Goal: Task Accomplishment & Management: Manage account settings

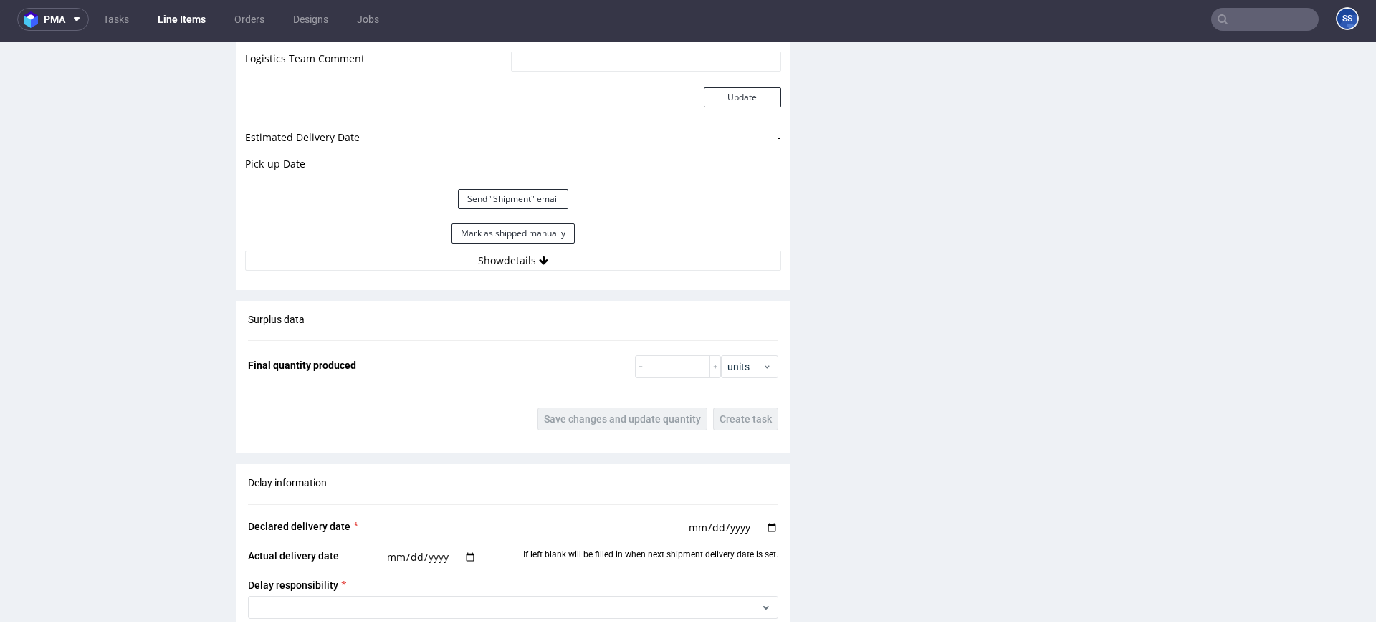
scroll to position [4, 0]
click at [1244, 27] on input "text" at bounding box center [1265, 19] width 108 height 23
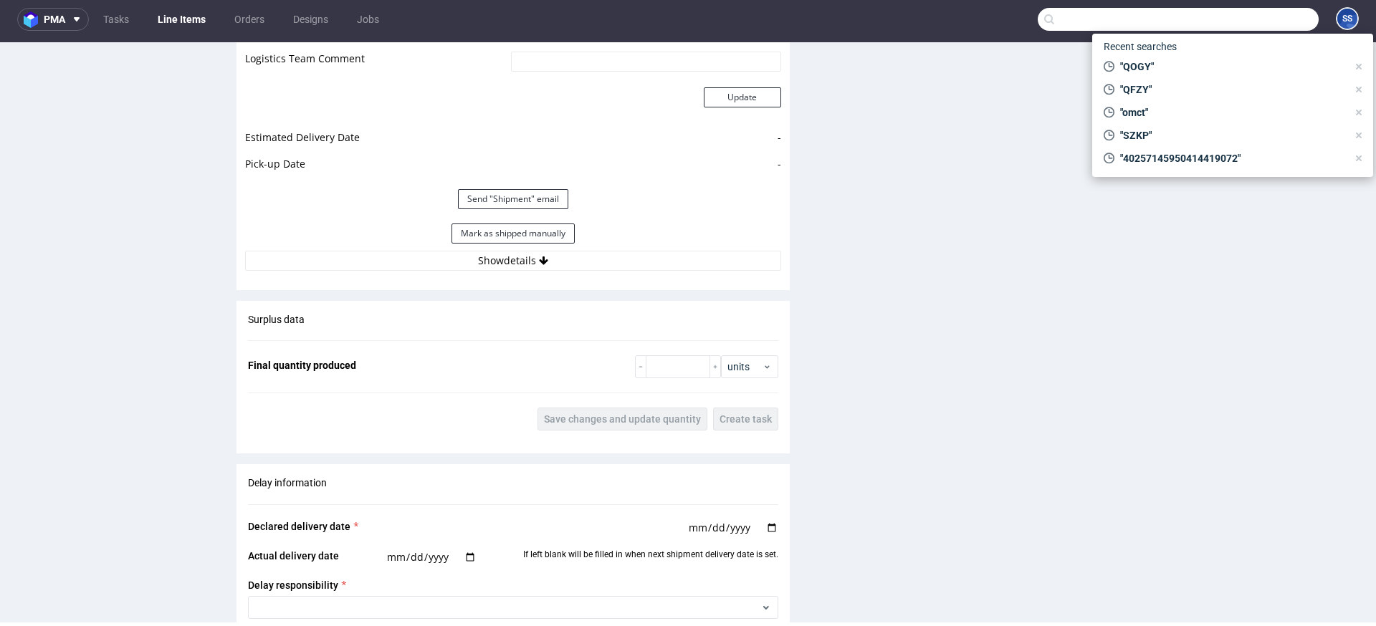
paste input "40257145950413781590"
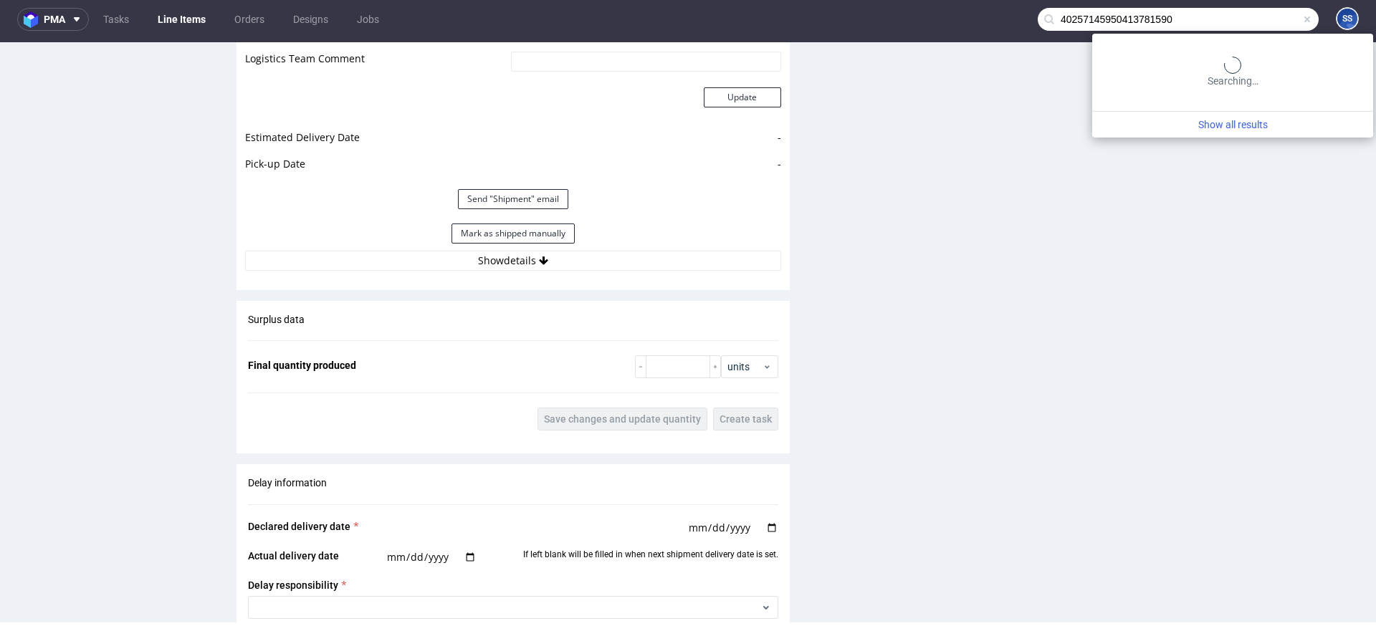
type input "40257145950413781590"
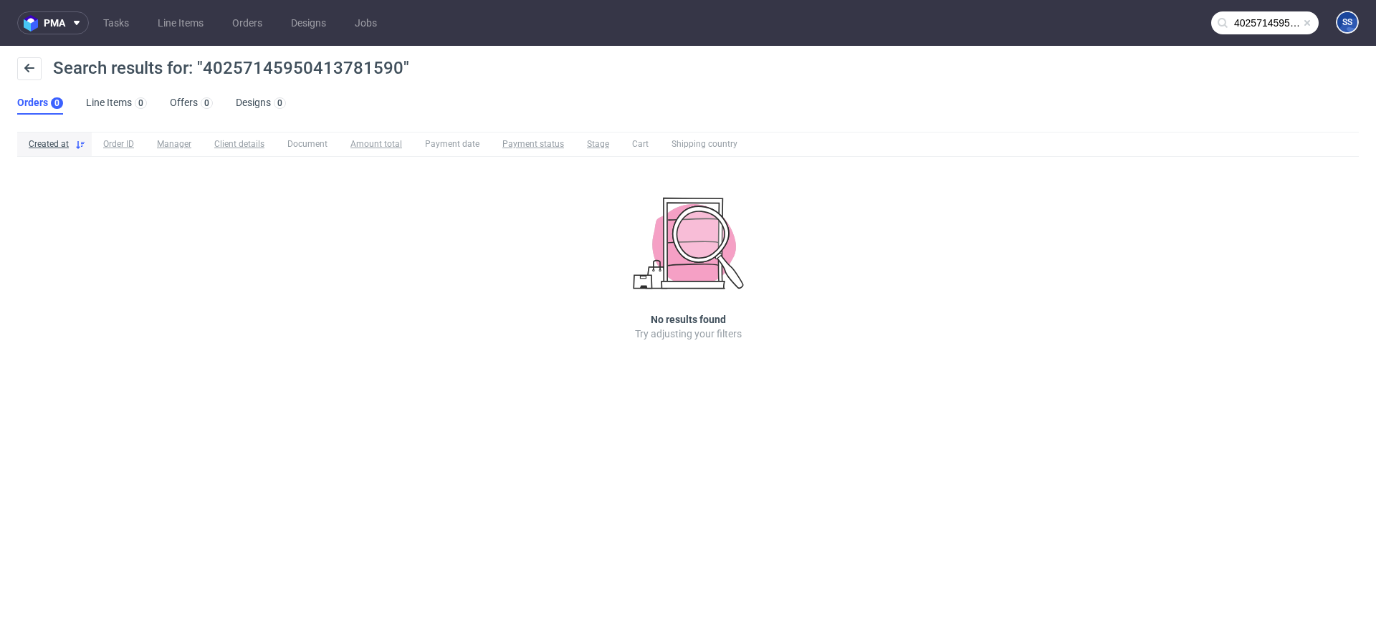
click at [1303, 21] on span at bounding box center [1307, 22] width 11 height 11
click at [1255, 12] on input "text" at bounding box center [1265, 22] width 108 height 23
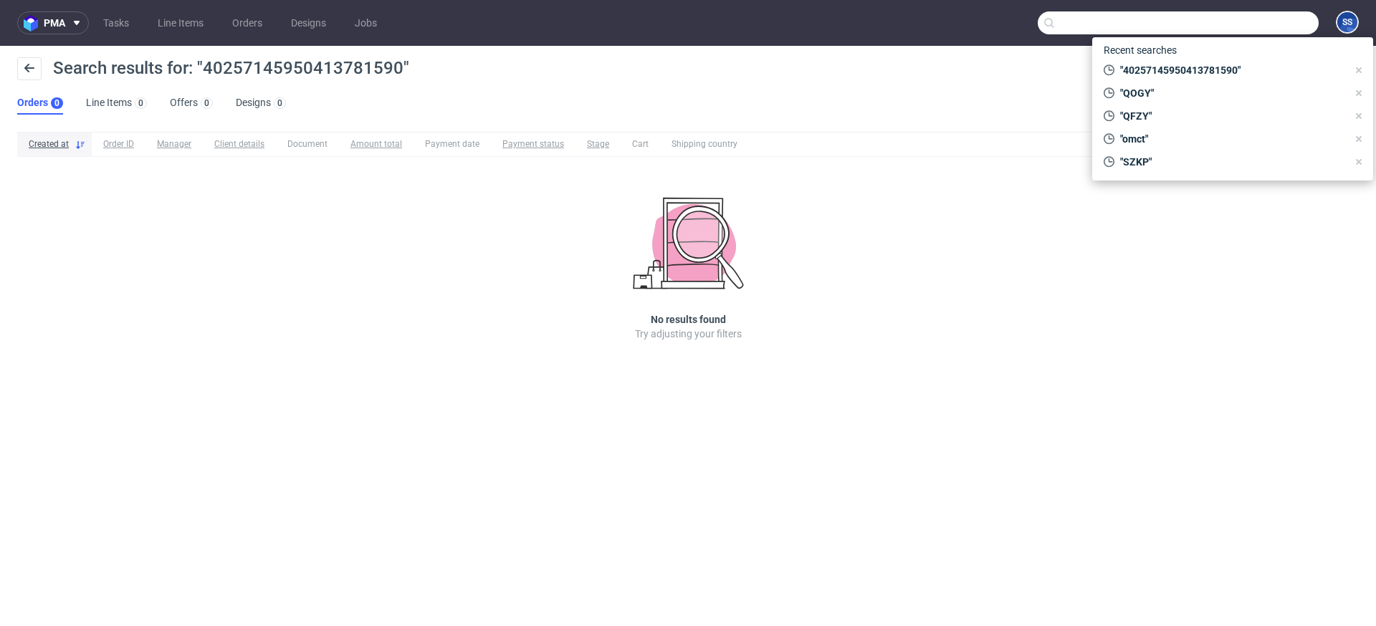
paste input "ZPGT"
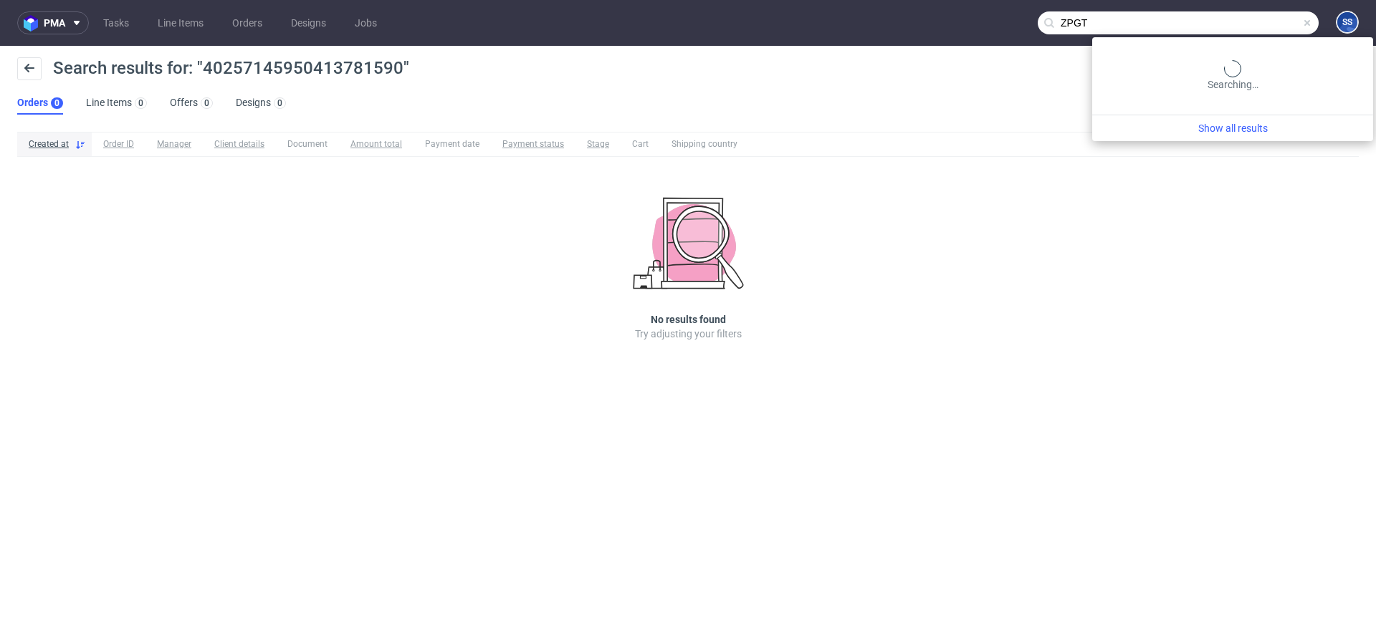
type input "ZPGT"
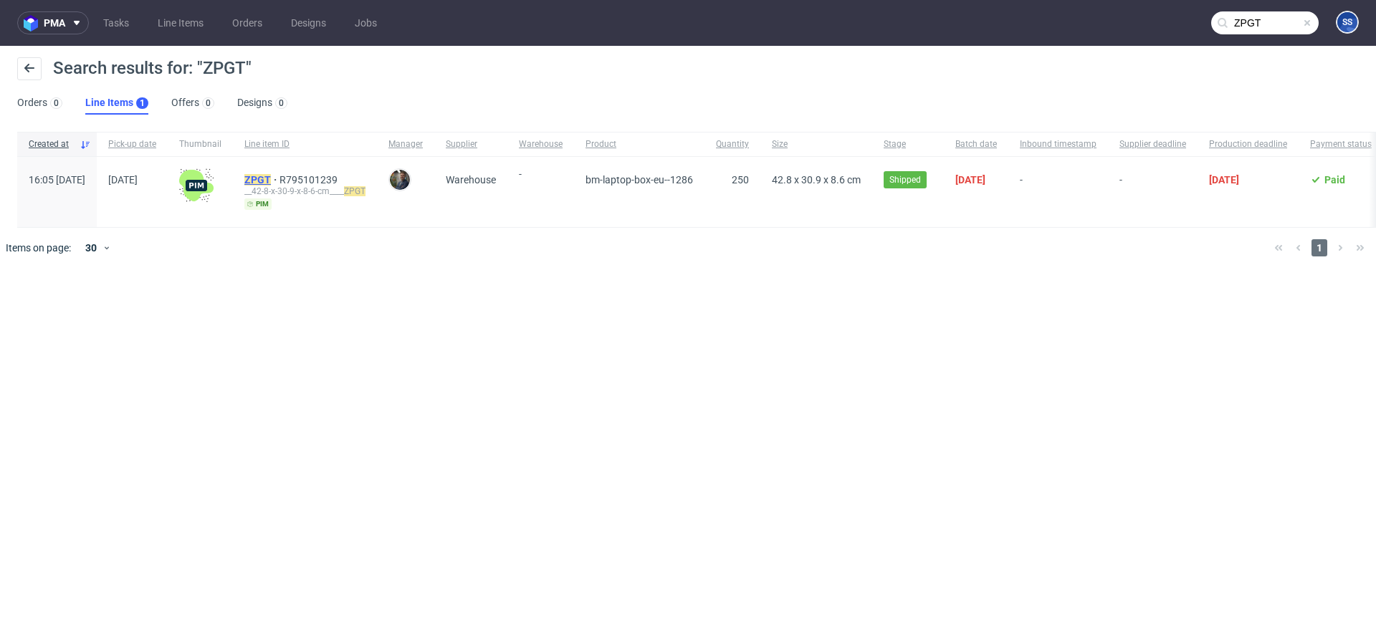
click at [271, 174] on mark "ZPGT" at bounding box center [257, 179] width 27 height 11
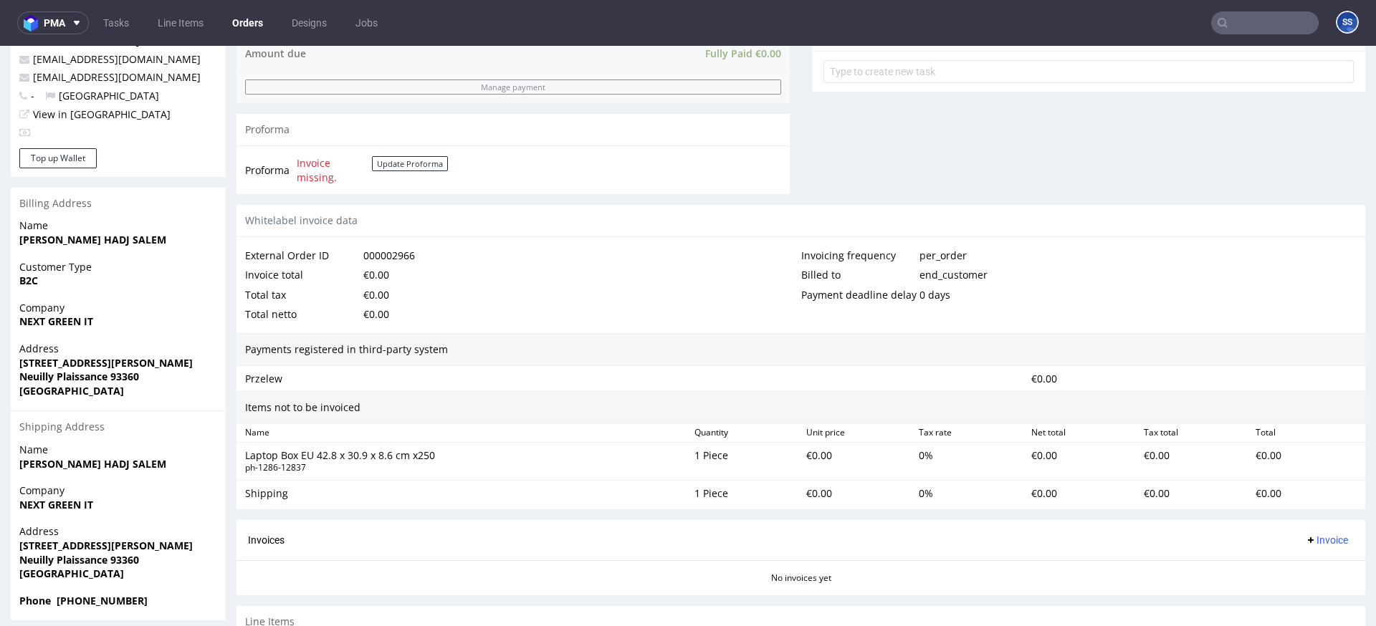
scroll to position [558, 0]
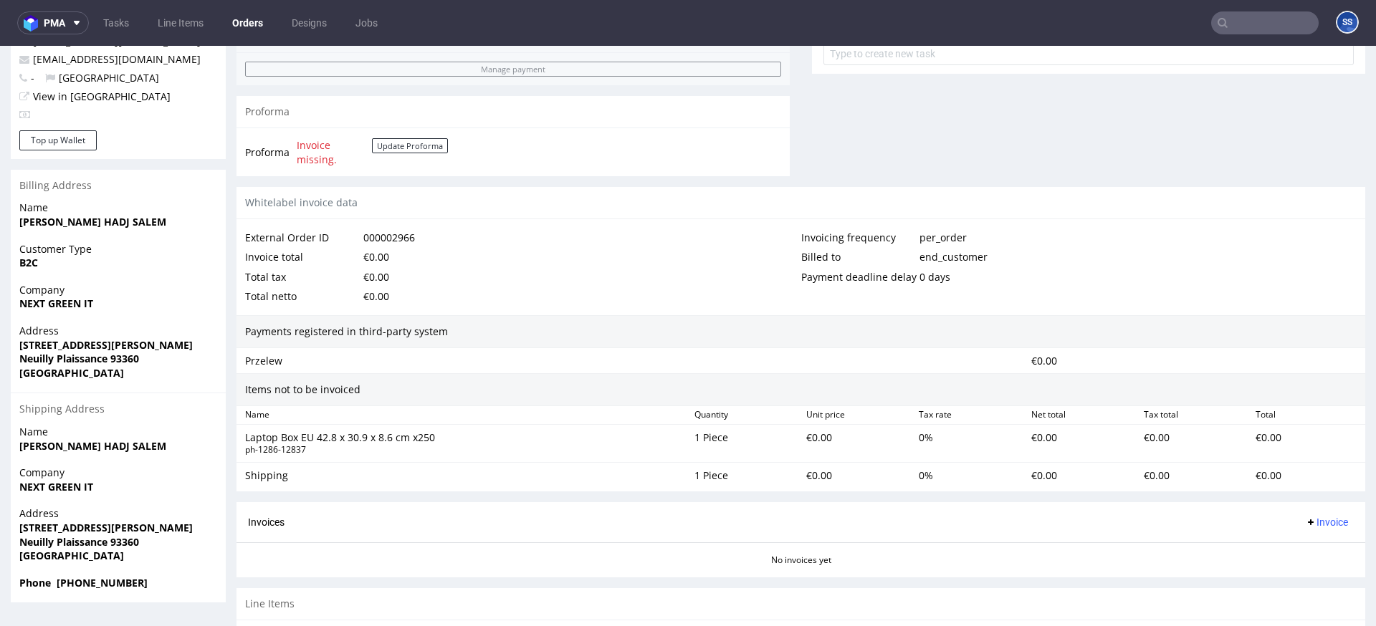
click at [136, 568] on div "Address 1/9 Rue SIR ALEXANDER FLEMING Neuilly Plaissance 93360 France" at bounding box center [118, 541] width 215 height 69
drag, startPoint x: 142, startPoint y: 583, endPoint x: 54, endPoint y: 587, distance: 88.2
click at [54, 586] on span "Phone +33 0743616194" at bounding box center [118, 583] width 198 height 14
copy strong "+33 0743616194"
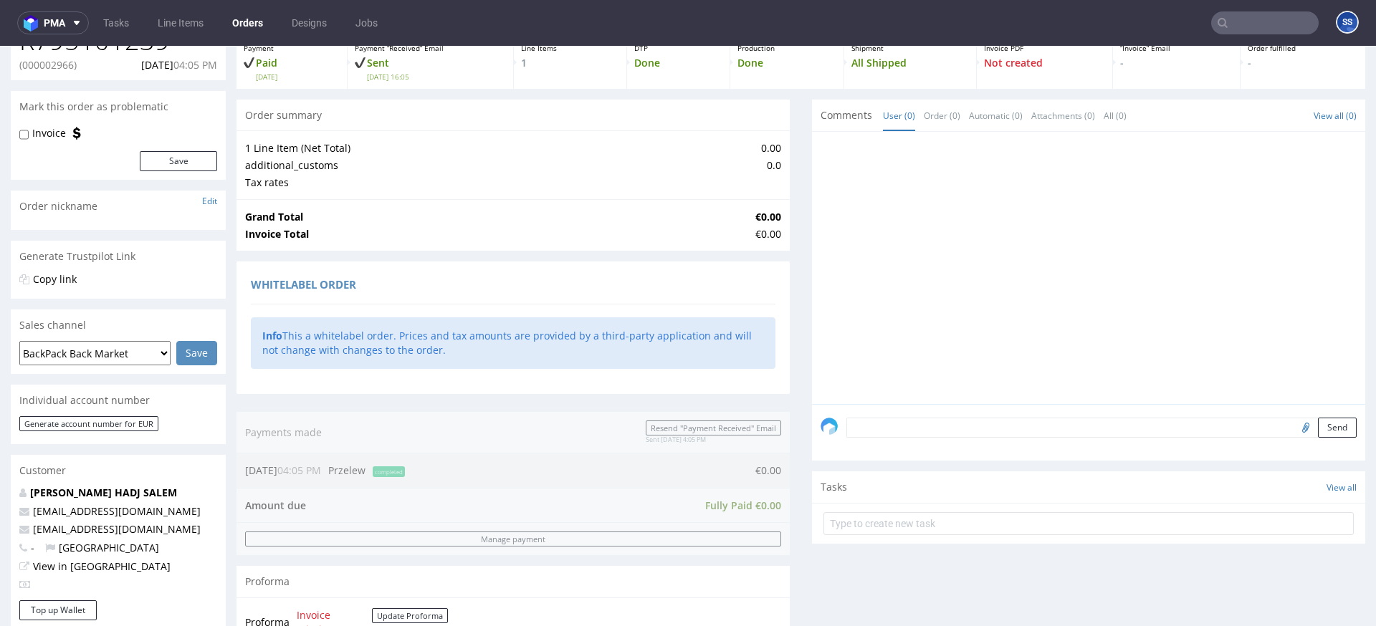
scroll to position [0, 0]
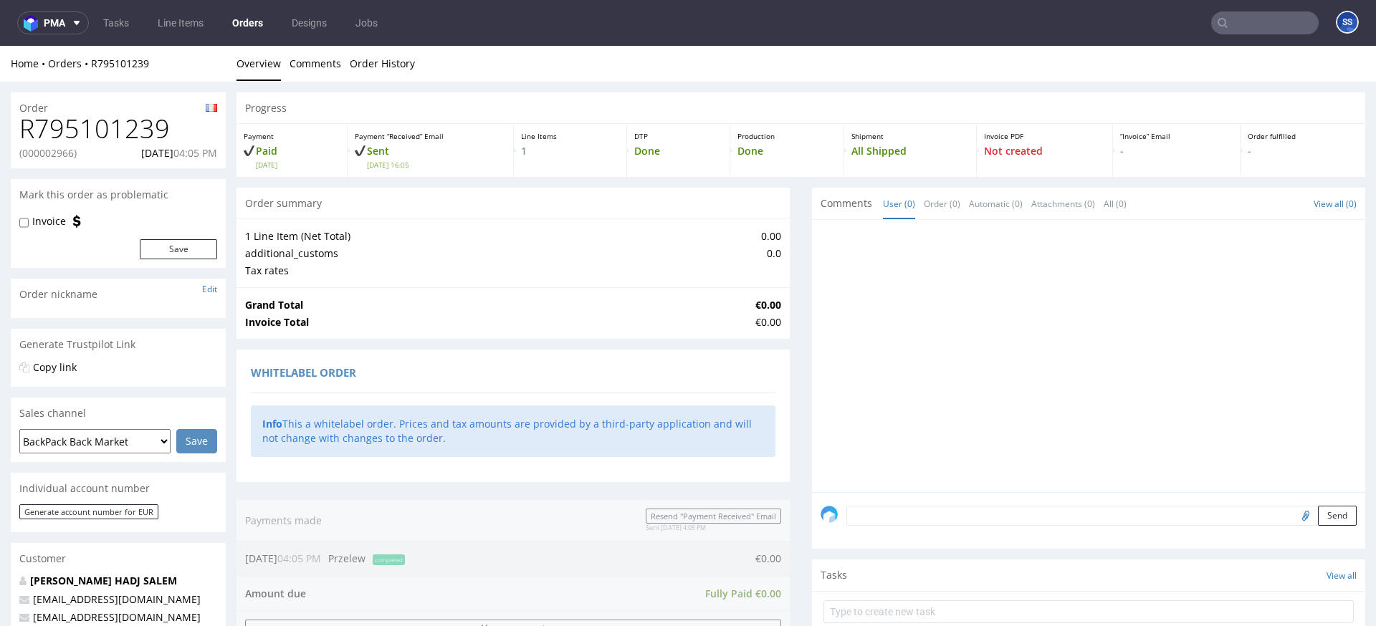
click at [56, 152] on p "(000002966)" at bounding box center [47, 153] width 57 height 14
copy p "000002966"
click at [189, 24] on link "Line Items" at bounding box center [180, 22] width 63 height 23
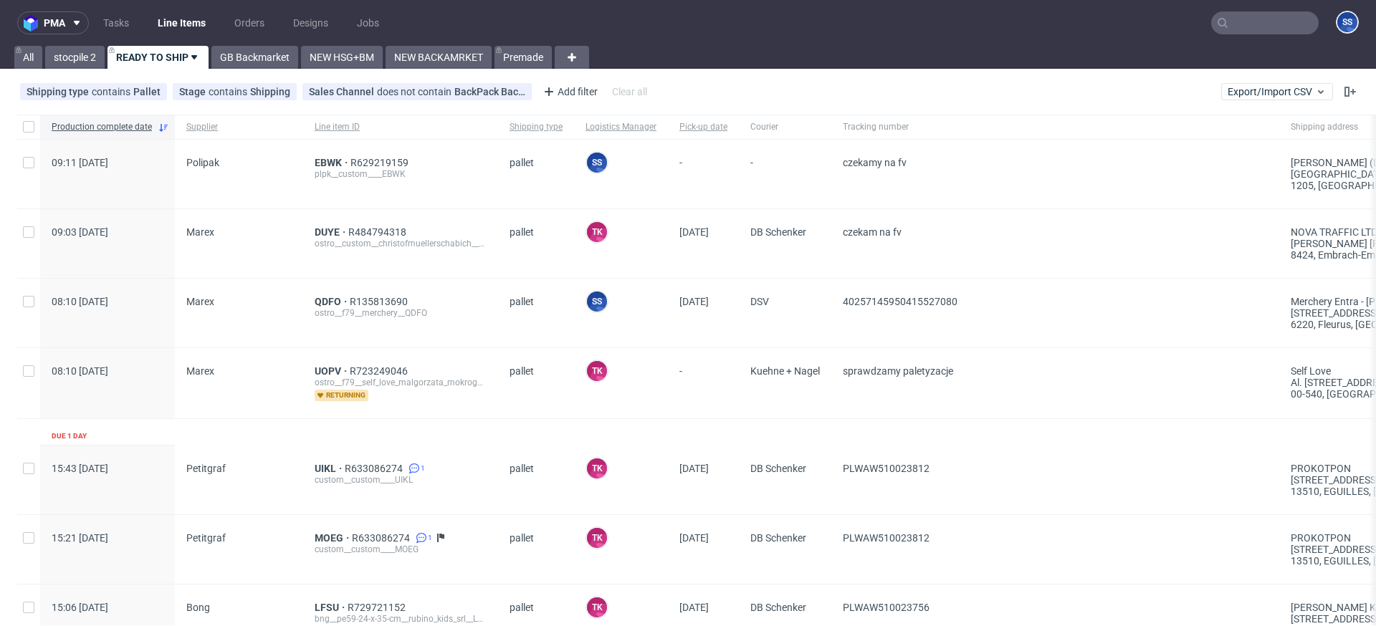
click at [1239, 22] on input "text" at bounding box center [1265, 22] width 108 height 23
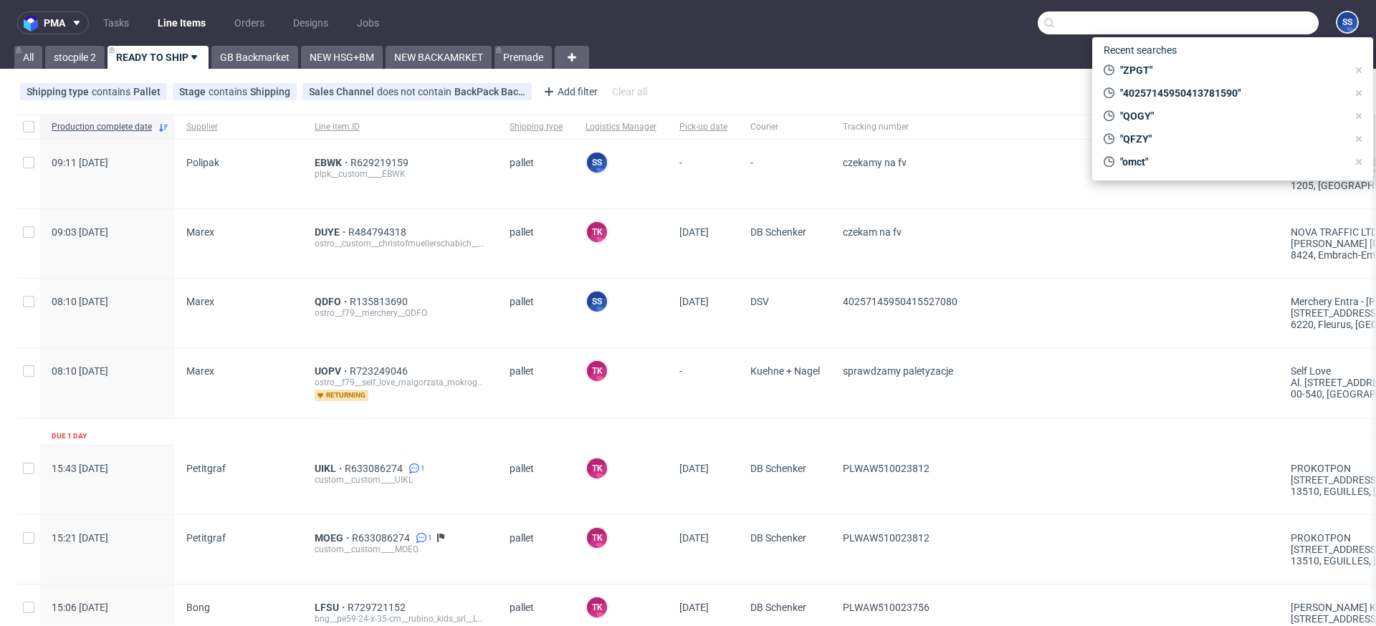
paste input "QOGY"
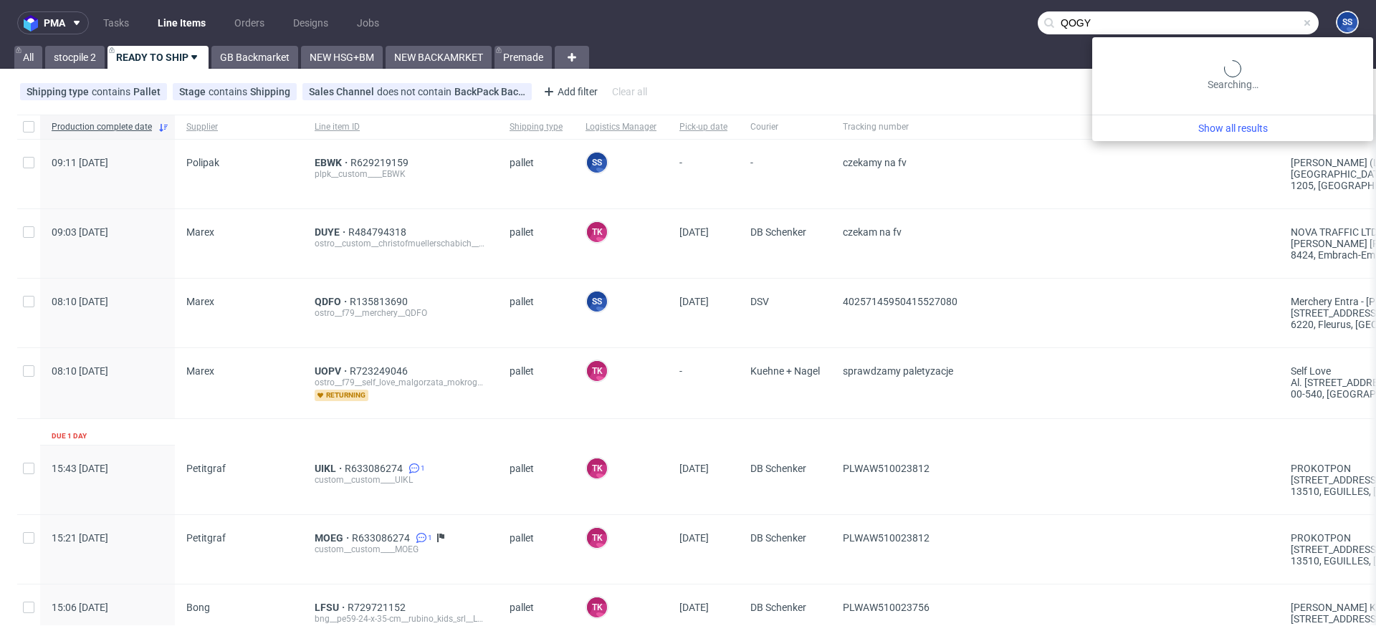
type input "QOGY"
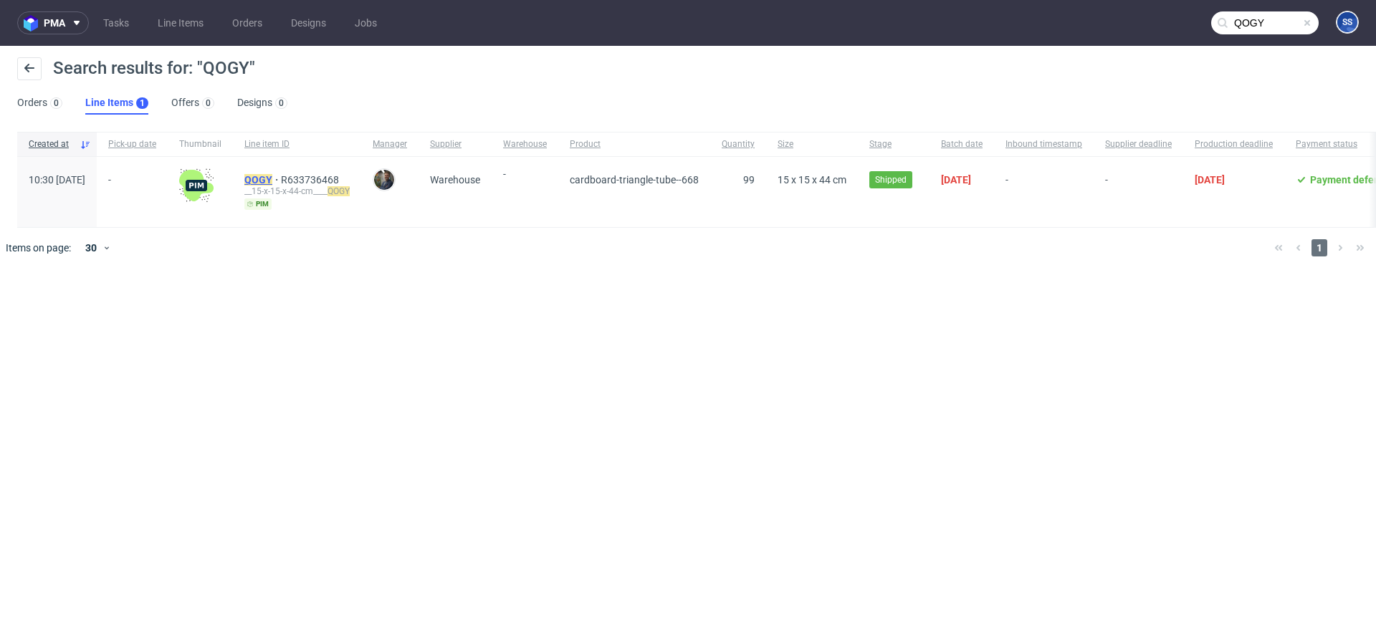
click at [272, 177] on mark "QOGY" at bounding box center [258, 179] width 28 height 11
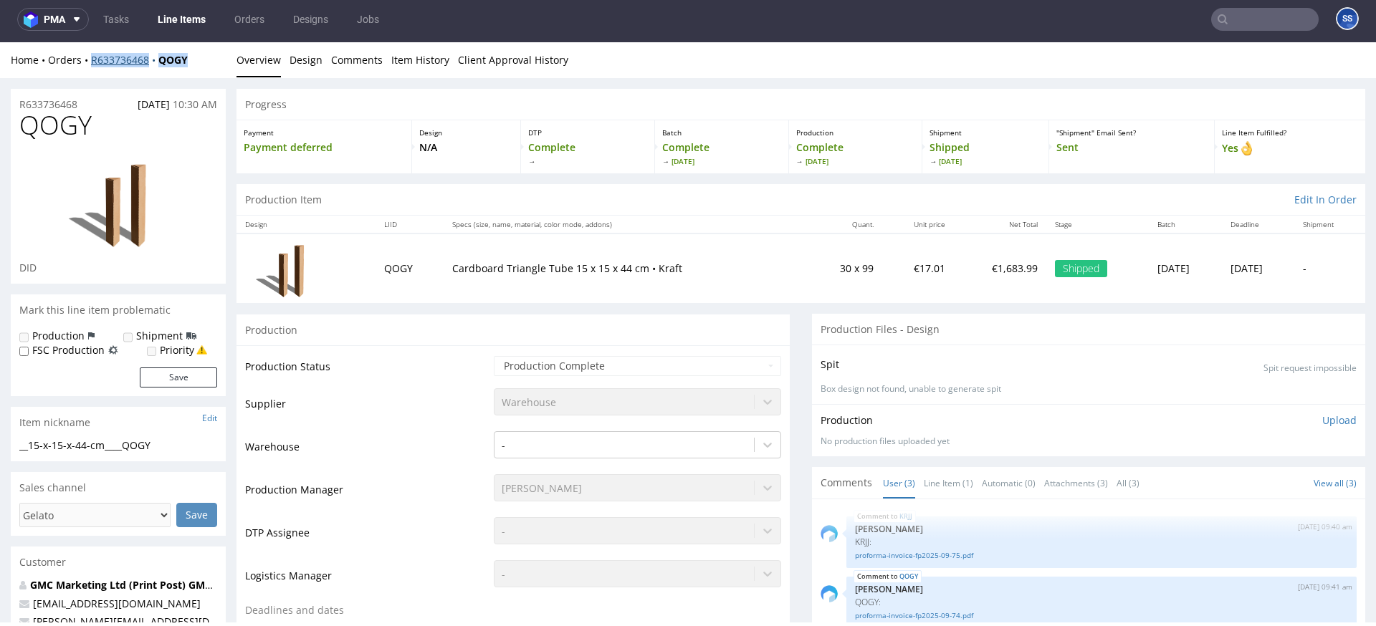
copy div "R633736468 QOGY"
drag, startPoint x: 201, startPoint y: 59, endPoint x: 93, endPoint y: 65, distance: 107.6
click at [93, 65] on div "Home Orders R633736468 QOGY" at bounding box center [118, 60] width 215 height 14
click at [192, 24] on link "Line Items" at bounding box center [181, 19] width 65 height 23
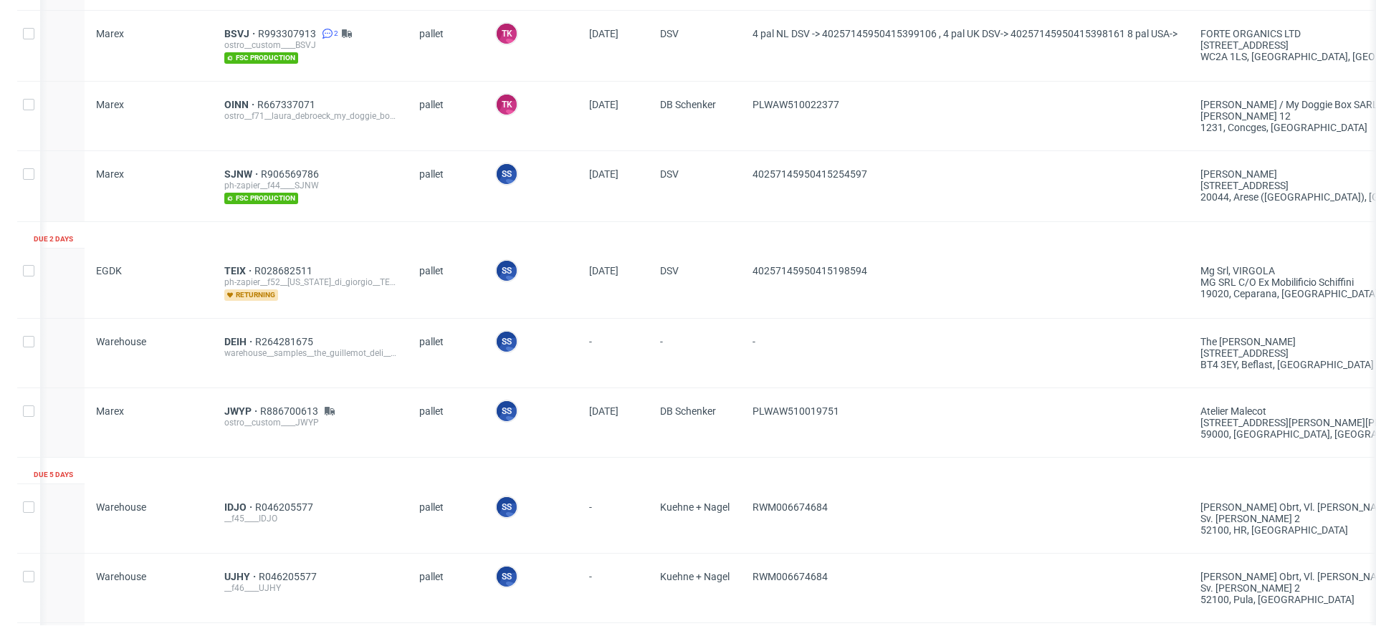
scroll to position [859, 0]
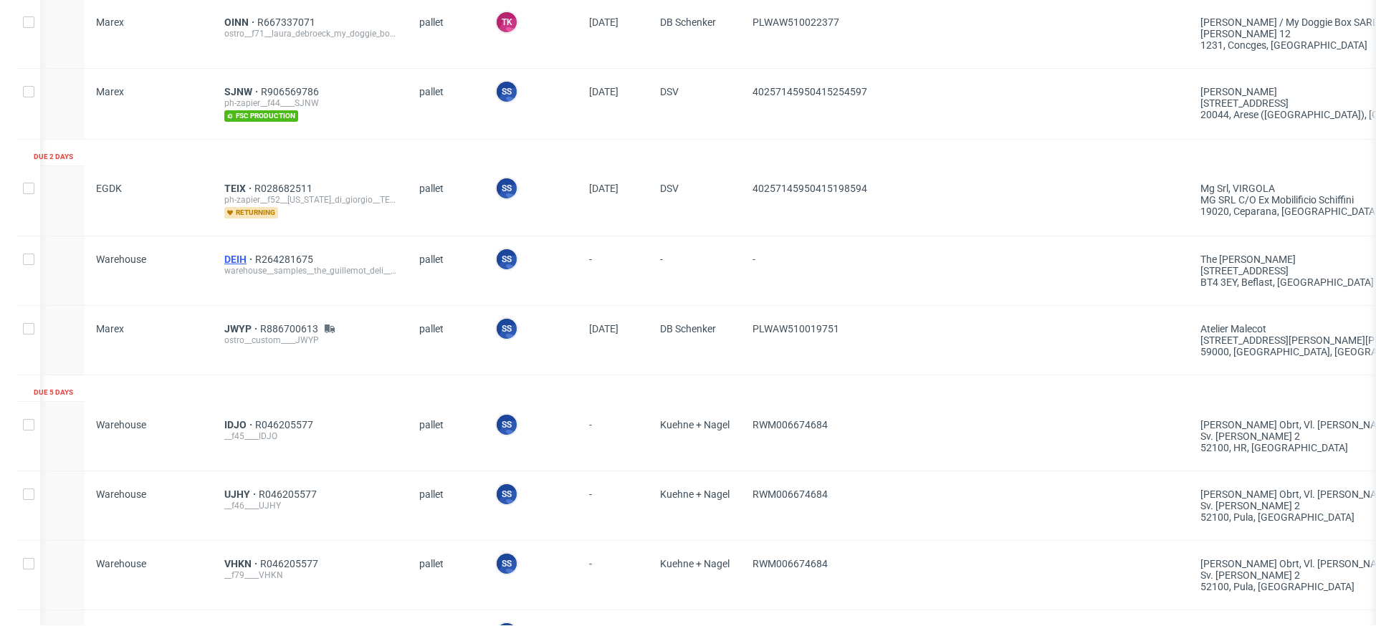
click at [242, 259] on span "DEIH" at bounding box center [239, 259] width 31 height 11
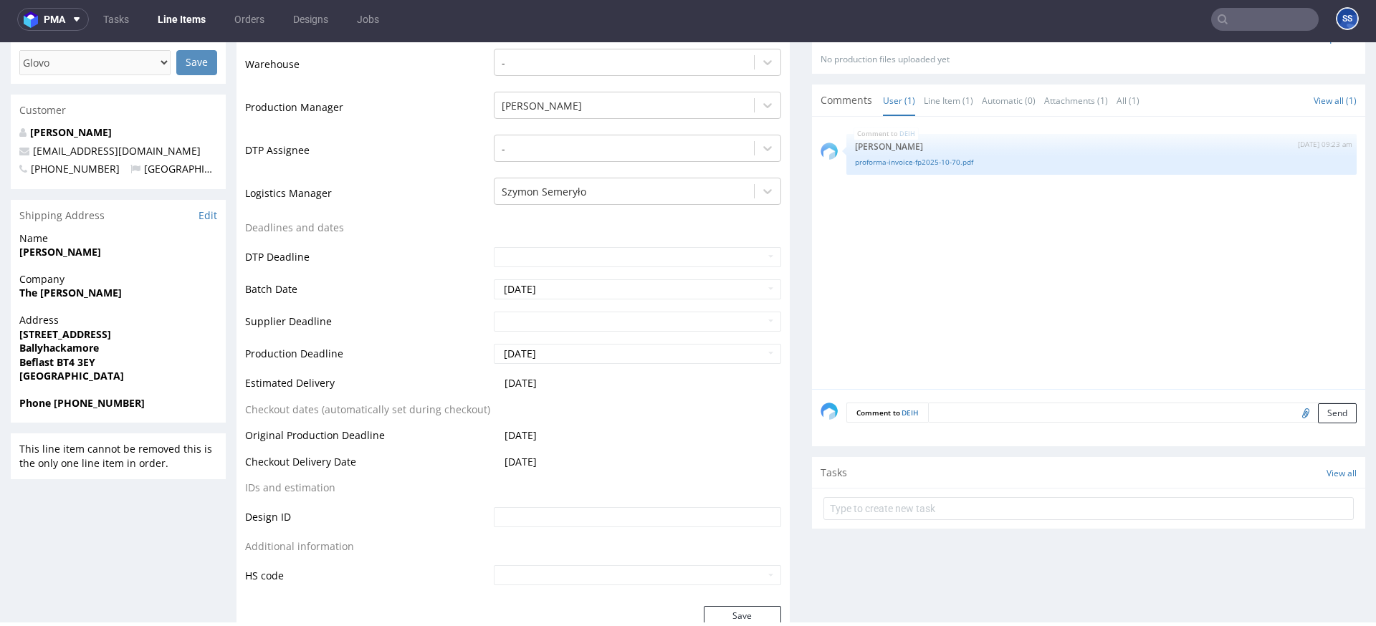
scroll to position [449, 0]
click at [65, 295] on strong "The Guillemot Deli" at bounding box center [70, 294] width 102 height 14
copy strong "The Guillemot Deli"
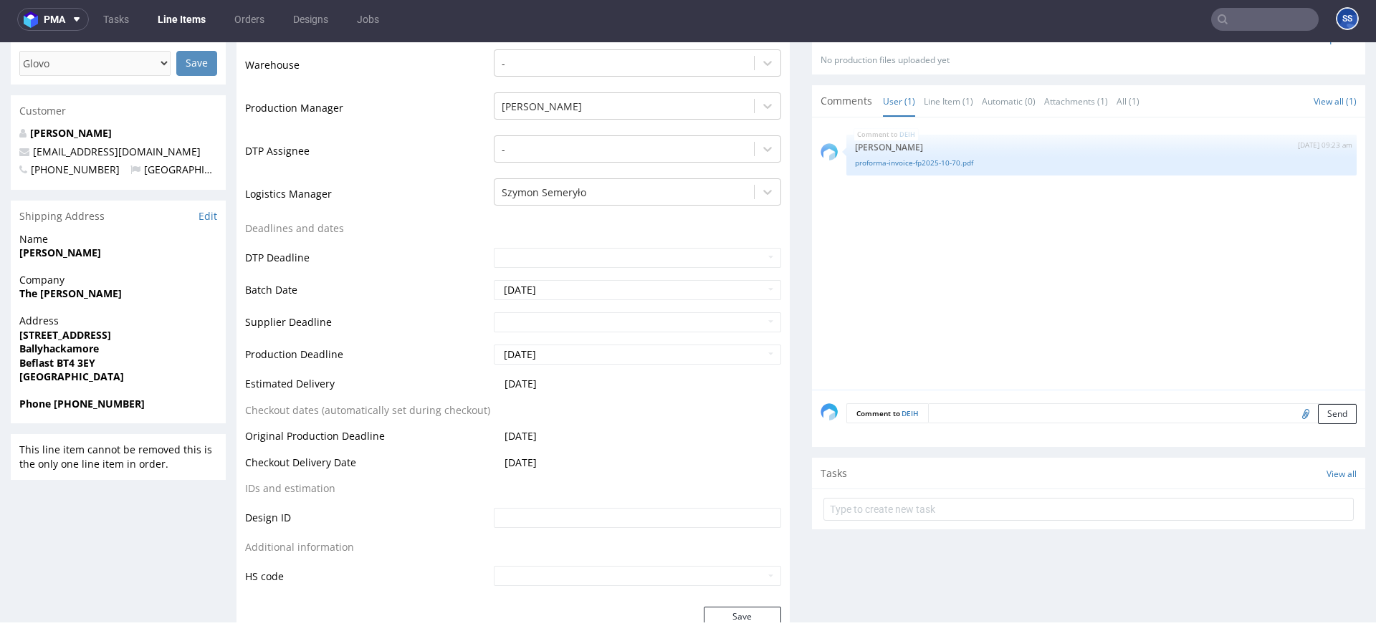
click at [49, 254] on strong "Fergus Rennie" at bounding box center [60, 253] width 82 height 14
click at [67, 250] on strong "Fergus Rennie" at bounding box center [60, 253] width 82 height 14
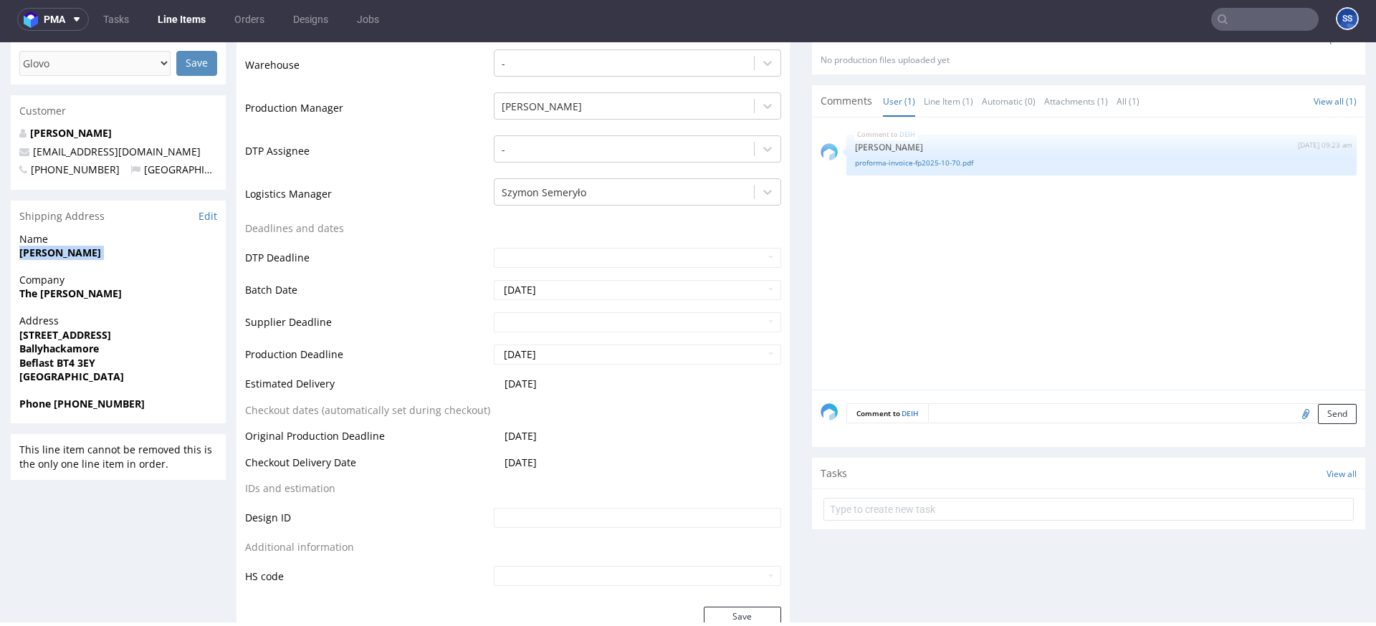
copy strong "Fergus Rennie"
click at [176, 334] on span "293 Upper Newtownards Road" at bounding box center [118, 335] width 198 height 14
drag, startPoint x: 81, startPoint y: 333, endPoint x: -8, endPoint y: 331, distance: 88.9
copy strong "293 Upper Newtownards Road"
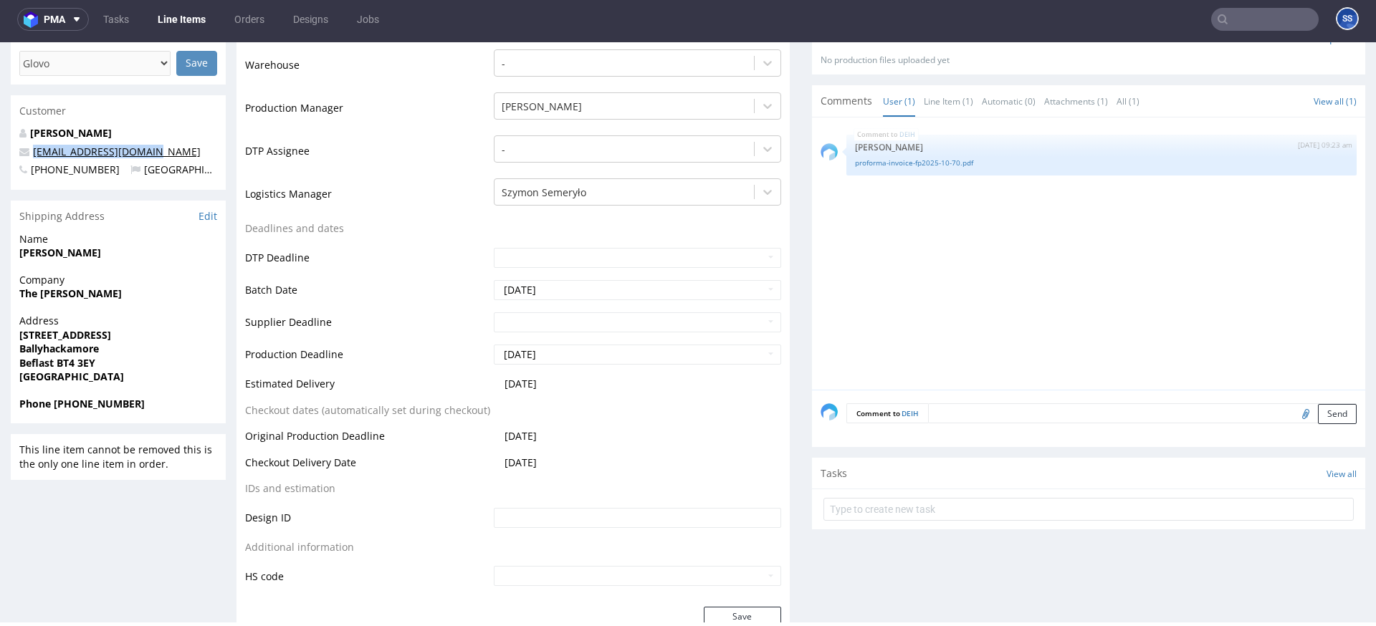
copy link "sales@theguillemot.com"
drag, startPoint x: 152, startPoint y: 152, endPoint x: 34, endPoint y: 157, distance: 118.4
click at [34, 156] on p "sales@theguillemot.com" at bounding box center [118, 152] width 198 height 14
click at [87, 404] on strong "Phone +447835290454" at bounding box center [81, 404] width 125 height 14
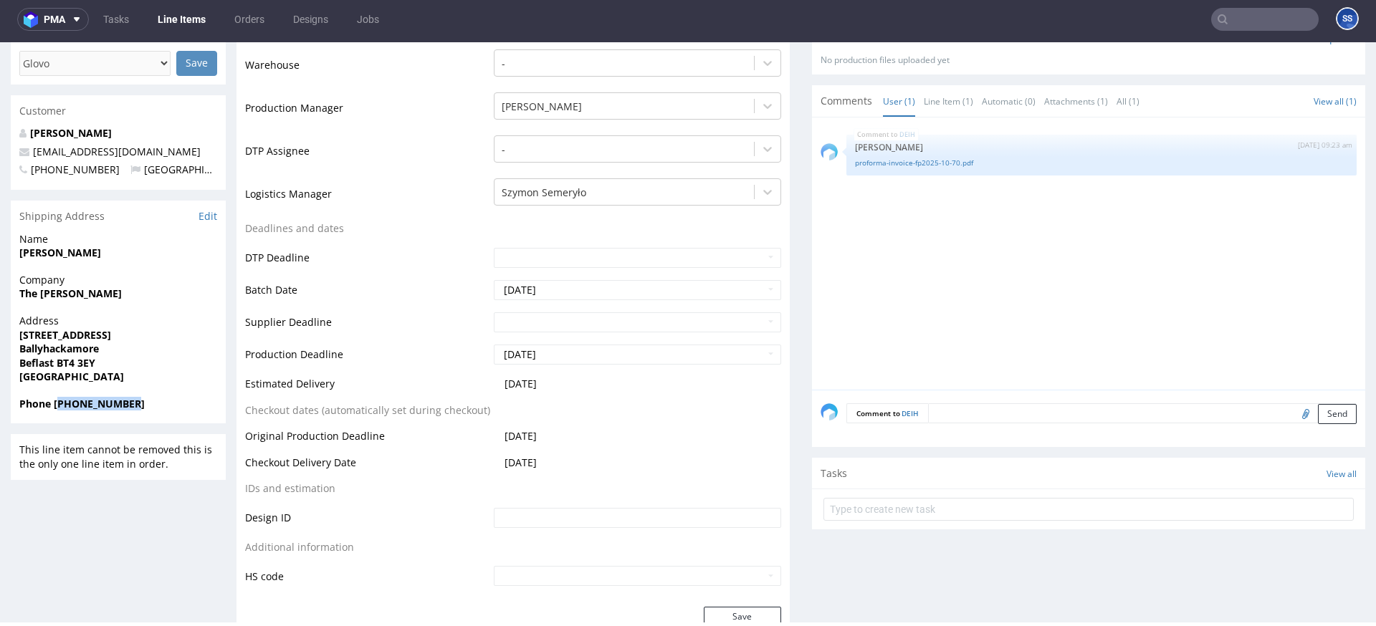
copy strong "447835290454"
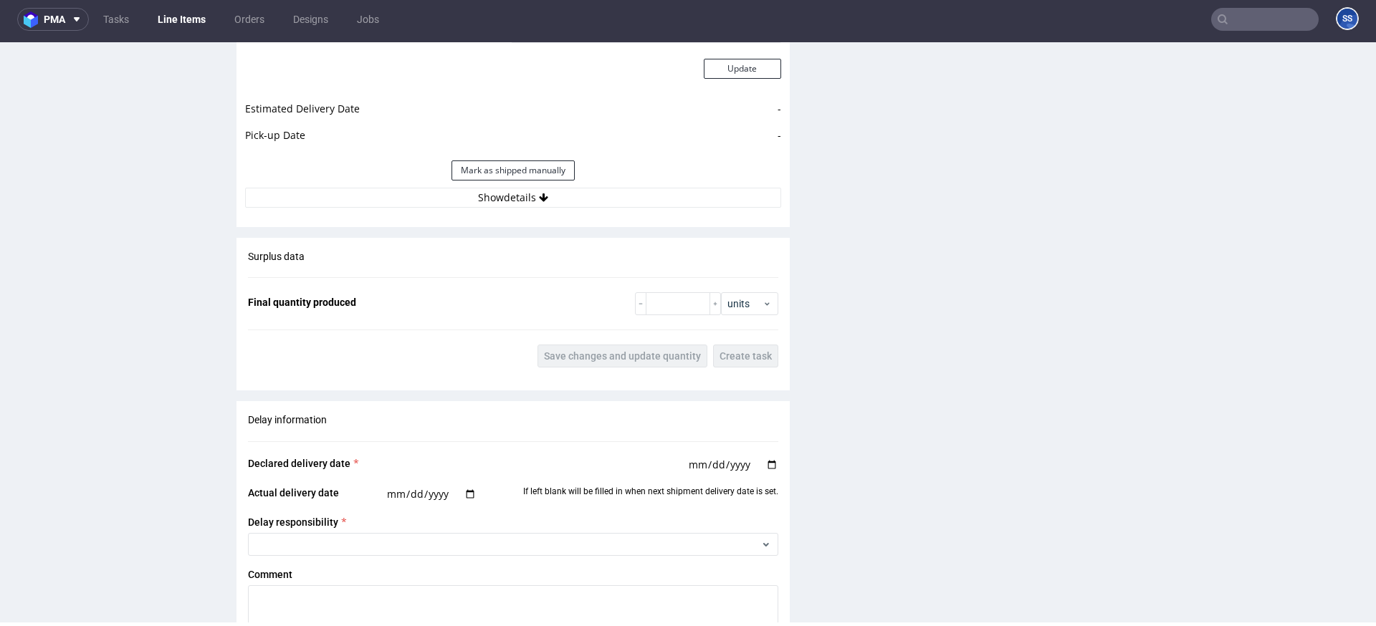
scroll to position [1459, 0]
click at [532, 206] on div "Estimated Shipment Quantity 1 package Estimated Shipment Cost Unknown Estimated…" at bounding box center [513, 47] width 553 height 335
click at [535, 204] on button "Show details" at bounding box center [513, 196] width 536 height 20
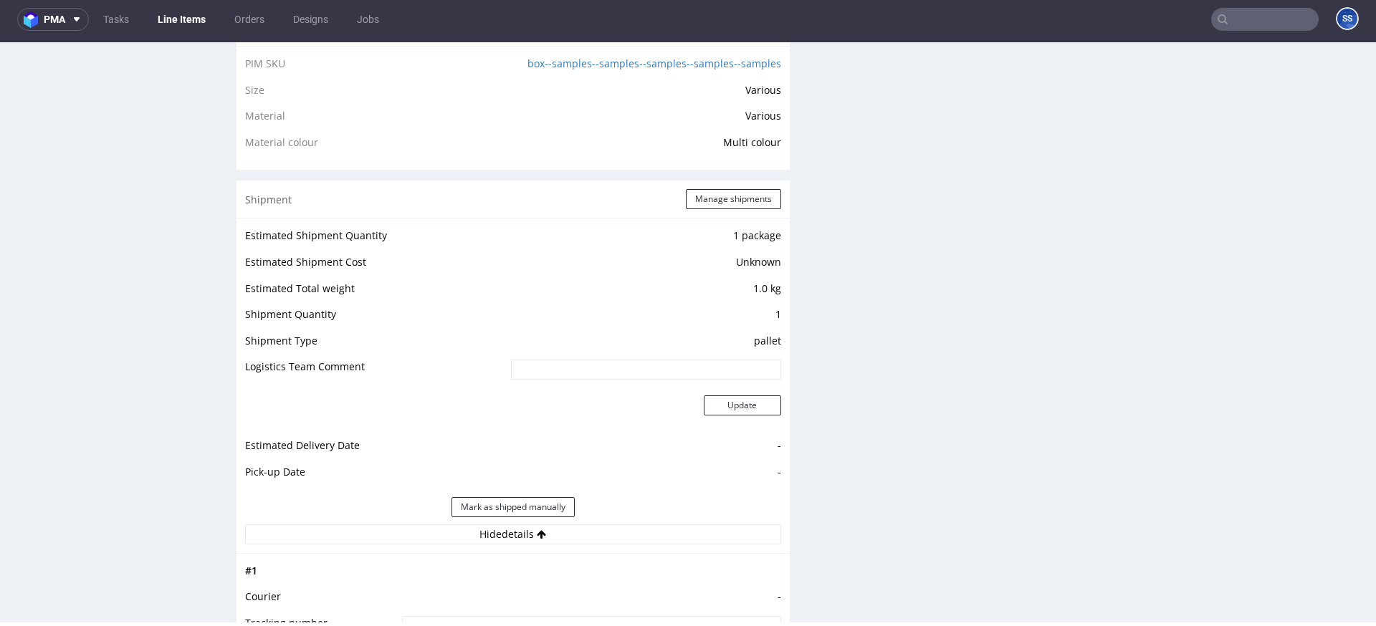
scroll to position [0, 0]
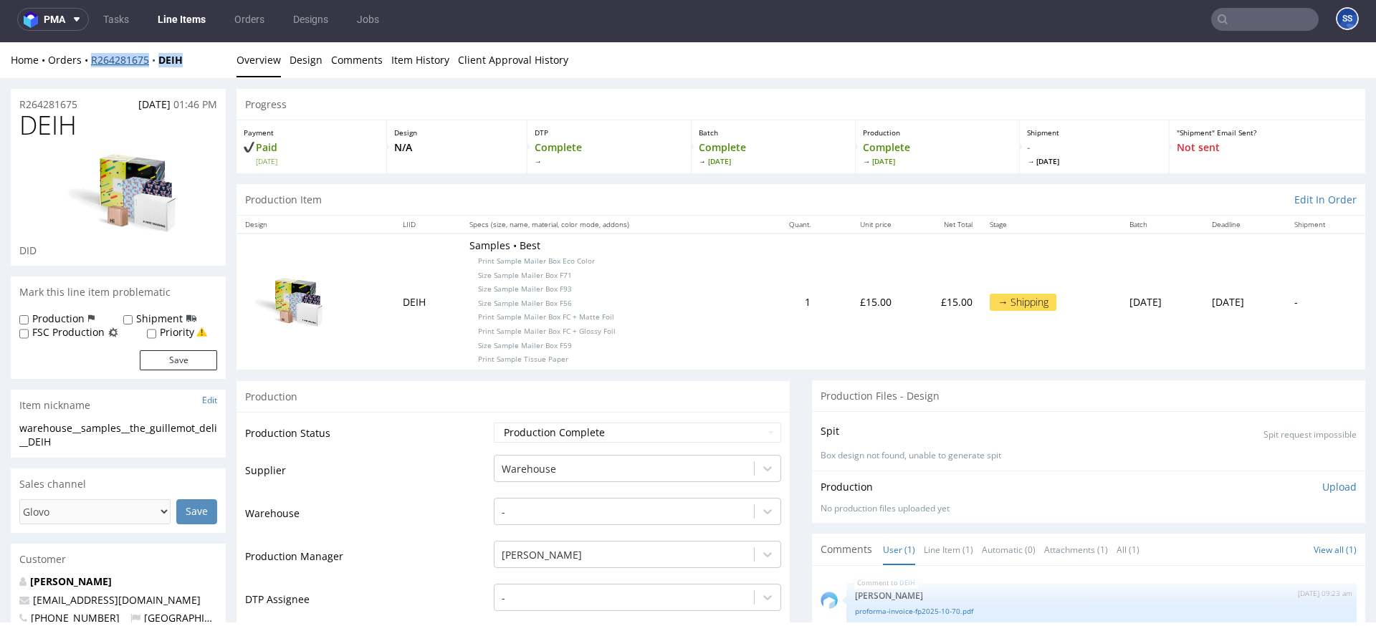
drag, startPoint x: 154, startPoint y: 60, endPoint x: 90, endPoint y: 60, distance: 63.8
click at [90, 60] on div "Home Orders R264281675 DEIH" at bounding box center [118, 60] width 215 height 14
copy div "R264281675 DEIH"
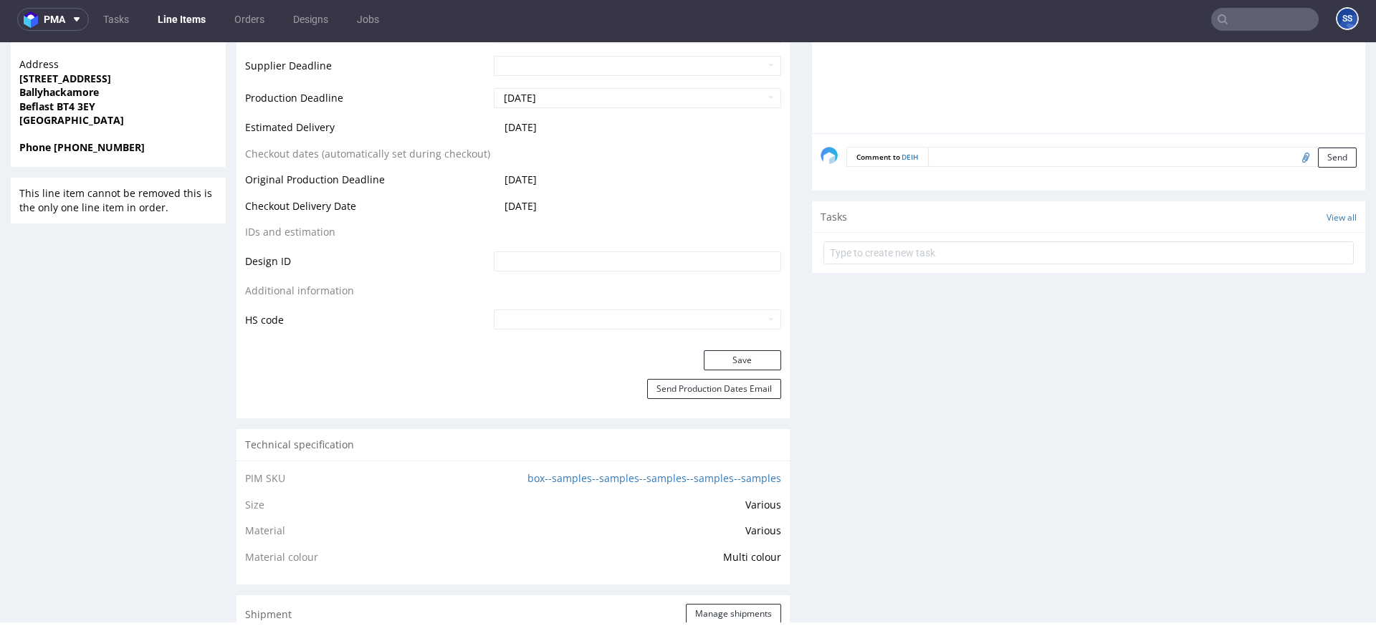
scroll to position [700, 0]
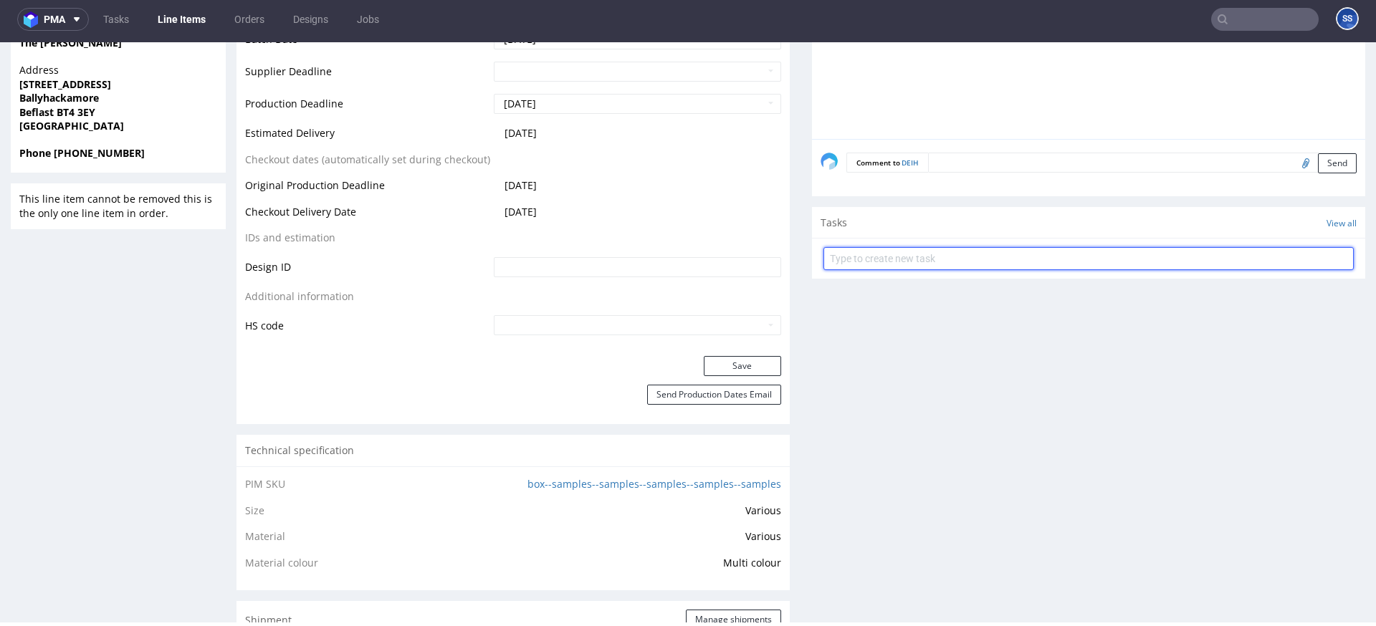
click at [890, 268] on input "text" at bounding box center [1089, 258] width 530 height 23
type input "Etykiety"
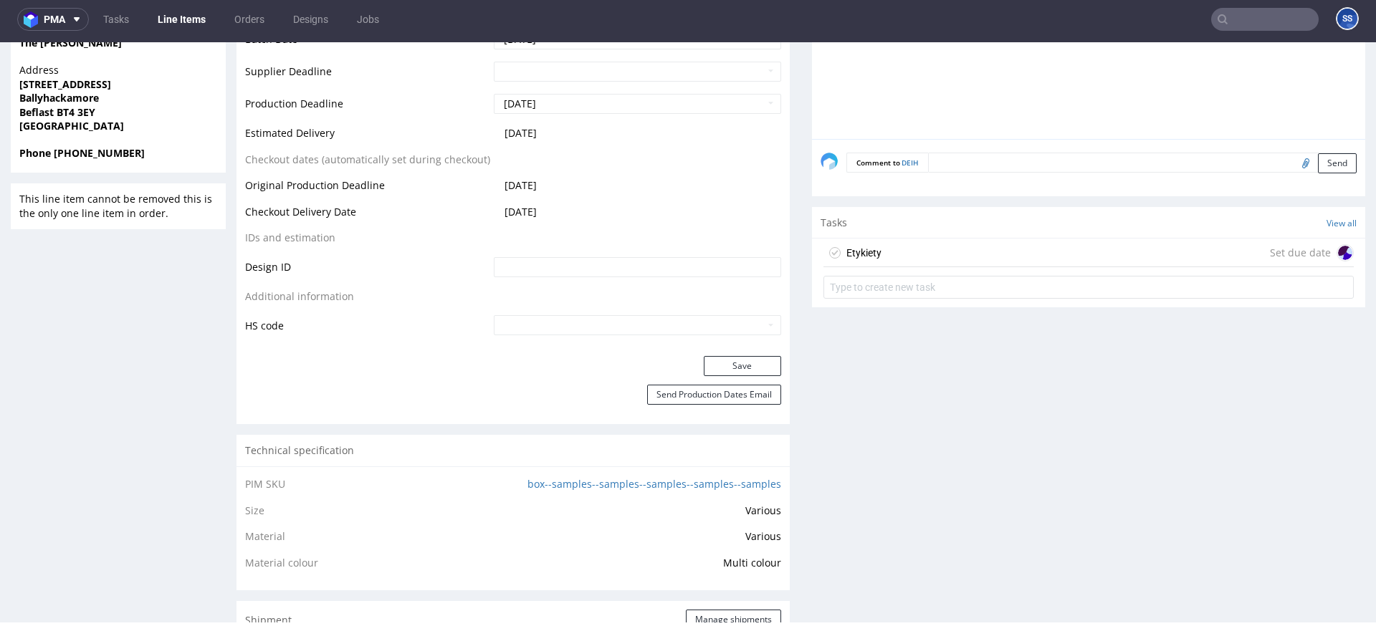
click at [991, 249] on div "Etykiety Set due date" at bounding box center [1089, 253] width 530 height 29
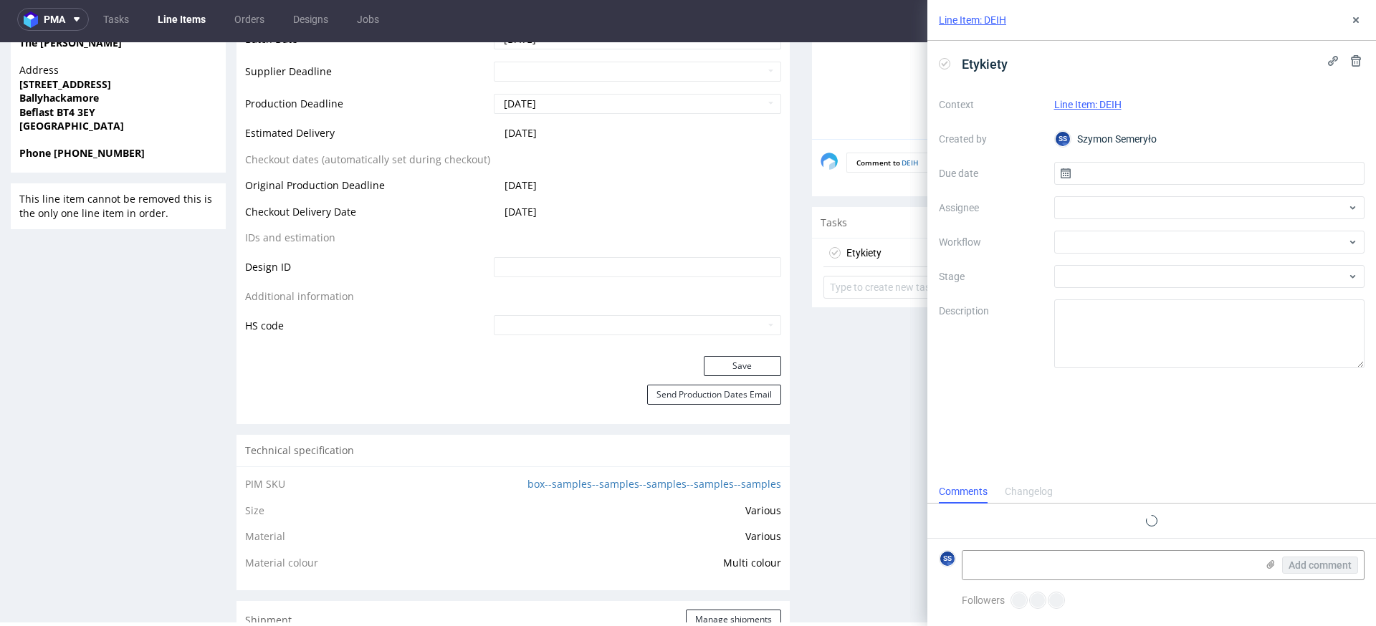
scroll to position [11, 0]
click at [1099, 175] on input "text" at bounding box center [1209, 173] width 311 height 23
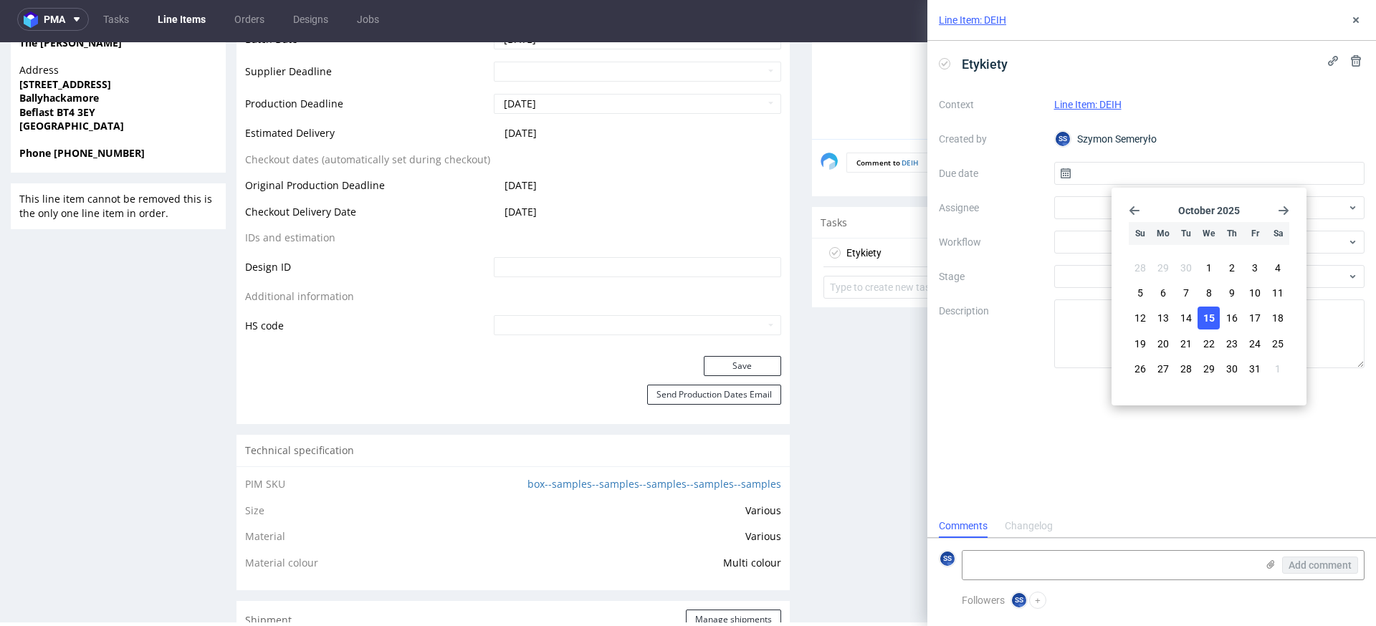
click at [1204, 313] on span "15" at bounding box center [1208, 318] width 11 height 14
type input "[DATE]"
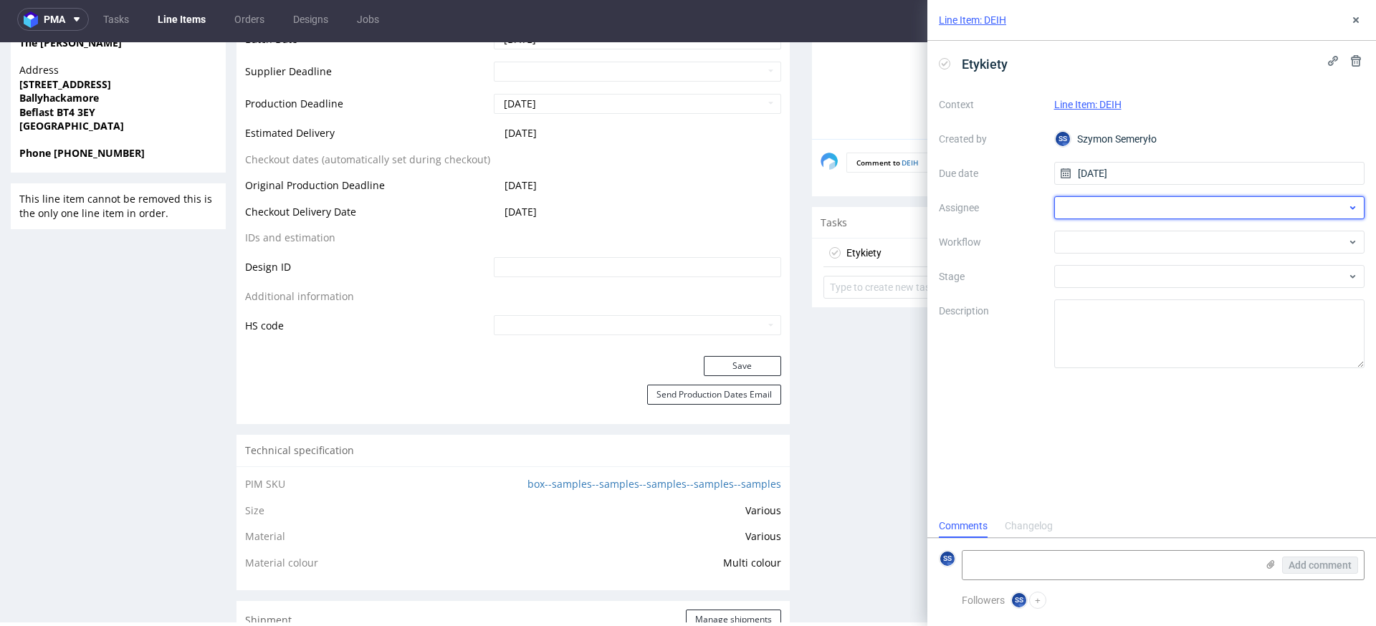
click at [1067, 209] on div at bounding box center [1209, 207] width 311 height 23
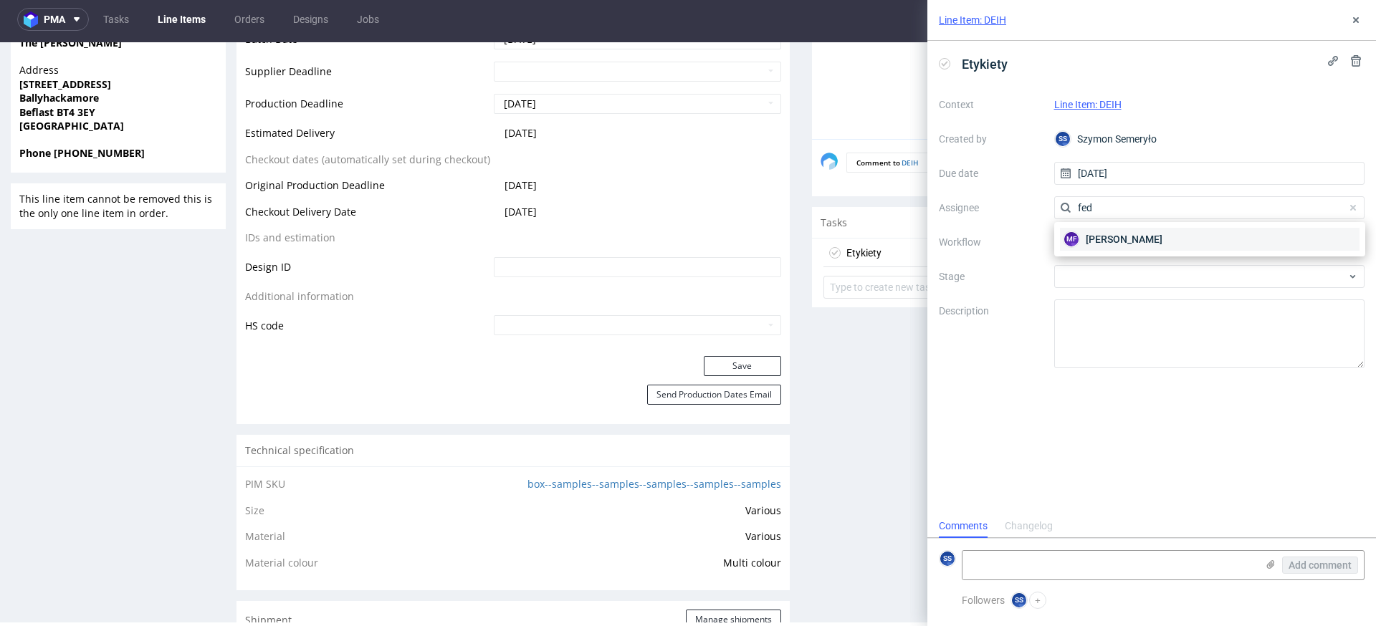
type input "fed"
click at [1115, 237] on span "Michał Fedorowicz" at bounding box center [1124, 239] width 77 height 14
click at [1137, 557] on textarea at bounding box center [1110, 565] width 294 height 29
click at [1266, 568] on icon at bounding box center [1270, 564] width 11 height 11
click at [0, 0] on input "file" at bounding box center [0, 0] width 0 height 0
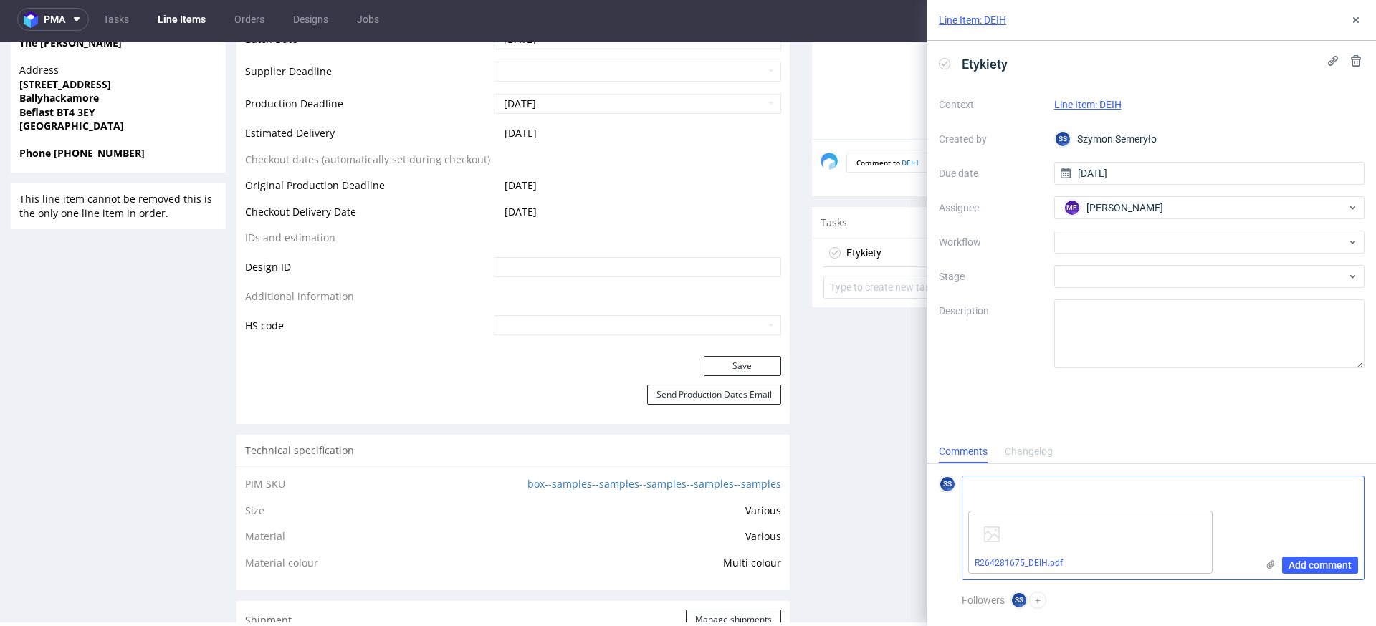
click at [1040, 501] on textarea at bounding box center [1110, 491] width 294 height 29
paste textarea "1Z5A15806897495644"
type textarea "1Z5A15806897495644"
click at [1306, 566] on span "Add comment" at bounding box center [1320, 565] width 63 height 10
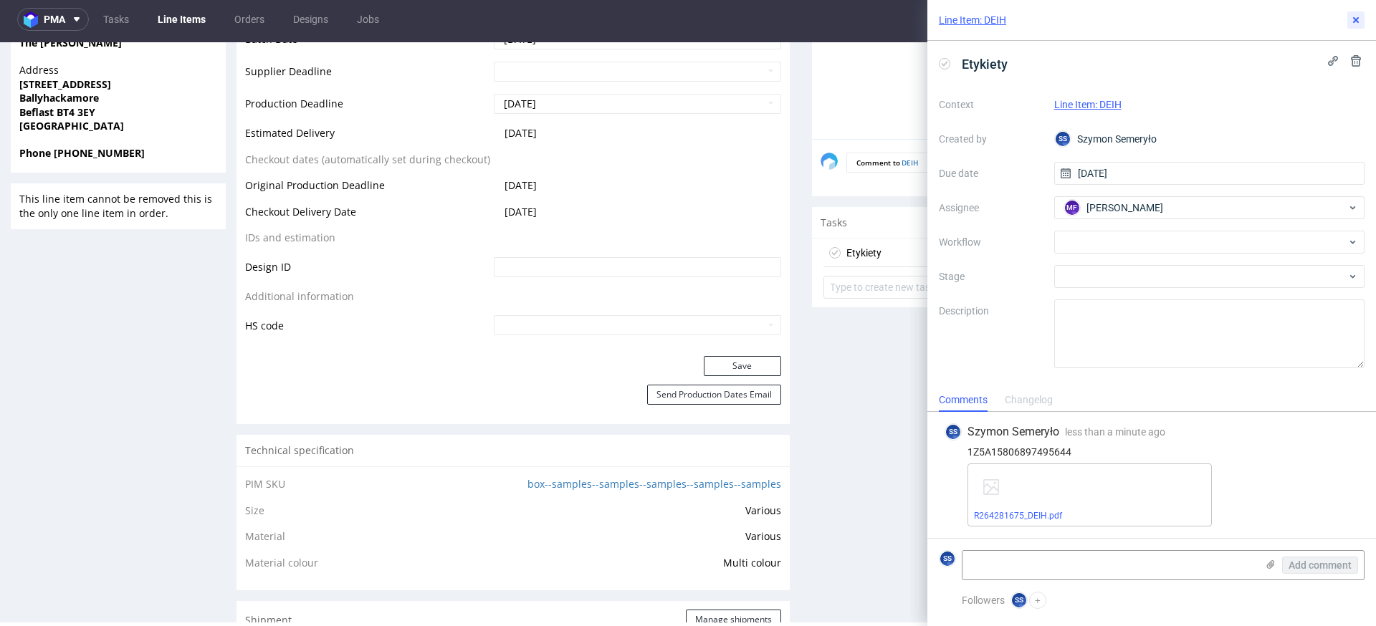
click at [1349, 23] on button at bounding box center [1355, 19] width 17 height 17
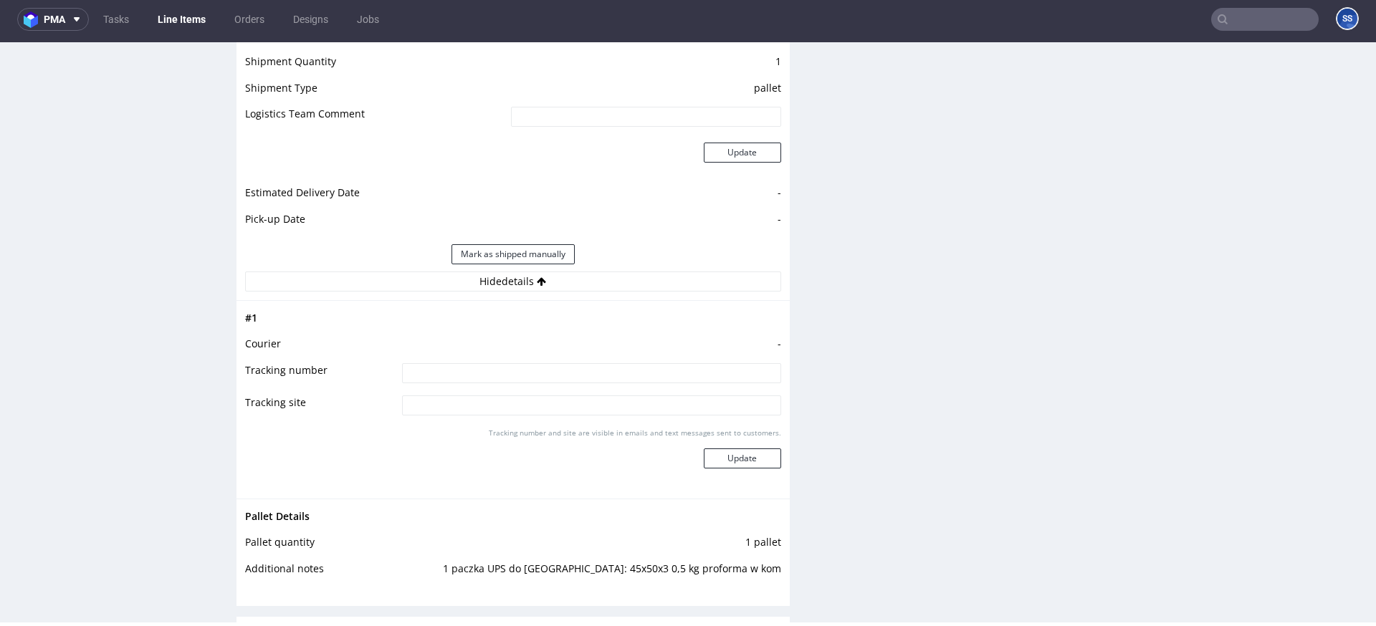
scroll to position [1375, 0]
click at [476, 368] on input at bounding box center [591, 371] width 379 height 20
type input "1Z5A15806897495644"
click at [726, 452] on button "Update" at bounding box center [742, 457] width 77 height 20
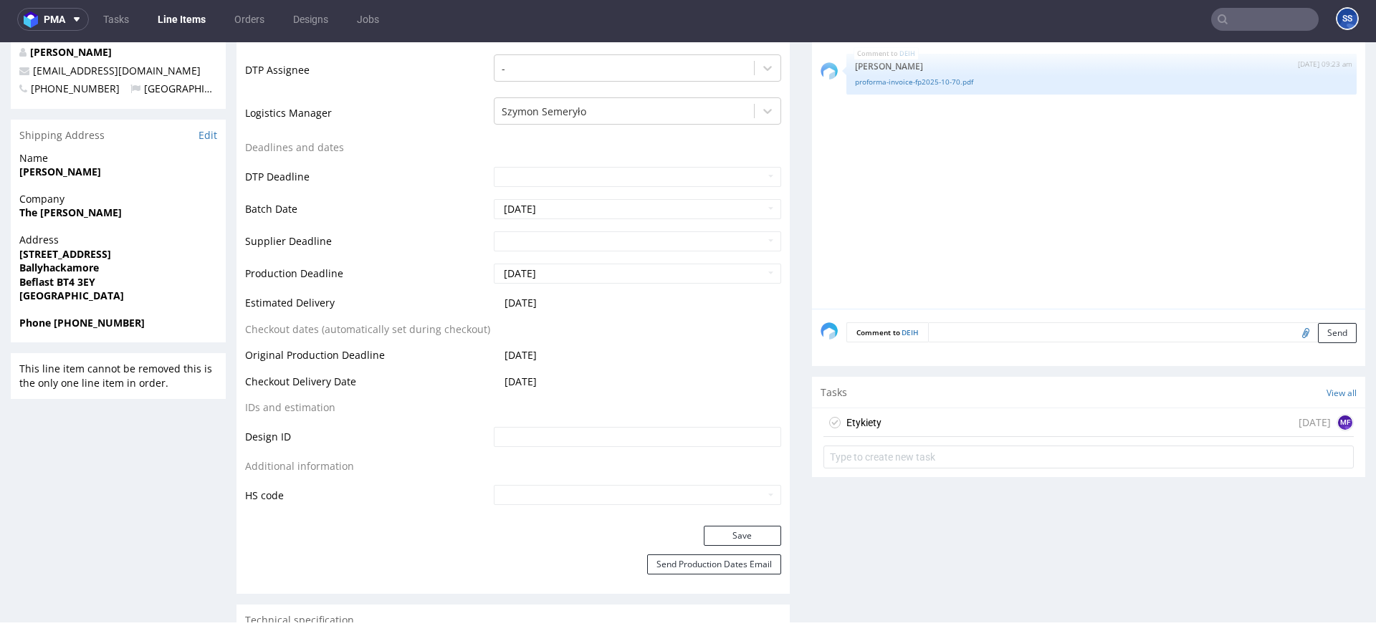
scroll to position [534, 0]
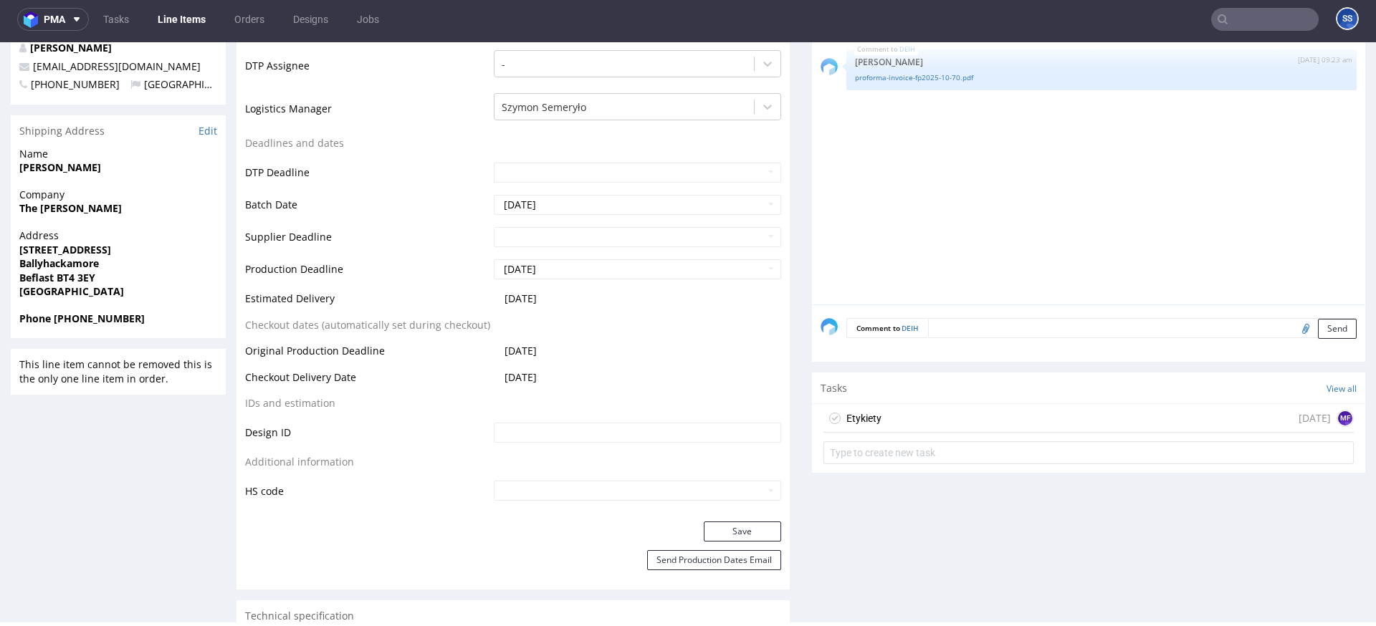
click at [898, 412] on div "Etykiety today MF" at bounding box center [1089, 418] width 530 height 29
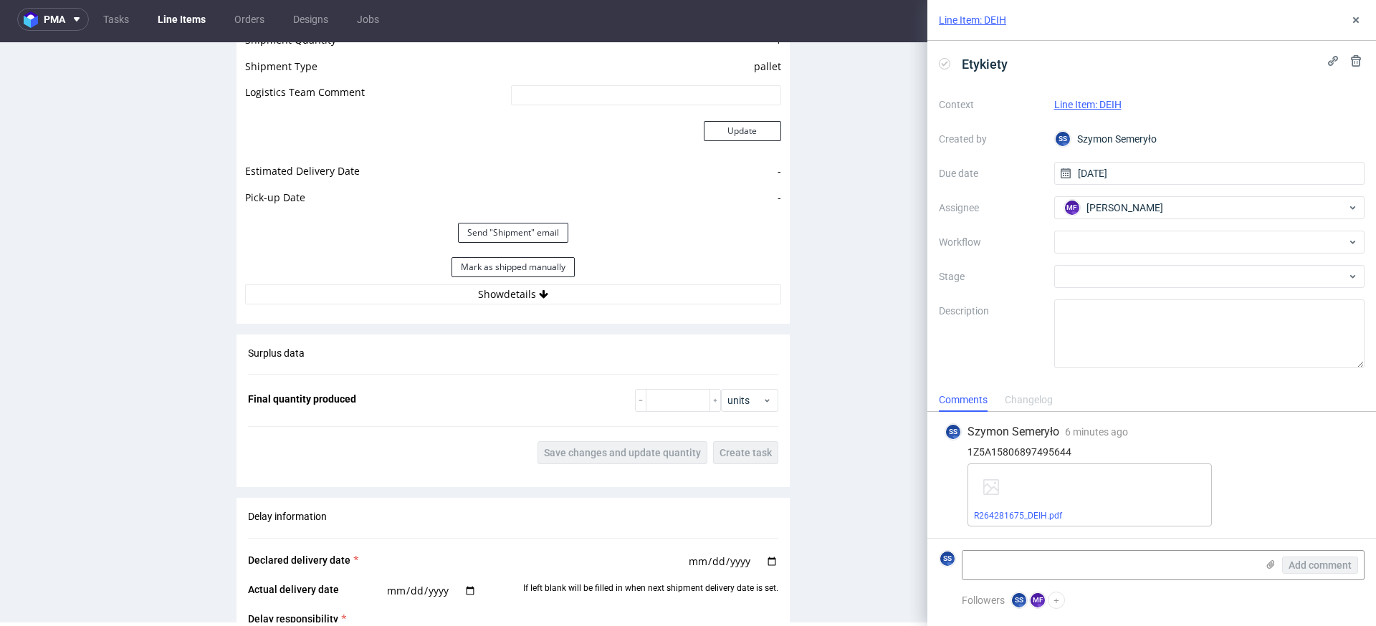
scroll to position [1403, 0]
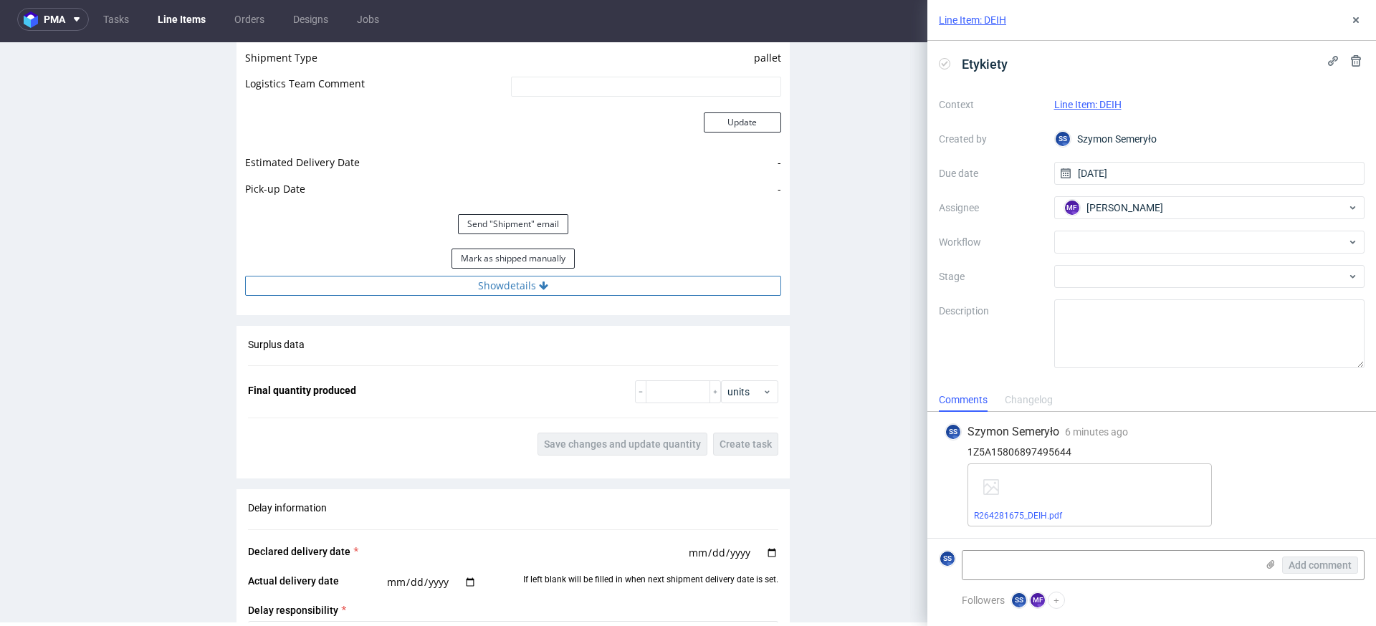
click at [514, 291] on button "Show details" at bounding box center [513, 286] width 536 height 20
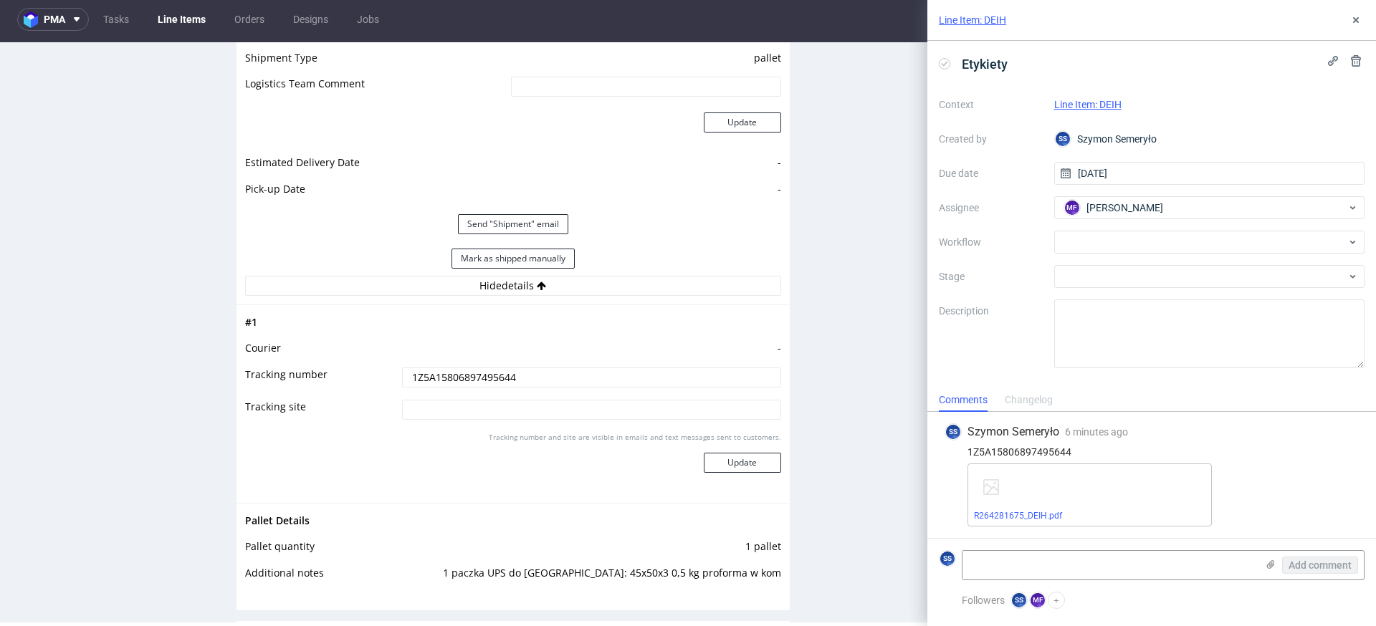
click at [168, 14] on link "Line Items" at bounding box center [181, 19] width 65 height 23
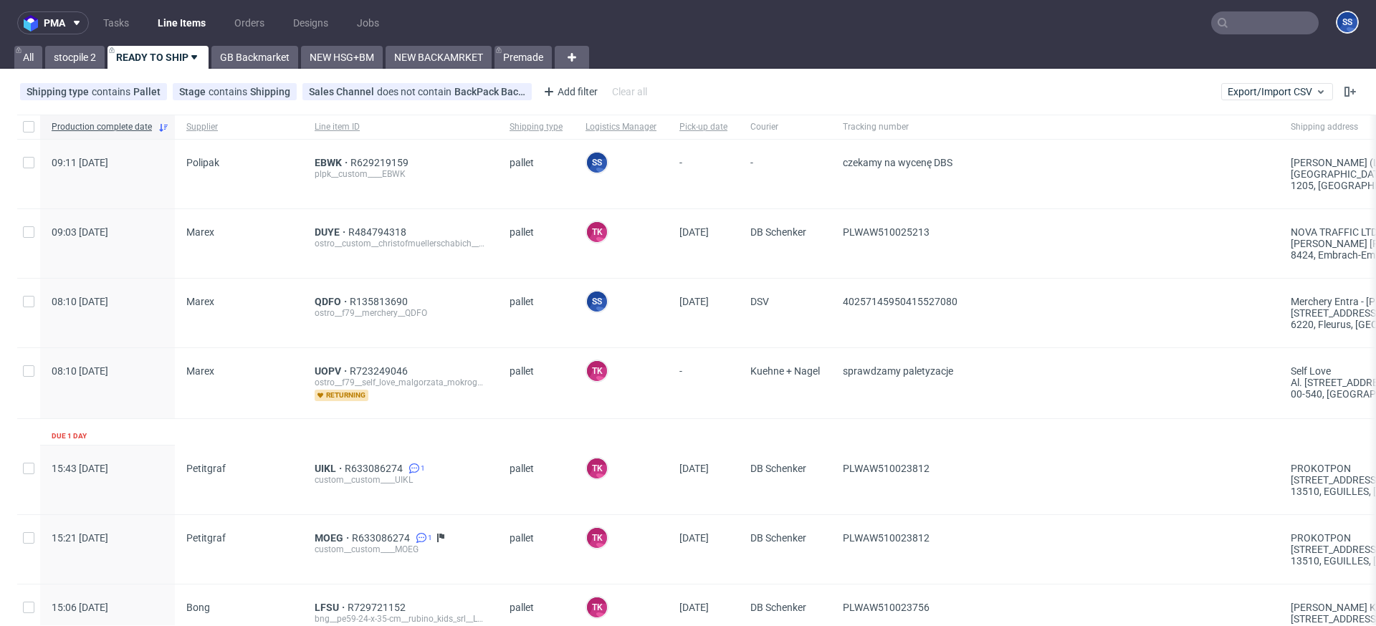
scroll to position [31, 0]
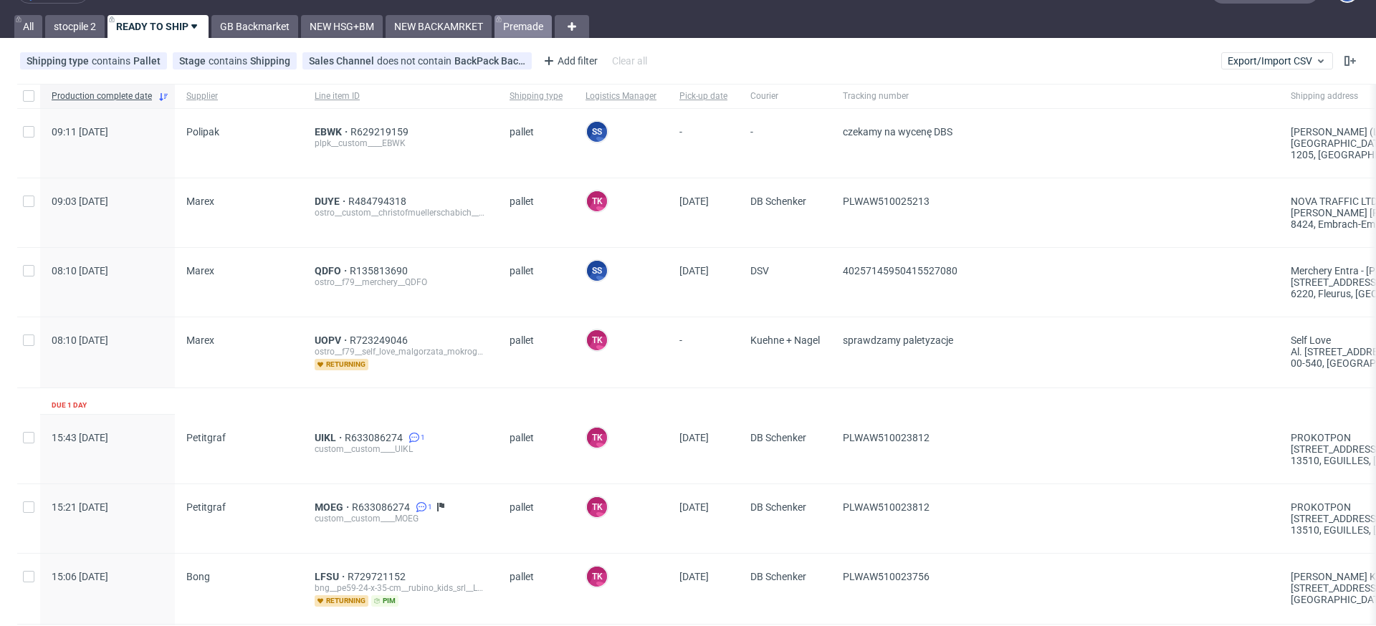
click at [517, 22] on link "Premade" at bounding box center [523, 26] width 57 height 23
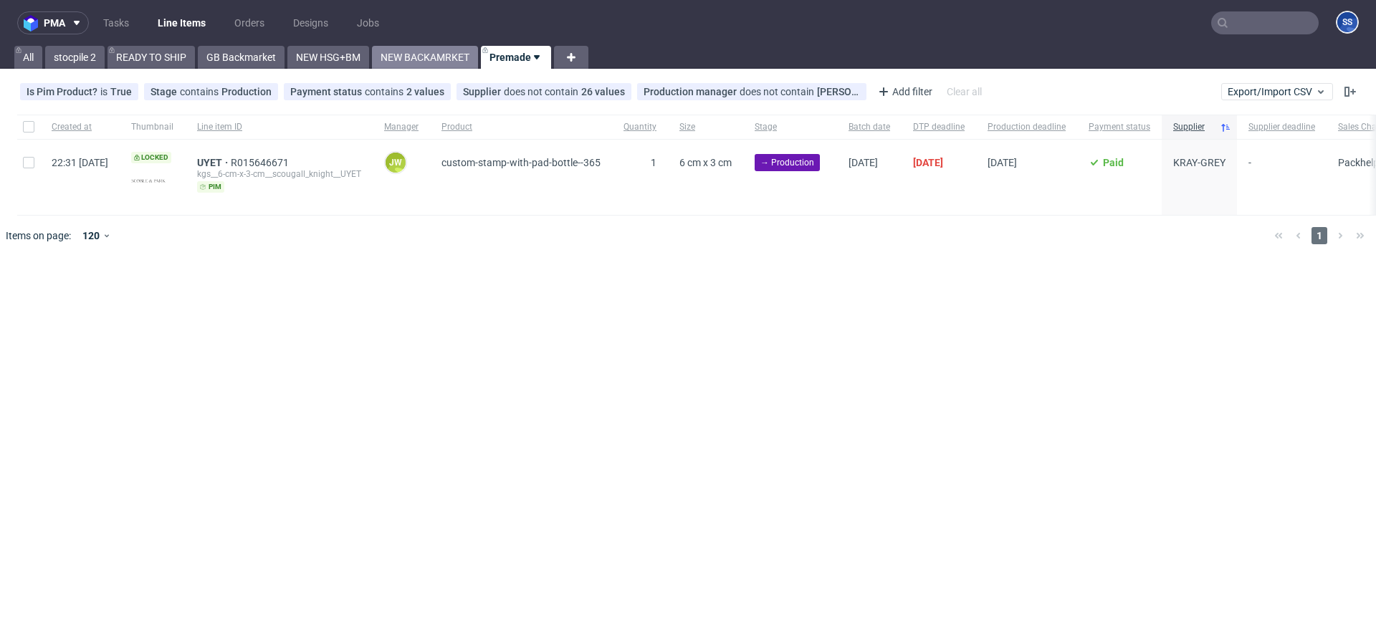
click at [419, 59] on link "NEW BACKAMRKET" at bounding box center [425, 57] width 106 height 23
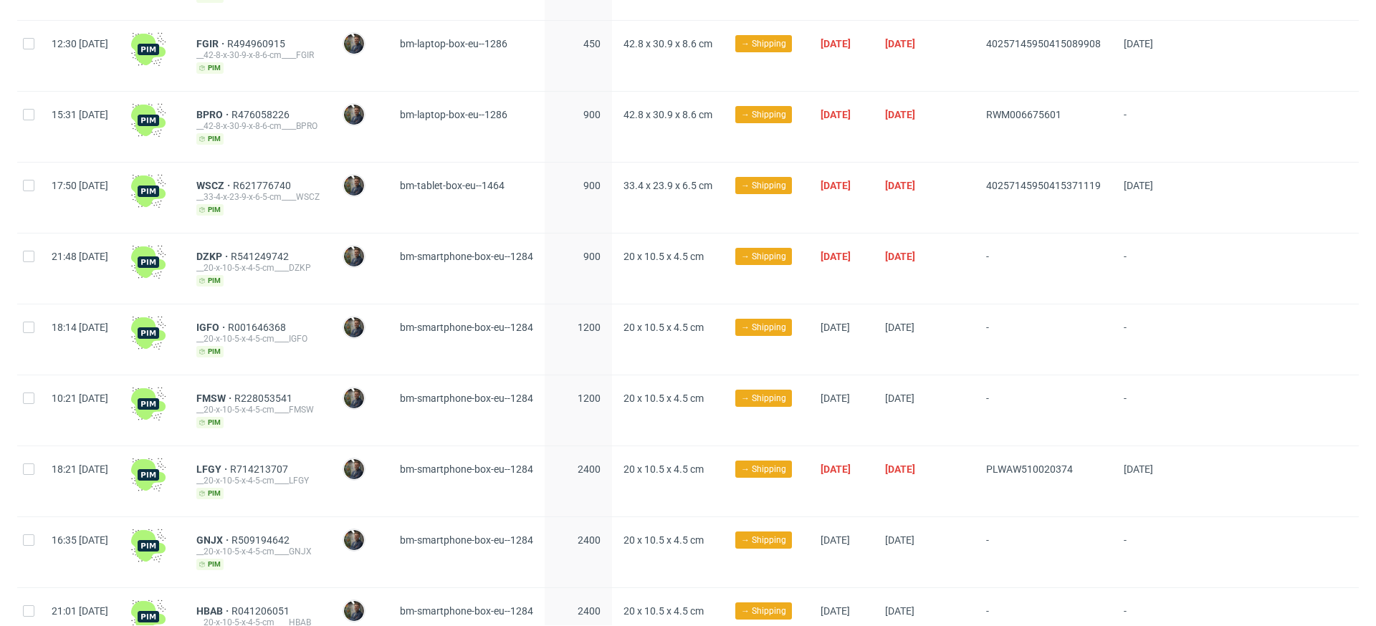
scroll to position [540, 0]
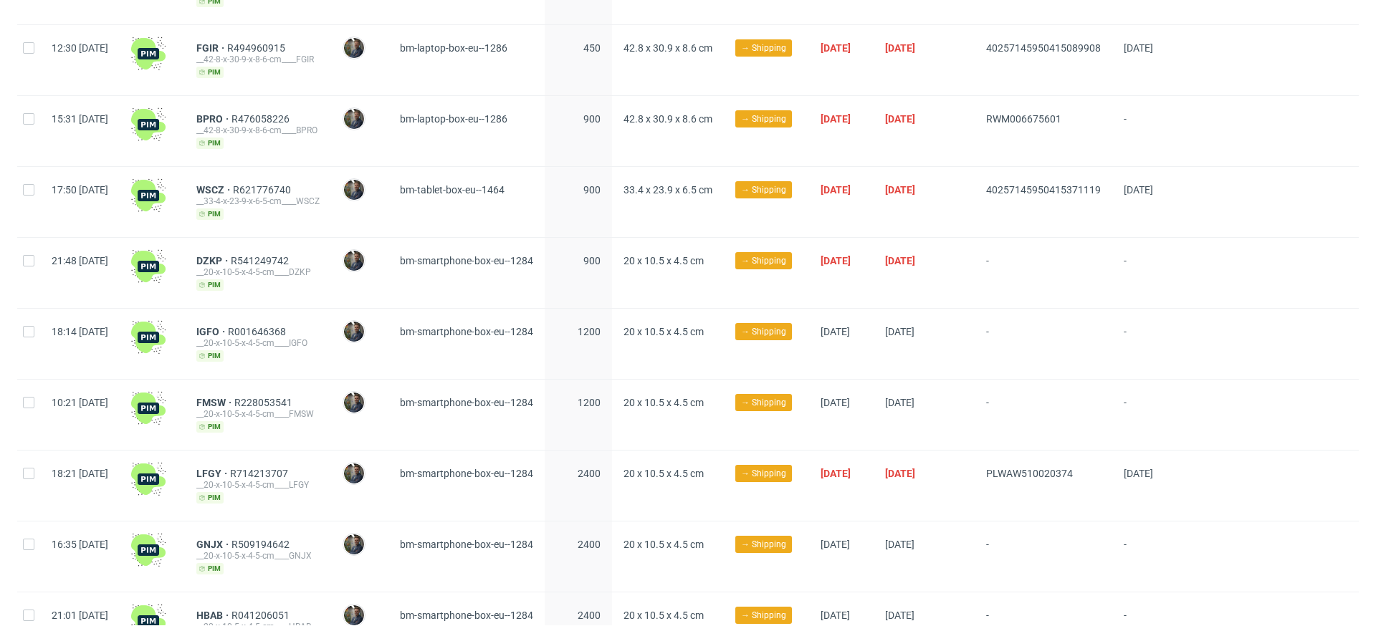
click at [229, 258] on div "DZKP R541249742 __20-x-10-5-x-4-5-cm____DZKP pim" at bounding box center [258, 273] width 146 height 70
drag, startPoint x: 237, startPoint y: 259, endPoint x: 268, endPoint y: 260, distance: 30.9
click at [268, 260] on div "DZKP R541249742 __20-x-10-5-x-4-5-cm____DZKP pim" at bounding box center [258, 273] width 146 height 70
copy span "DZKP"
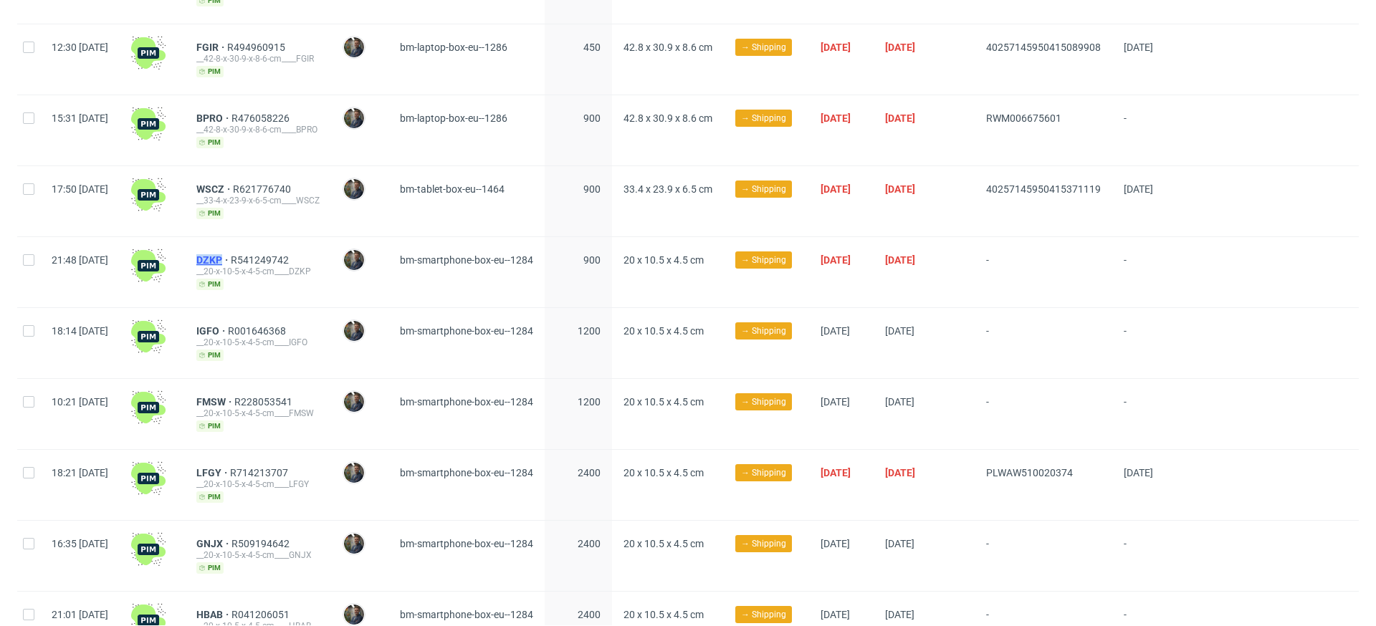
click at [231, 256] on span "DZKP" at bounding box center [213, 259] width 34 height 11
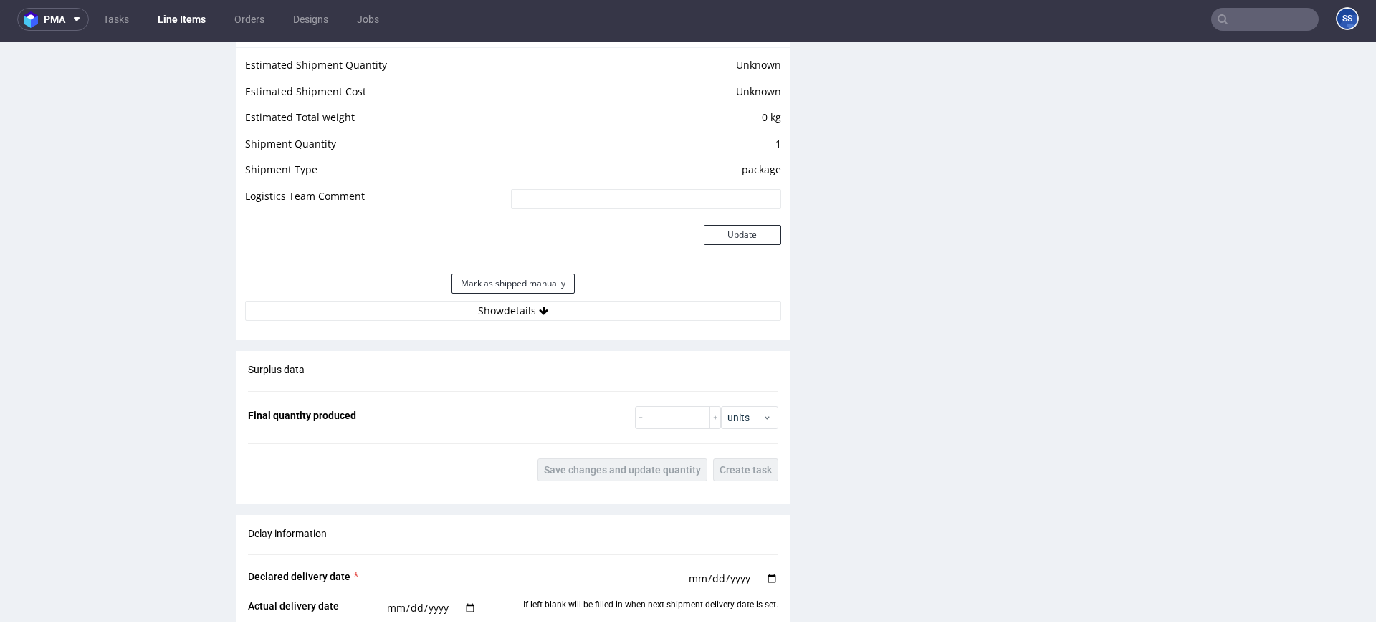
scroll to position [1188, 0]
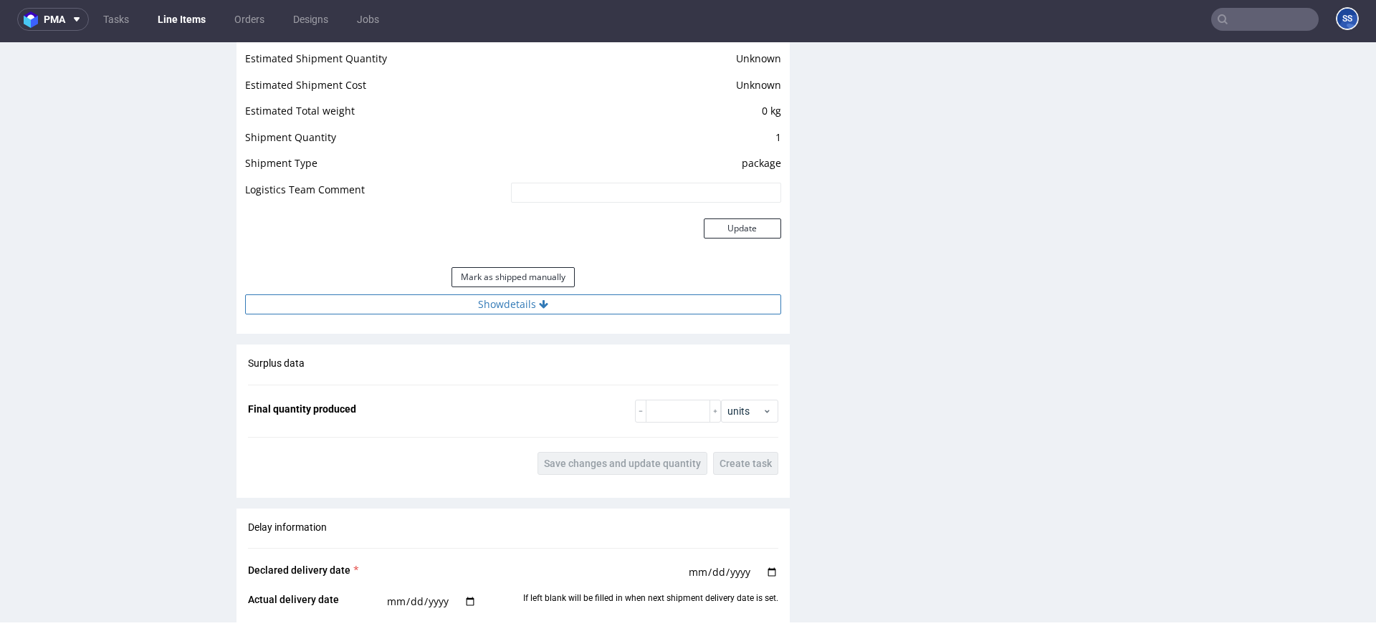
click at [530, 303] on button "Show details" at bounding box center [513, 305] width 536 height 20
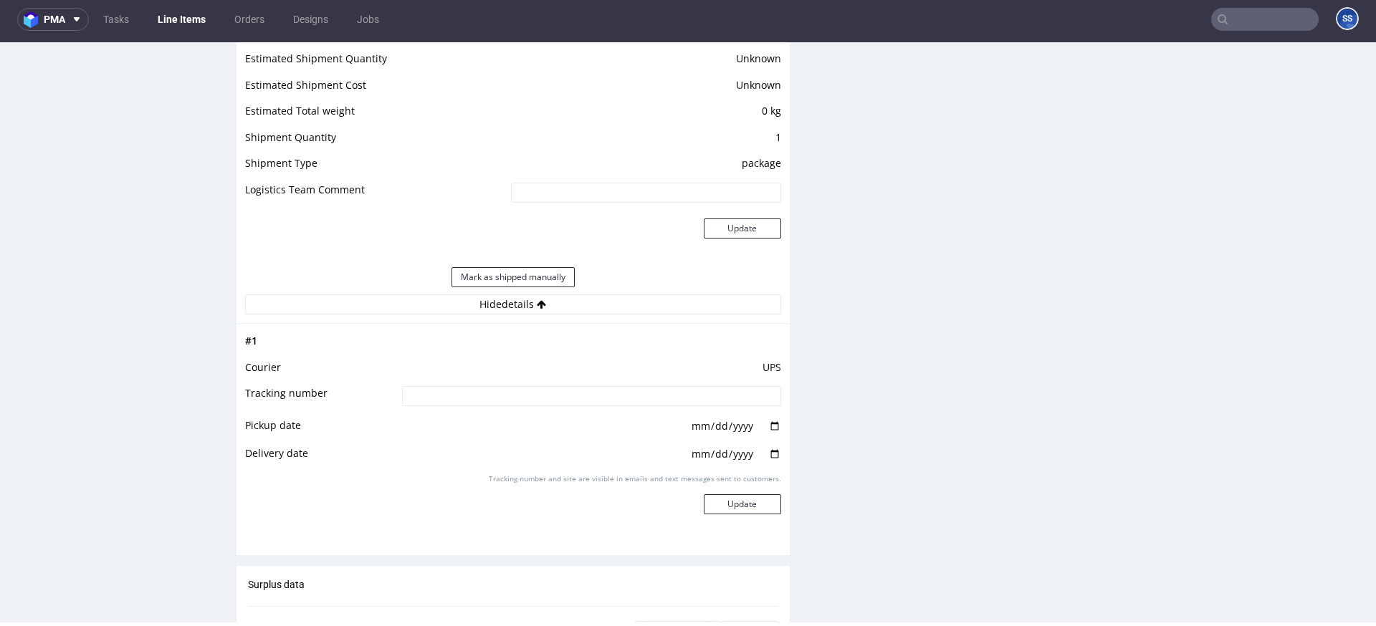
click at [516, 397] on input at bounding box center [591, 396] width 379 height 20
paste input "1Z5A15806892023304"
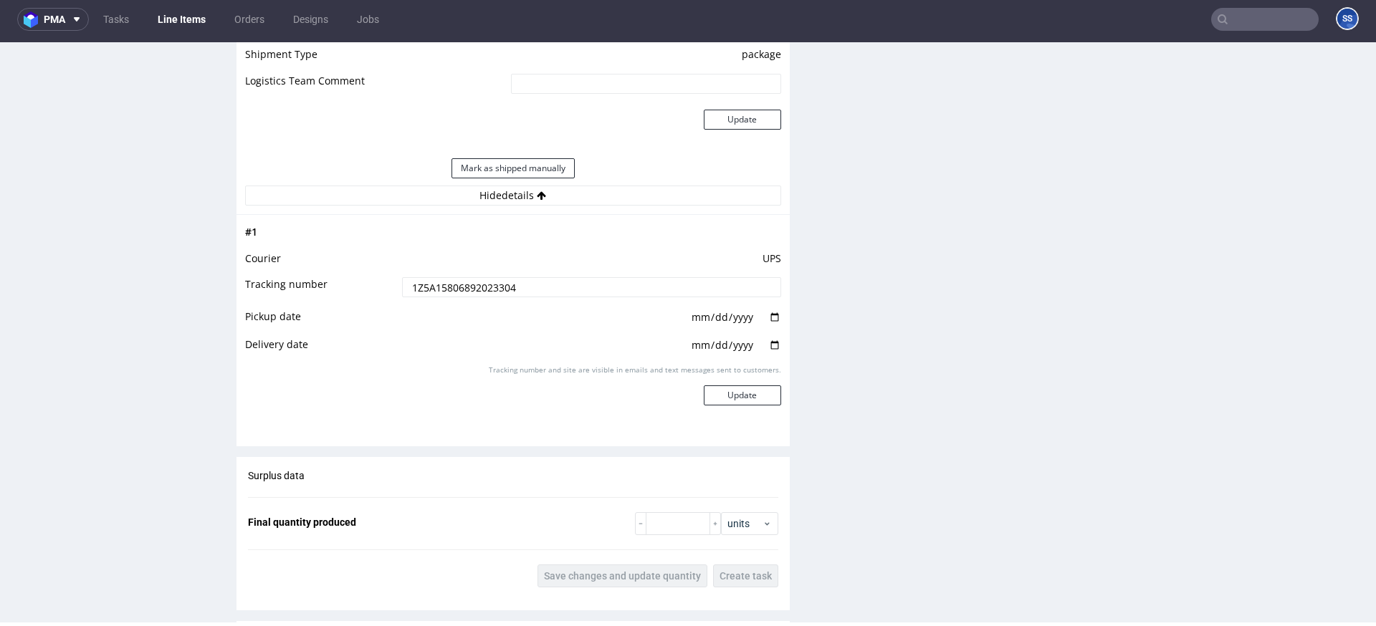
scroll to position [1298, 0]
type input "1Z5A15806892023304"
click at [723, 401] on button "Update" at bounding box center [742, 395] width 77 height 20
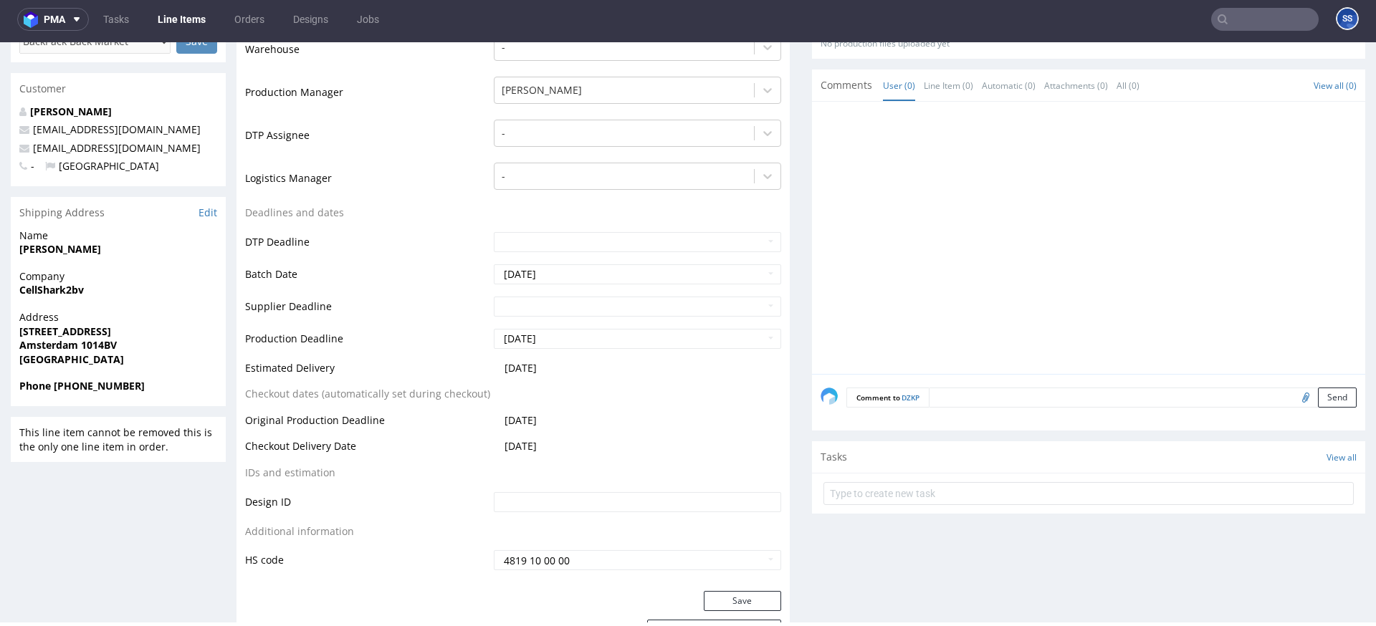
scroll to position [0, 0]
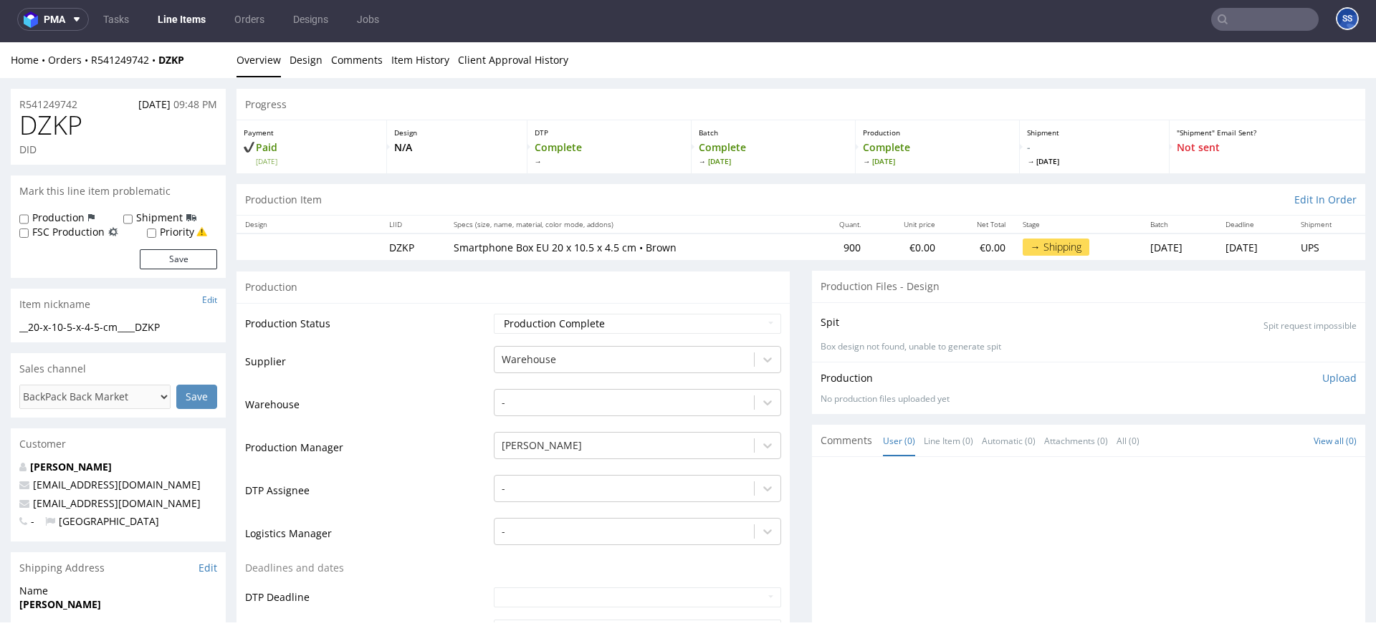
click at [181, 22] on link "Line Items" at bounding box center [181, 19] width 65 height 23
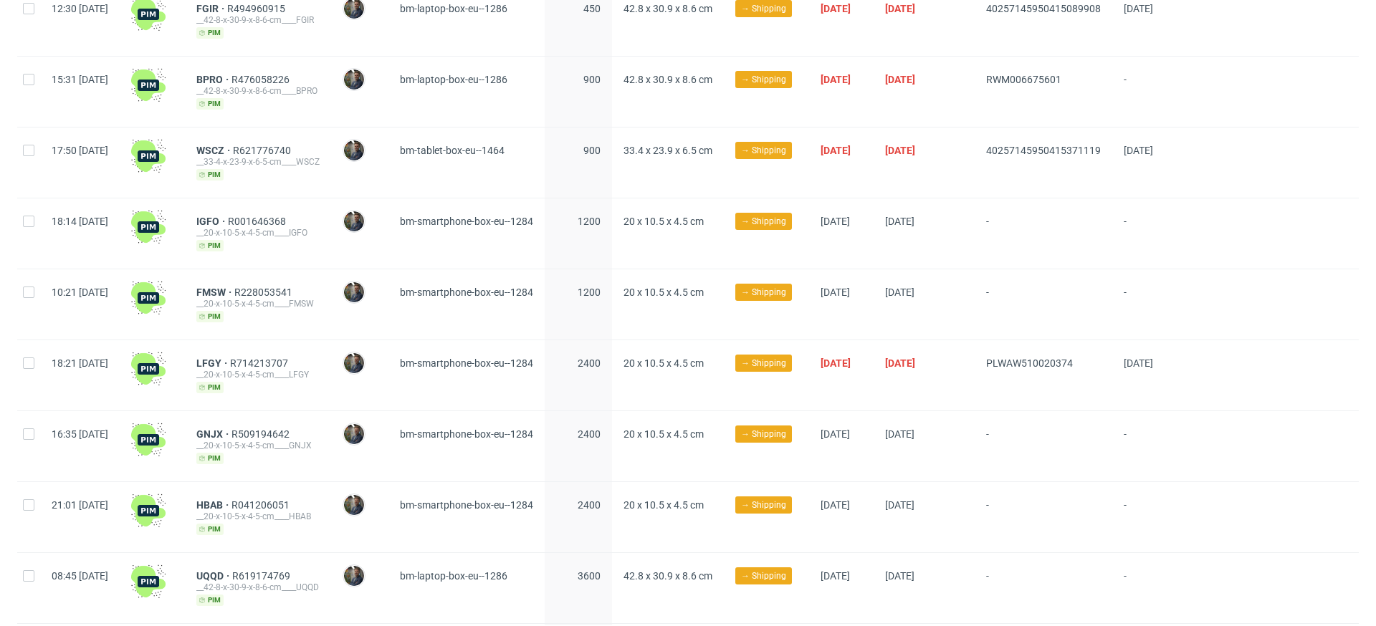
scroll to position [587, 0]
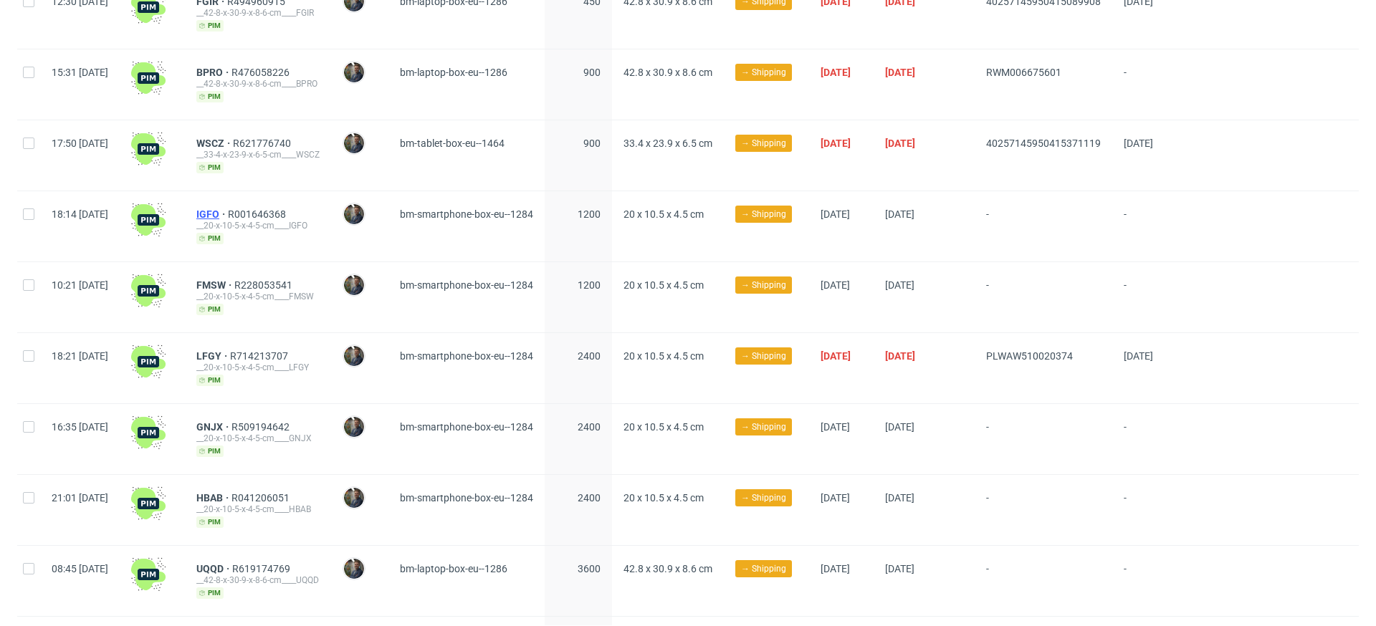
click at [228, 214] on span "IGFO" at bounding box center [212, 214] width 32 height 11
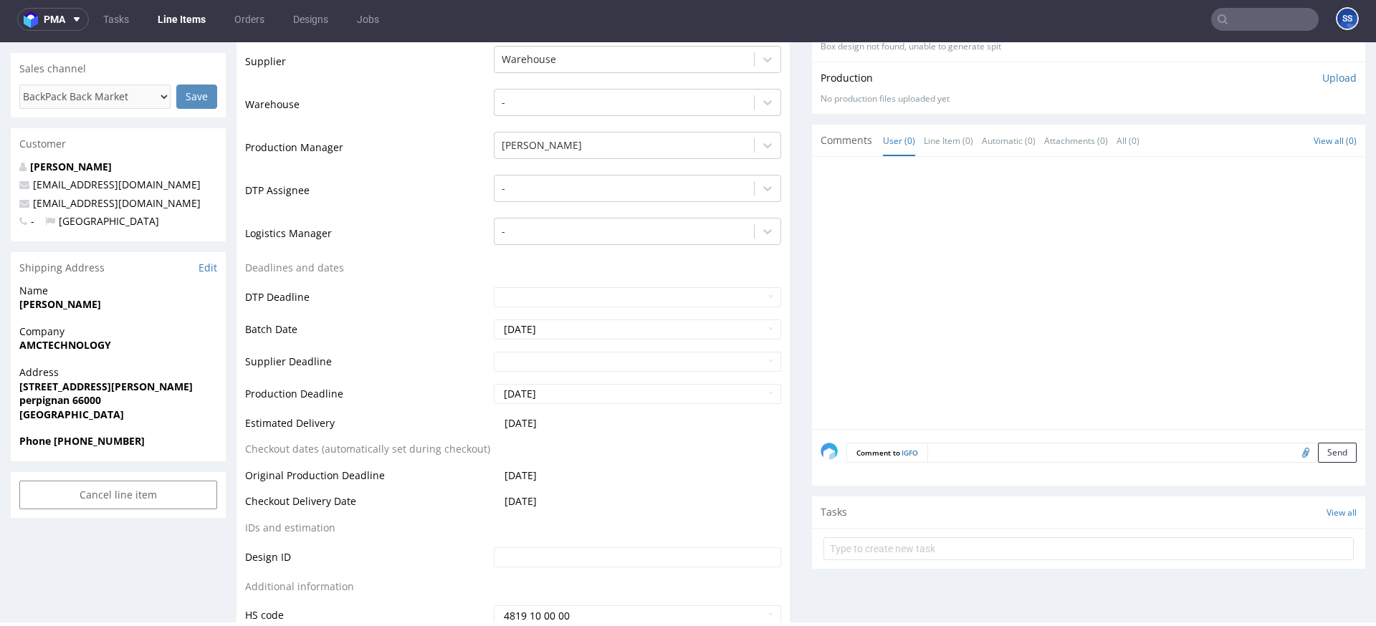
scroll to position [302, 0]
click at [72, 342] on strong "AMCTECHNOLOGY" at bounding box center [65, 343] width 92 height 14
click at [67, 383] on strong "56 rue Jean Bullant" at bounding box center [105, 385] width 173 height 14
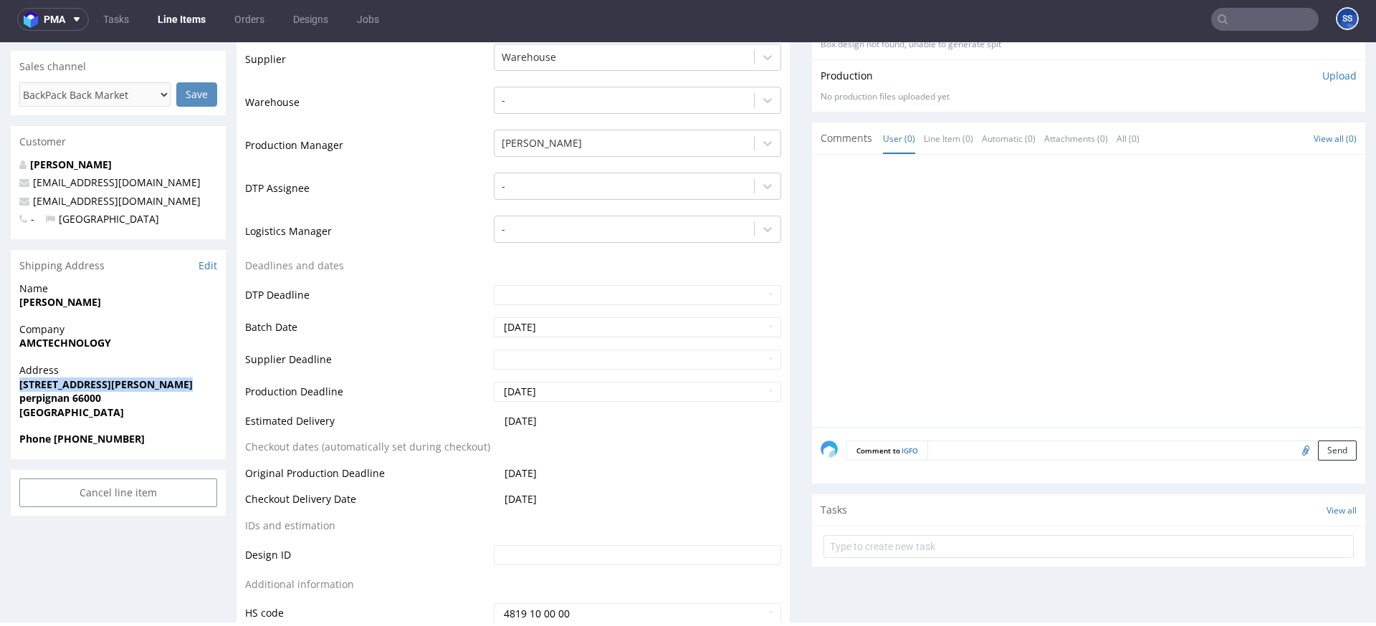
click at [67, 383] on strong "56 rue Jean Bullant" at bounding box center [105, 385] width 173 height 14
click at [91, 399] on strong "perpignan 66000" at bounding box center [60, 398] width 82 height 14
click at [75, 305] on strong "mathieu thibon" at bounding box center [60, 302] width 82 height 14
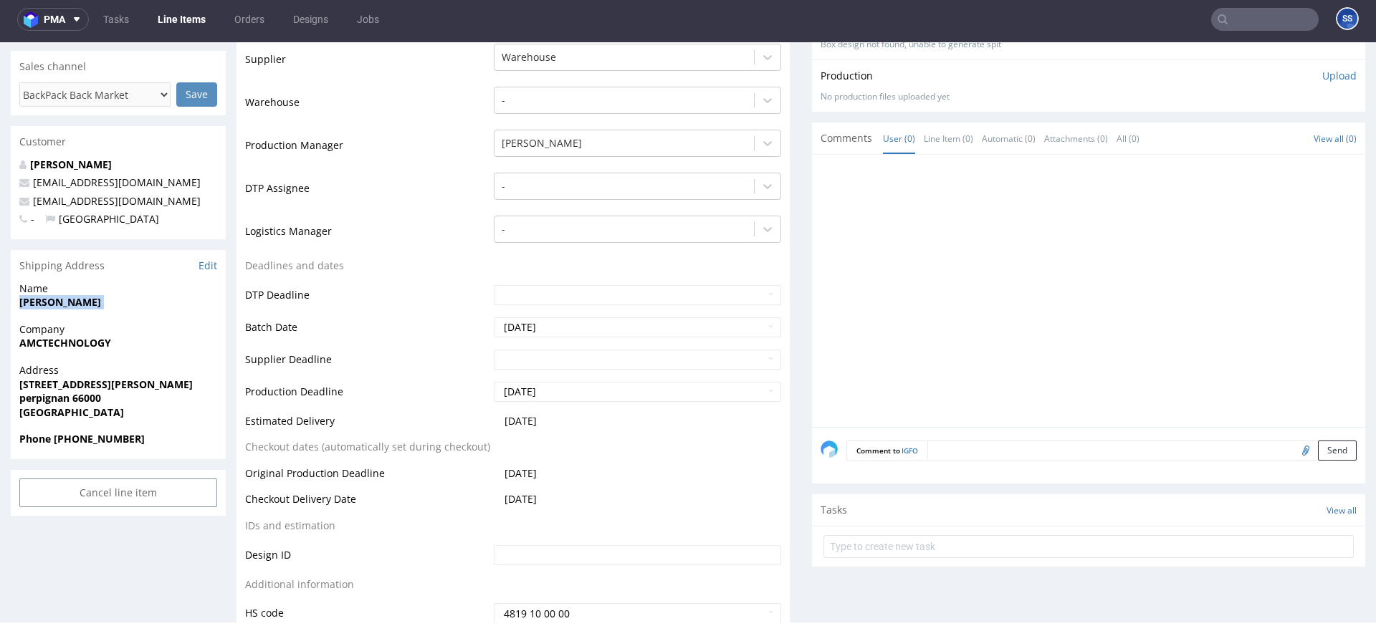
click at [75, 305] on strong "mathieu thibon" at bounding box center [60, 302] width 82 height 14
drag, startPoint x: 137, startPoint y: 204, endPoint x: 128, endPoint y: 114, distance: 90.8
click at [32, 199] on p "abcdutelephone@orange.fr" at bounding box center [118, 201] width 198 height 14
click at [90, 434] on strong "Phone +330683114955" at bounding box center [81, 439] width 125 height 14
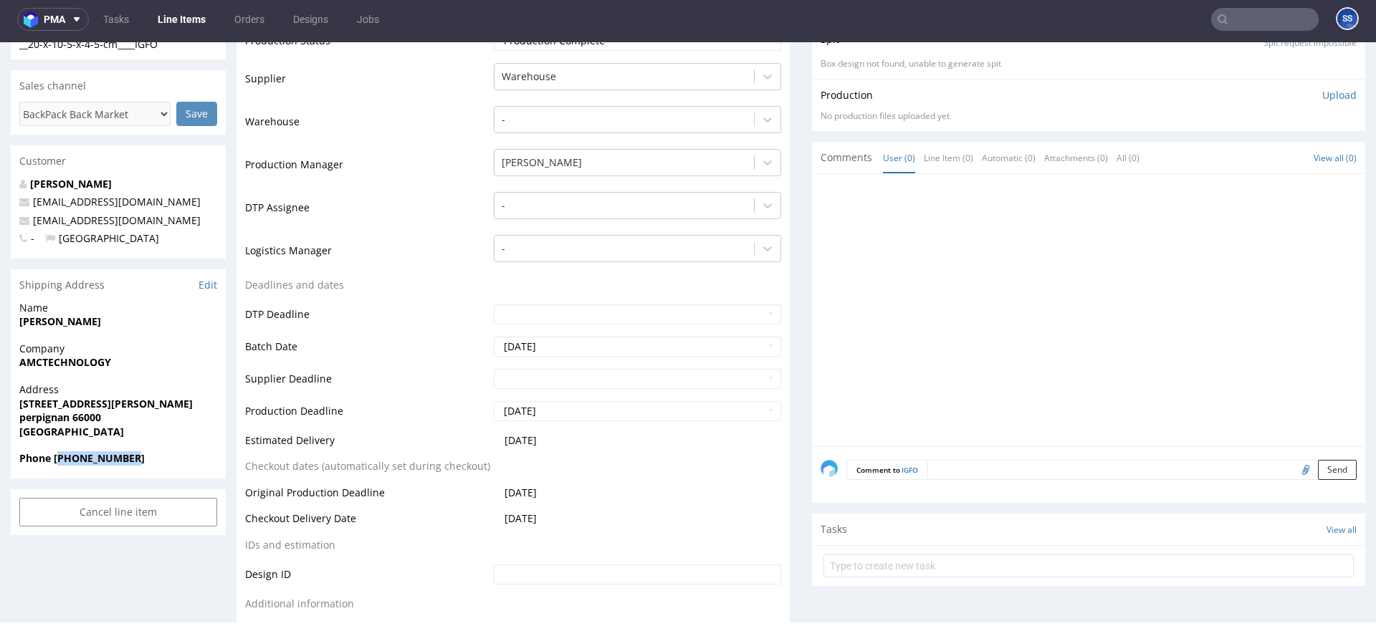
scroll to position [0, 0]
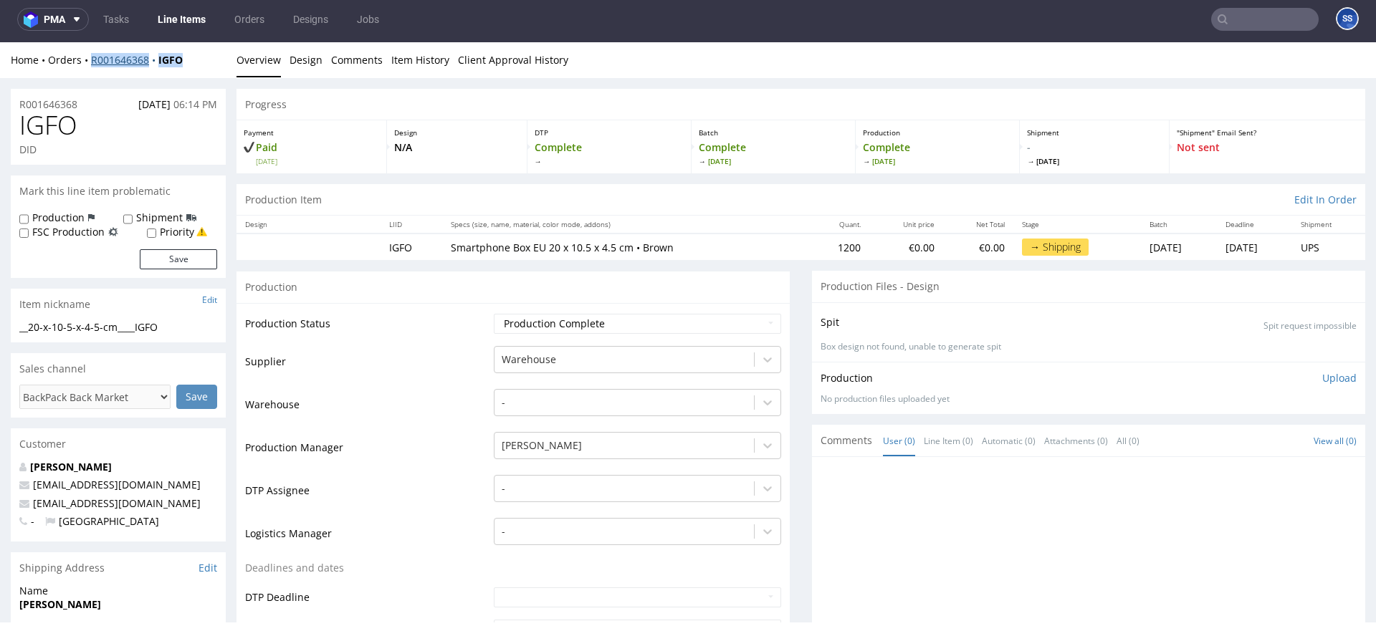
drag, startPoint x: 191, startPoint y: 60, endPoint x: 90, endPoint y: 62, distance: 101.1
click at [90, 62] on div "Home Orders R001646368 IGFO" at bounding box center [118, 60] width 215 height 14
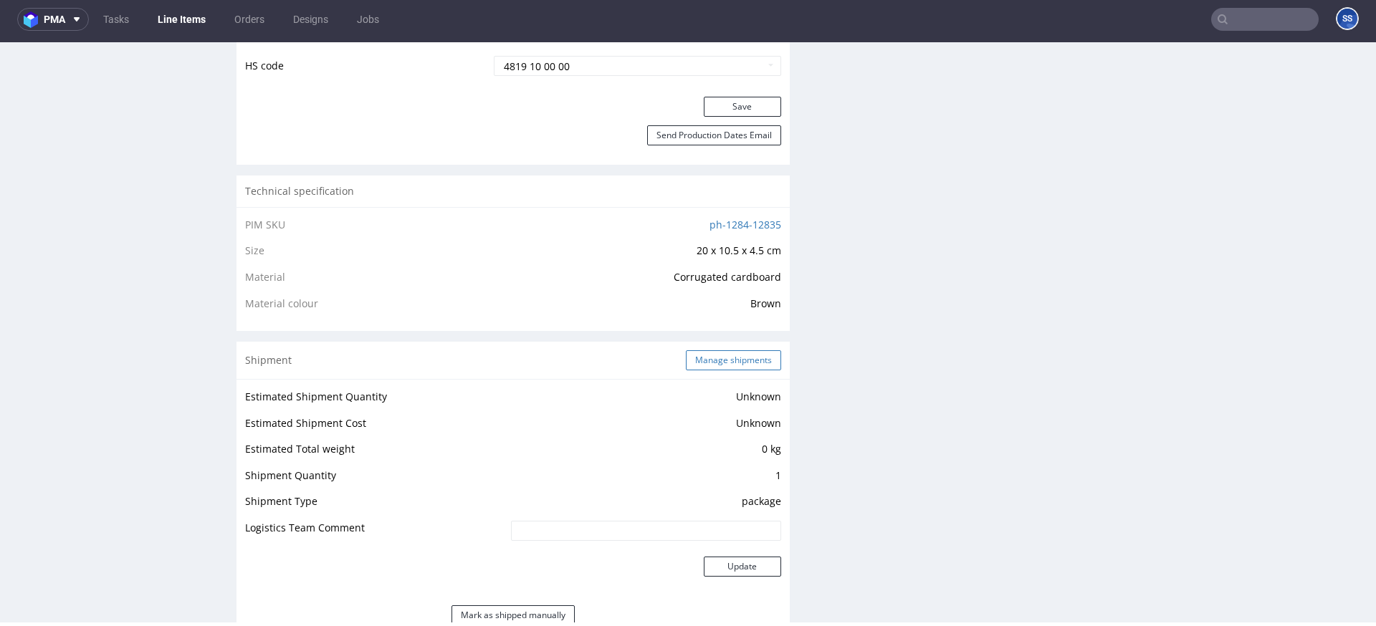
scroll to position [865, 0]
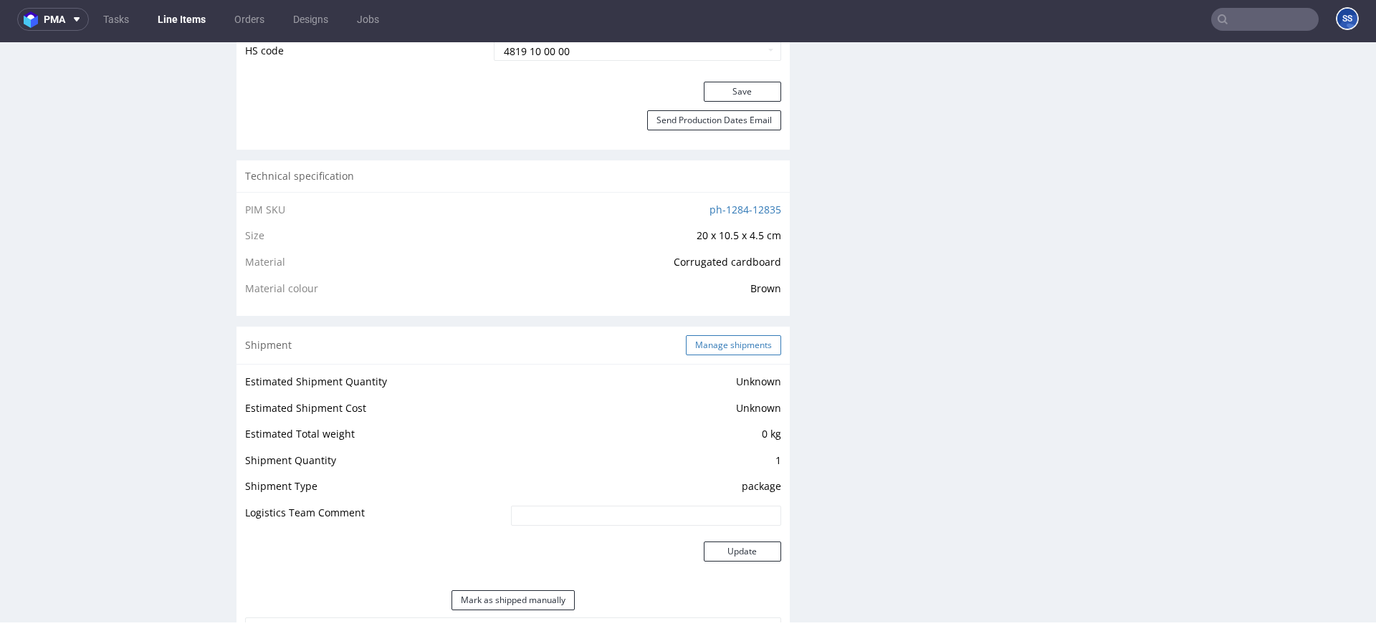
click at [721, 351] on button "Manage shipments" at bounding box center [733, 345] width 95 height 20
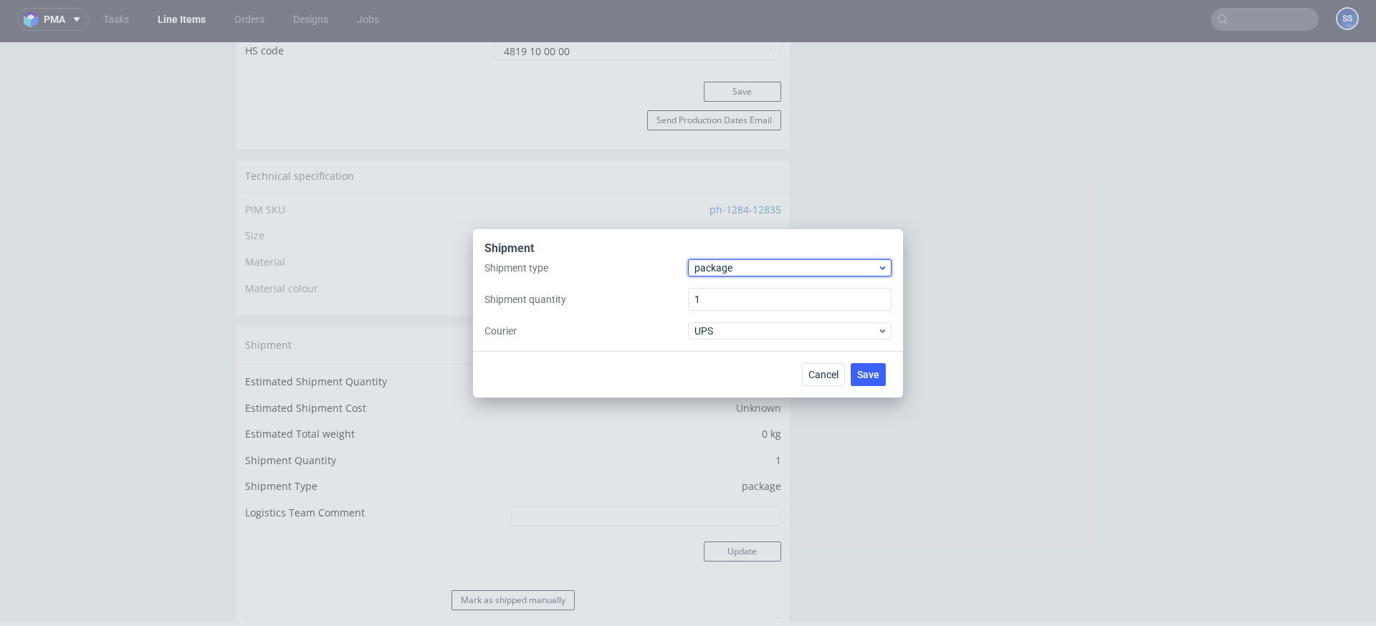
click at [717, 274] on span "package" at bounding box center [786, 268] width 183 height 14
click at [725, 297] on div "pallet" at bounding box center [790, 298] width 192 height 26
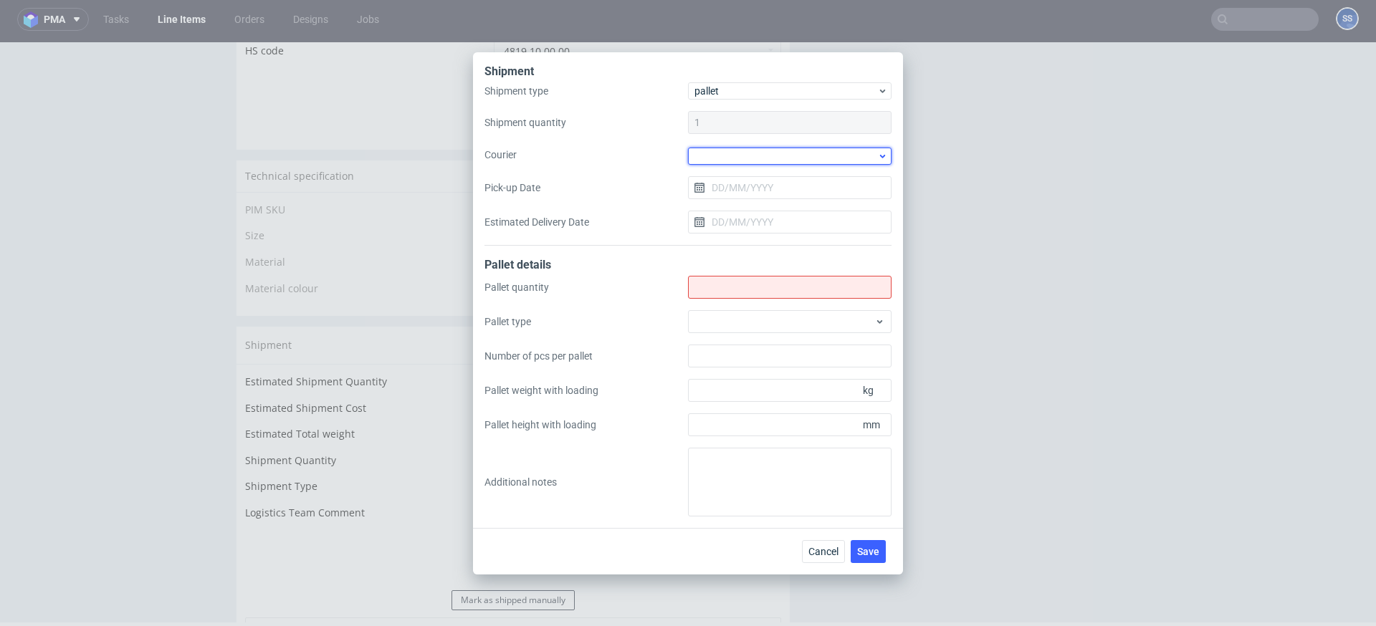
click at [700, 153] on div at bounding box center [790, 156] width 204 height 17
click at [750, 261] on div "Kuehne + Nagel" at bounding box center [790, 266] width 192 height 26
click at [729, 188] on input "Pick-up Date" at bounding box center [790, 186] width 204 height 23
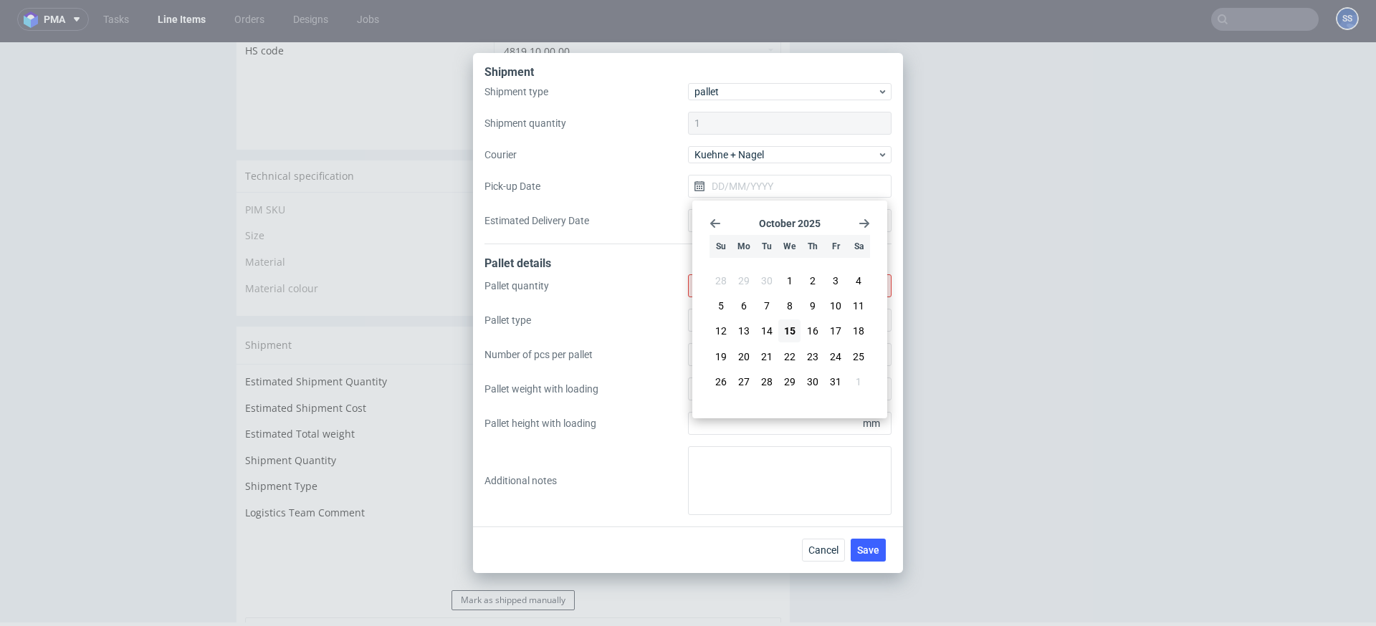
click at [626, 204] on div "Shipment type pallet Shipment quantity 1 Courier Kuehne + Nagel Pick-up Date Es…" at bounding box center [688, 163] width 407 height 161
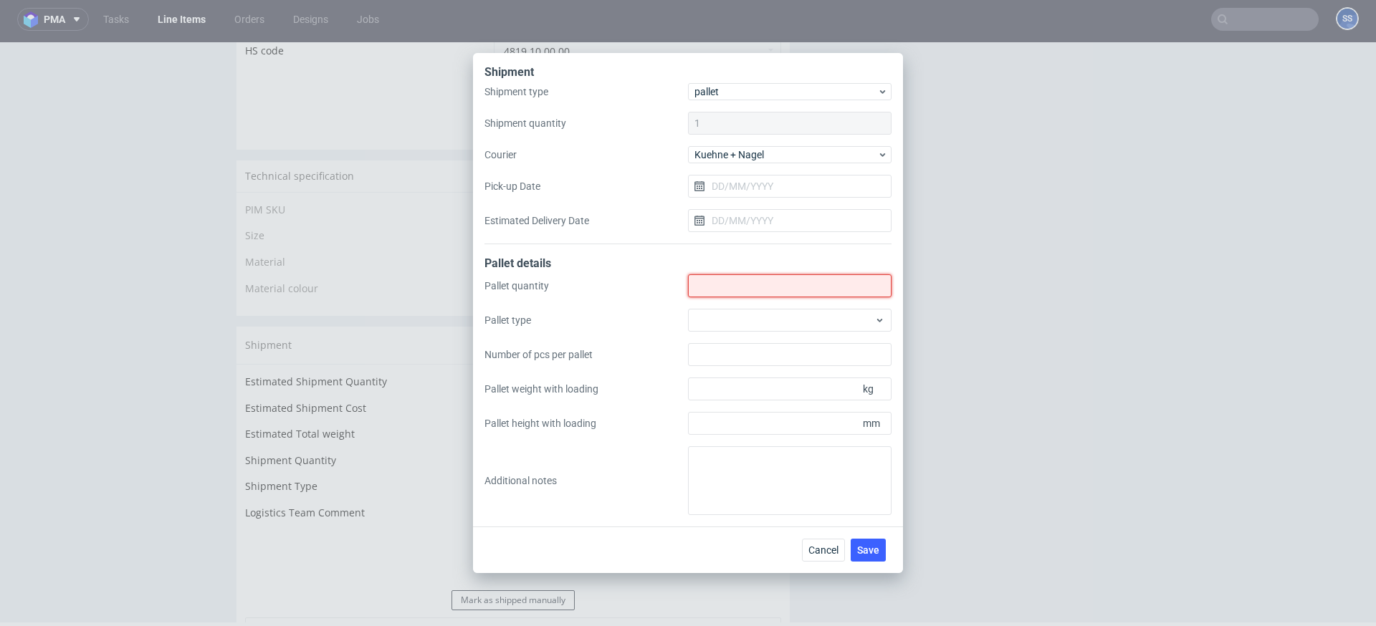
click at [715, 280] on input "Shipment type" at bounding box center [790, 286] width 204 height 23
type input "1"
click at [877, 553] on span "Save" at bounding box center [868, 550] width 22 height 10
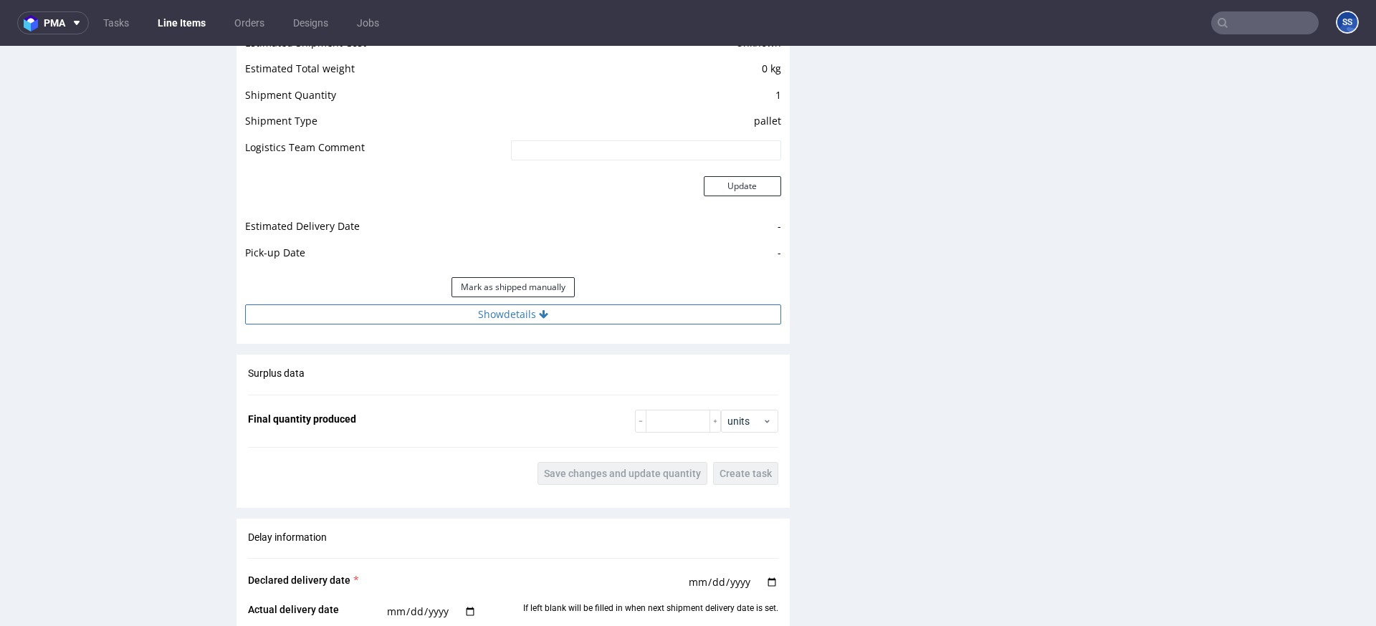
scroll to position [1223, 0]
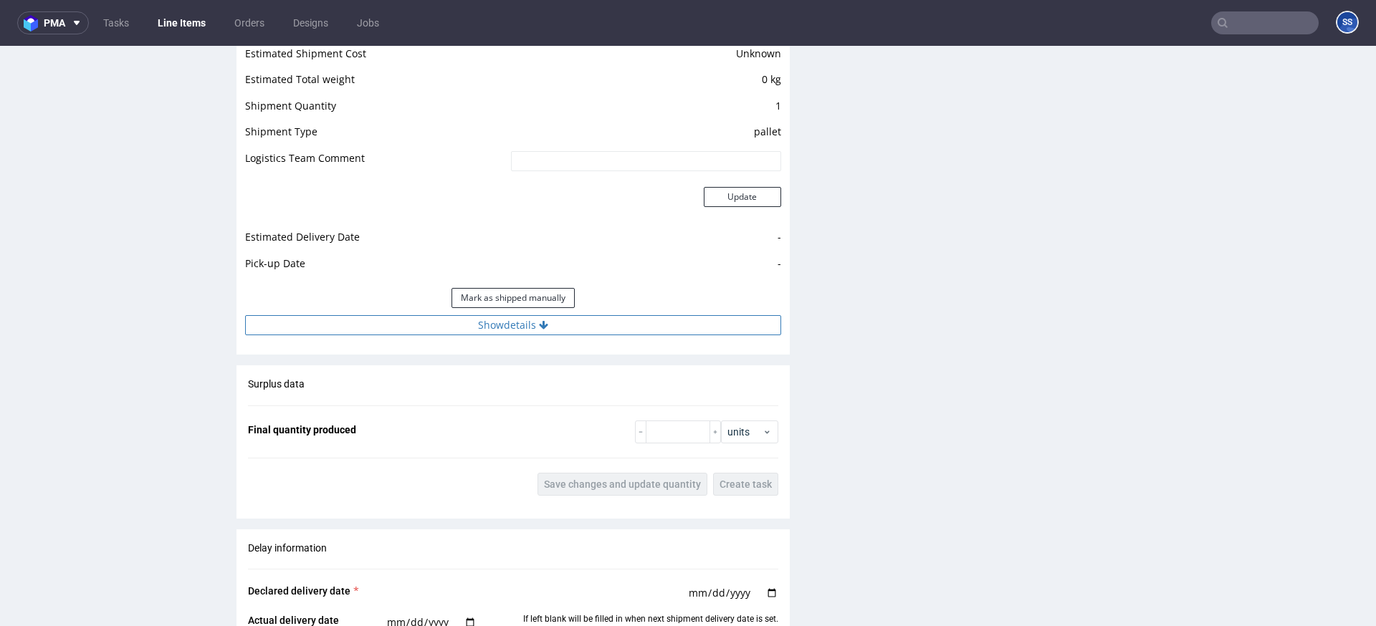
click at [457, 325] on button "Show details" at bounding box center [513, 325] width 536 height 20
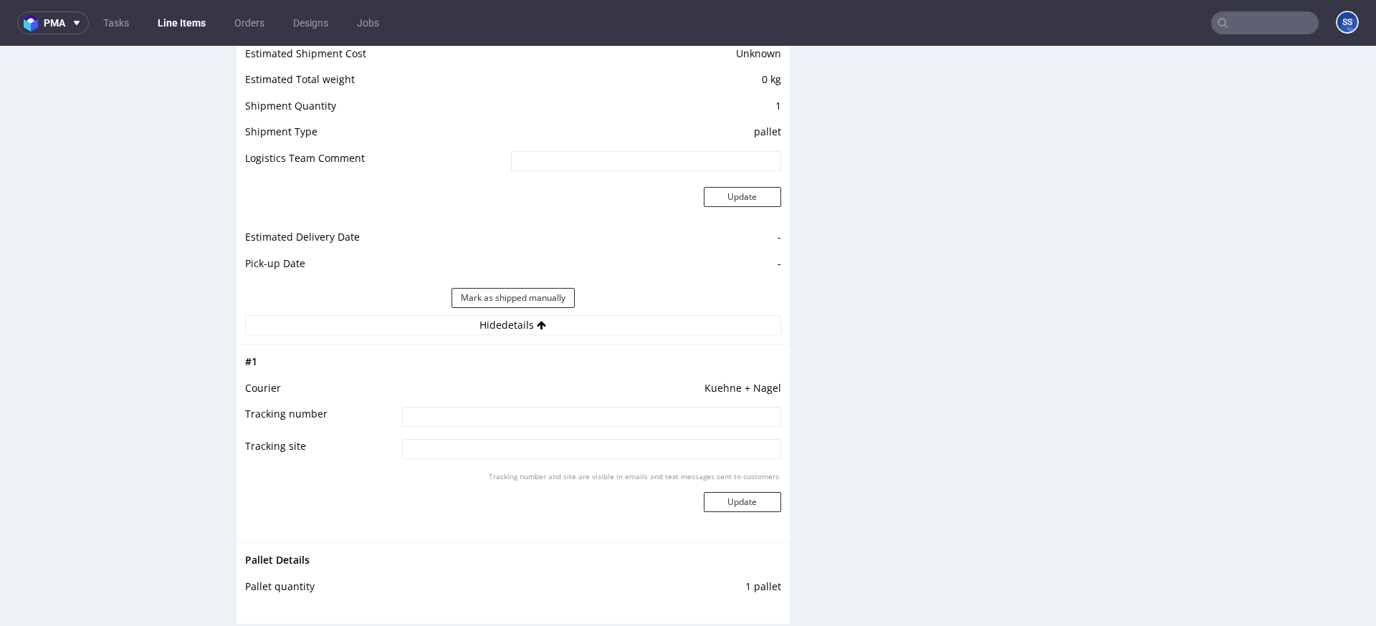
click at [481, 421] on input at bounding box center [591, 417] width 379 height 20
paste input "RWM006684834"
type input "RWM006684834"
click at [752, 505] on button "Update" at bounding box center [742, 502] width 77 height 20
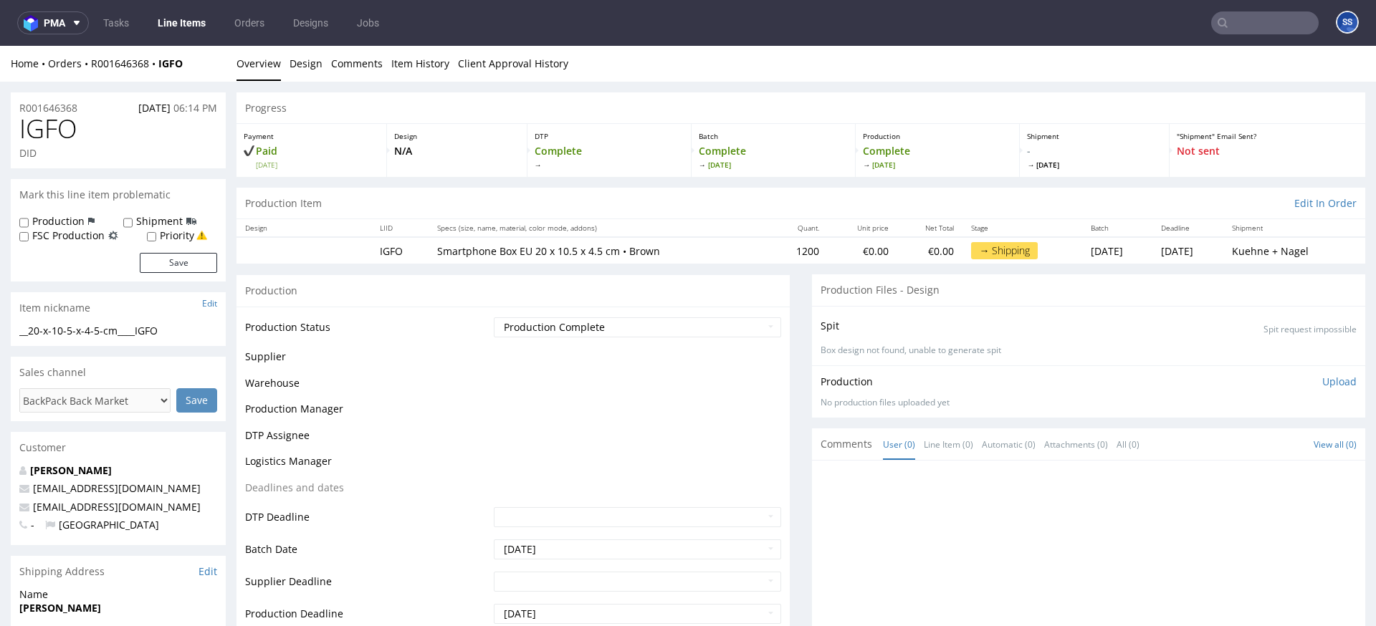
scroll to position [935, 0]
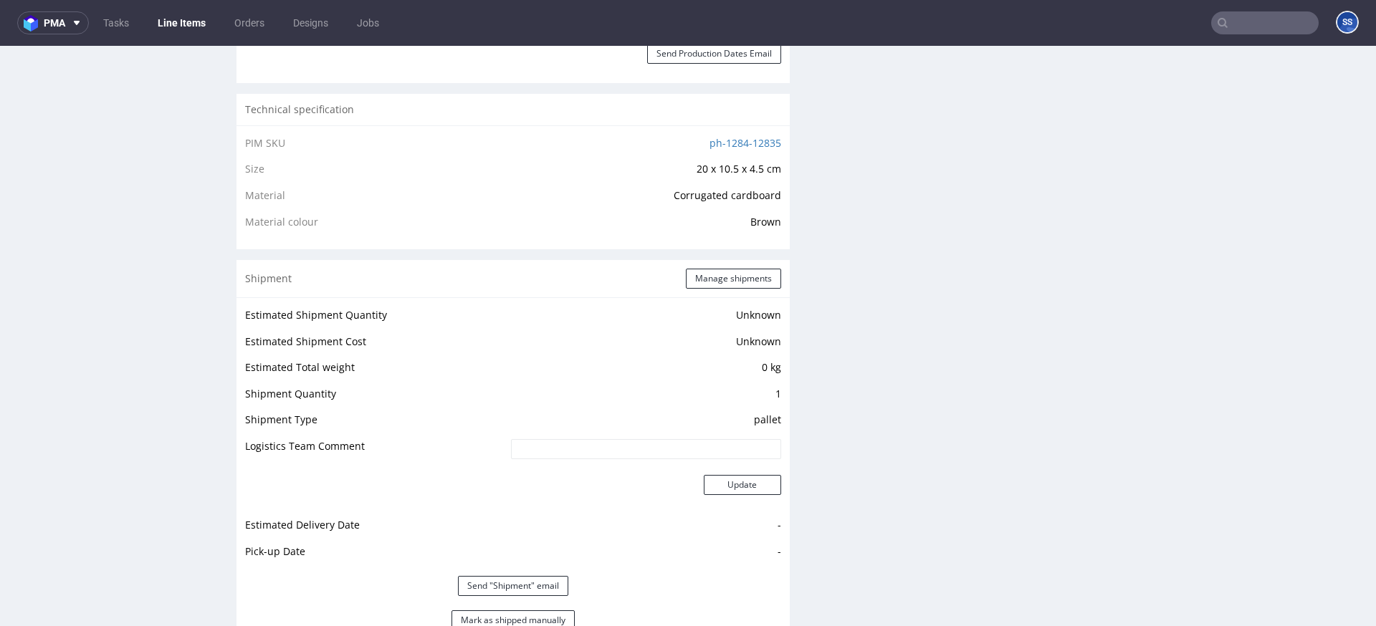
click at [175, 28] on link "Line Items" at bounding box center [181, 22] width 65 height 23
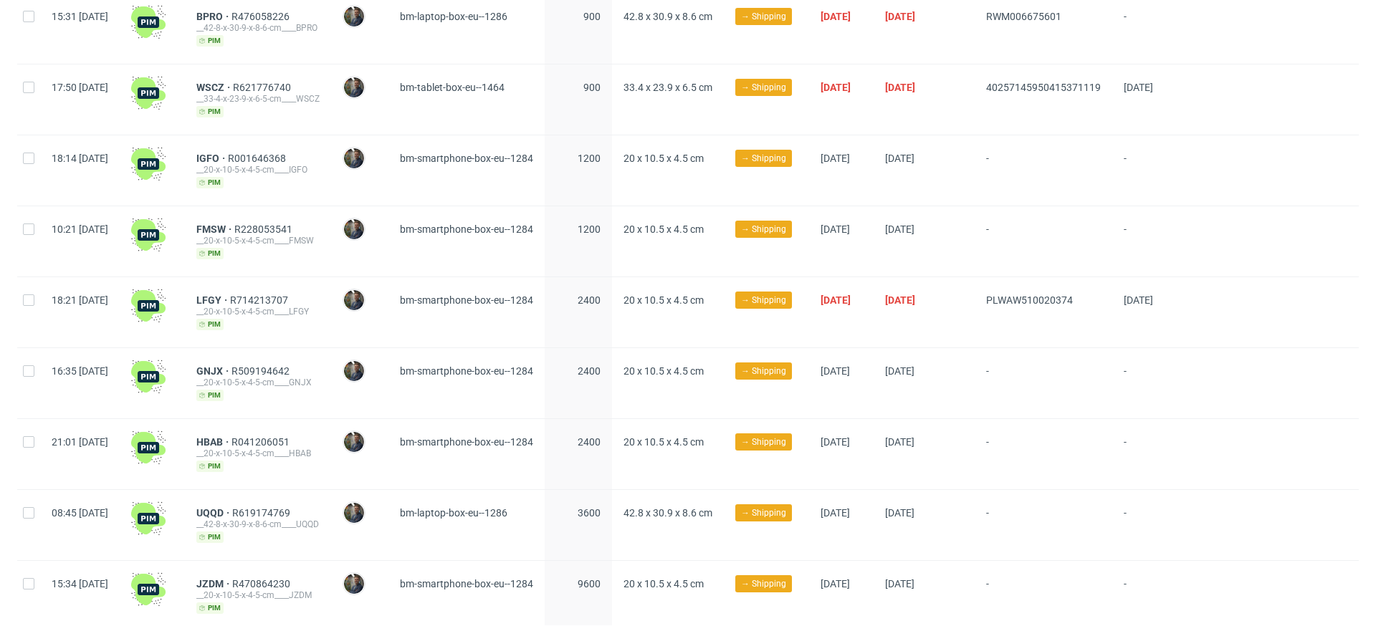
scroll to position [639, 0]
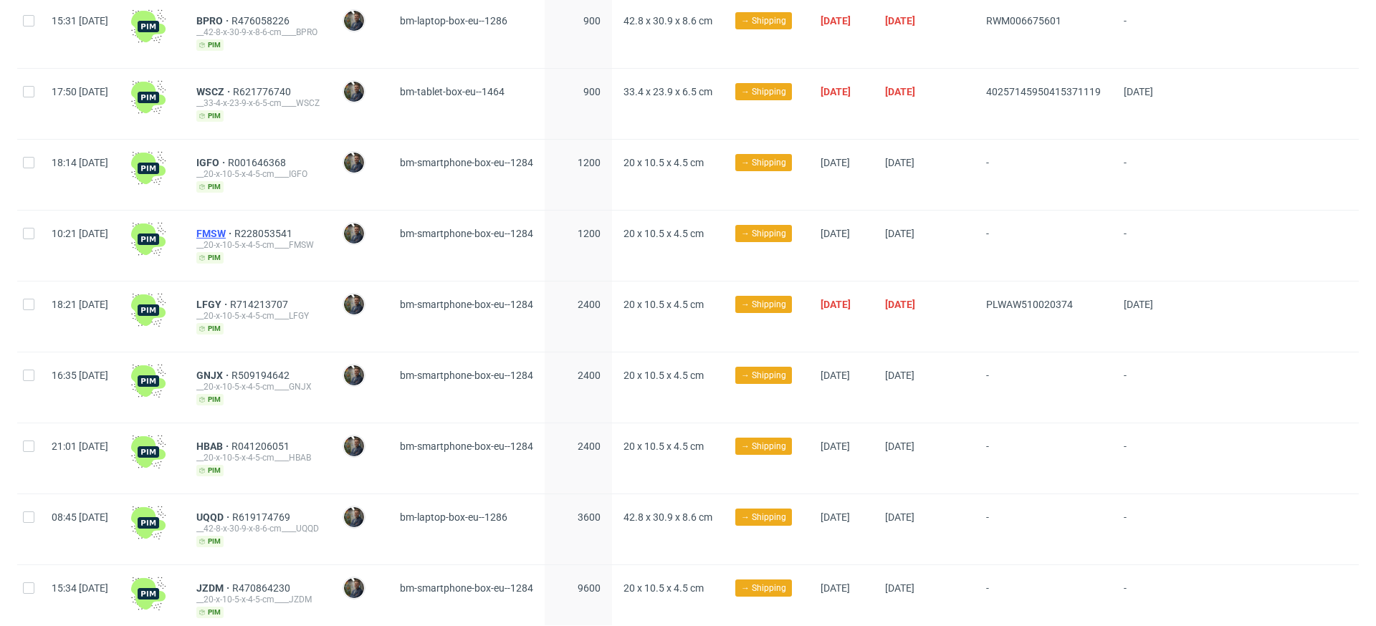
click at [234, 231] on span "FMSW" at bounding box center [215, 233] width 38 height 11
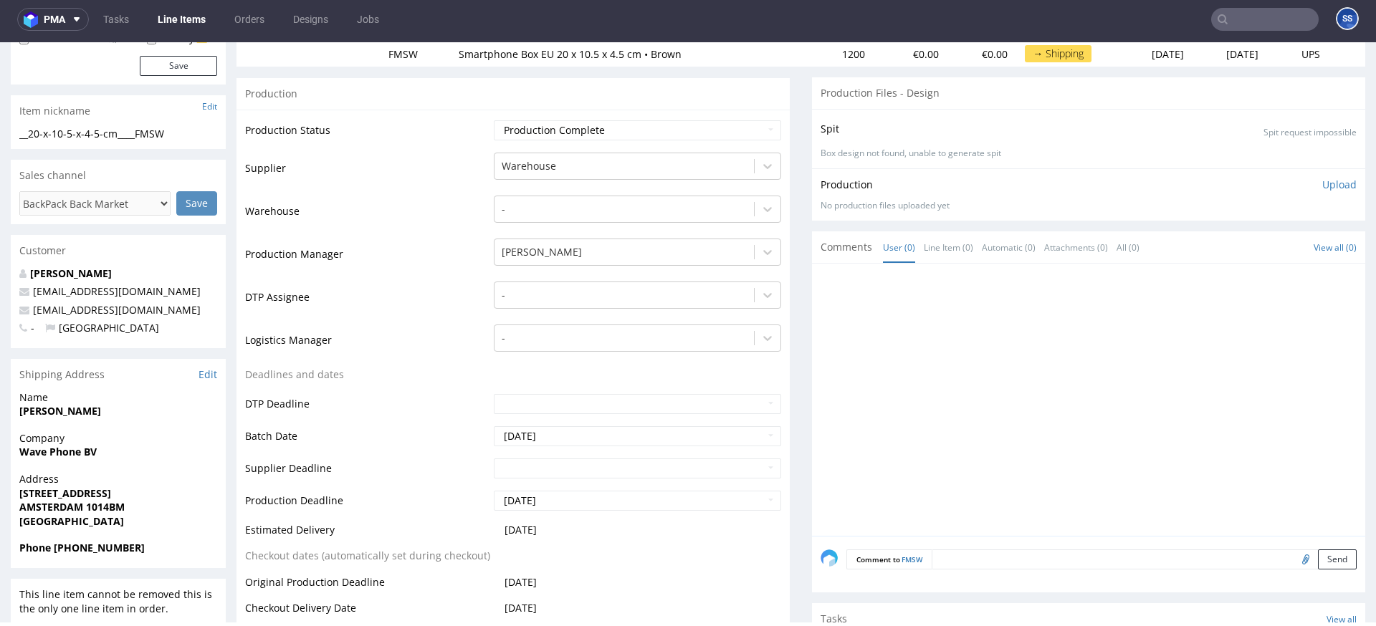
scroll to position [206, 0]
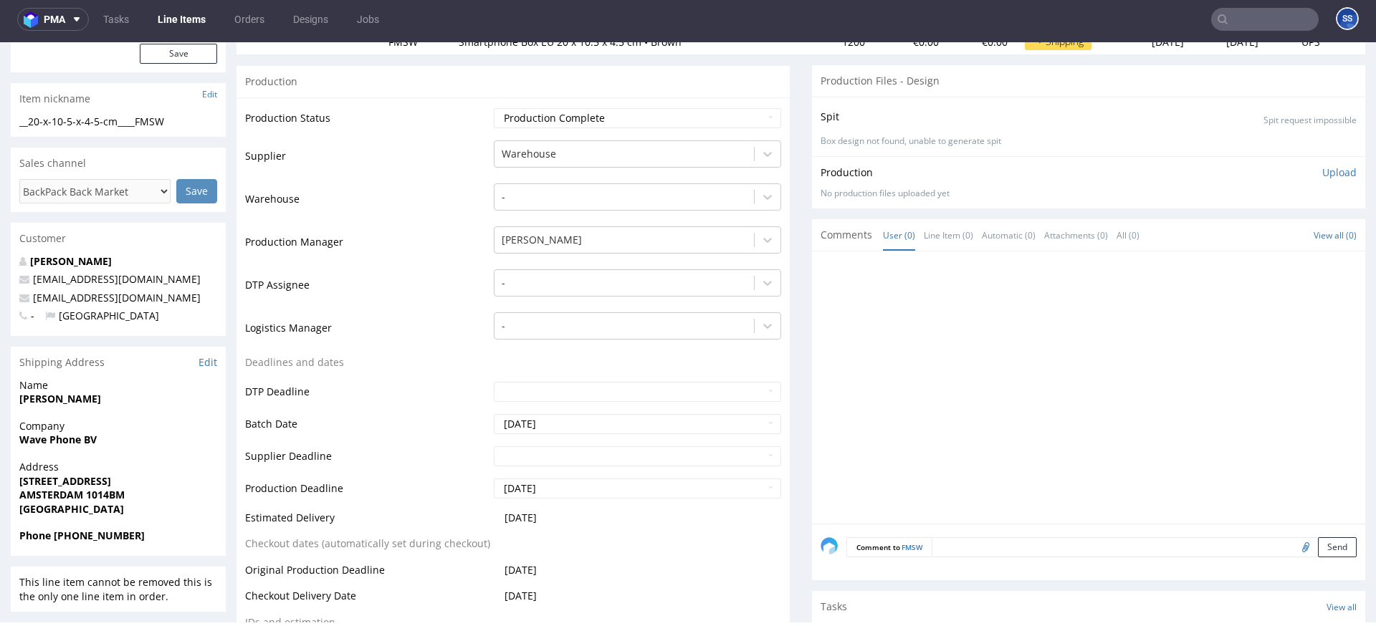
click at [58, 441] on strong "Wave Phone BV" at bounding box center [57, 440] width 77 height 14
copy strong "Wave Phone BV"
click at [58, 490] on strong "AMSTERDAM 1014BM" at bounding box center [71, 495] width 105 height 14
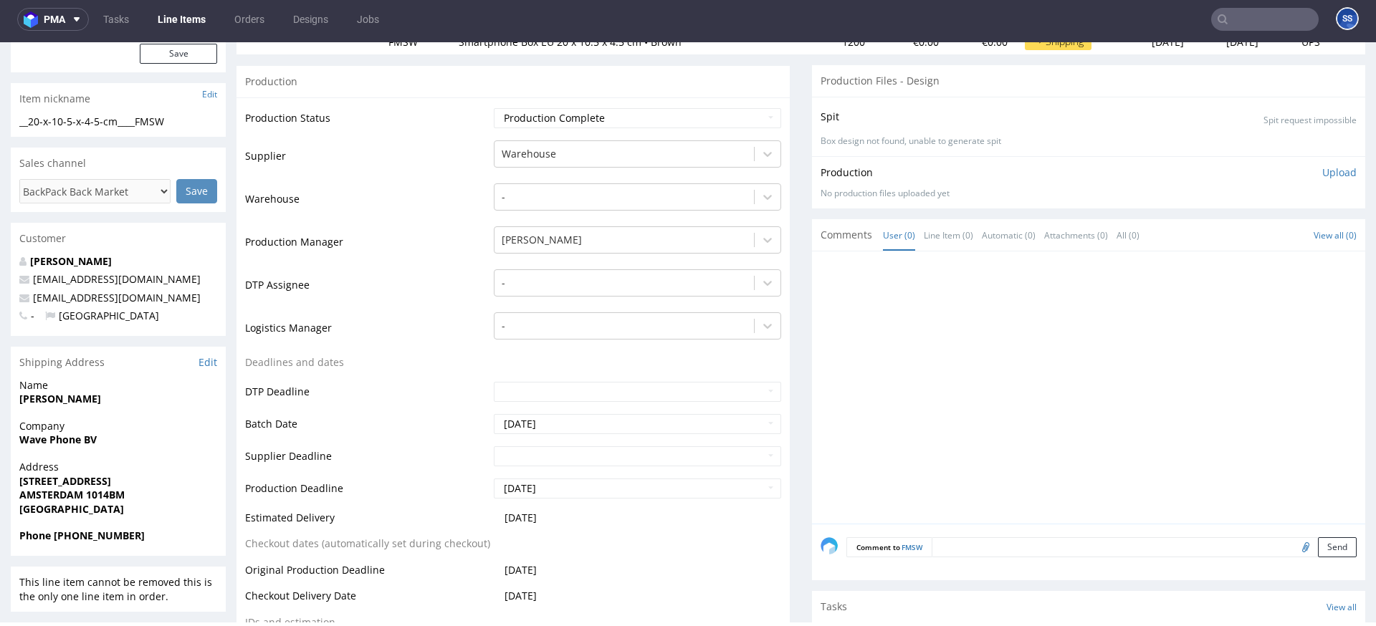
click at [57, 482] on strong "Zekeringstraat 1-7 5B" at bounding box center [65, 481] width 92 height 14
copy strong "Zekeringstraat 1-7 5B"
click at [49, 491] on strong "AMSTERDAM 1014BM" at bounding box center [71, 495] width 105 height 14
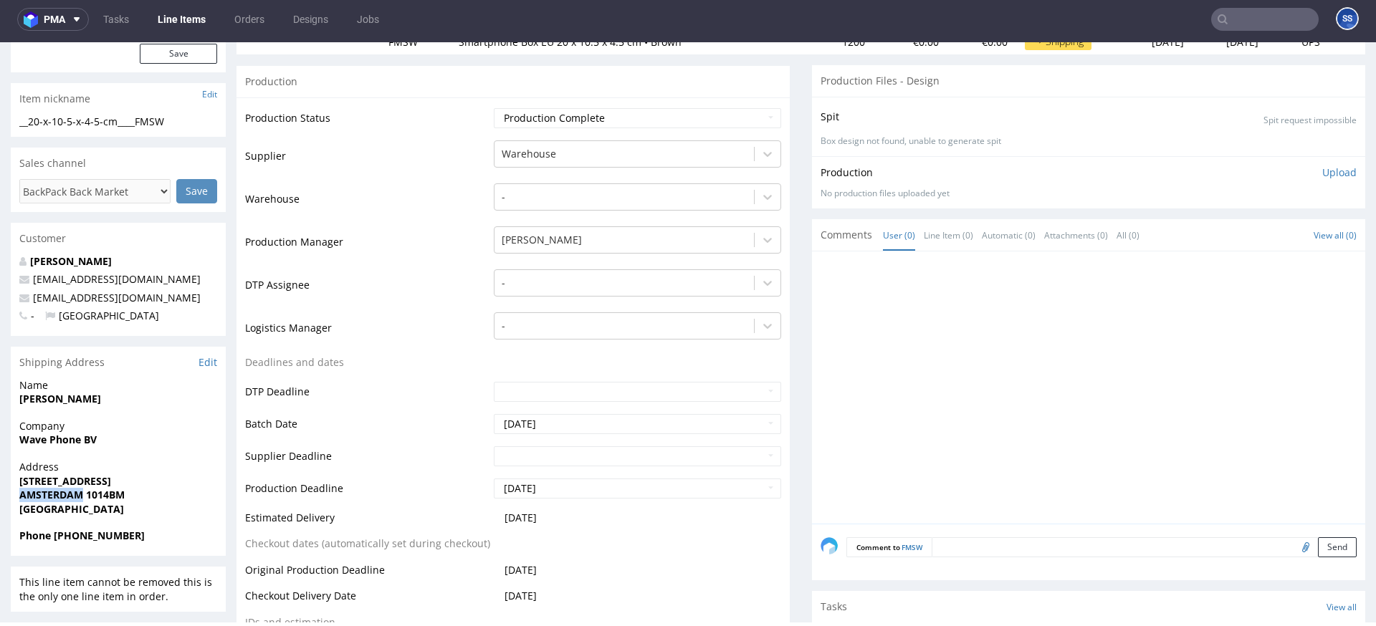
click at [49, 491] on strong "AMSTERDAM 1014BM" at bounding box center [71, 495] width 105 height 14
copy strong "AMSTERDAM"
click at [110, 496] on strong "AMSTERDAM 1014BM" at bounding box center [71, 495] width 105 height 14
copy strong "1014BM"
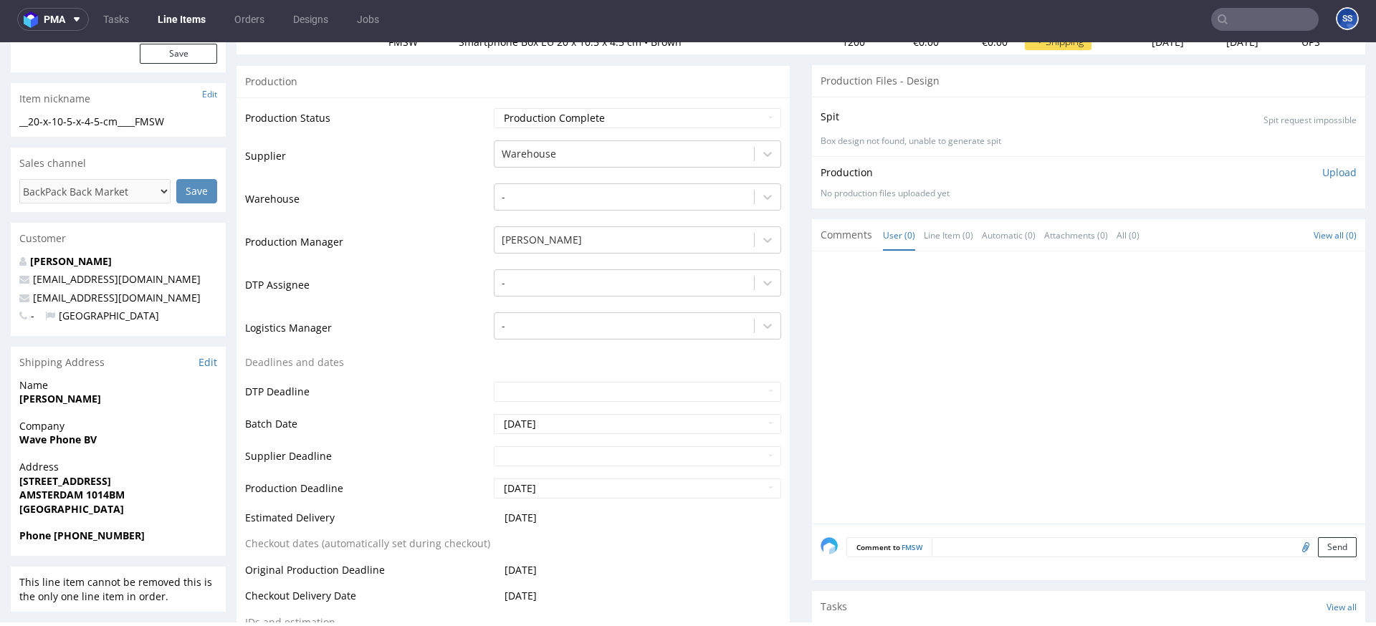
click at [69, 399] on strong "Mohammed Iqbal" at bounding box center [60, 399] width 82 height 14
copy strong "Mohammed Iqbal"
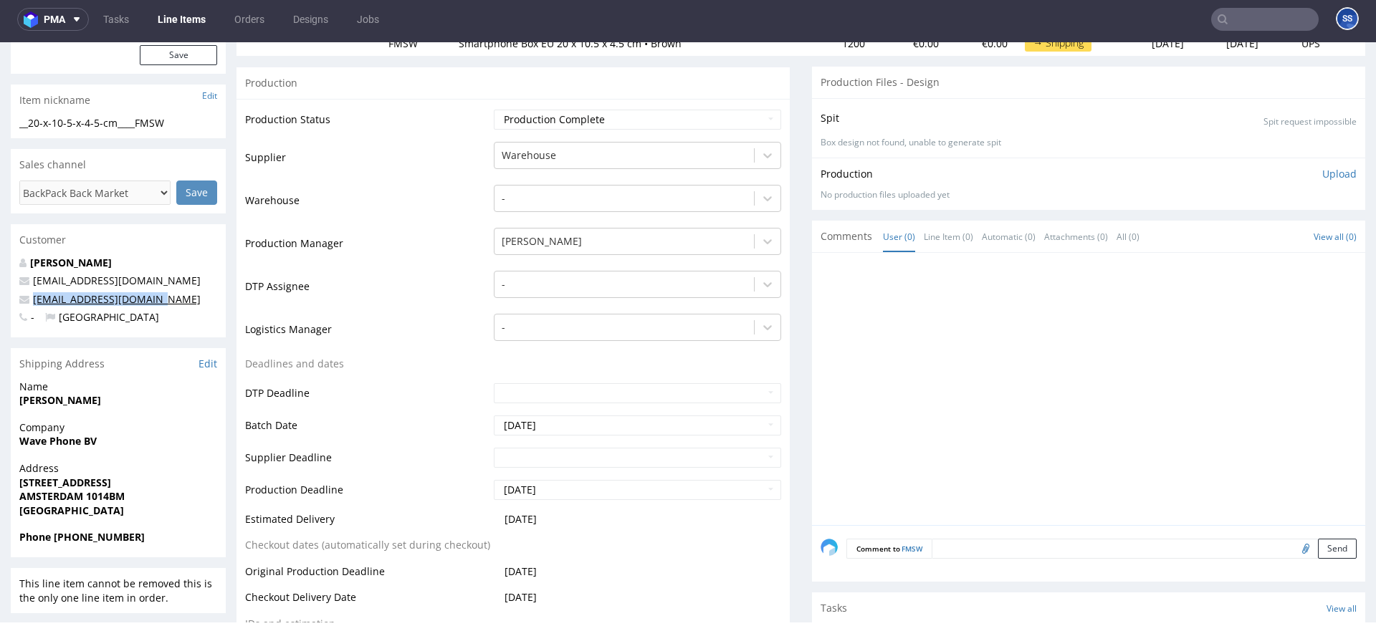
copy link "wavephone5211@gmail.com"
drag, startPoint x: 166, startPoint y: 302, endPoint x: 33, endPoint y: 305, distance: 133.3
click at [33, 305] on p "wavephone5211@gmail.com" at bounding box center [118, 299] width 198 height 14
click at [87, 537] on strong "Phone +31 686496138" at bounding box center [81, 537] width 125 height 14
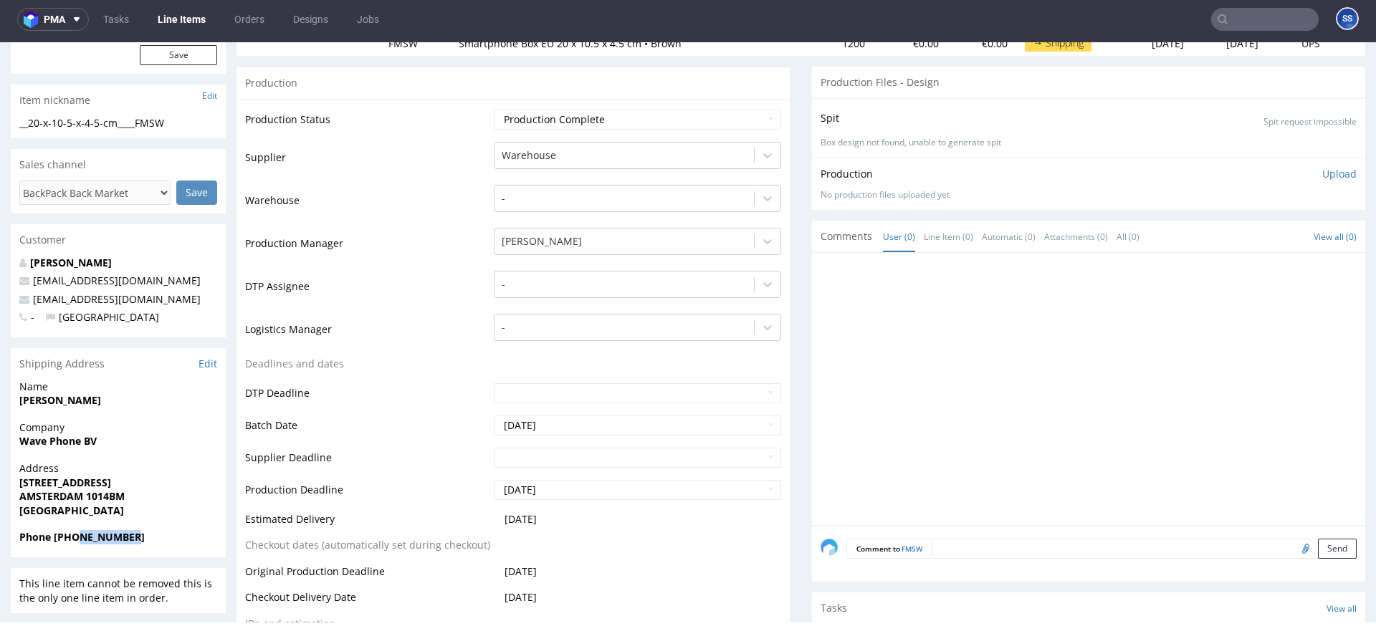
copy strong "686496138"
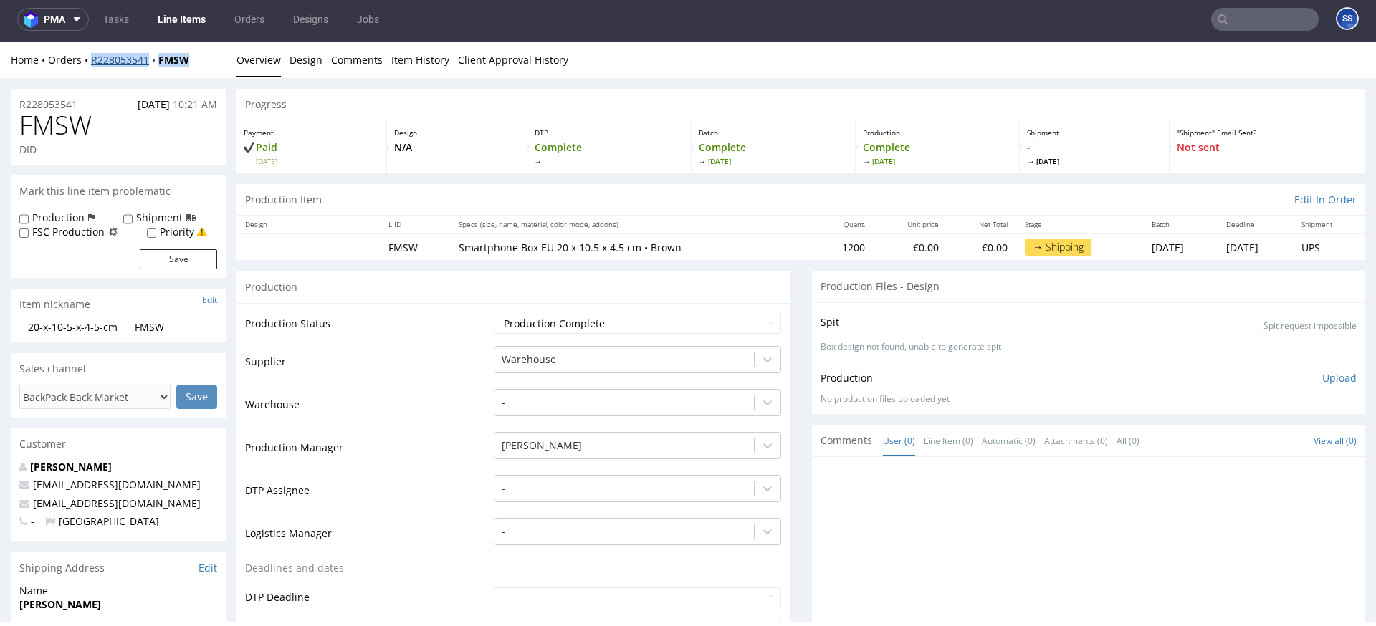
drag, startPoint x: 169, startPoint y: 63, endPoint x: 91, endPoint y: 65, distance: 78.1
click at [91, 65] on div "Home Orders R228053541 FMSW" at bounding box center [118, 60] width 215 height 14
copy div "R228053541 FMSW"
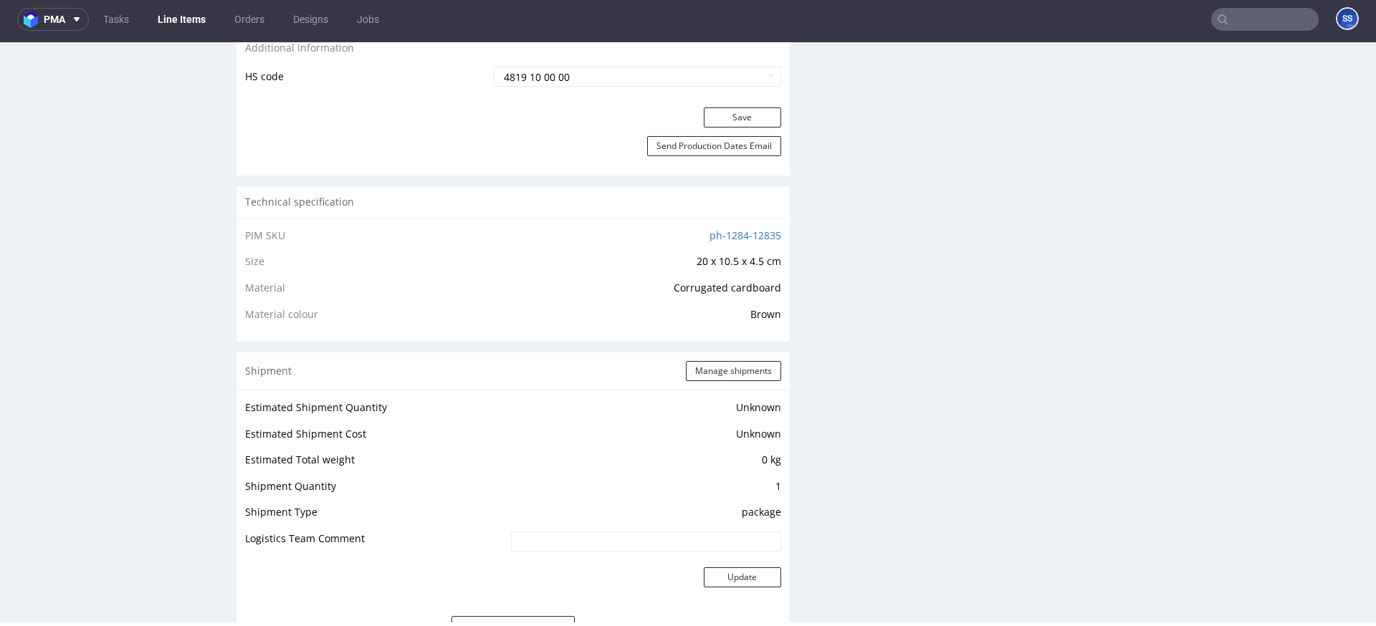
scroll to position [813, 0]
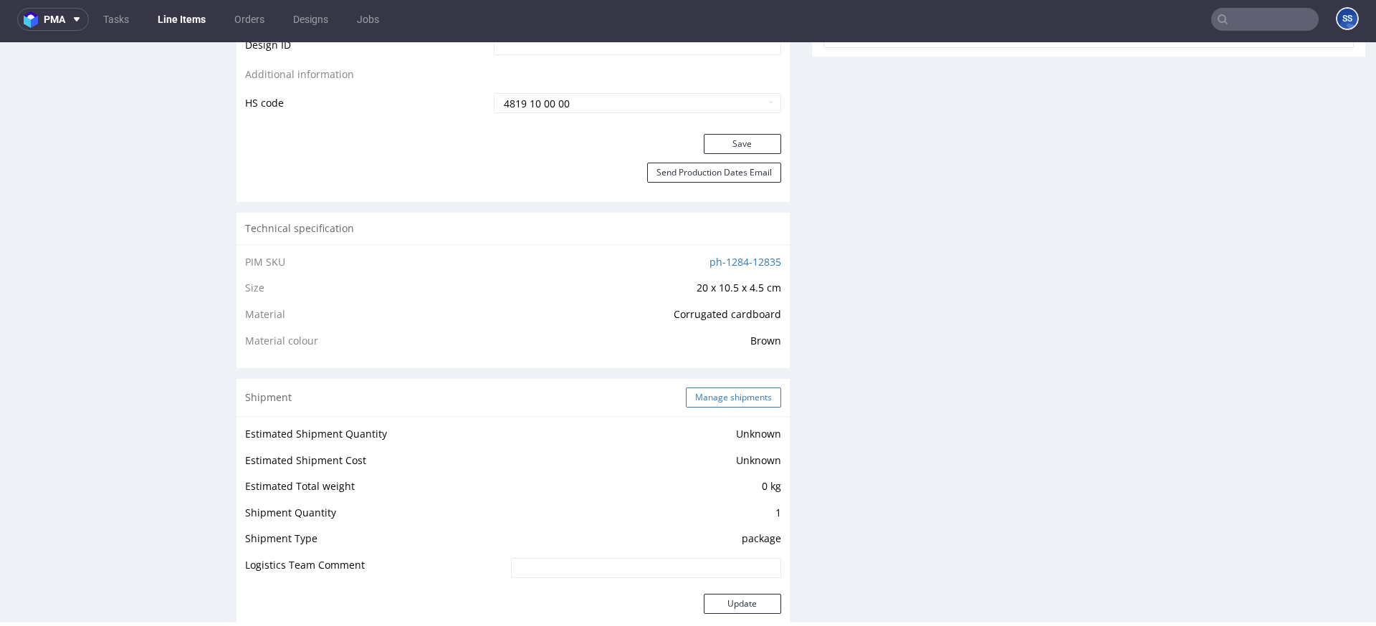
click at [717, 402] on button "Manage shipments" at bounding box center [733, 398] width 95 height 20
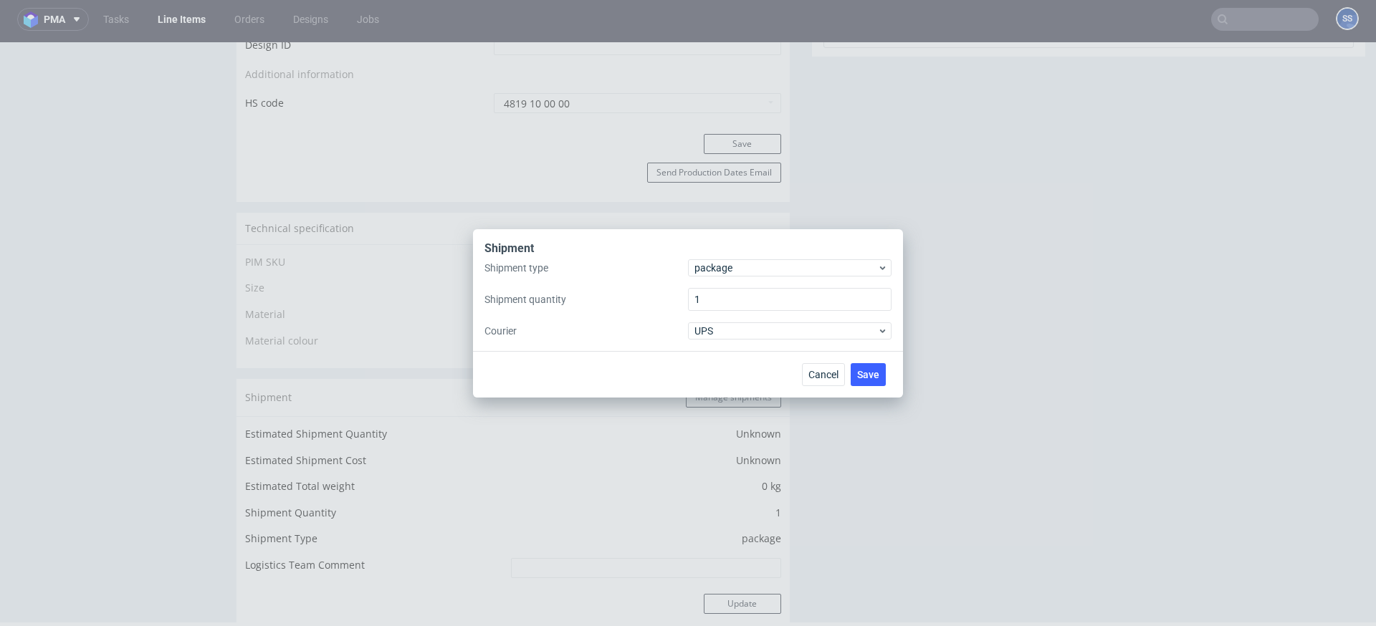
click at [707, 277] on div "Shipment type package Shipment quantity 1 Courier UPS" at bounding box center [688, 299] width 407 height 80
click at [715, 271] on span "package" at bounding box center [786, 268] width 183 height 14
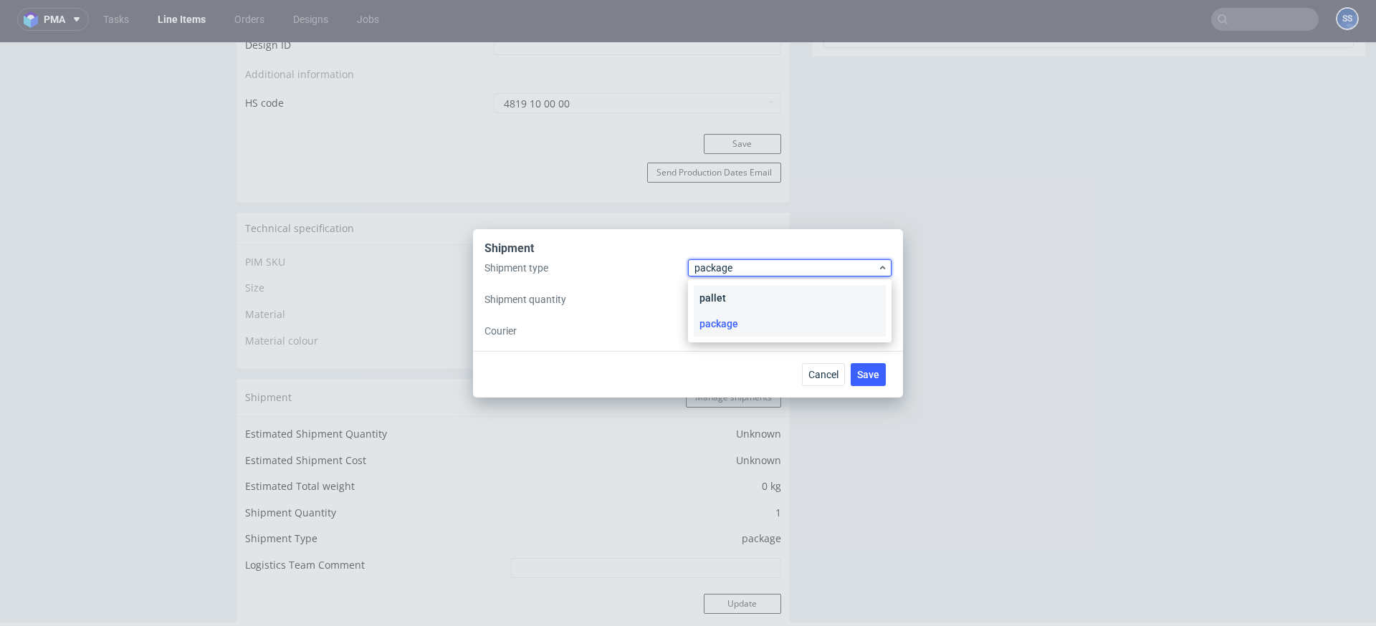
click at [725, 287] on div "pallet" at bounding box center [790, 298] width 192 height 26
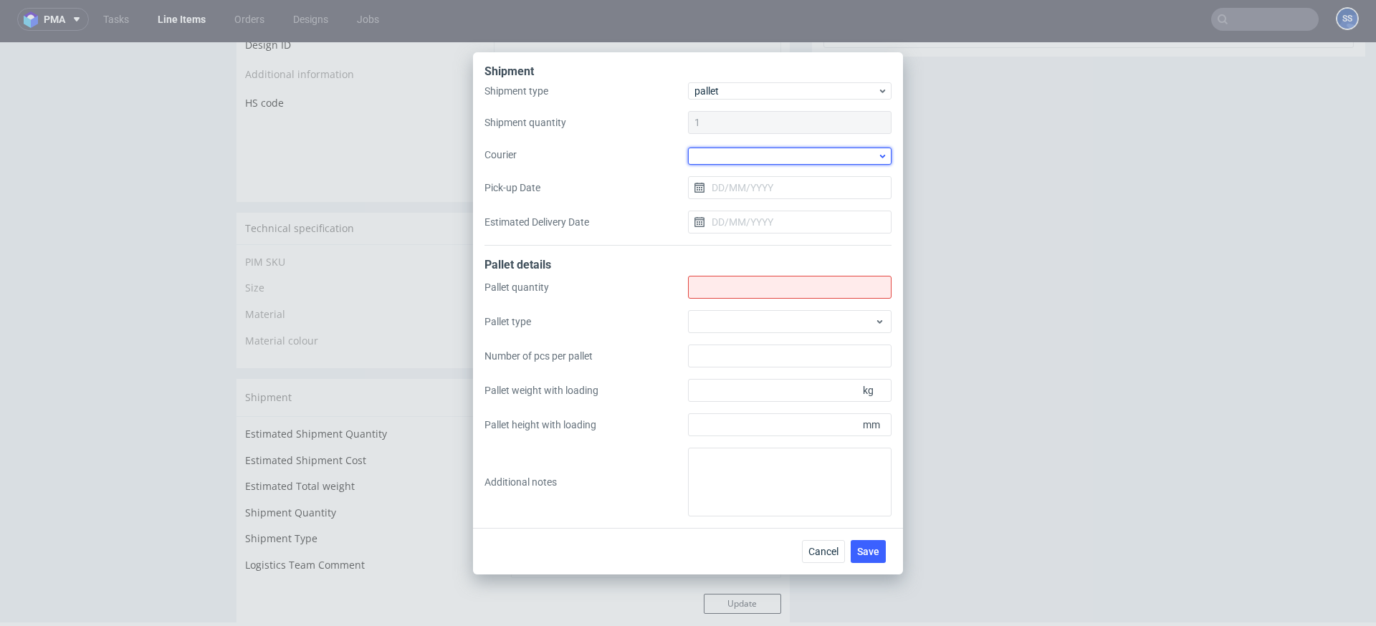
click at [714, 161] on div at bounding box center [790, 156] width 204 height 17
click at [760, 193] on div "DSV" at bounding box center [790, 186] width 192 height 26
click at [749, 191] on input "Pick-up Date" at bounding box center [790, 186] width 204 height 23
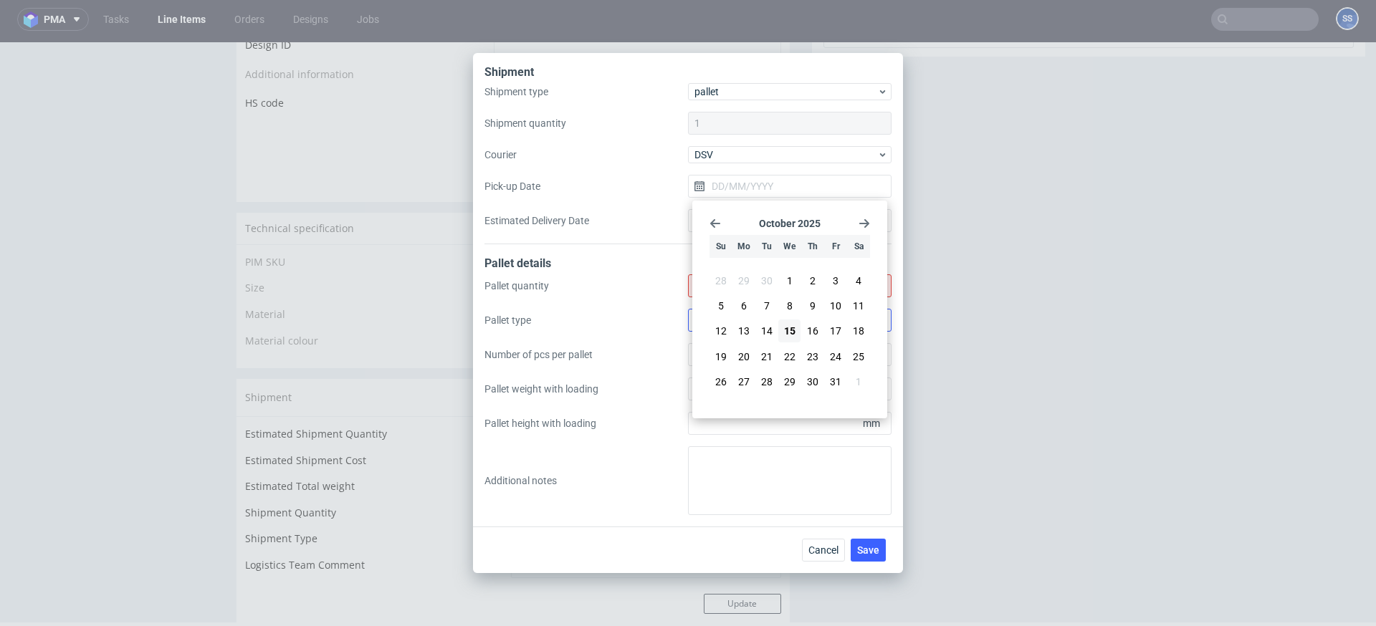
click at [806, 329] on button "16" at bounding box center [813, 331] width 22 height 23
type input "[DATE]"
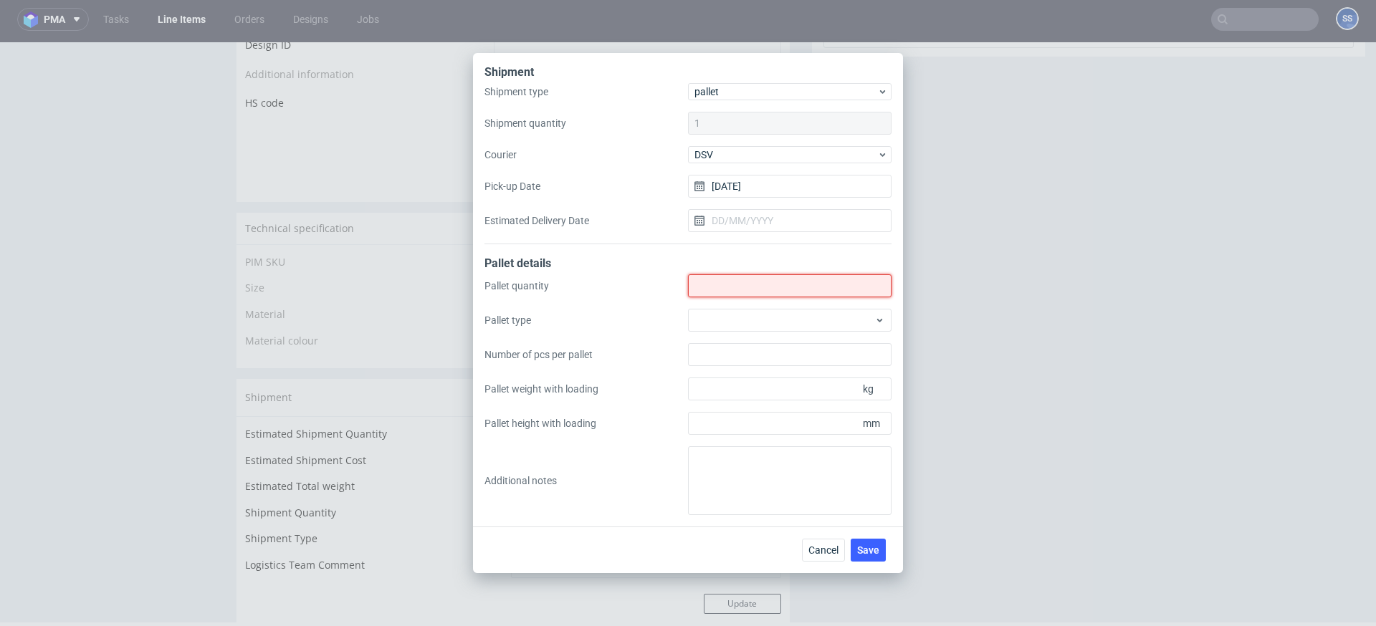
click at [751, 290] on input "Shipment type" at bounding box center [790, 286] width 204 height 23
type input "1"
click at [866, 546] on span "Save" at bounding box center [868, 550] width 22 height 10
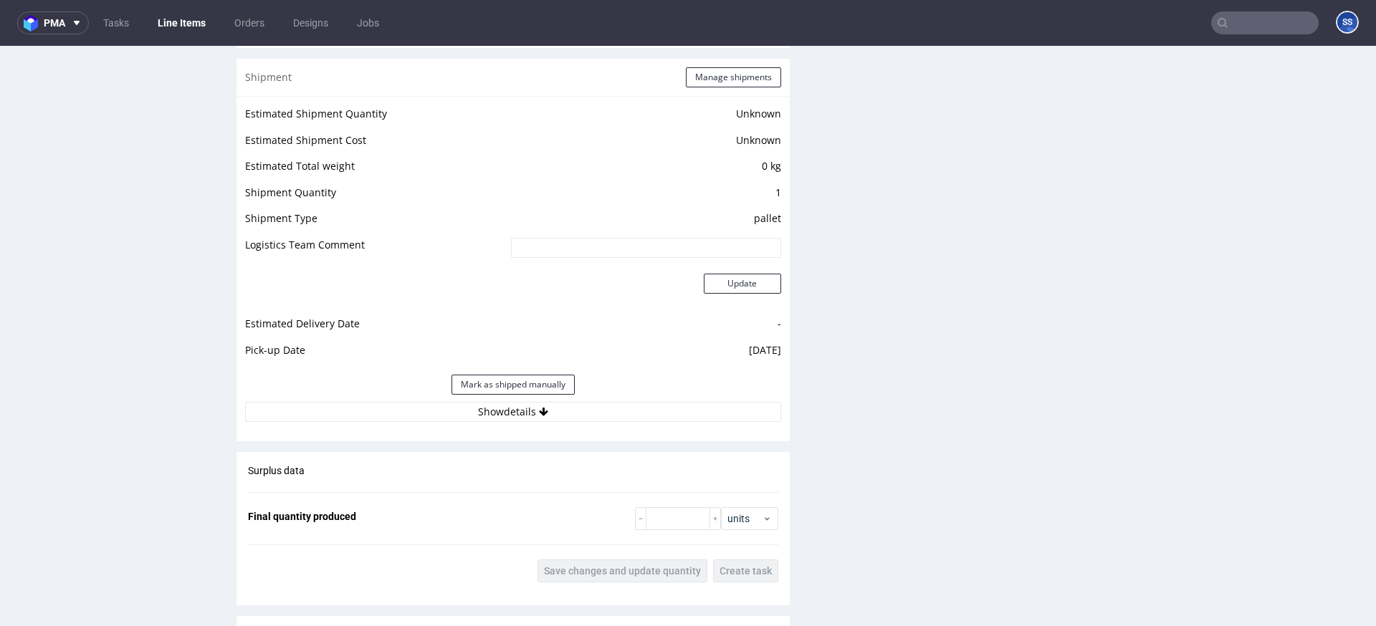
scroll to position [1149, 0]
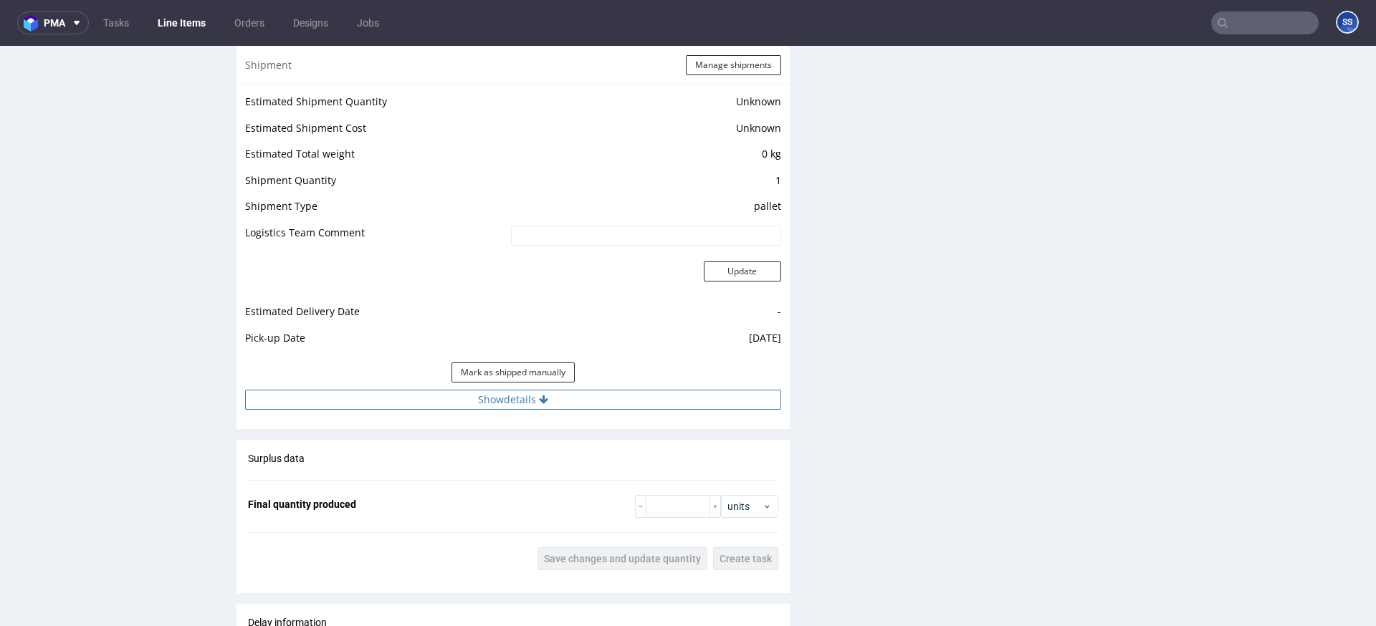
click at [482, 406] on button "Show details" at bounding box center [513, 400] width 536 height 20
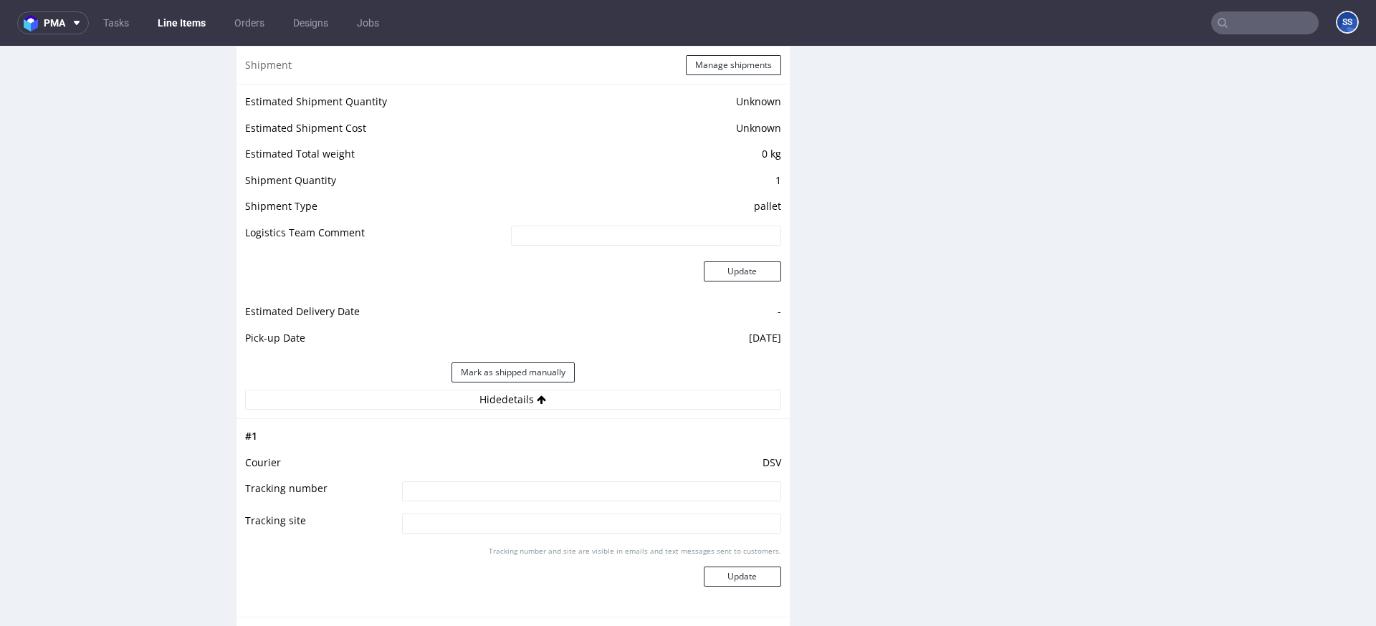
click at [452, 494] on input at bounding box center [591, 492] width 379 height 20
paste input "40257145950415617064"
type input "40257145950415617064"
click at [768, 583] on button "Update" at bounding box center [742, 577] width 77 height 20
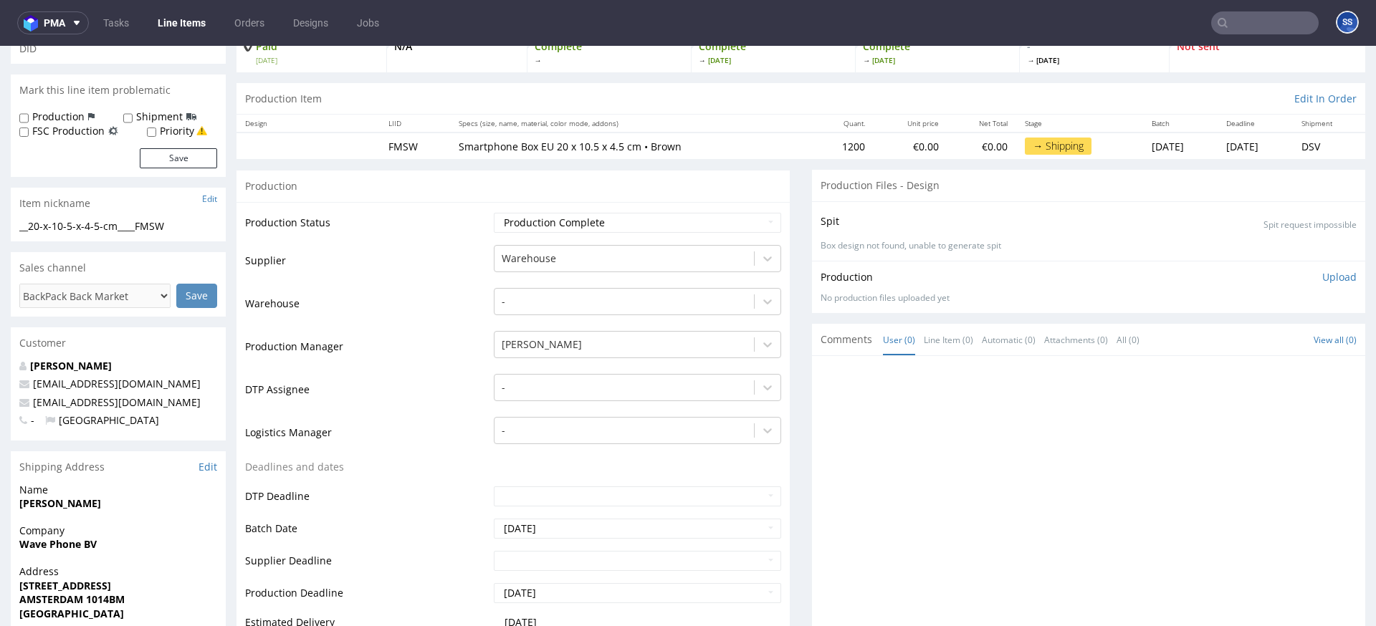
scroll to position [0, 0]
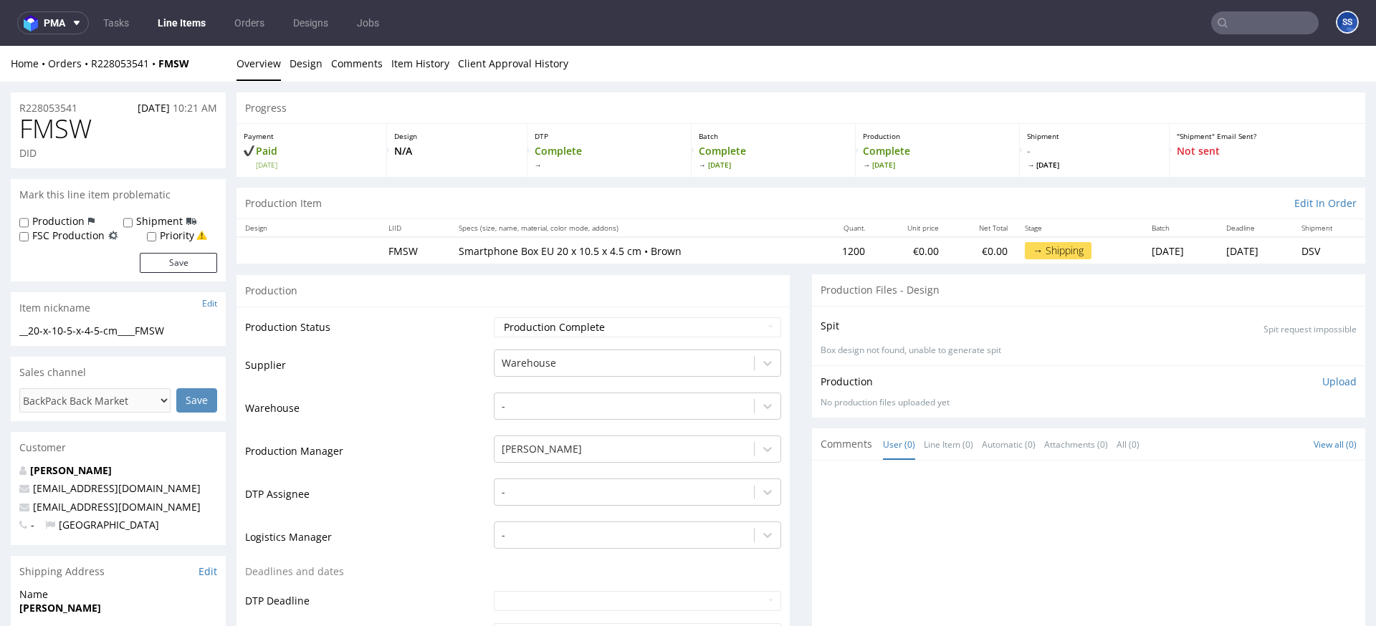
click at [194, 27] on link "Line Items" at bounding box center [181, 22] width 65 height 23
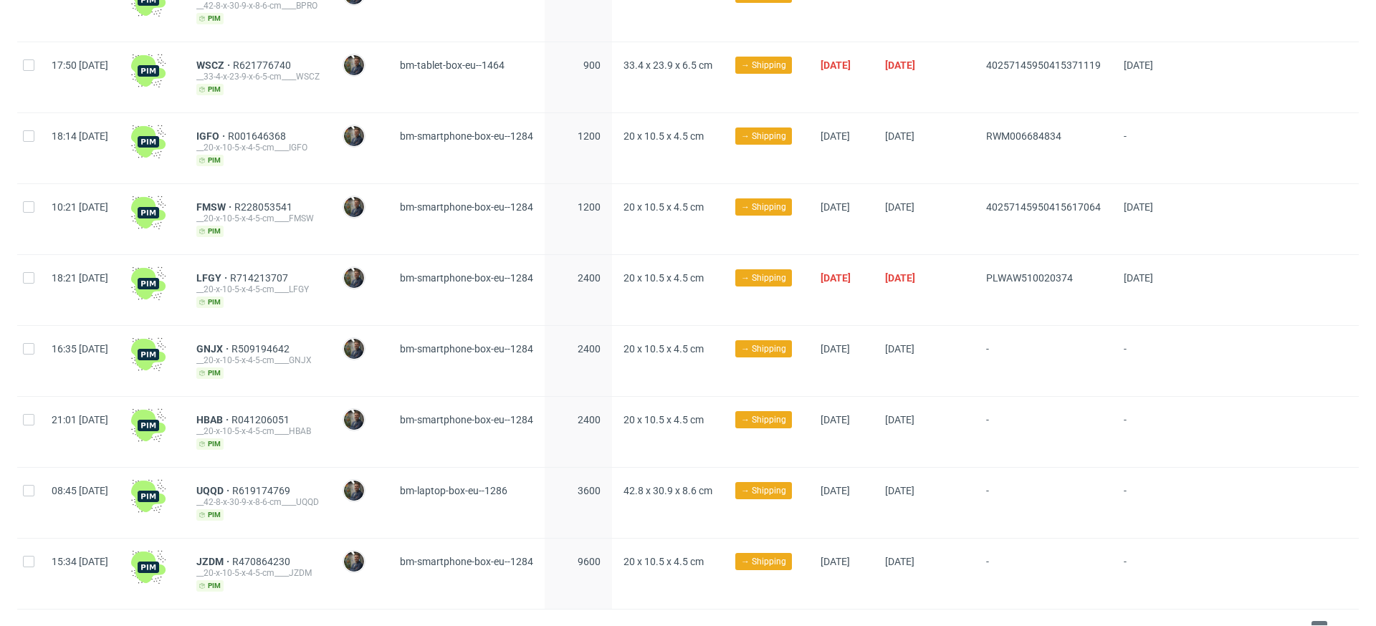
scroll to position [695, 0]
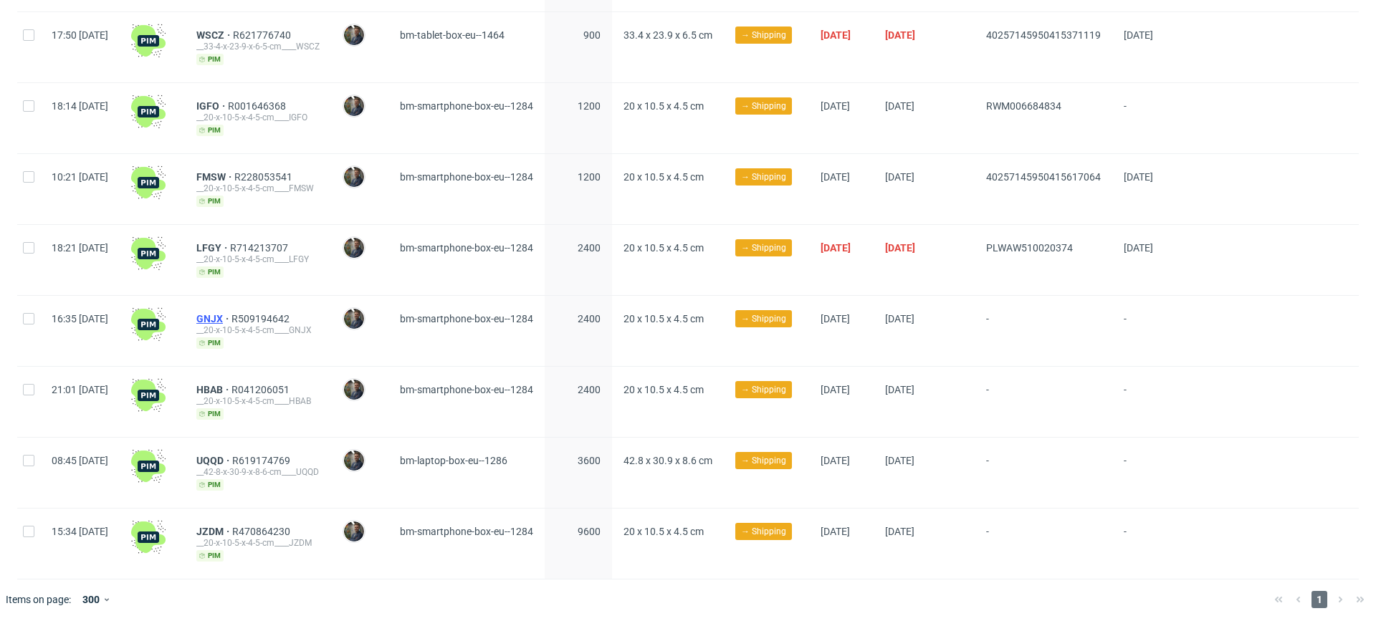
click at [232, 319] on span "GNJX" at bounding box center [213, 318] width 35 height 11
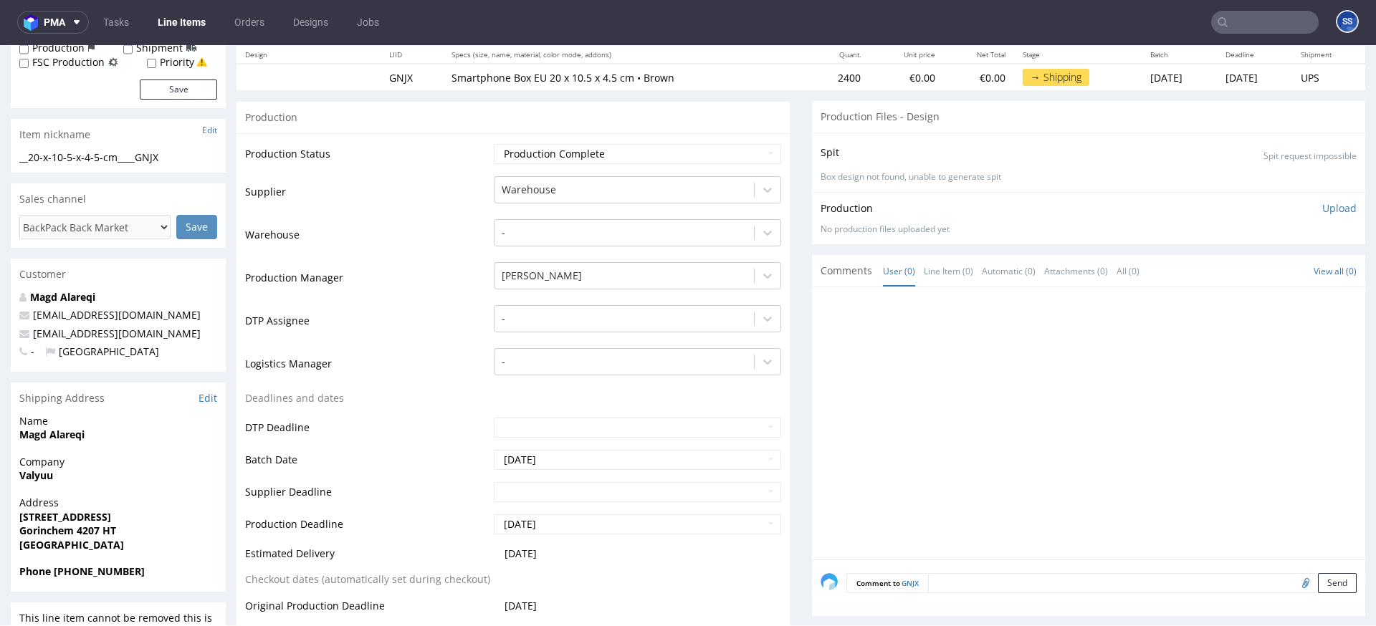
scroll to position [179, 0]
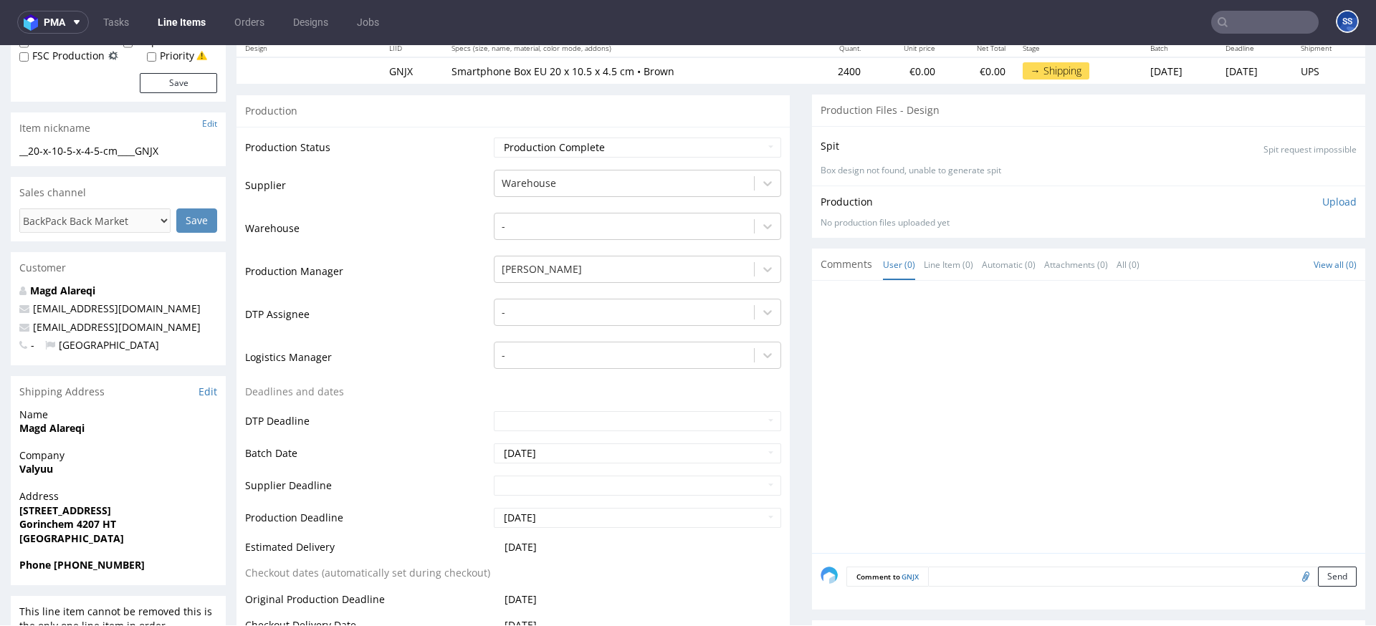
click at [34, 472] on strong "Valyuu" at bounding box center [36, 469] width 34 height 14
copy strong "Valyuu"
click at [45, 431] on strong "Magd Alareqi" at bounding box center [51, 428] width 65 height 14
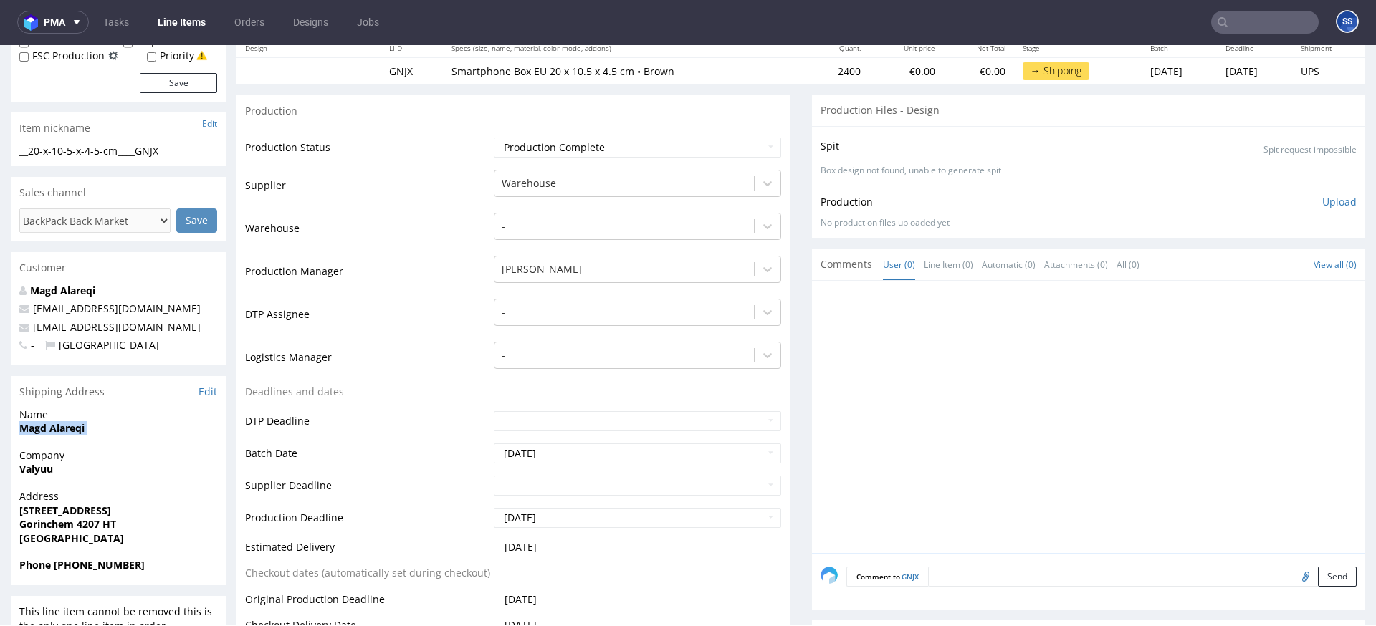
click at [45, 431] on strong "Magd Alareqi" at bounding box center [51, 428] width 65 height 14
copy strong "Magd Alareqi"
click at [88, 525] on strong "Gorinchem 4207 HT" at bounding box center [67, 524] width 97 height 14
drag, startPoint x: 123, startPoint y: 527, endPoint x: 100, endPoint y: 514, distance: 26.3
click at [75, 524] on span "Gorinchem 4207 HT" at bounding box center [118, 524] width 198 height 14
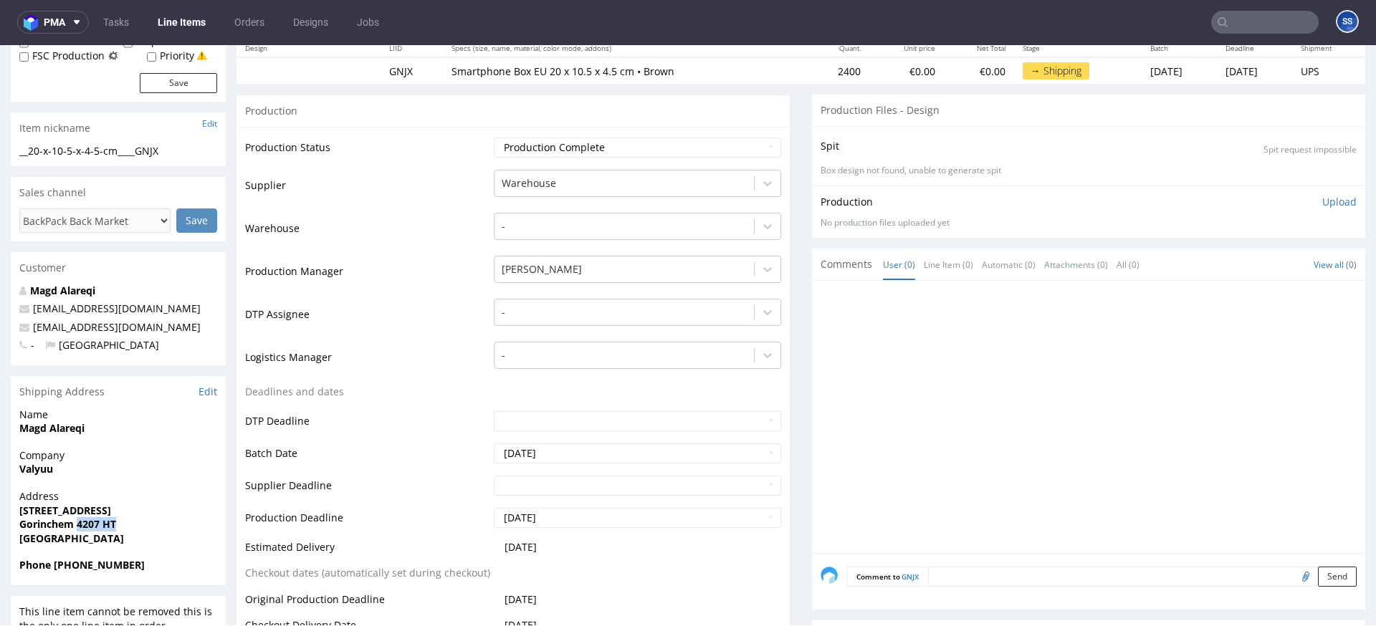
copy strong "4207 HT"
copy link "[EMAIL_ADDRESS][DOMAIN_NAME]"
drag, startPoint x: 85, startPoint y: 331, endPoint x: 36, endPoint y: 331, distance: 49.5
click at [36, 331] on p "[EMAIL_ADDRESS][DOMAIN_NAME]" at bounding box center [118, 327] width 198 height 14
drag, startPoint x: 124, startPoint y: 512, endPoint x: -59, endPoint y: 505, distance: 183.6
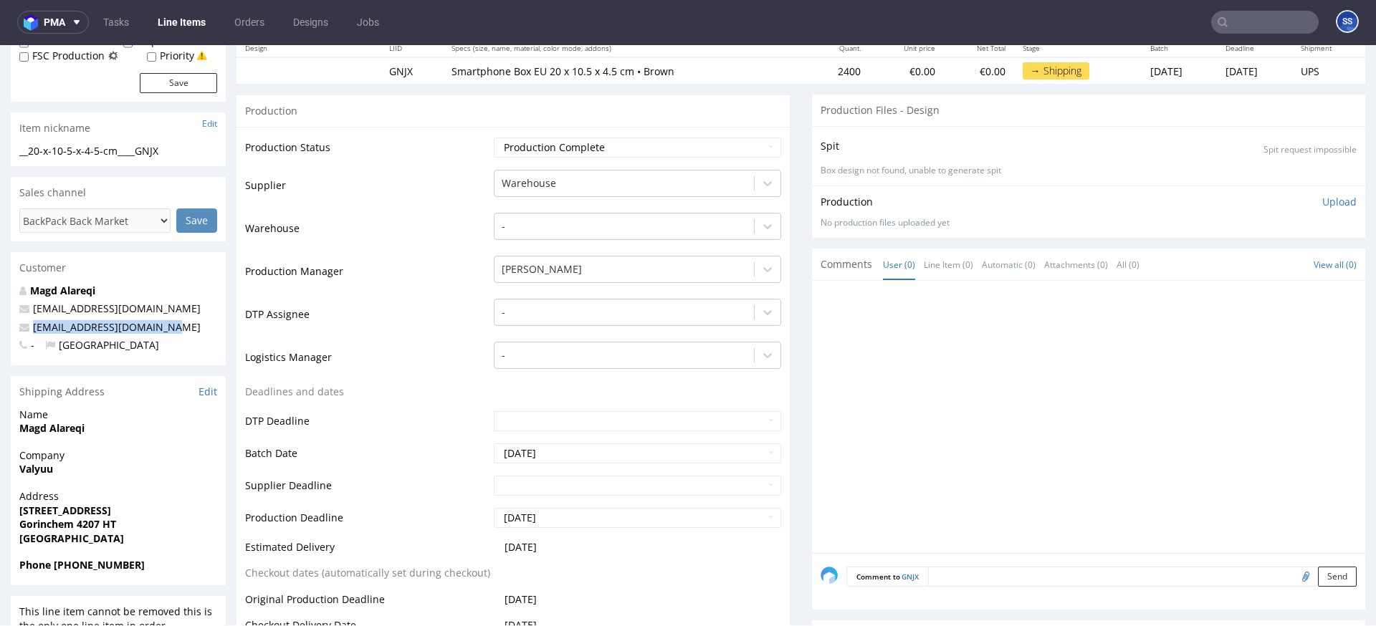
copy strong "[STREET_ADDRESS]"
copy strong "+31 0687396456"
drag, startPoint x: 148, startPoint y: 567, endPoint x: 180, endPoint y: 399, distance: 171.4
click at [55, 568] on span "Phone [PHONE_NUMBER]" at bounding box center [118, 565] width 198 height 14
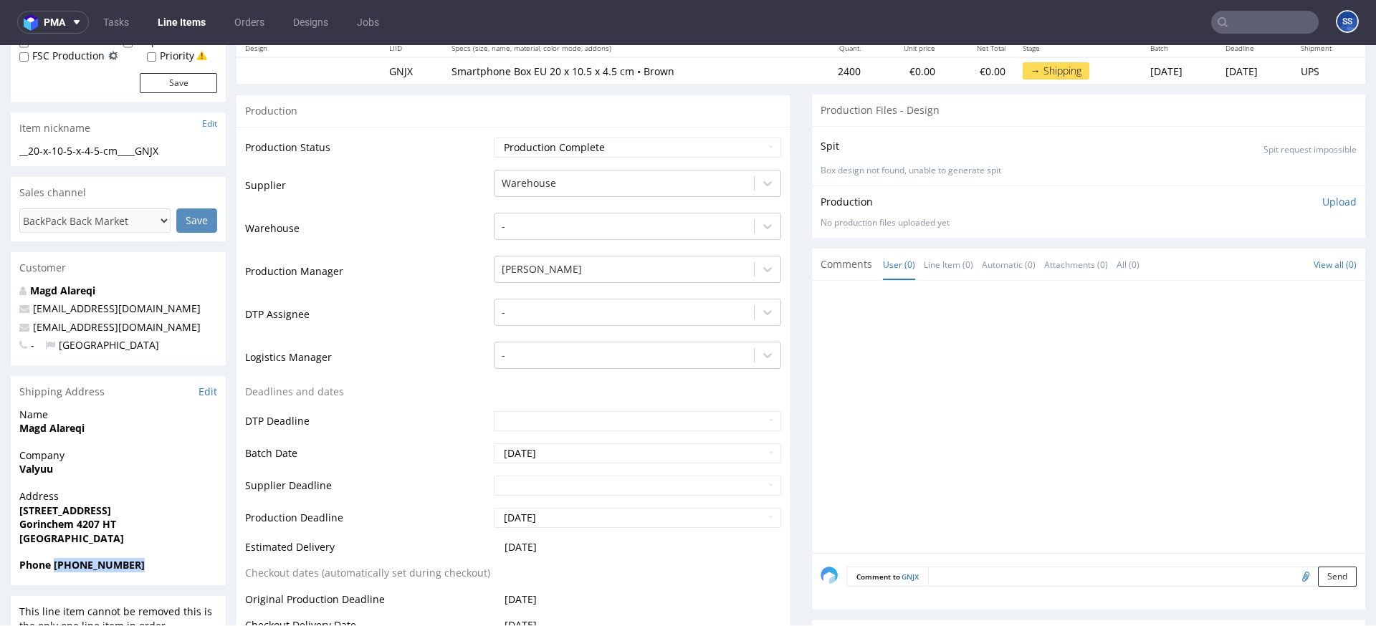
scroll to position [0, 0]
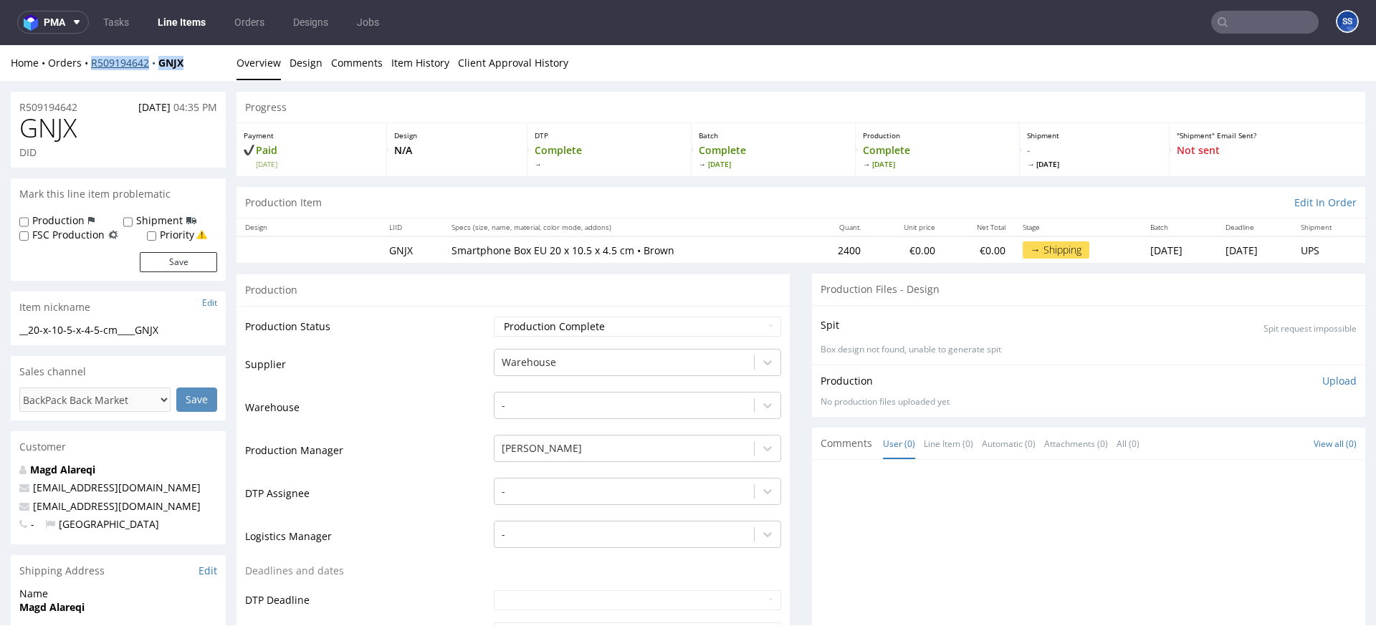
drag, startPoint x: 145, startPoint y: 65, endPoint x: 92, endPoint y: 63, distance: 53.8
click at [92, 63] on div "Home Orders R509194642 GNJX" at bounding box center [118, 63] width 215 height 14
copy div "R509194642 GNJX"
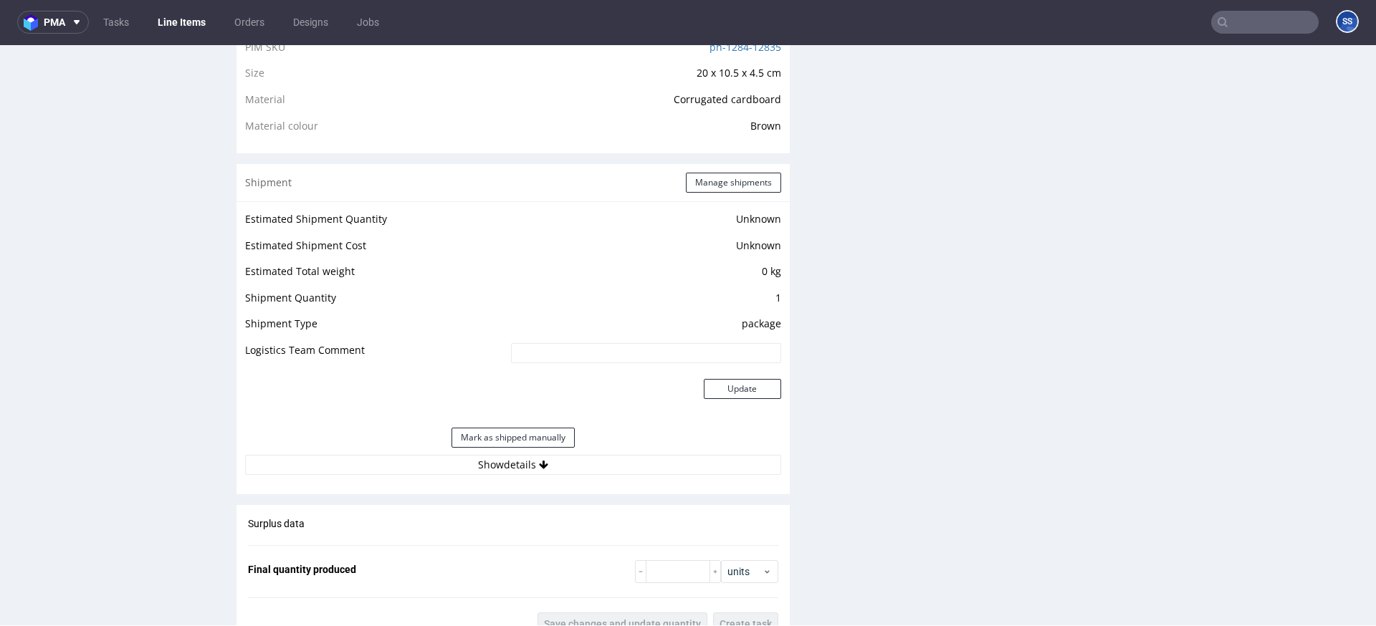
scroll to position [1049, 0]
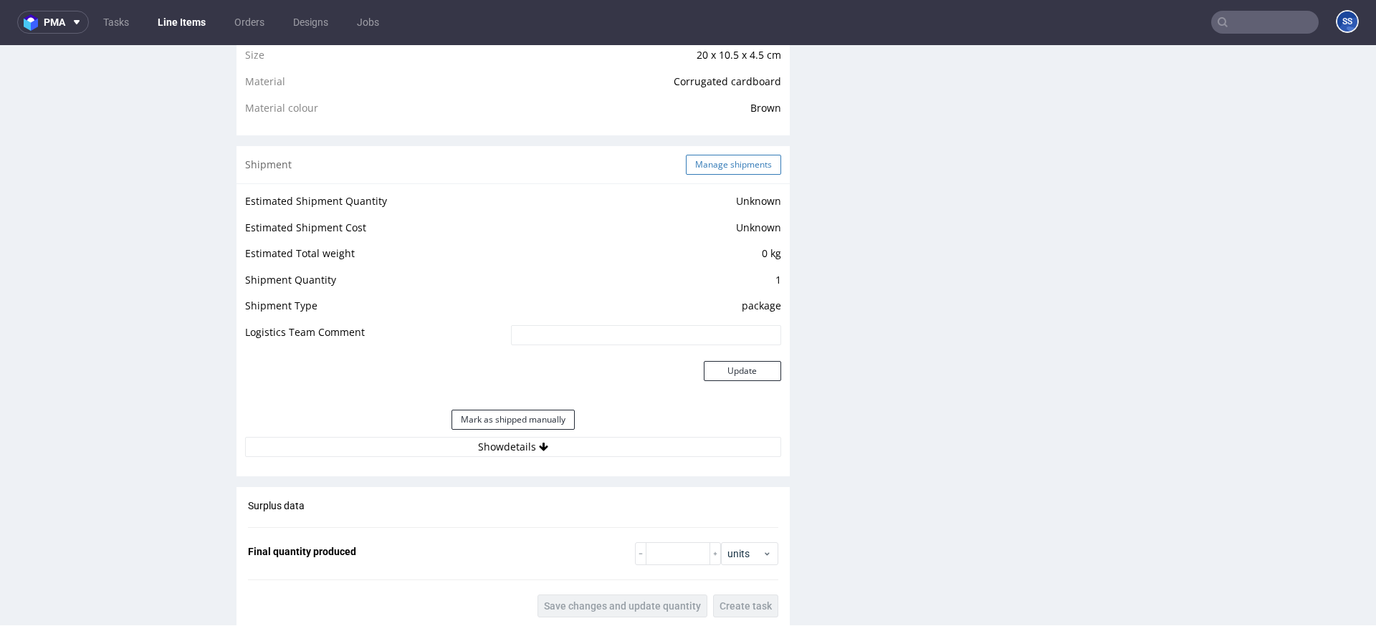
drag, startPoint x: 746, startPoint y: 182, endPoint x: 730, endPoint y: 173, distance: 18.6
click at [745, 181] on div "Shipment Manage shipments" at bounding box center [513, 164] width 553 height 37
click at [726, 171] on button "Manage shipments" at bounding box center [733, 165] width 95 height 20
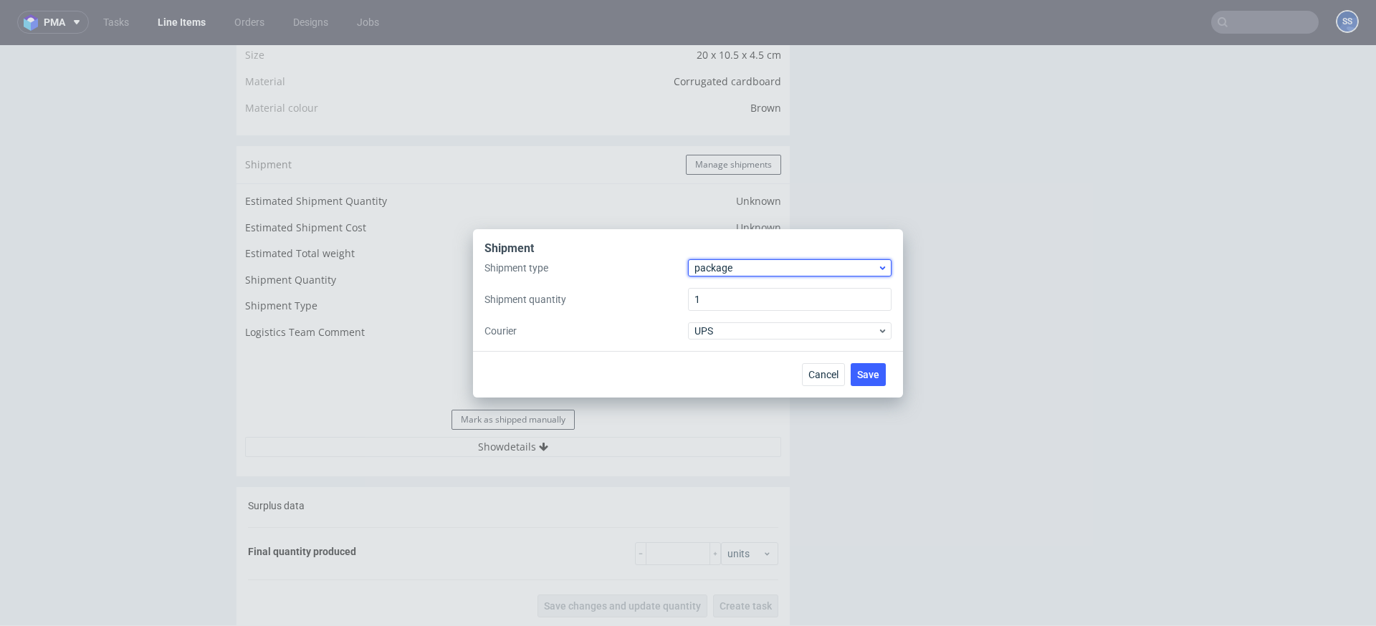
click at [717, 264] on span "package" at bounding box center [786, 268] width 183 height 14
click at [734, 288] on div "pallet" at bounding box center [790, 298] width 192 height 26
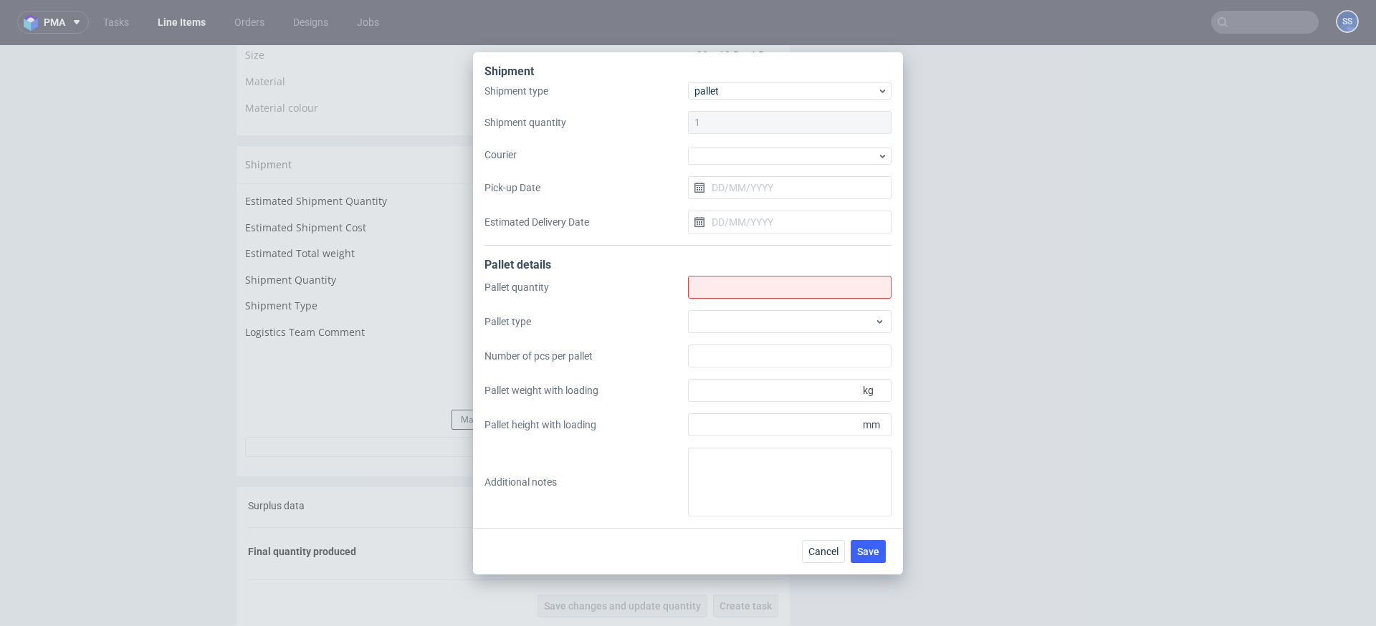
click at [729, 145] on div at bounding box center [790, 154] width 204 height 19
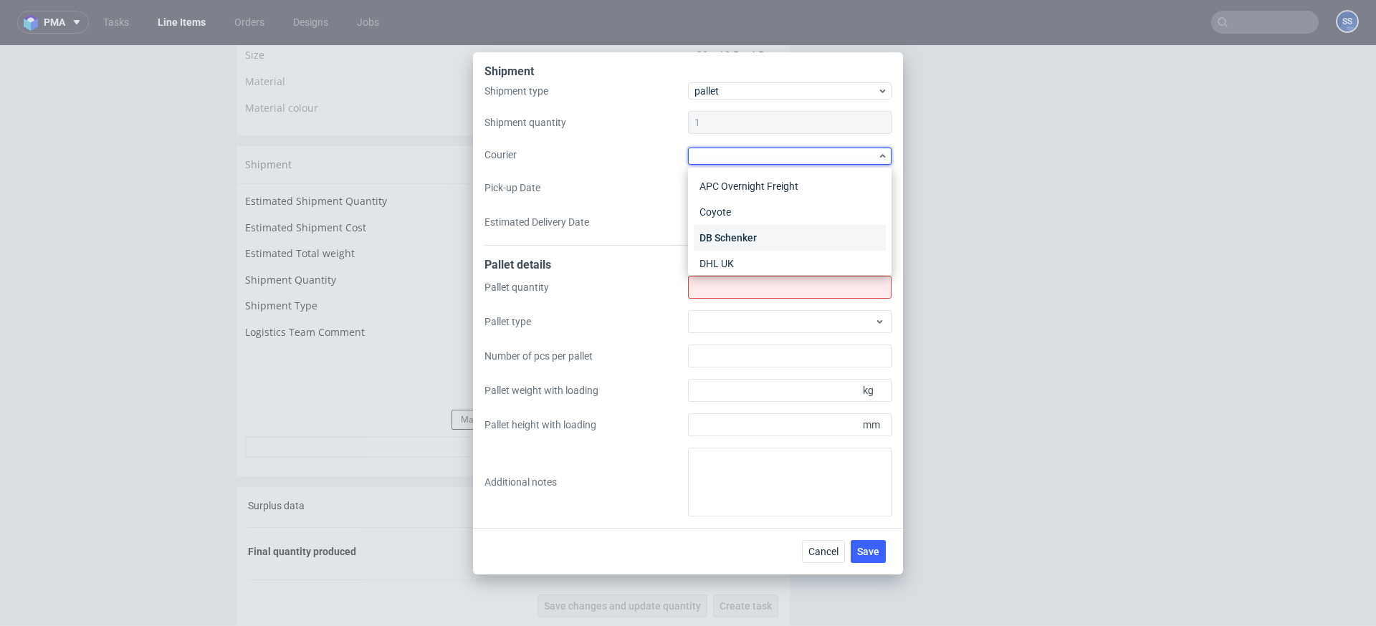
drag, startPoint x: 742, startPoint y: 234, endPoint x: 738, endPoint y: 201, distance: 33.9
click at [742, 234] on div "DB Schenker" at bounding box center [790, 238] width 192 height 26
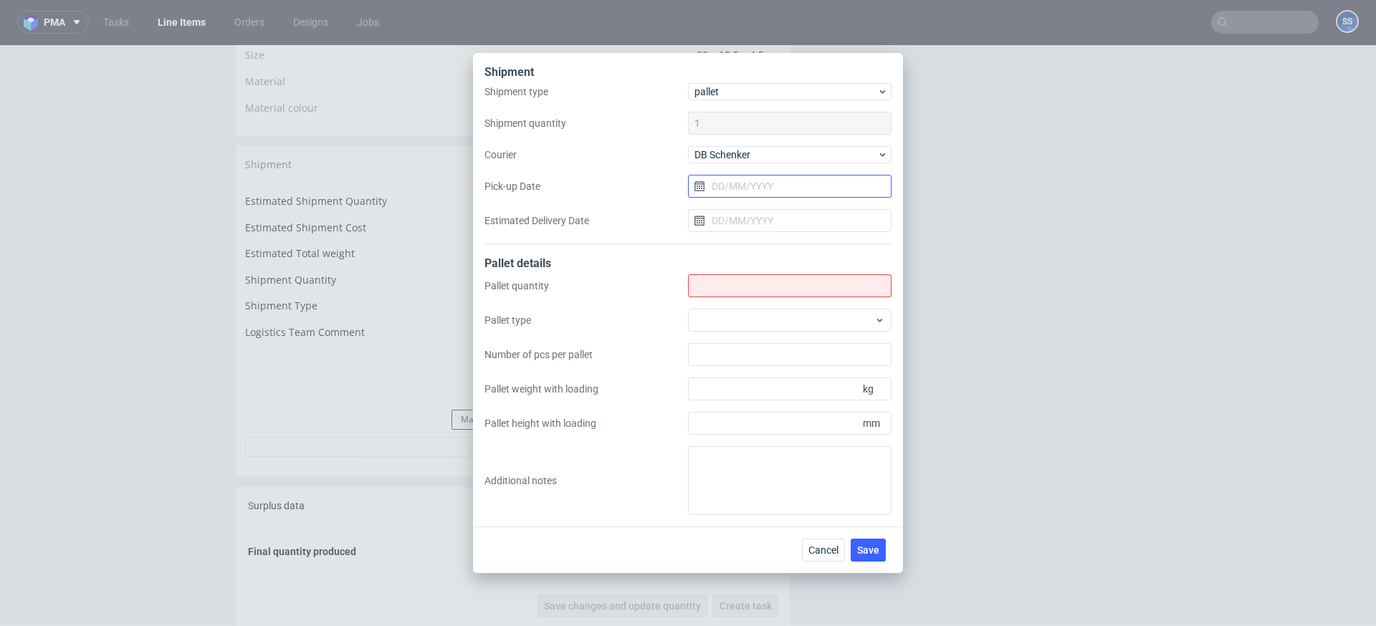
click at [735, 187] on input "Pick-up Date" at bounding box center [790, 186] width 204 height 23
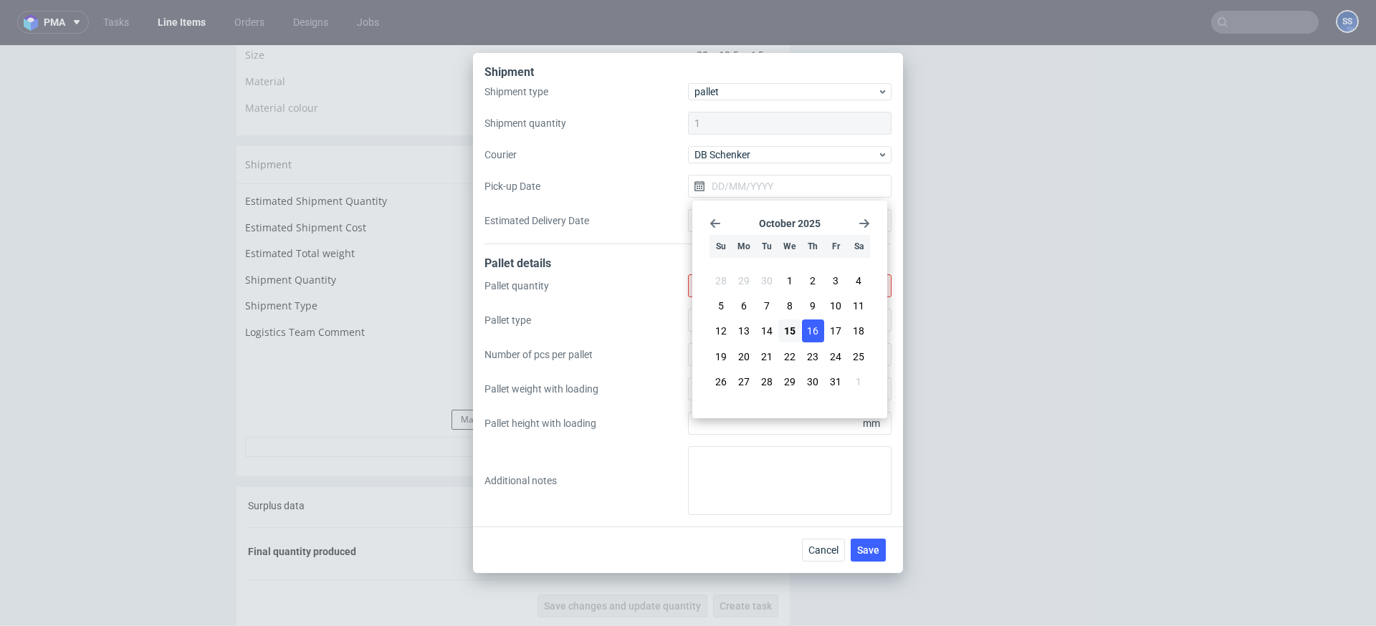
click at [807, 337] on span "16" at bounding box center [812, 331] width 11 height 14
type input "[DATE]"
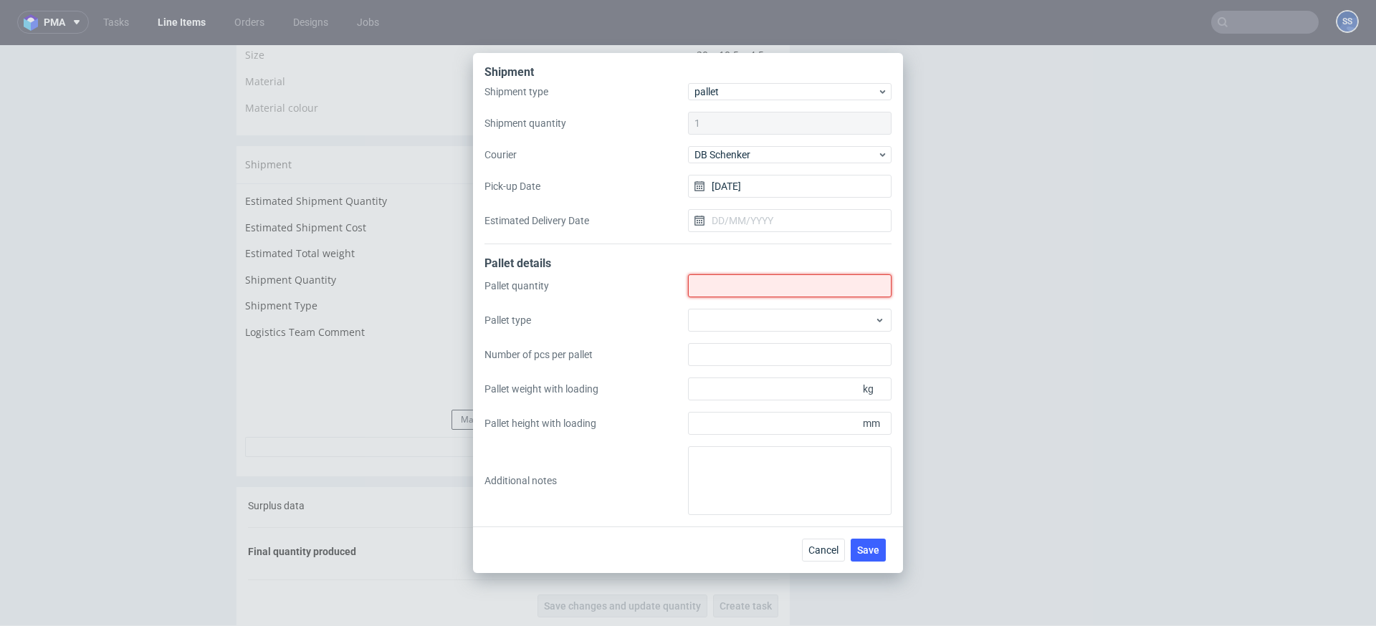
click at [753, 295] on input "Shipment type" at bounding box center [790, 286] width 204 height 23
type input "2"
click at [880, 550] on button "Save" at bounding box center [868, 550] width 35 height 23
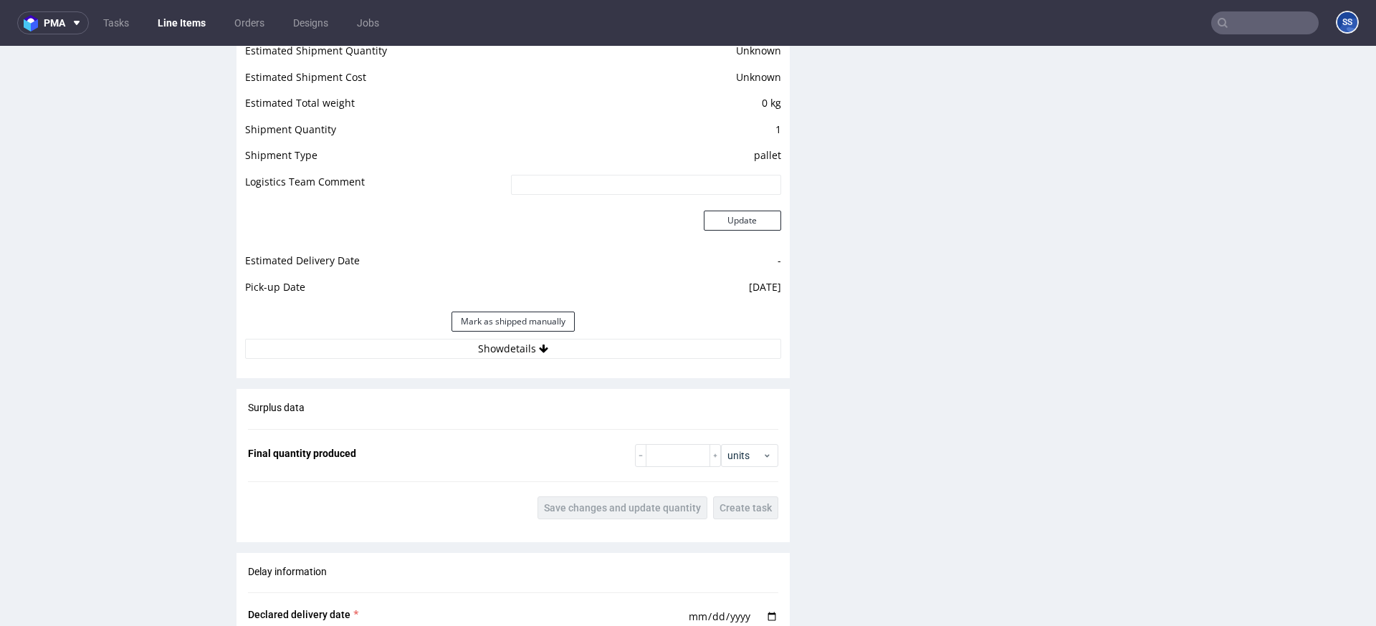
scroll to position [1215, 0]
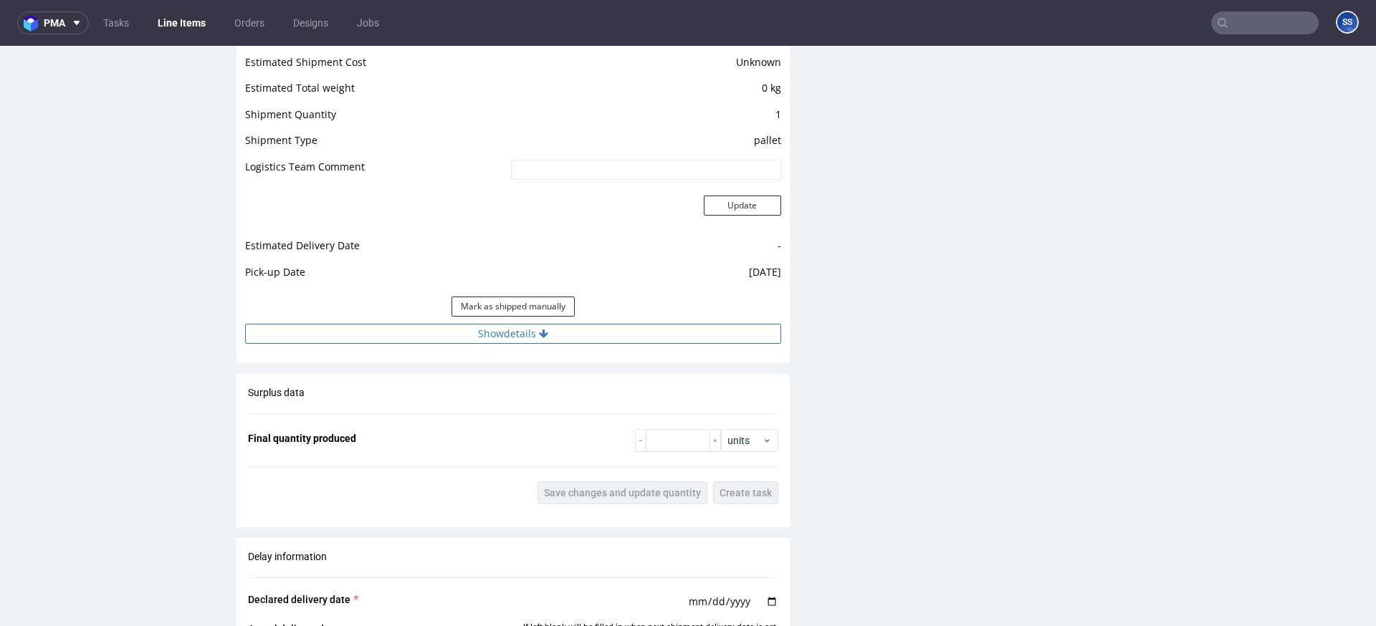
click at [526, 332] on button "Show details" at bounding box center [513, 334] width 536 height 20
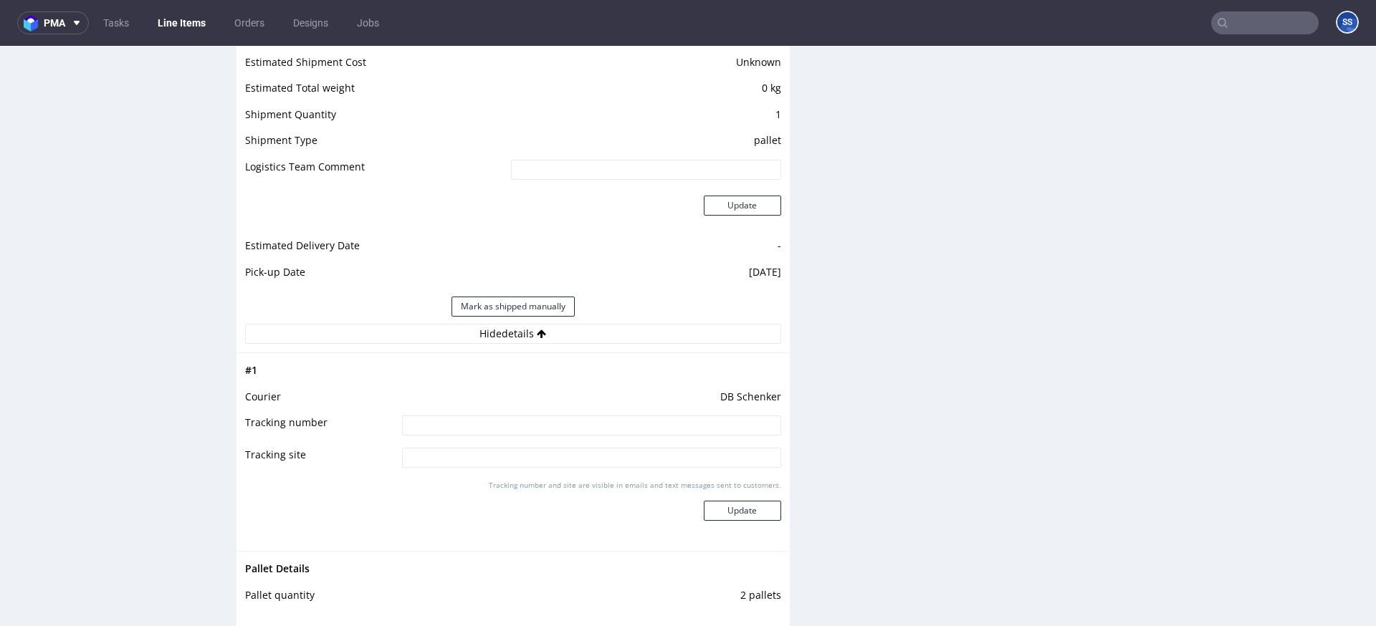
click at [474, 421] on input at bounding box center [591, 426] width 379 height 20
paste input "PLWAW510025424"
type input "PLWAW510025424"
click at [753, 512] on button "Update" at bounding box center [742, 511] width 77 height 20
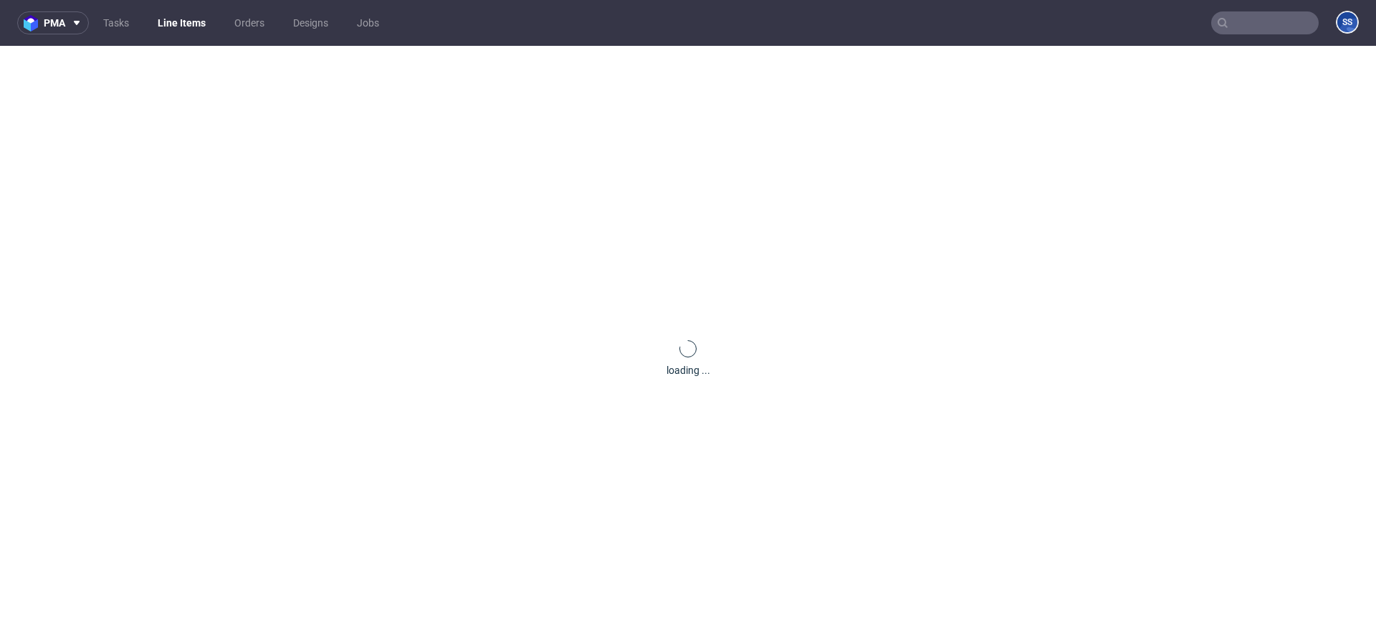
scroll to position [955, 0]
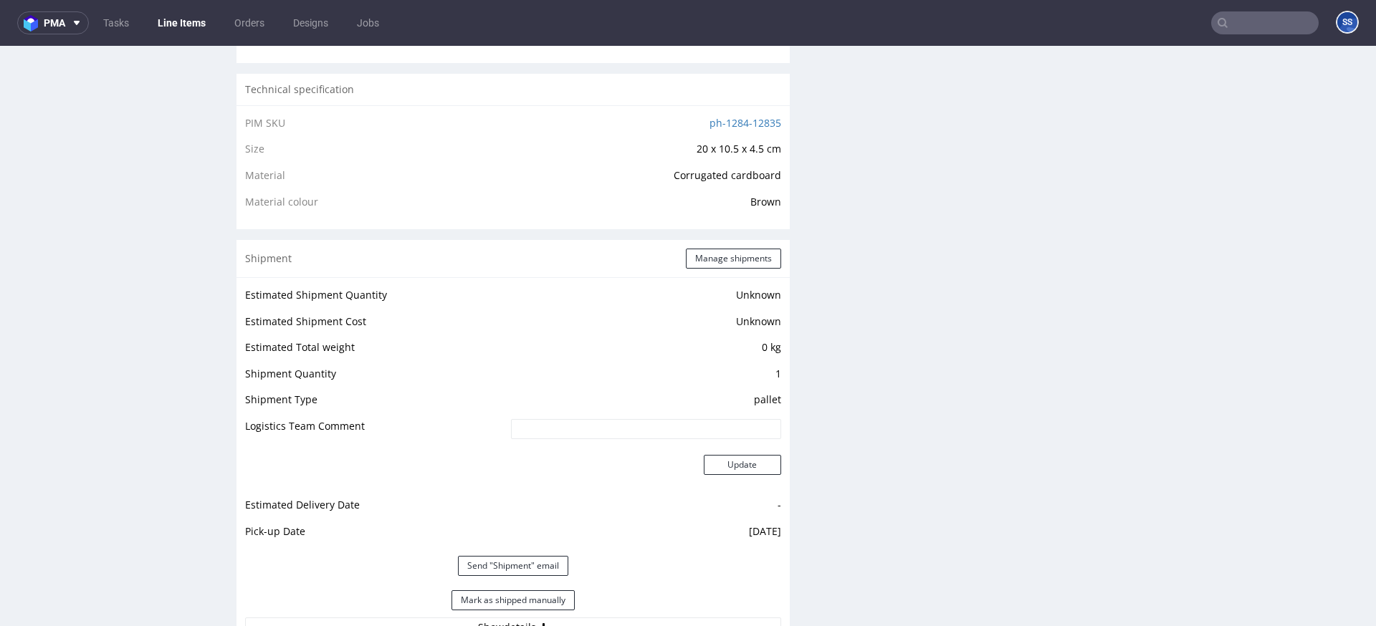
click at [184, 25] on link "Line Items" at bounding box center [181, 22] width 65 height 23
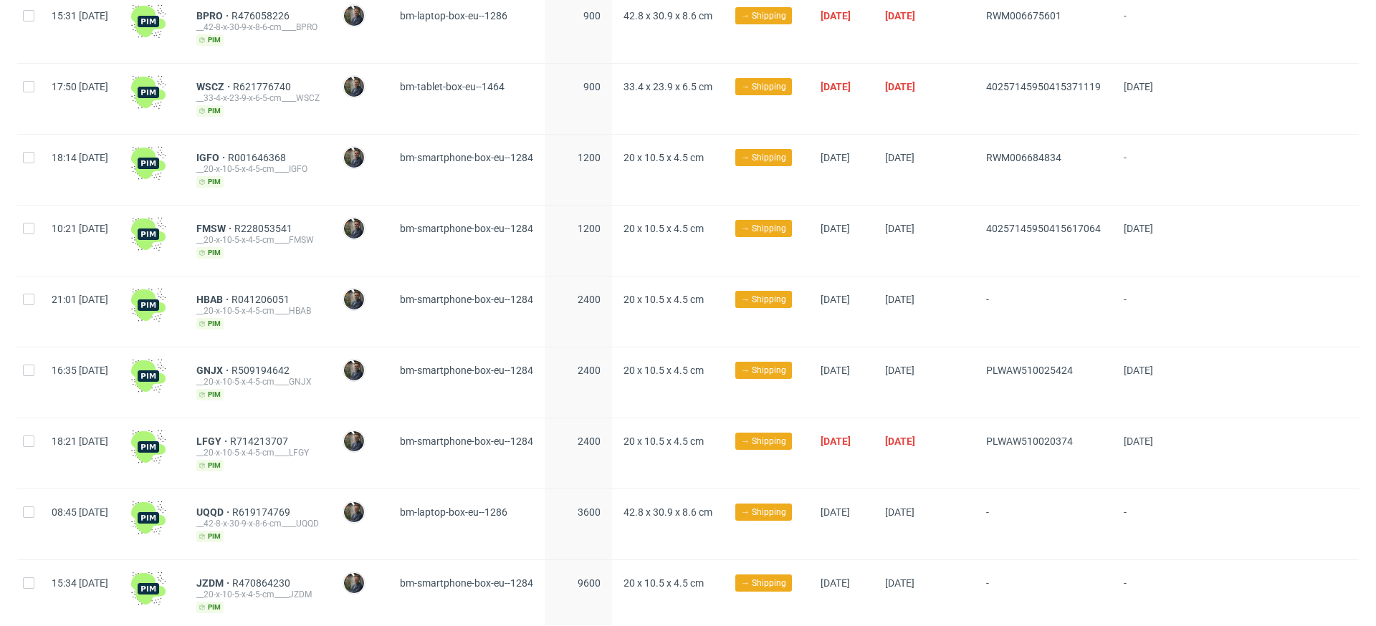
scroll to position [695, 0]
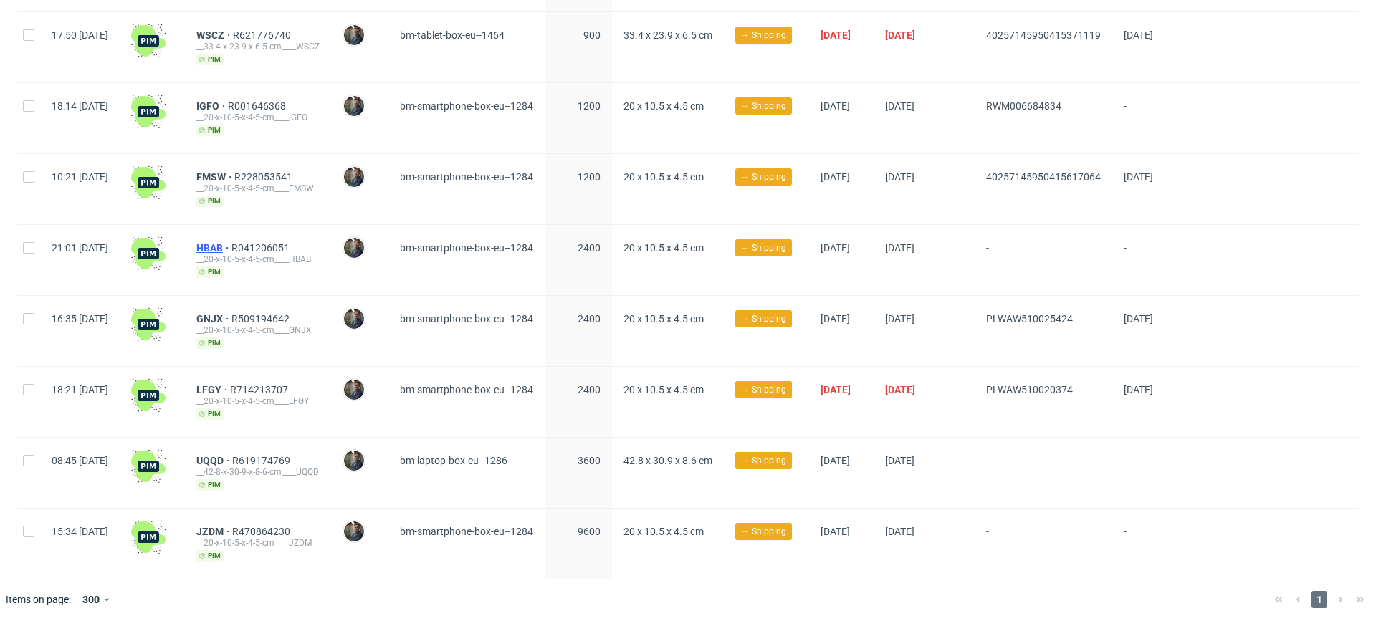
click at [232, 247] on span "HBAB" at bounding box center [213, 247] width 35 height 11
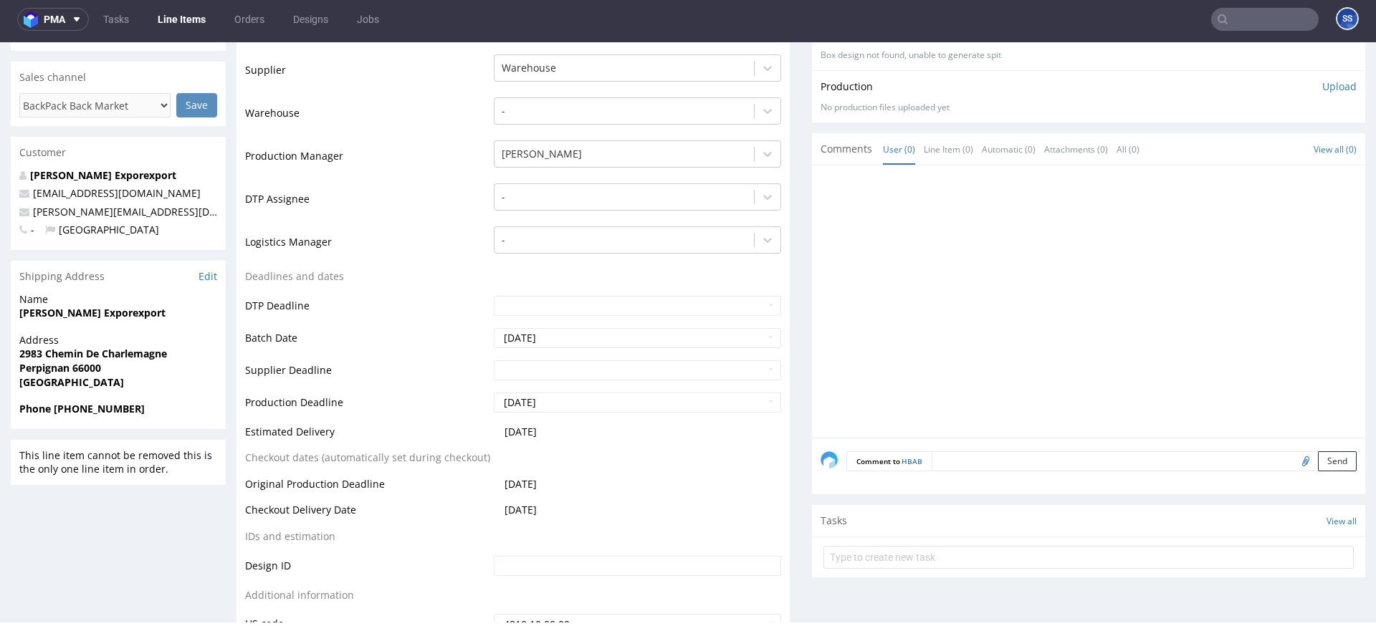
scroll to position [295, 0]
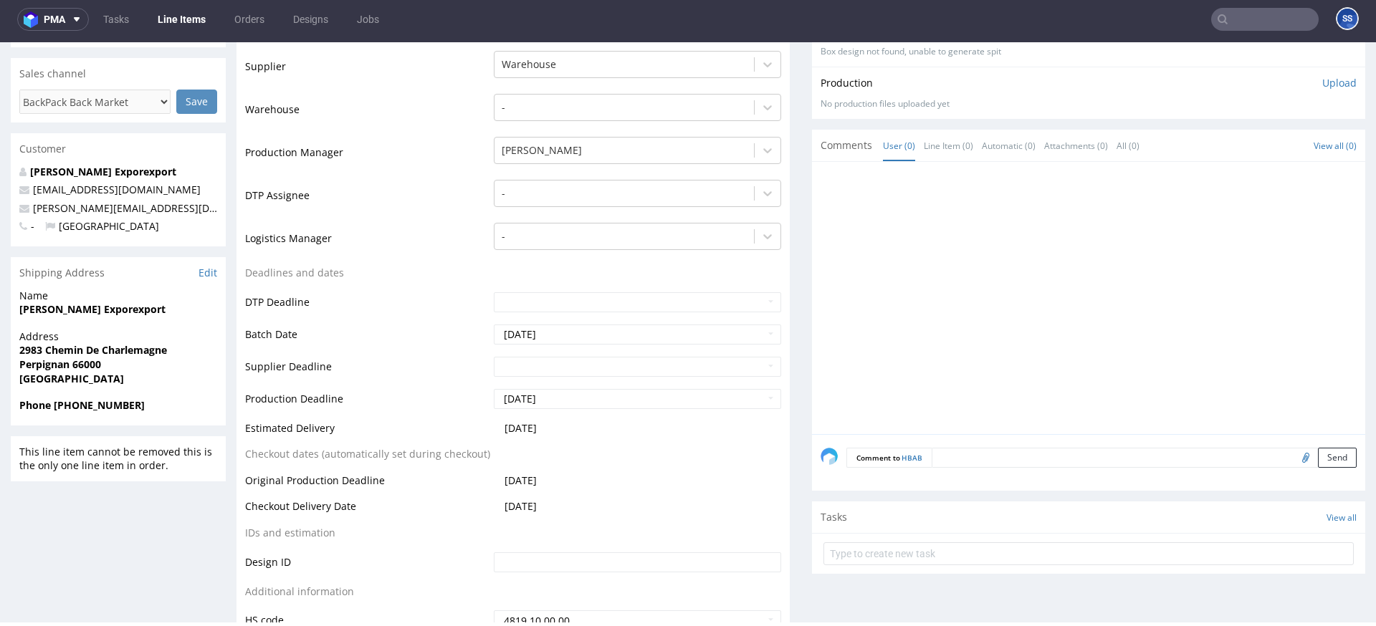
click at [100, 310] on strong "[PERSON_NAME] Exporexport" at bounding box center [92, 309] width 146 height 14
click at [100, 310] on strong "[PERSON_NAME] Exporexport" at bounding box center [92, 310] width 146 height 14
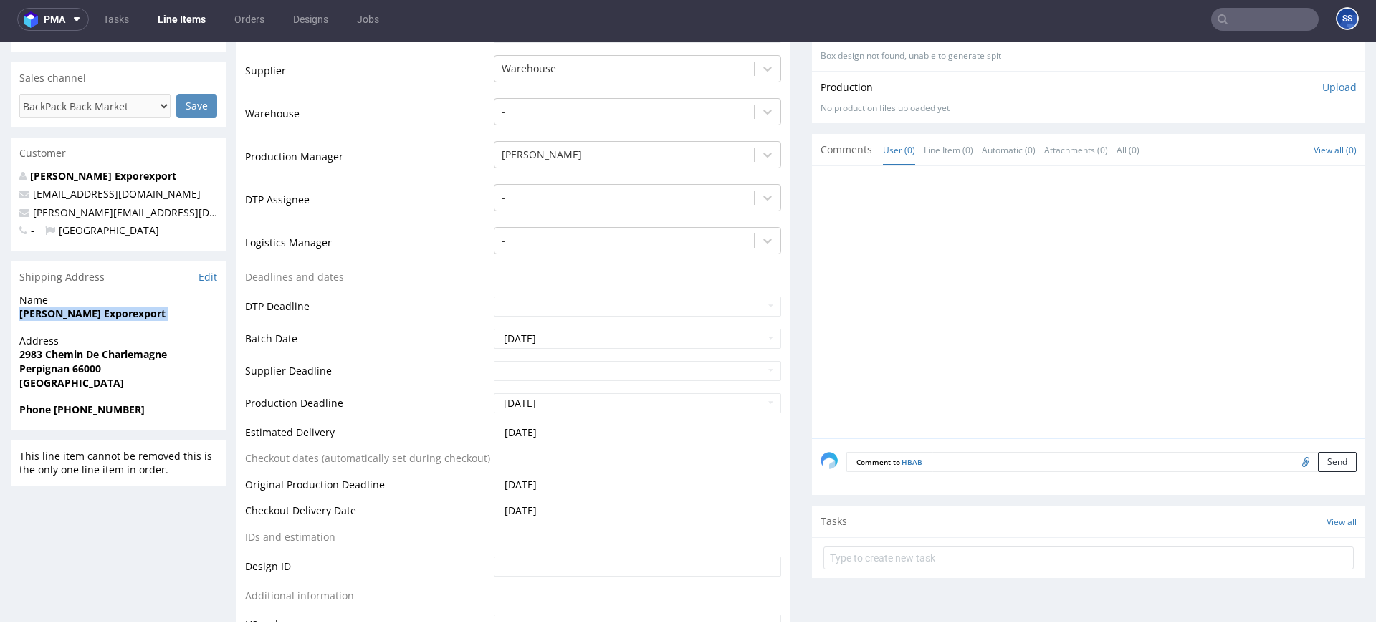
click at [100, 310] on strong "[PERSON_NAME] Exporexport" at bounding box center [92, 314] width 146 height 14
copy strong "[PERSON_NAME] Exporexport"
click at [82, 366] on strong "Perpignan 66000" at bounding box center [60, 369] width 82 height 14
copy strong "66000"
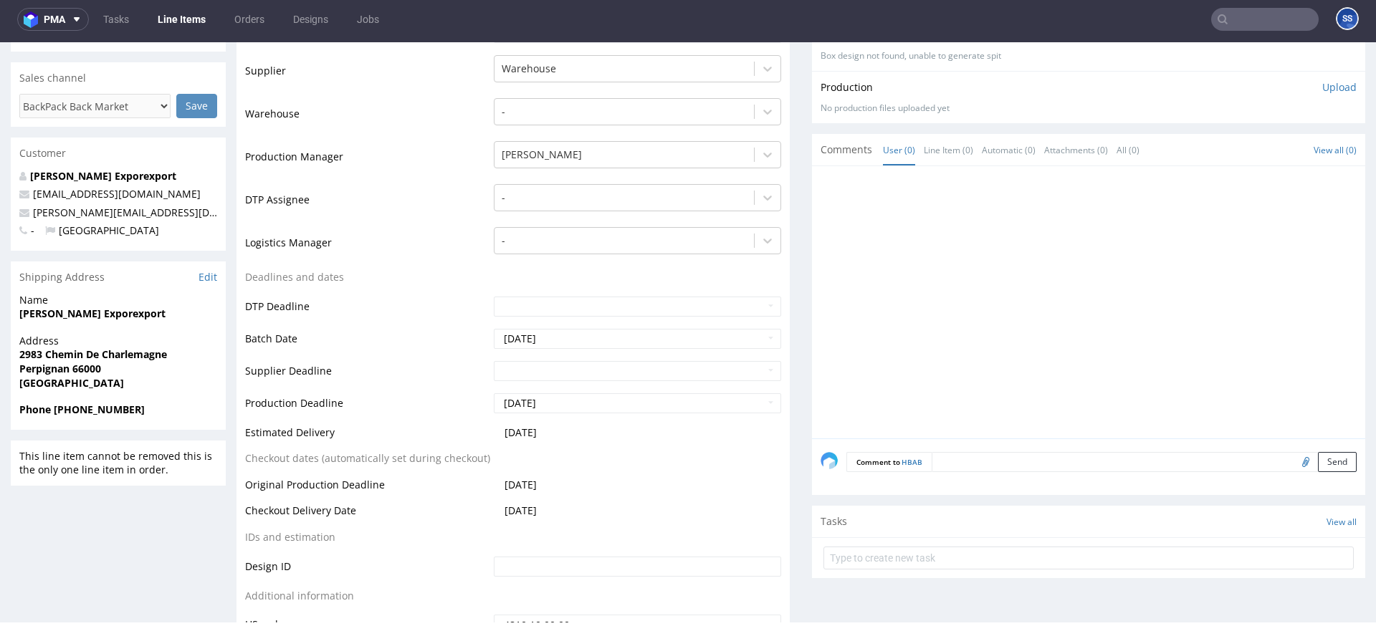
click at [90, 349] on strong "2983 Chemin De Charlemagne" at bounding box center [93, 355] width 148 height 14
copy strong "2983 Chemin De Charlemagne"
drag, startPoint x: 168, startPoint y: 218, endPoint x: 31, endPoint y: 212, distance: 137.0
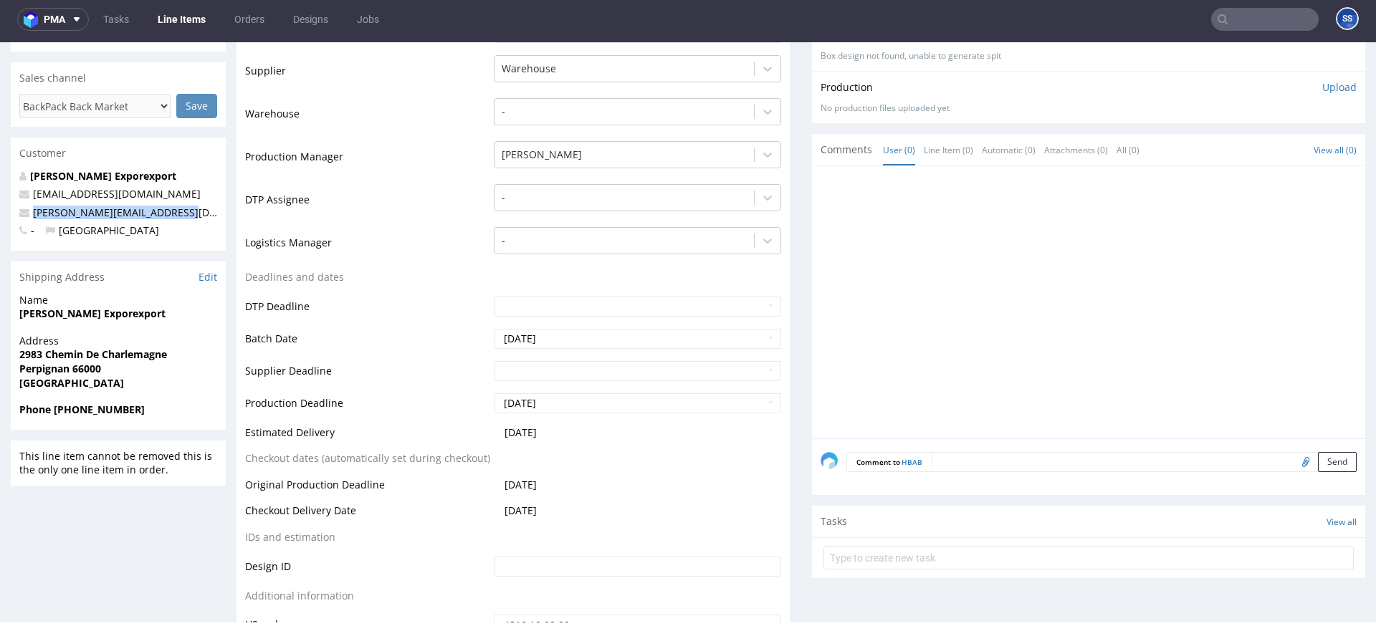
click at [31, 212] on p "[PERSON_NAME][EMAIL_ADDRESS][DOMAIN_NAME]" at bounding box center [118, 213] width 198 height 14
copy link "[PERSON_NAME][EMAIL_ADDRESS][DOMAIN_NAME]"
click at [83, 411] on strong "Phone [PHONE_NUMBER]" at bounding box center [81, 410] width 125 height 14
click at [83, 411] on strong "Phone +33670533881" at bounding box center [81, 410] width 125 height 14
copy strong "33670533881"
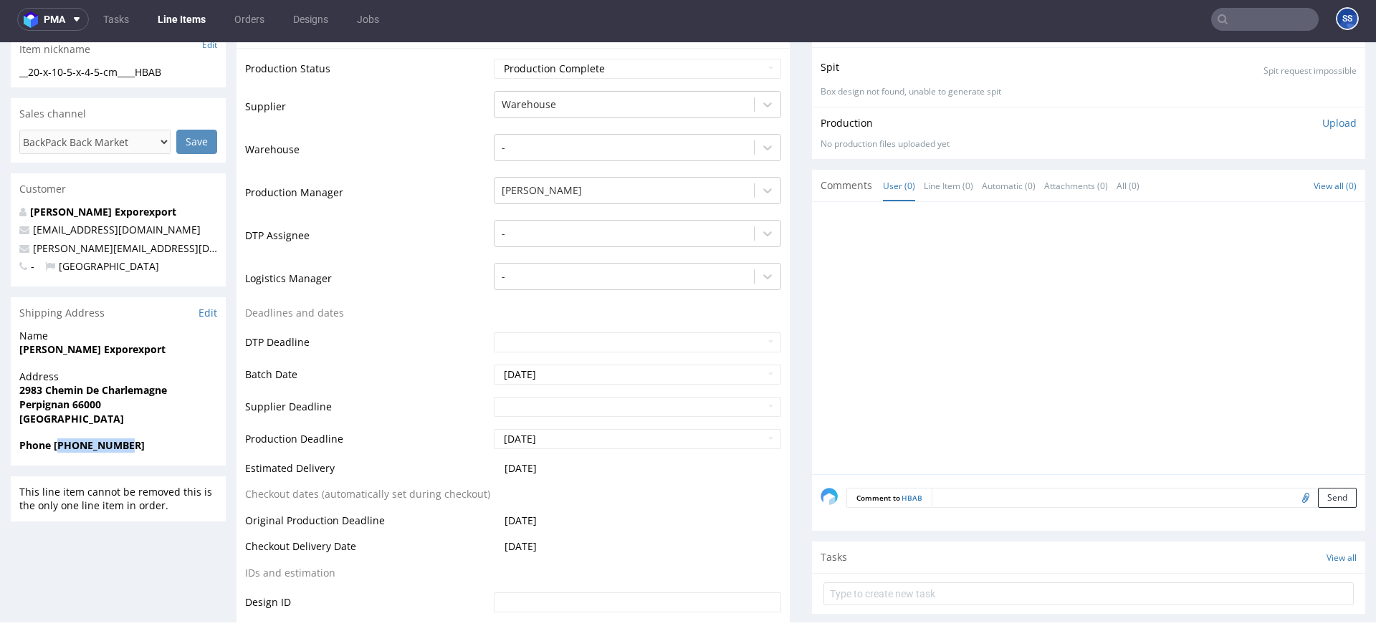
scroll to position [0, 0]
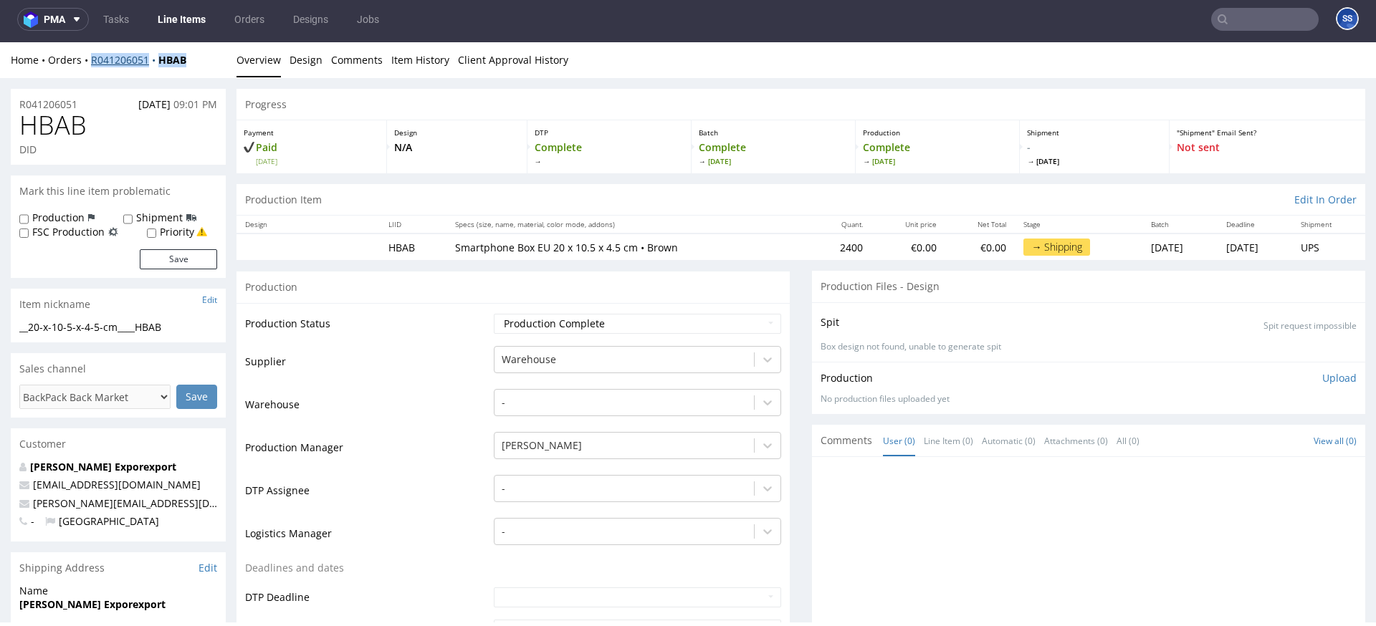
drag, startPoint x: 196, startPoint y: 59, endPoint x: 91, endPoint y: 61, distance: 104.7
click at [91, 61] on div "Home Orders R041206051 HBAB" at bounding box center [118, 60] width 215 height 14
copy div "R041206051 HBAB"
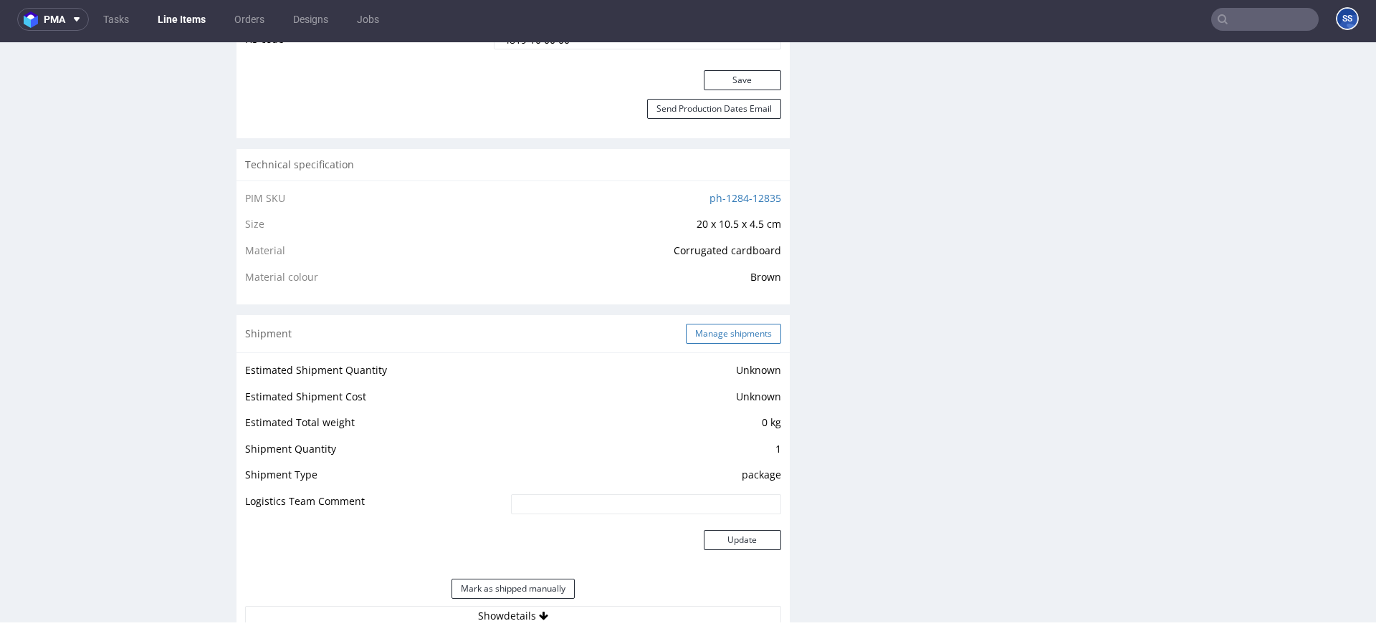
scroll to position [877, 0]
click at [723, 323] on button "Manage shipments" at bounding box center [733, 333] width 95 height 20
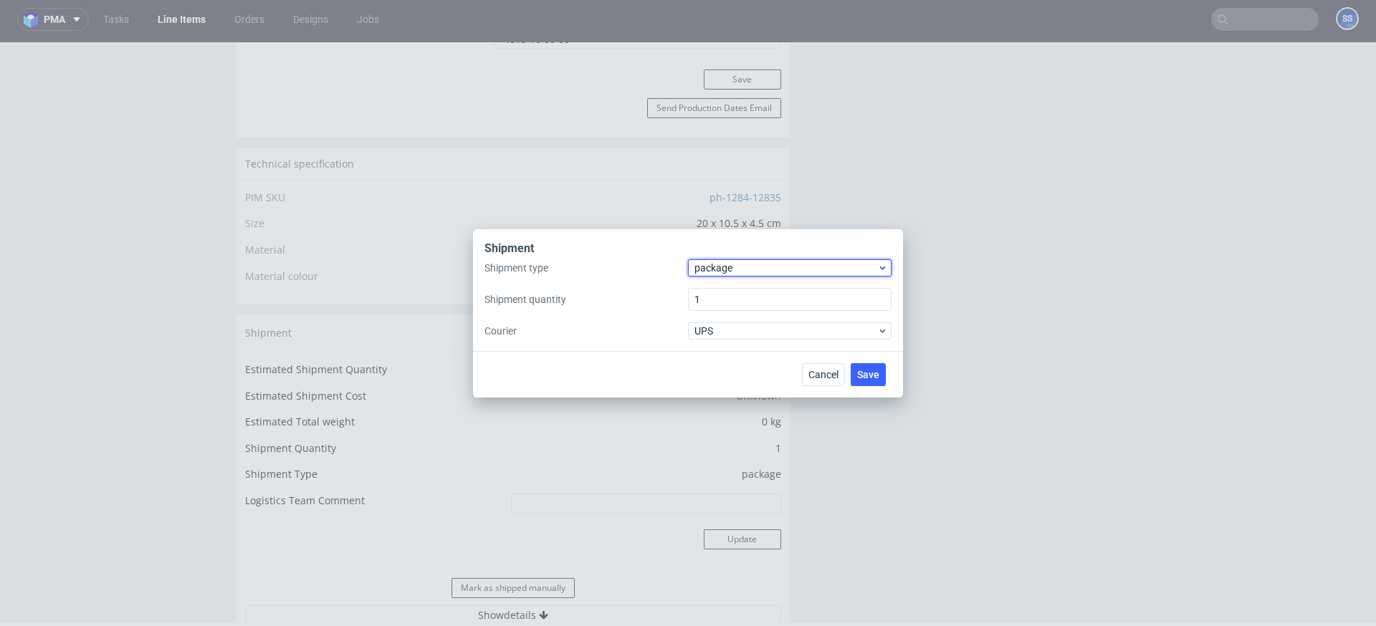
click at [725, 267] on span "package" at bounding box center [786, 268] width 183 height 14
click at [707, 292] on div "pallet" at bounding box center [790, 298] width 192 height 26
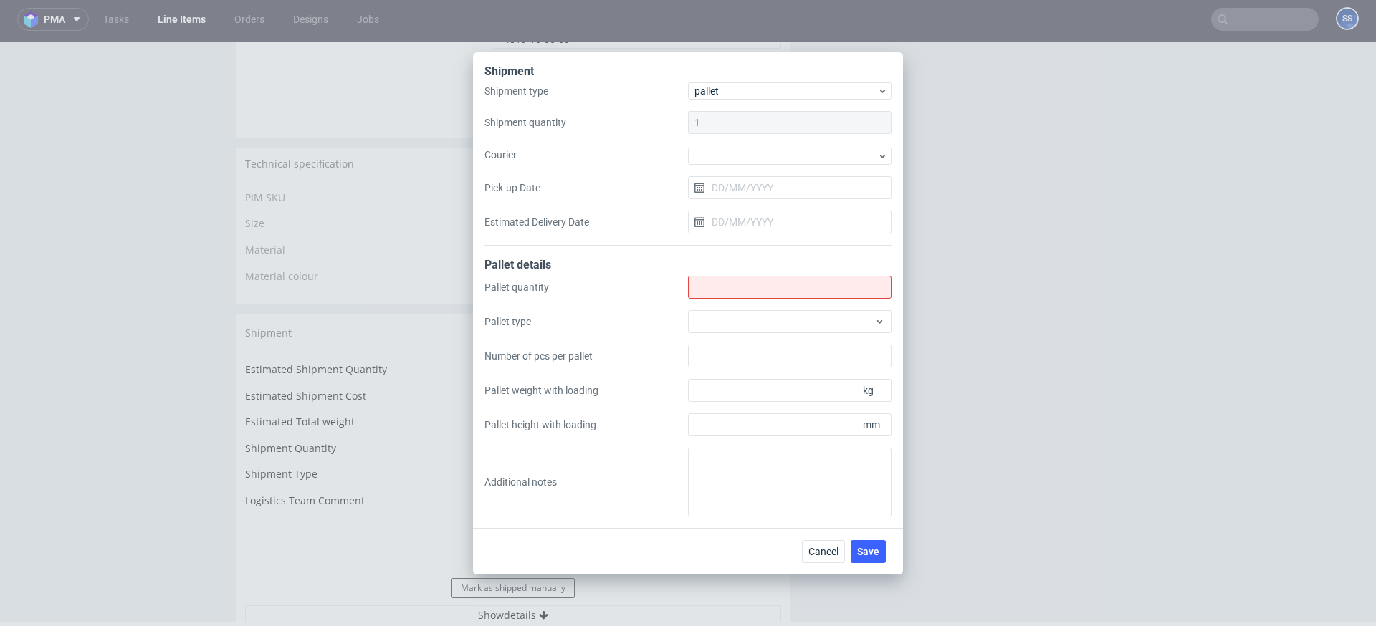
click at [709, 143] on div "Shipment type pallet Shipment quantity 1 Courier Pick-up Date Estimated Deliver…" at bounding box center [688, 163] width 407 height 163
click at [709, 151] on div at bounding box center [790, 156] width 204 height 17
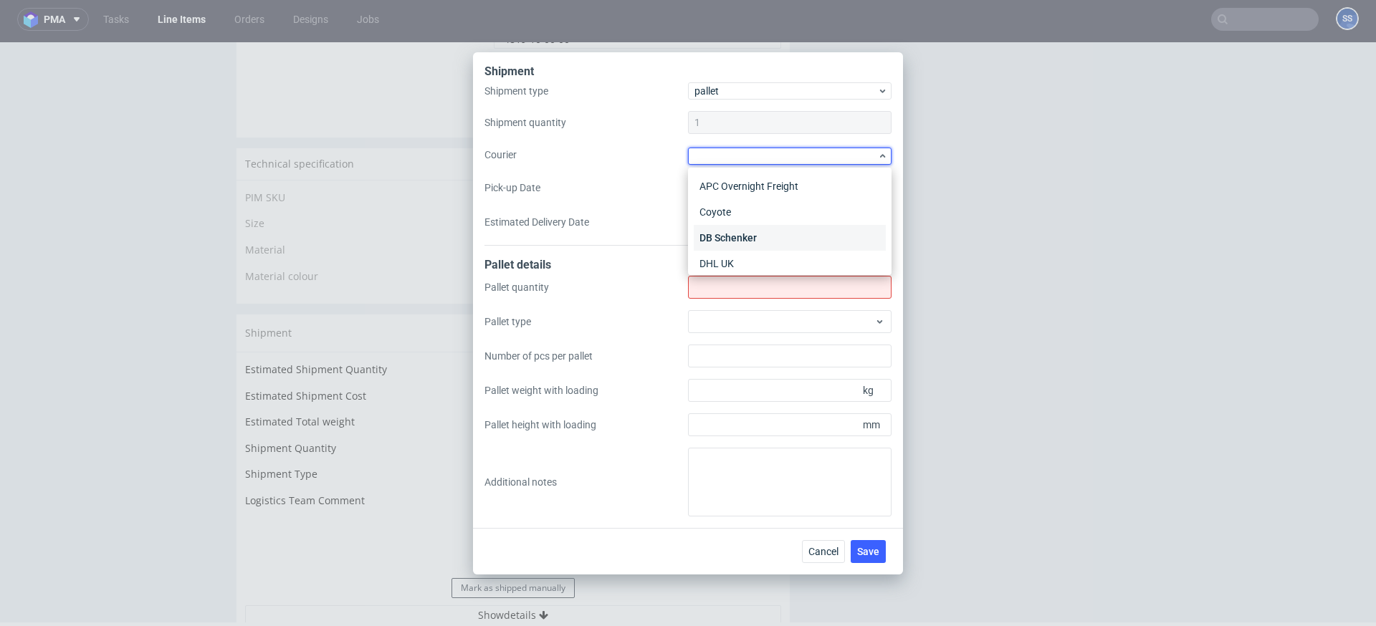
click at [761, 229] on div "DB Schenker" at bounding box center [790, 238] width 192 height 26
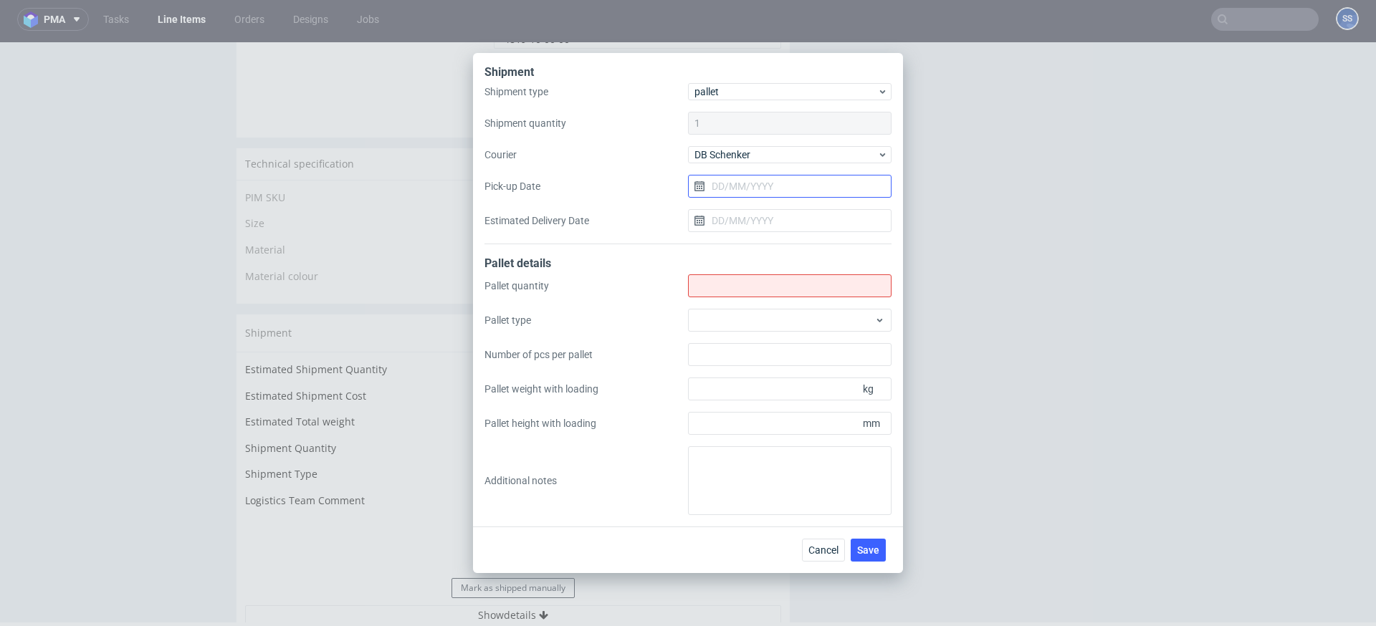
click at [740, 186] on input "Pick-up Date" at bounding box center [790, 186] width 204 height 23
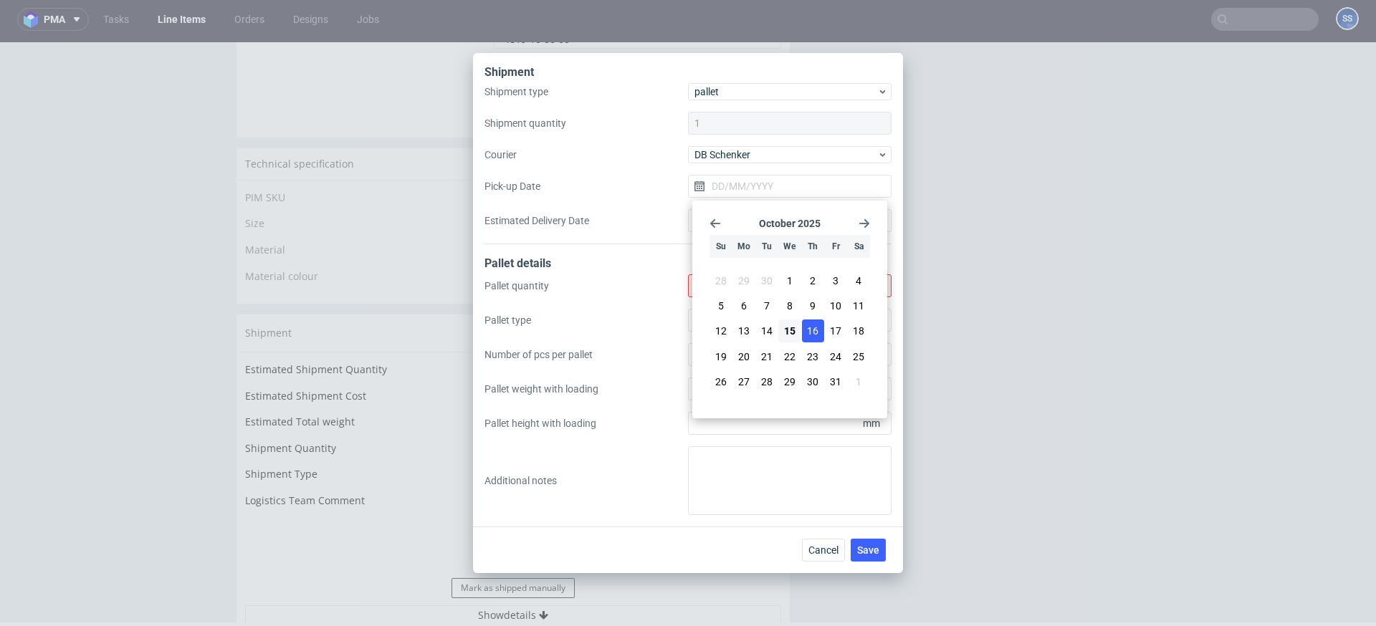
click at [811, 336] on span "16" at bounding box center [812, 331] width 11 height 14
type input "[DATE]"
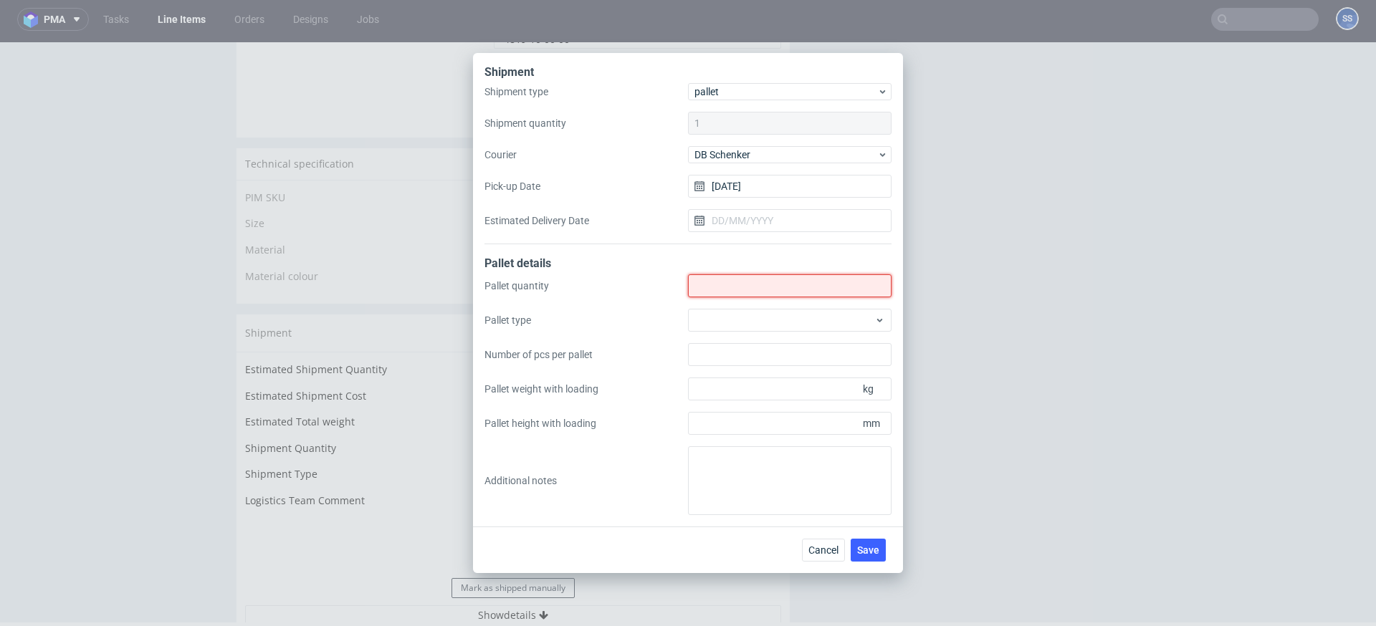
click at [707, 286] on input "Shipment type" at bounding box center [790, 286] width 204 height 23
type input "2"
drag, startPoint x: 877, startPoint y: 536, endPoint x: 870, endPoint y: 543, distance: 10.1
click at [877, 536] on div "Cancel Save" at bounding box center [688, 550] width 430 height 47
click at [869, 546] on span "Save" at bounding box center [868, 550] width 22 height 10
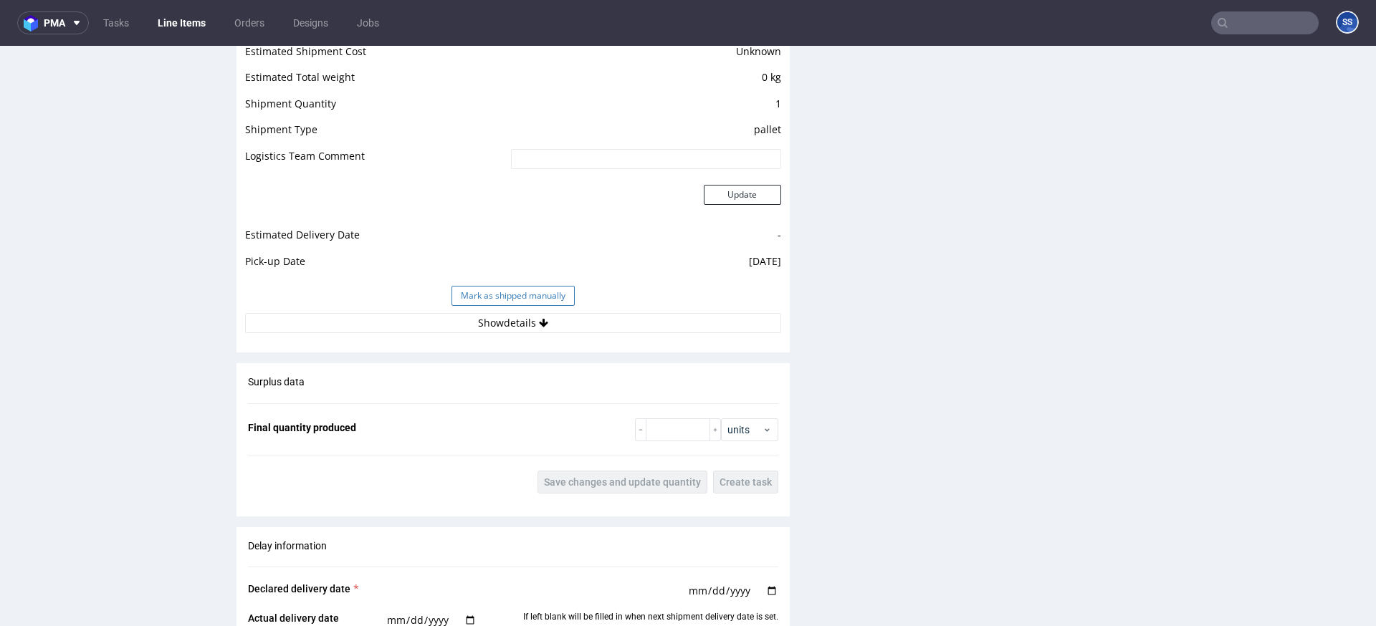
scroll to position [1213, 0]
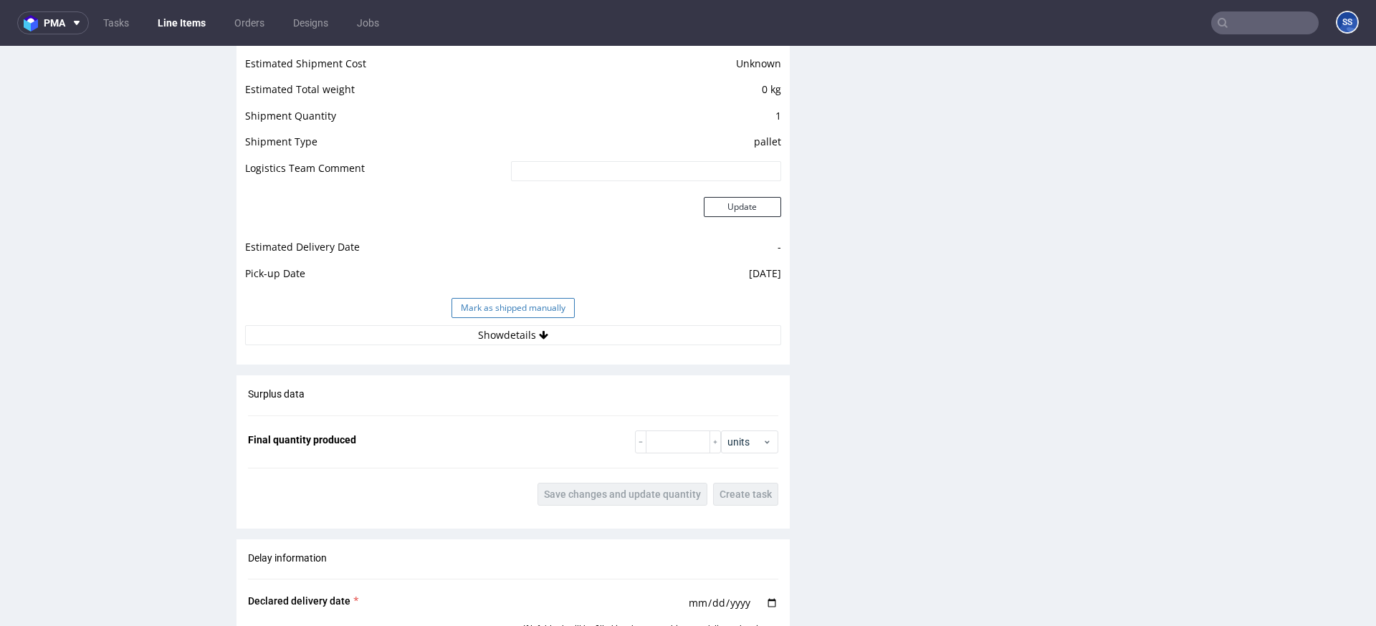
click at [497, 318] on button "Mark as shipped manually" at bounding box center [513, 308] width 123 height 20
click at [503, 339] on button "Show details" at bounding box center [513, 335] width 536 height 20
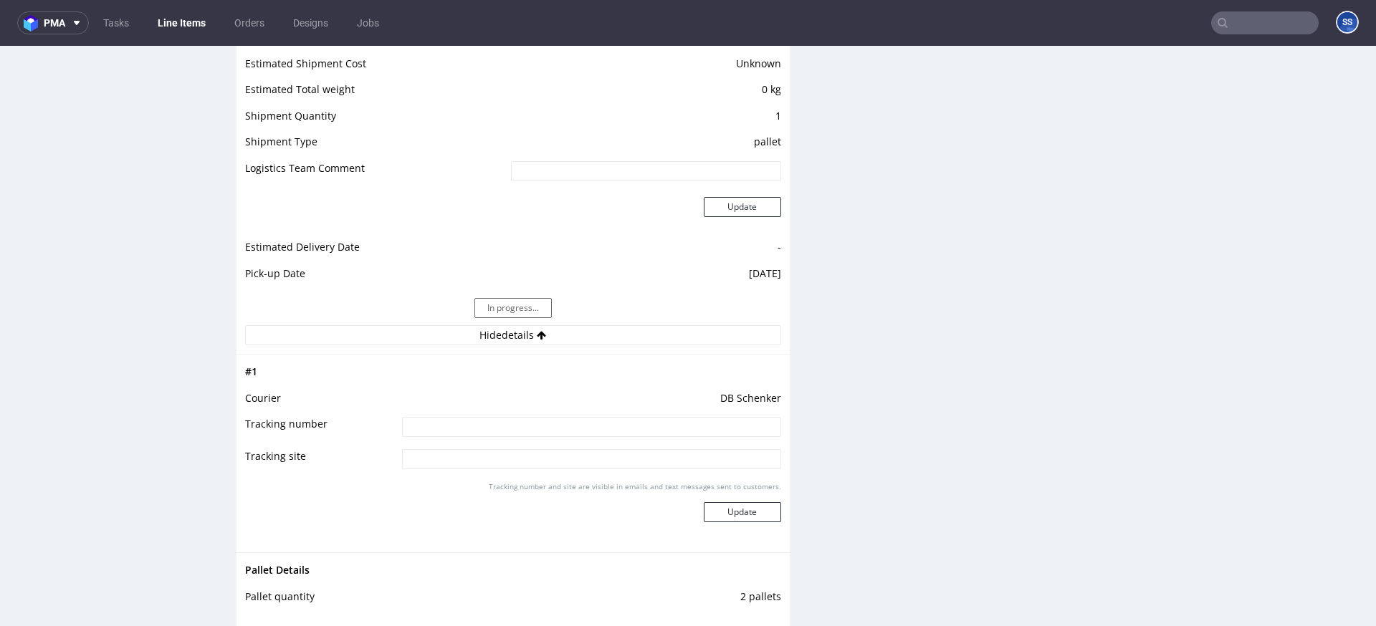
click at [485, 419] on input at bounding box center [591, 427] width 379 height 20
paste input "PLWAW510025440"
type input "PLWAW510025440"
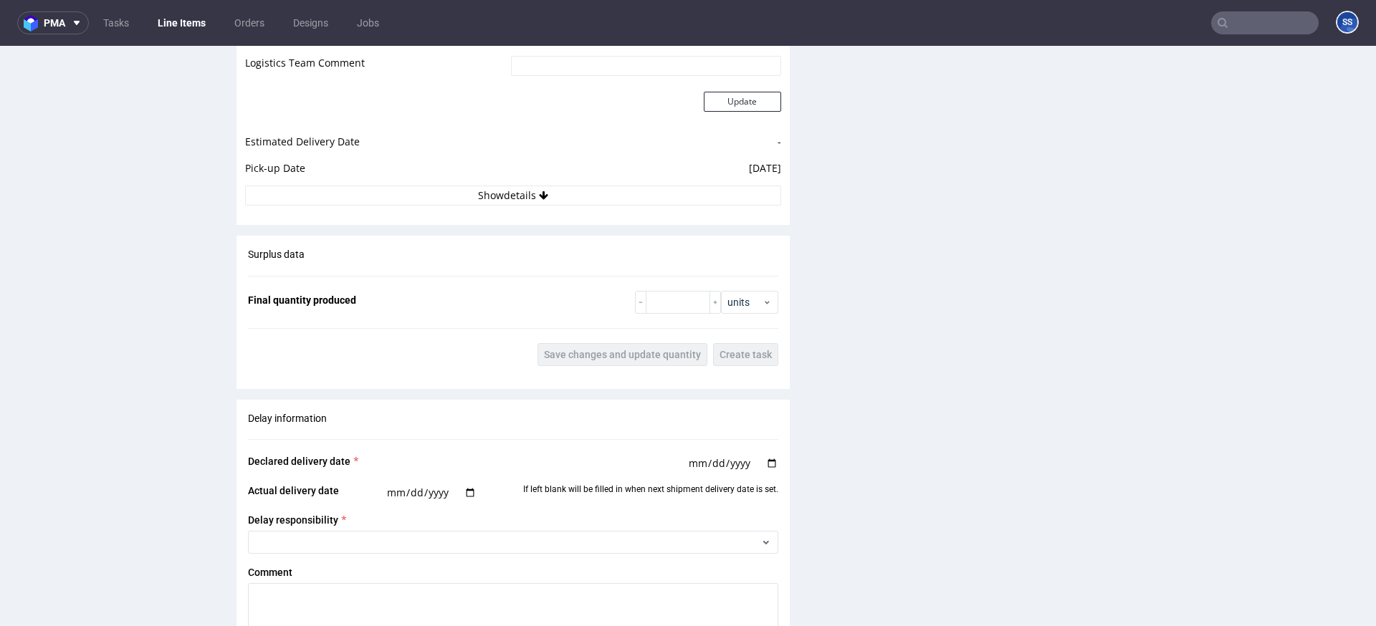
scroll to position [1315, 0]
click at [527, 205] on button "Show details" at bounding box center [513, 199] width 536 height 20
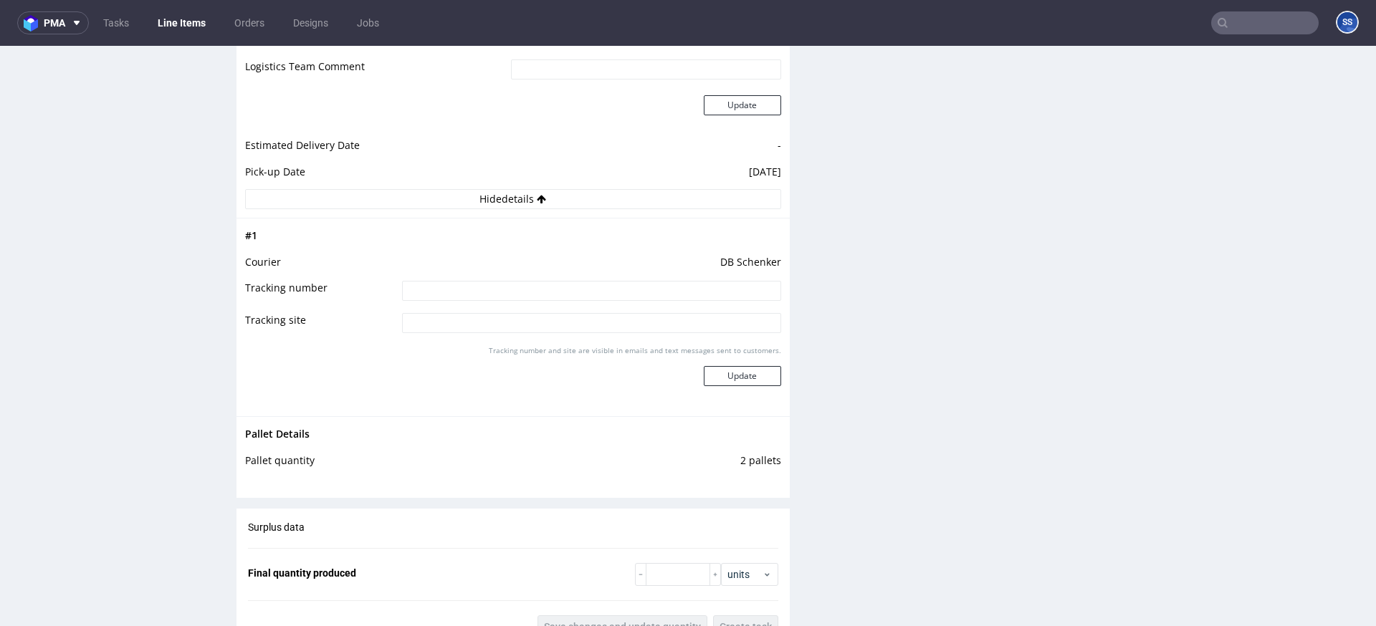
click at [529, 294] on input at bounding box center [591, 291] width 379 height 20
paste input "PLWAW510025440"
type input "PLWAW510025440"
click at [739, 381] on button "Update" at bounding box center [742, 376] width 77 height 20
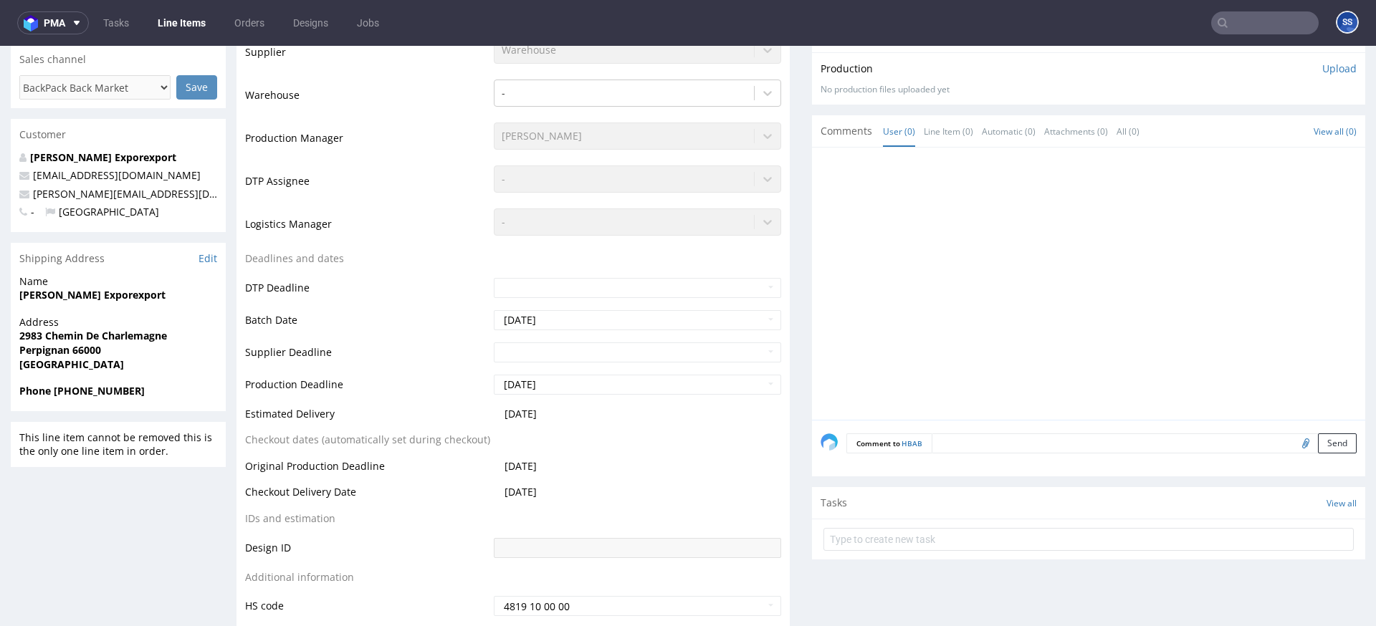
scroll to position [0, 0]
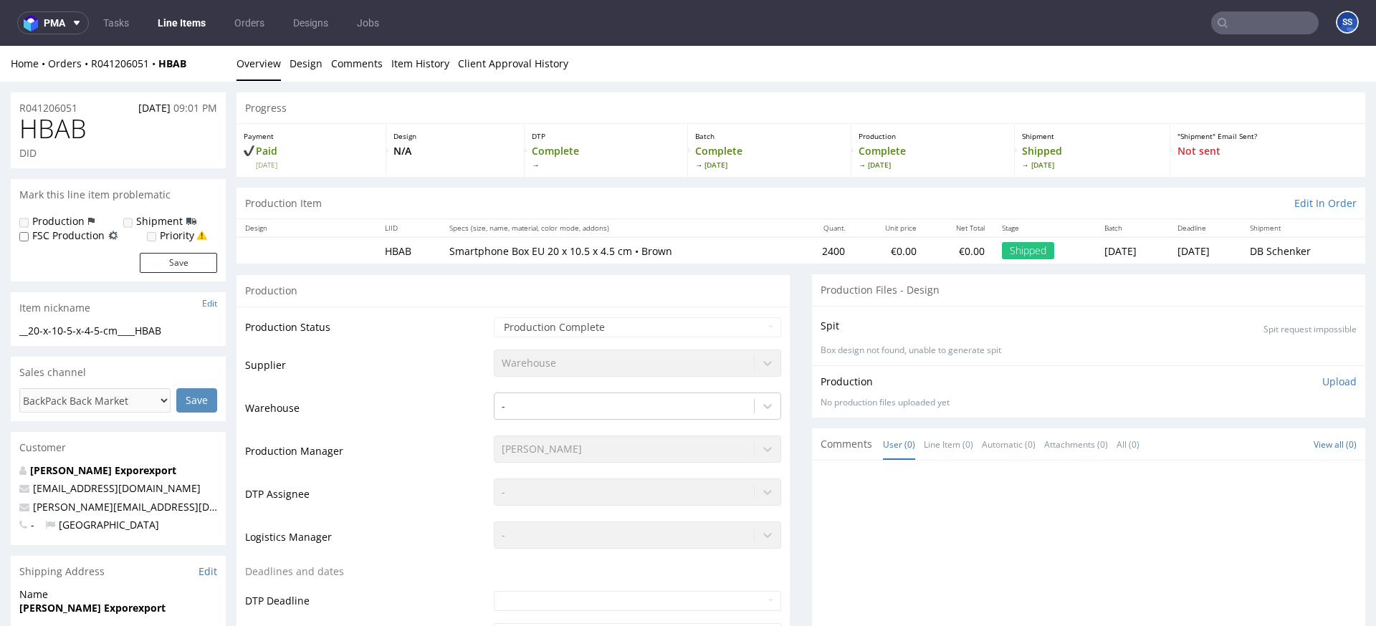
click at [180, 25] on link "Line Items" at bounding box center [181, 22] width 65 height 23
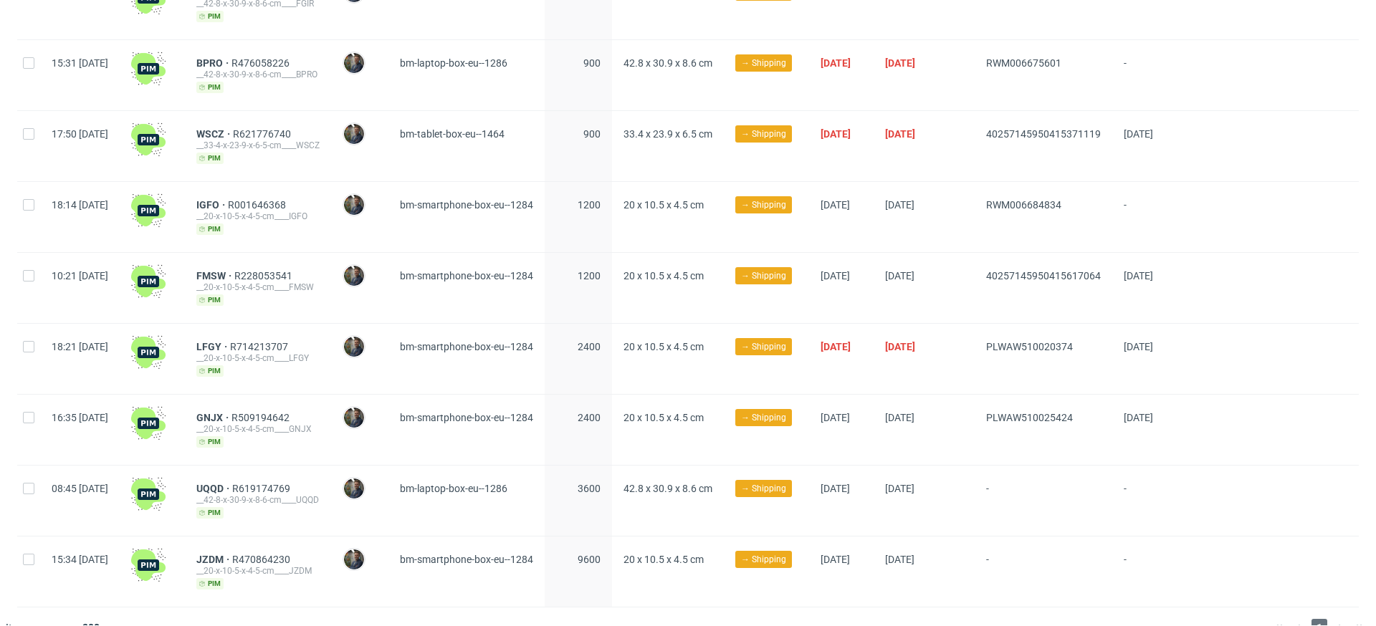
scroll to position [624, 0]
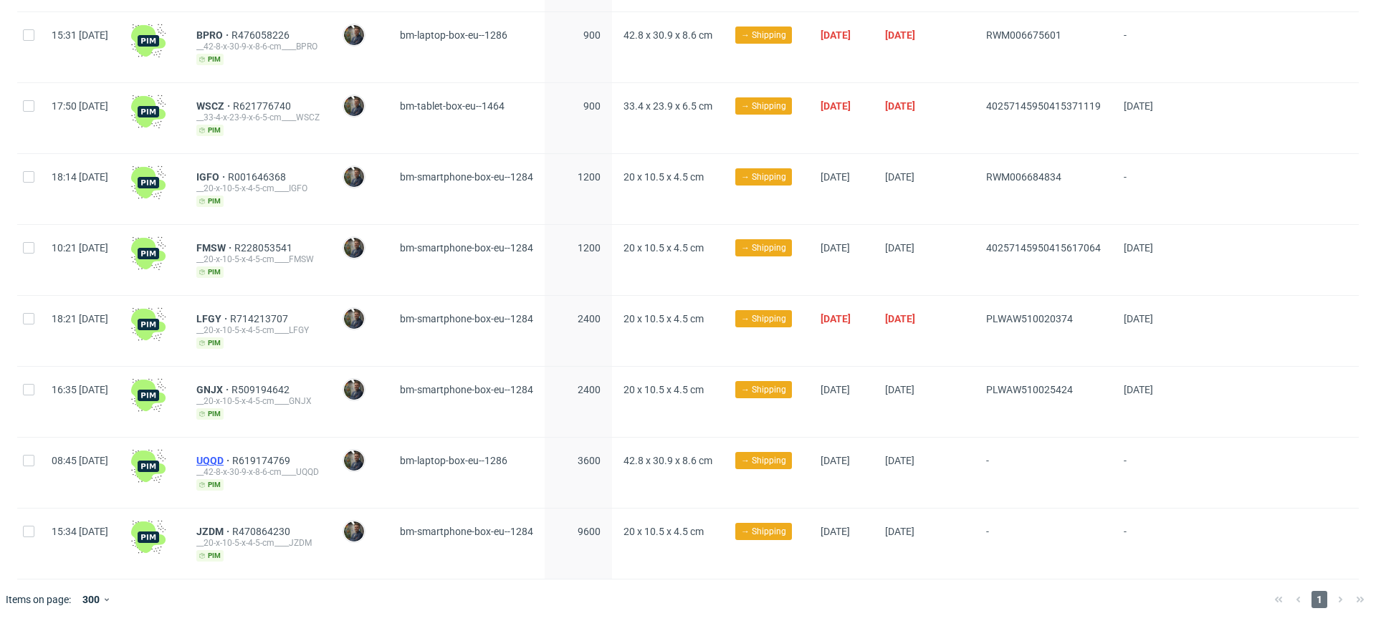
click at [232, 458] on span "UQQD" at bounding box center [214, 460] width 36 height 11
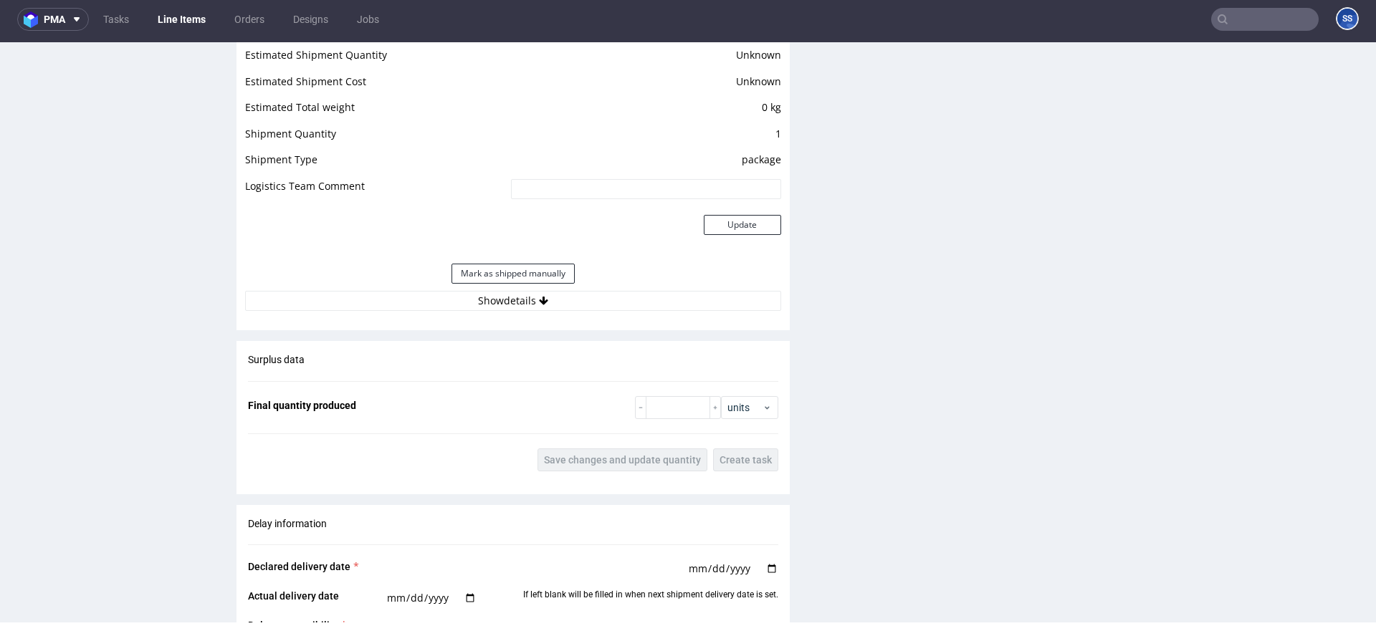
scroll to position [1203, 0]
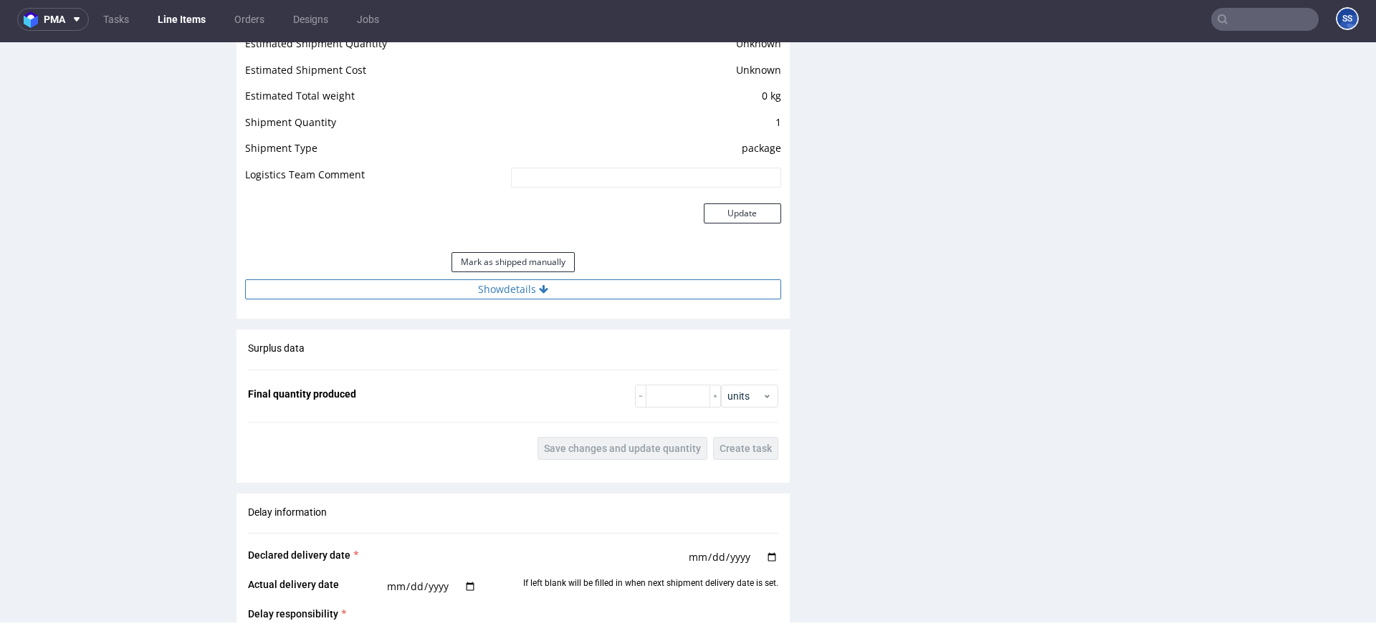
click at [388, 295] on button "Show details" at bounding box center [513, 290] width 536 height 20
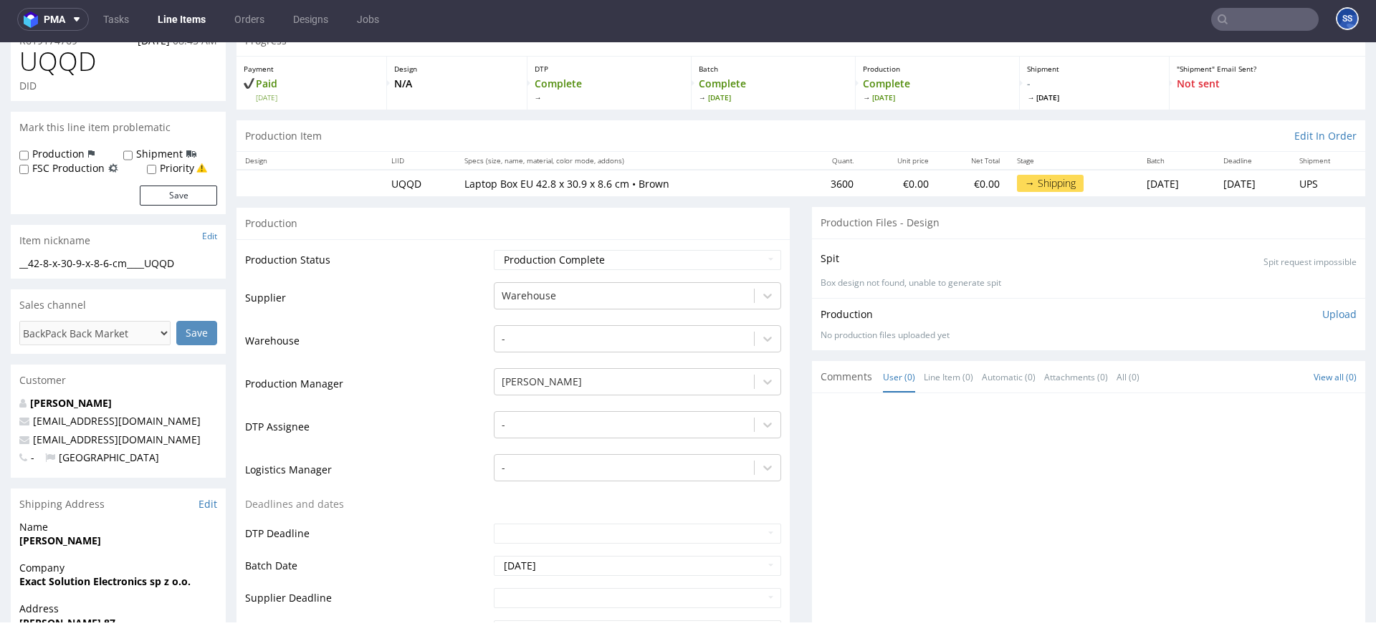
scroll to position [0, 0]
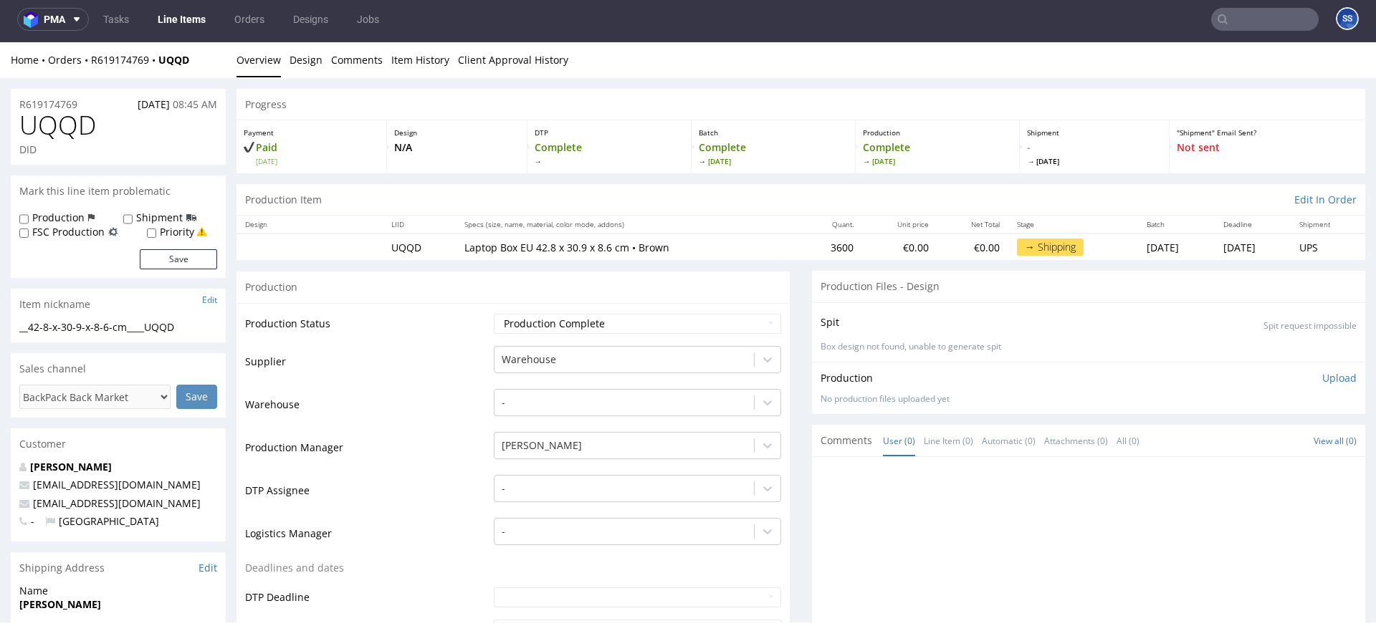
click at [181, 17] on link "Line Items" at bounding box center [181, 19] width 65 height 23
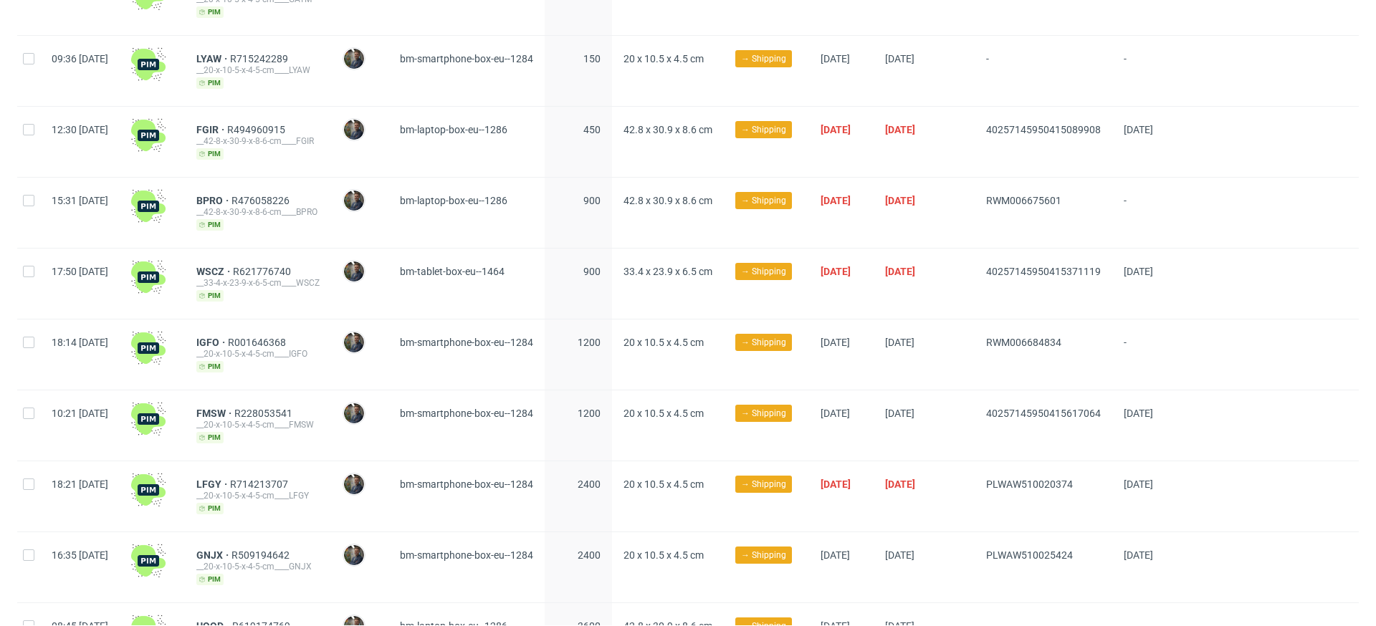
scroll to position [624, 0]
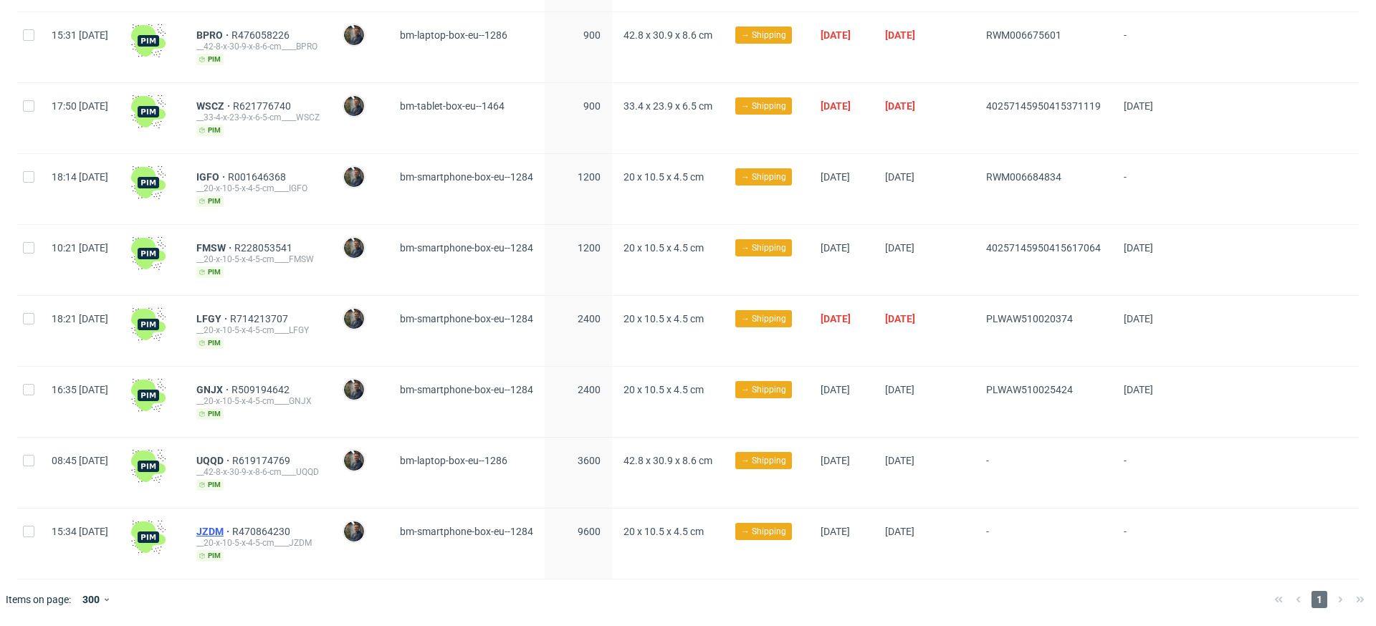
click at [232, 532] on span "JZDM" at bounding box center [214, 531] width 36 height 11
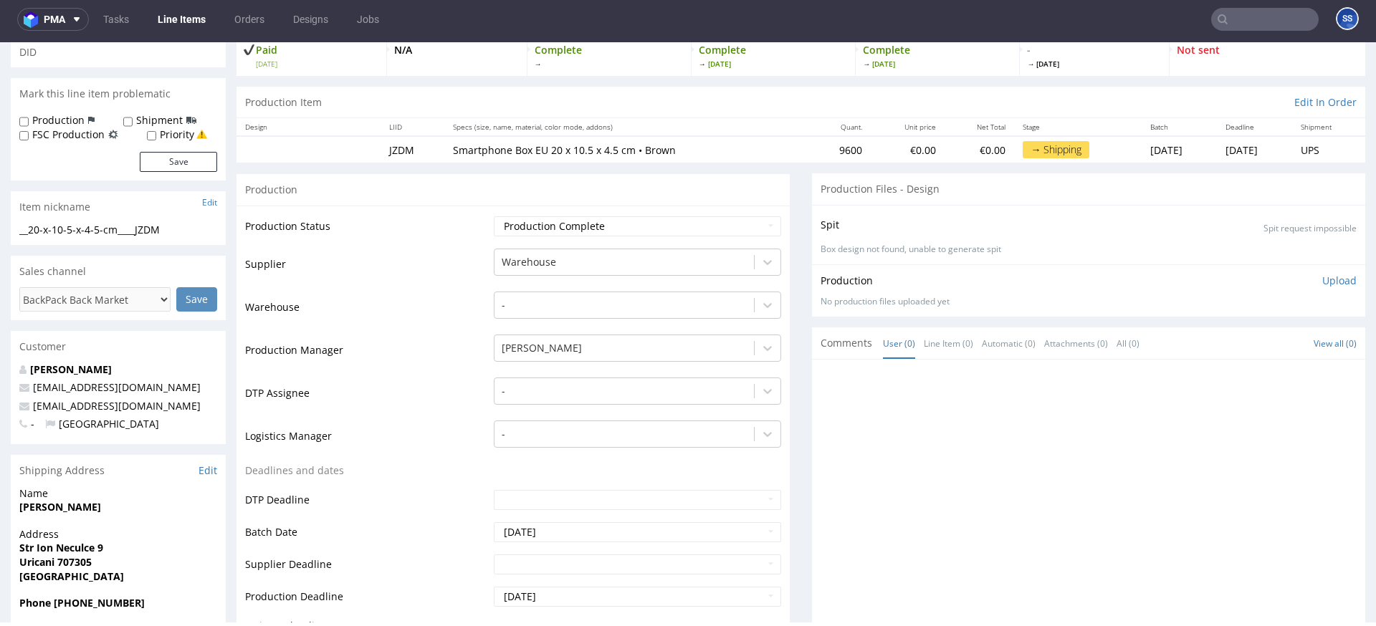
scroll to position [98, 0]
click at [175, 17] on link "Line Items" at bounding box center [181, 19] width 65 height 23
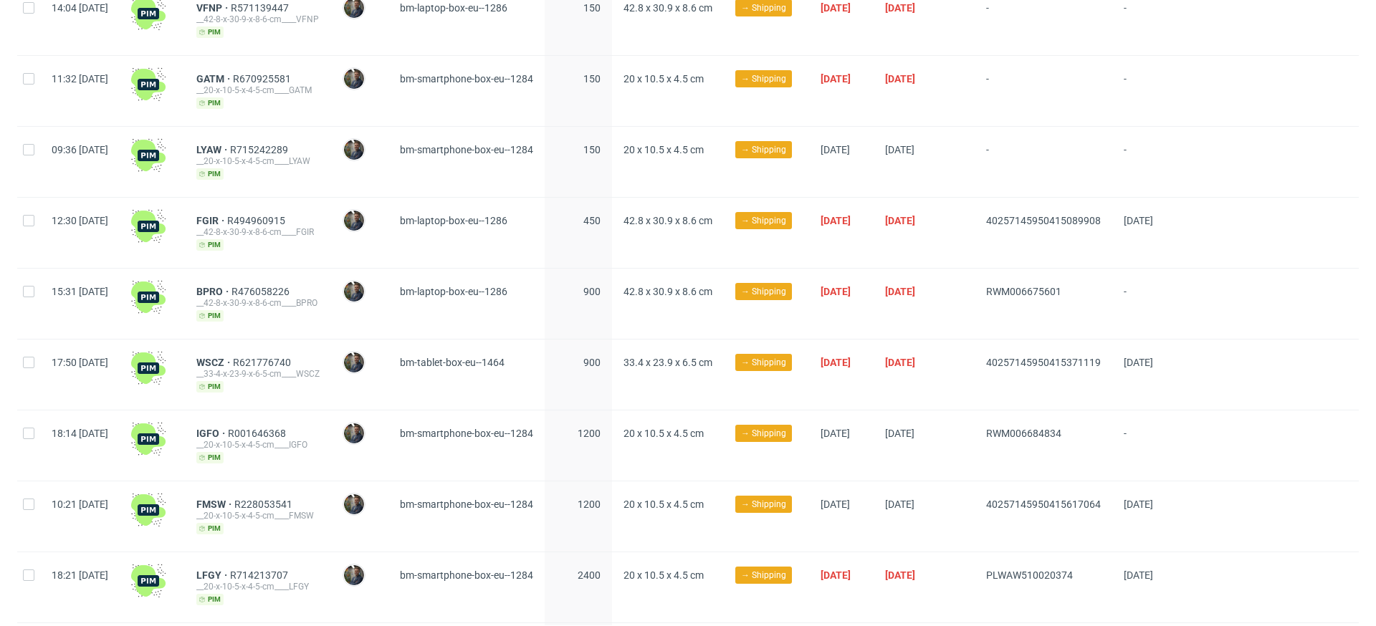
scroll to position [624, 0]
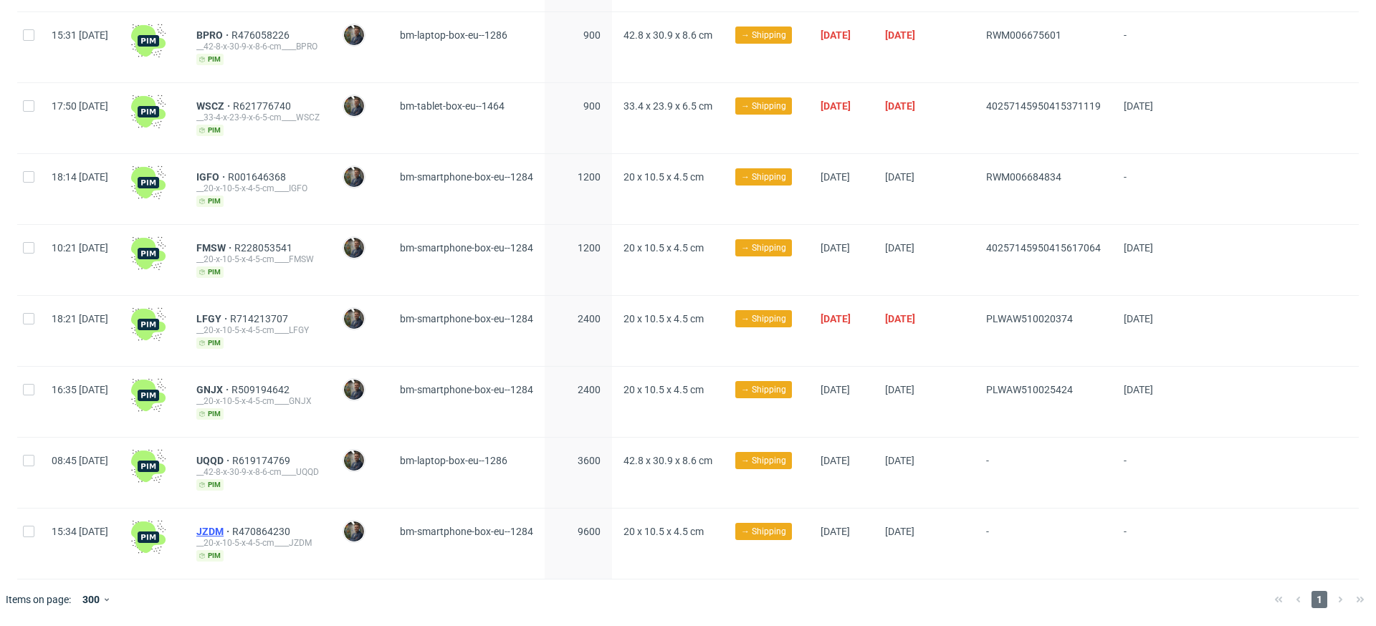
click at [232, 532] on span "JZDM" at bounding box center [214, 531] width 36 height 11
click at [232, 528] on span "JZDM" at bounding box center [214, 531] width 36 height 11
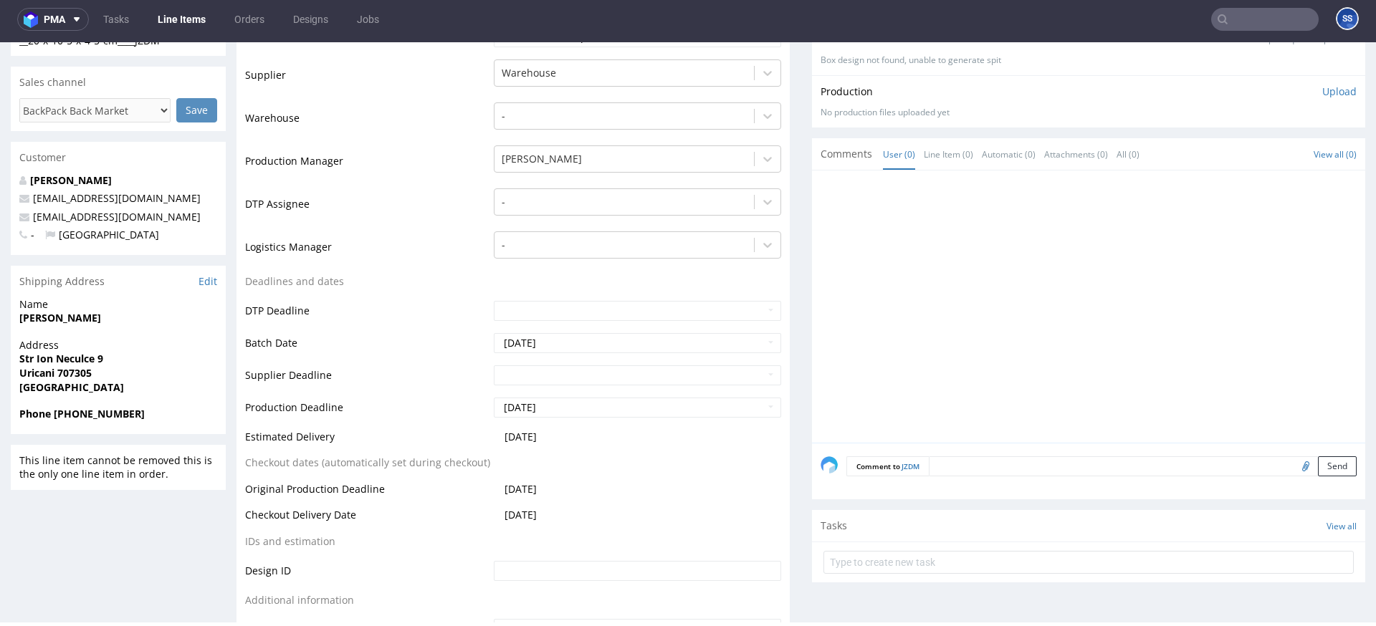
scroll to position [290, 0]
click at [169, 14] on link "Line Items" at bounding box center [181, 19] width 65 height 23
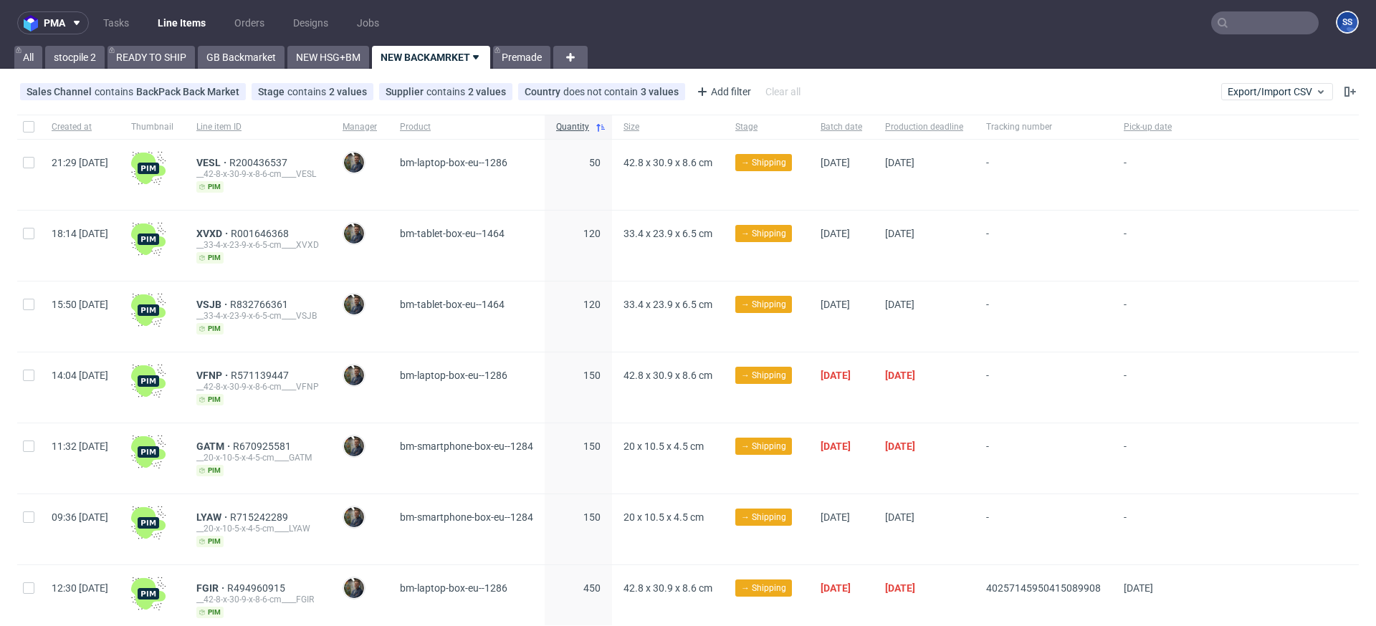
scroll to position [624, 0]
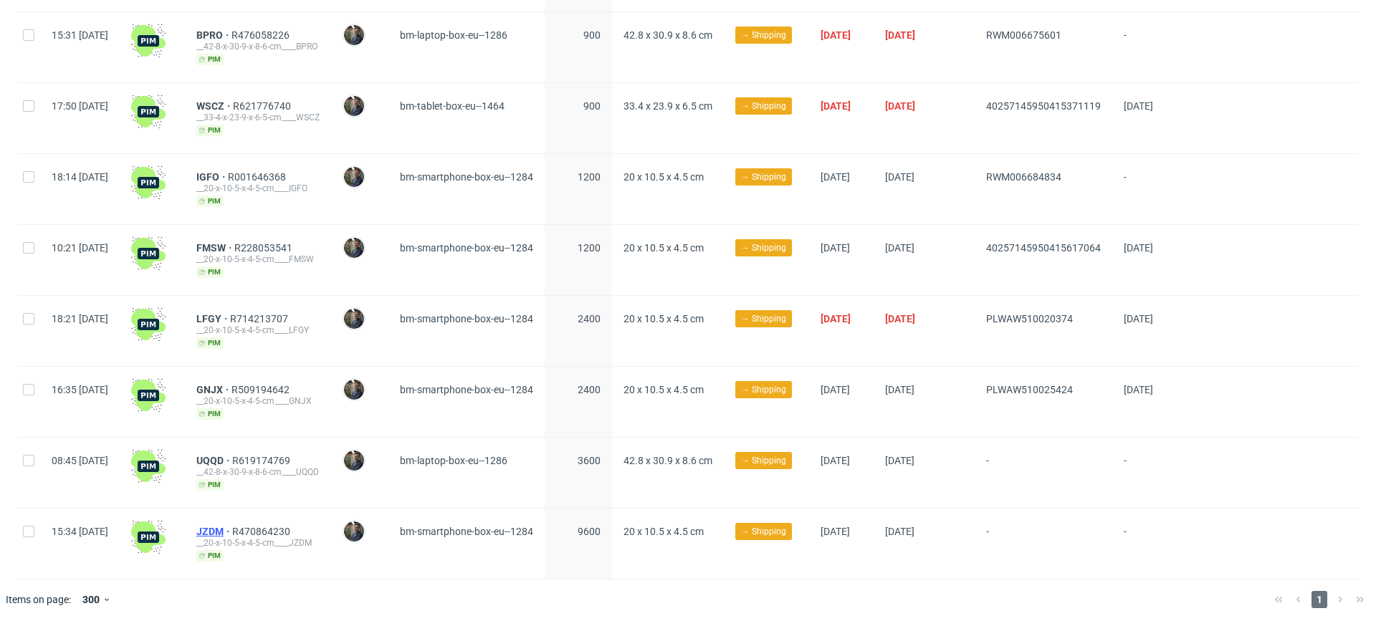
click at [232, 530] on span "JZDM" at bounding box center [214, 531] width 36 height 11
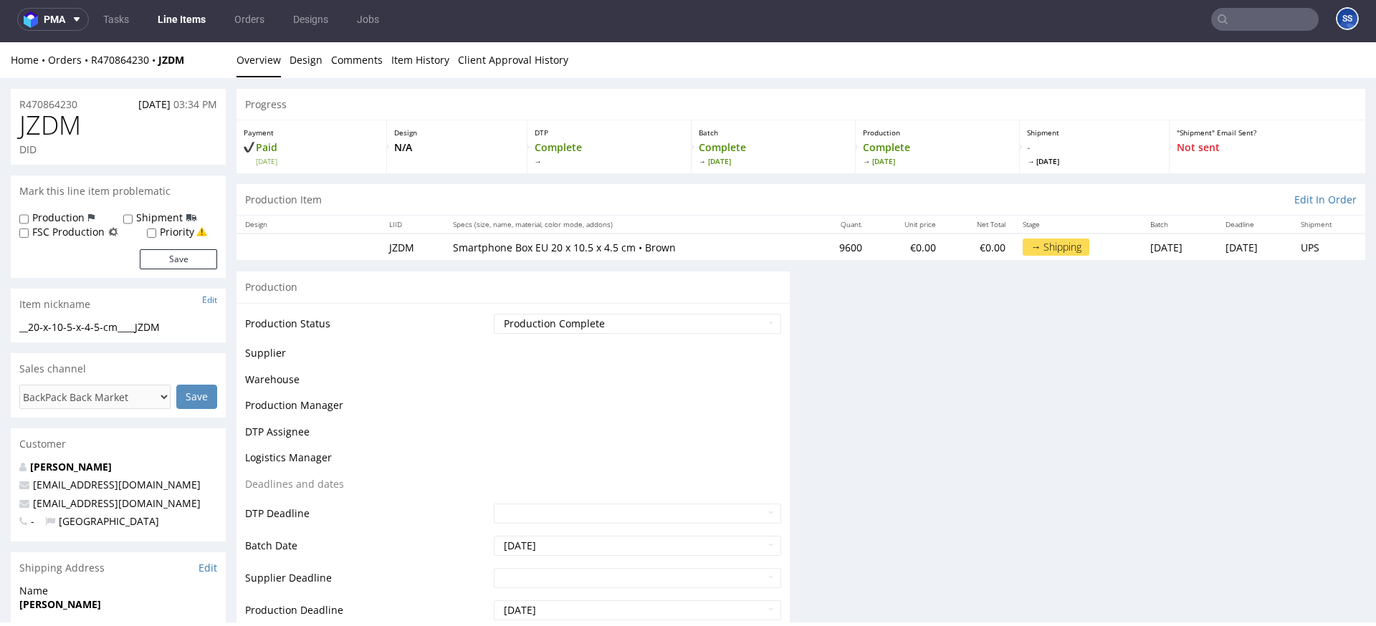
scroll to position [4, 0]
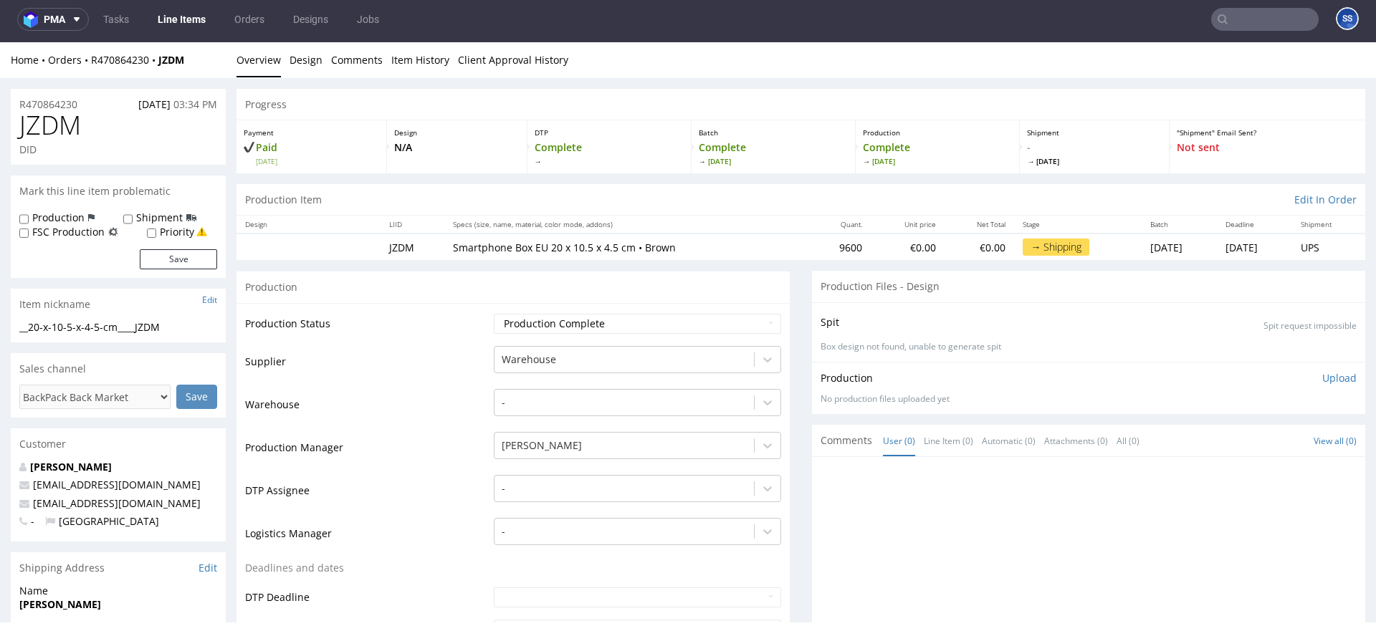
click at [1231, 24] on input "text" at bounding box center [1265, 19] width 108 height 23
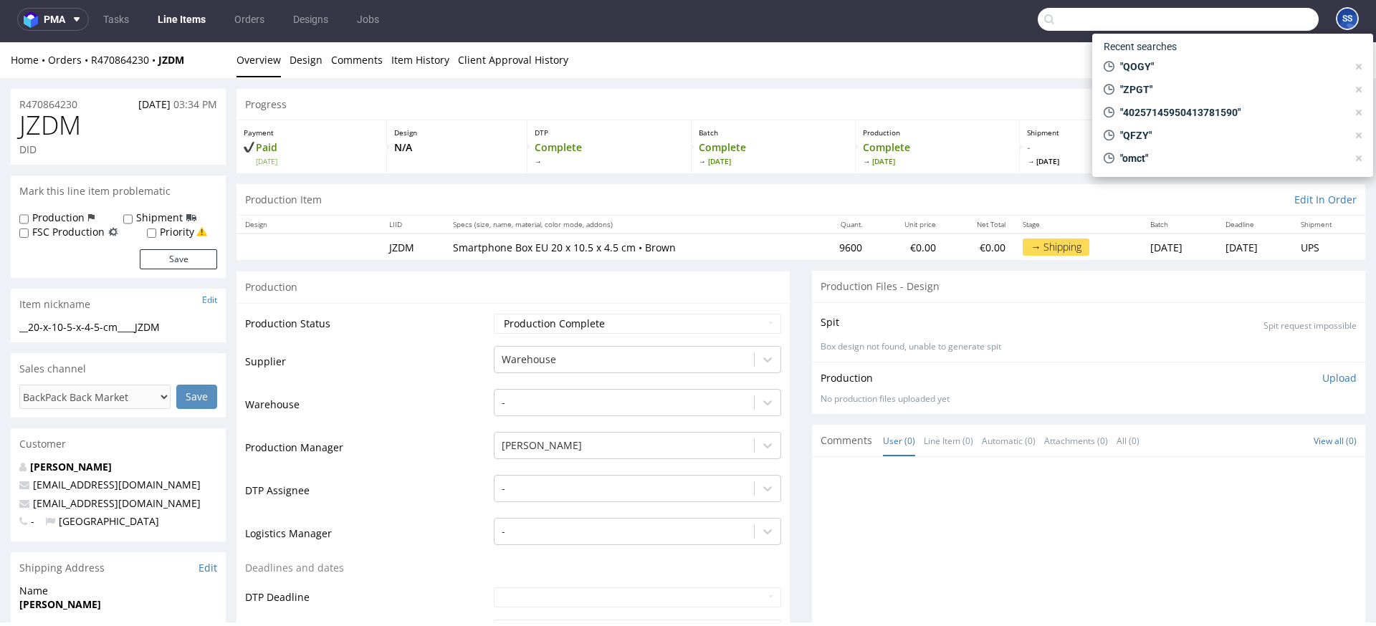
paste input "000002114"
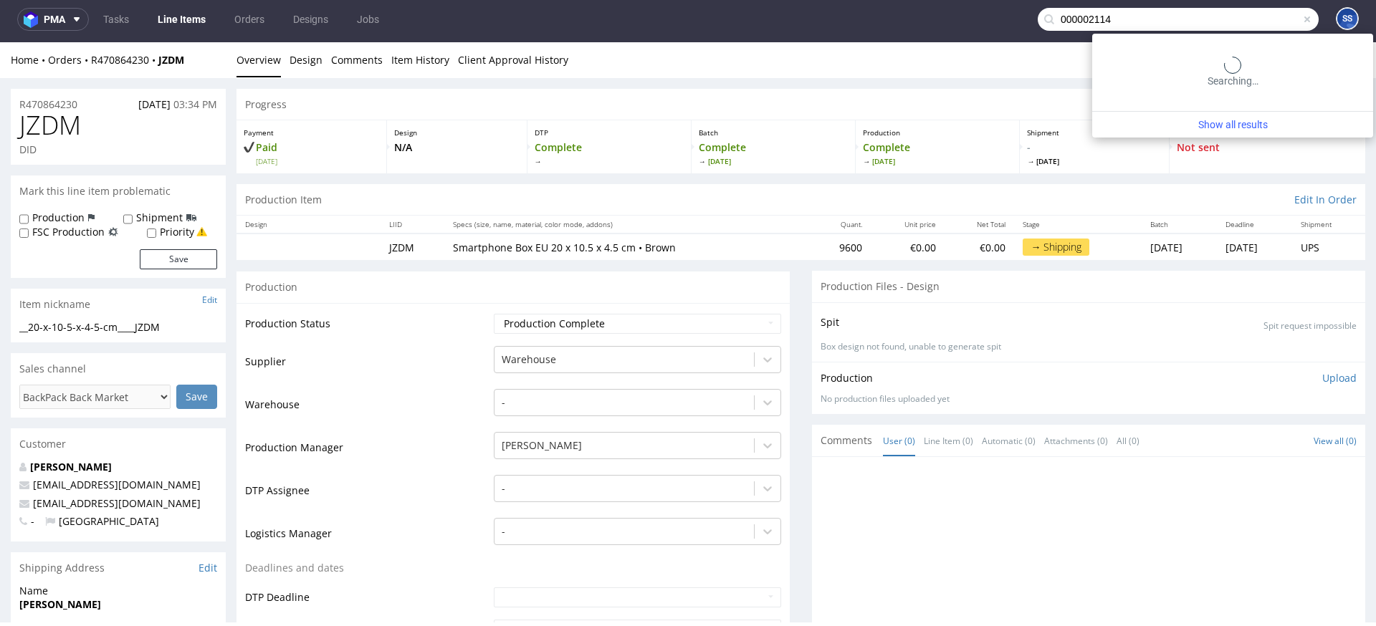
type input "000002114"
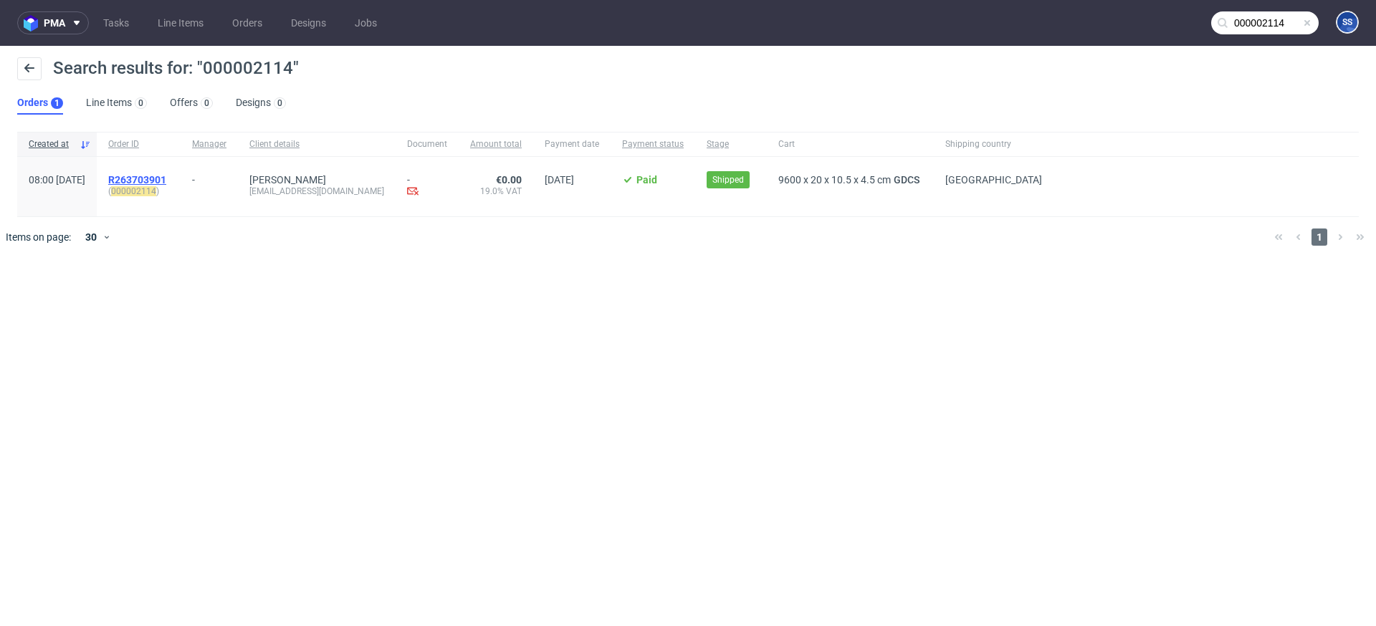
click at [166, 174] on span "R263703901" at bounding box center [137, 179] width 58 height 11
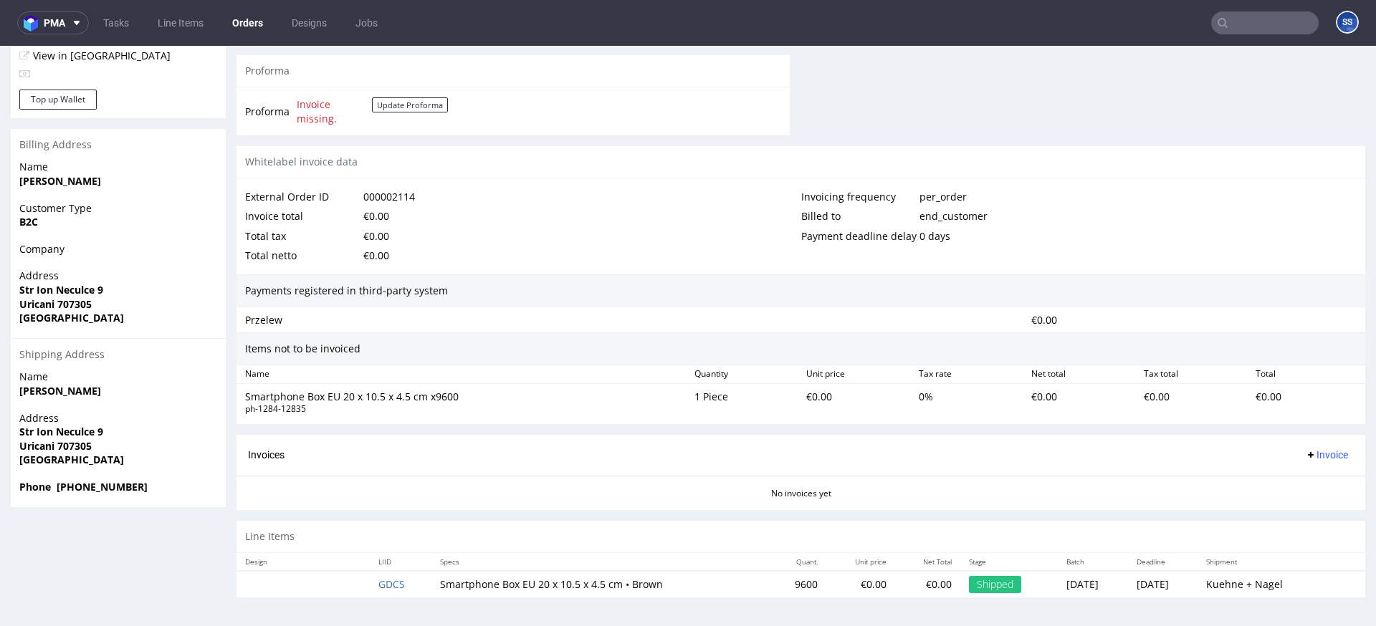
scroll to position [4, 0]
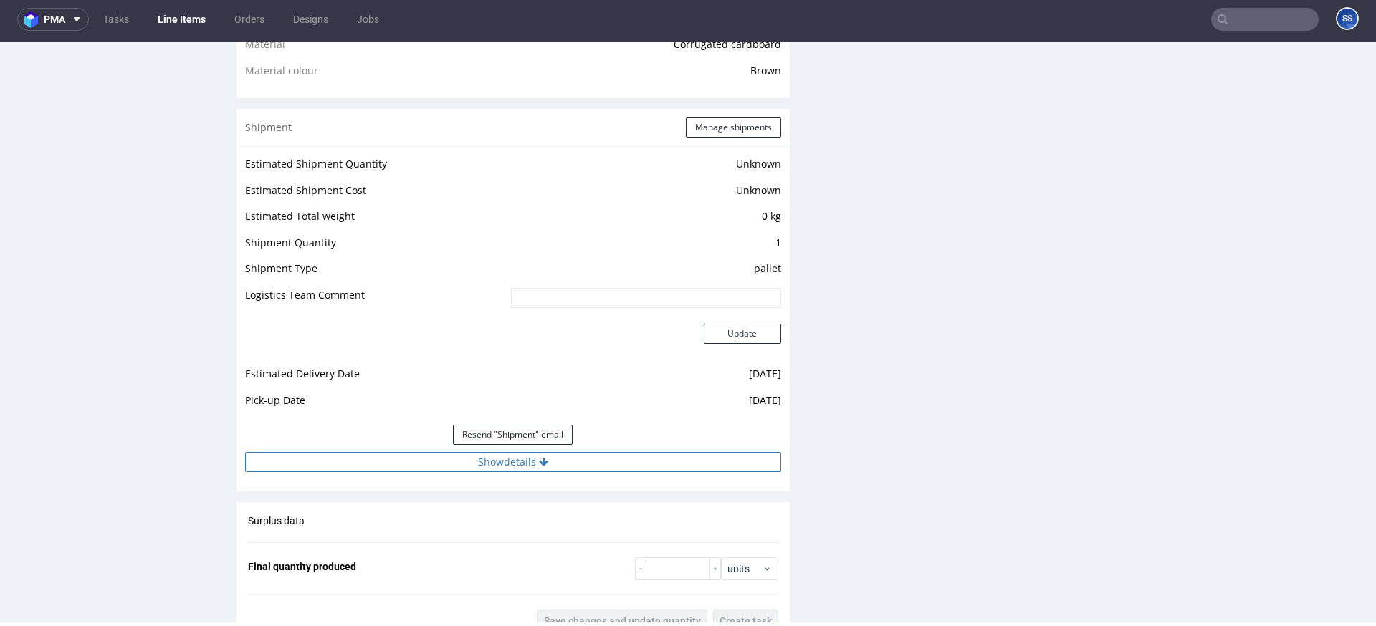
click at [531, 462] on button "Show details" at bounding box center [513, 462] width 536 height 20
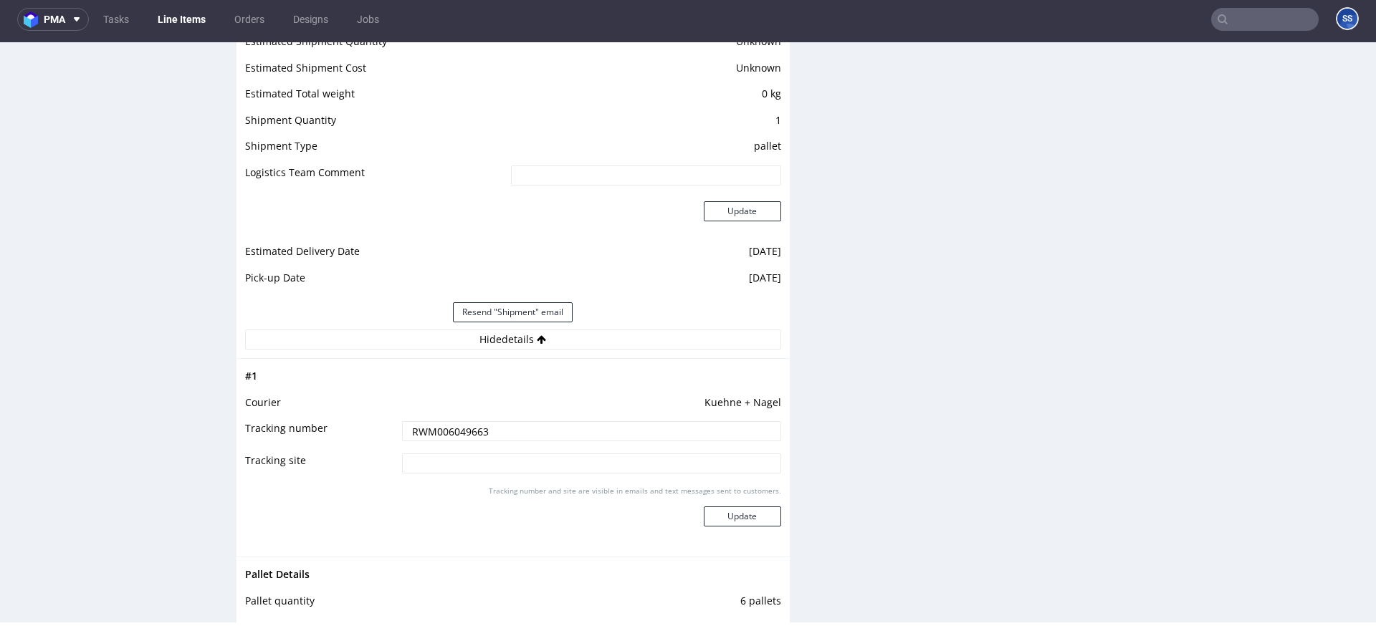
scroll to position [1210, 0]
click at [450, 426] on input "RWM006049663" at bounding box center [591, 427] width 379 height 20
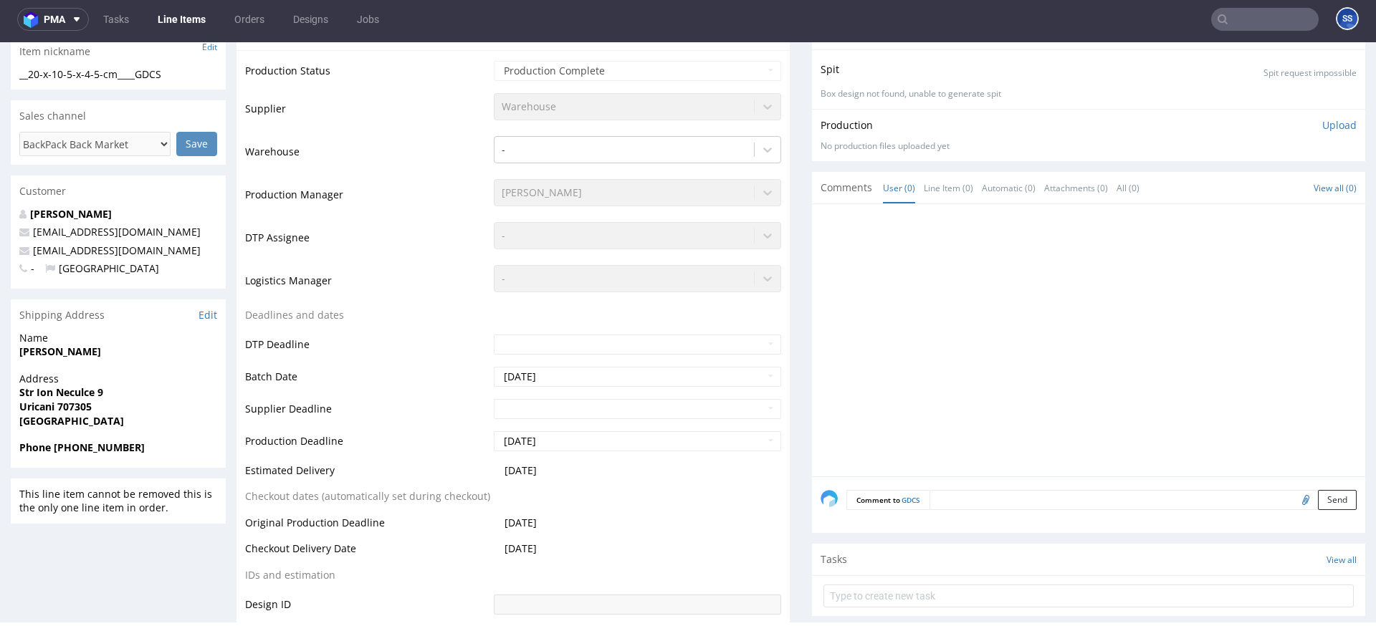
scroll to position [254, 0]
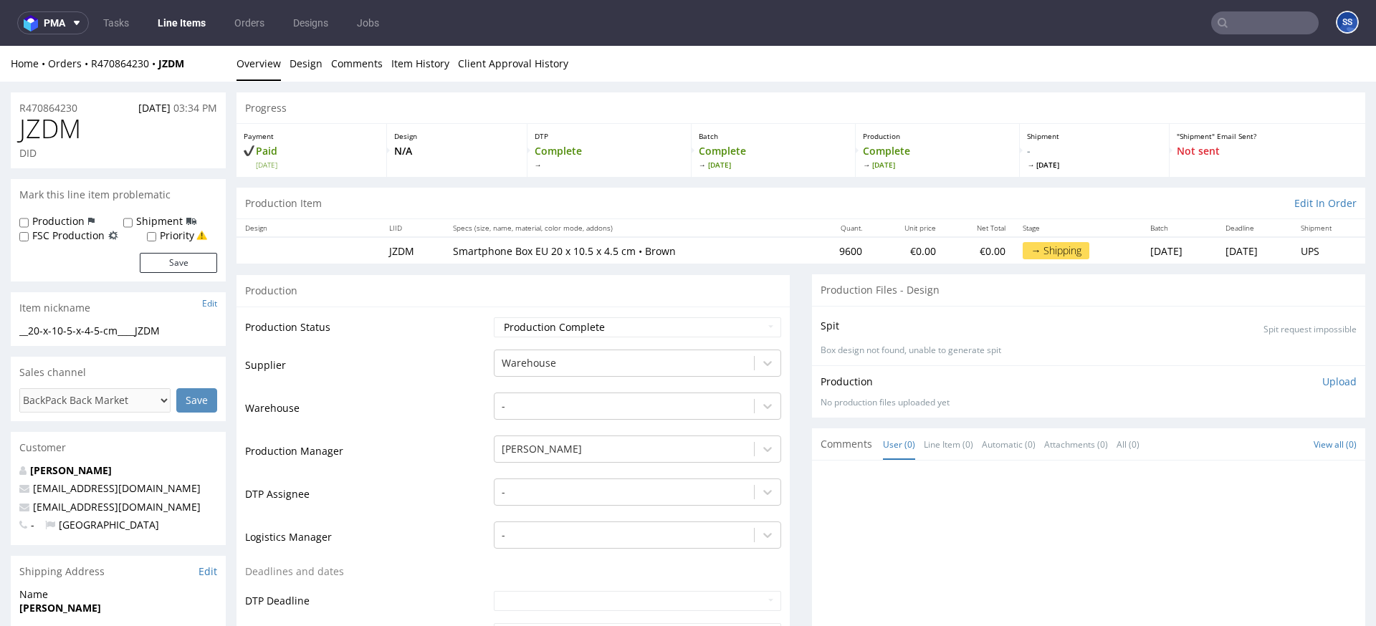
click at [1226, 19] on input "text" at bounding box center [1265, 22] width 108 height 23
paste input "000002114"
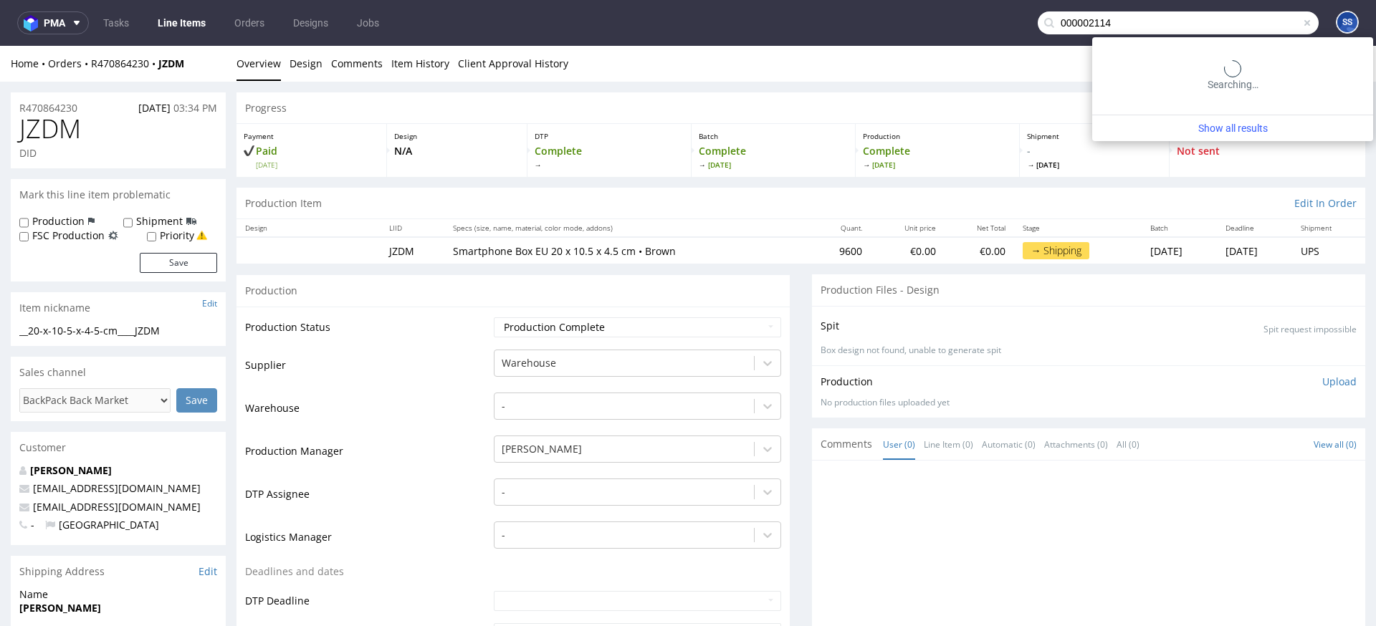
type input "000002114"
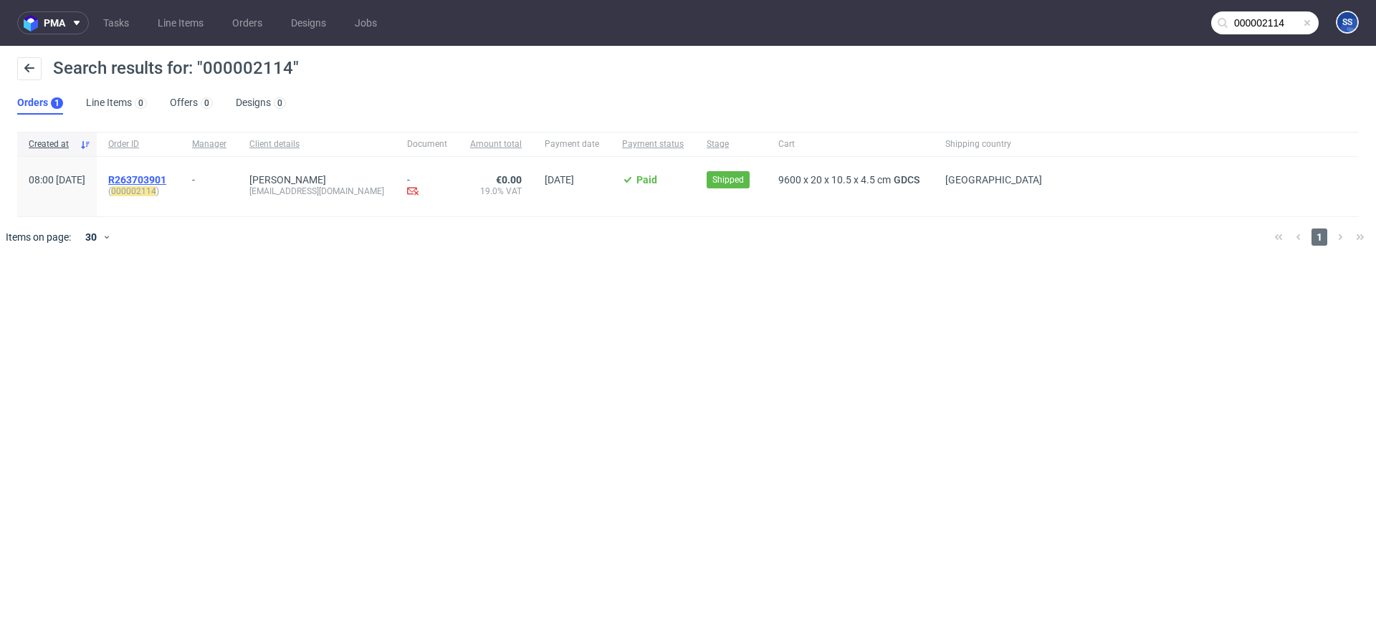
click at [166, 181] on span "R263703901" at bounding box center [137, 179] width 58 height 11
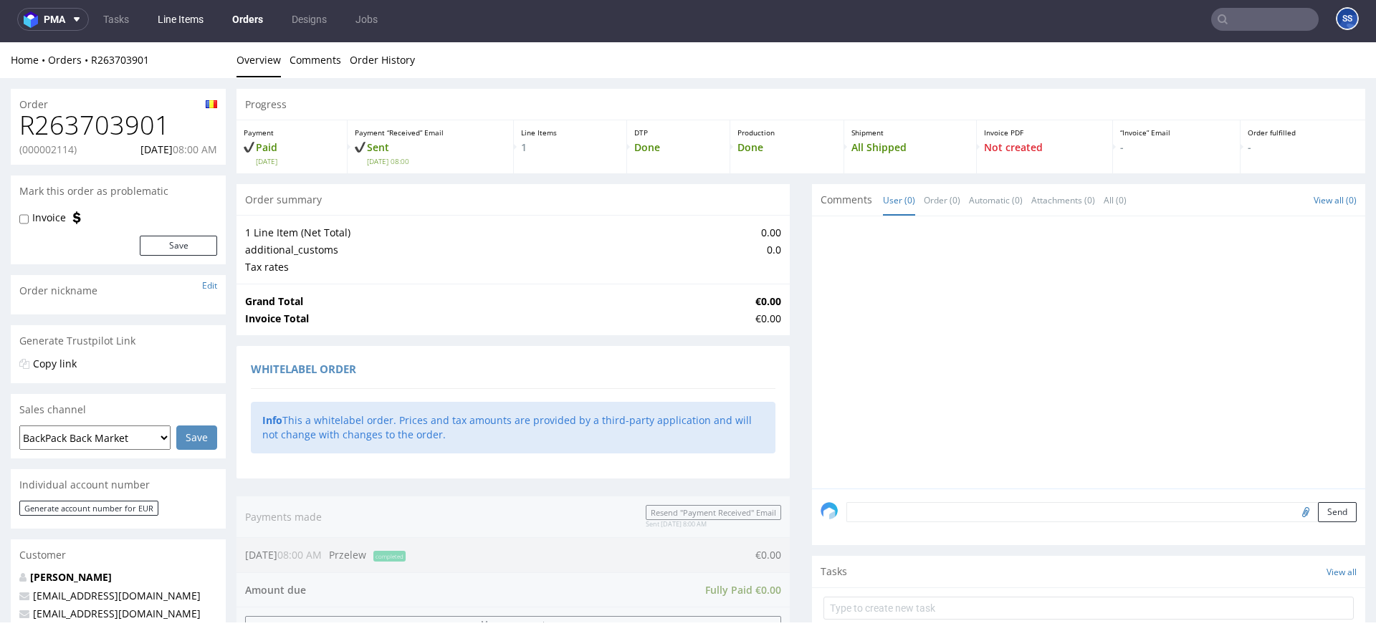
click at [180, 17] on link "Line Items" at bounding box center [180, 19] width 63 height 23
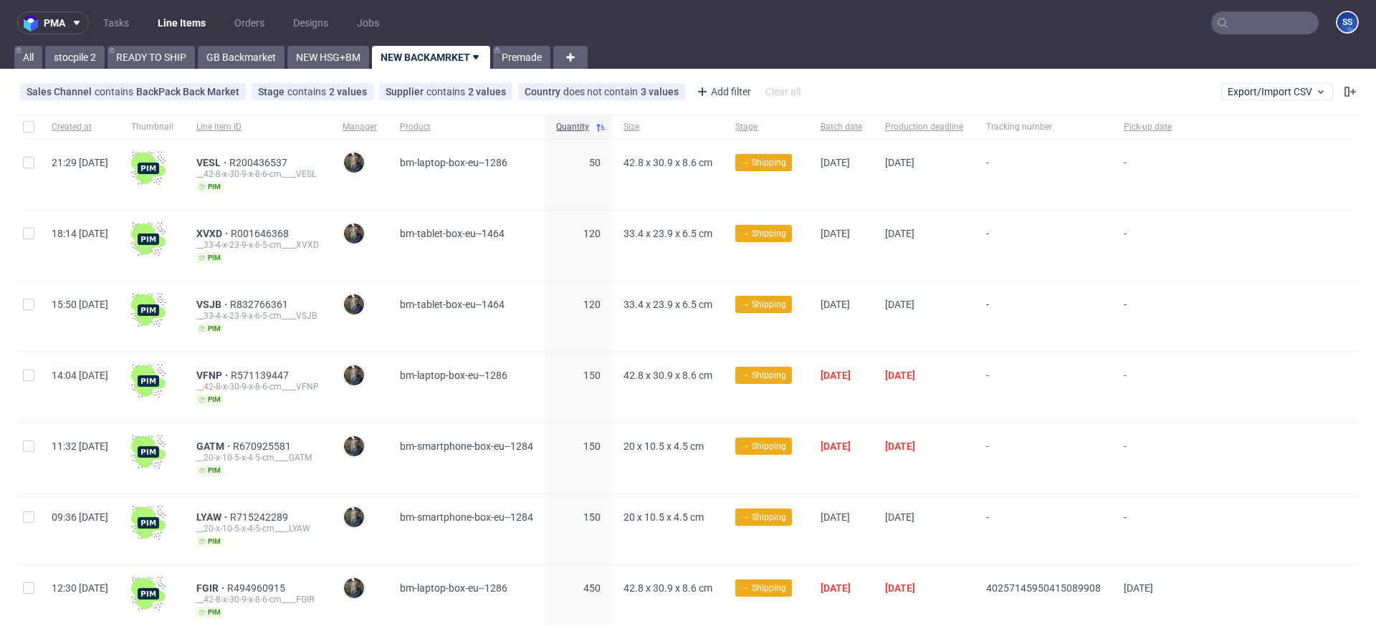
scroll to position [624, 0]
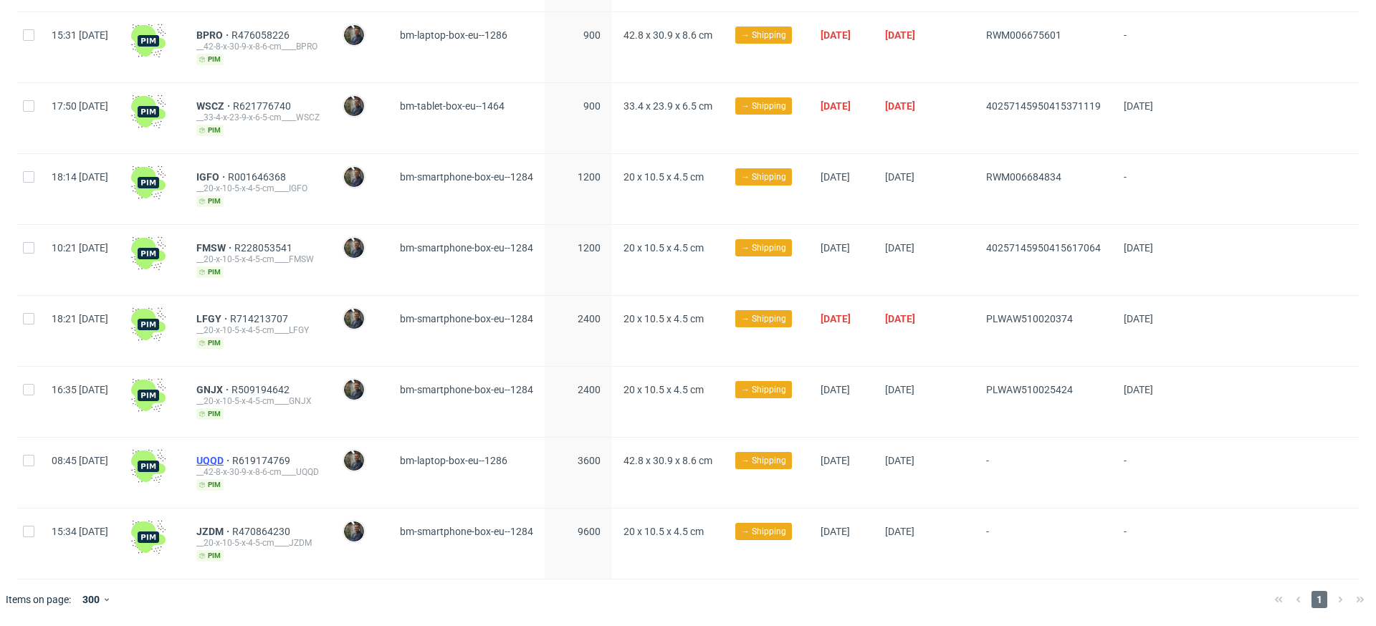
click at [232, 458] on span "UQQD" at bounding box center [214, 460] width 36 height 11
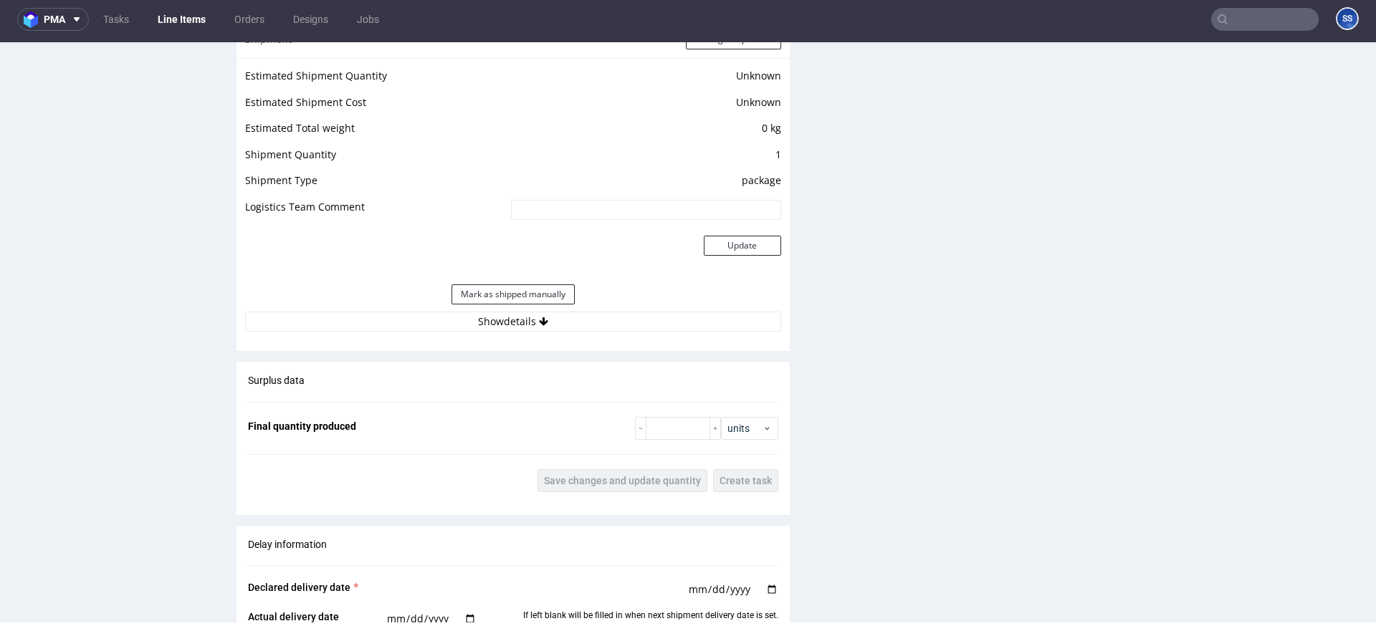
scroll to position [1196, 0]
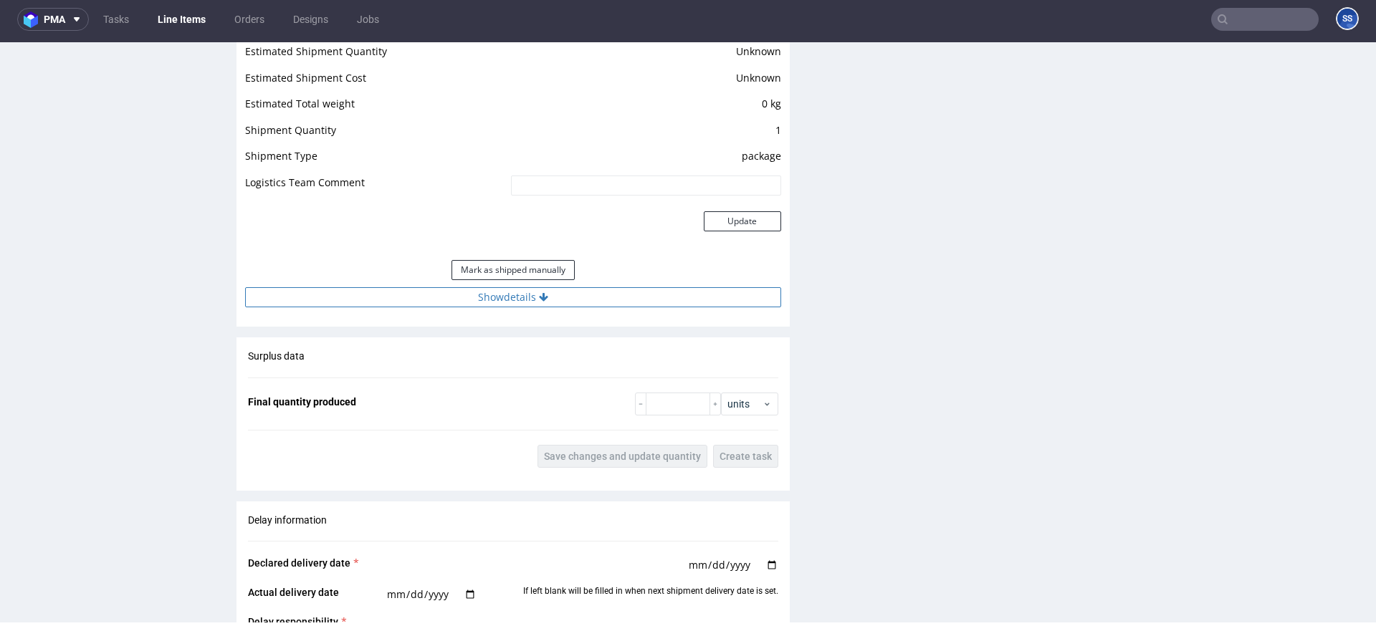
click at [432, 295] on button "Show details" at bounding box center [513, 297] width 536 height 20
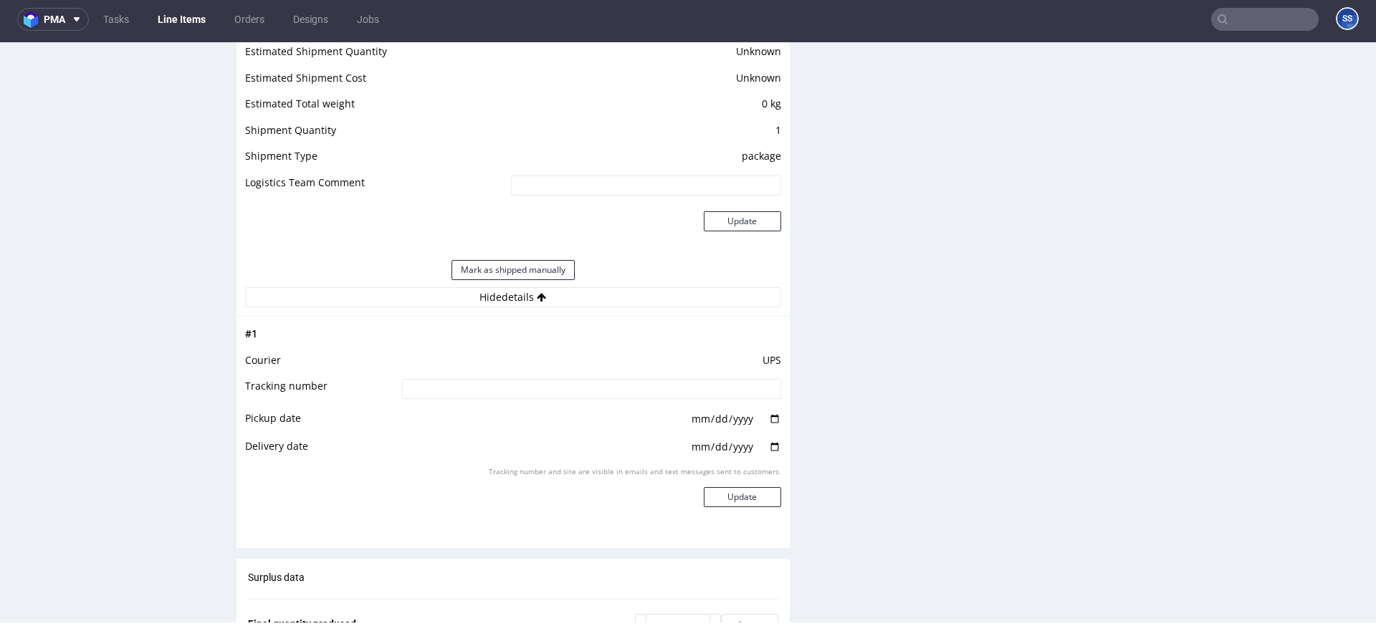
click at [433, 394] on input at bounding box center [591, 389] width 379 height 20
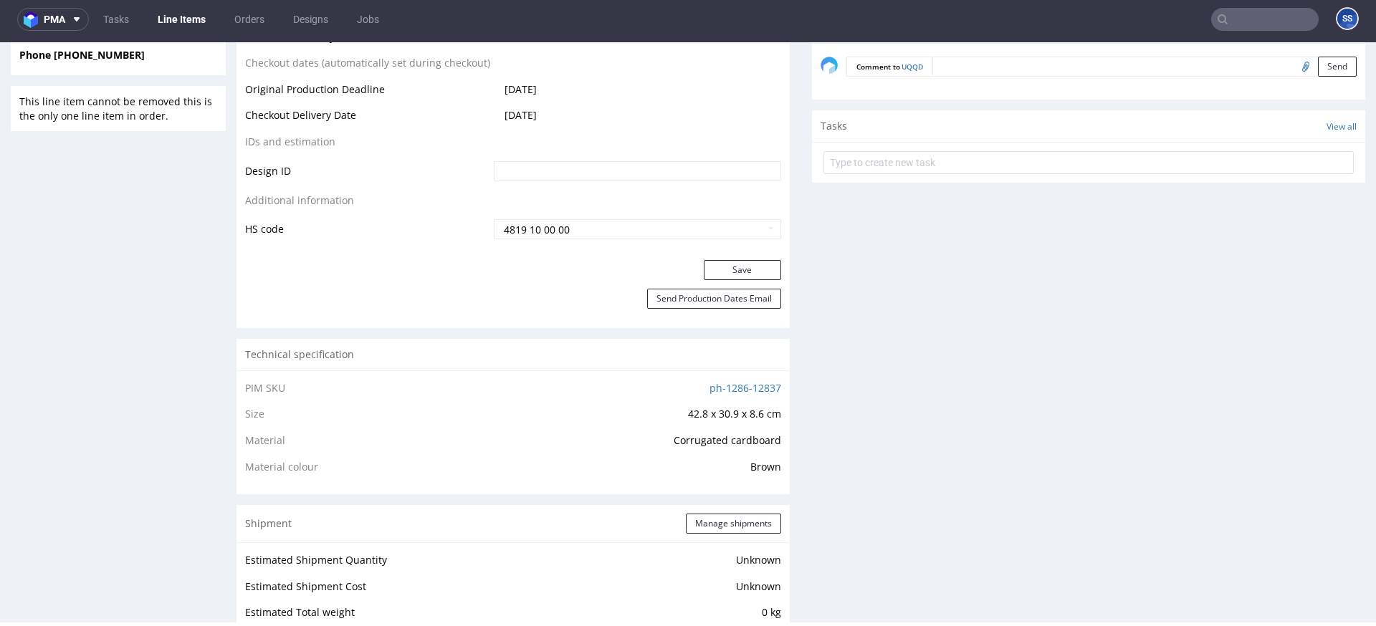
scroll to position [678, 0]
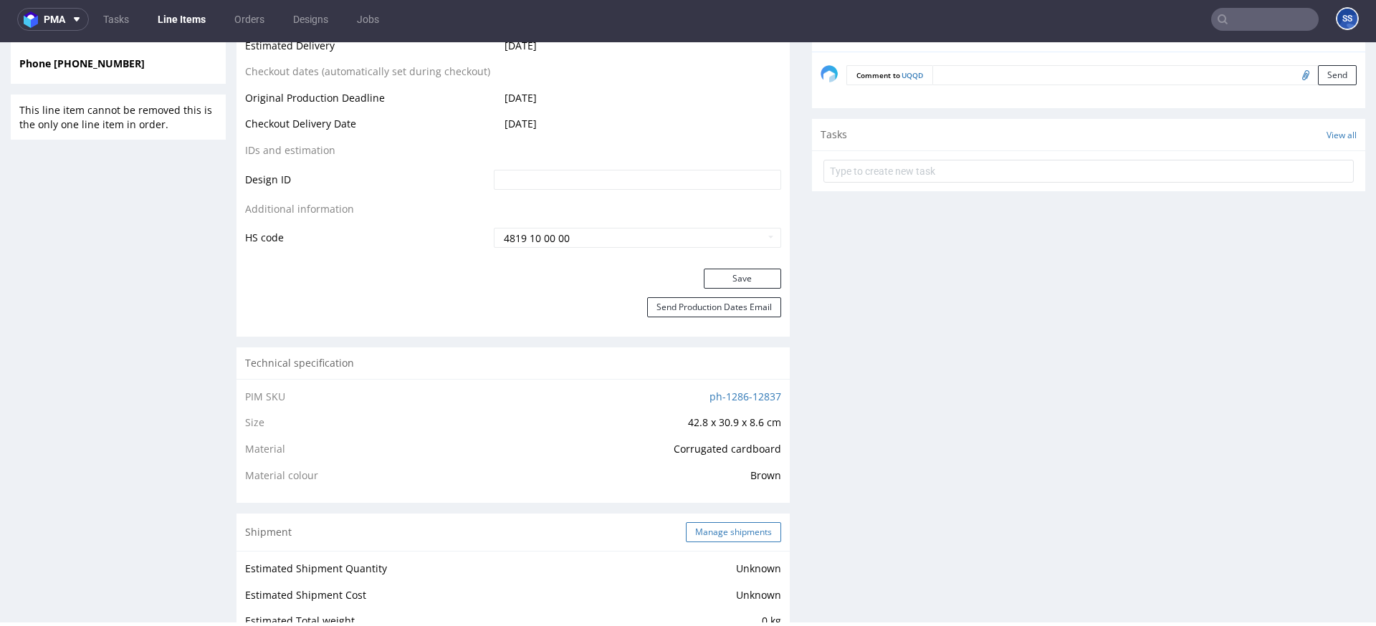
click at [715, 528] on button "Manage shipments" at bounding box center [733, 533] width 95 height 20
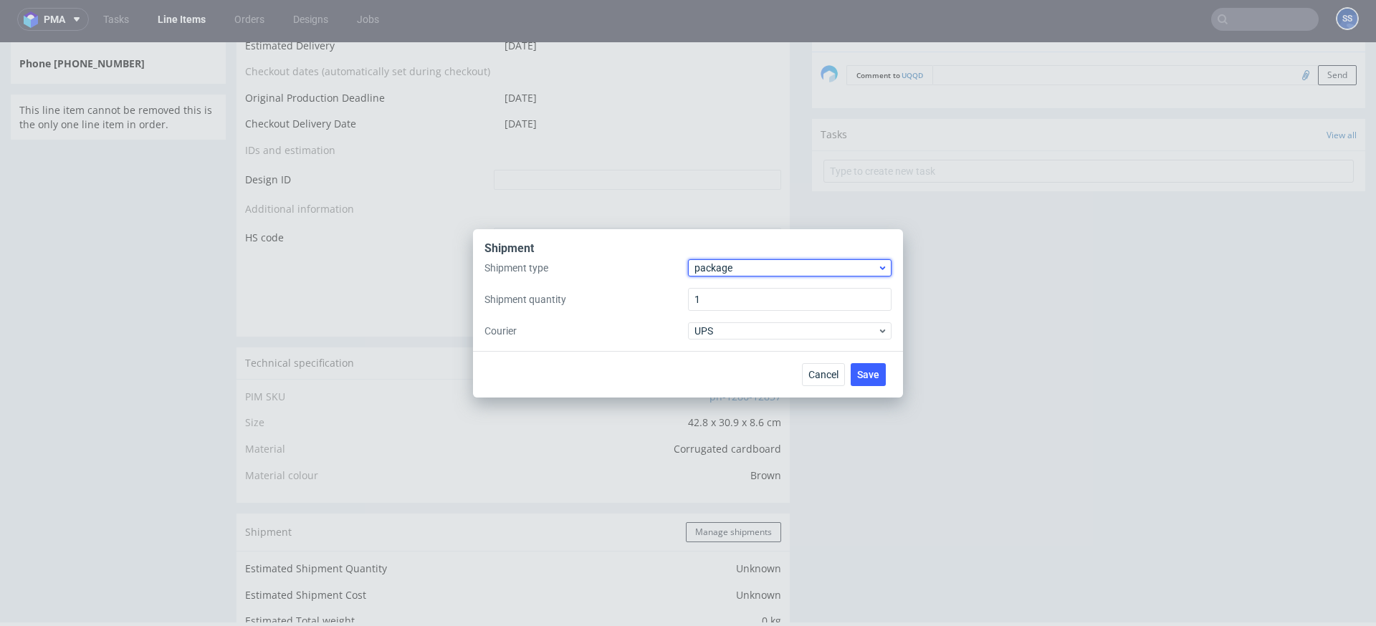
click at [721, 262] on span "package" at bounding box center [786, 268] width 183 height 14
click at [729, 287] on div "pallet" at bounding box center [790, 298] width 192 height 26
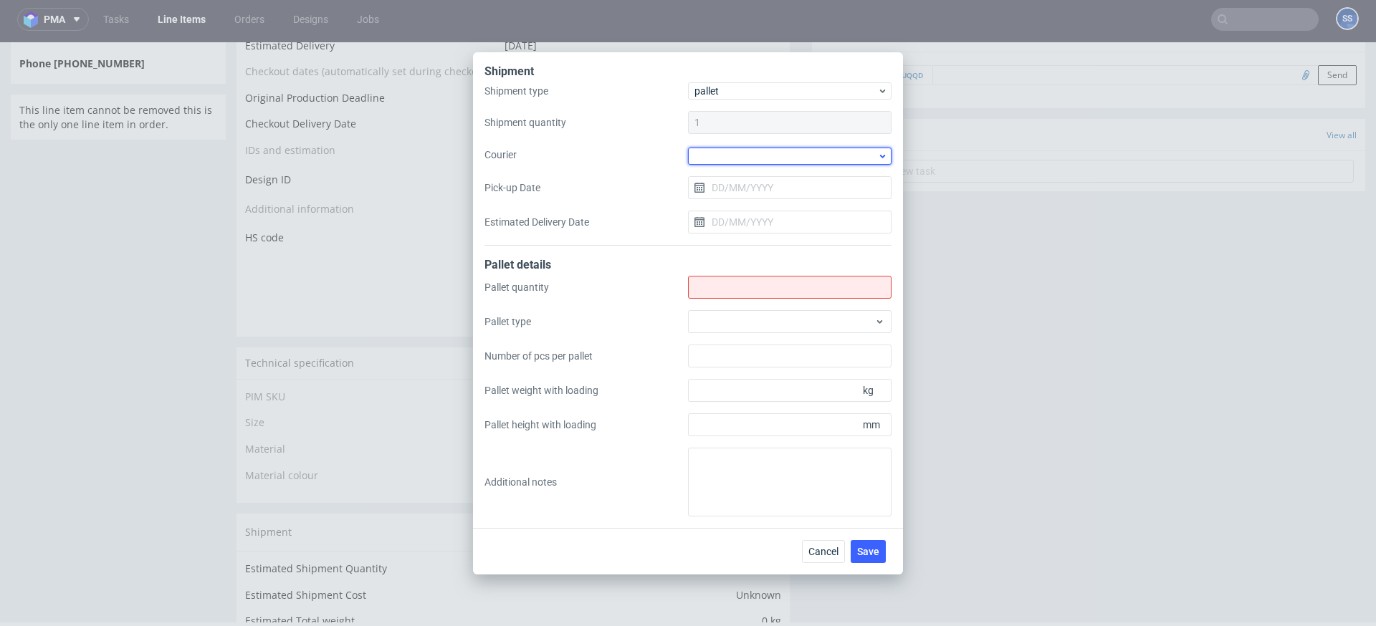
click at [714, 158] on div at bounding box center [790, 156] width 204 height 17
click at [750, 212] on div "Other" at bounding box center [790, 207] width 192 height 26
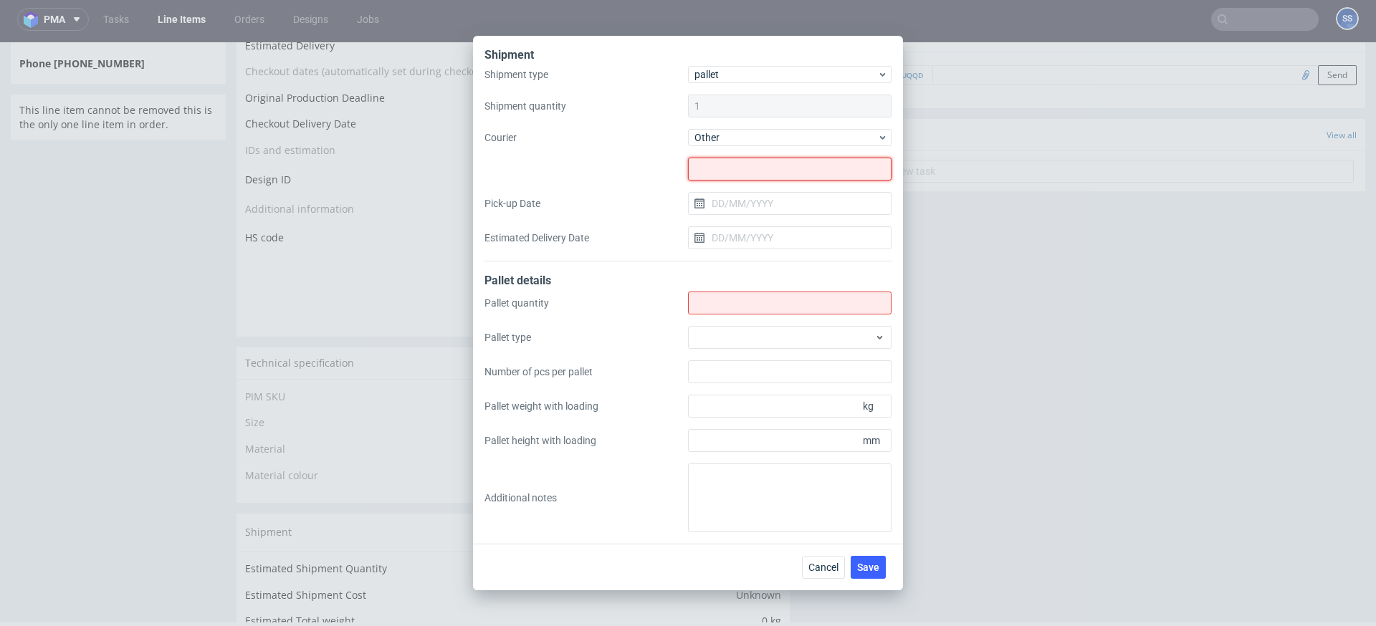
click at [746, 168] on input "text" at bounding box center [790, 169] width 204 height 23
paste input "TLS-Trans Sp. z o.o."
type input "TLS-Trans Sp. z o.o."
click at [739, 307] on input "Shipment type" at bounding box center [790, 303] width 204 height 23
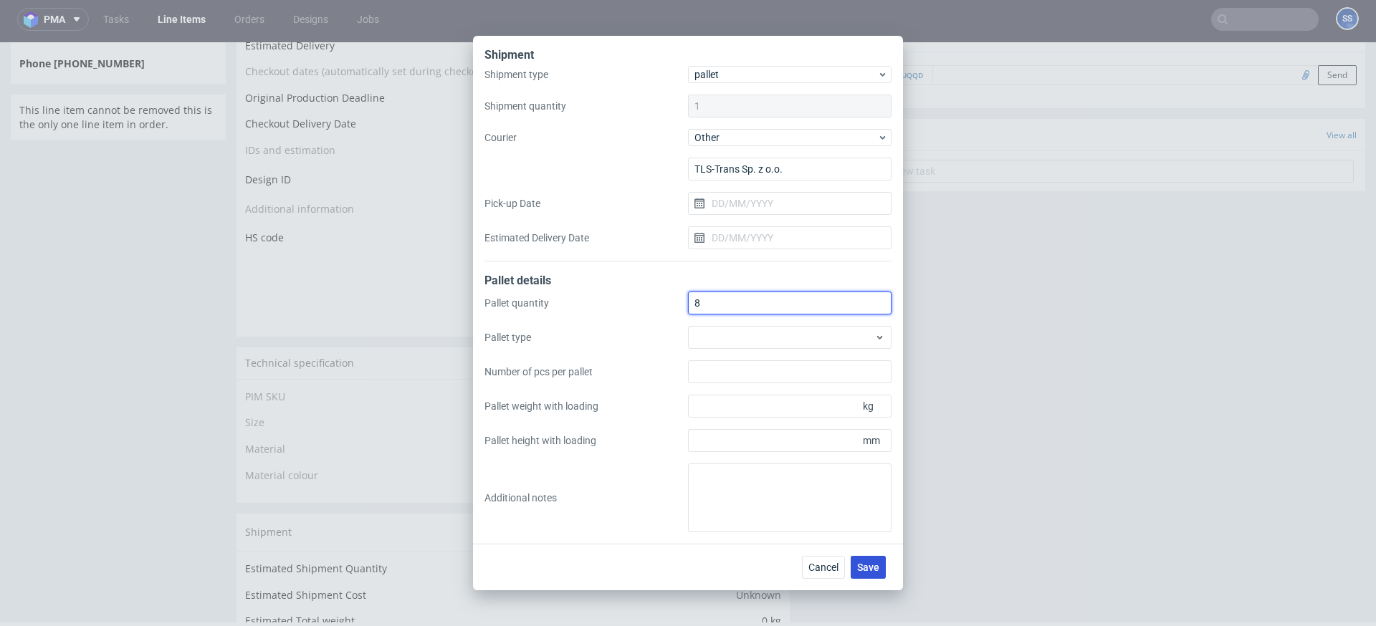
type input "8"
drag, startPoint x: 869, startPoint y: 563, endPoint x: 805, endPoint y: 580, distance: 66.6
click at [869, 563] on span "Save" at bounding box center [868, 568] width 22 height 10
click at [733, 209] on input "Pick-up Date" at bounding box center [790, 203] width 204 height 23
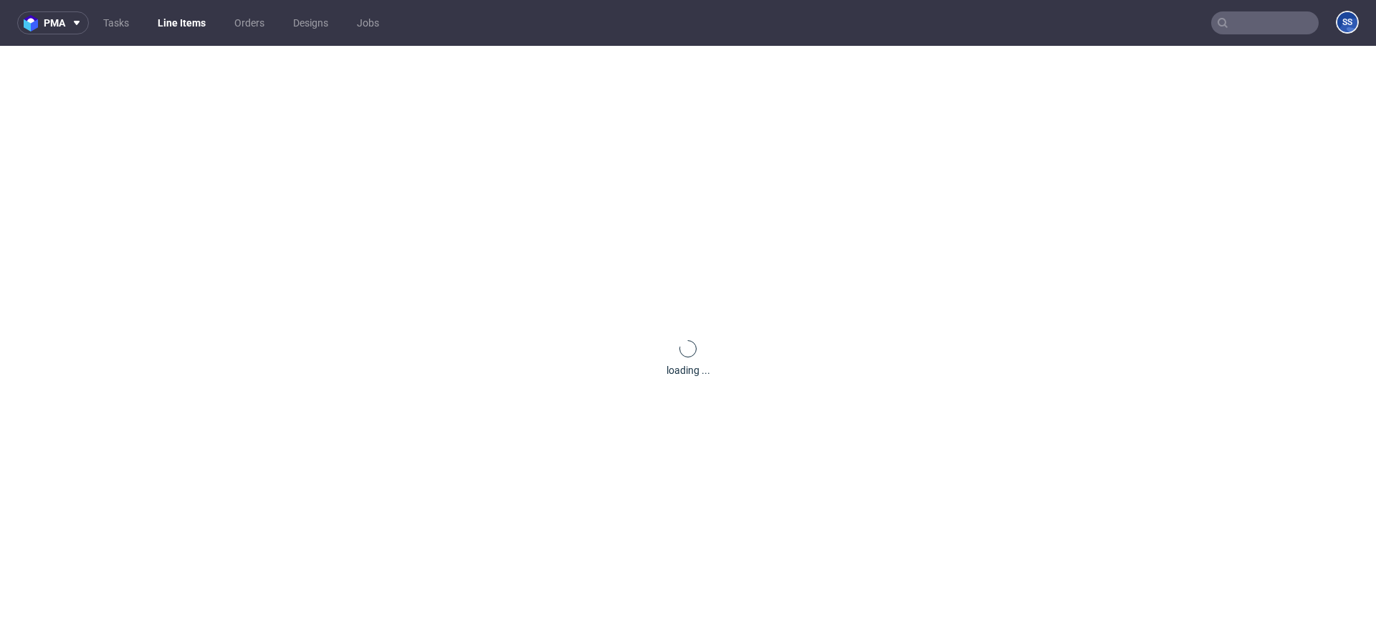
click at [813, 345] on div "loading ..." at bounding box center [688, 359] width 1376 height 626
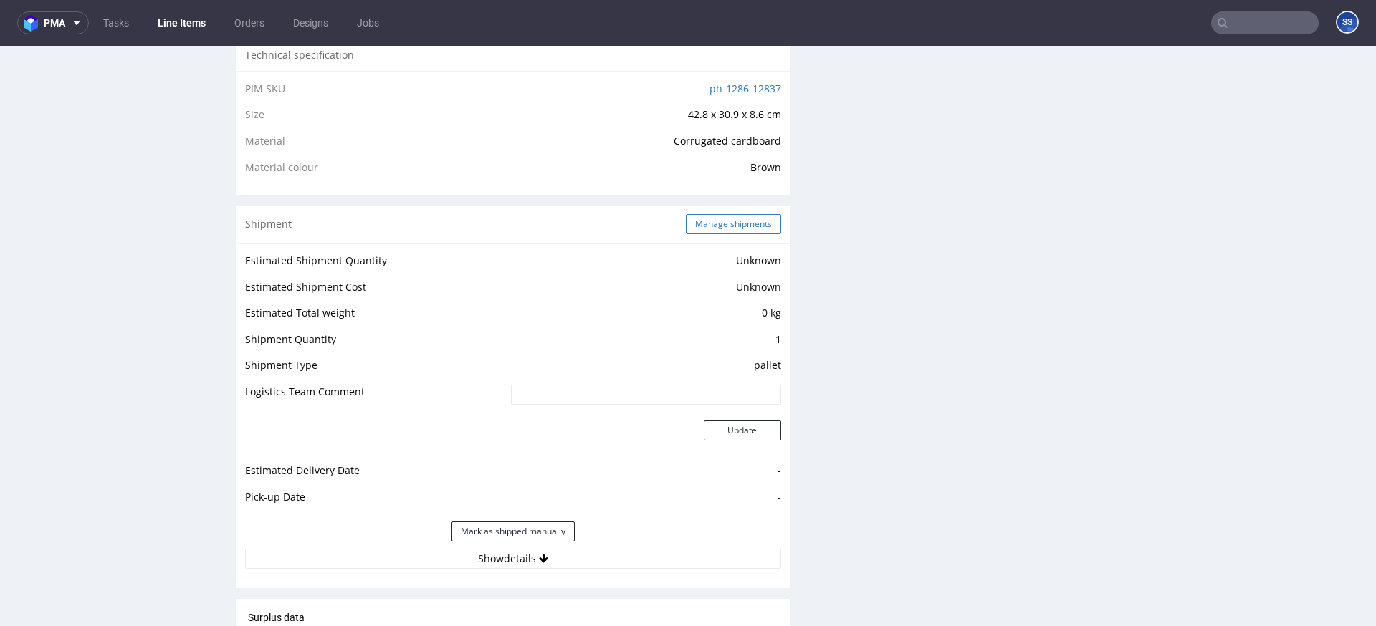
scroll to position [982, 0]
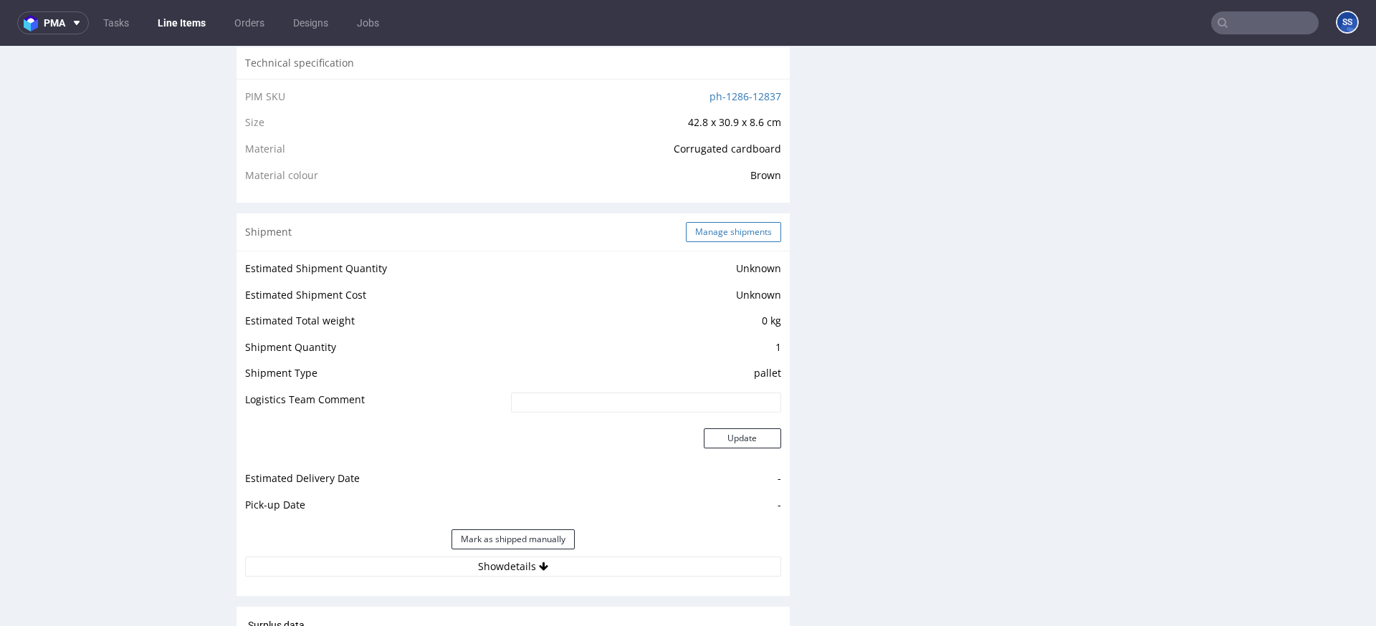
click at [716, 232] on button "Manage shipments" at bounding box center [733, 232] width 95 height 20
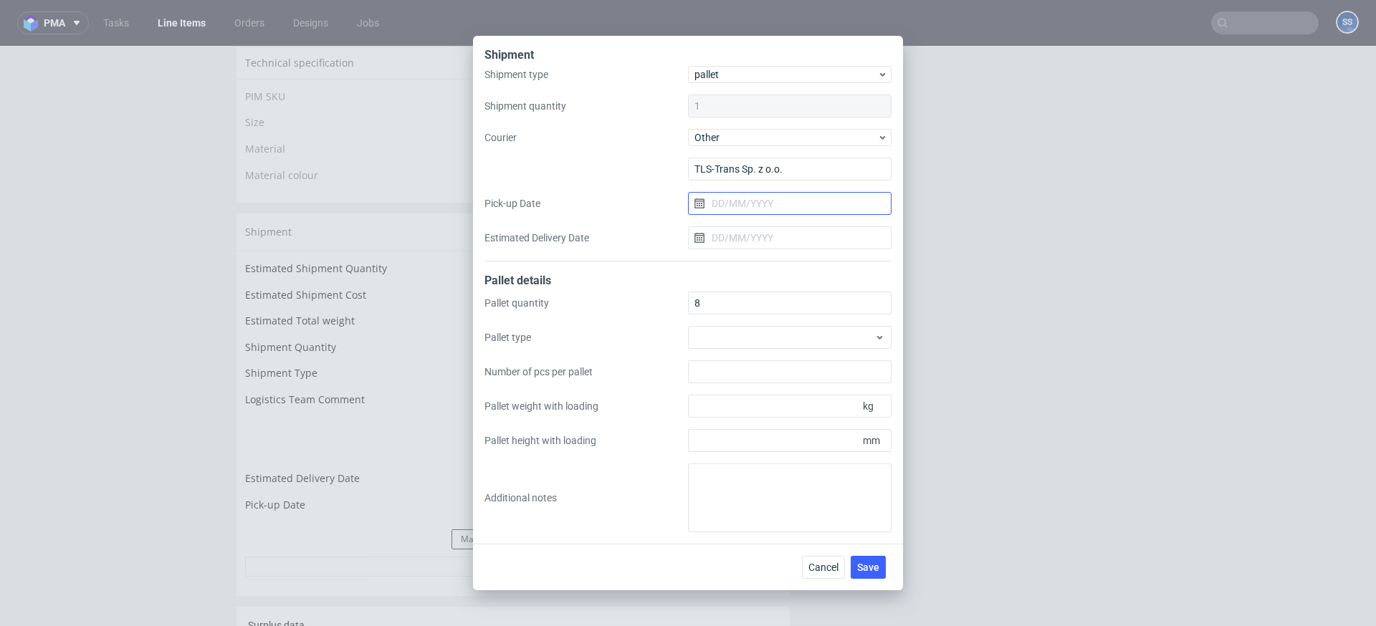
click at [735, 198] on input "Pick-up Date" at bounding box center [790, 203] width 204 height 23
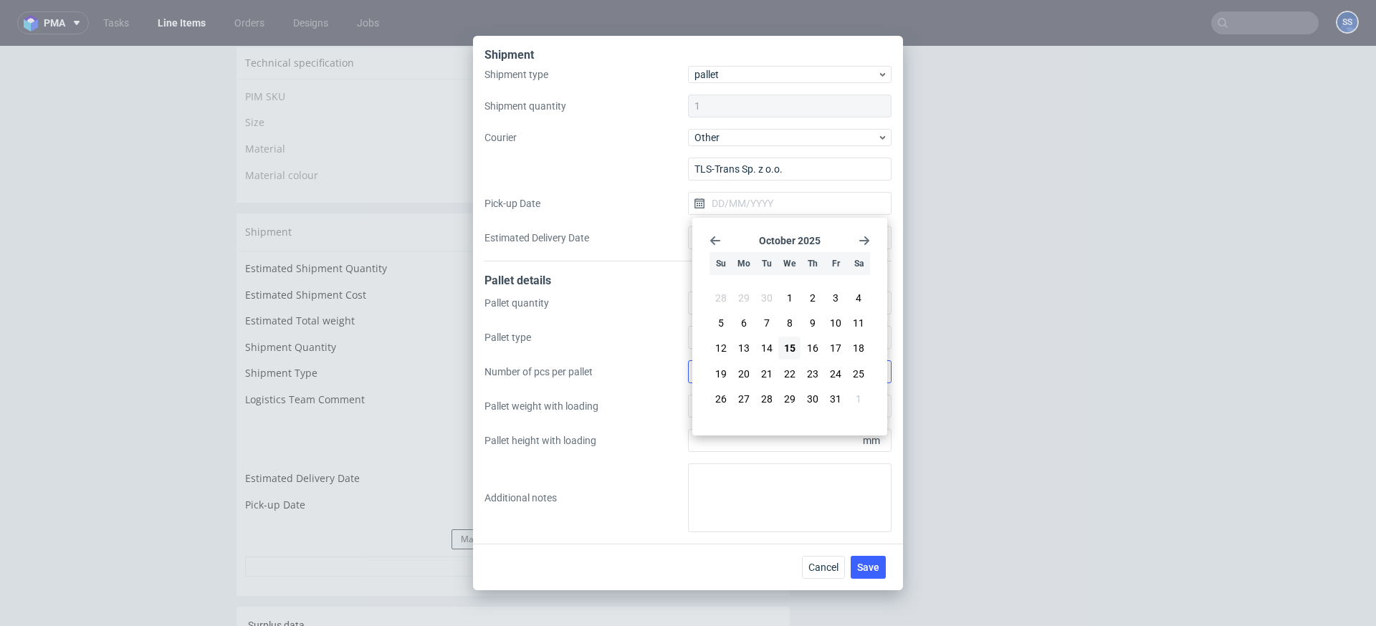
drag, startPoint x: 809, startPoint y: 350, endPoint x: 827, endPoint y: 363, distance: 22.5
click at [809, 350] on span "16" at bounding box center [812, 348] width 11 height 14
type input "[DATE]"
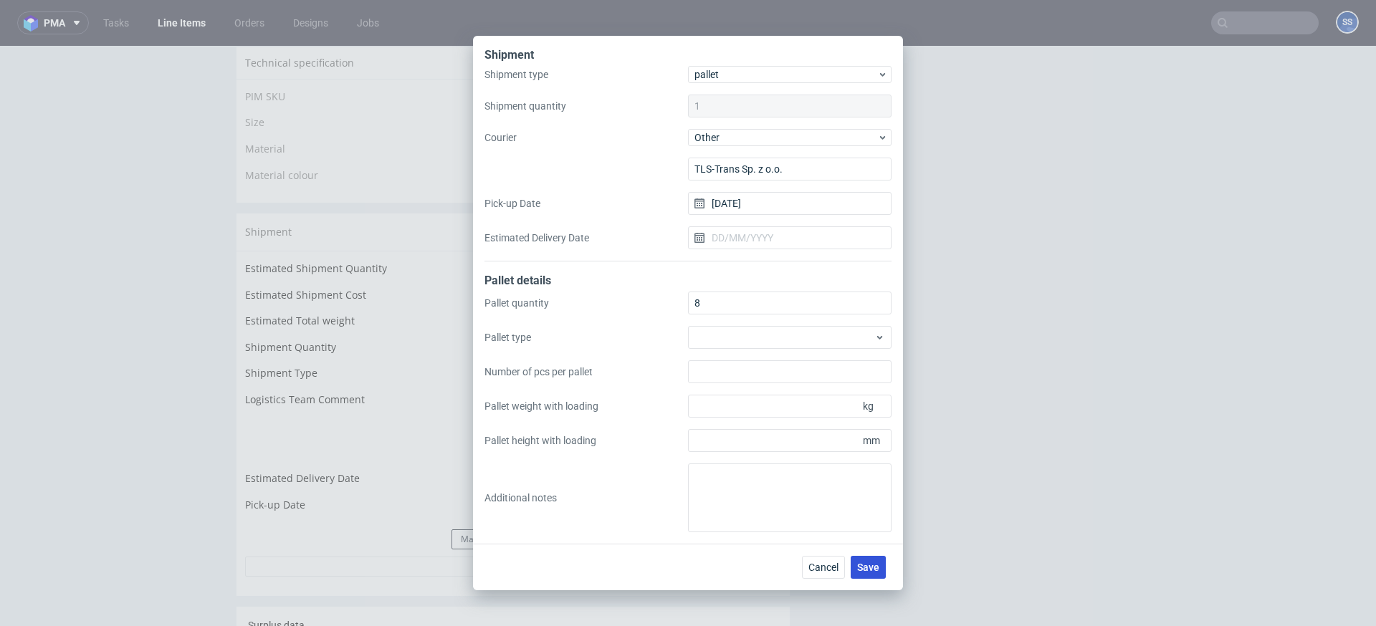
click at [879, 563] on button "Save" at bounding box center [868, 567] width 35 height 23
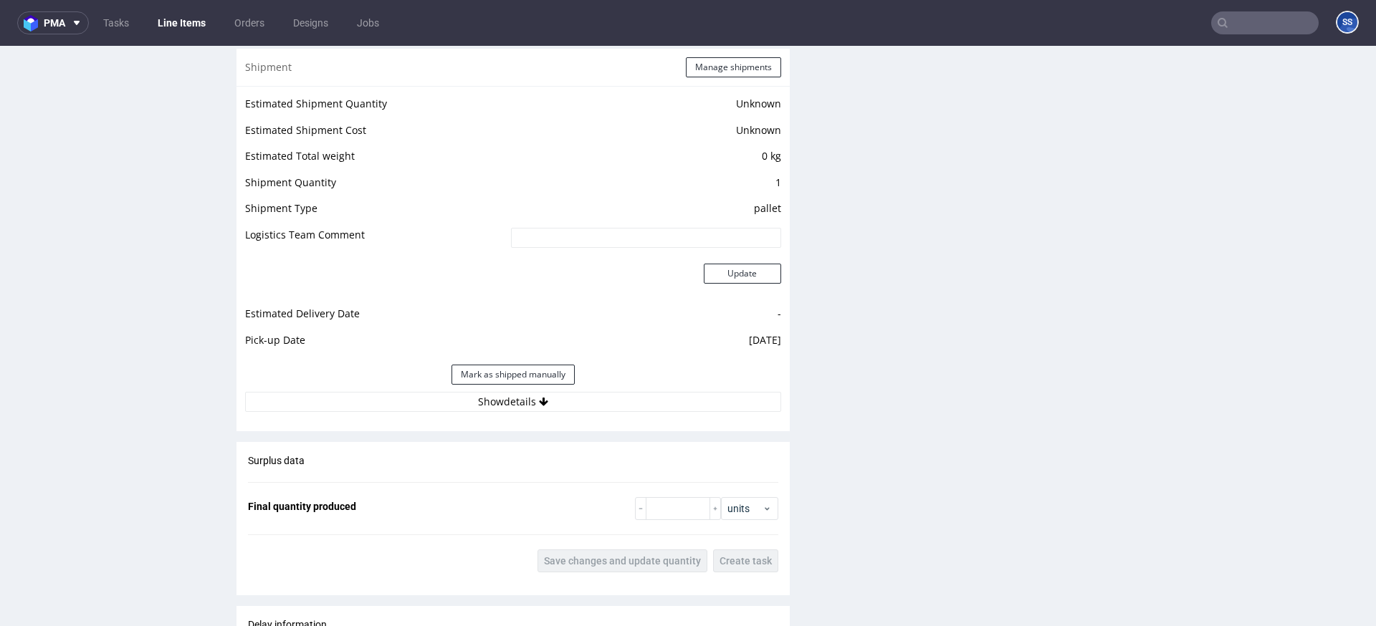
scroll to position [1131, 0]
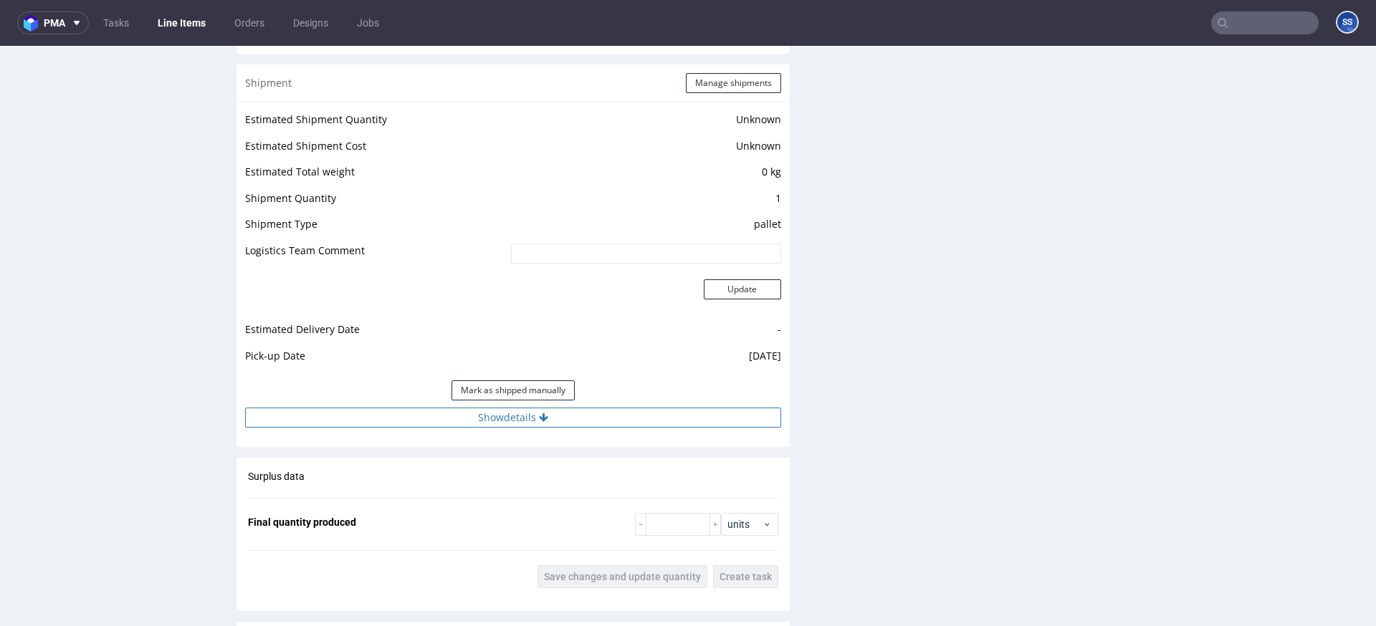
click at [629, 409] on button "Show details" at bounding box center [513, 418] width 536 height 20
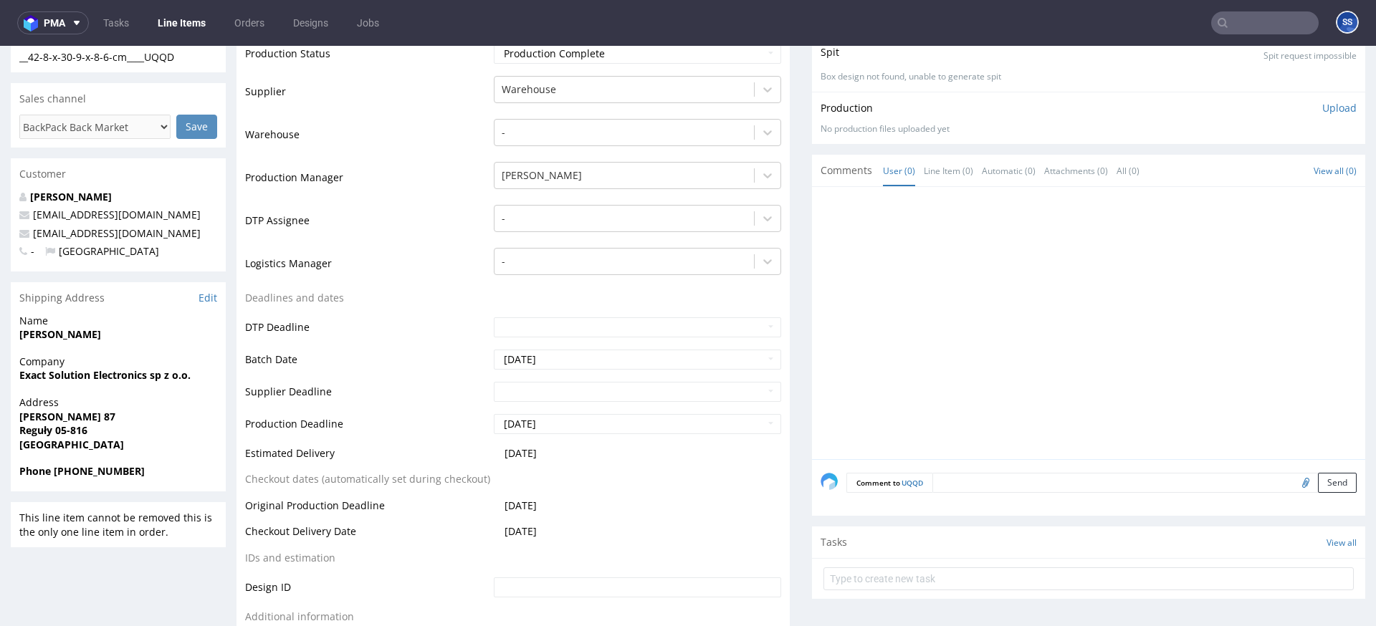
scroll to position [242, 0]
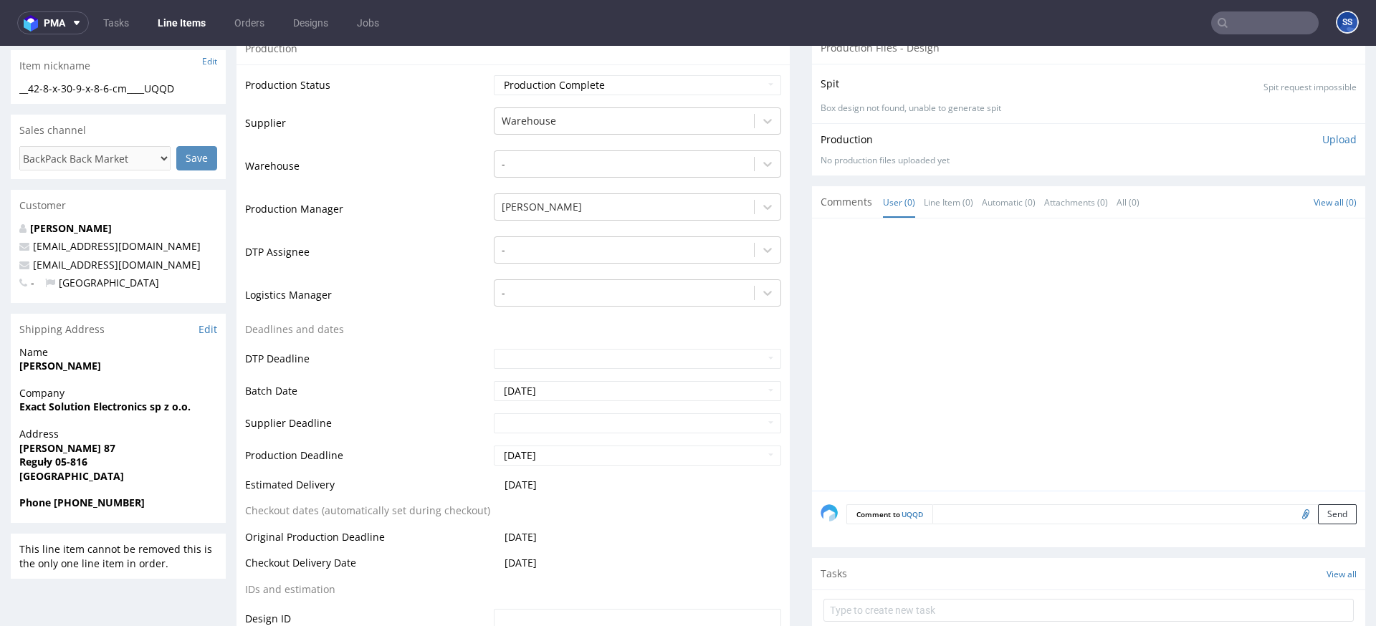
click at [194, 22] on link "Line Items" at bounding box center [181, 22] width 65 height 23
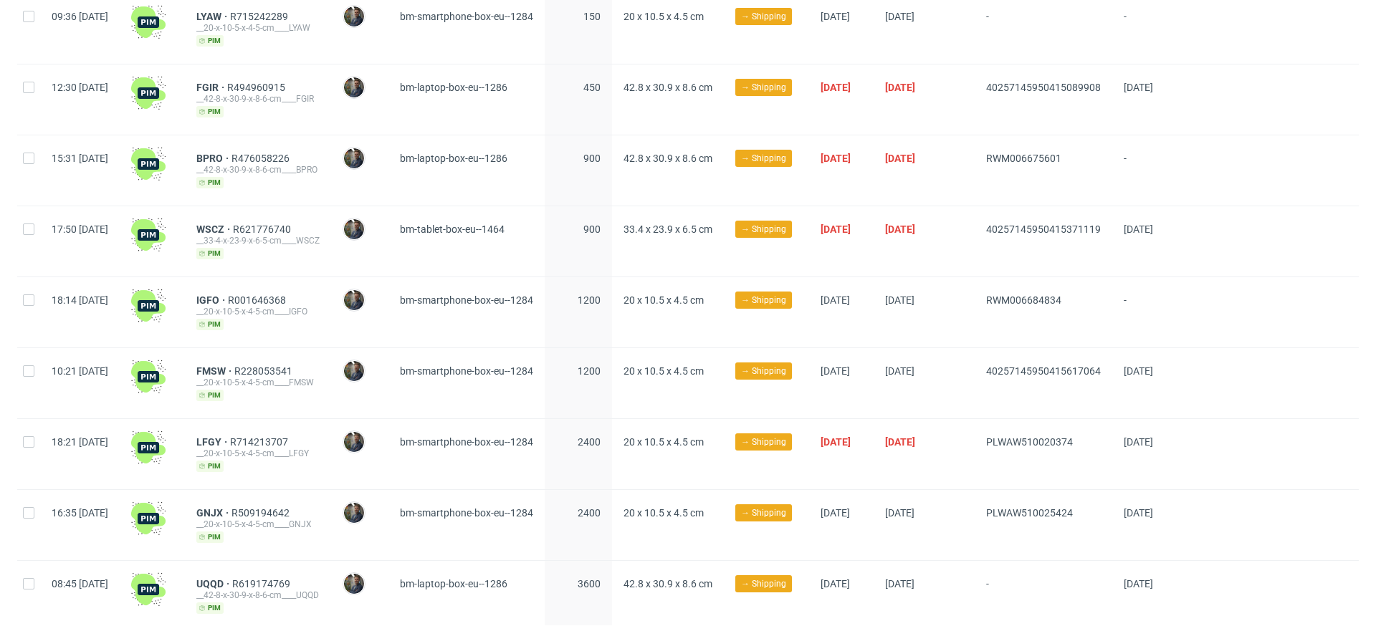
scroll to position [624, 0]
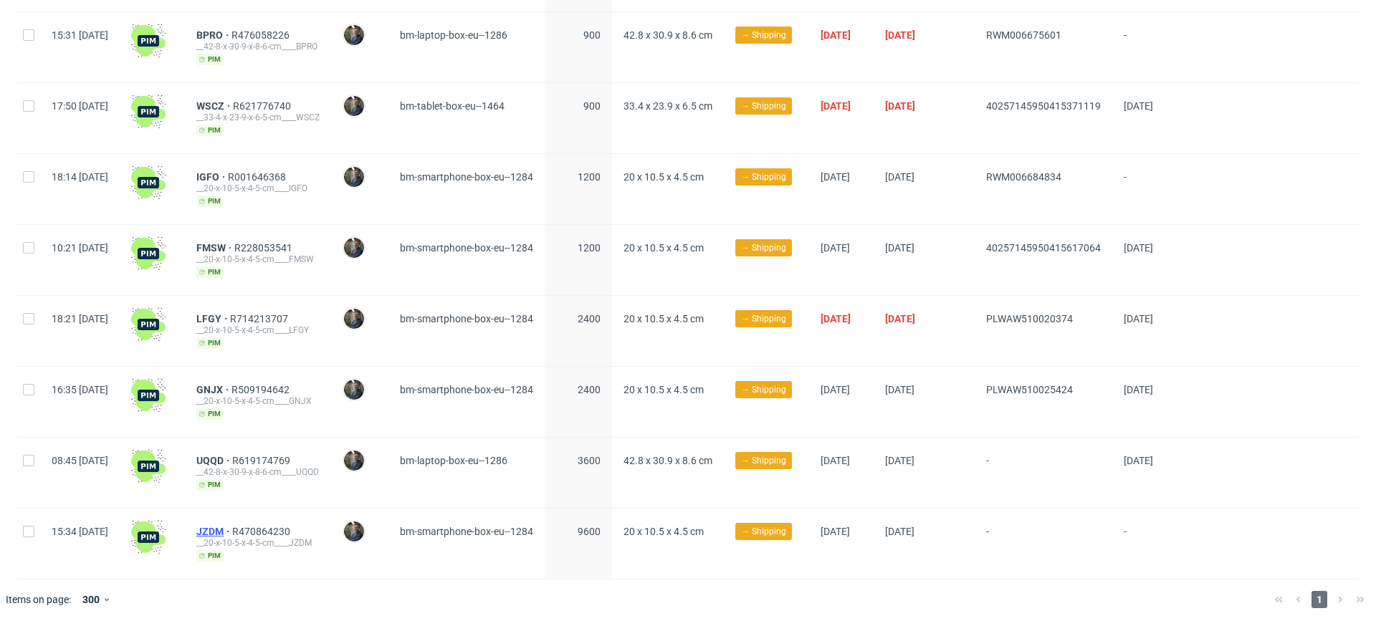
click at [232, 530] on span "JZDM" at bounding box center [214, 531] width 36 height 11
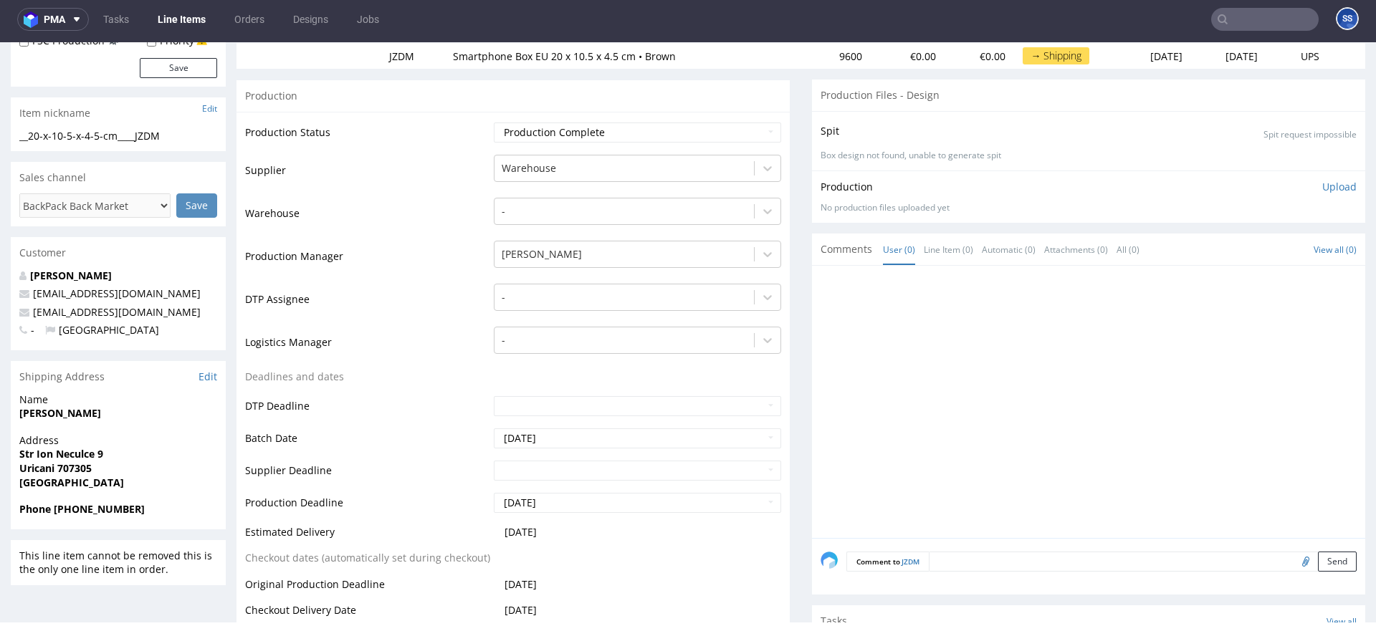
scroll to position [193, 0]
click at [52, 411] on strong "Grigore Edi" at bounding box center [60, 412] width 82 height 14
click at [49, 411] on strong "Grigore Edi" at bounding box center [60, 412] width 82 height 14
click at [65, 412] on strong "Grigore Edi" at bounding box center [60, 412] width 82 height 14
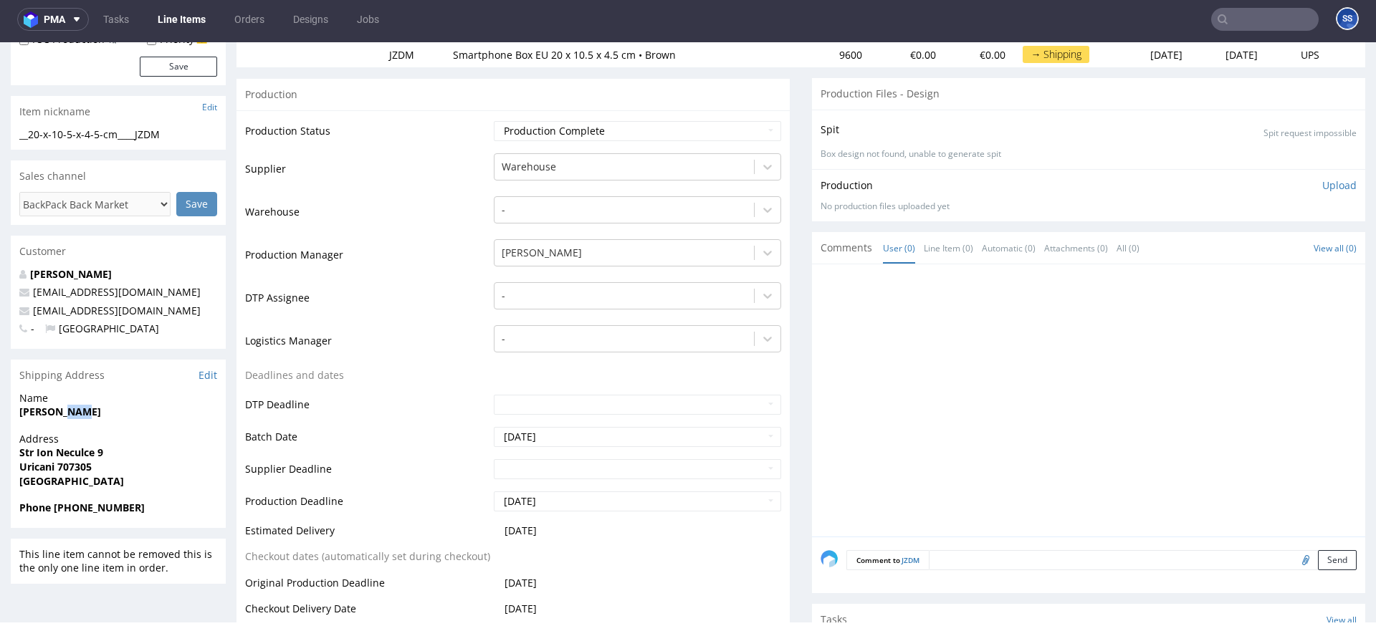
click at [65, 412] on strong "Grigore Edi" at bounding box center [60, 412] width 82 height 14
copy strong "Grigore Edi"
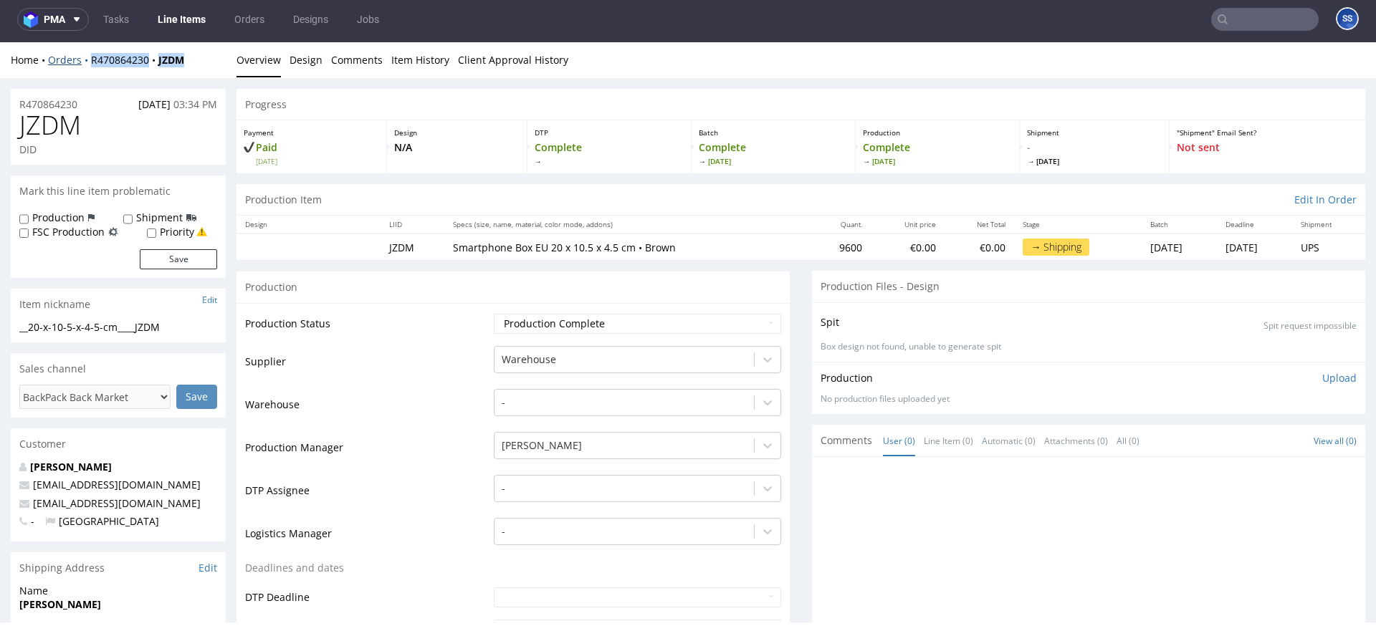
drag, startPoint x: 197, startPoint y: 64, endPoint x: 87, endPoint y: 62, distance: 110.4
click at [87, 62] on div "Home Orders R470864230 JZDM" at bounding box center [118, 60] width 215 height 14
copy div "R470864230 JZDM"
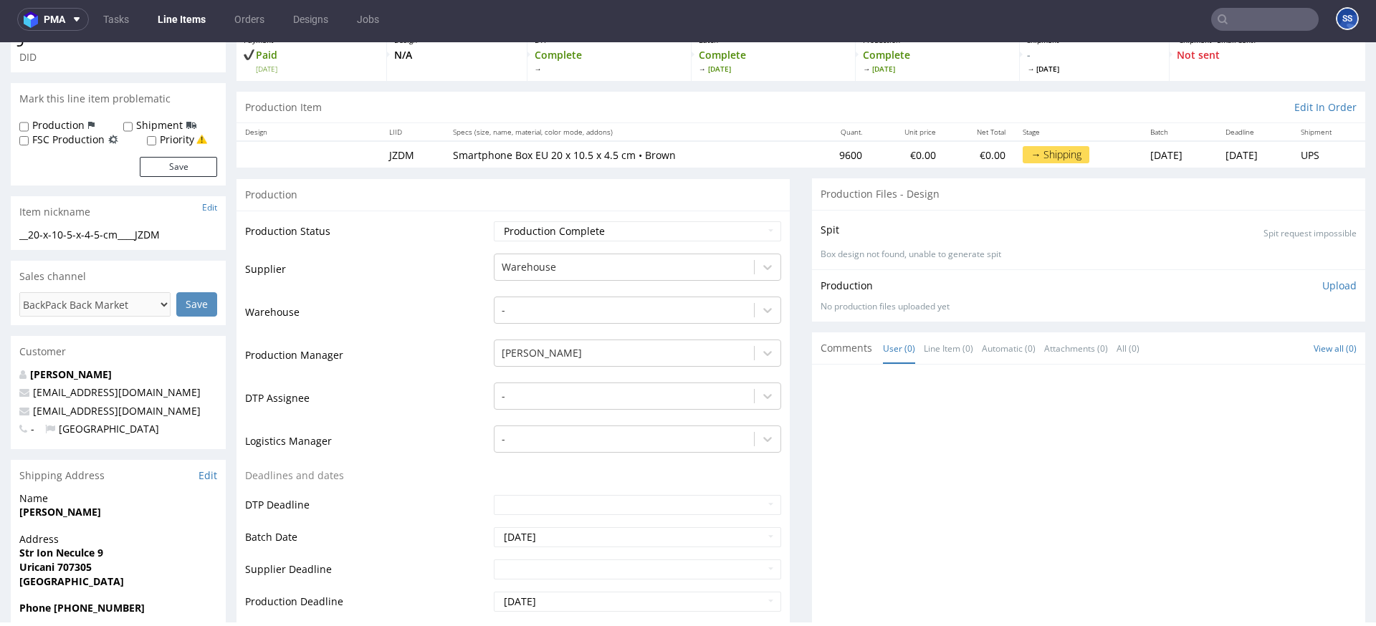
scroll to position [120, 0]
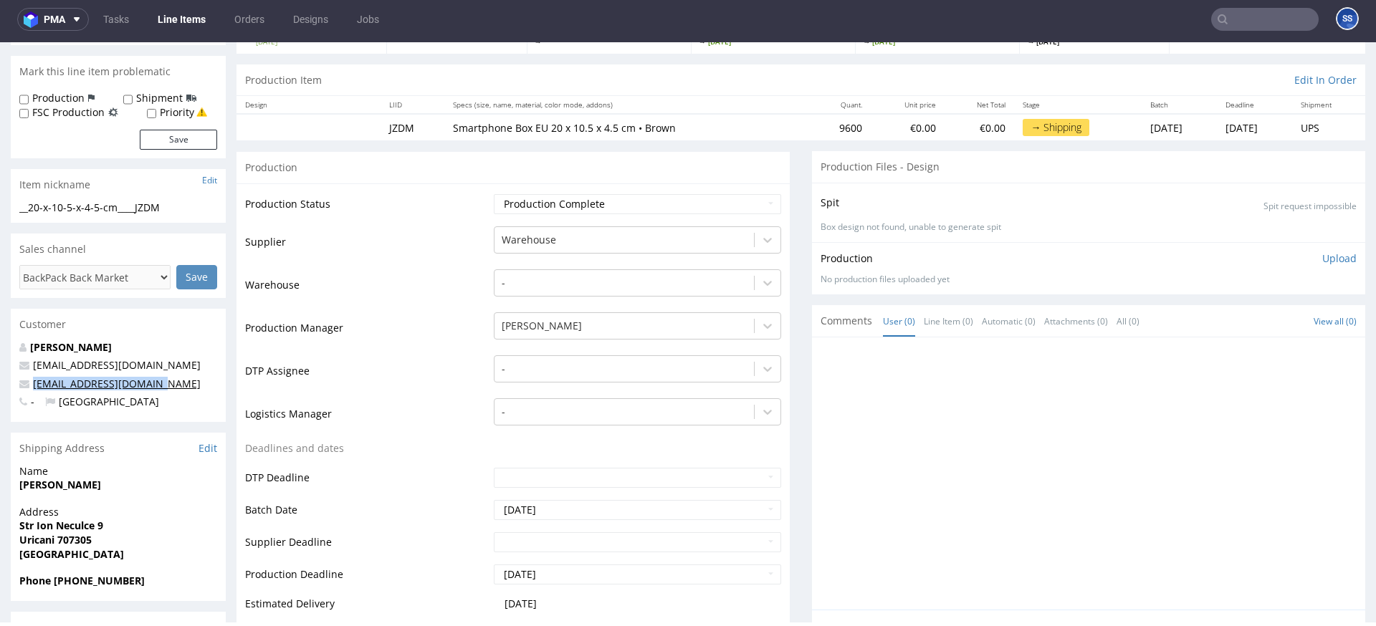
drag, startPoint x: 143, startPoint y: 383, endPoint x: 34, endPoint y: 382, distance: 108.9
click at [32, 383] on p "office@neracomputers.ro" at bounding box center [118, 384] width 198 height 14
copy link "office@neracomputers.ro"
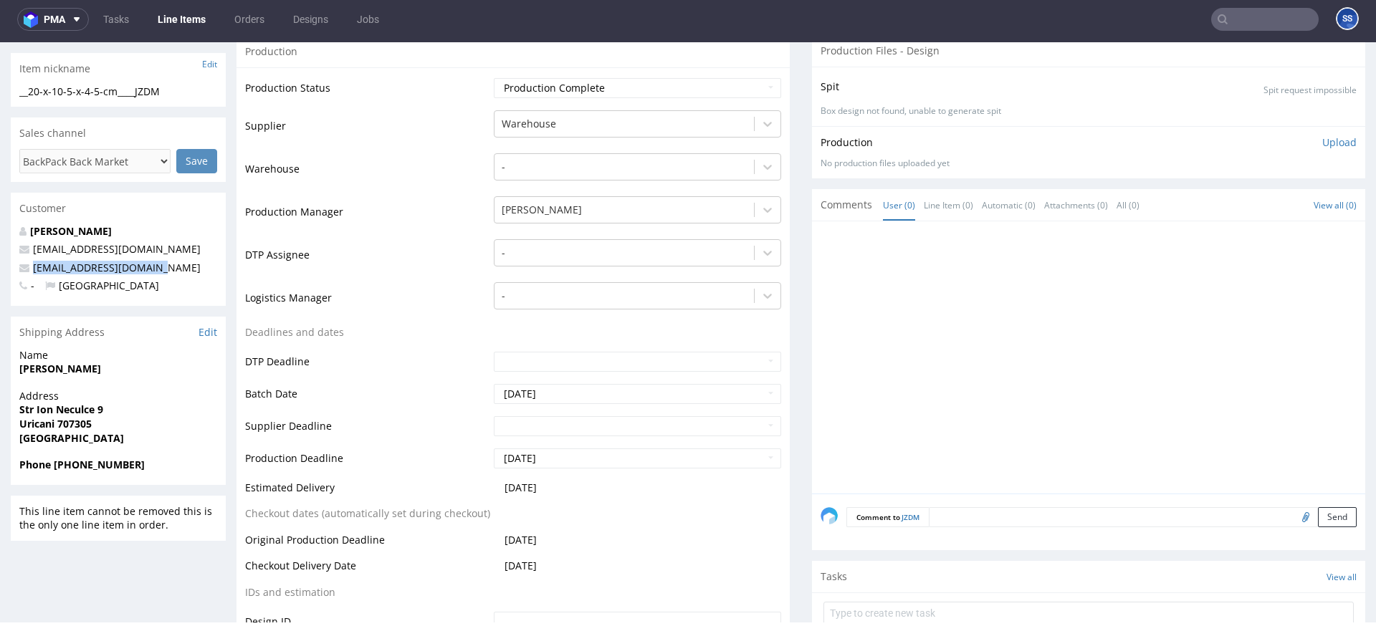
scroll to position [237, 0]
click at [197, 22] on link "Line Items" at bounding box center [181, 19] width 65 height 23
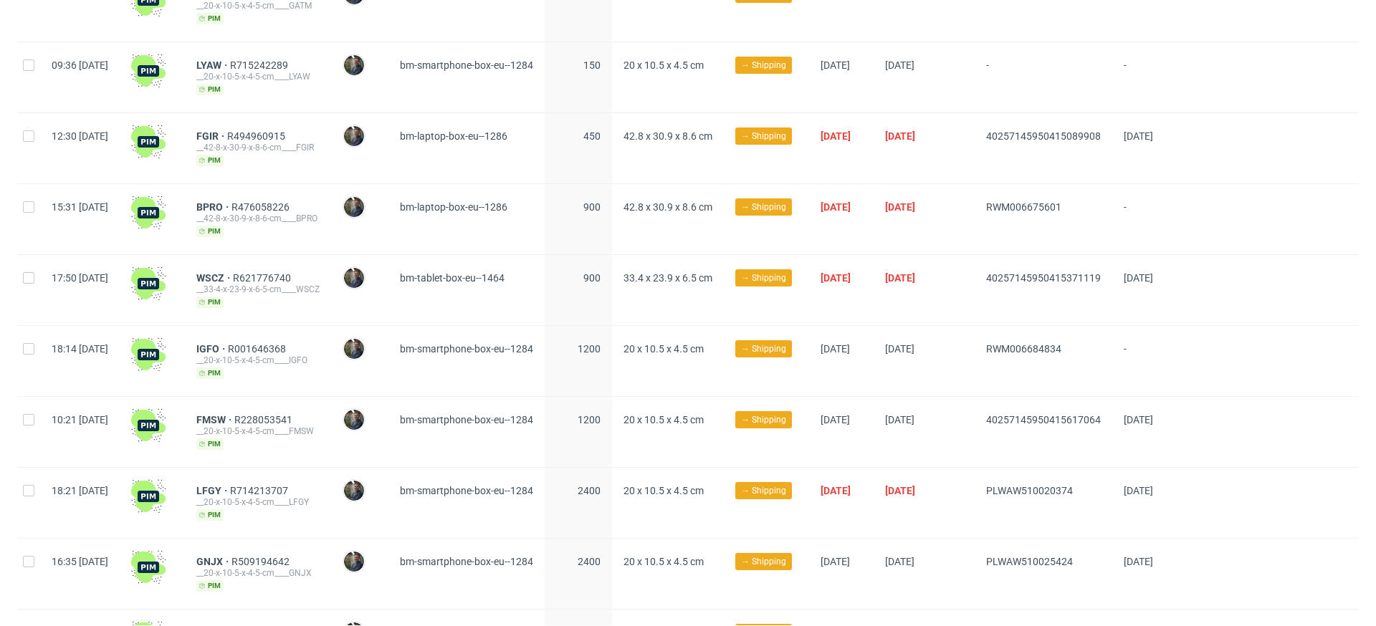
scroll to position [624, 0]
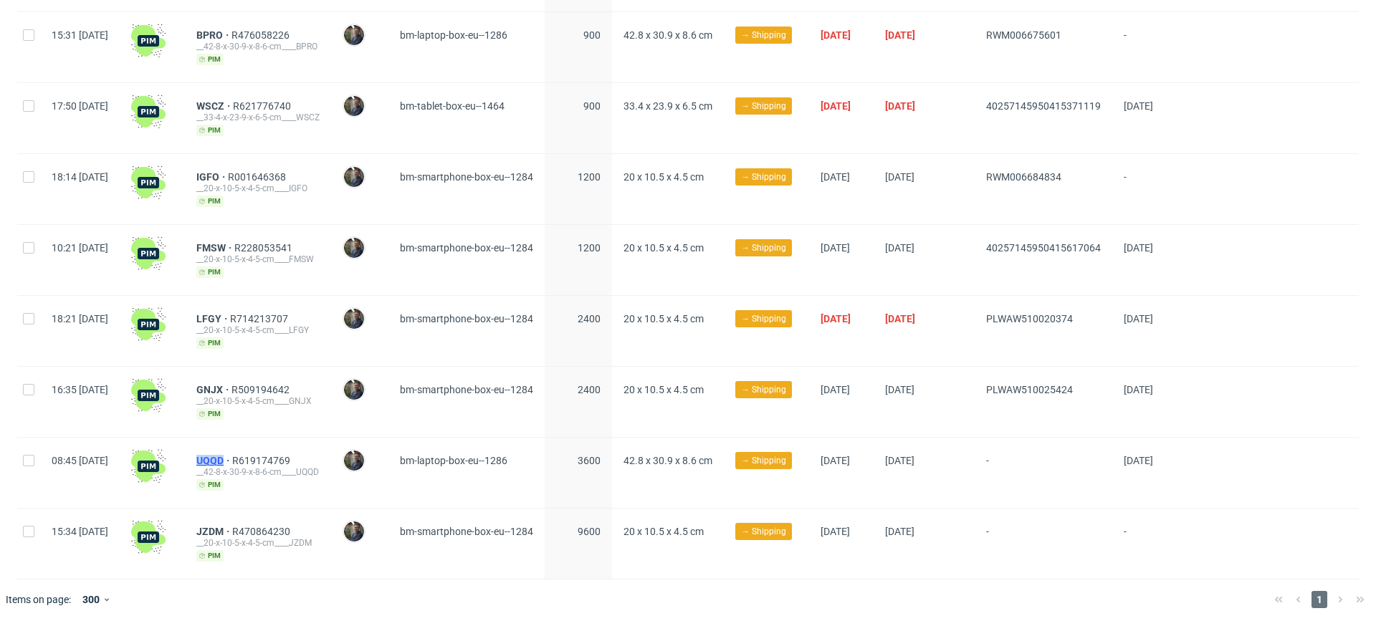
drag, startPoint x: 234, startPoint y: 459, endPoint x: 271, endPoint y: 460, distance: 36.6
click at [271, 460] on div "UQQD R619174769 __42-8-x-30-9-x-8-6-cm____UQQD pim" at bounding box center [258, 473] width 146 height 70
copy span "UQQD"
click at [232, 456] on span "UQQD" at bounding box center [214, 460] width 36 height 11
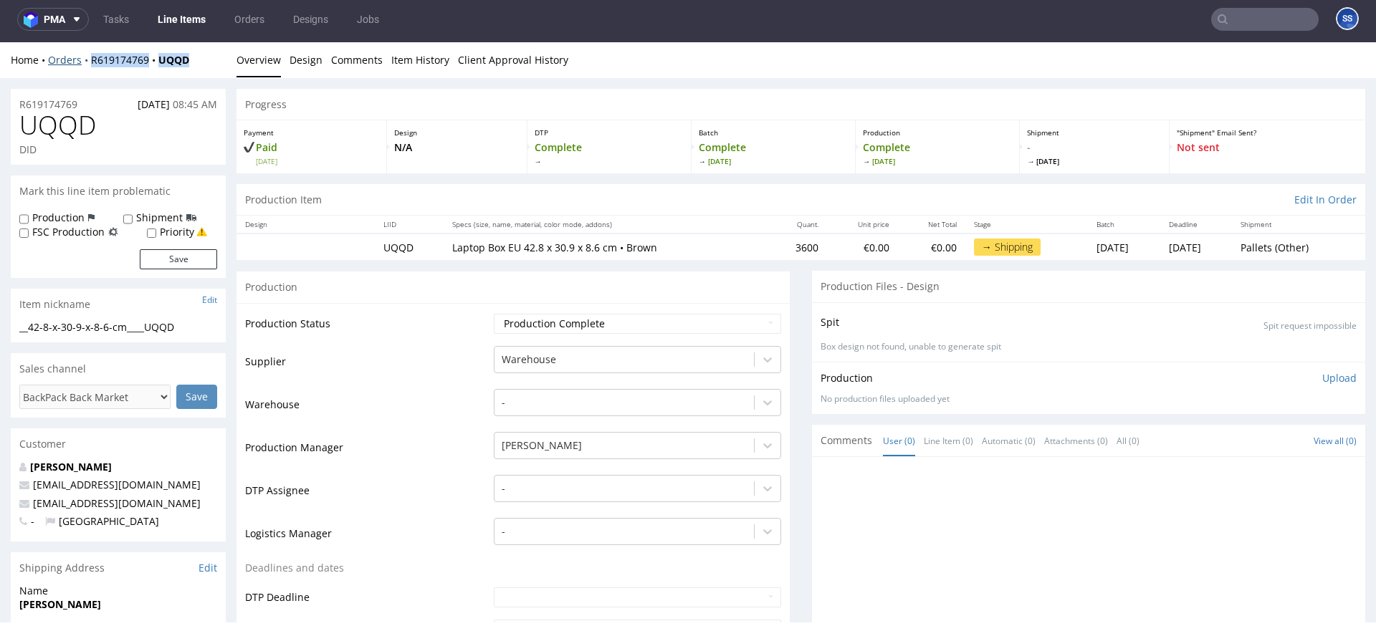
drag, startPoint x: 196, startPoint y: 62, endPoint x: 89, endPoint y: 65, distance: 107.5
click at [89, 65] on div "Home Orders R619174769 UQQD" at bounding box center [118, 60] width 215 height 14
copy div "R619174769 UQQD"
click at [181, 19] on link "Line Items" at bounding box center [181, 19] width 65 height 23
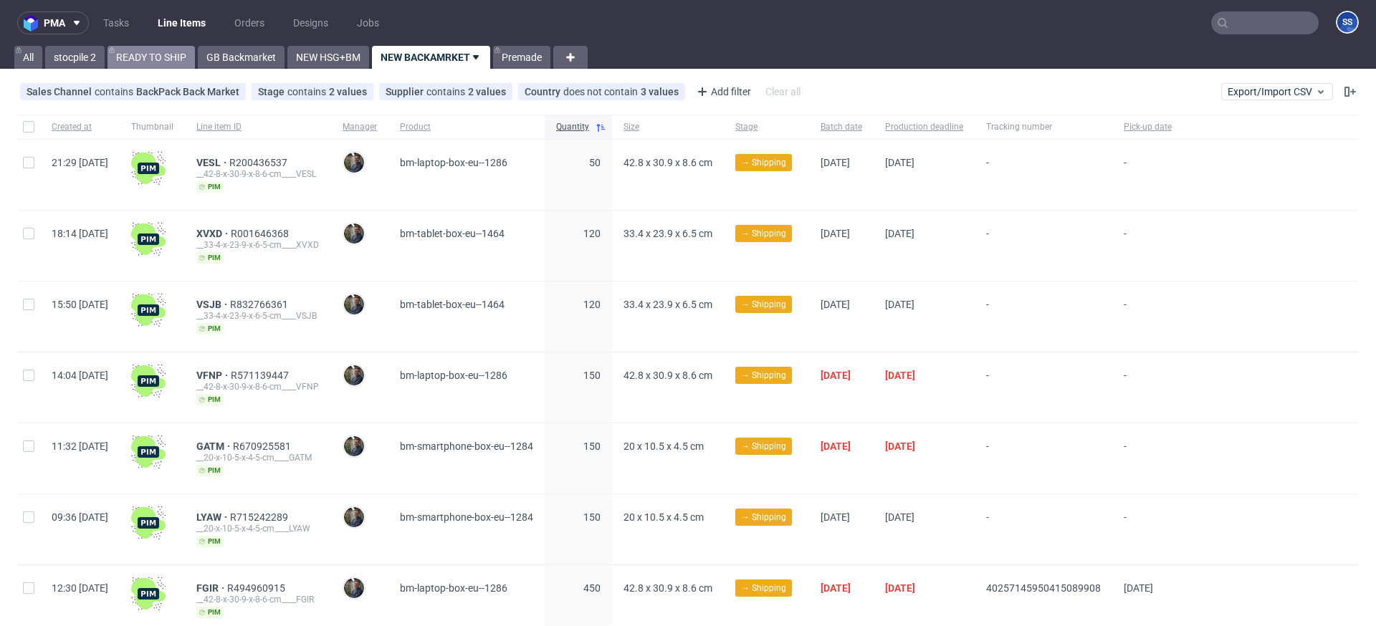
click at [145, 56] on link "READY TO SHIP" at bounding box center [151, 57] width 87 height 23
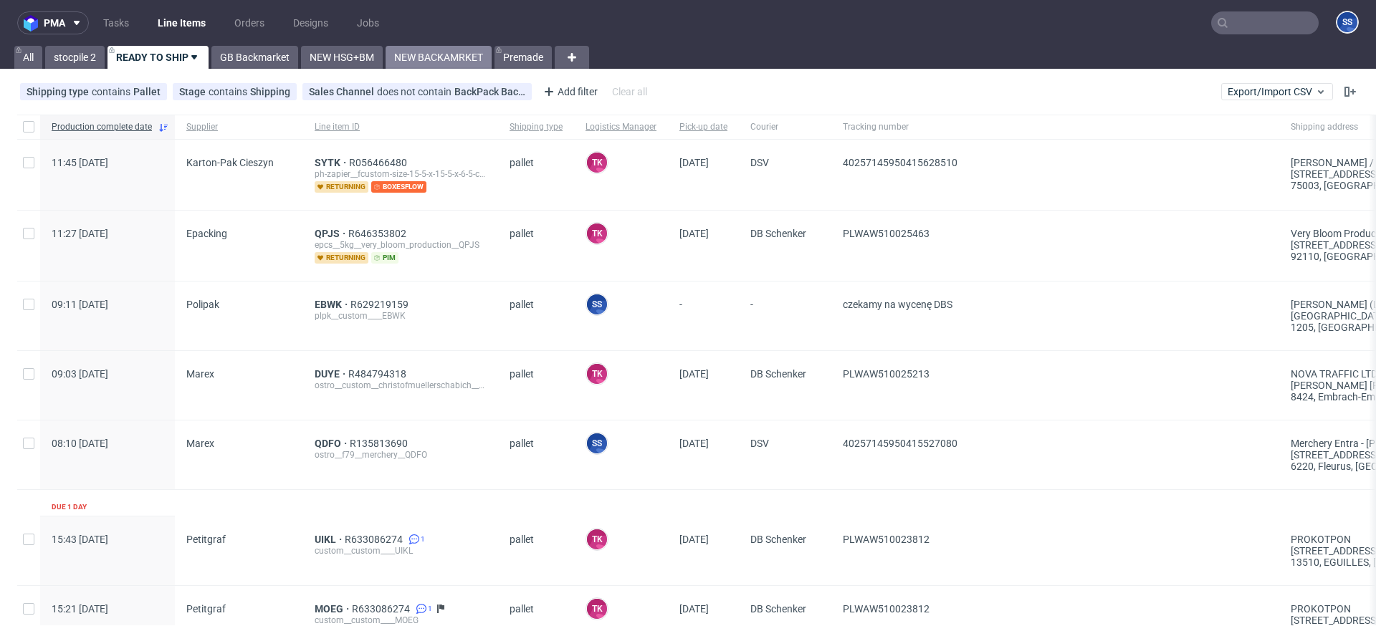
click at [424, 58] on link "NEW BACKAMRKET" at bounding box center [439, 57] width 106 height 23
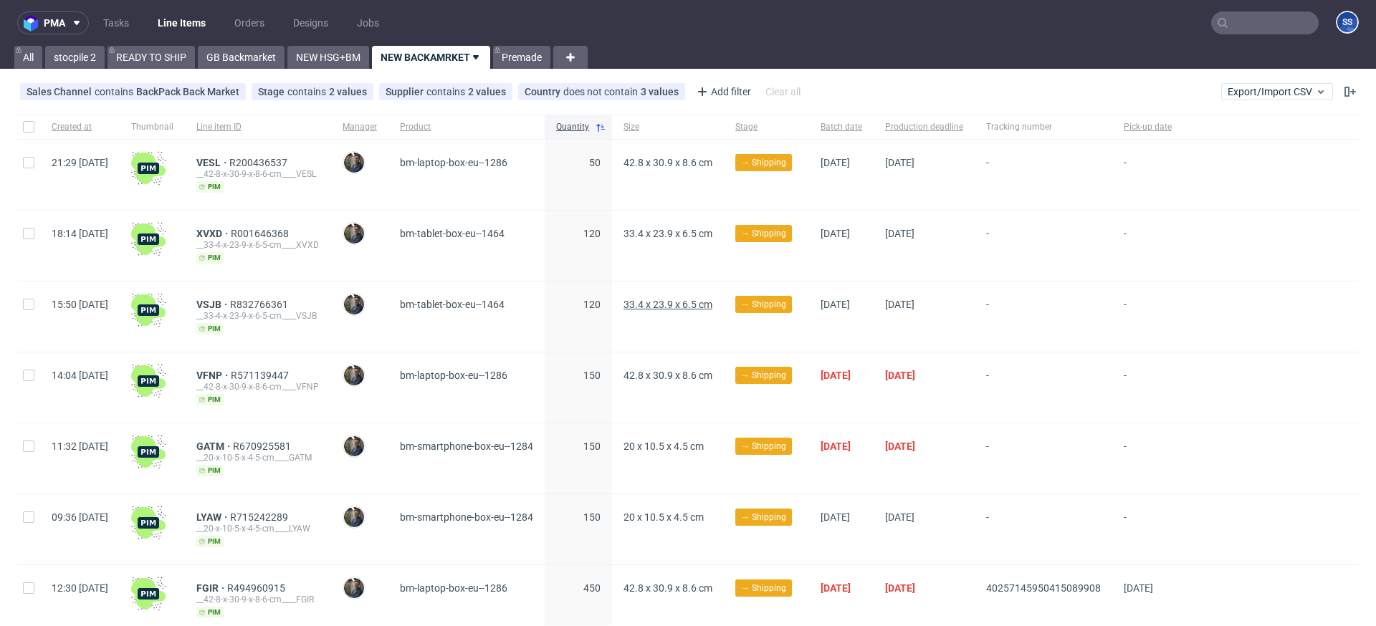
scroll to position [624, 0]
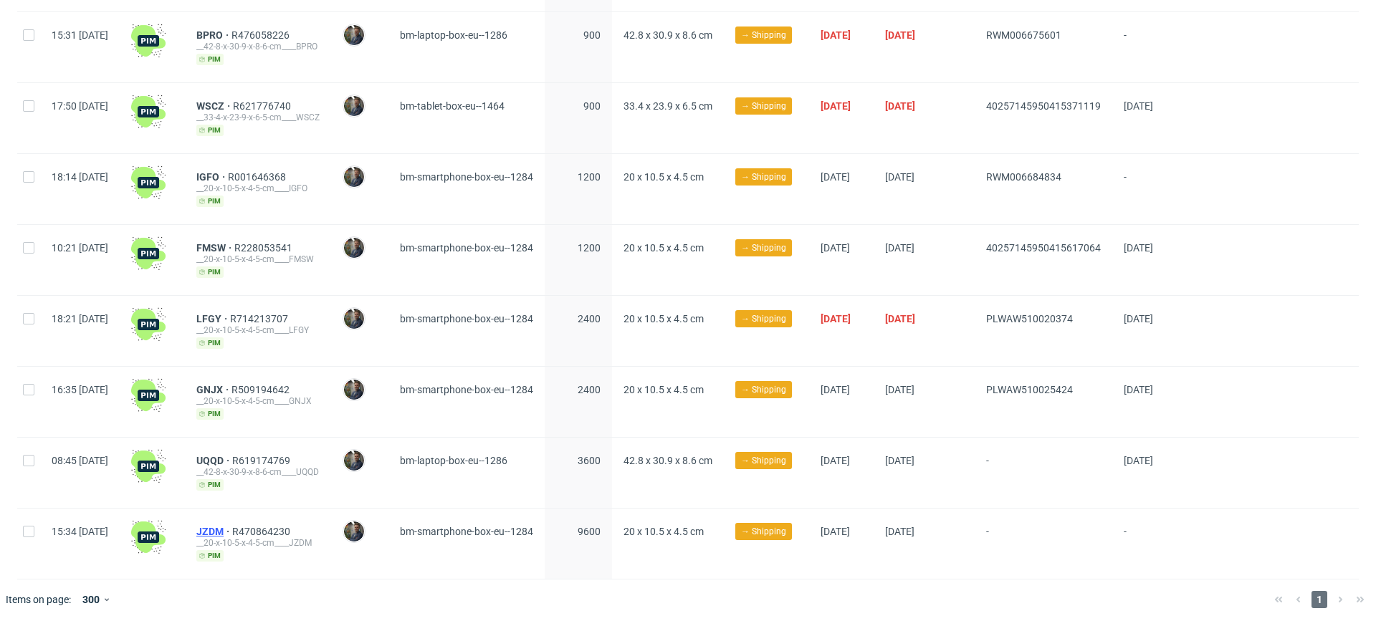
click at [232, 535] on span "JZDM" at bounding box center [214, 531] width 36 height 11
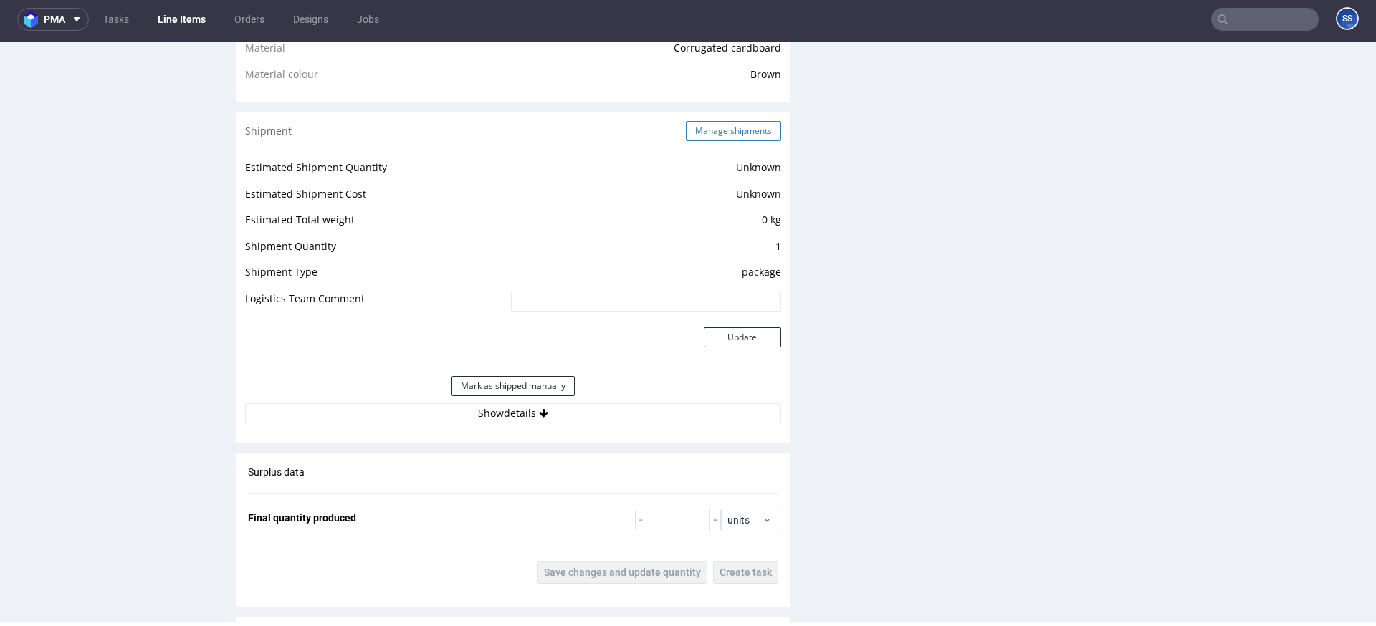
scroll to position [1072, 0]
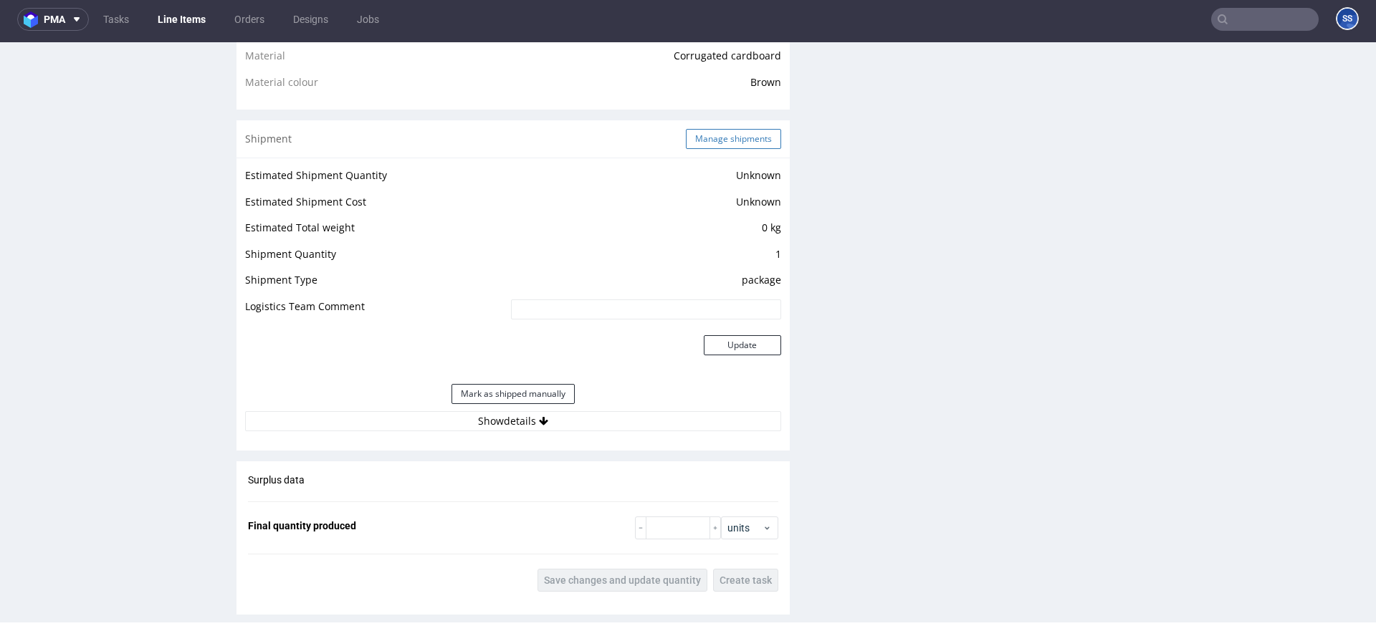
click at [706, 136] on button "Manage shipments" at bounding box center [733, 139] width 95 height 20
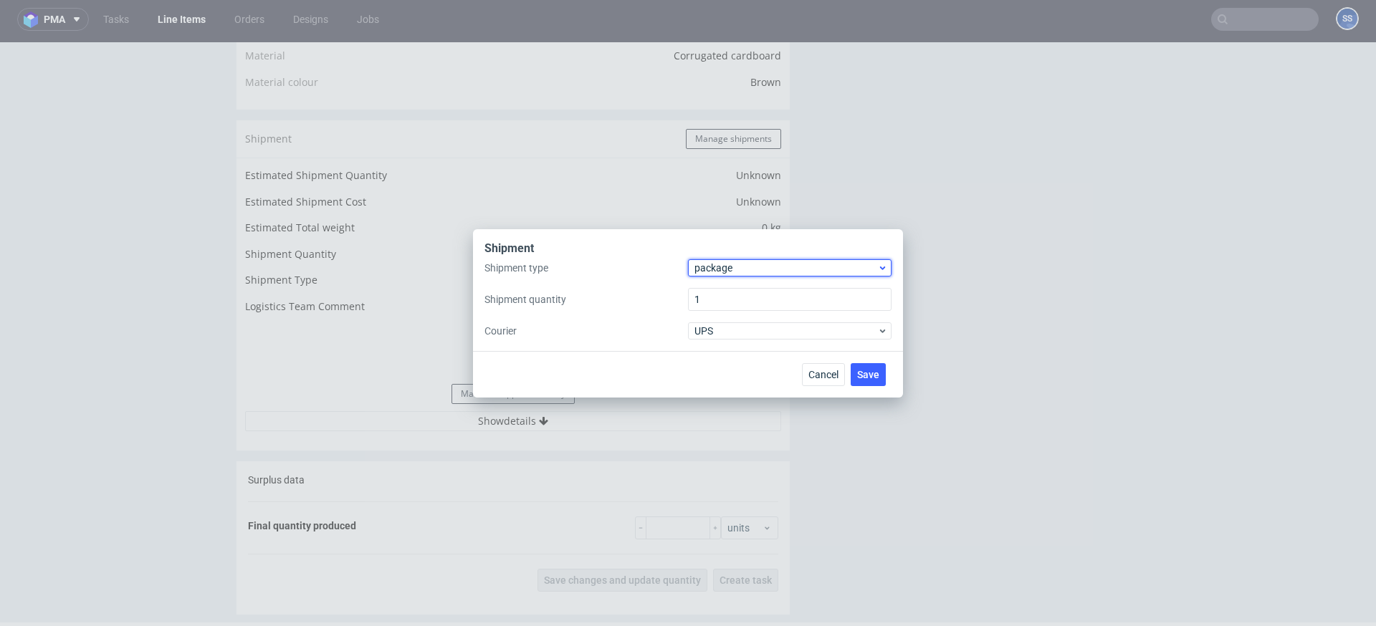
click at [748, 262] on span "package" at bounding box center [786, 268] width 183 height 14
click at [745, 293] on div "pallet" at bounding box center [790, 298] width 192 height 26
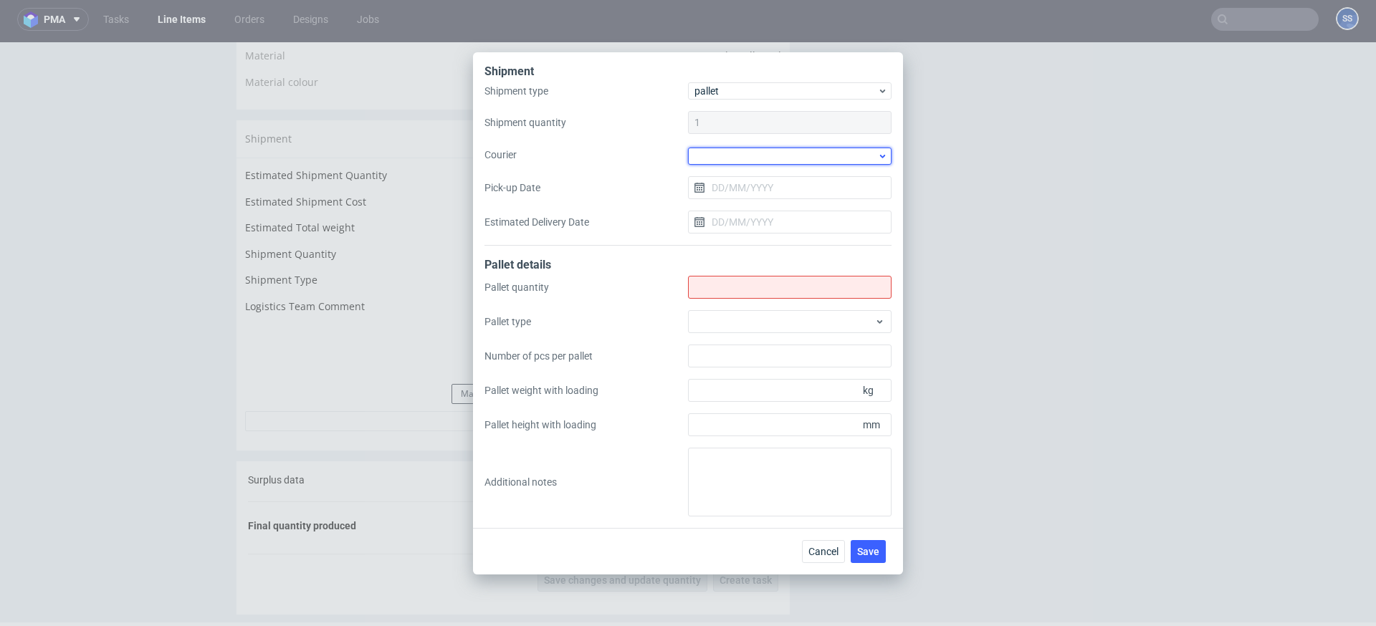
click at [729, 154] on div at bounding box center [790, 156] width 204 height 17
click at [770, 232] on div "DB Schenker" at bounding box center [790, 238] width 192 height 26
click at [743, 187] on input "Pick-up Date" at bounding box center [790, 186] width 204 height 23
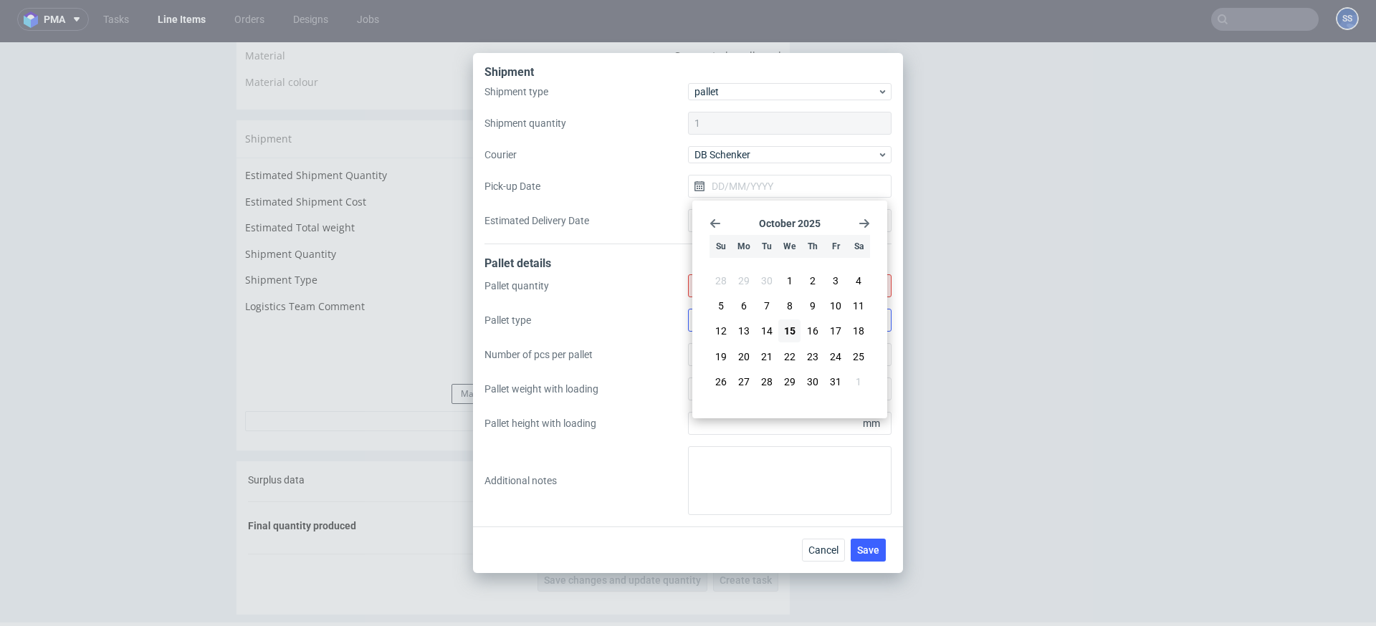
click at [806, 323] on button "16" at bounding box center [813, 331] width 22 height 23
type input "16/10/2025"
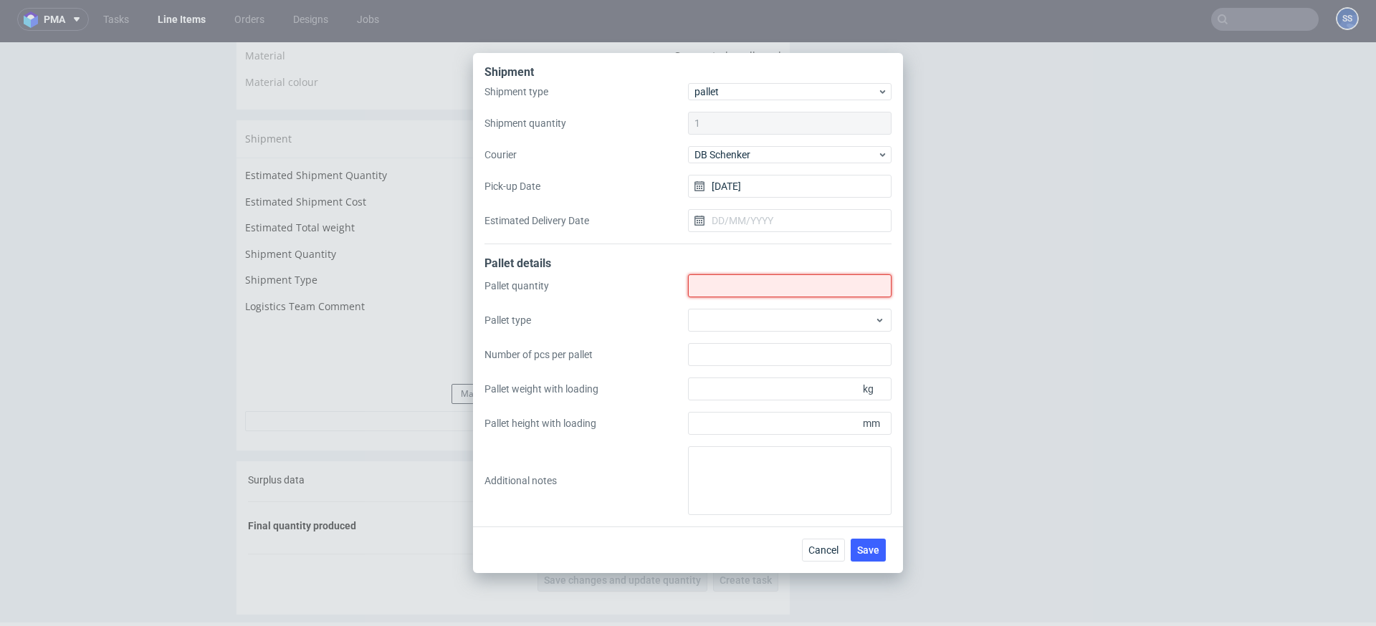
click at [751, 285] on input "Shipment type" at bounding box center [790, 286] width 204 height 23
type input "6"
click at [878, 551] on span "Save" at bounding box center [868, 550] width 22 height 10
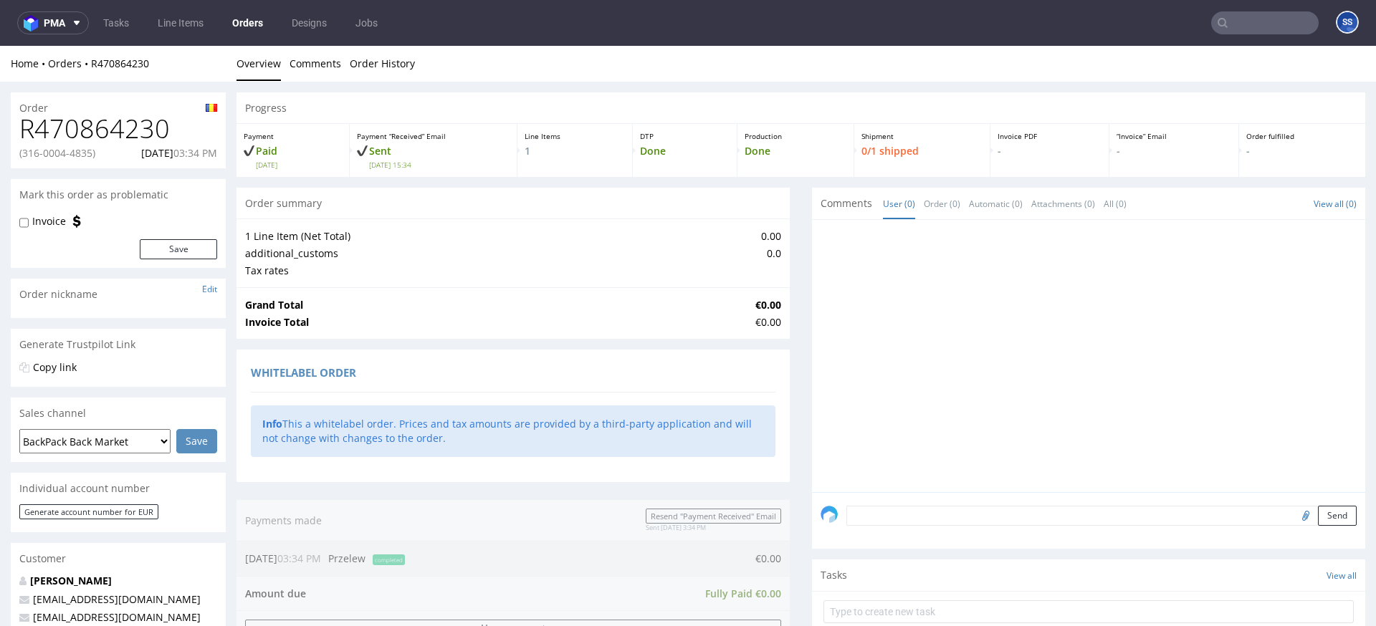
click at [72, 156] on p "(316-0004-4835)" at bounding box center [57, 153] width 76 height 14
click at [62, 156] on p "(316-0004-4835)" at bounding box center [57, 153] width 76 height 14
click at [115, 123] on h1 "R470864230" at bounding box center [118, 129] width 198 height 29
click at [128, 65] on link "R470864230" at bounding box center [120, 64] width 58 height 14
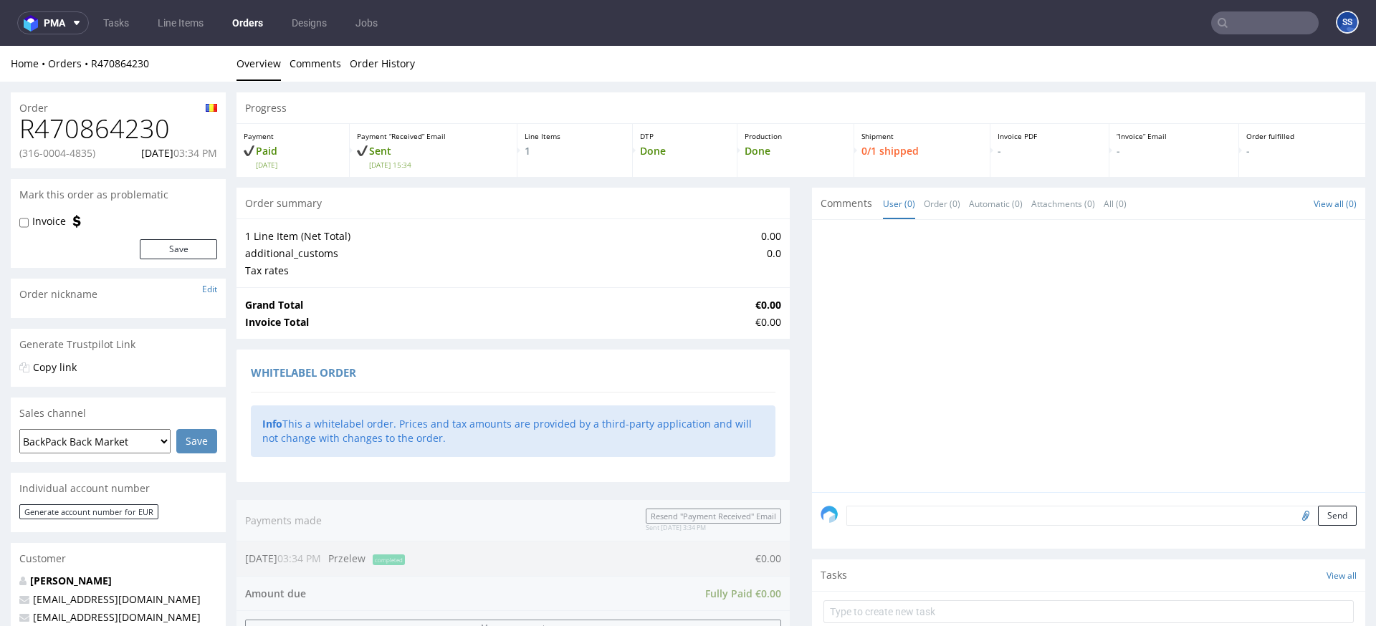
click at [120, 54] on div "Home Orders R470864230 Overview Comments Order History" at bounding box center [688, 64] width 1376 height 36
click at [127, 63] on link "R470864230" at bounding box center [120, 64] width 58 height 14
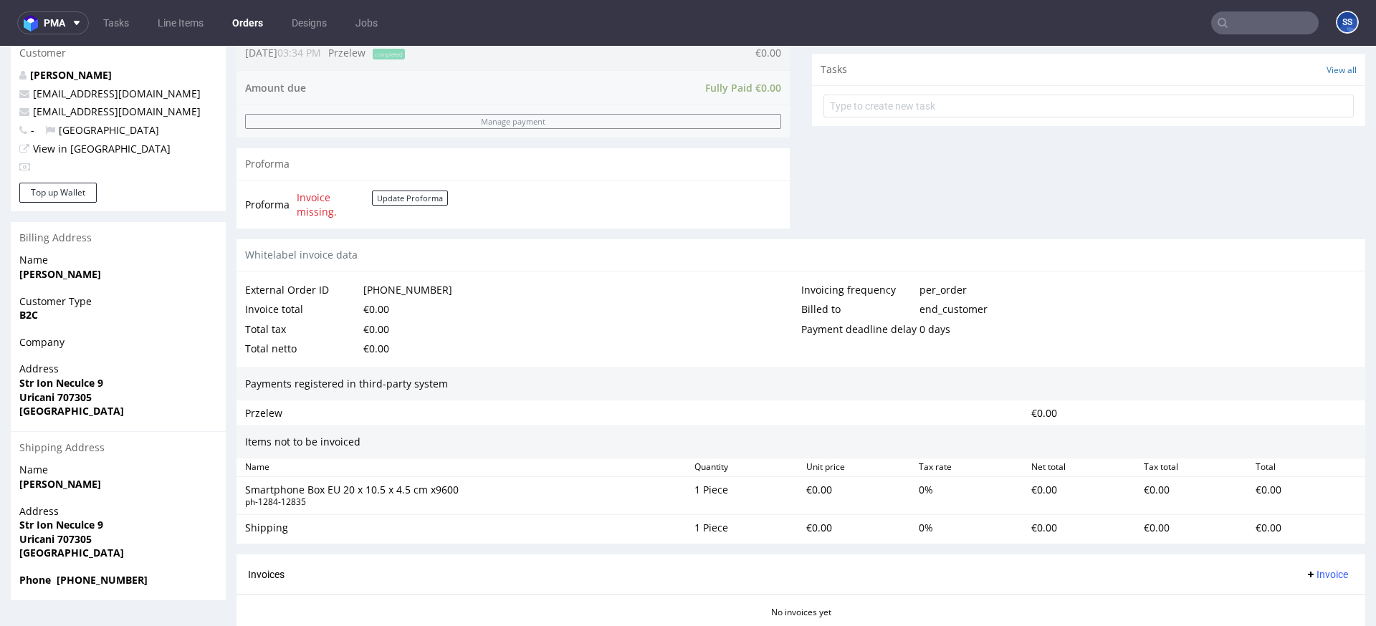
scroll to position [626, 0]
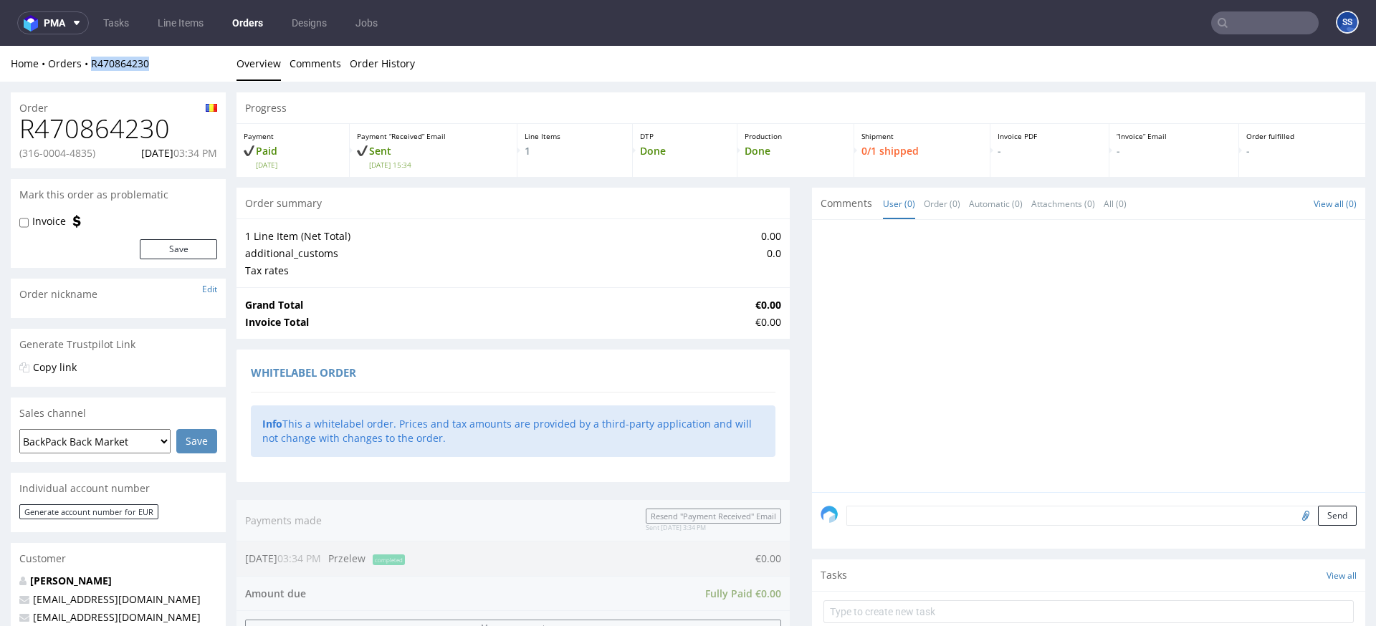
drag, startPoint x: 152, startPoint y: 64, endPoint x: 90, endPoint y: 70, distance: 61.9
click at [90, 70] on div "Home Orders R470864230" at bounding box center [118, 64] width 215 height 14
drag, startPoint x: 86, startPoint y: 156, endPoint x: 23, endPoint y: 156, distance: 63.1
click at [23, 156] on p "(316-0004-4835)" at bounding box center [57, 153] width 76 height 14
copy p "[PHONE_NUMBER]"
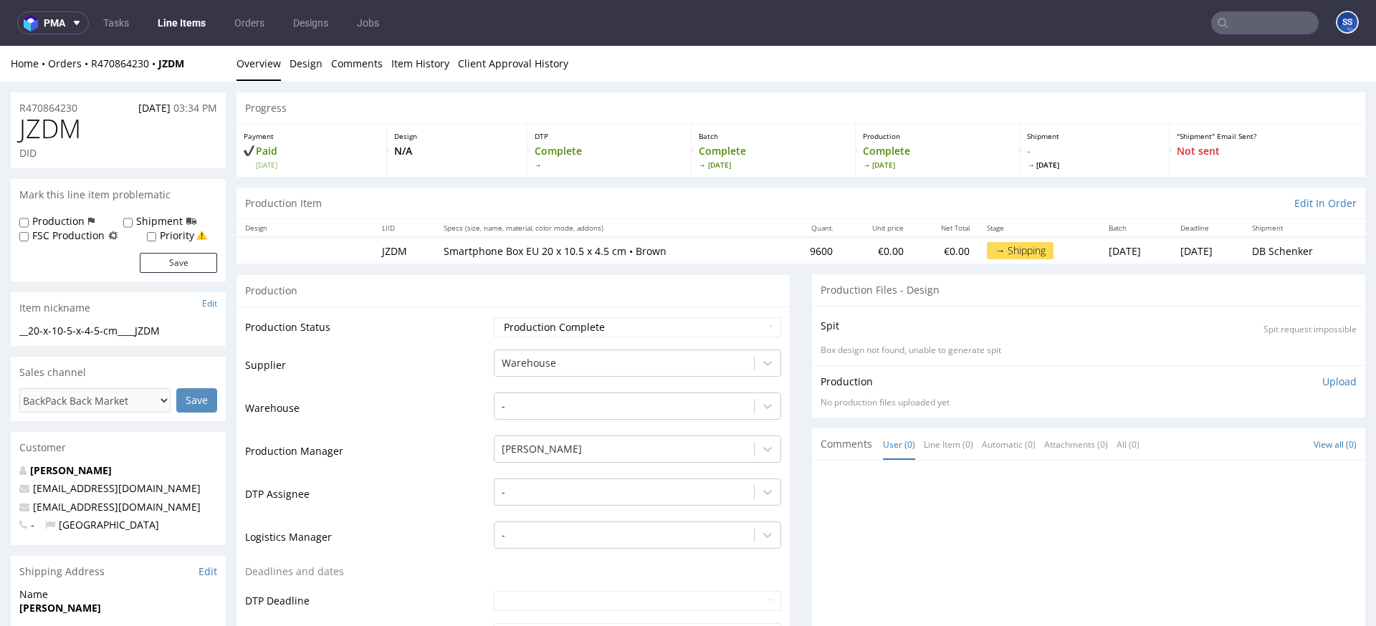
click at [161, 24] on link "Line Items" at bounding box center [181, 22] width 65 height 23
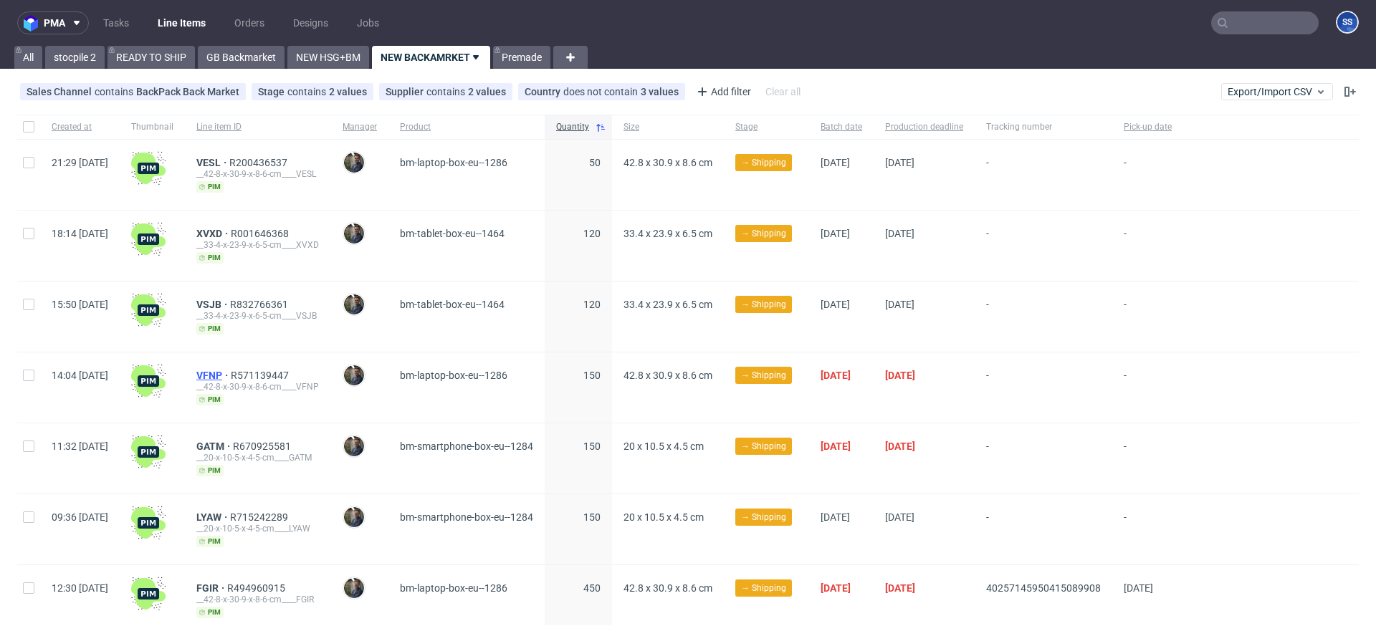
click at [231, 375] on span "VFNP" at bounding box center [213, 375] width 34 height 11
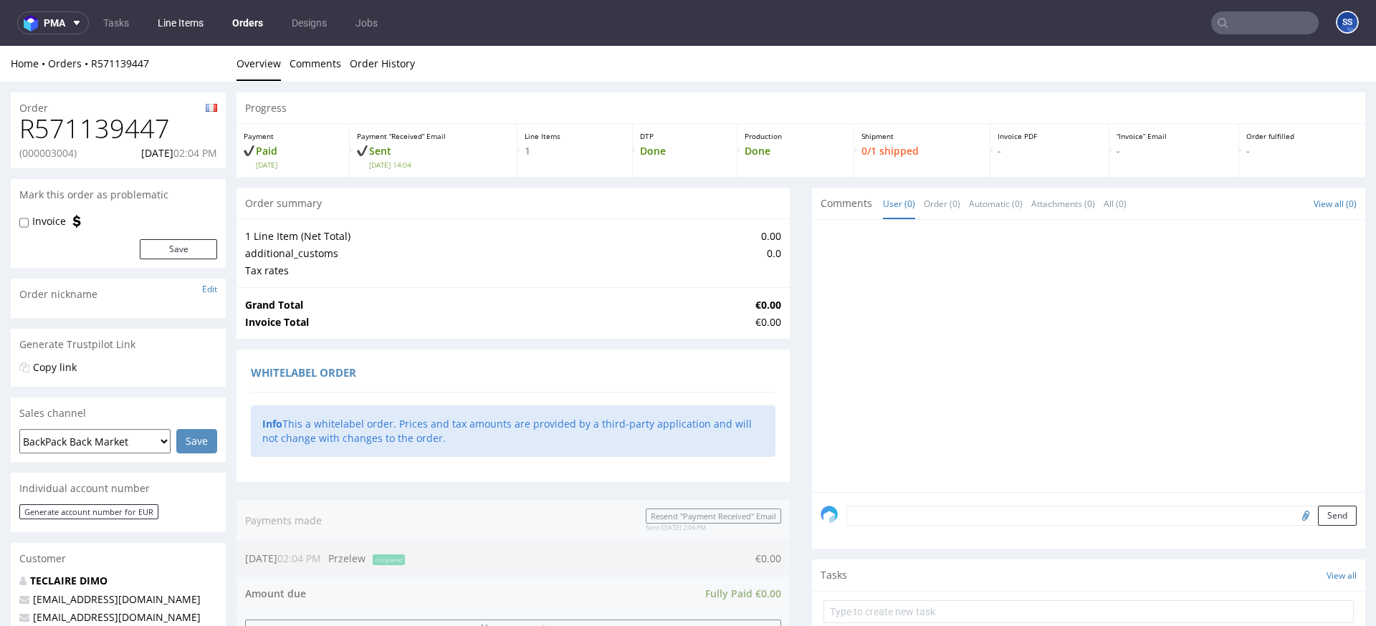
click at [178, 26] on link "Line Items" at bounding box center [180, 22] width 63 height 23
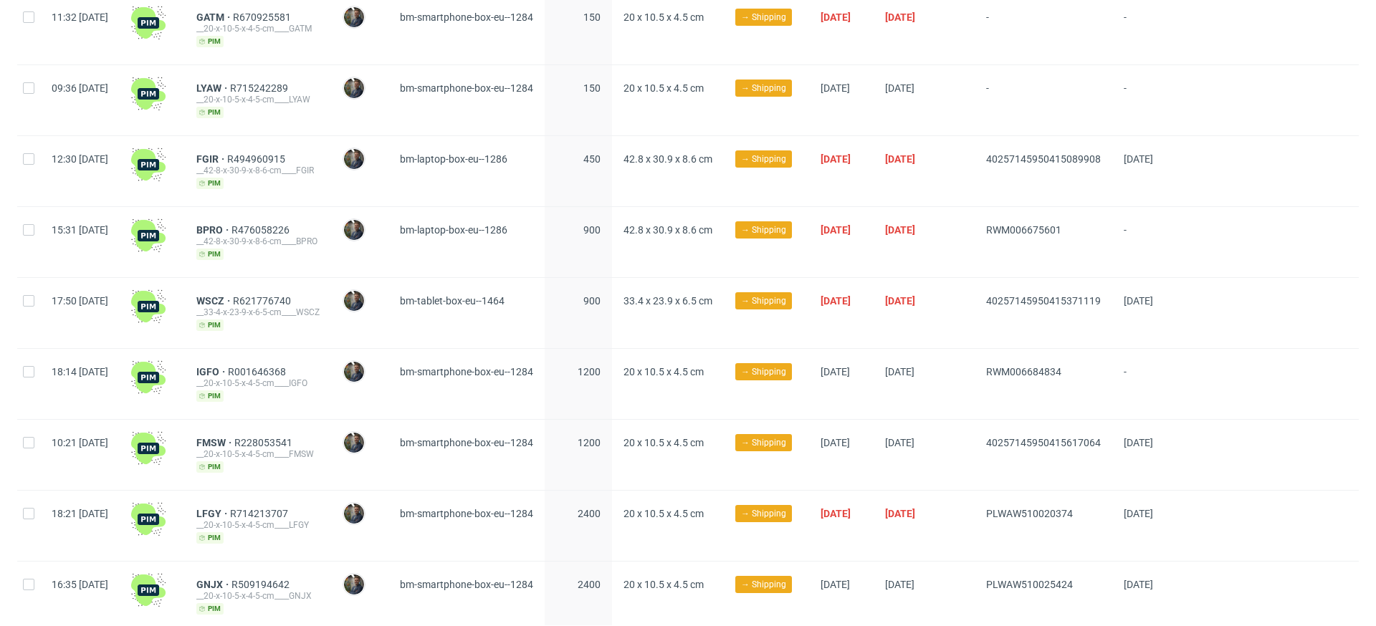
scroll to position [624, 0]
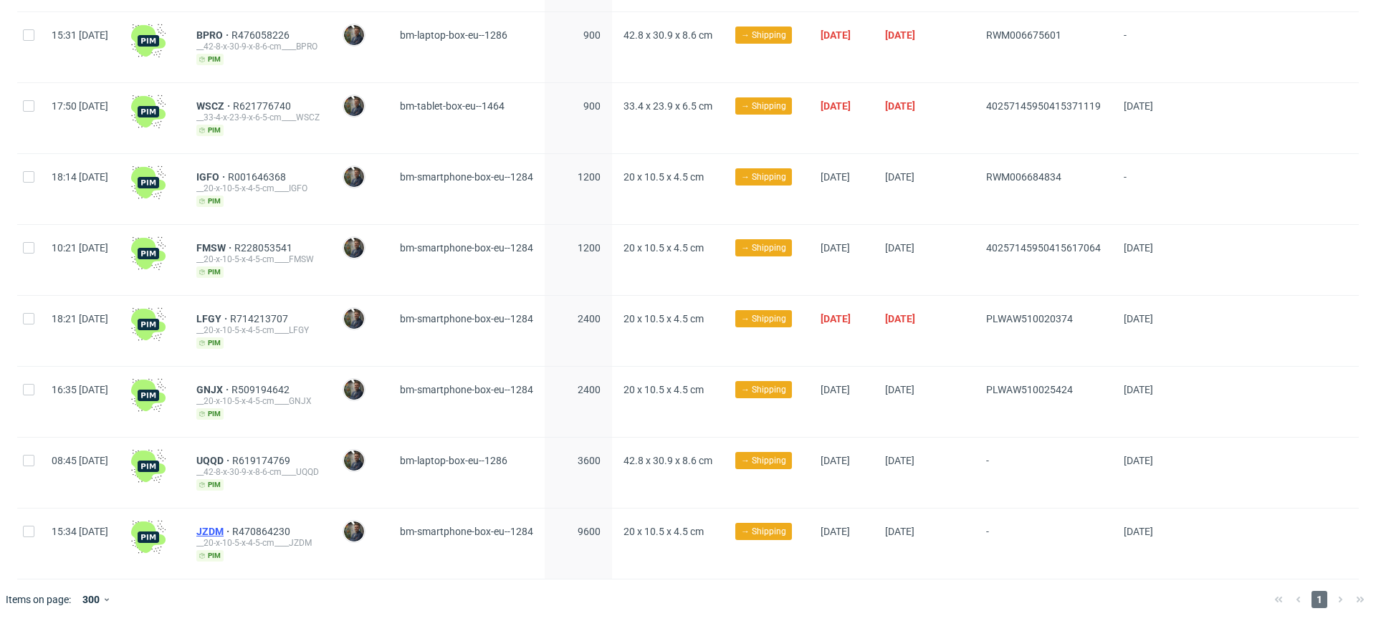
click at [232, 528] on span "JZDM" at bounding box center [214, 531] width 36 height 11
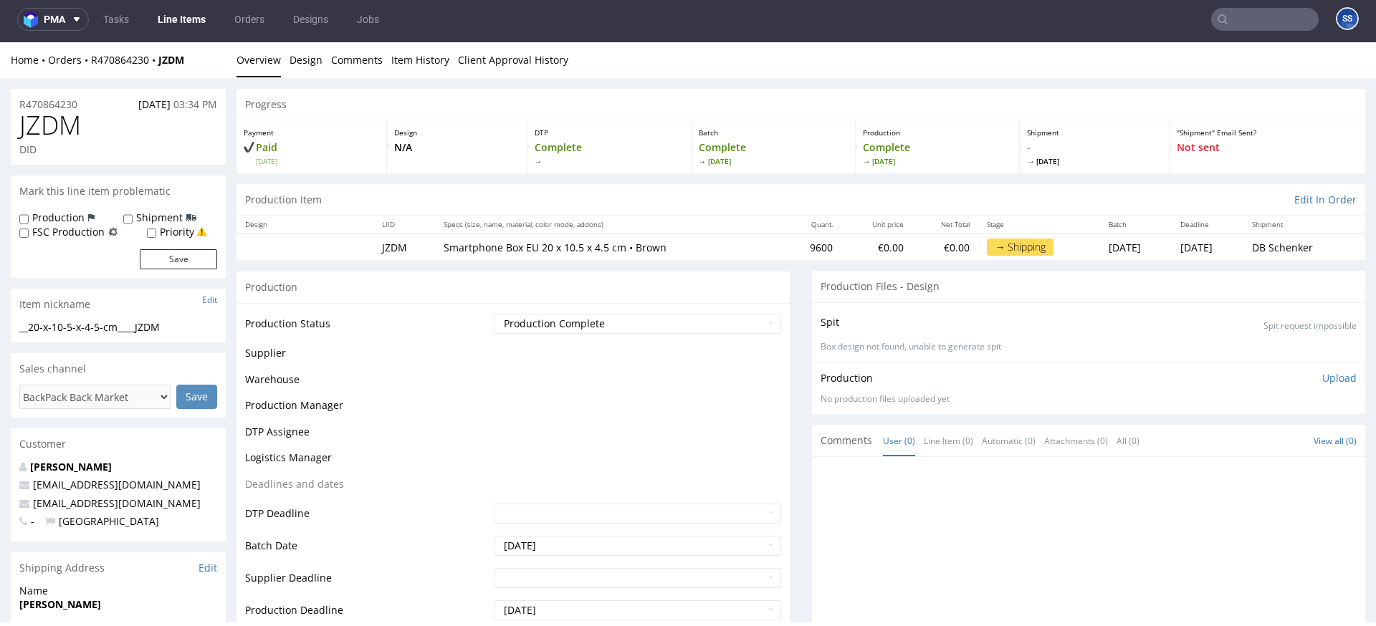
scroll to position [4, 0]
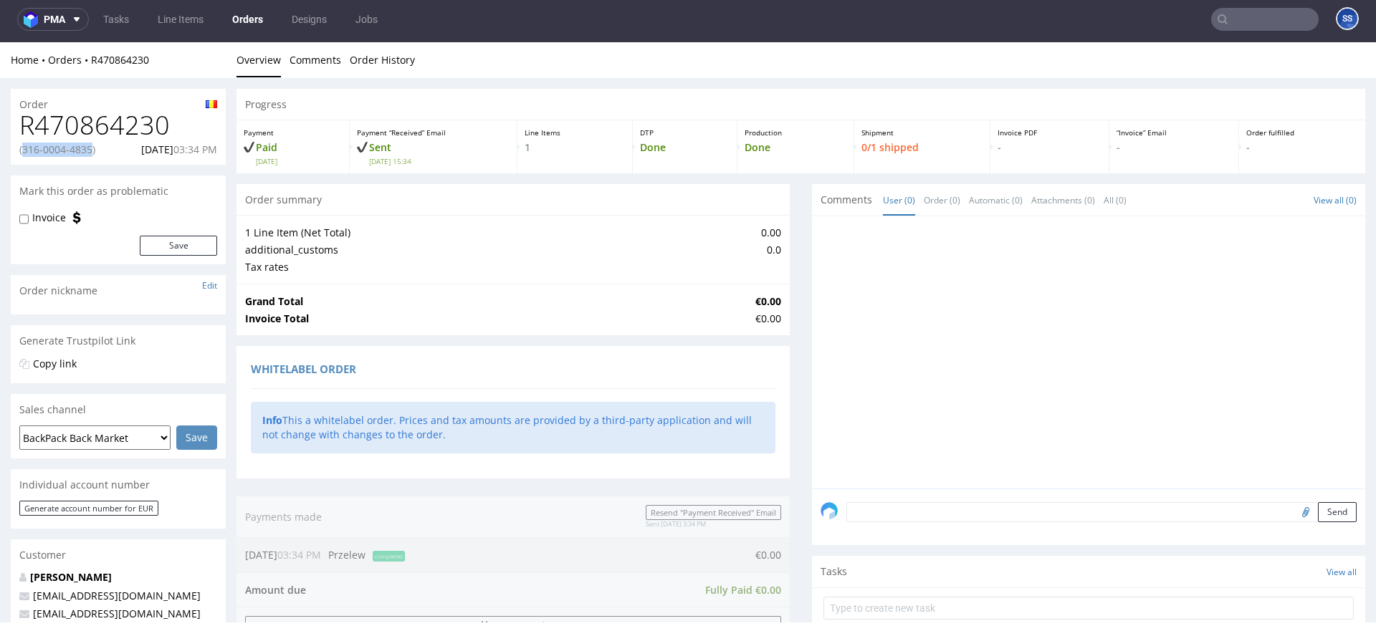
drag, startPoint x: 23, startPoint y: 153, endPoint x: 97, endPoint y: 156, distance: 73.9
click at [95, 156] on p "(316-0004-4835)" at bounding box center [57, 150] width 76 height 14
copy p "[PHONE_NUMBER]"
drag, startPoint x: 23, startPoint y: 151, endPoint x: 98, endPoint y: 149, distance: 75.3
click at [95, 149] on p "(316-0004-4835)" at bounding box center [57, 150] width 76 height 14
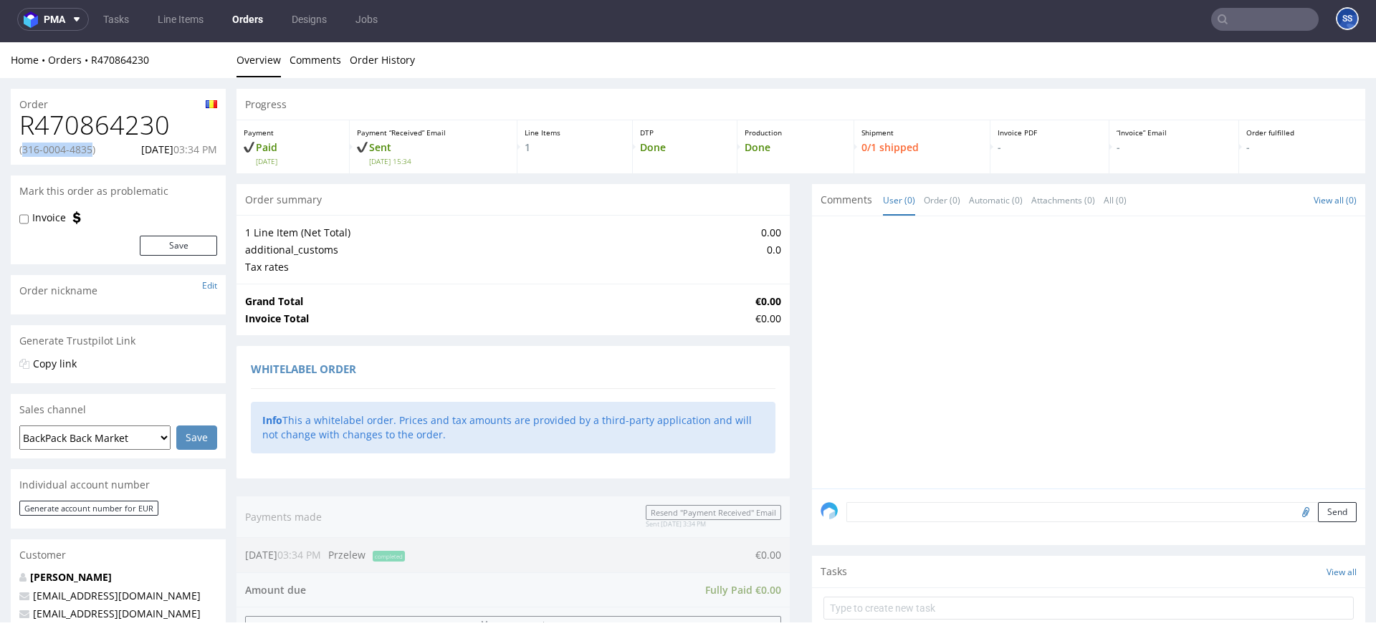
copy p "[PHONE_NUMBER]"
drag, startPoint x: 114, startPoint y: 119, endPoint x: 122, endPoint y: 102, distance: 18.9
click at [114, 120] on h1 "R470864230" at bounding box center [118, 125] width 198 height 29
click at [123, 64] on link "R470864230" at bounding box center [120, 60] width 58 height 14
click at [136, 60] on link "R470864230" at bounding box center [120, 60] width 58 height 14
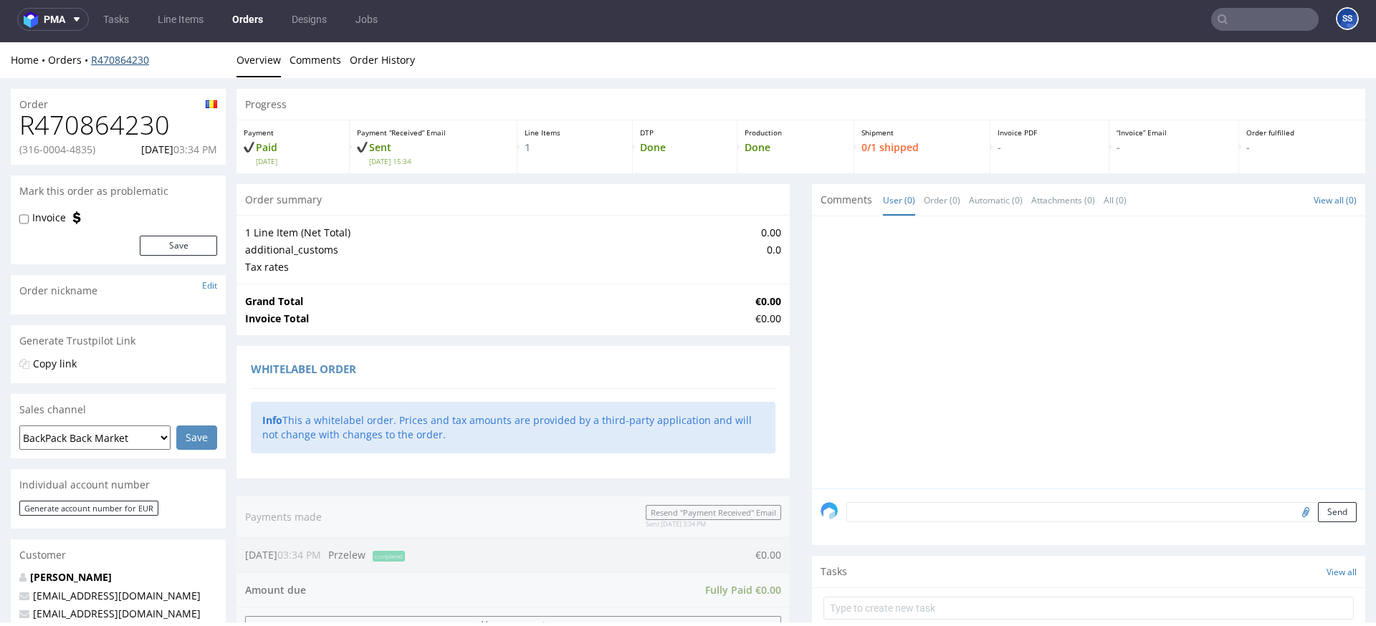
drag, startPoint x: 139, startPoint y: 59, endPoint x: 230, endPoint y: 117, distance: 108.0
click at [140, 59] on link "R470864230" at bounding box center [120, 60] width 58 height 14
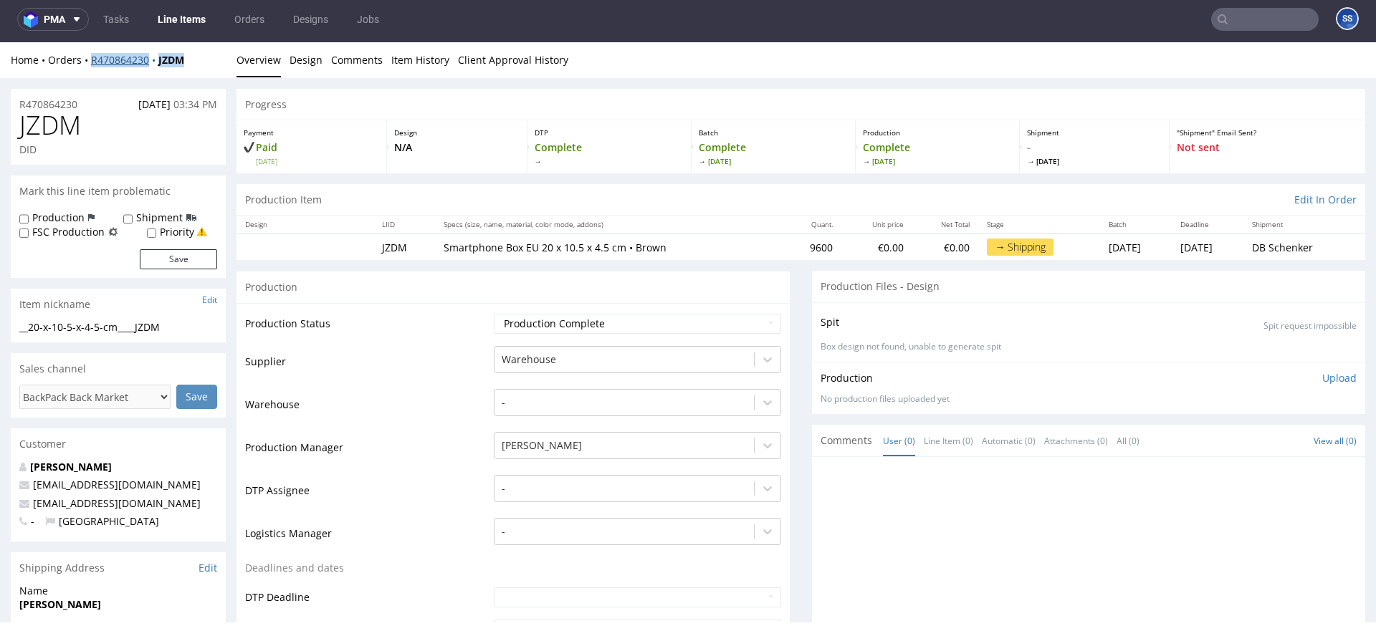
drag, startPoint x: 187, startPoint y: 60, endPoint x: 95, endPoint y: 65, distance: 92.6
click at [92, 64] on div "Home Orders R470864230 JZDM" at bounding box center [118, 60] width 215 height 14
copy div "R470864230 JZDM"
drag, startPoint x: 643, startPoint y: 250, endPoint x: 652, endPoint y: 252, distance: 9.4
click at [649, 252] on p "Smartphone Box EU 20 x 10.5 x 4.5 cm • Brown" at bounding box center [609, 248] width 331 height 14
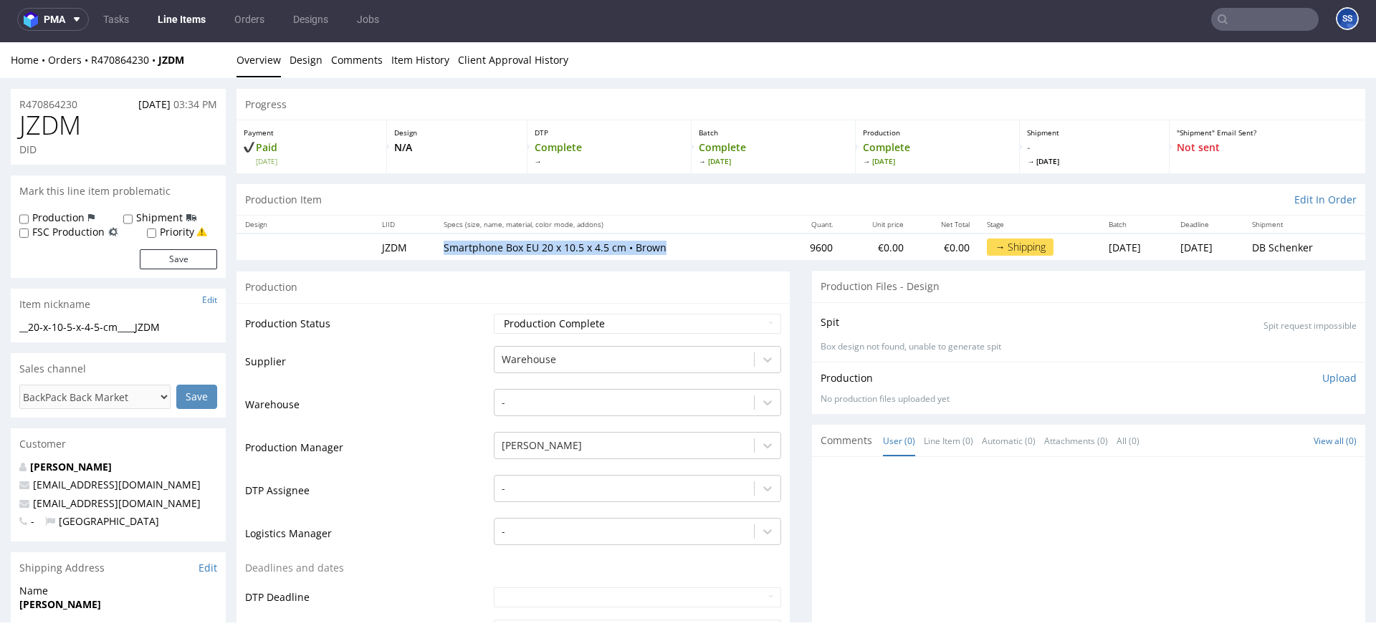
copy p "Smartphone Box EU 20 x 10.5 x 4.5 cm • Brown"
drag, startPoint x: 654, startPoint y: 251, endPoint x: 452, endPoint y: 243, distance: 202.3
click at [435, 248] on td "Smartphone Box EU 20 x 10.5 x 4.5 cm • Brown" at bounding box center [609, 247] width 348 height 27
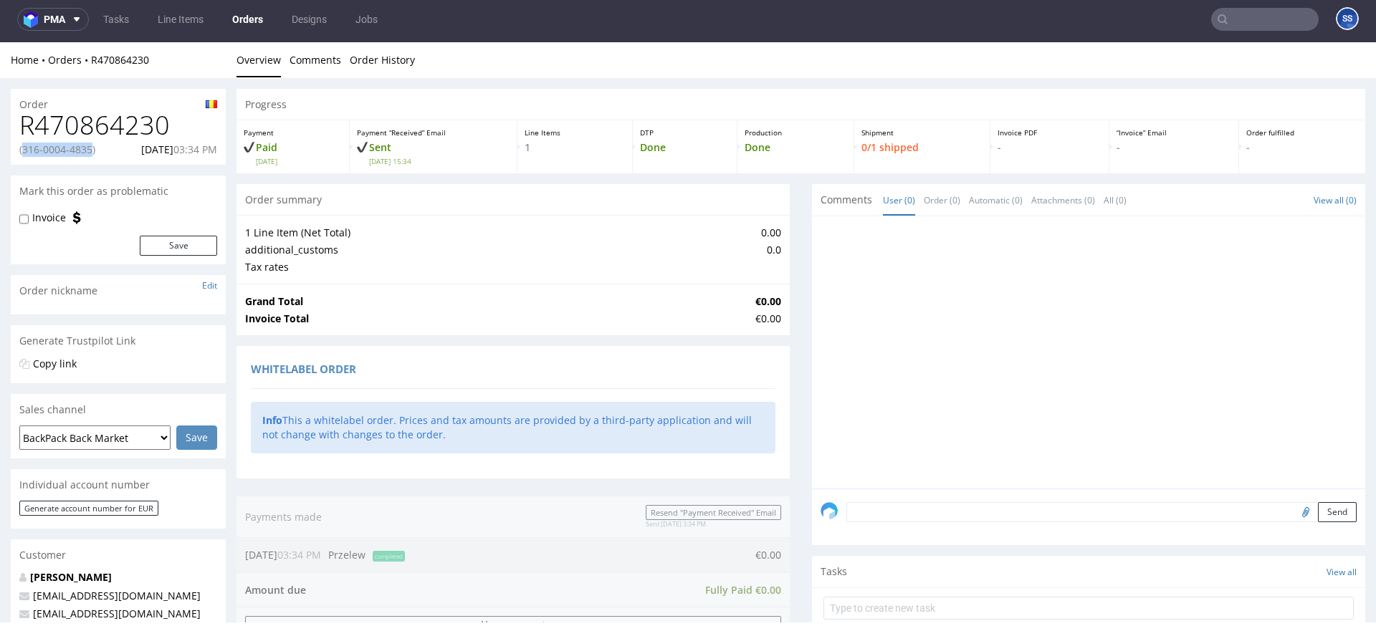
drag, startPoint x: 100, startPoint y: 150, endPoint x: 25, endPoint y: 151, distance: 75.3
click at [25, 153] on p "(316-0004-4835)" at bounding box center [57, 150] width 76 height 14
copy p "316-0004-4835"
click at [179, 22] on link "Line Items" at bounding box center [180, 19] width 63 height 23
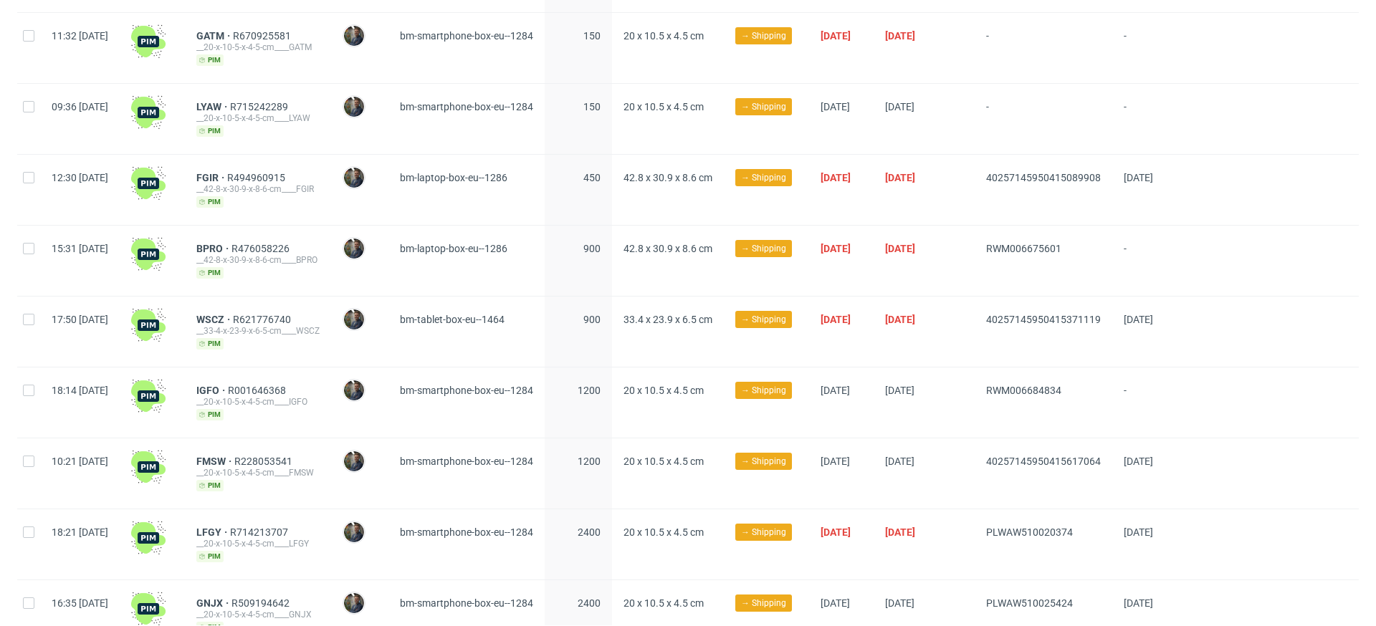
scroll to position [624, 0]
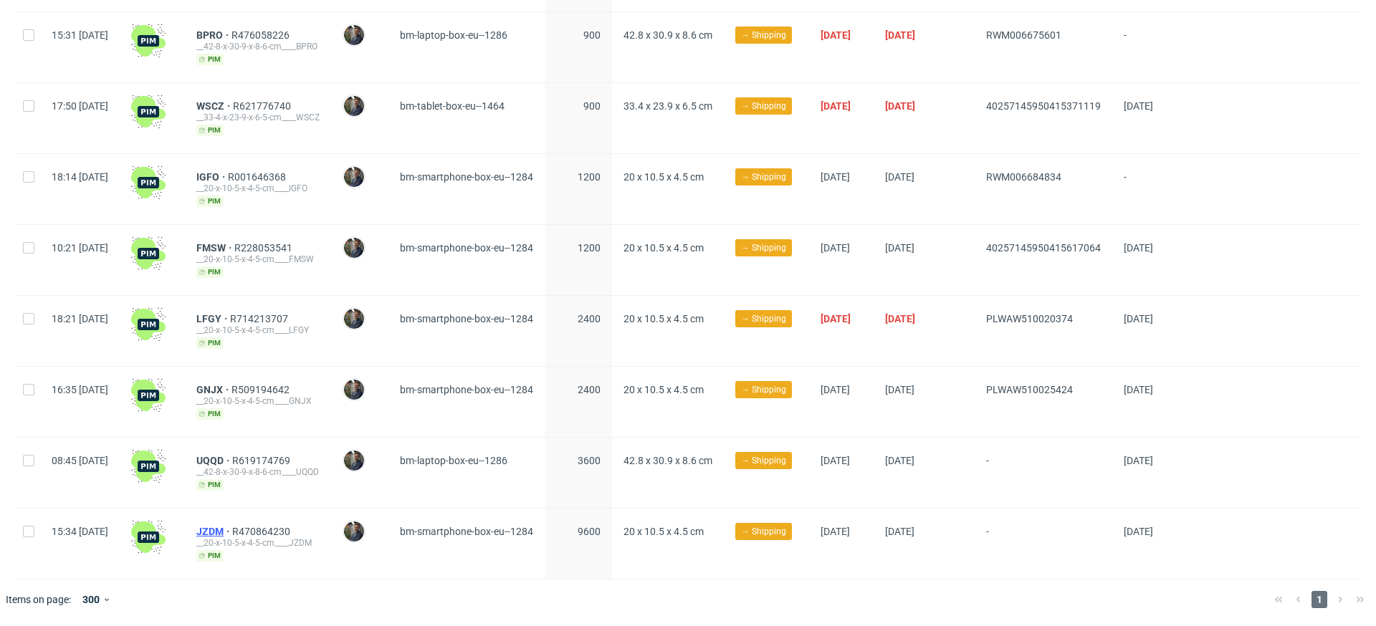
click at [232, 528] on span "JZDM" at bounding box center [214, 531] width 36 height 11
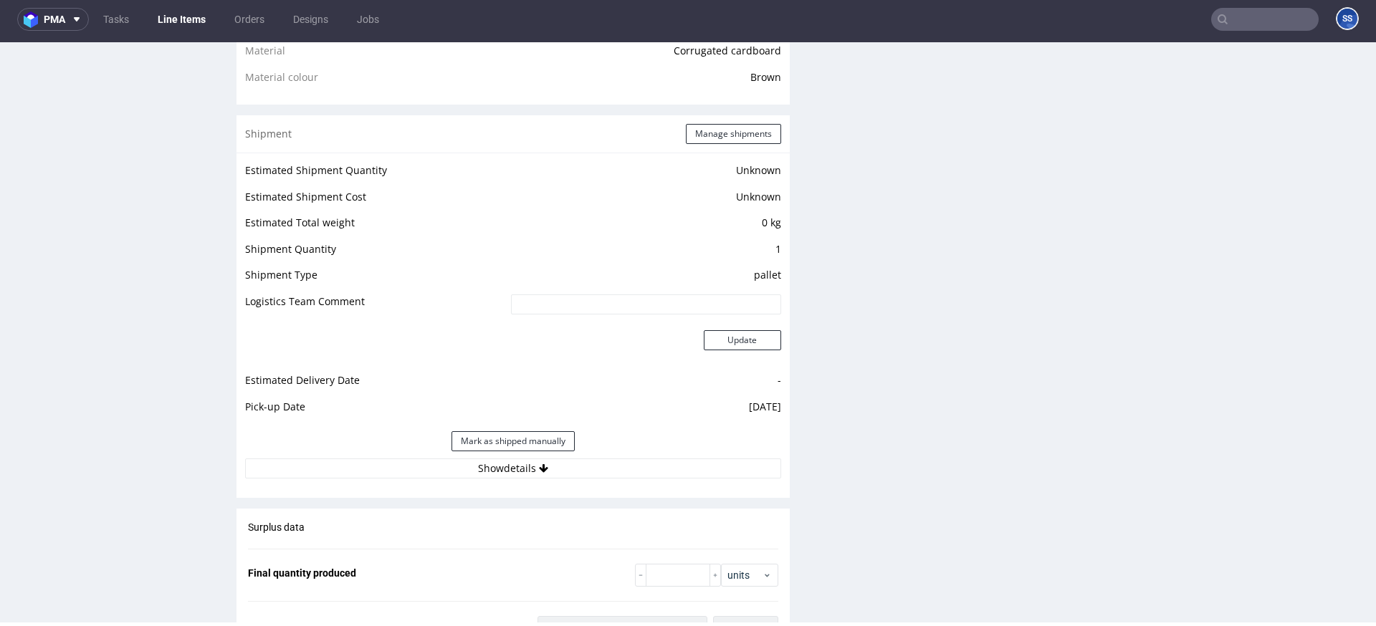
scroll to position [1086, 0]
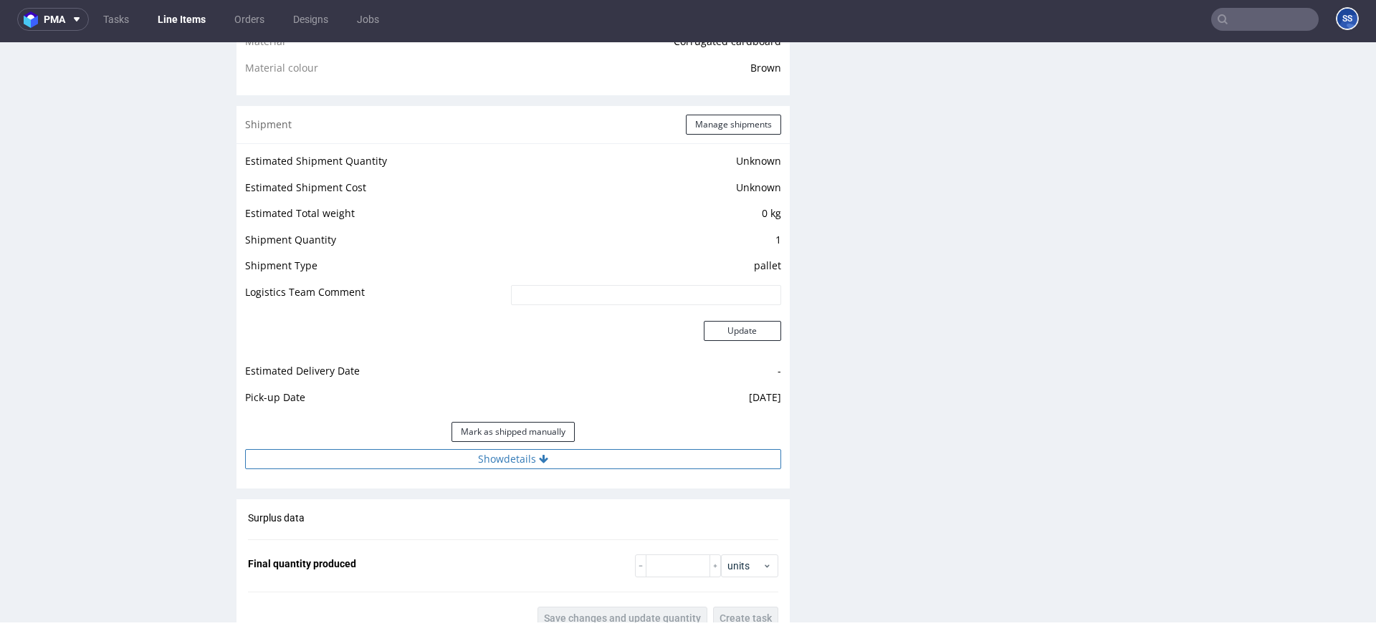
click at [522, 459] on button "Show details" at bounding box center [513, 459] width 536 height 20
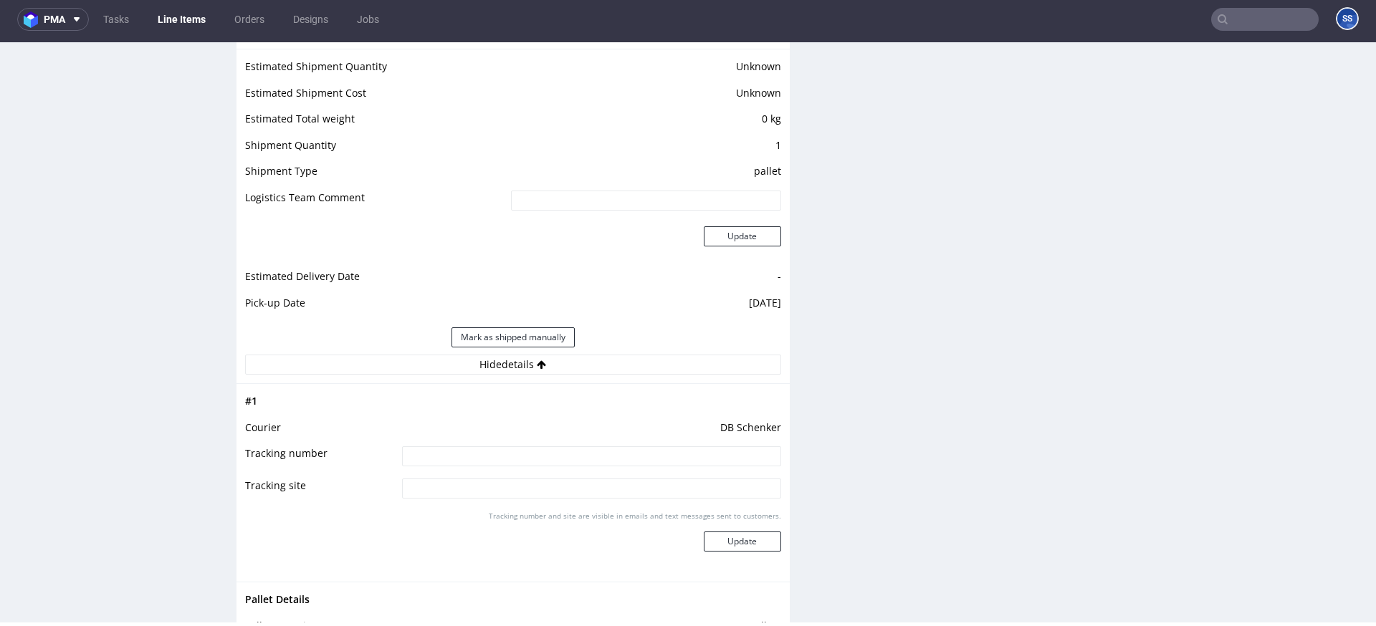
scroll to position [1203, 0]
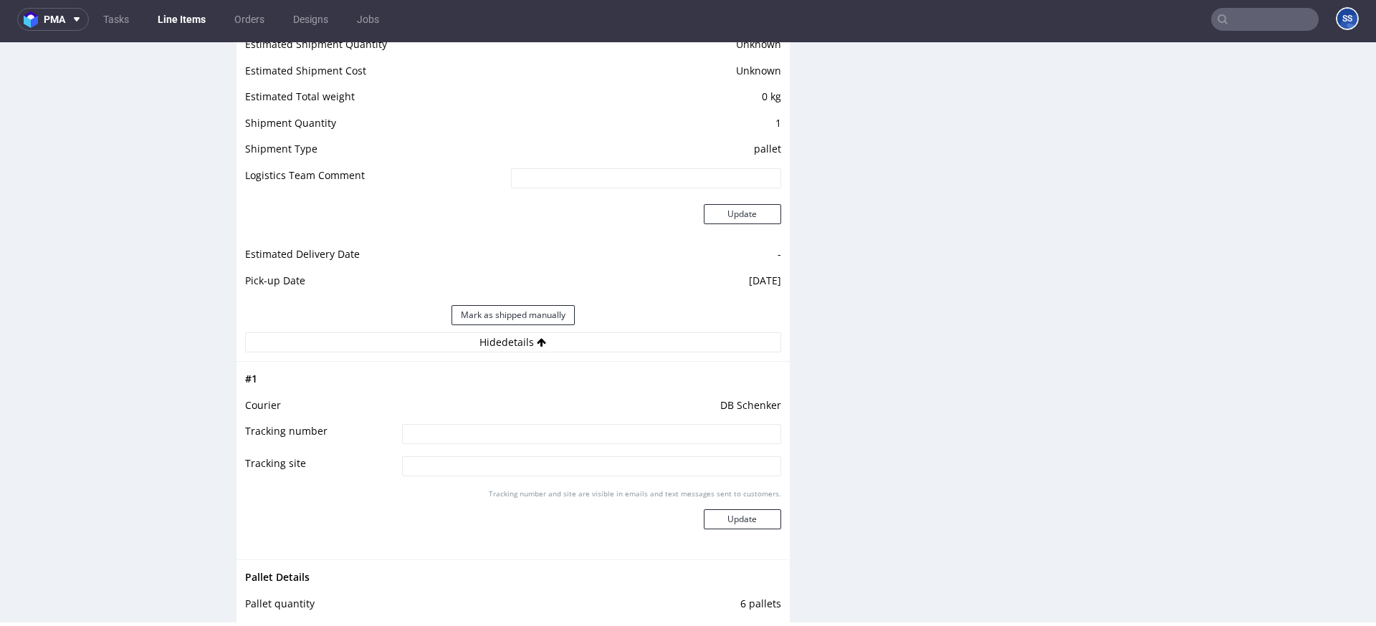
click at [522, 421] on td "DB Schenker" at bounding box center [590, 410] width 383 height 27
click at [473, 437] on input at bounding box center [591, 434] width 379 height 20
paste input "PLWAW510025603"
type input "PLWAW510025603"
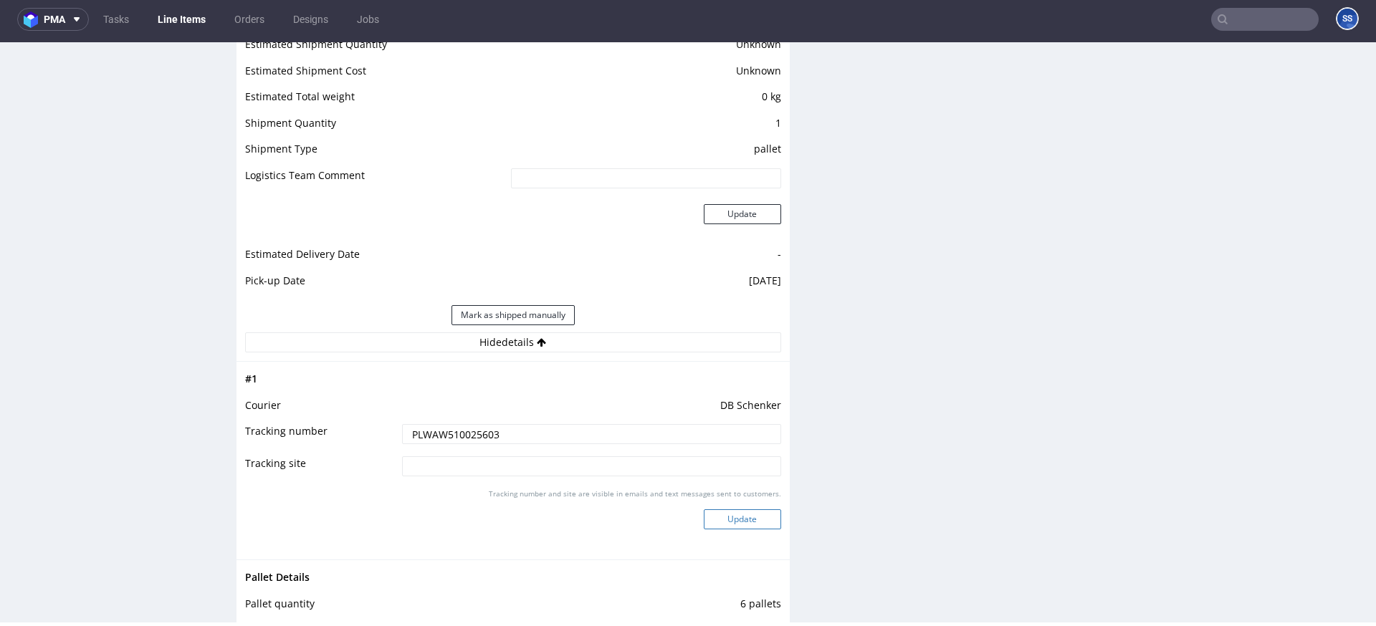
click at [718, 518] on button "Update" at bounding box center [742, 520] width 77 height 20
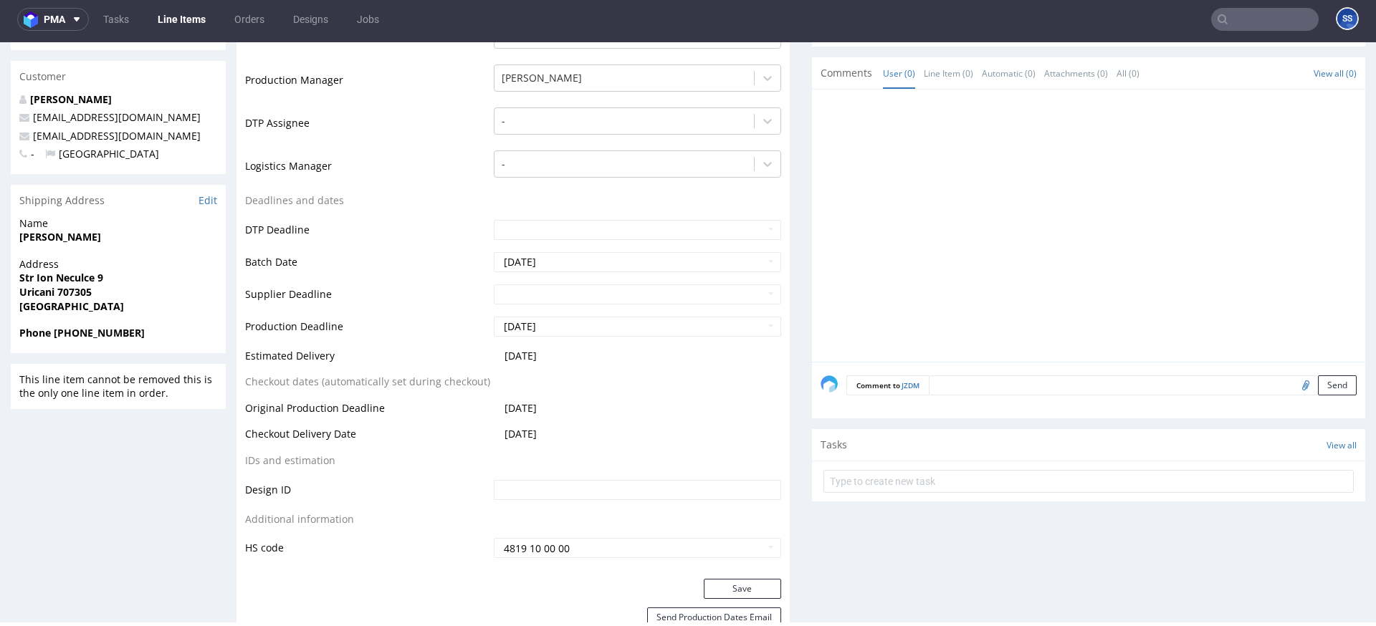
scroll to position [0, 0]
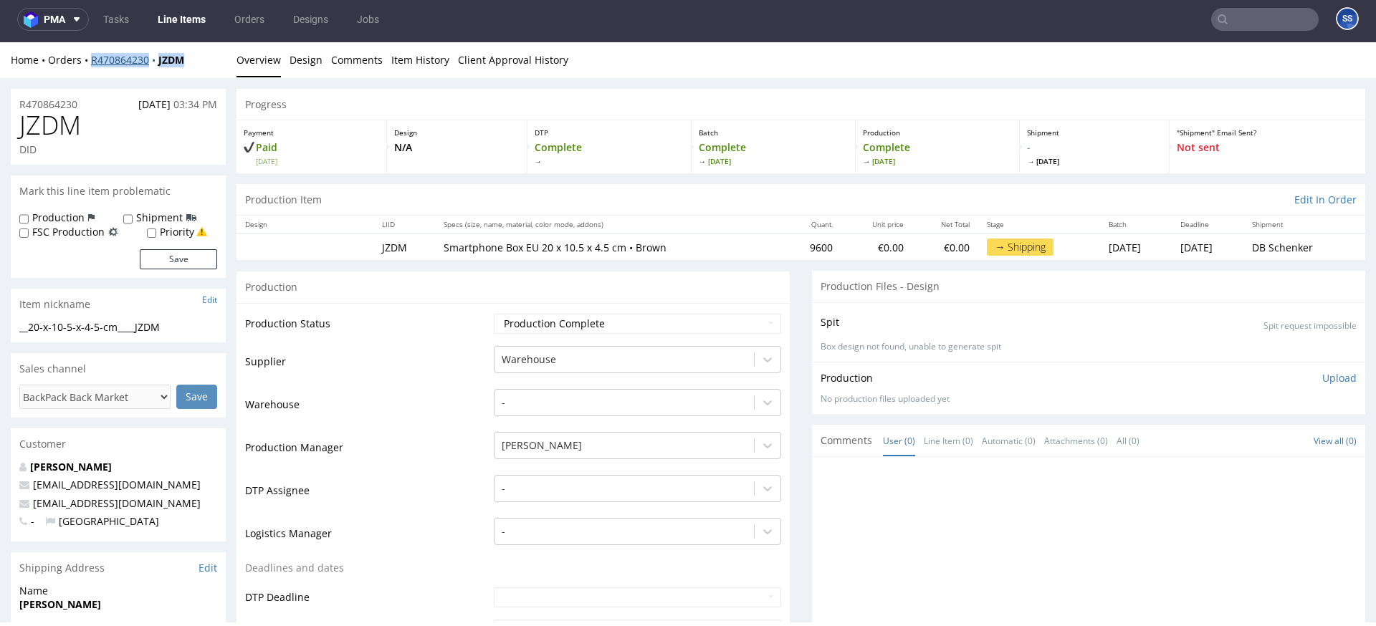
drag, startPoint x: 199, startPoint y: 56, endPoint x: 90, endPoint y: 62, distance: 108.4
click at [90, 62] on div "Home Orders R470864230 JZDM" at bounding box center [118, 60] width 215 height 14
copy div "R470864230 JZDM"
click at [191, 19] on link "Line Items" at bounding box center [181, 19] width 65 height 23
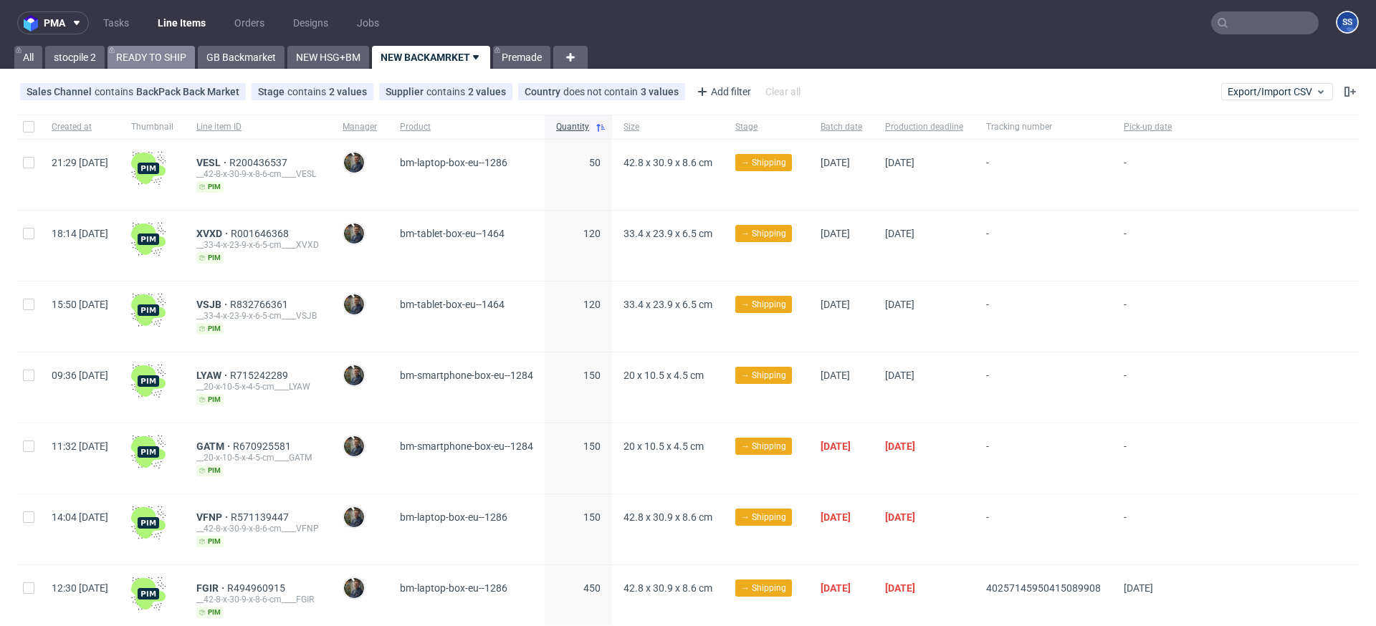
click at [166, 62] on link "READY TO SHIP" at bounding box center [151, 57] width 87 height 23
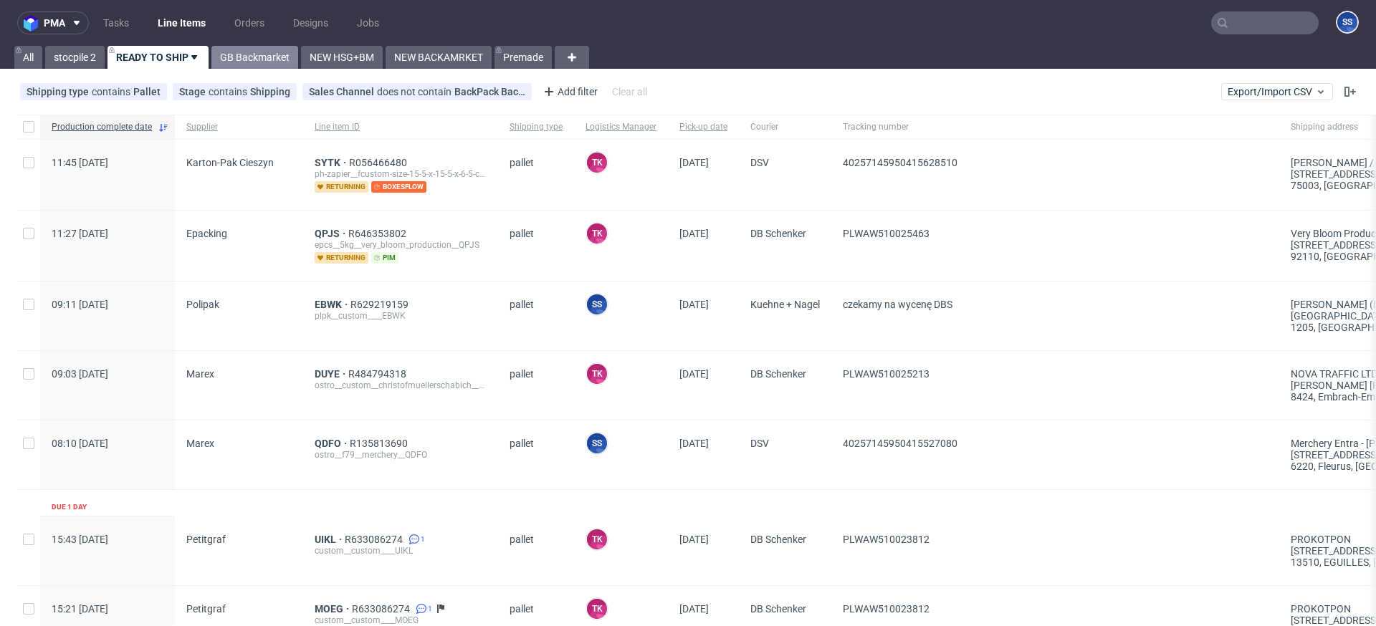
click at [268, 59] on link "GB Backmarket" at bounding box center [254, 57] width 87 height 23
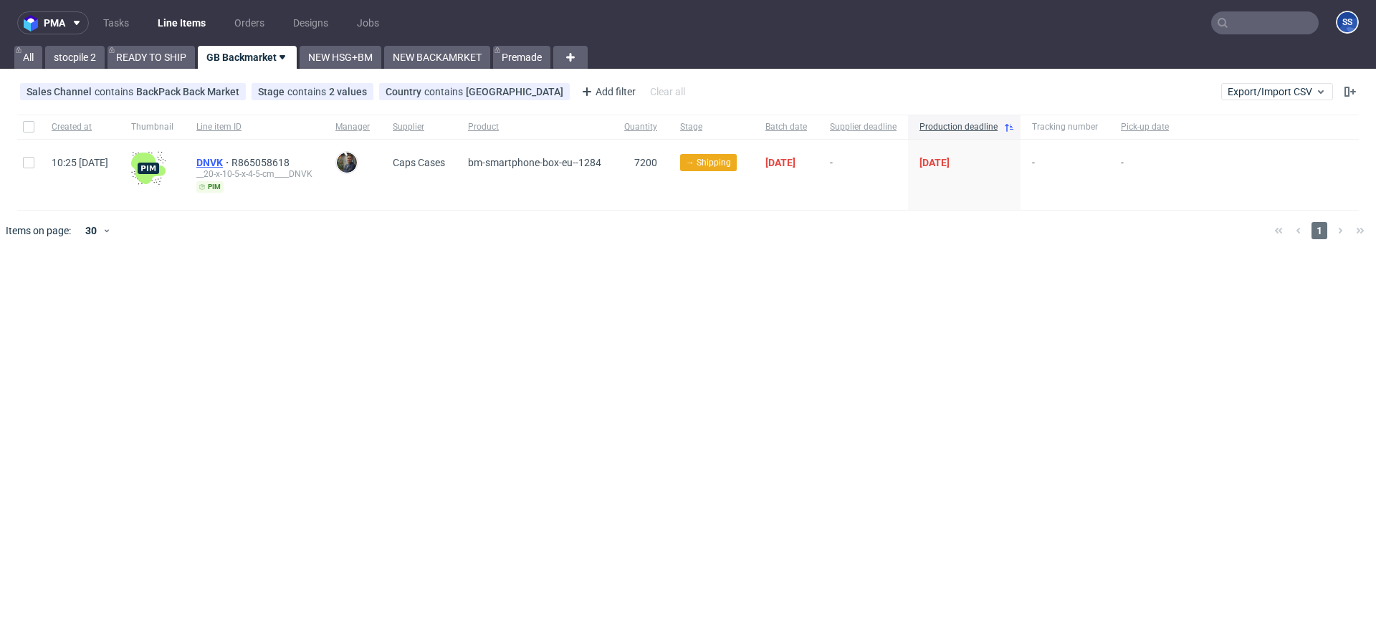
click at [232, 164] on span "DNVK" at bounding box center [213, 162] width 35 height 11
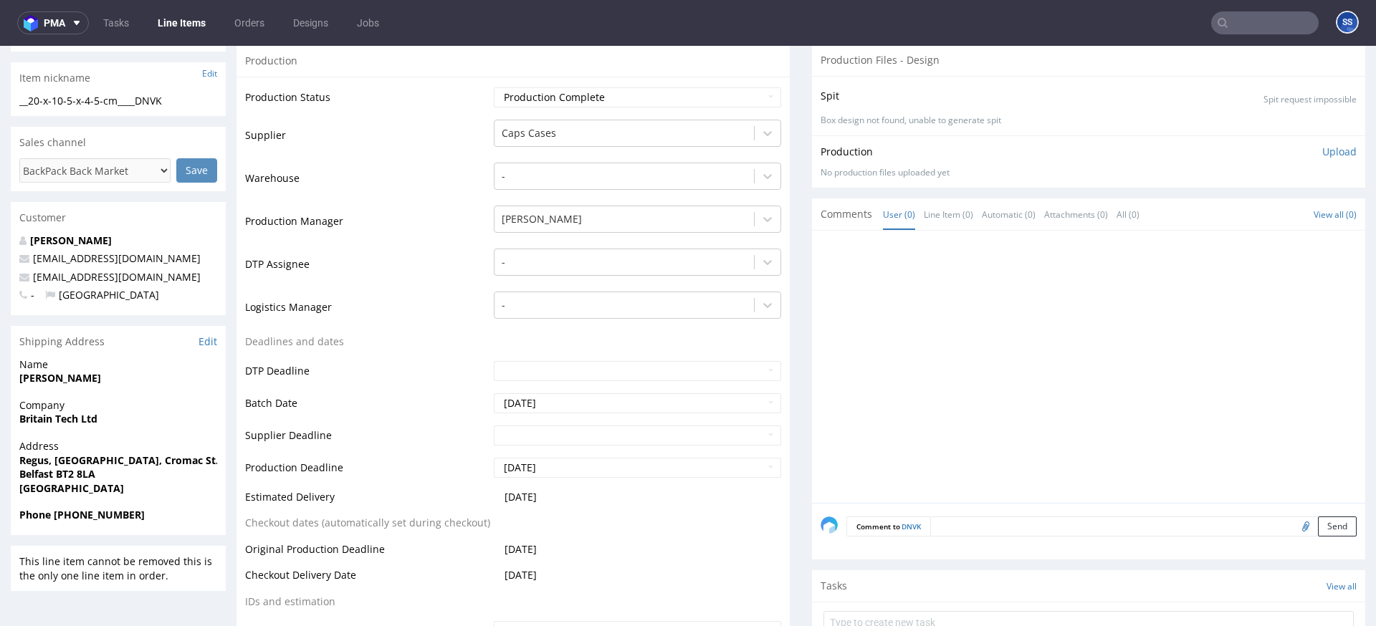
scroll to position [246, 0]
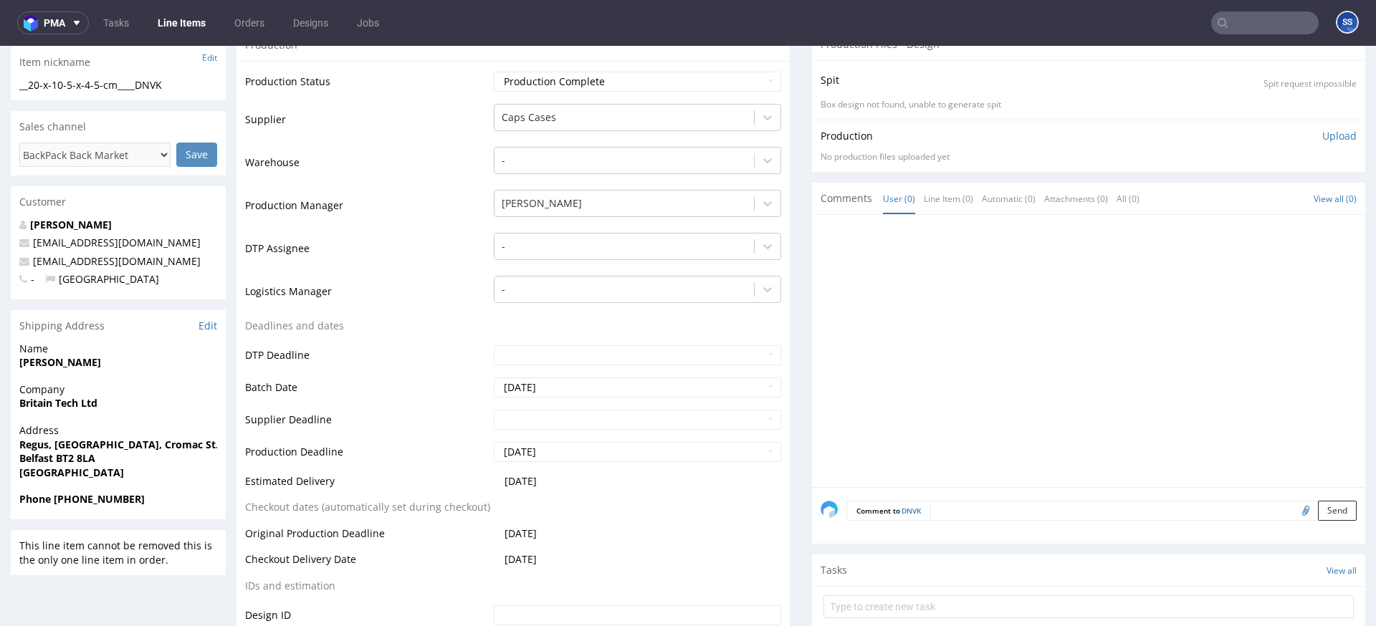
click at [36, 405] on strong "Britain Tech Ltd" at bounding box center [58, 403] width 78 height 14
click at [35, 405] on strong "Britain Tech Ltd" at bounding box center [58, 403] width 78 height 14
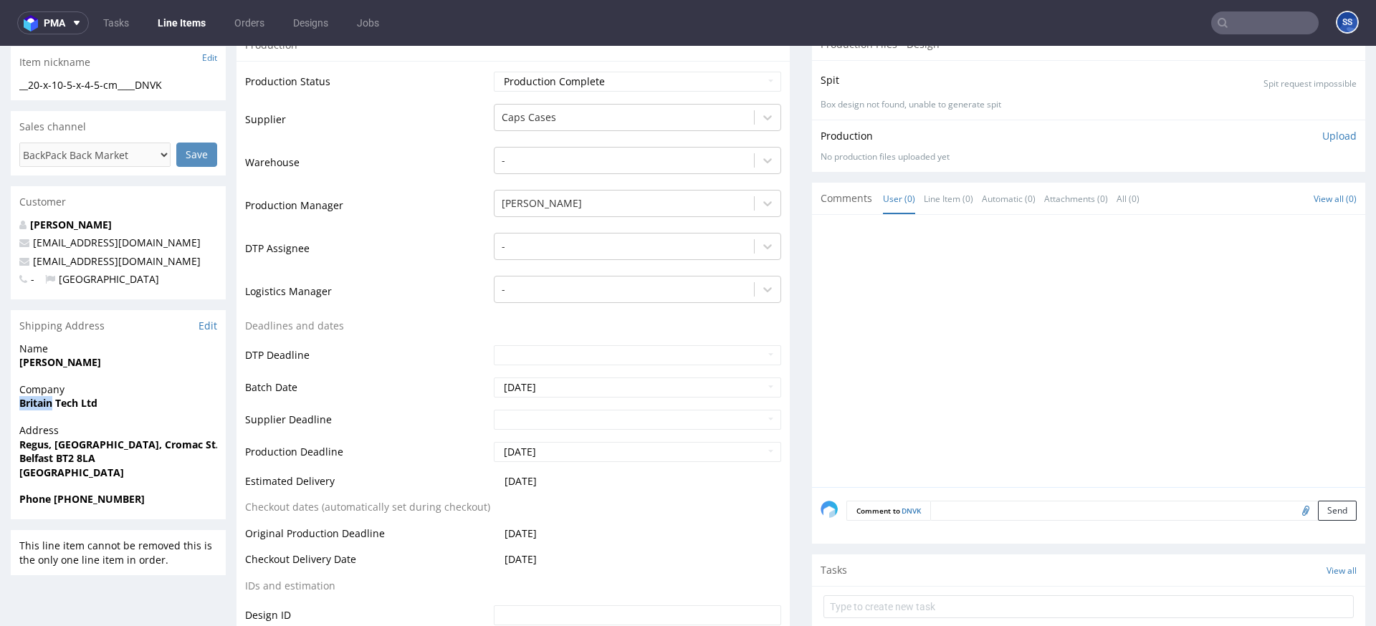
click at [36, 405] on strong "Britain Tech Ltd" at bounding box center [58, 403] width 78 height 14
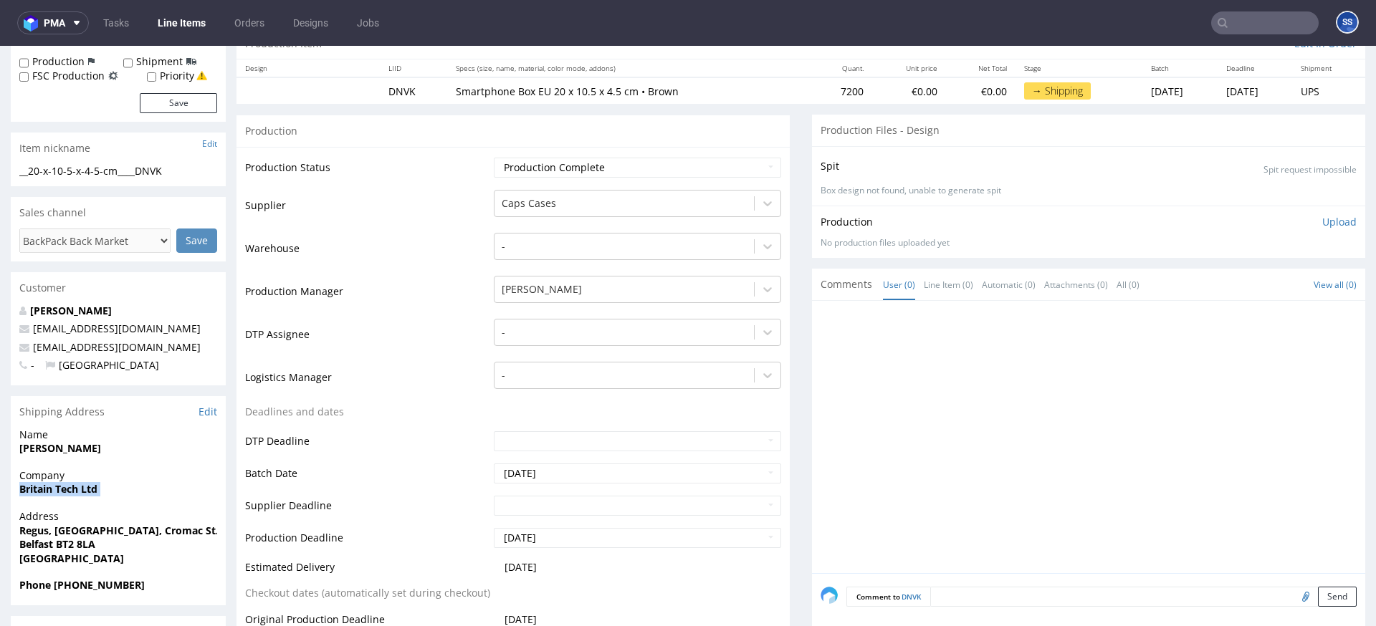
scroll to position [0, 0]
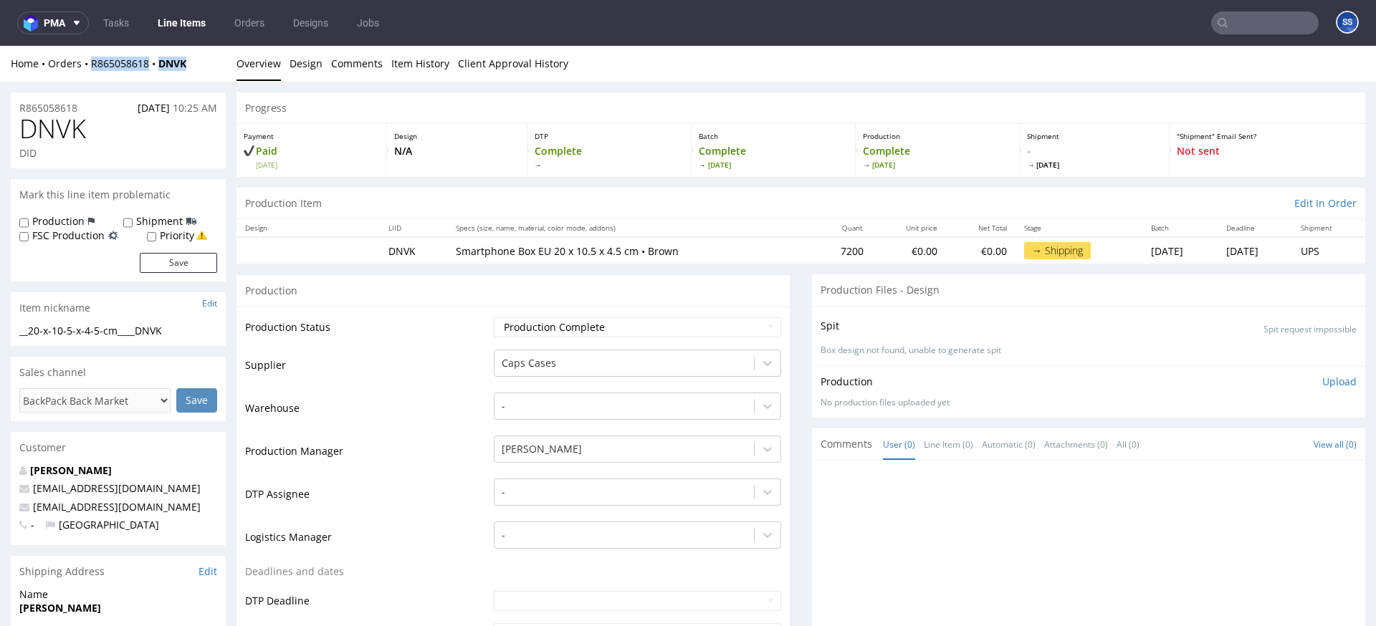
drag, startPoint x: 194, startPoint y: 66, endPoint x: 93, endPoint y: 70, distance: 101.2
click at [93, 70] on div "Home Orders R865058618 DNVK" at bounding box center [118, 64] width 215 height 14
copy div "R865058618 DNVK"
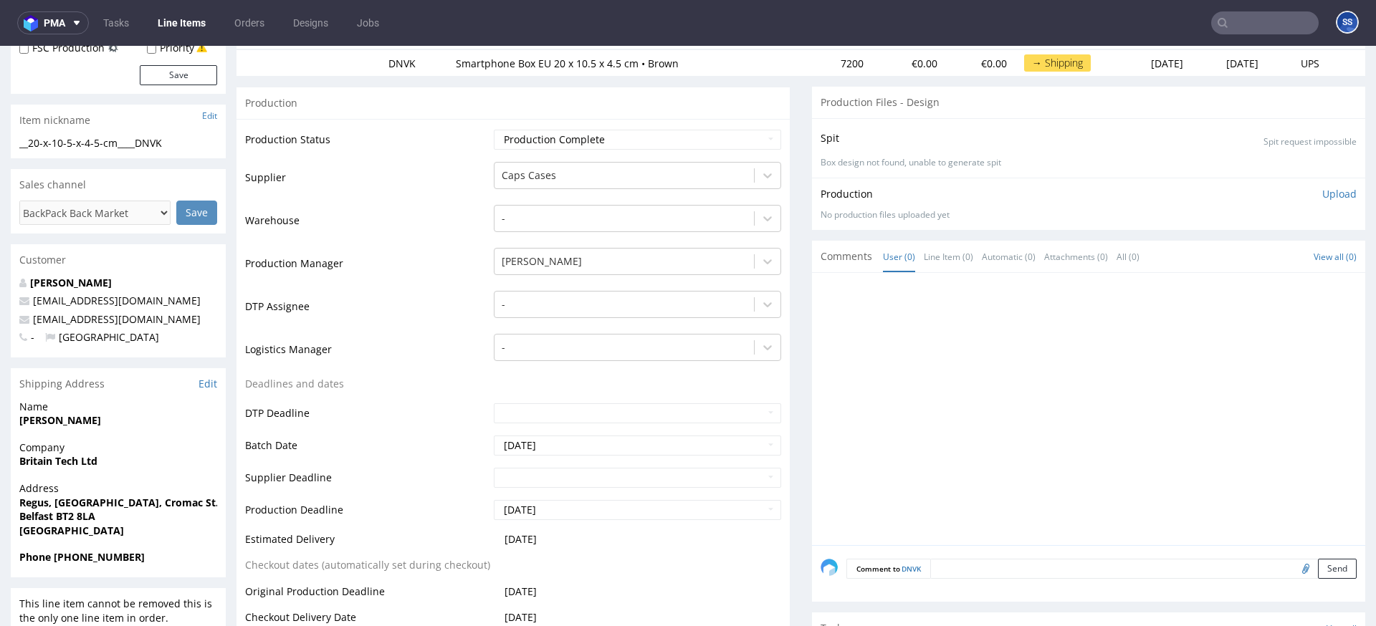
scroll to position [157, 0]
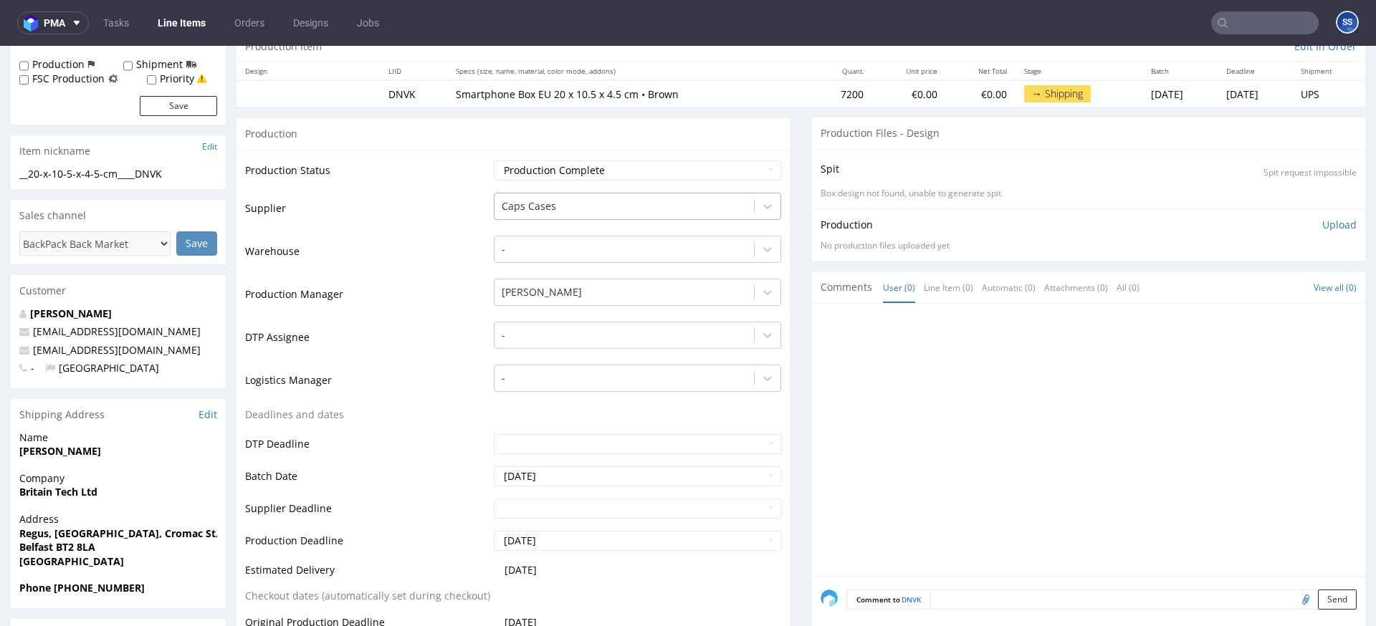
click at [578, 209] on div at bounding box center [624, 206] width 245 height 17
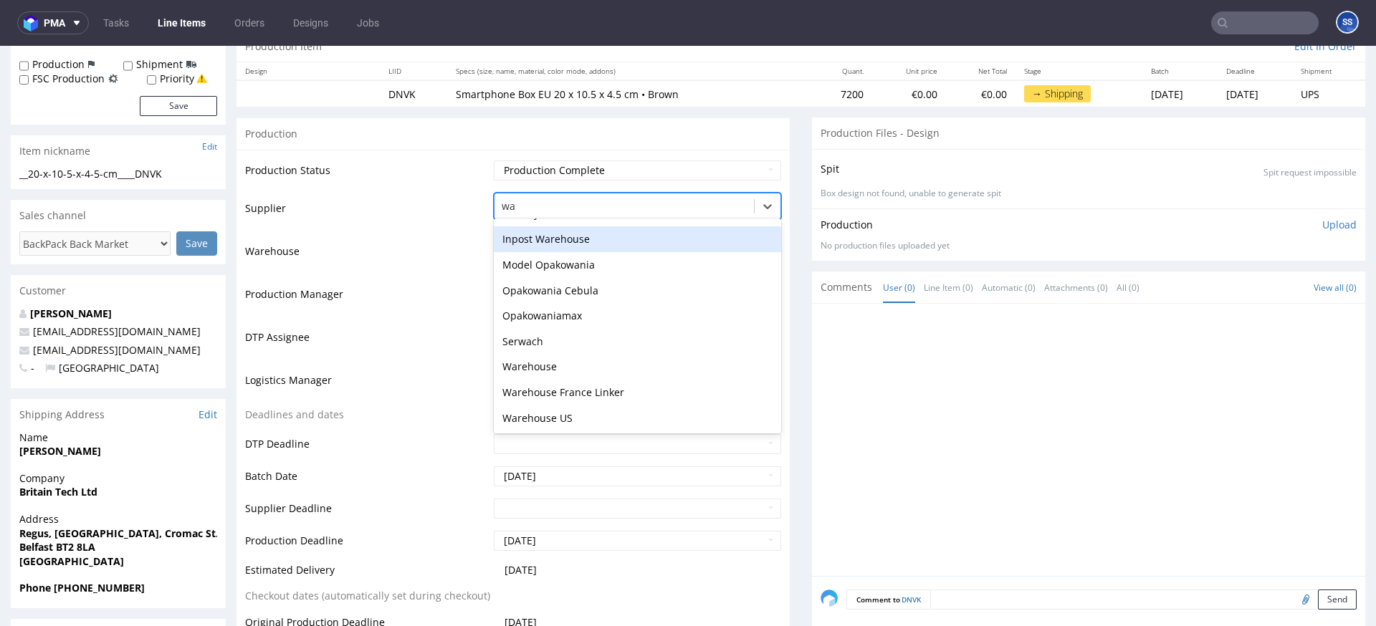
scroll to position [97, 0]
type input "ware"
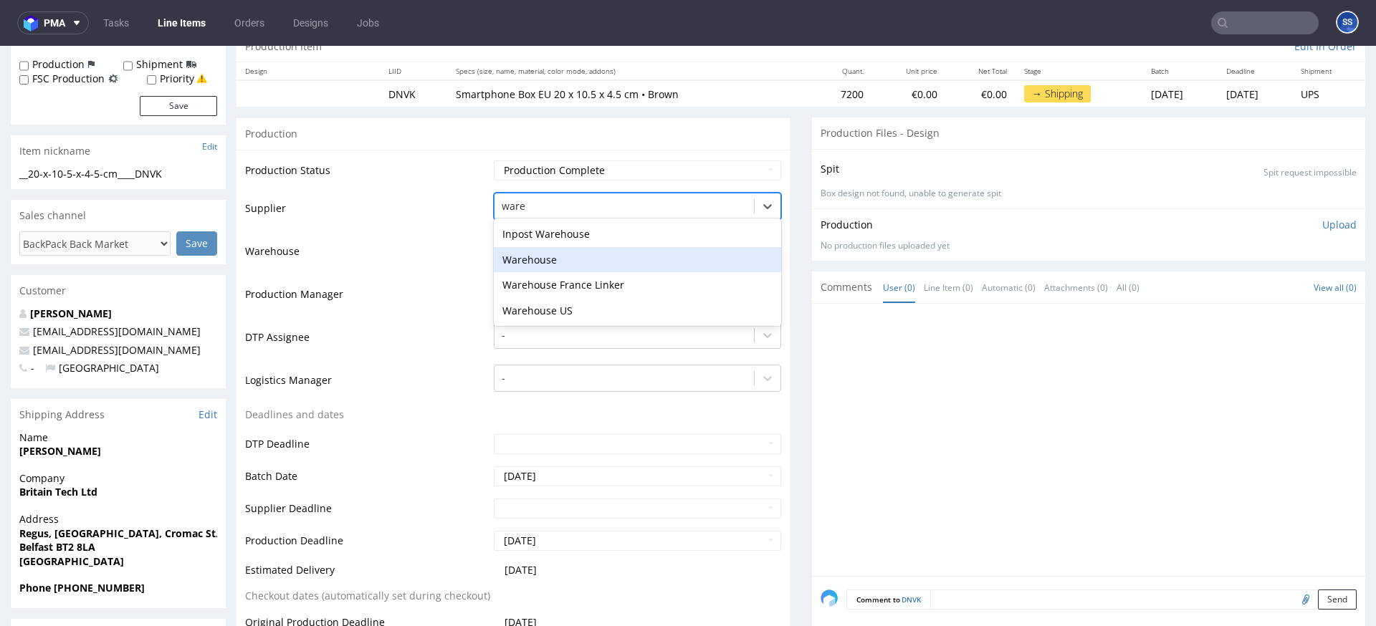
drag, startPoint x: 553, startPoint y: 260, endPoint x: 559, endPoint y: 257, distance: 7.4
click at [553, 260] on div "Warehouse" at bounding box center [637, 260] width 287 height 26
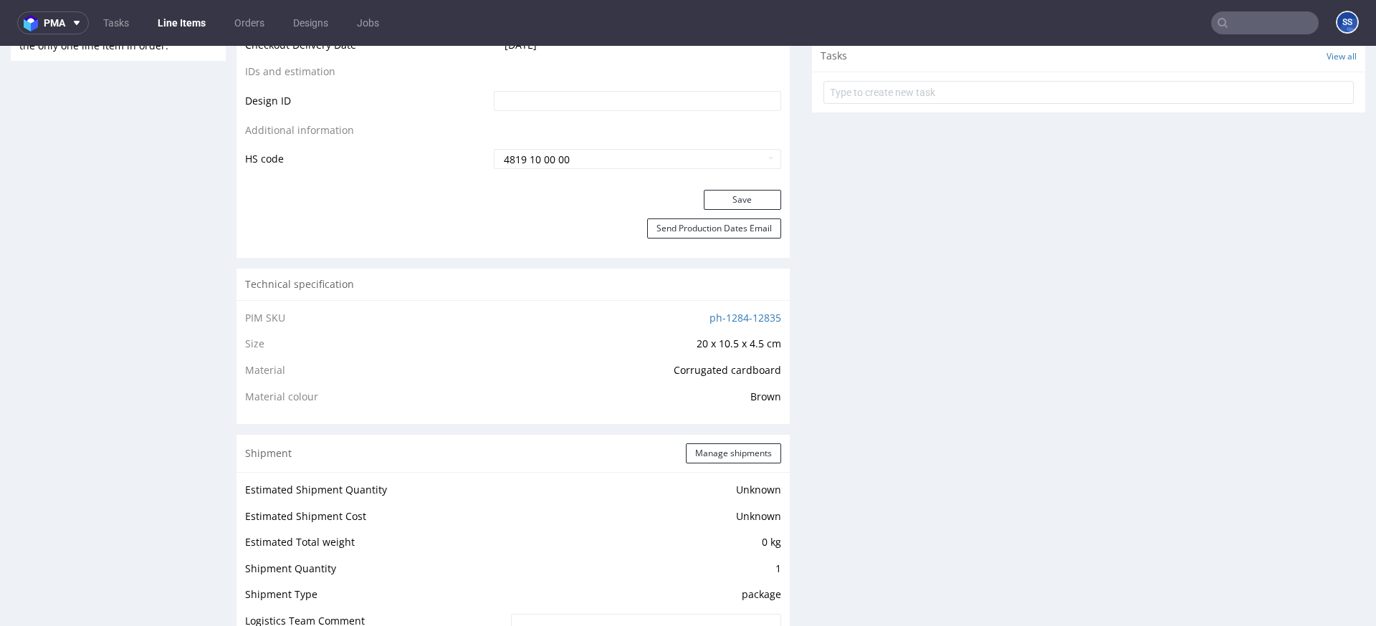
scroll to position [764, 0]
click at [729, 194] on button "Save" at bounding box center [742, 196] width 77 height 20
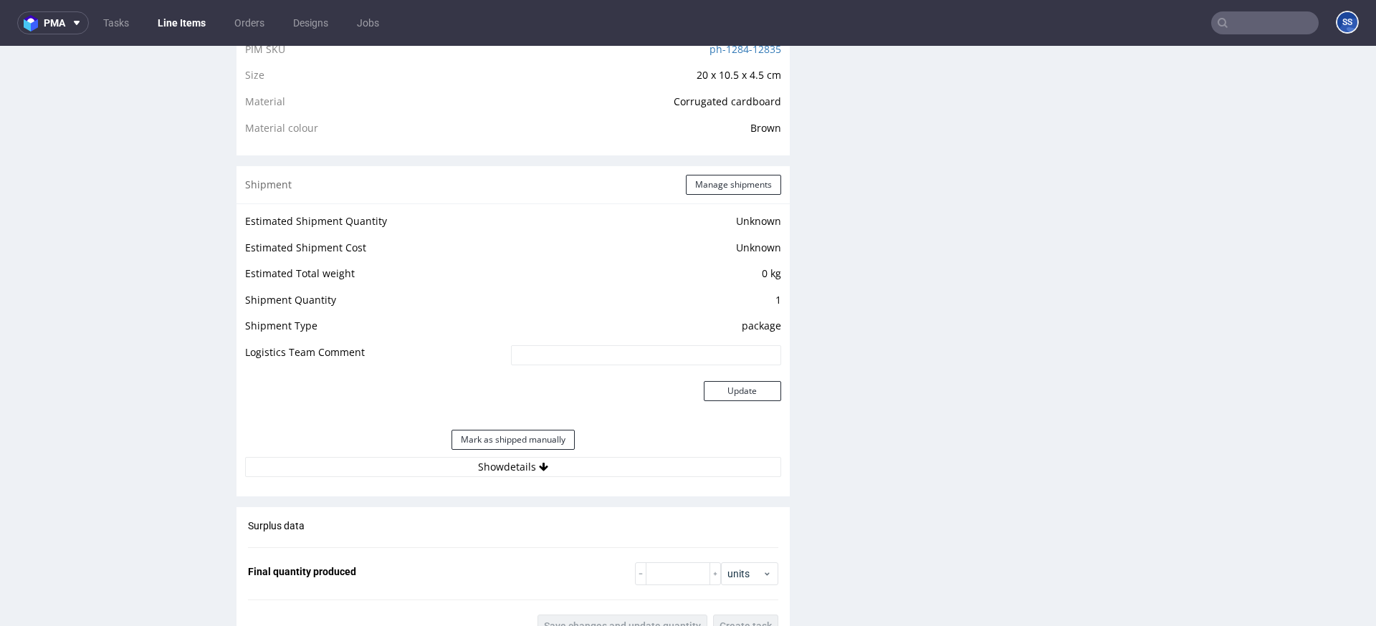
scroll to position [1045, 0]
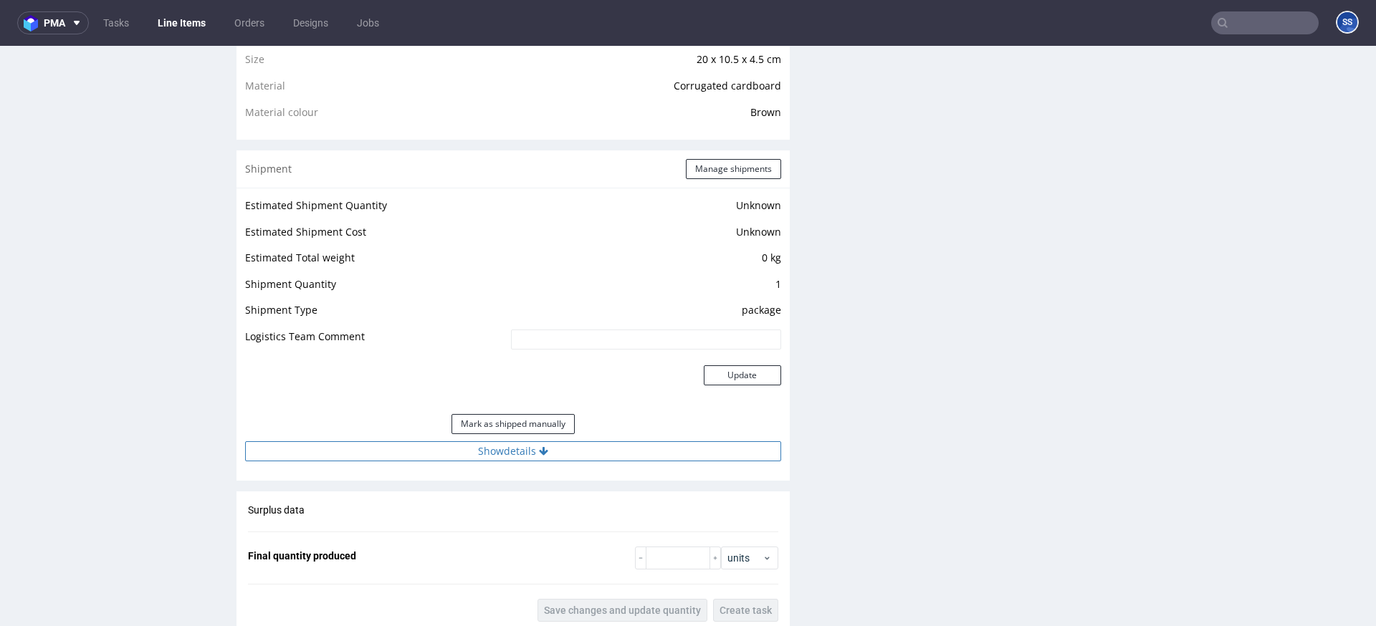
click at [520, 447] on button "Show details" at bounding box center [513, 452] width 536 height 20
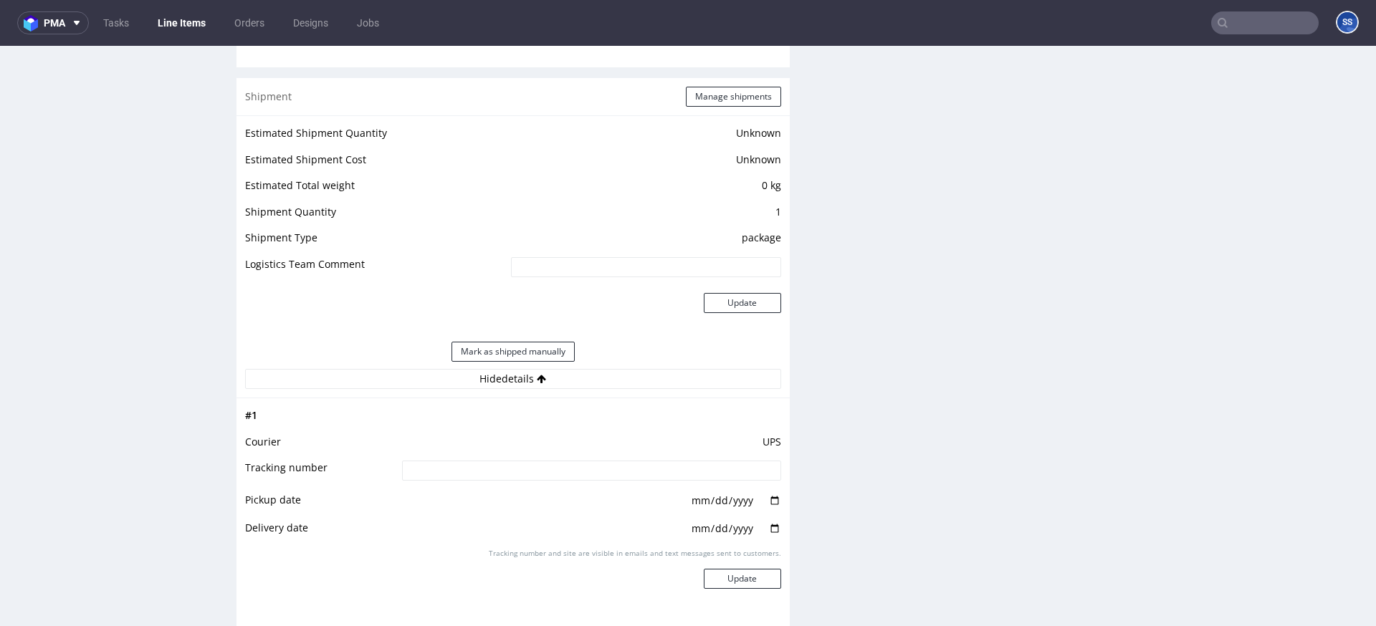
scroll to position [1117, 0]
click at [722, 104] on button "Manage shipments" at bounding box center [733, 97] width 95 height 20
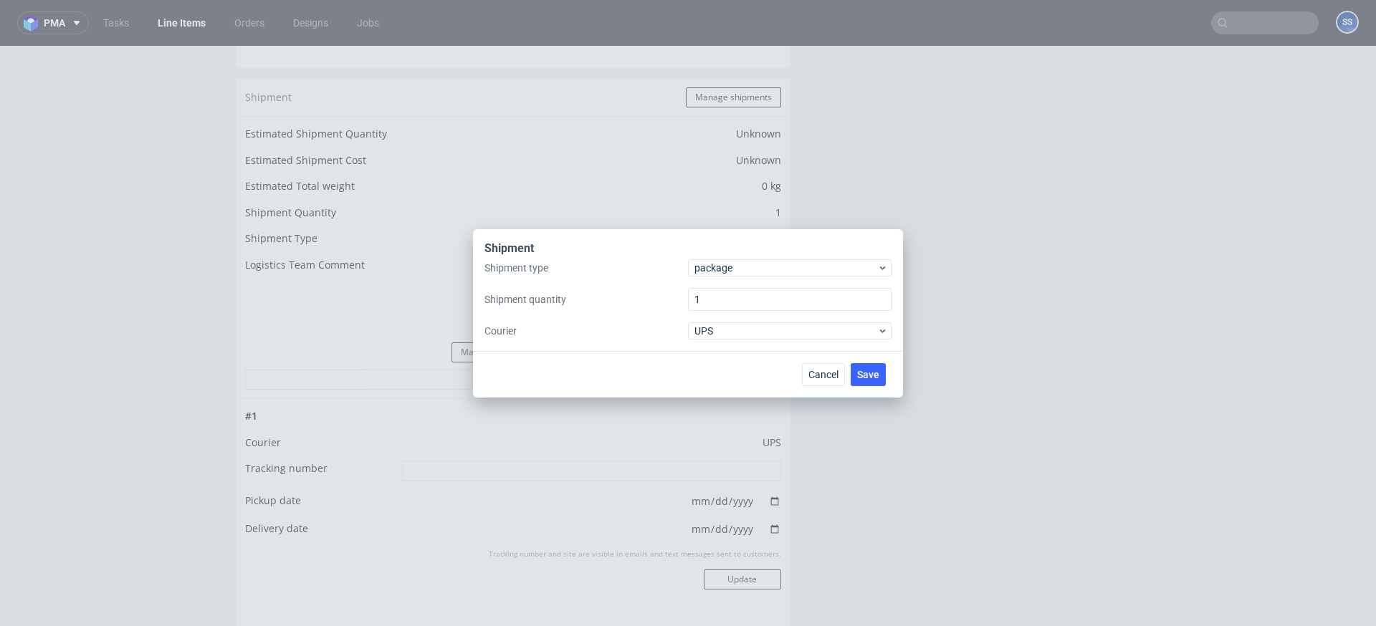
click at [735, 257] on div "Shipment" at bounding box center [688, 250] width 407 height 19
click at [737, 264] on span "package" at bounding box center [786, 268] width 183 height 14
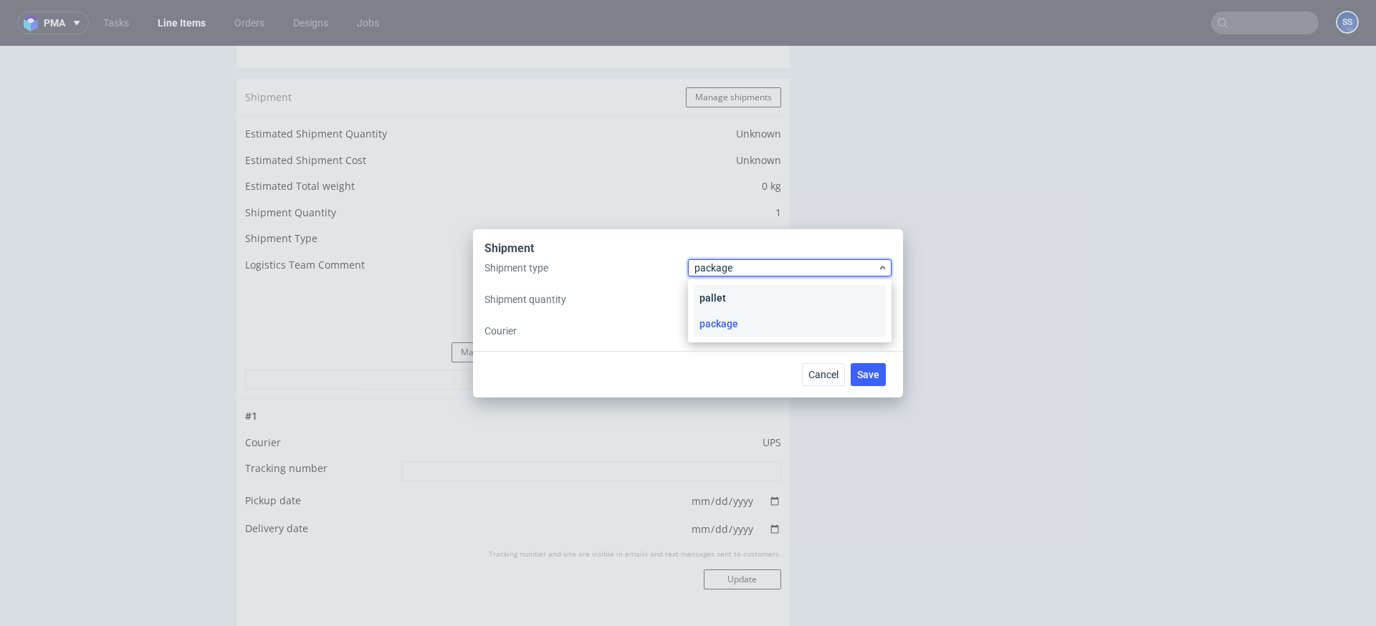
click at [750, 297] on div "pallet" at bounding box center [790, 298] width 192 height 26
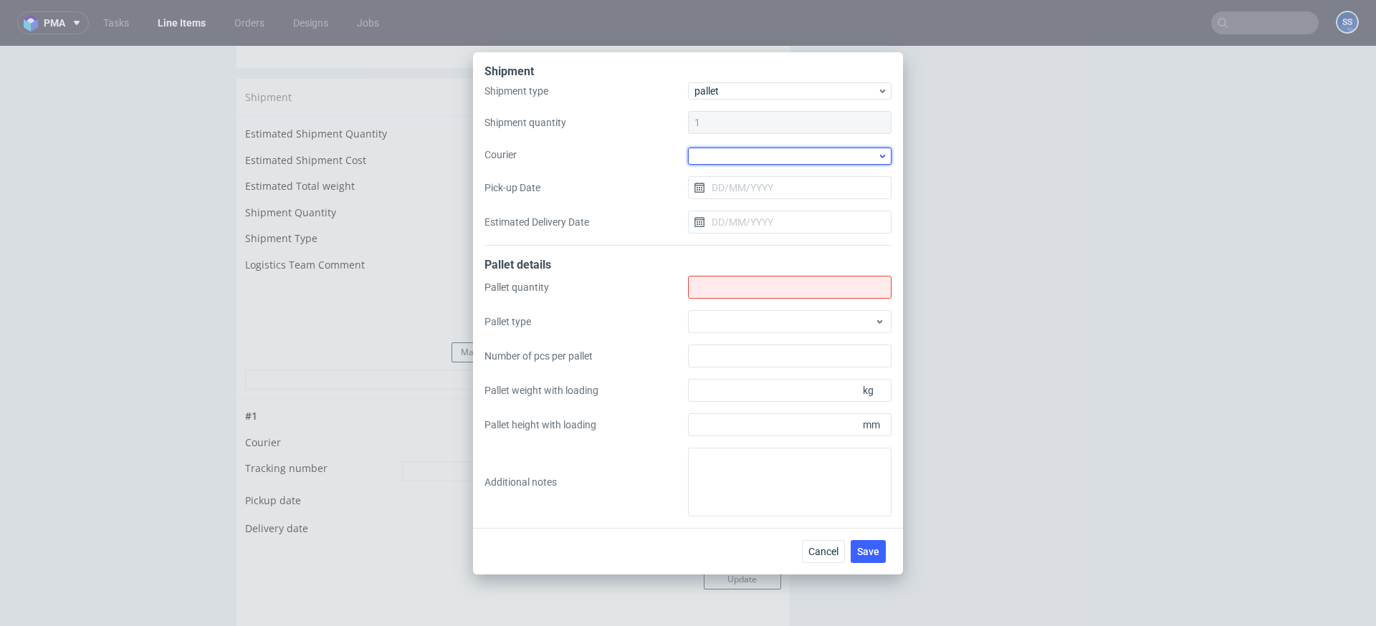
click at [727, 159] on div at bounding box center [790, 156] width 204 height 17
click at [743, 194] on div "Kuehne + Nagel" at bounding box center [790, 189] width 192 height 26
click at [741, 190] on input "Pick-up Date" at bounding box center [790, 186] width 204 height 23
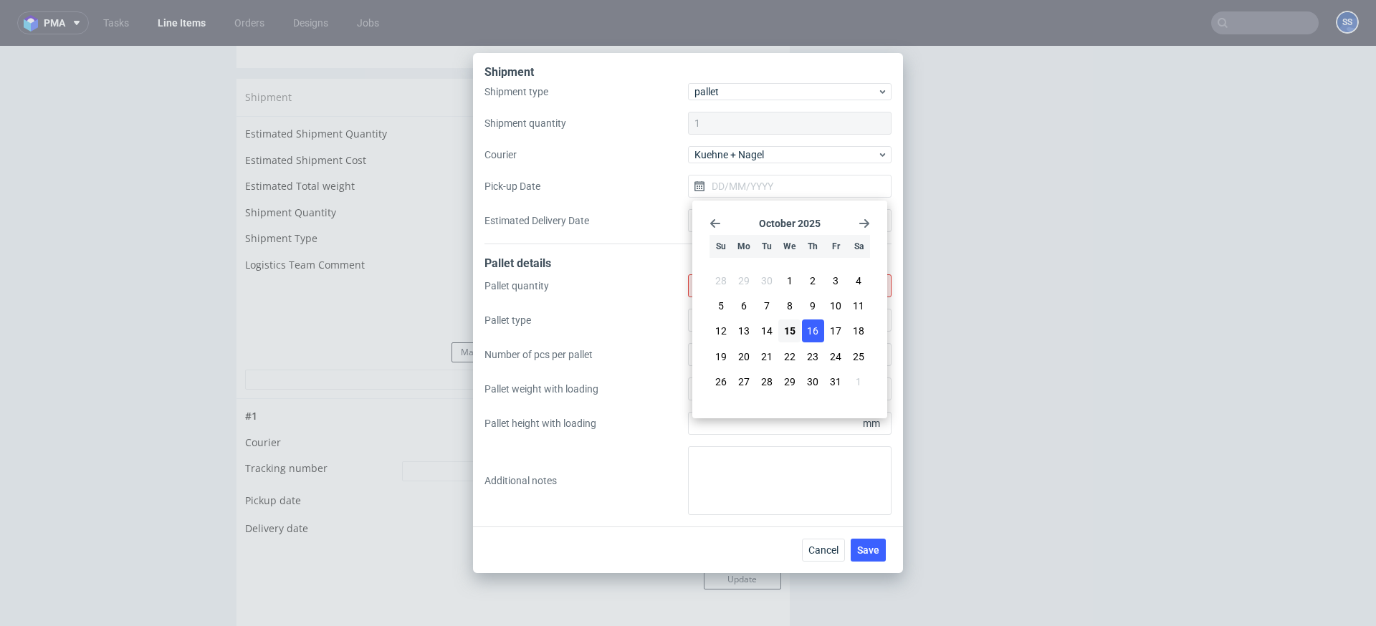
click at [811, 330] on span "16" at bounding box center [812, 331] width 11 height 14
type input "16/10/2025"
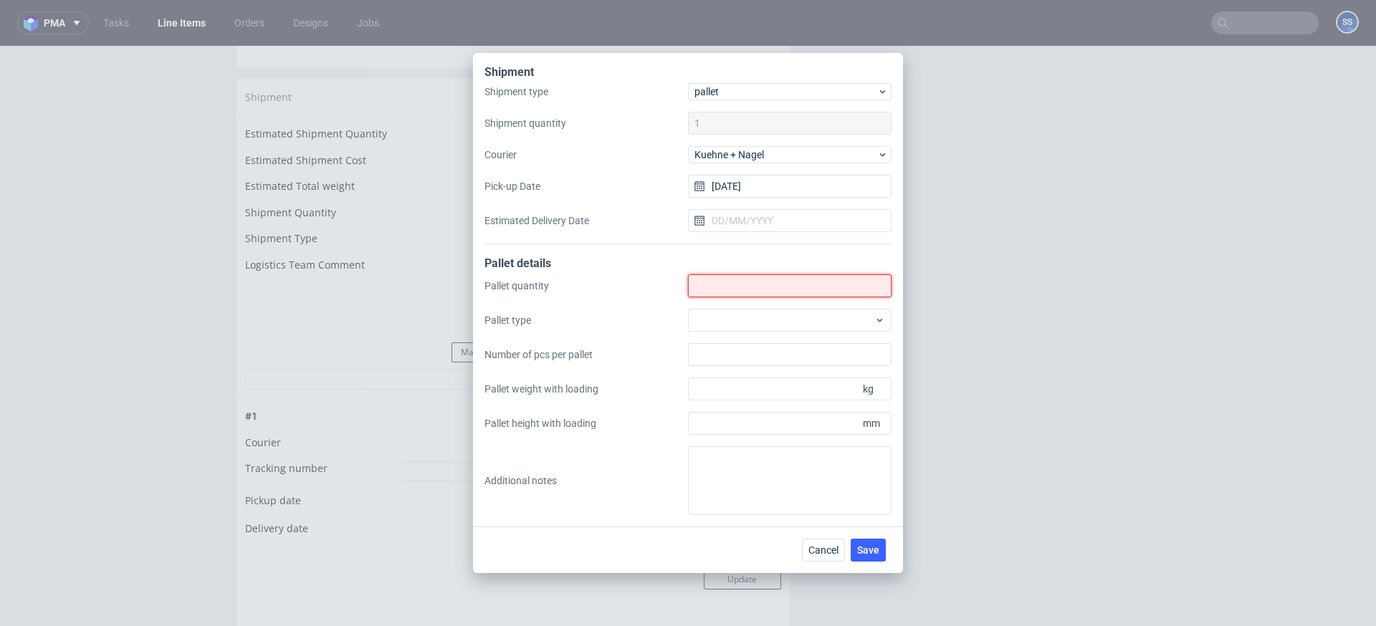
click at [735, 286] on input "Shipment type" at bounding box center [790, 286] width 204 height 23
type input "4"
click at [879, 546] on span "Save" at bounding box center [868, 550] width 22 height 10
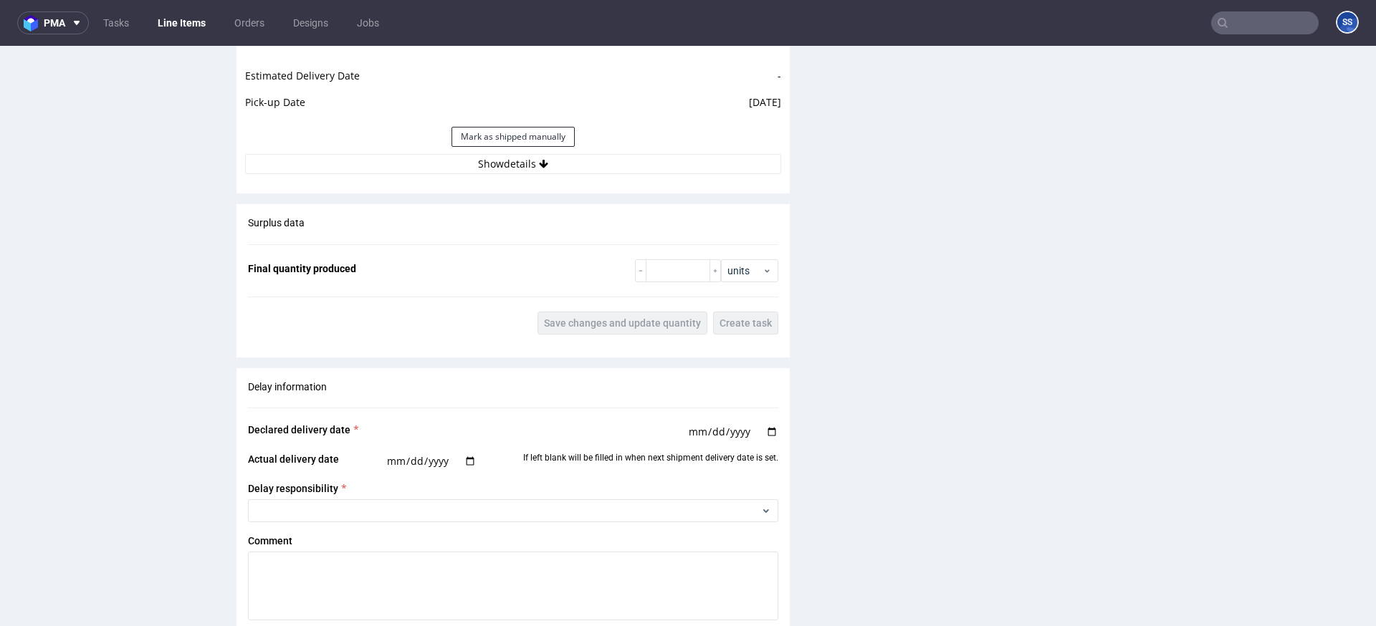
scroll to position [1388, 0]
click at [487, 165] on button "Show details" at bounding box center [513, 161] width 536 height 20
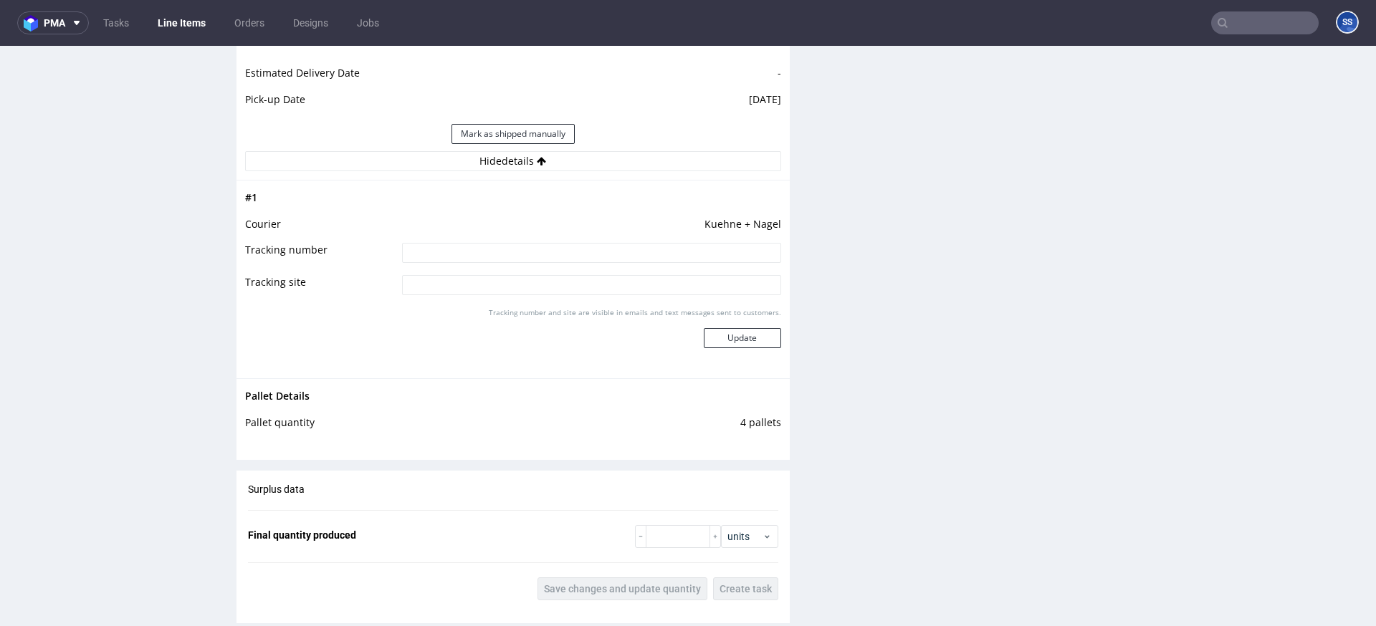
click at [520, 243] on input at bounding box center [591, 253] width 379 height 20
paste input "RWM006686165"
type input "RWM006686165"
click at [730, 341] on button "Update" at bounding box center [742, 338] width 77 height 20
click at [178, 24] on link "Line Items" at bounding box center [181, 22] width 65 height 23
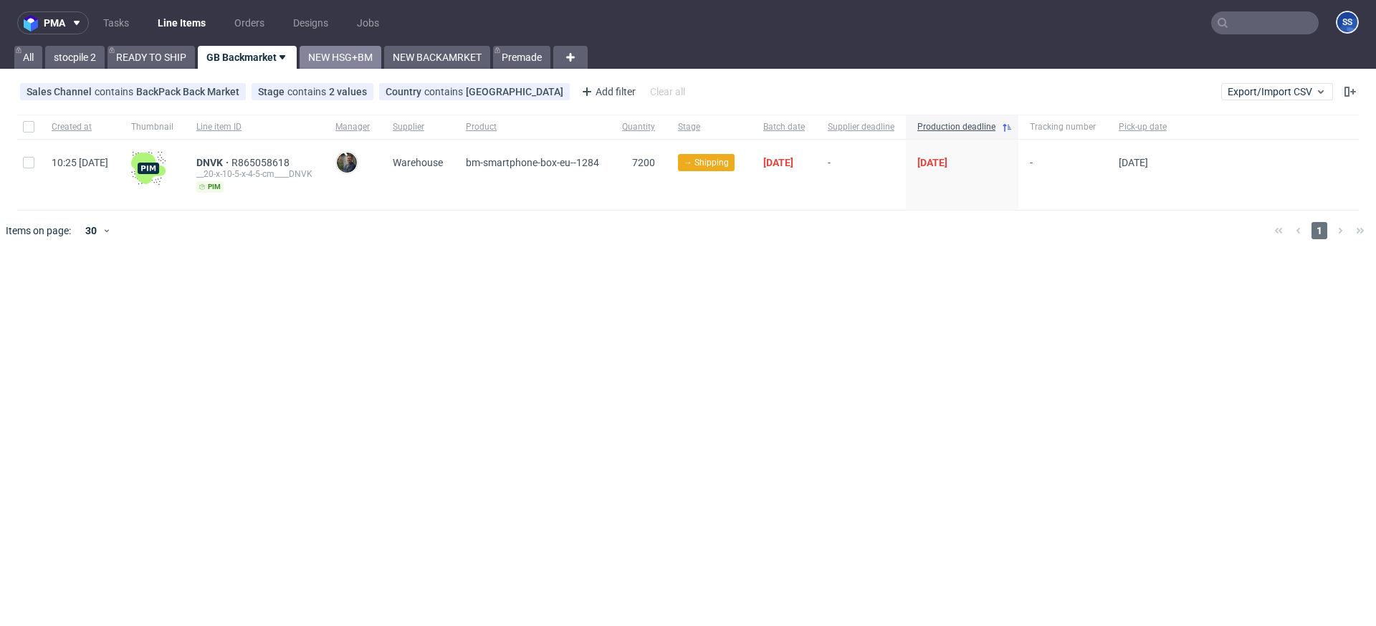
click at [356, 64] on link "NEW HSG+BM" at bounding box center [341, 57] width 82 height 23
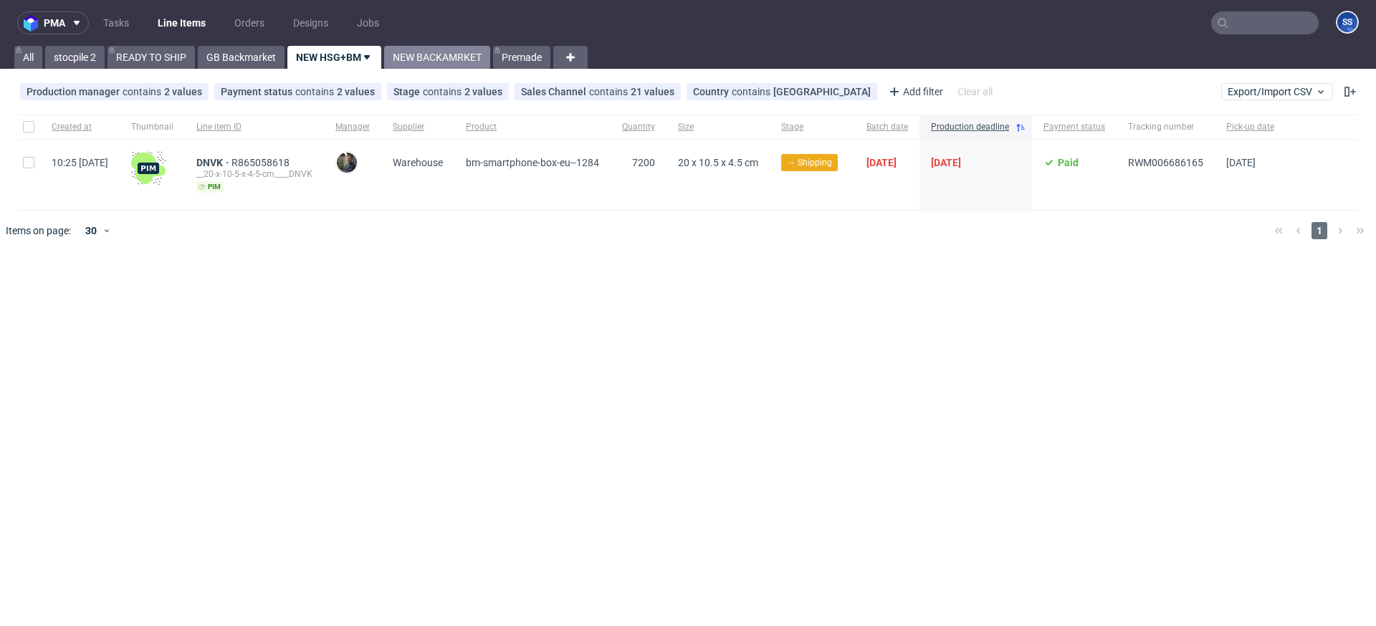
click at [422, 61] on link "NEW BACKAMRKET" at bounding box center [437, 57] width 106 height 23
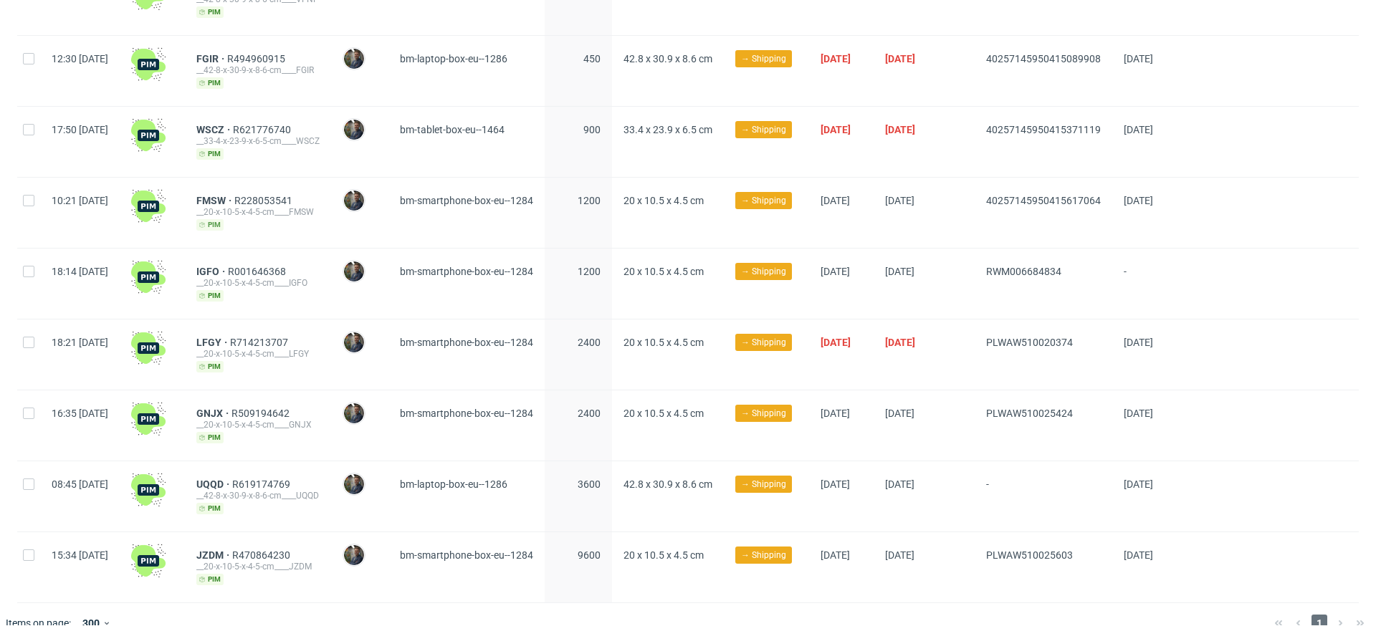
scroll to position [530, 0]
click at [232, 484] on span "UQQD" at bounding box center [214, 483] width 36 height 11
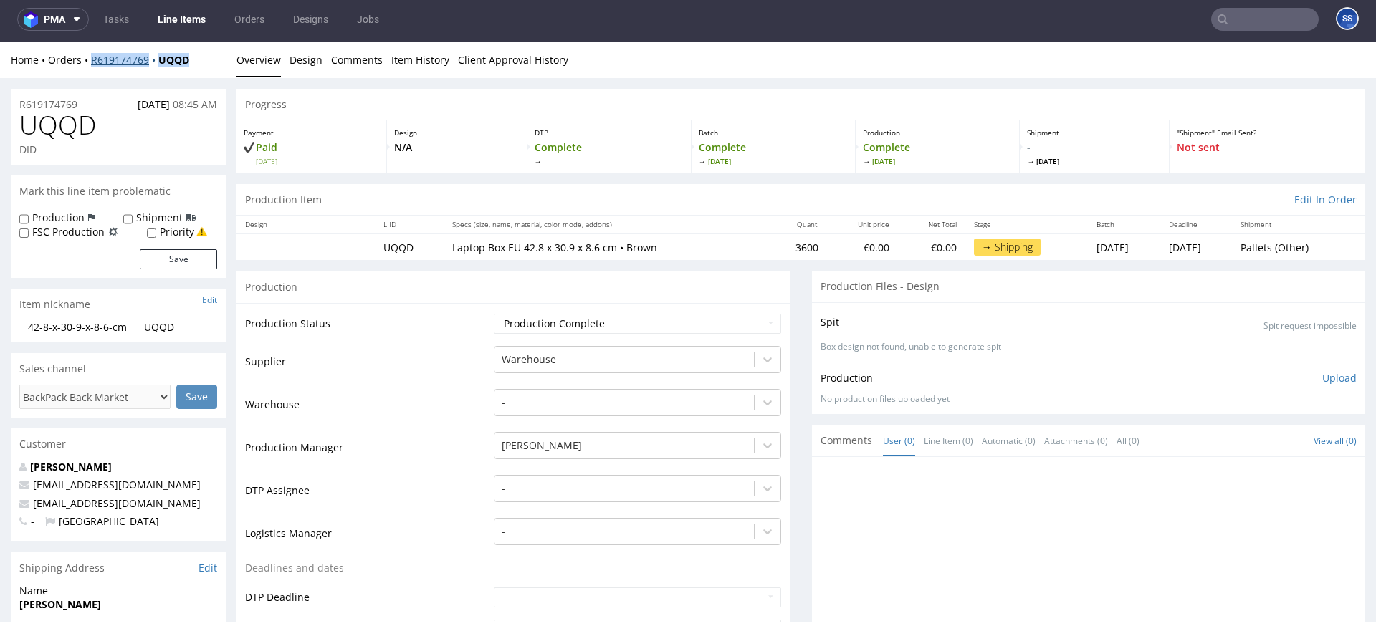
drag, startPoint x: 190, startPoint y: 62, endPoint x: 92, endPoint y: 62, distance: 97.5
click at [92, 62] on div "Home Orders R619174769 UQQD" at bounding box center [118, 60] width 215 height 14
click at [201, 57] on div "Home Orders R619174769 UQQD" at bounding box center [118, 60] width 215 height 14
drag, startPoint x: 196, startPoint y: 62, endPoint x: 86, endPoint y: 66, distance: 110.5
click at [86, 66] on div "Home Orders R619174769 UQQD" at bounding box center [118, 60] width 215 height 14
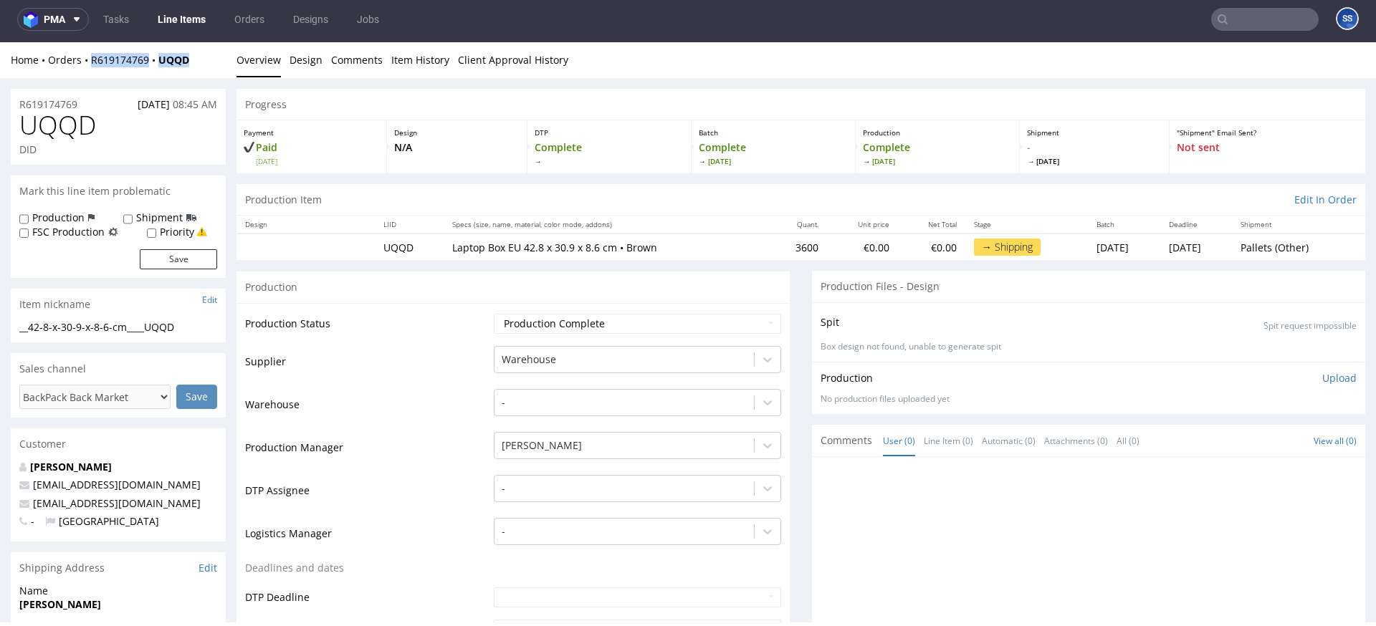
copy div "R619174769 UQQD"
click at [173, 24] on link "Line Items" at bounding box center [181, 19] width 65 height 23
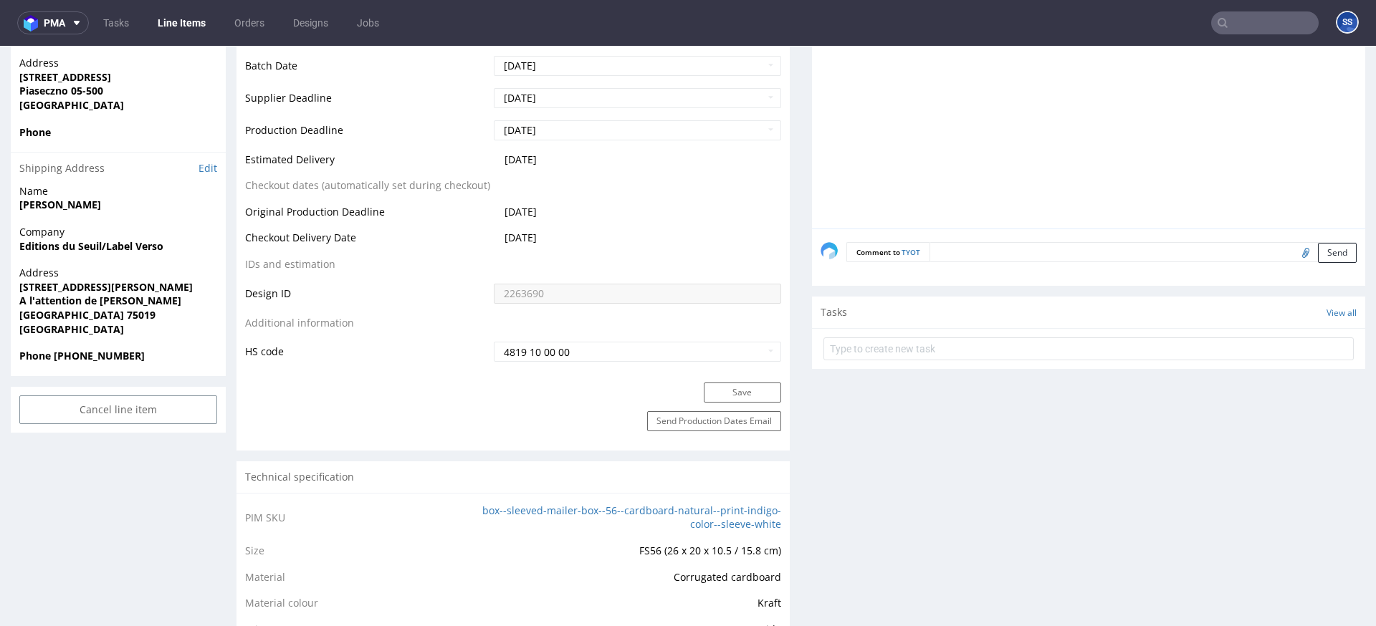
scroll to position [651, 0]
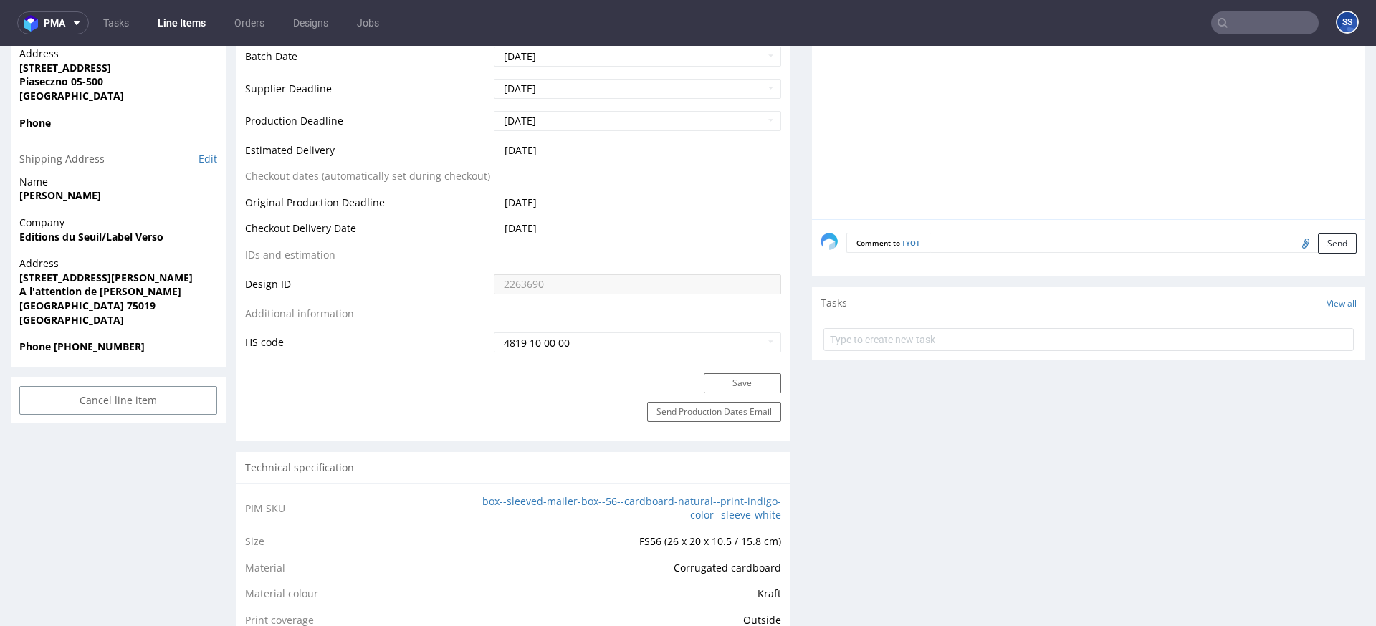
click at [57, 234] on strong "Editions du Seuil/Label Verso" at bounding box center [91, 237] width 144 height 14
copy strong "Editions du Seuil/Label Verso"
click at [63, 201] on strong "[PERSON_NAME]" at bounding box center [60, 196] width 82 height 14
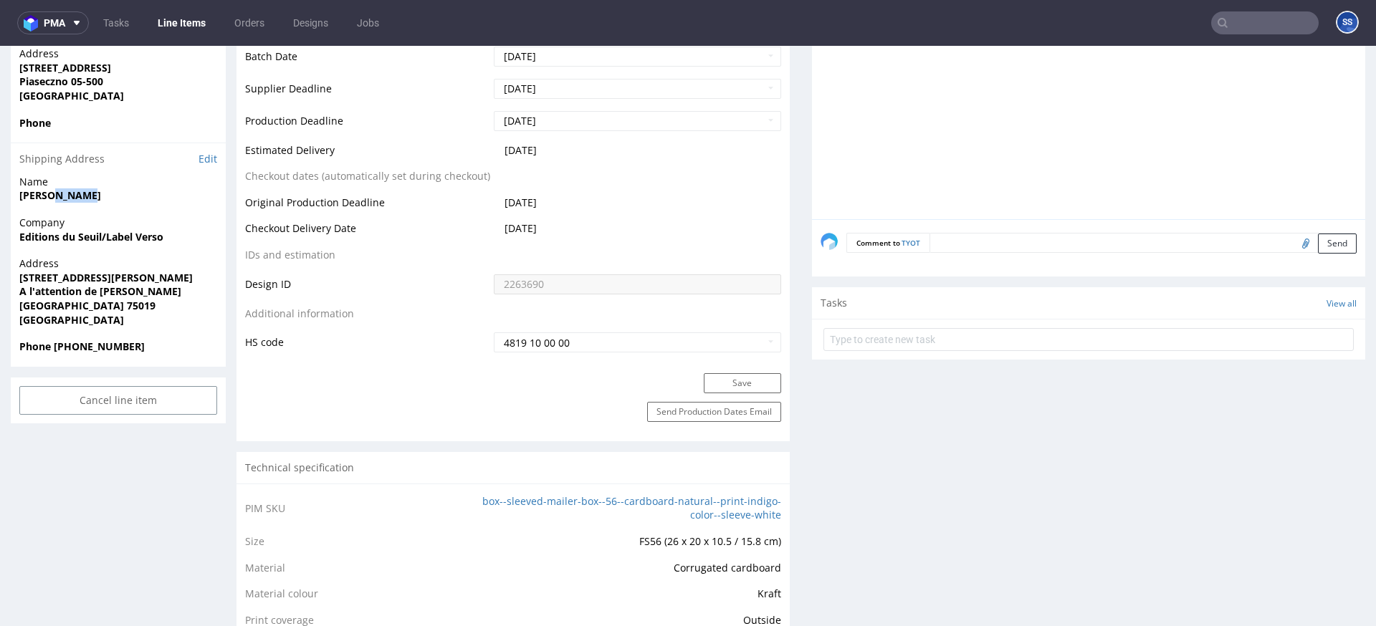
click at [63, 201] on strong "[PERSON_NAME]" at bounding box center [60, 196] width 82 height 14
copy strong "[PERSON_NAME]"
click at [65, 276] on strong "[STREET_ADDRESS][PERSON_NAME]" at bounding box center [105, 278] width 173 height 14
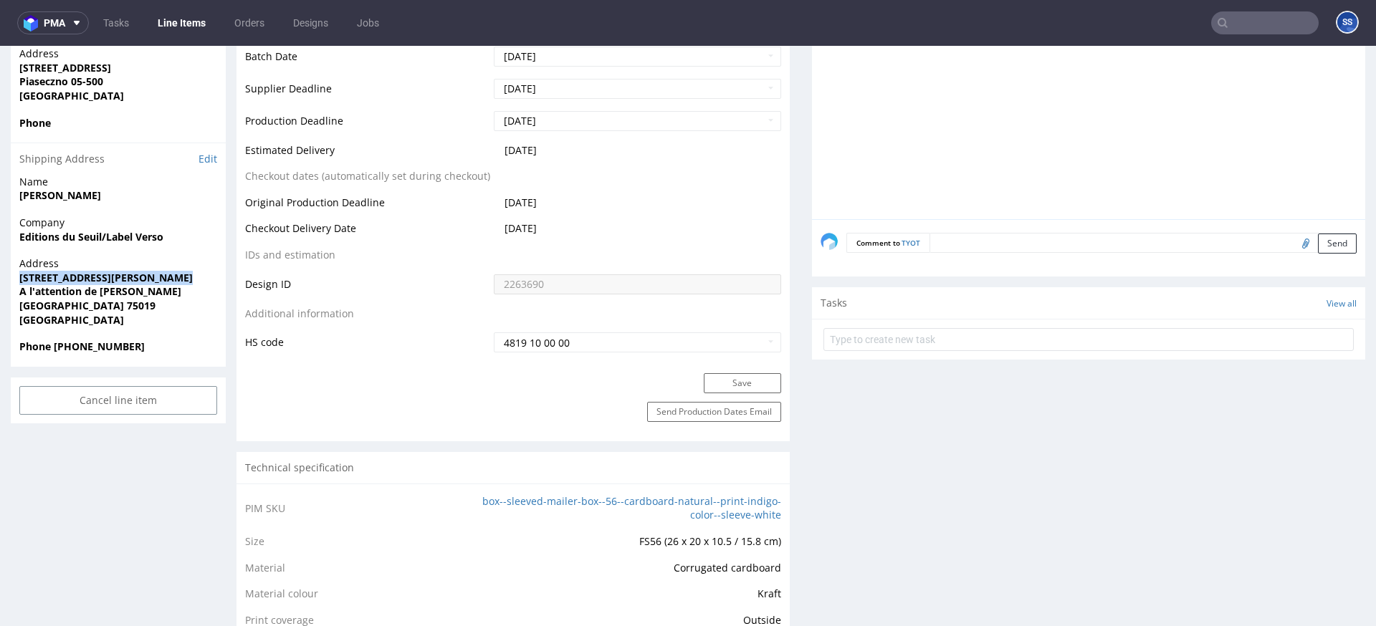
click at [65, 276] on strong "[STREET_ADDRESS][PERSON_NAME]" at bounding box center [105, 278] width 173 height 14
copy strong "[STREET_ADDRESS][PERSON_NAME]"
click at [57, 307] on strong "[GEOGRAPHIC_DATA] 75019" at bounding box center [87, 306] width 136 height 14
copy strong "75019"
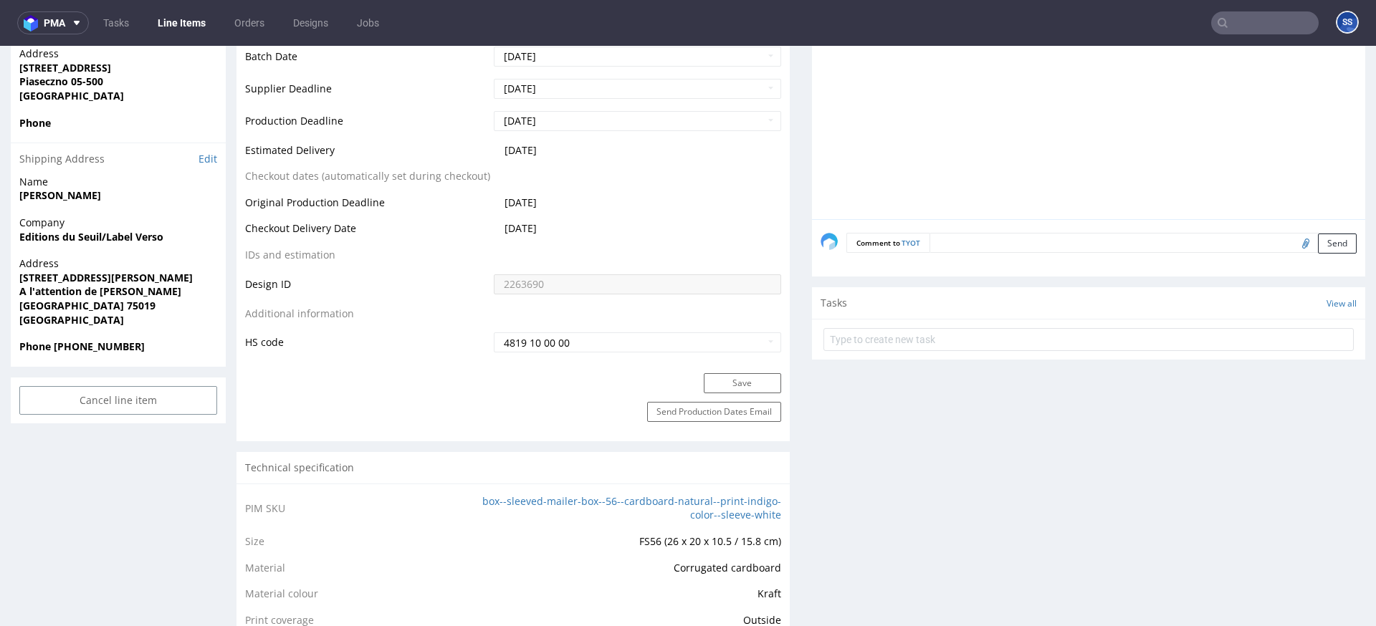
click at [30, 302] on strong "[GEOGRAPHIC_DATA] 75019" at bounding box center [87, 306] width 136 height 14
copy strong "[GEOGRAPHIC_DATA]"
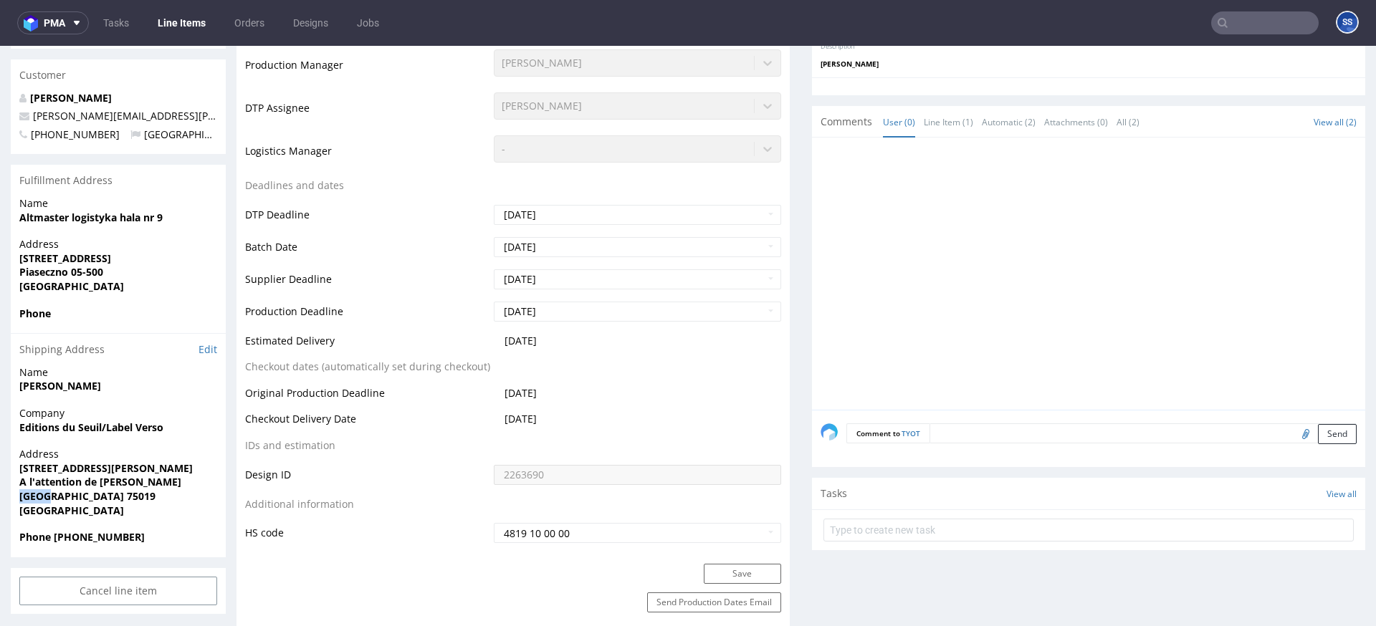
scroll to position [459, 0]
drag, startPoint x: 113, startPoint y: 121, endPoint x: 32, endPoint y: 119, distance: 81.0
click at [32, 119] on p "[PERSON_NAME][EMAIL_ADDRESS][PERSON_NAME][DOMAIN_NAME]" at bounding box center [118, 117] width 198 height 14
copy link "[PERSON_NAME][EMAIL_ADDRESS][PERSON_NAME][DOMAIN_NAME]"
click at [99, 538] on strong "Phone [PHONE_NUMBER]" at bounding box center [81, 538] width 125 height 14
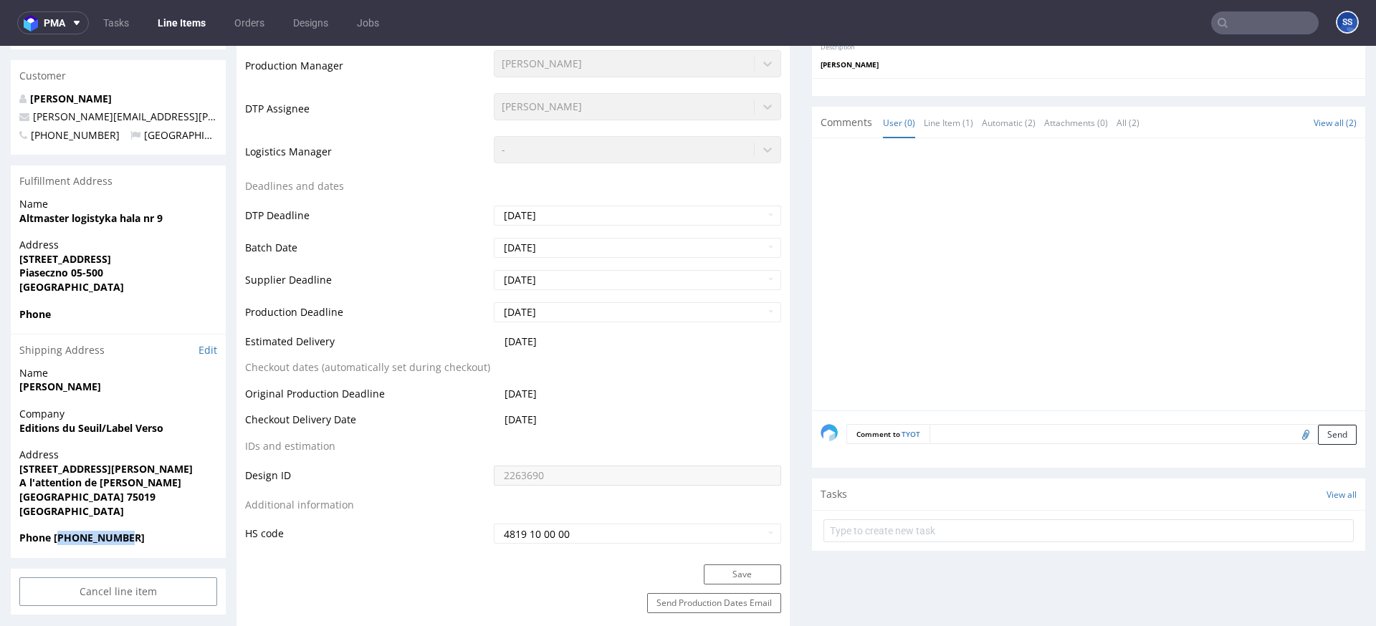
click at [99, 538] on strong "Phone [PHONE_NUMBER]" at bounding box center [81, 538] width 125 height 14
copy strong "33607561344"
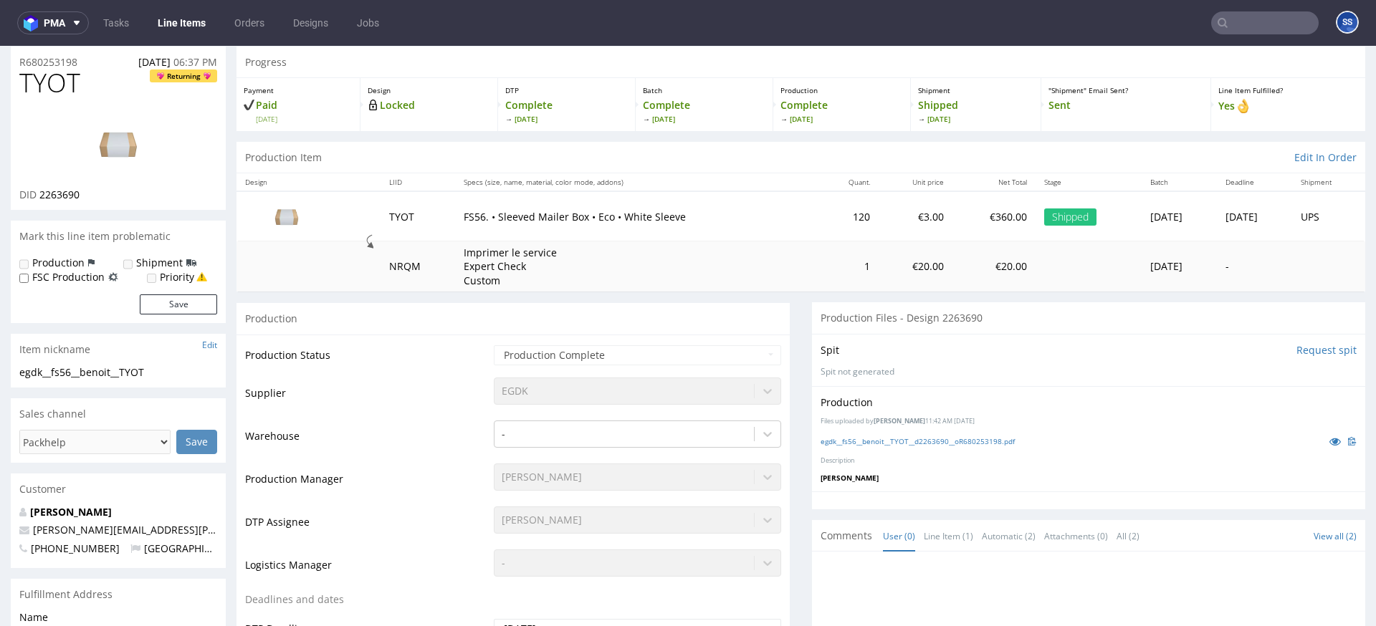
scroll to position [0, 0]
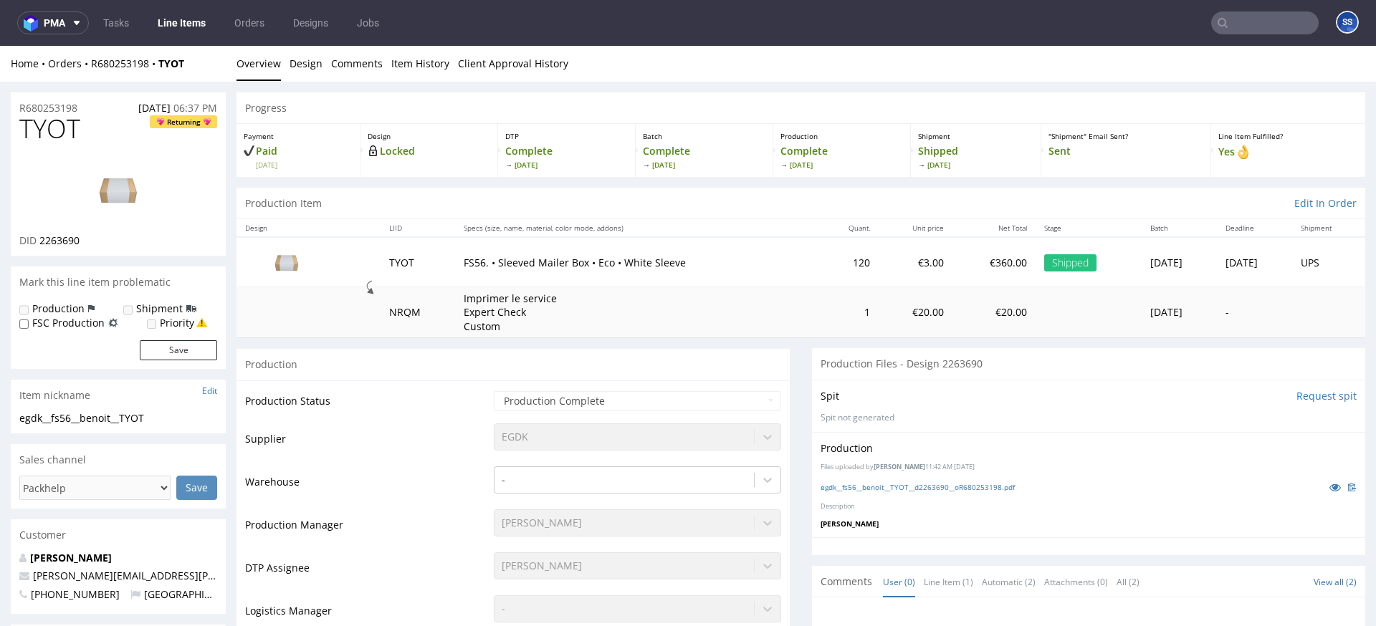
click at [199, 73] on div "Home Orders R680253198 TYOT Overview Design Comments Item History Client Approv…" at bounding box center [688, 64] width 1376 height 36
drag, startPoint x: 152, startPoint y: 67, endPoint x: 87, endPoint y: 67, distance: 65.2
click at [87, 67] on div "Home Orders R680253198 TYOT" at bounding box center [118, 64] width 215 height 14
copy div "R680253198 TYOT"
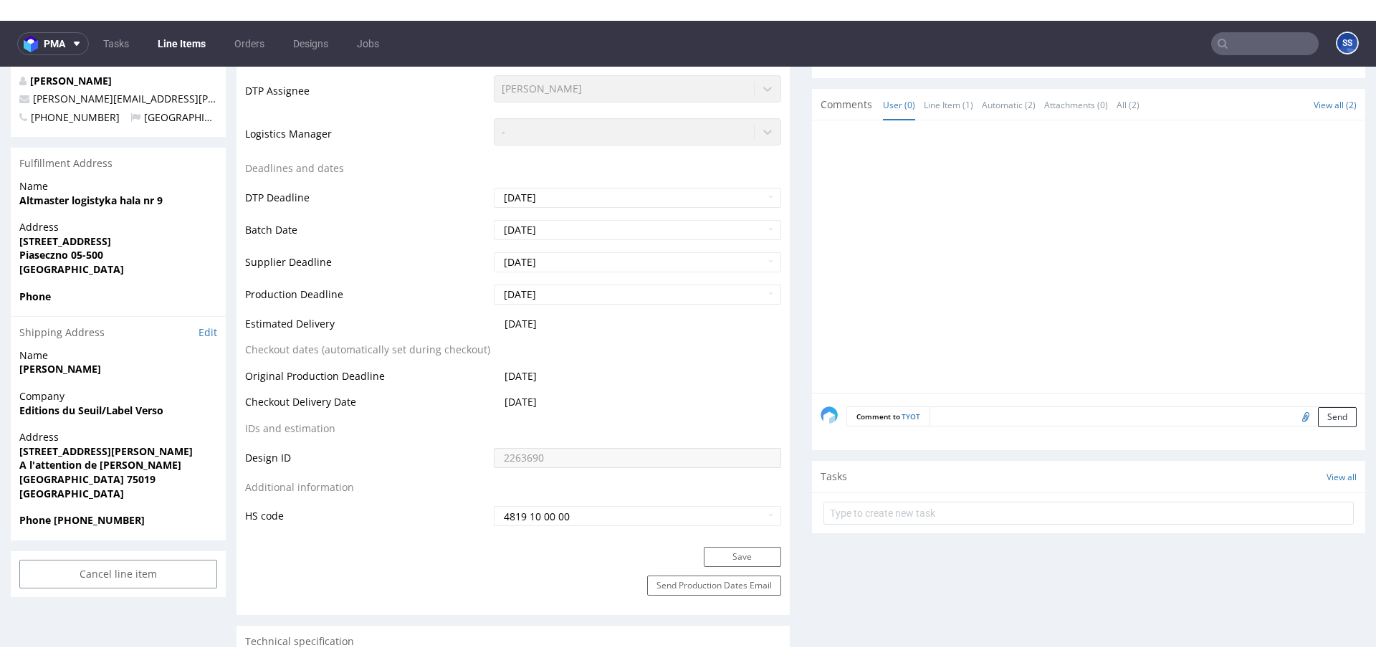
scroll to position [502, 0]
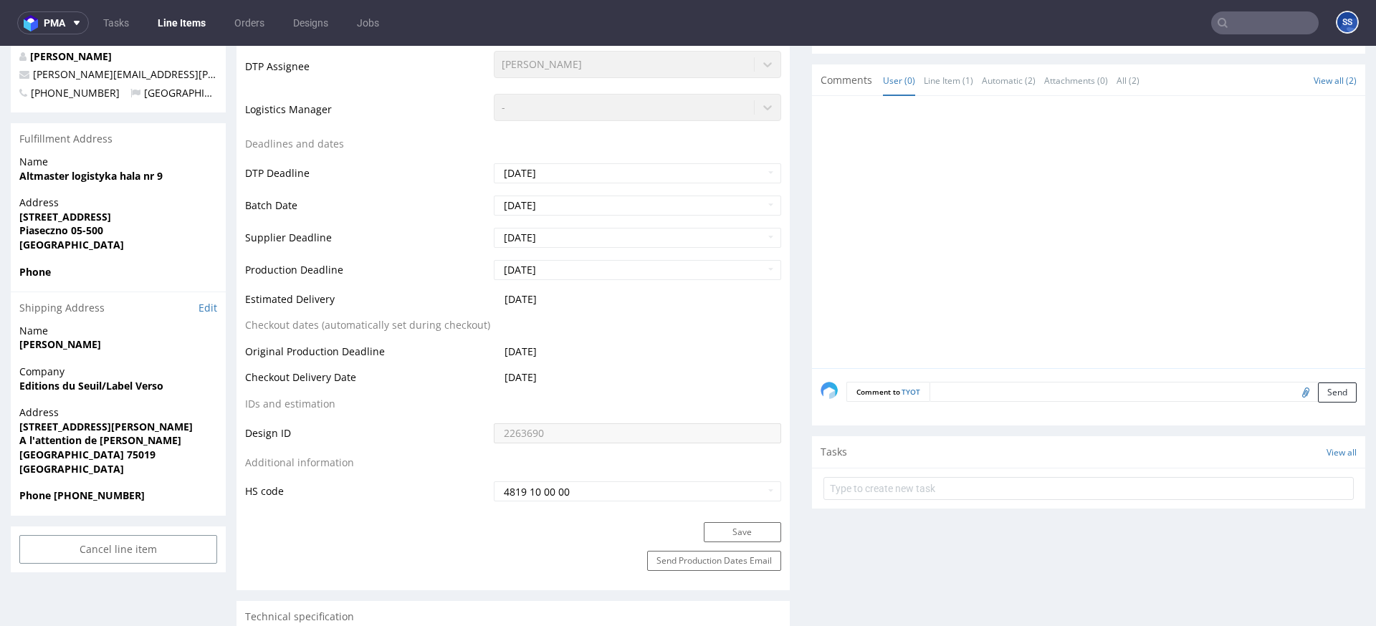
click at [103, 497] on strong "Phone [PHONE_NUMBER]" at bounding box center [81, 496] width 125 height 14
copy strong "33607561344"
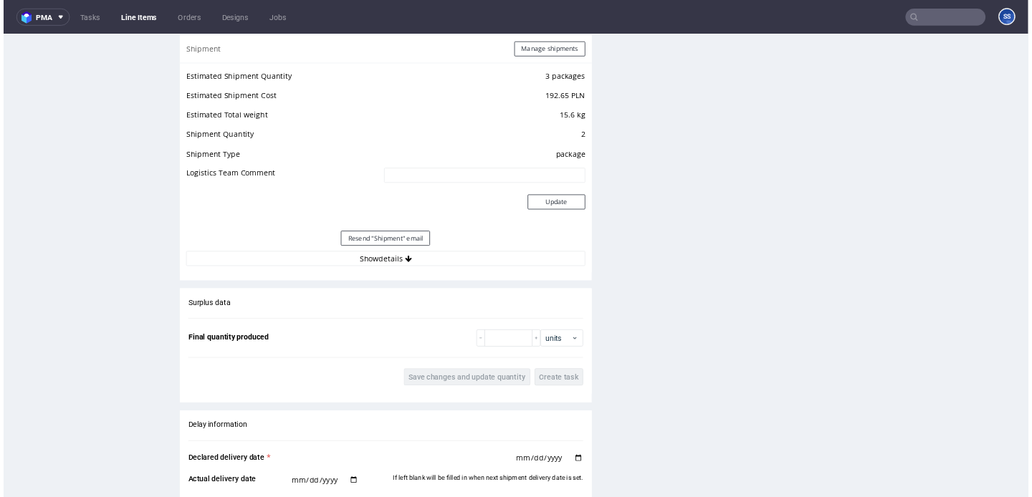
scroll to position [1317, 0]
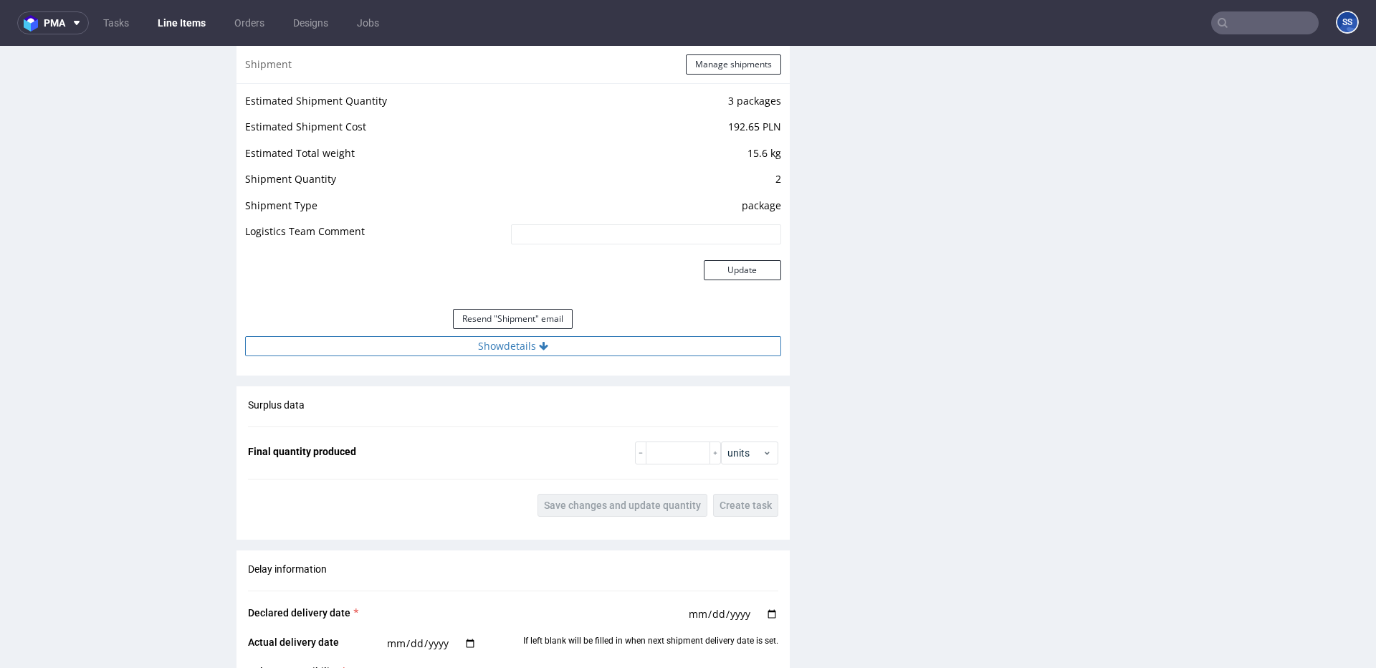
click at [409, 346] on button "Show details" at bounding box center [513, 346] width 536 height 20
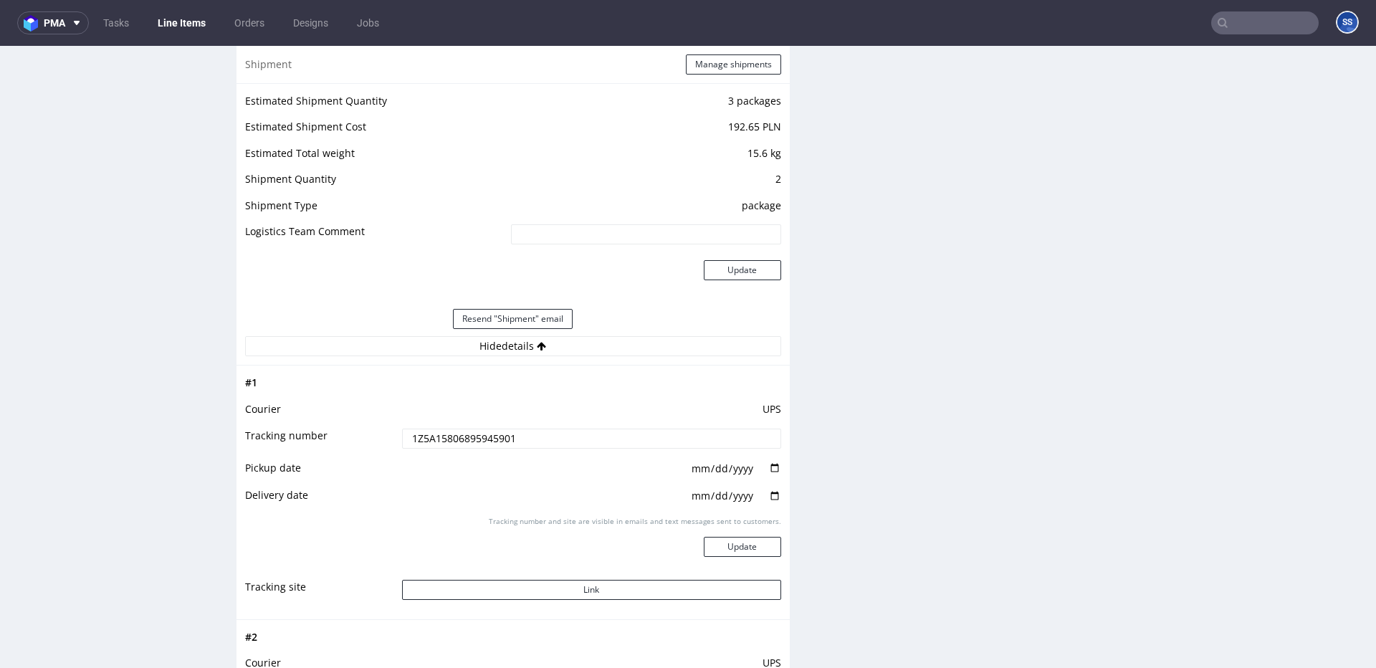
click at [190, 17] on link "Line Items" at bounding box center [181, 22] width 65 height 23
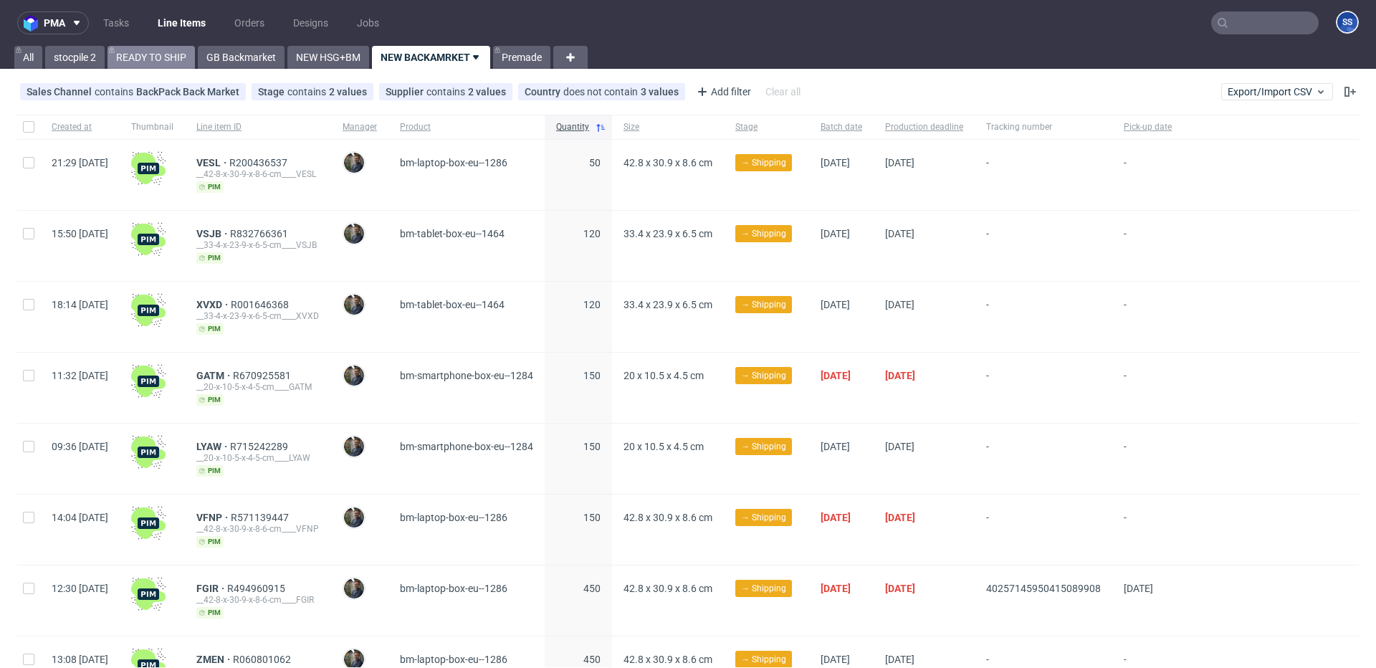
click at [153, 59] on link "READY TO SHIP" at bounding box center [151, 57] width 87 height 23
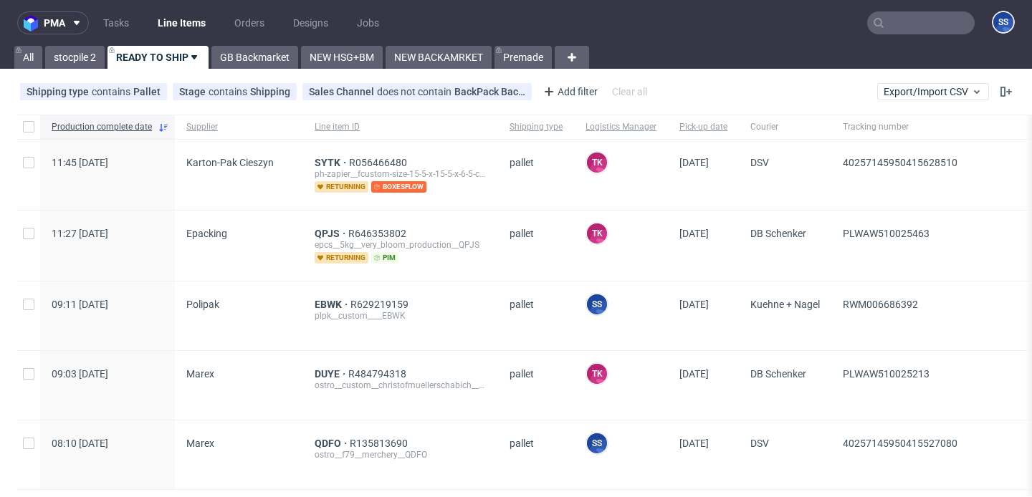
click at [877, 25] on input "text" at bounding box center [921, 22] width 108 height 23
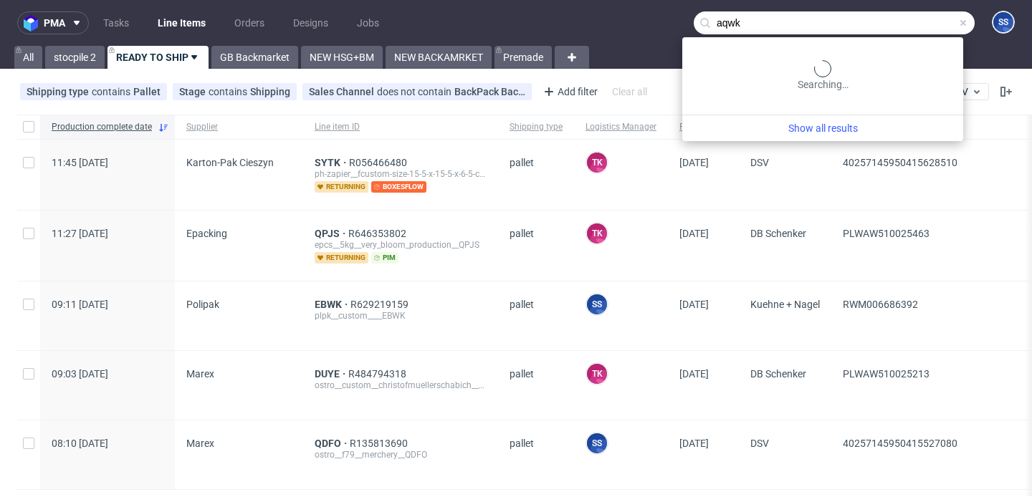
type input "aqwk"
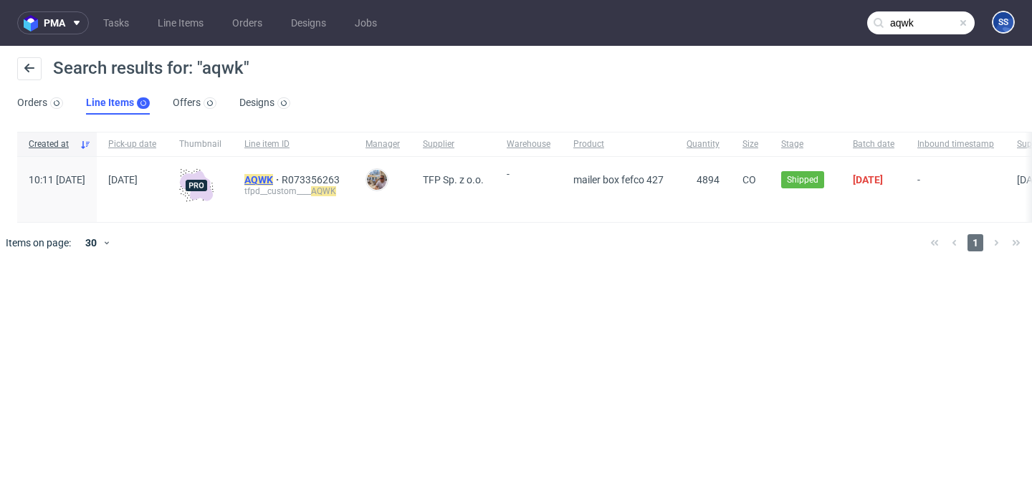
click at [273, 177] on mark "AQWK" at bounding box center [258, 179] width 29 height 11
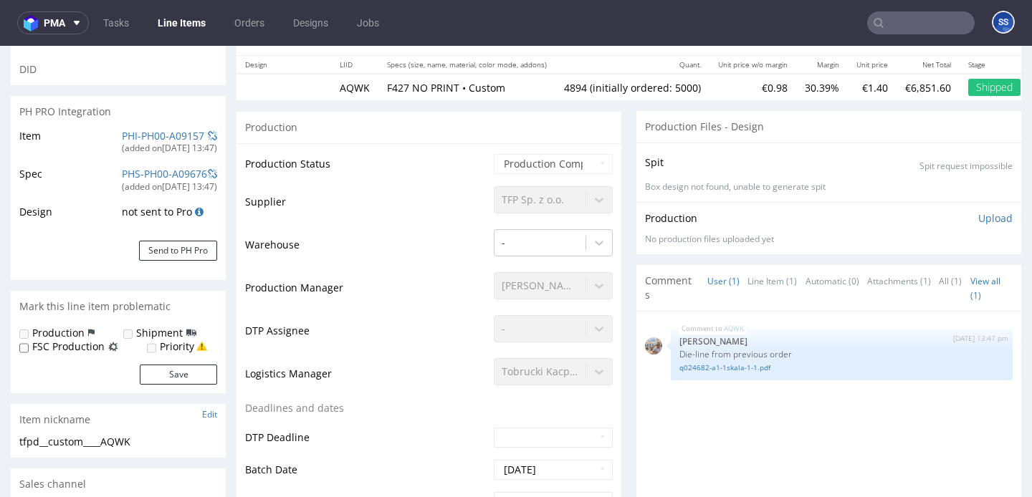
scroll to position [185, 0]
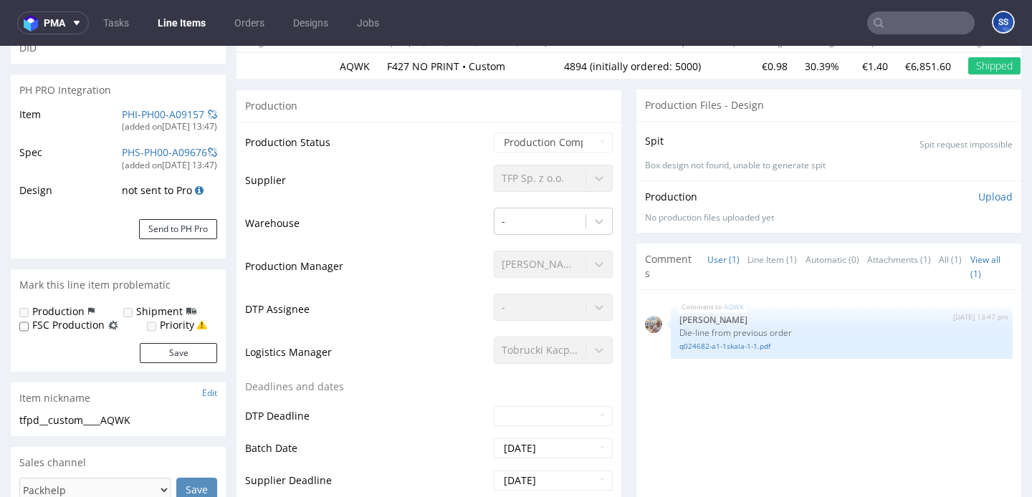
select select "in_progress"
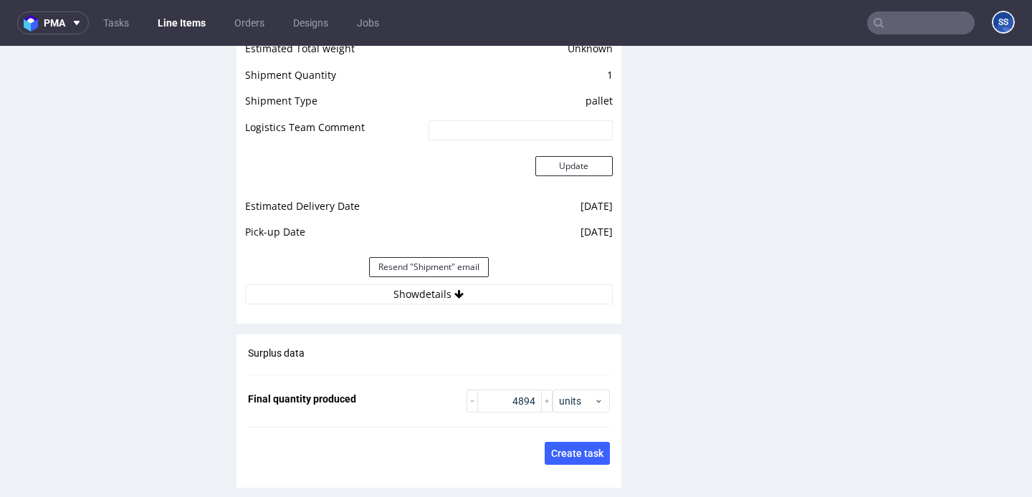
scroll to position [2141, 0]
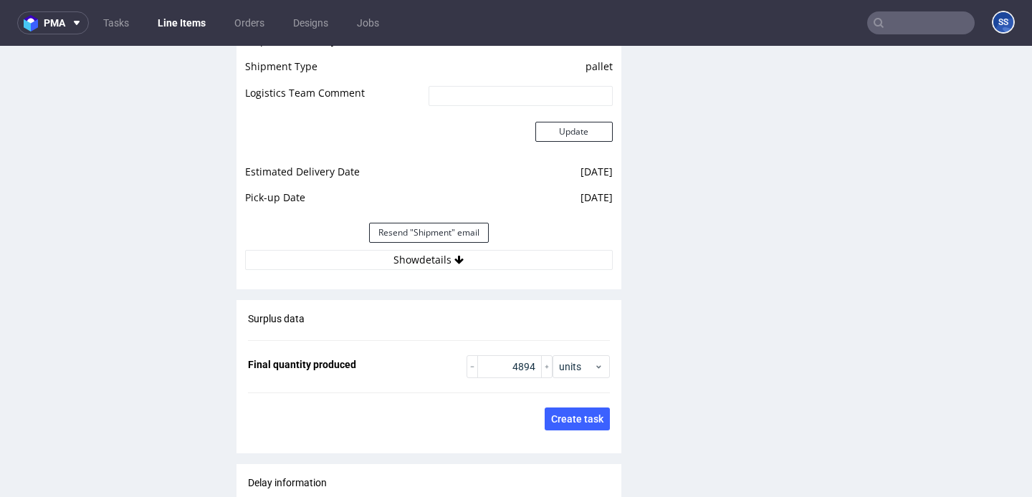
click at [391, 257] on div "Estimated Shipment Quantity Unknown Estimated Shipment Cost Unknown Estimated T…" at bounding box center [429, 111] width 385 height 335
click at [396, 252] on button "Show details" at bounding box center [429, 260] width 368 height 20
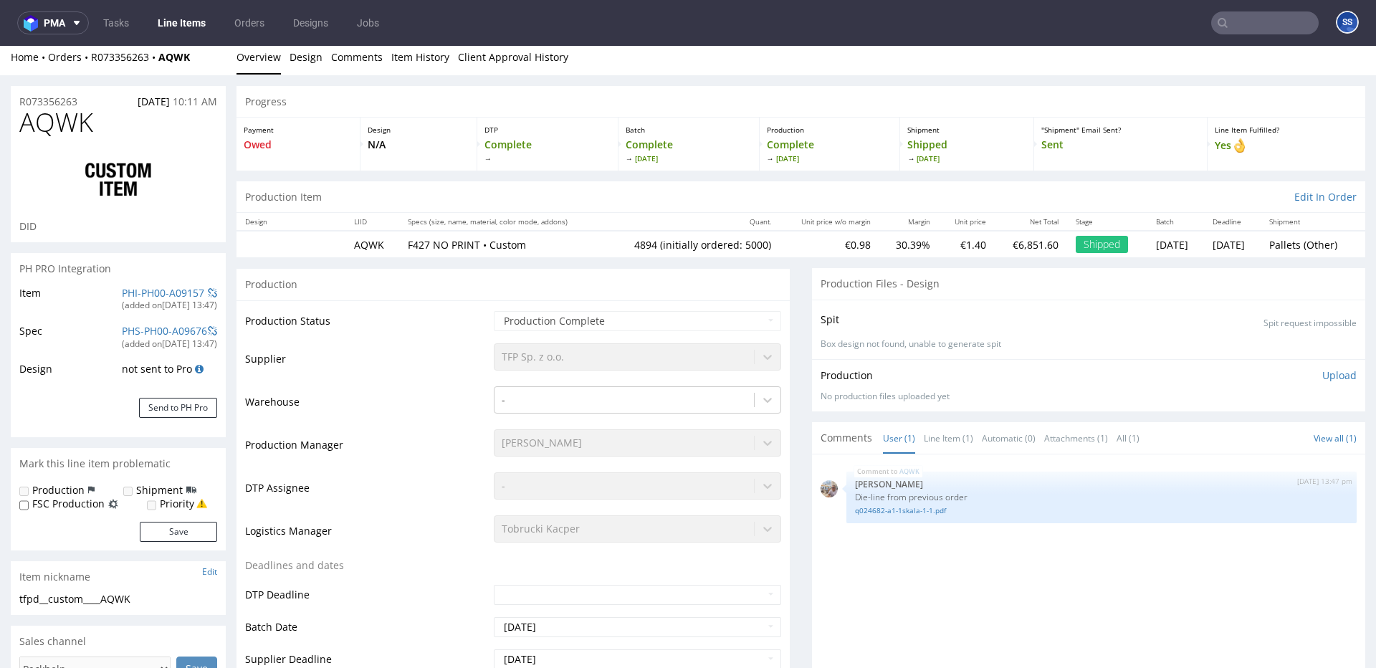
scroll to position [0, 0]
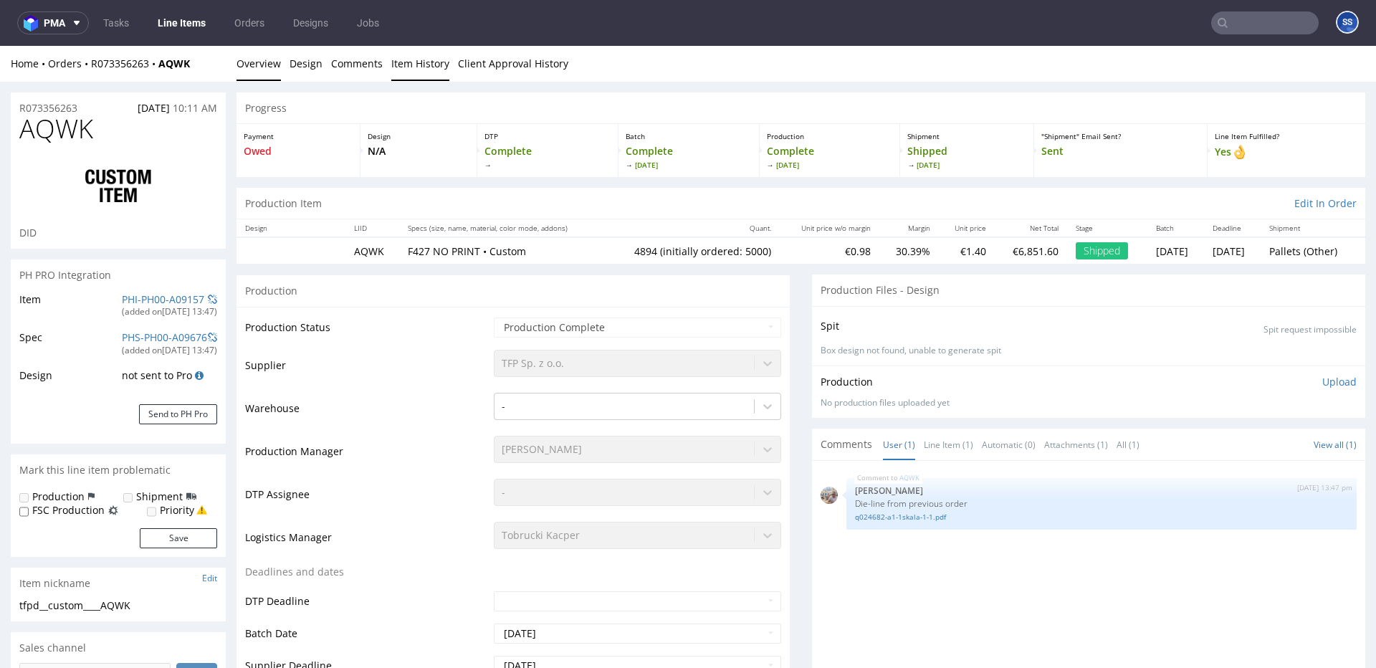
click at [426, 69] on link "Item History" at bounding box center [420, 63] width 58 height 35
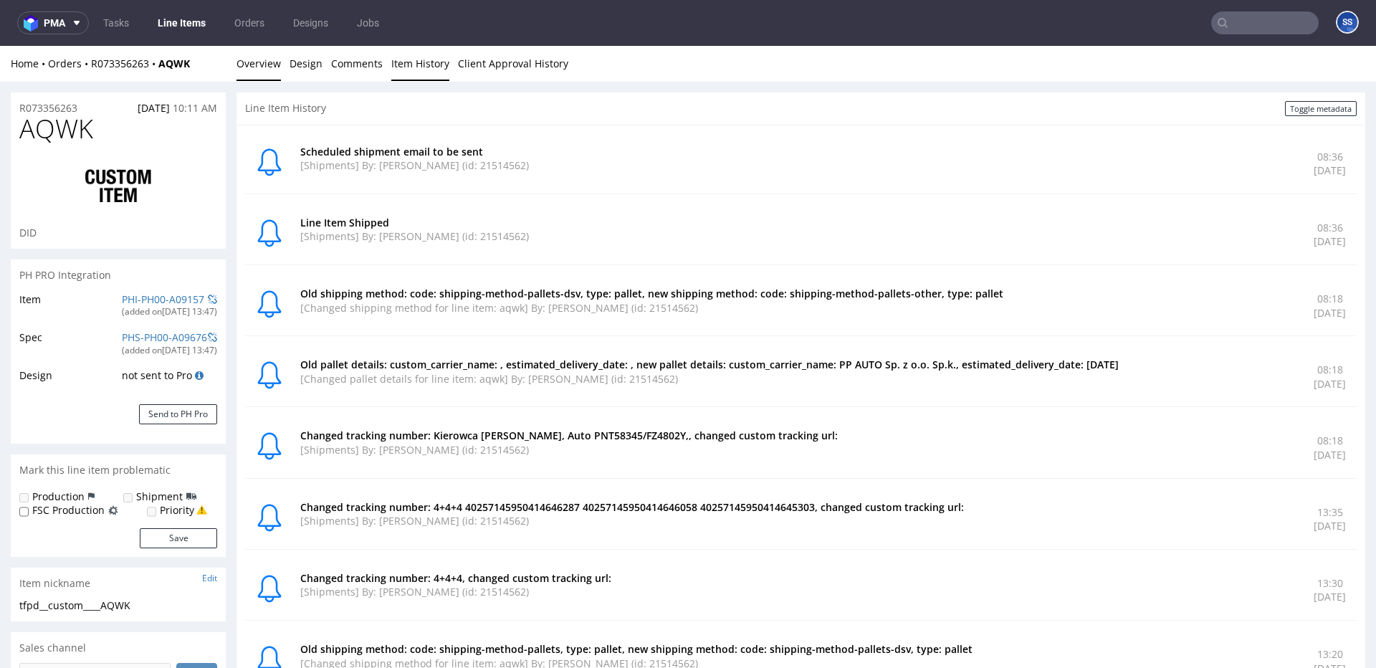
click at [264, 66] on link "Overview" at bounding box center [259, 63] width 44 height 35
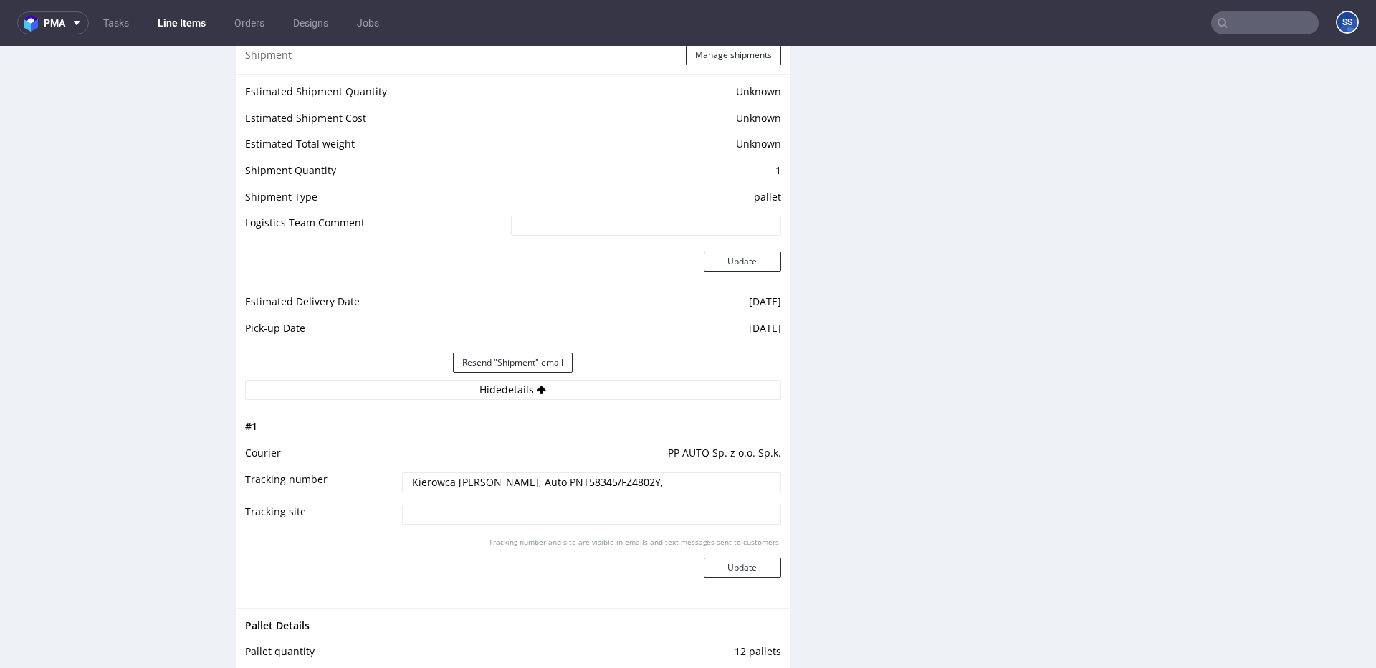
scroll to position [2157, 0]
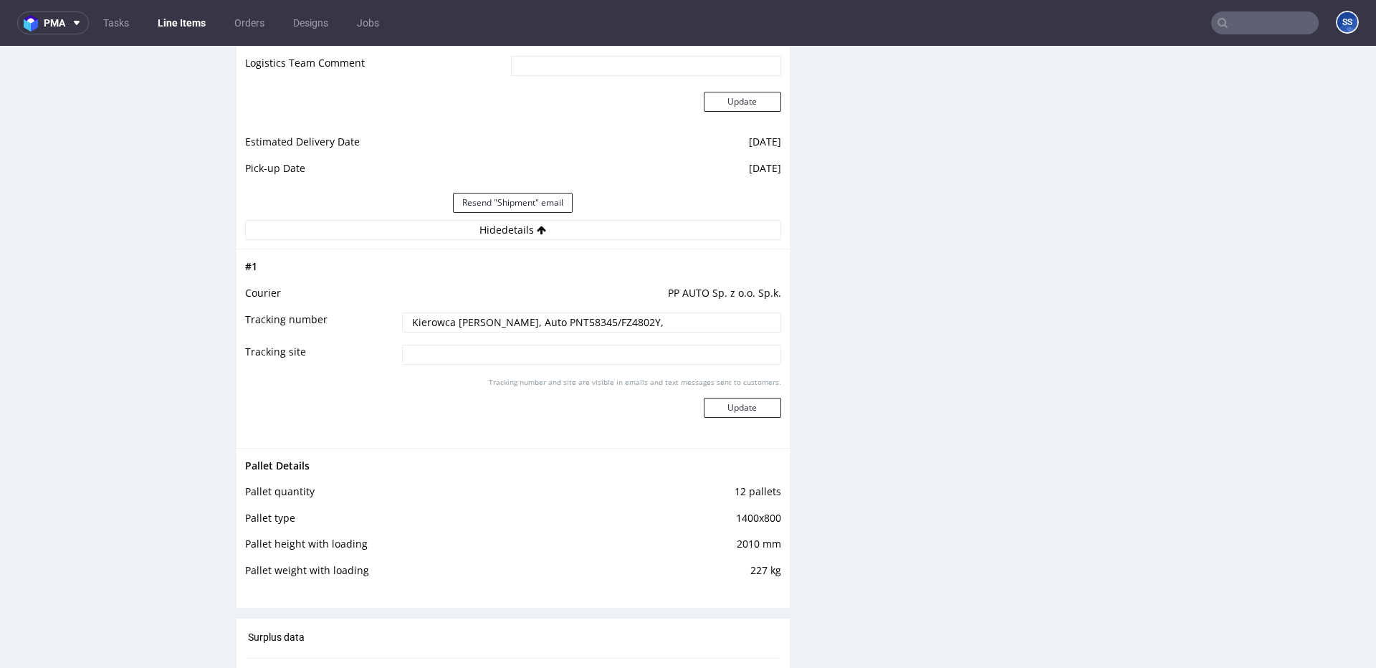
click at [194, 23] on link "Line Items" at bounding box center [181, 22] width 65 height 23
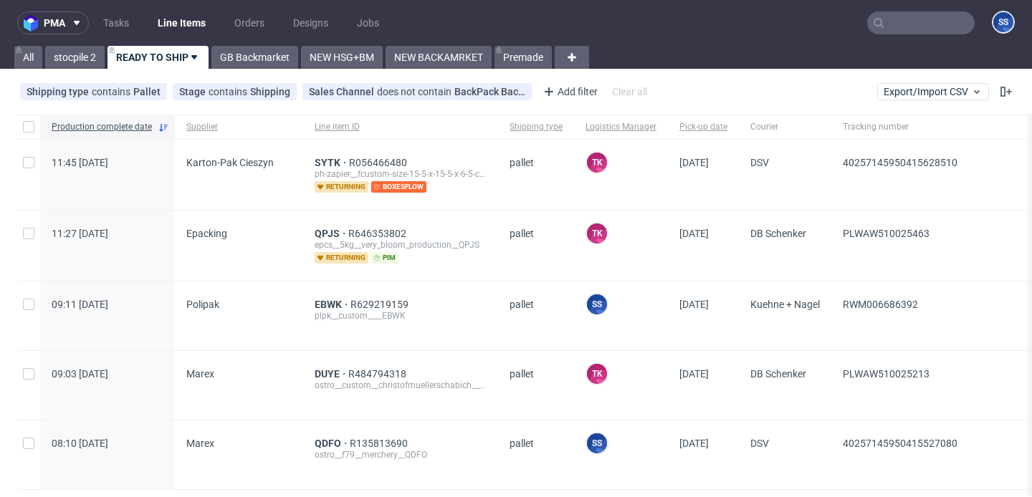
click at [895, 28] on input "text" at bounding box center [921, 22] width 108 height 23
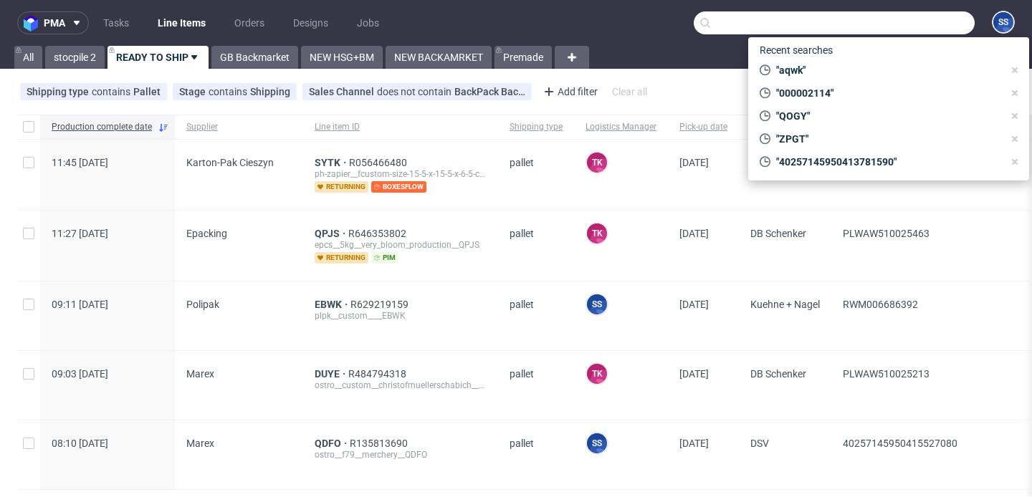
paste input "PLWAW510013091"
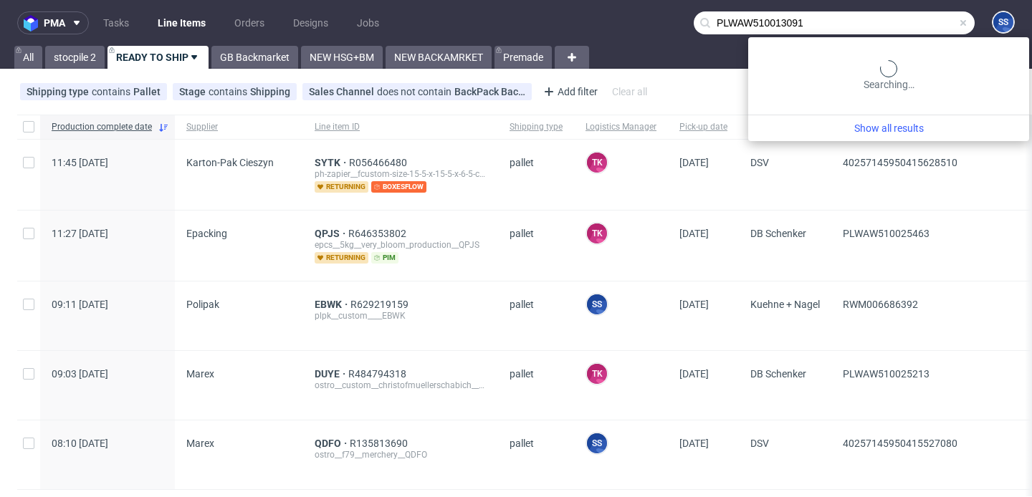
type input "PLWAW510013091"
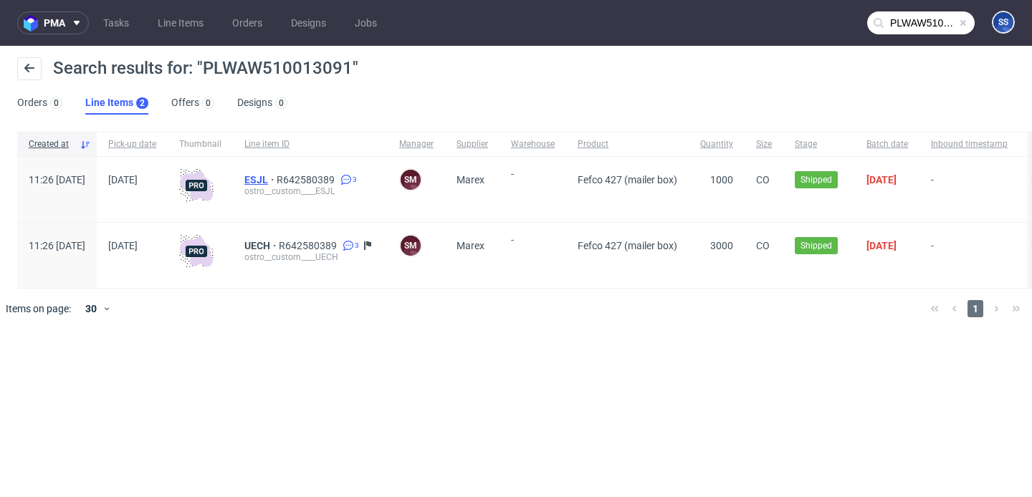
click at [277, 178] on span "ESJL" at bounding box center [260, 179] width 32 height 11
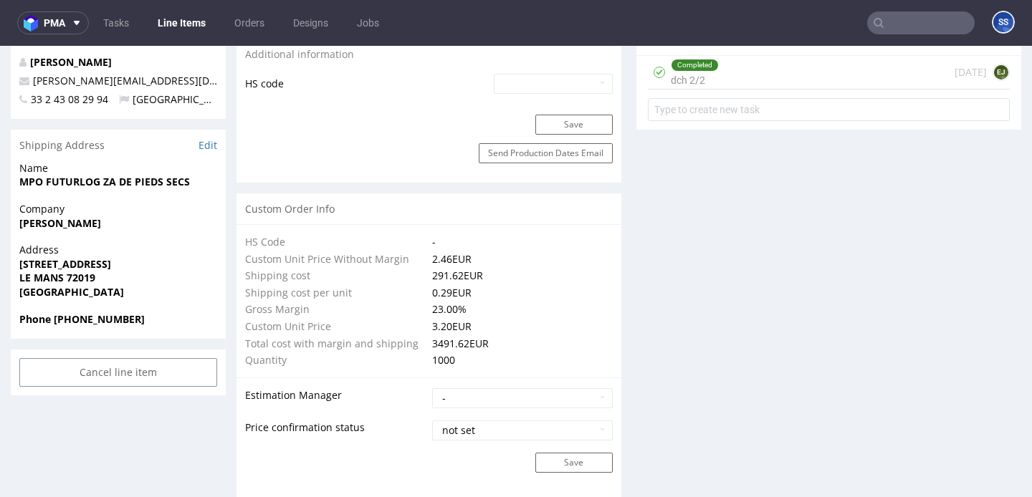
scroll to position [942, 0]
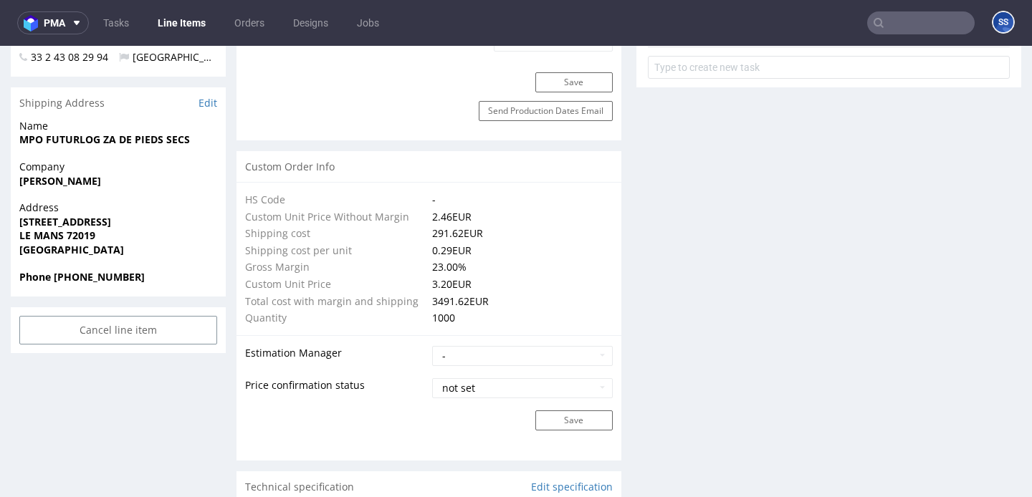
click at [163, 23] on link "Line Items" at bounding box center [181, 22] width 65 height 23
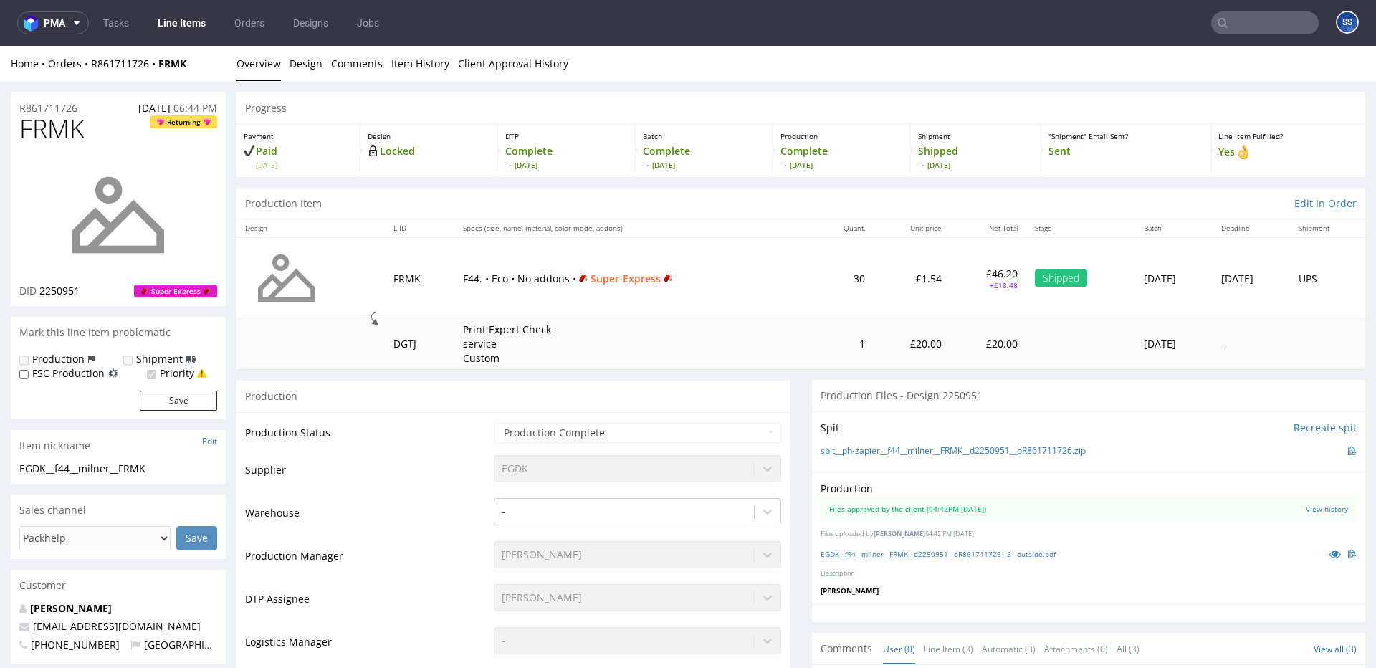
click at [183, 17] on link "Line Items" at bounding box center [181, 22] width 65 height 23
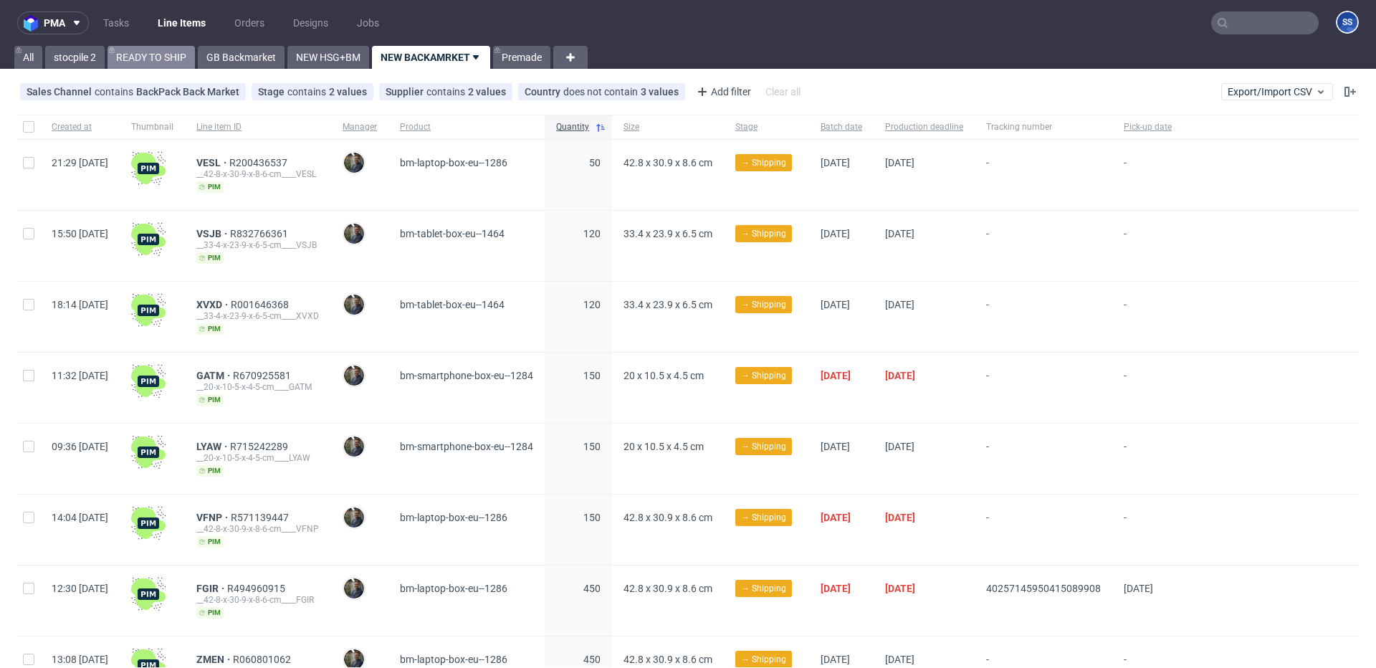
click at [156, 49] on link "READY TO SHIP" at bounding box center [151, 57] width 87 height 23
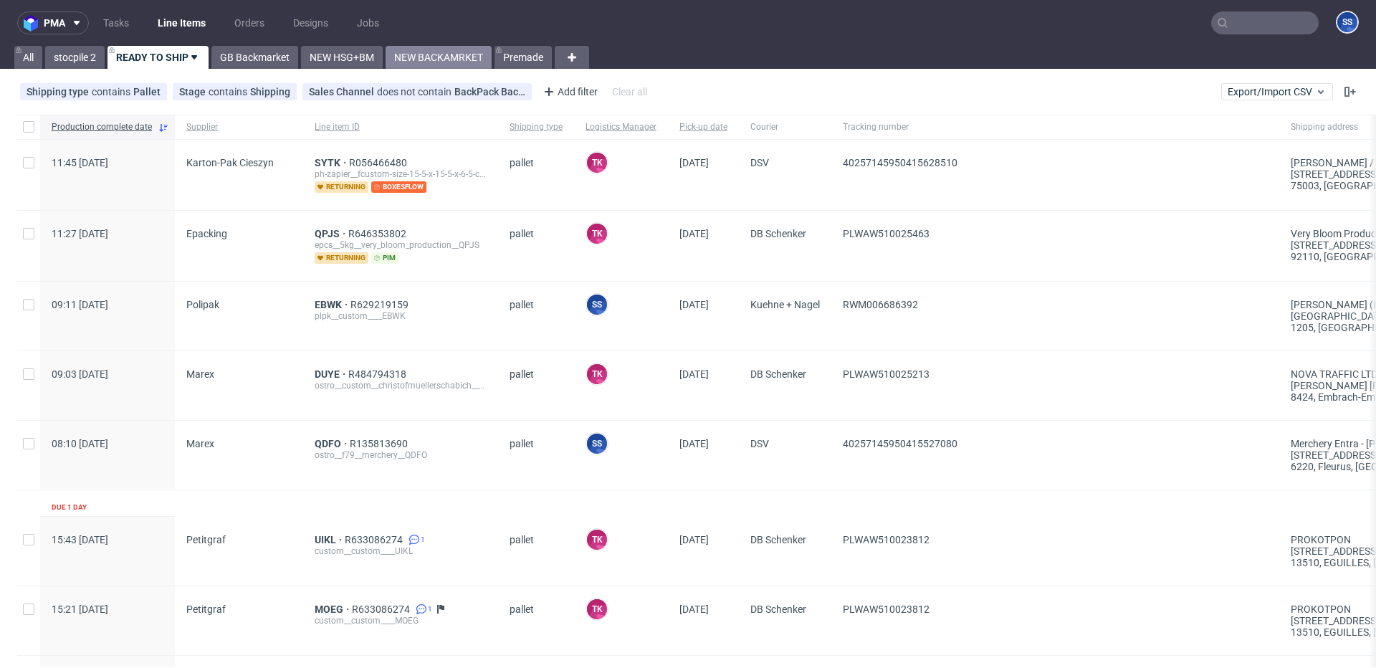
click at [422, 60] on link "NEW BACKAMRKET" at bounding box center [439, 57] width 106 height 23
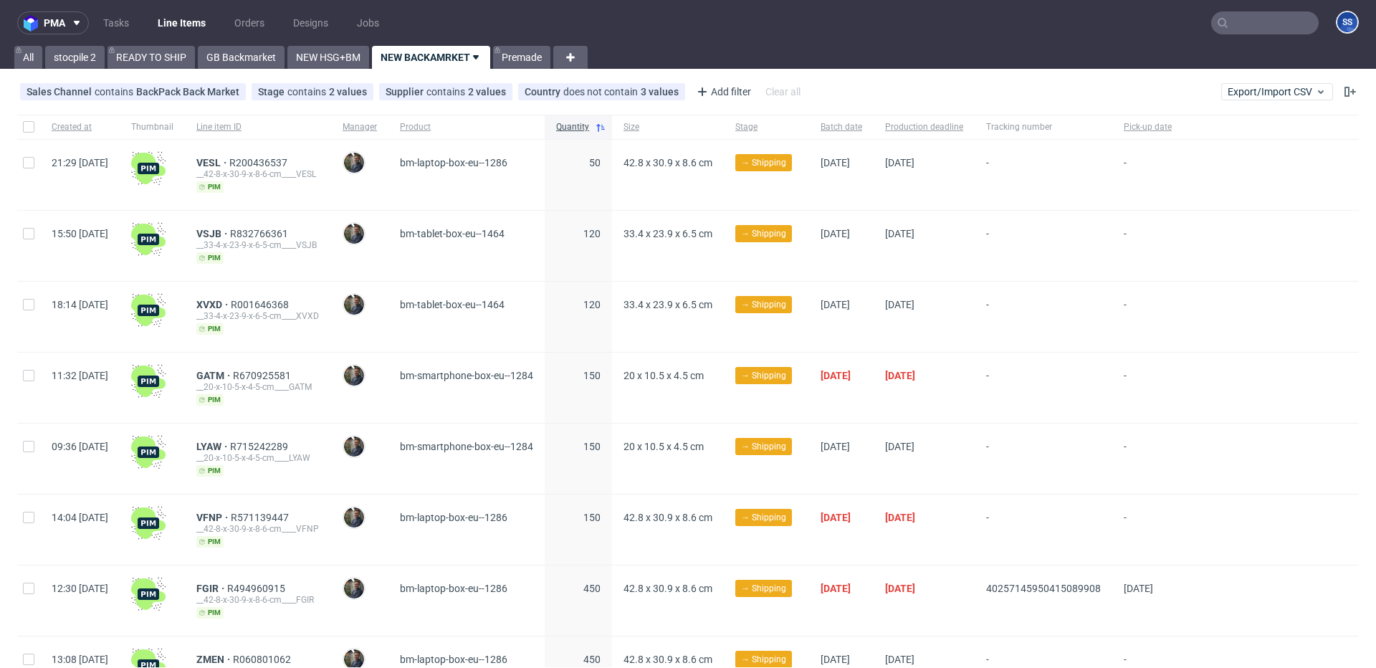
scroll to position [583, 0]
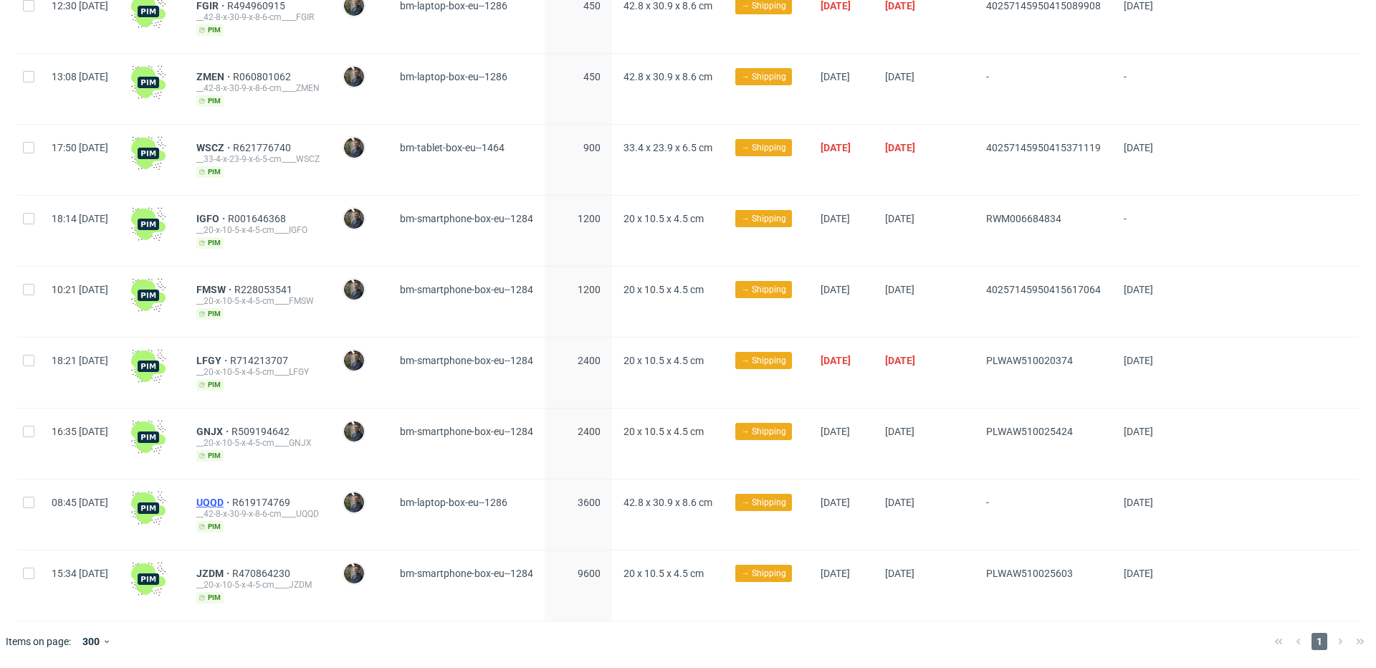
click at [232, 502] on span "UQQD" at bounding box center [214, 502] width 36 height 11
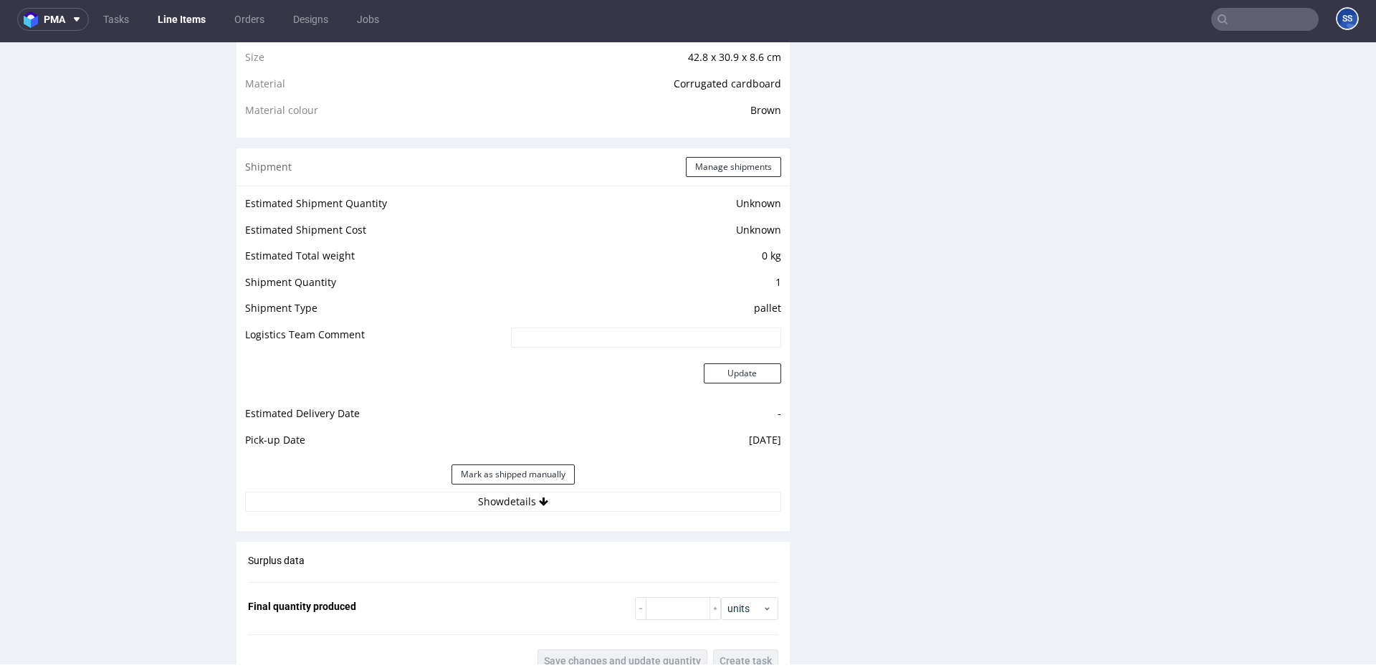
scroll to position [1059, 0]
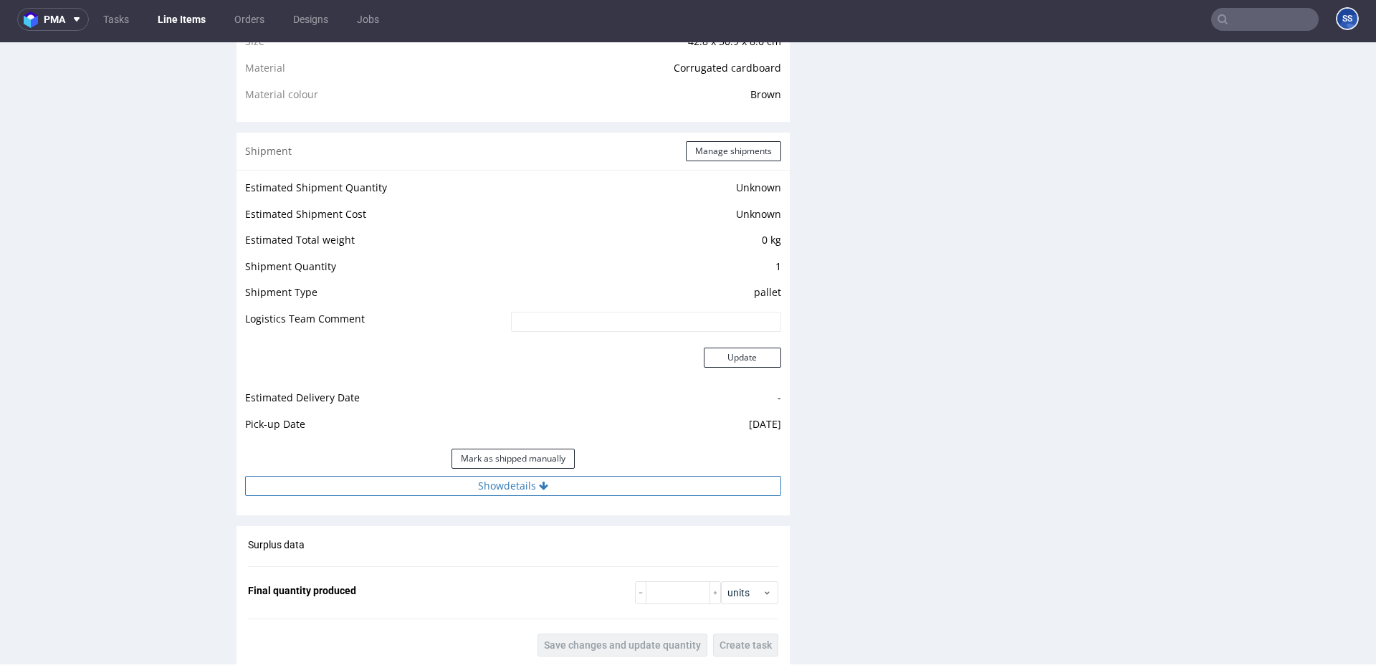
click at [572, 487] on button "Show details" at bounding box center [513, 486] width 536 height 20
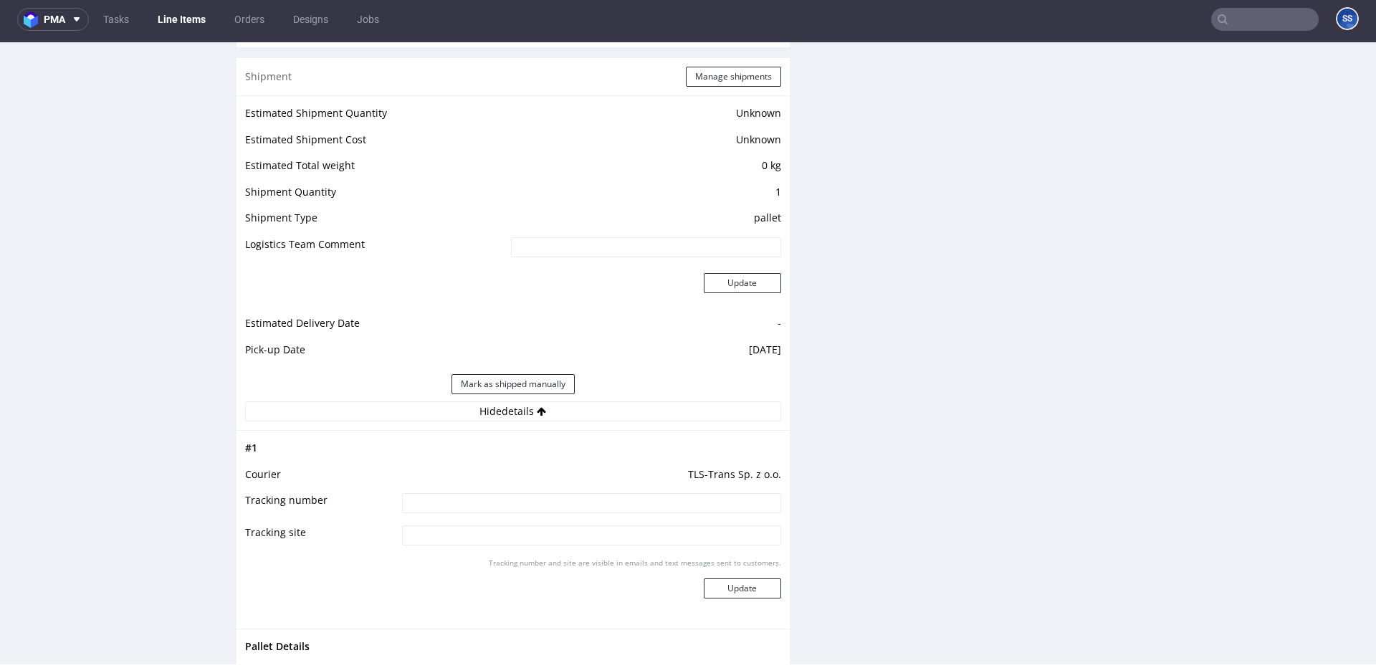
scroll to position [1145, 0]
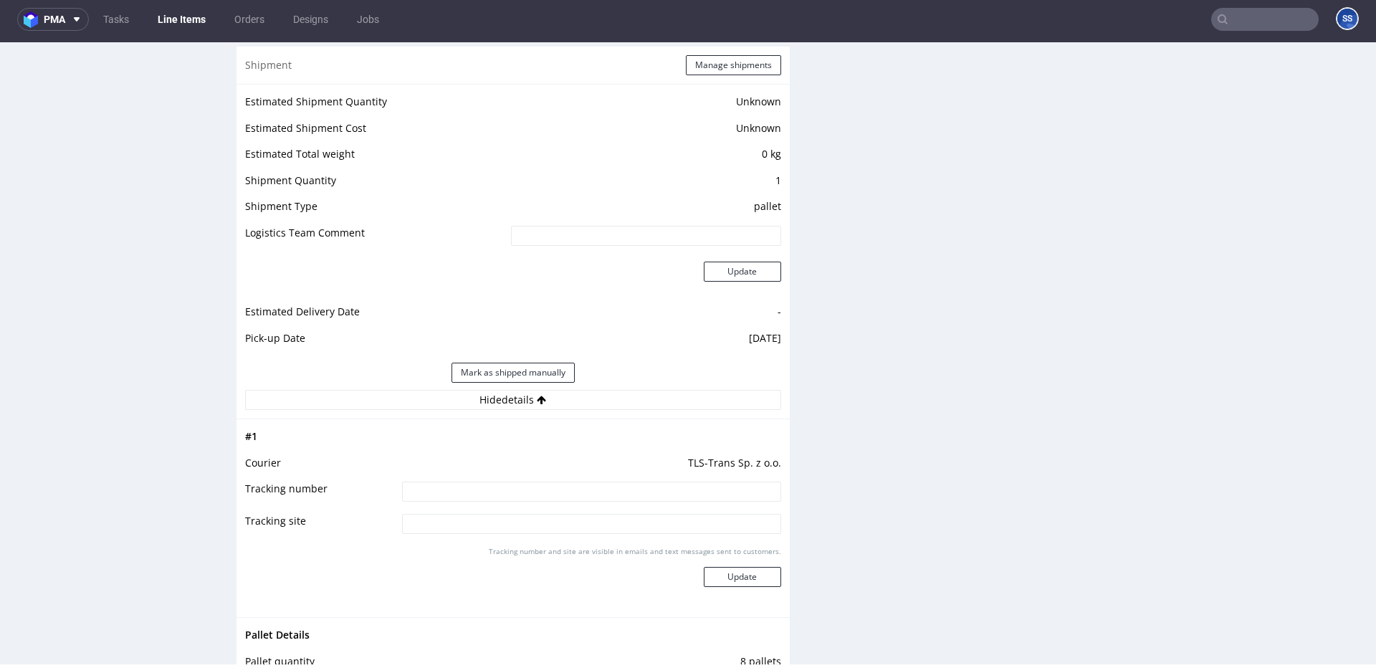
click at [495, 487] on input at bounding box center [591, 492] width 379 height 20
paste input "511 604 530 REJ. WE 339XY"
type input "511 604 530 REJ. WE 339XY"
click at [752, 576] on button "Update" at bounding box center [742, 577] width 77 height 20
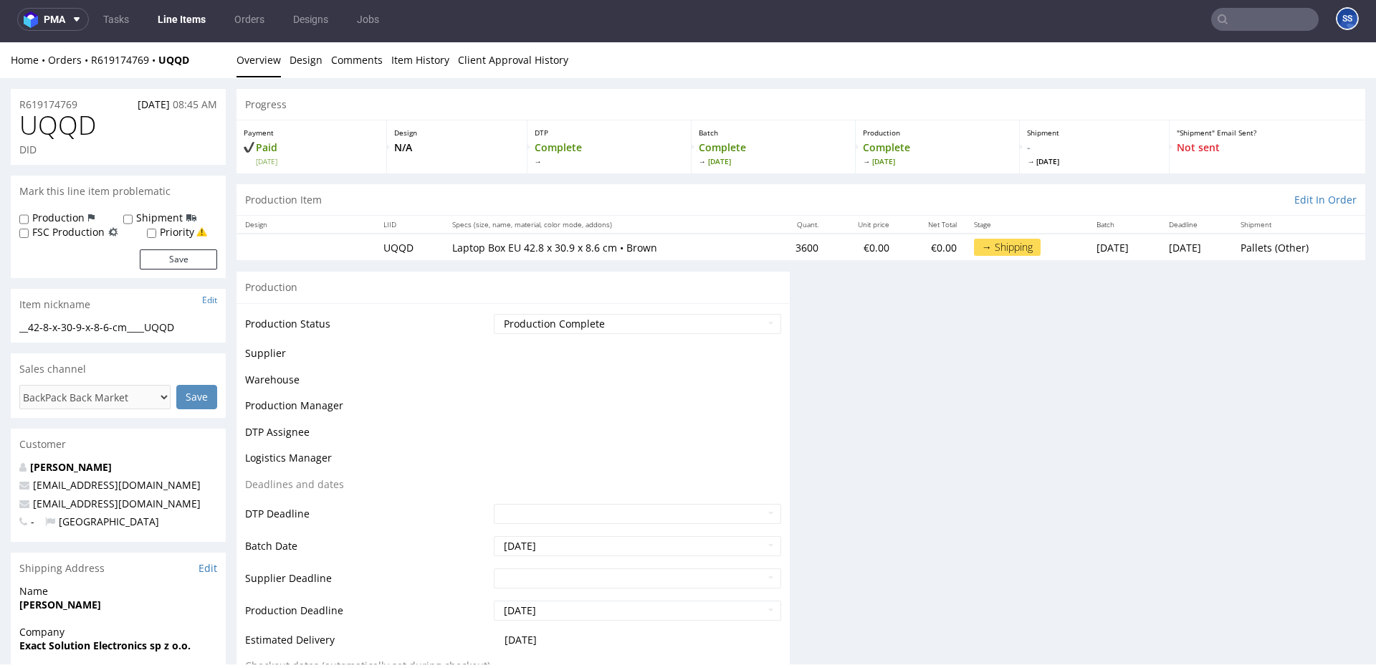
scroll to position [914, 0]
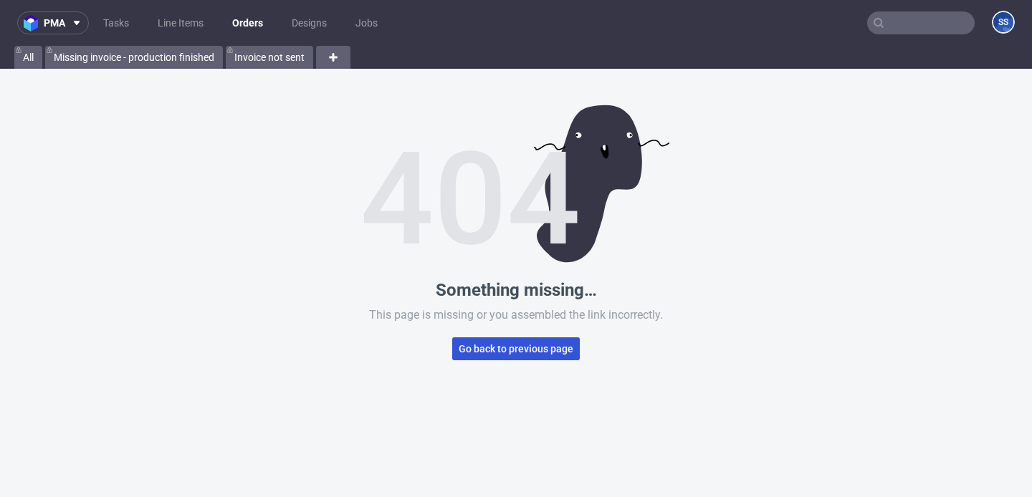
click at [545, 344] on span "Go back to previous page" at bounding box center [516, 349] width 115 height 10
click at [543, 347] on span "Go back to previous page" at bounding box center [516, 349] width 115 height 10
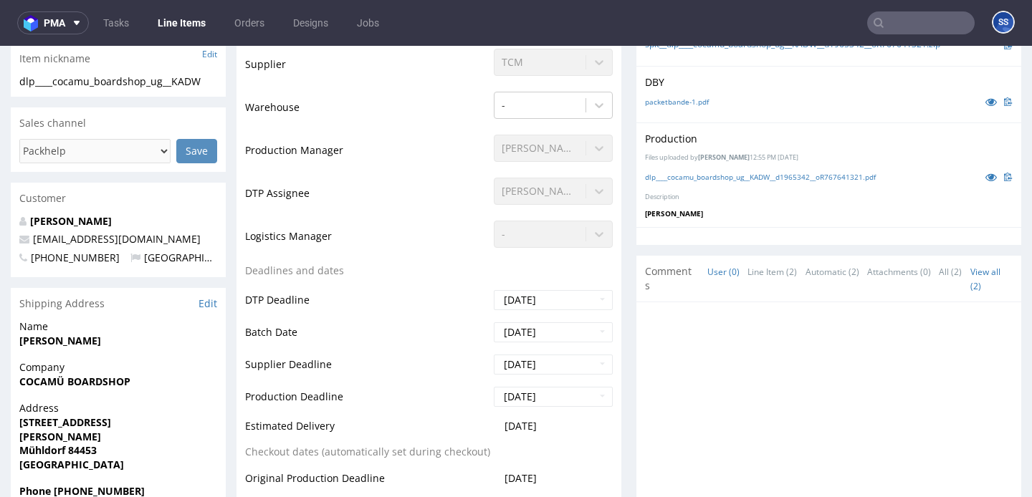
scroll to position [300, 0]
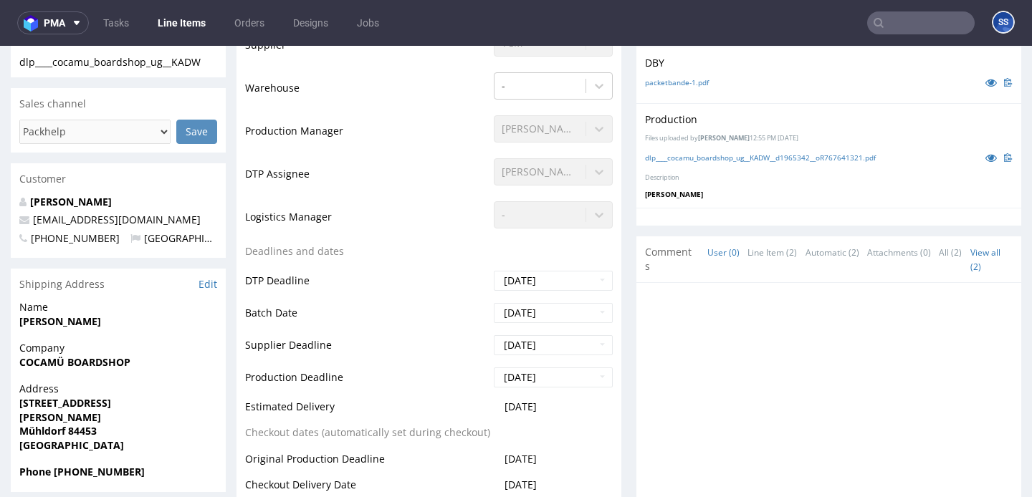
scroll to position [320, 0]
click at [114, 372] on div "Company COCAMÜ BOARDSHOP" at bounding box center [118, 362] width 215 height 41
click at [113, 366] on strong "COCAMÜ BOARDSHOP" at bounding box center [74, 363] width 111 height 14
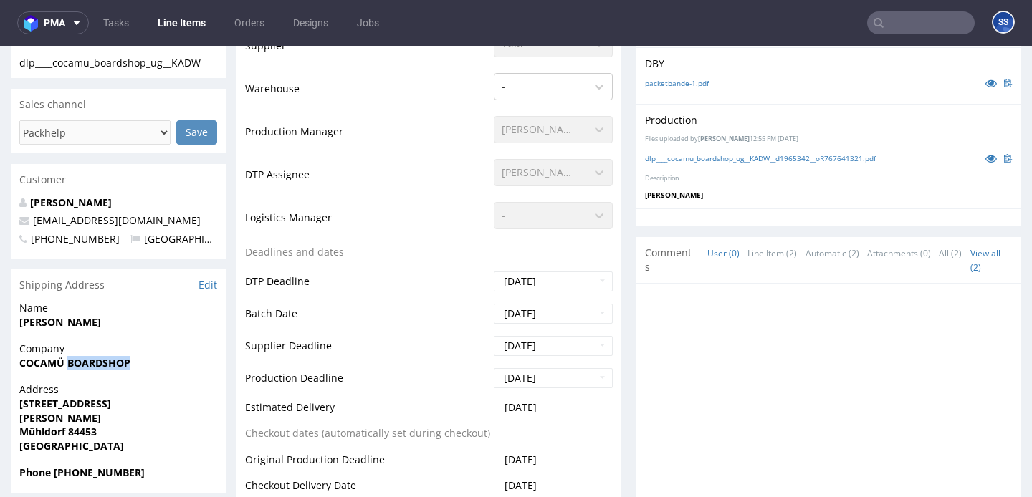
click at [113, 366] on strong "COCAMÜ BOARDSHOP" at bounding box center [74, 363] width 111 height 14
copy strong "COCAMÜ BOARDSHOP"
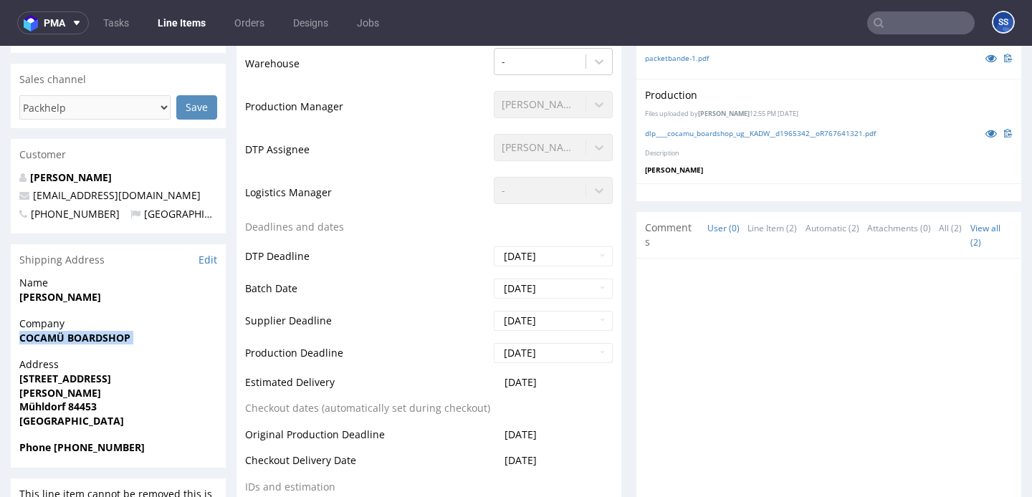
scroll to position [361, 0]
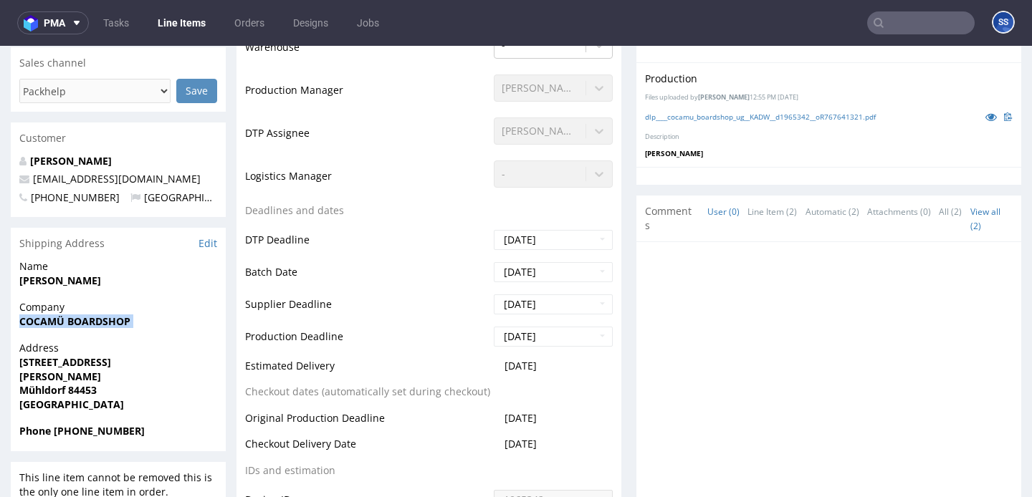
click at [120, 322] on strong "COCAMÜ BOARDSHOP" at bounding box center [74, 322] width 111 height 14
click at [70, 322] on strong "COCAMÜ BOARDSHOP" at bounding box center [74, 322] width 111 height 14
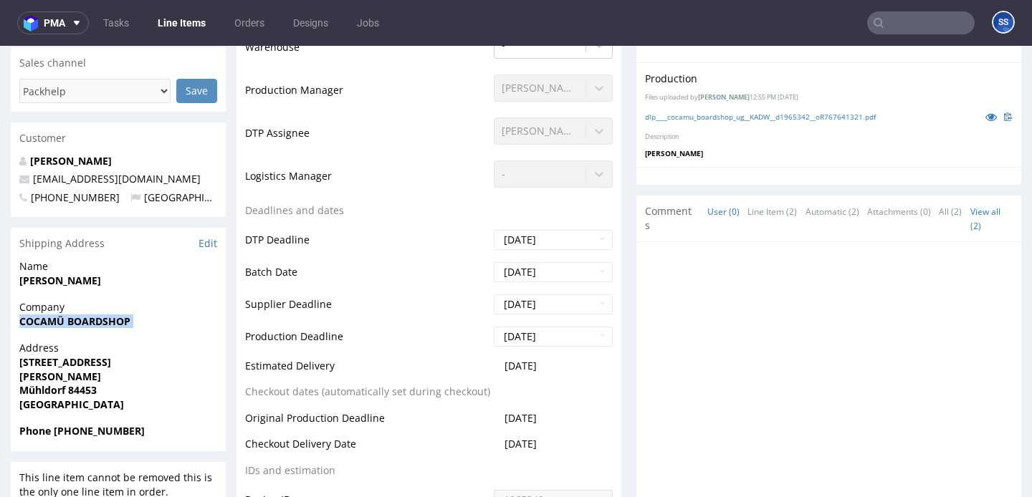
click at [48, 285] on strong "Schwarz erwin" at bounding box center [60, 281] width 82 height 14
copy strong "Schwarz erwin"
click at [68, 365] on strong "Weißgerberstr. 7" at bounding box center [65, 363] width 92 height 14
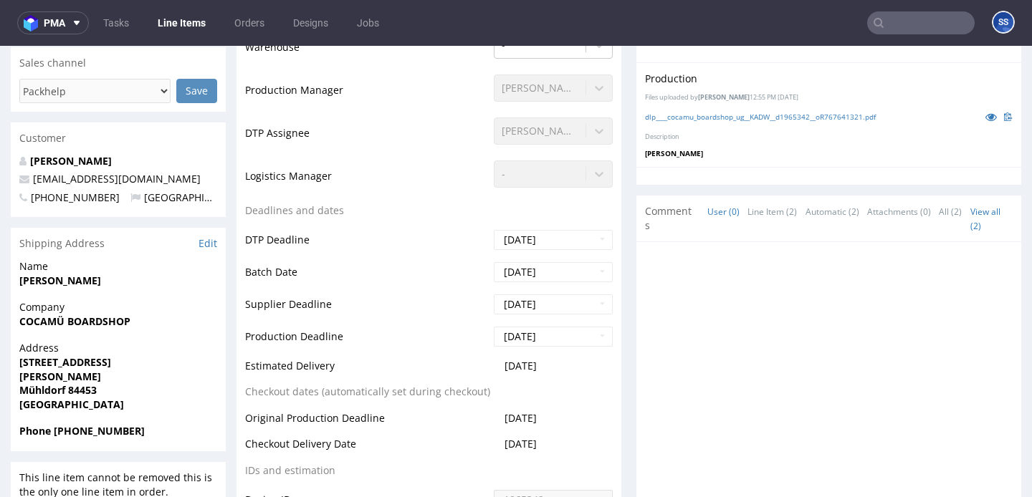
click at [68, 365] on strong "Weißgerberstr. 7" at bounding box center [65, 363] width 92 height 14
copy strong "Weißgerberstr. 7"
click at [100, 434] on strong "Phone +491728541714" at bounding box center [81, 431] width 125 height 14
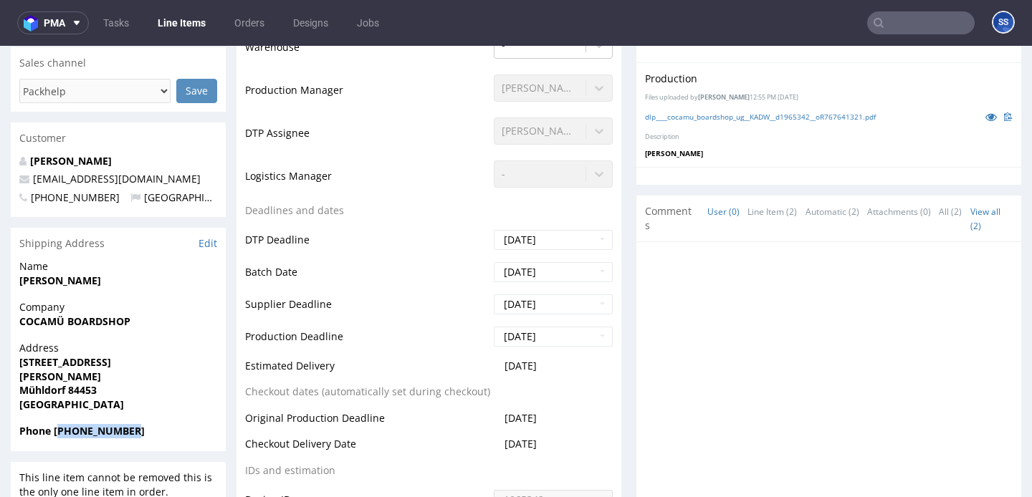
copy strong "491728541714"
drag, startPoint x: 118, startPoint y: 183, endPoint x: 35, endPoint y: 181, distance: 83.2
click at [35, 181] on p "info@cocamue.de" at bounding box center [118, 179] width 198 height 14
copy link "nfo@cocamue.de"
click at [125, 175] on p "info@cocamue.de" at bounding box center [118, 179] width 198 height 14
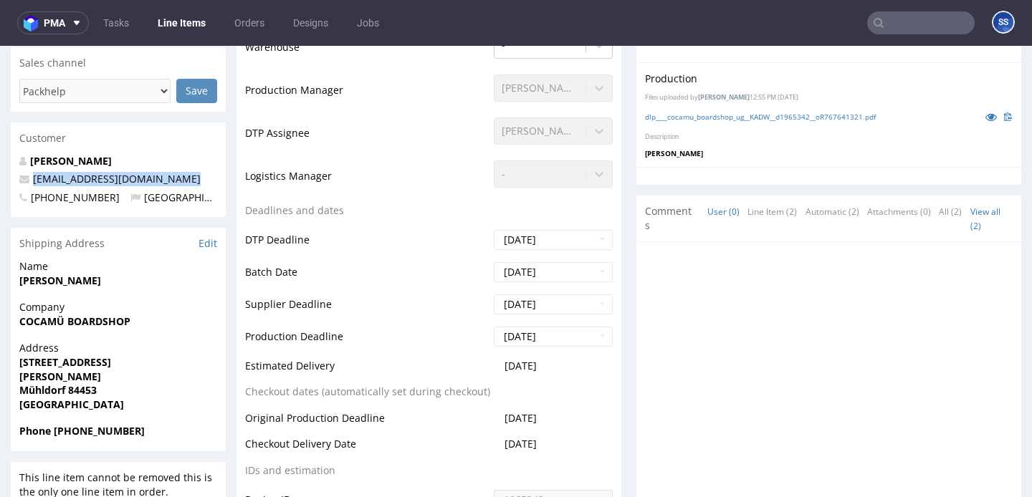
drag, startPoint x: 125, startPoint y: 175, endPoint x: 29, endPoint y: 180, distance: 95.5
click at [29, 180] on p "info@cocamue.de" at bounding box center [118, 179] width 198 height 14
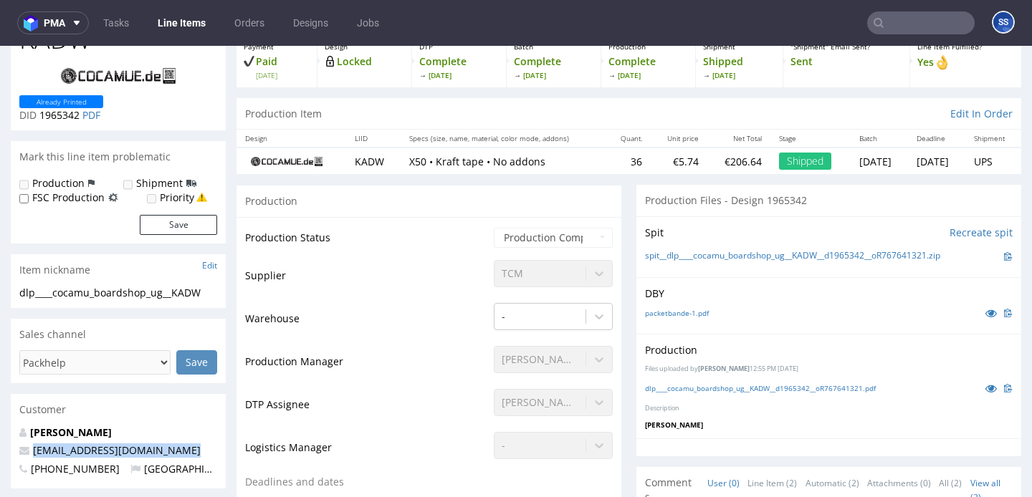
scroll to position [0, 0]
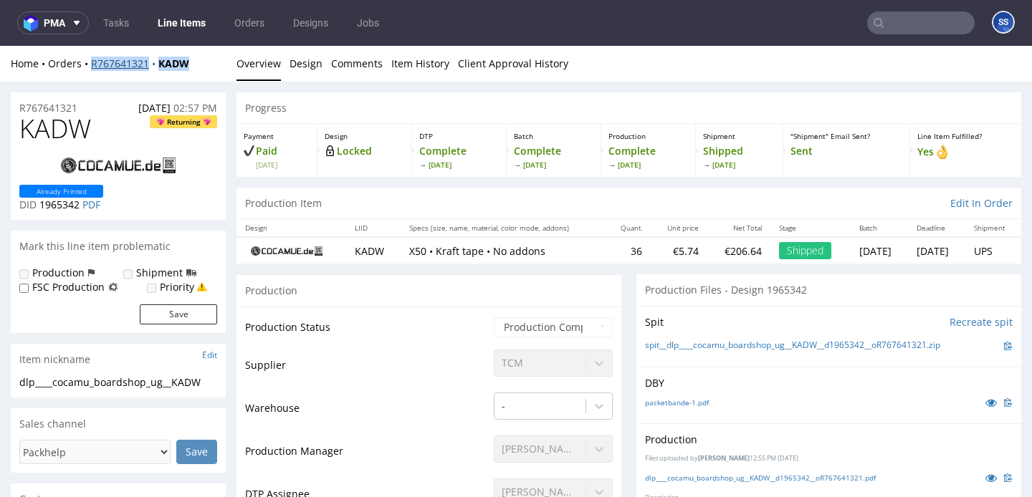
copy div "R767641321 KADW"
drag, startPoint x: 205, startPoint y: 65, endPoint x: 91, endPoint y: 68, distance: 114.0
click at [91, 68] on div "Home Orders R767641321 KADW" at bounding box center [118, 64] width 215 height 14
click at [186, 27] on link "Line Items" at bounding box center [181, 22] width 65 height 23
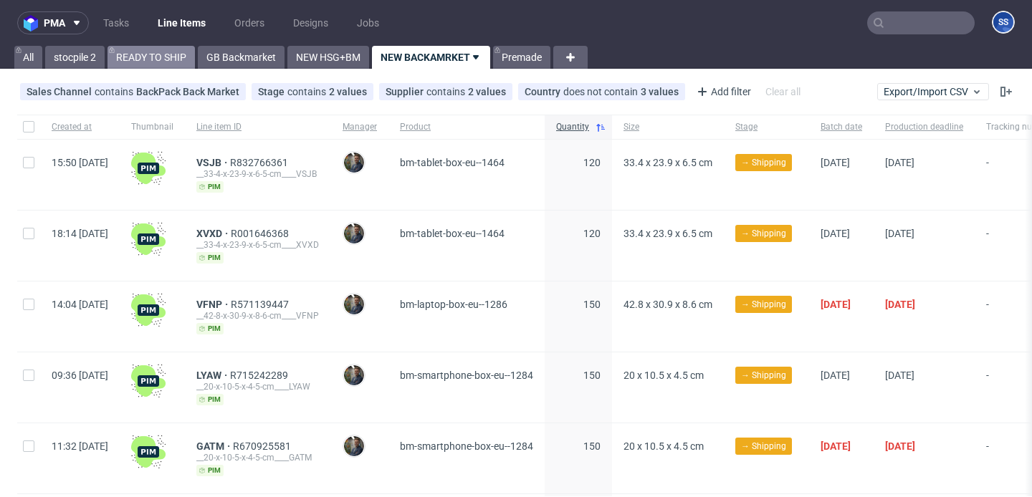
click at [148, 57] on link "READY TO SHIP" at bounding box center [151, 57] width 87 height 23
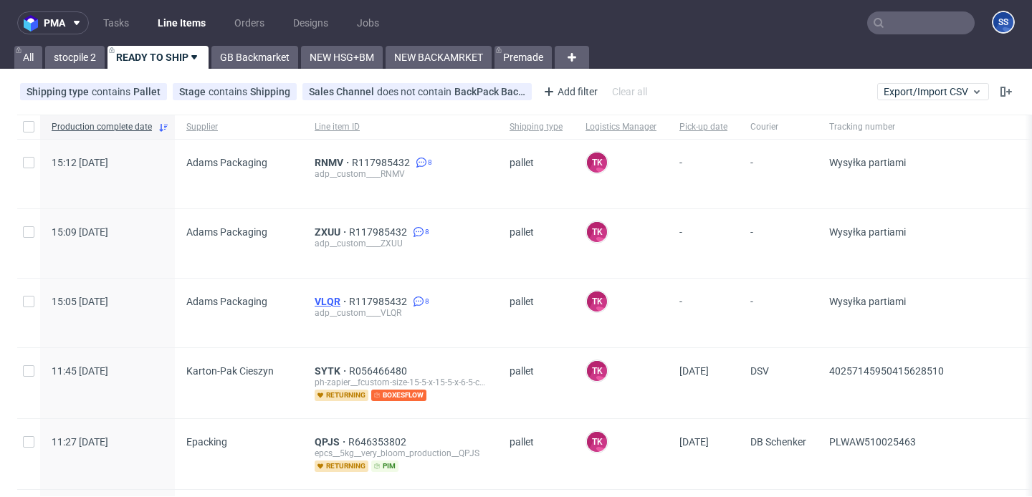
click at [337, 305] on span "VLQR" at bounding box center [332, 301] width 34 height 11
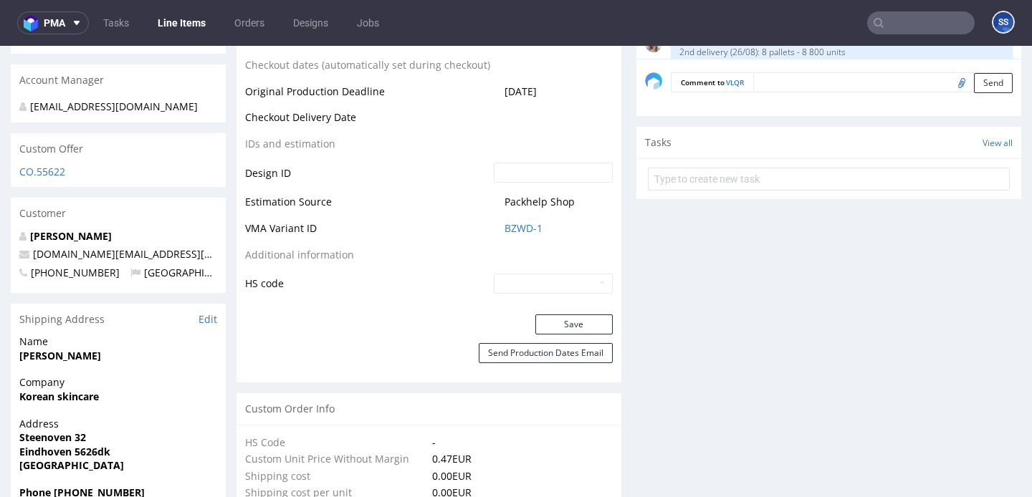
scroll to position [727, 0]
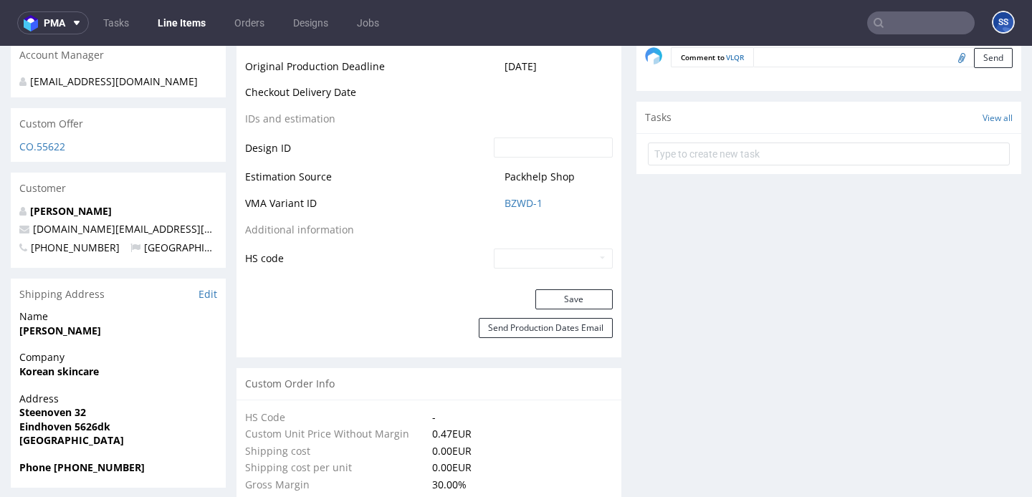
click at [194, 27] on link "Line Items" at bounding box center [181, 22] width 65 height 23
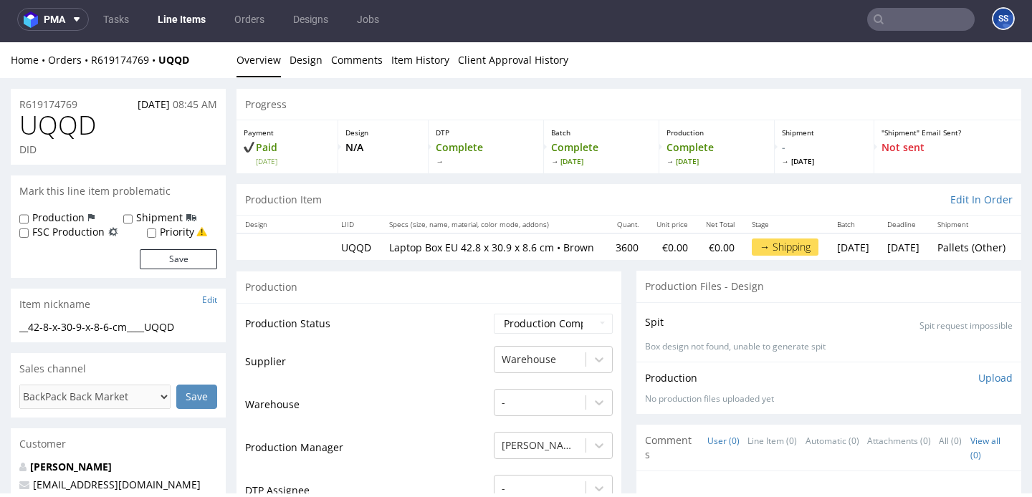
click at [199, 20] on link "Line Items" at bounding box center [181, 19] width 65 height 23
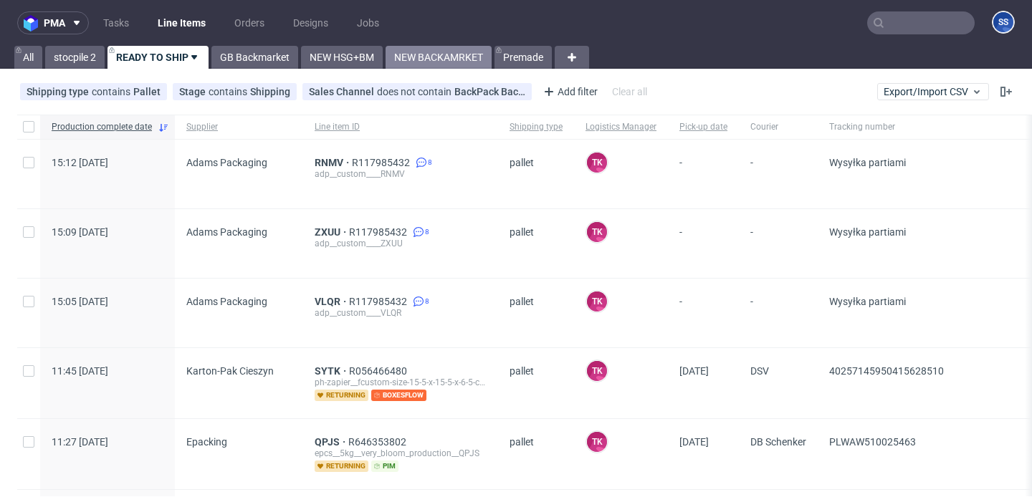
click at [442, 59] on link "NEW BACKAMRKET" at bounding box center [439, 57] width 106 height 23
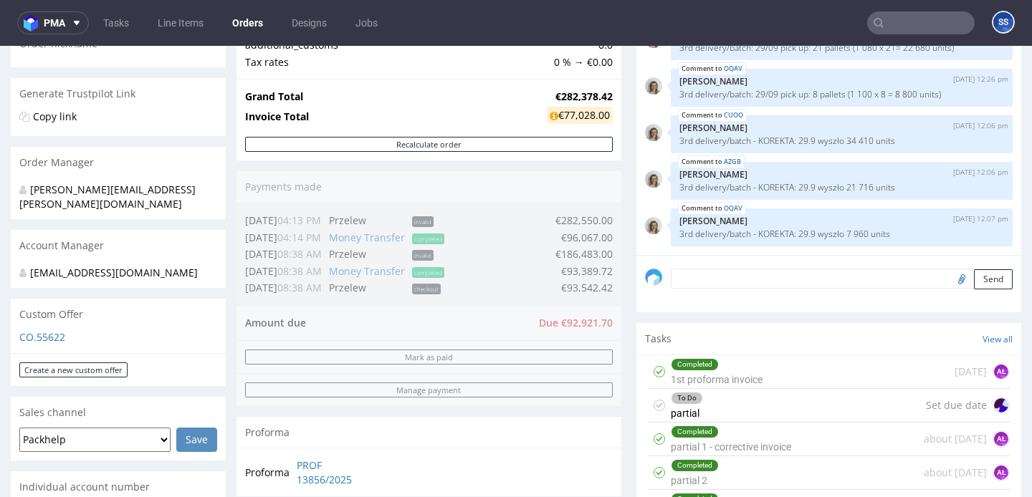
scroll to position [254, 0]
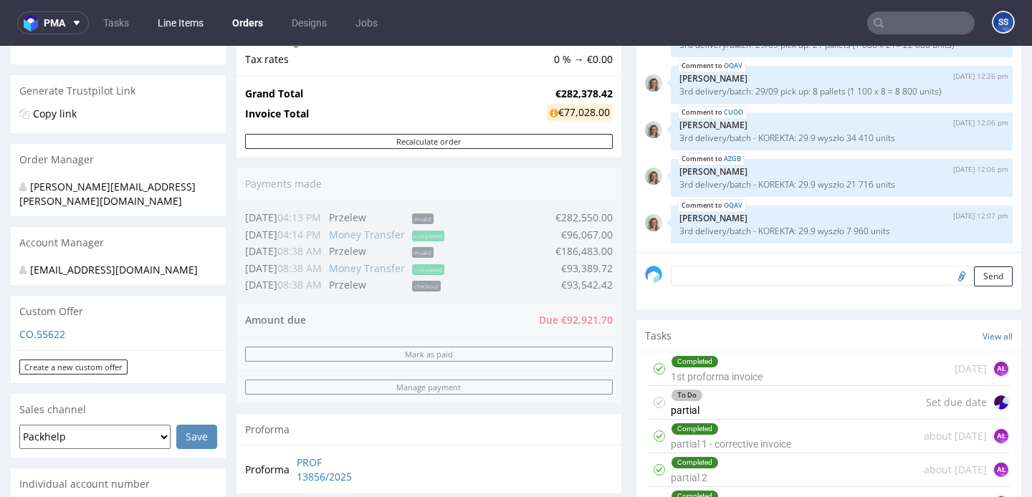
click at [203, 27] on link "Line Items" at bounding box center [180, 22] width 63 height 23
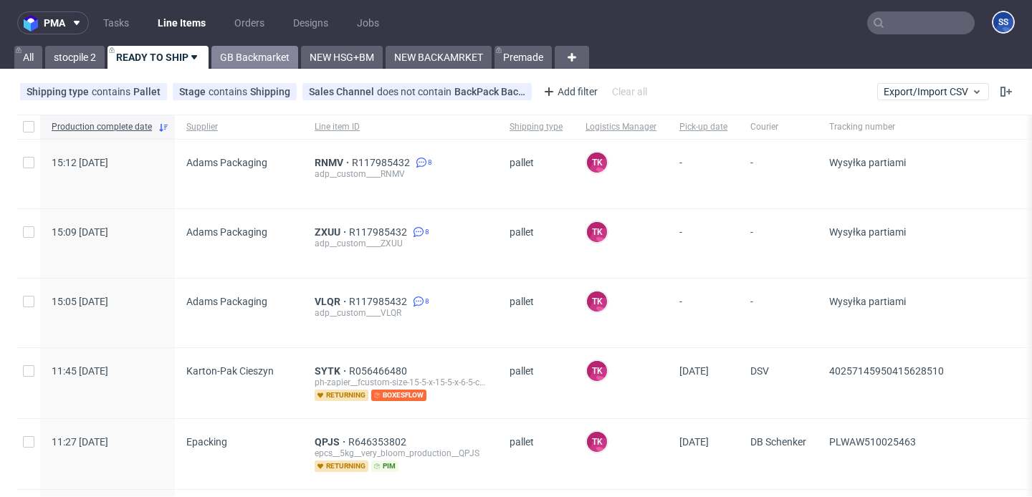
click at [257, 55] on link "GB Backmarket" at bounding box center [254, 57] width 87 height 23
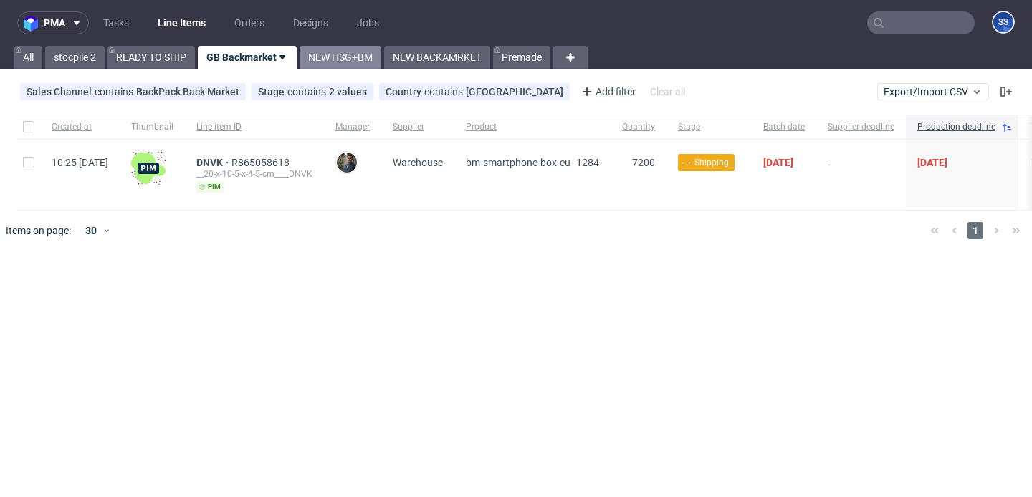
click at [343, 56] on link "NEW HSG+BM" at bounding box center [341, 57] width 82 height 23
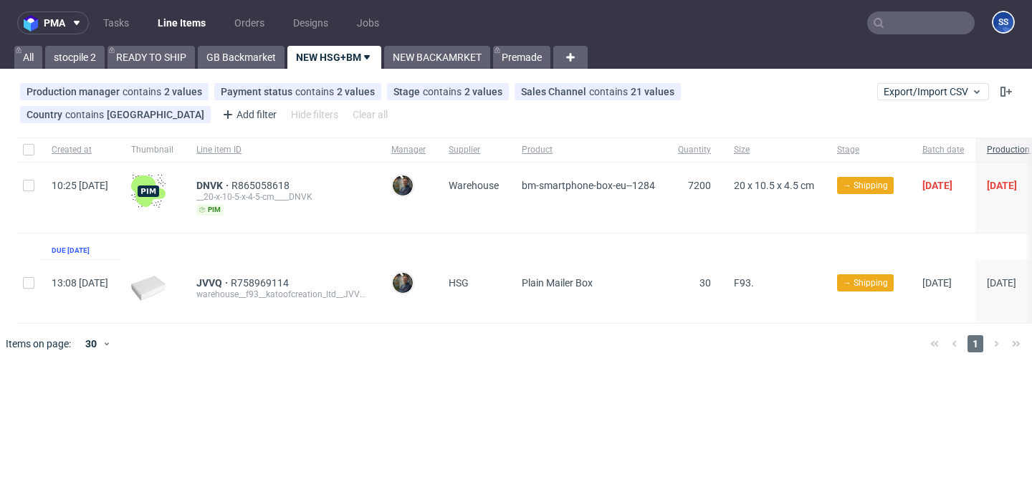
click at [19, 290] on div at bounding box center [28, 291] width 23 height 63
checkbox input "true"
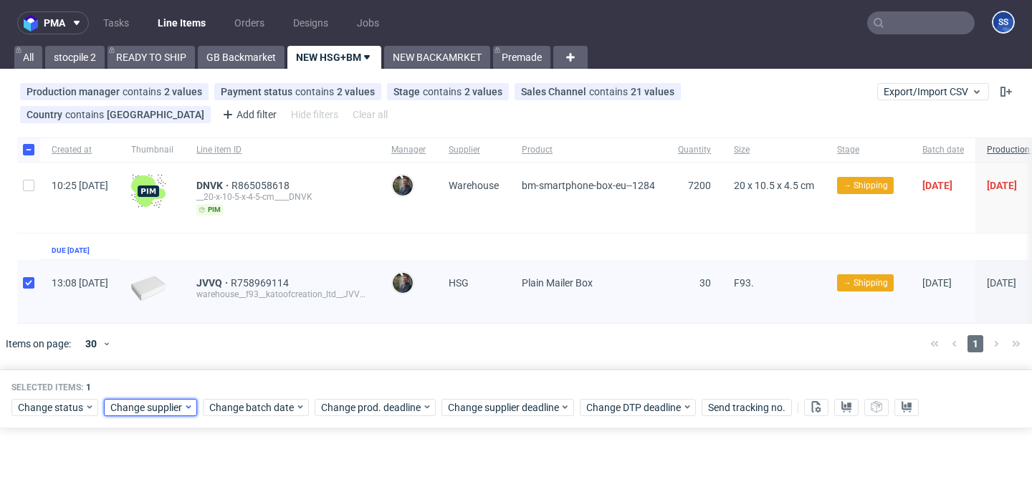
click at [137, 411] on span "Change supplier" at bounding box center [146, 408] width 73 height 14
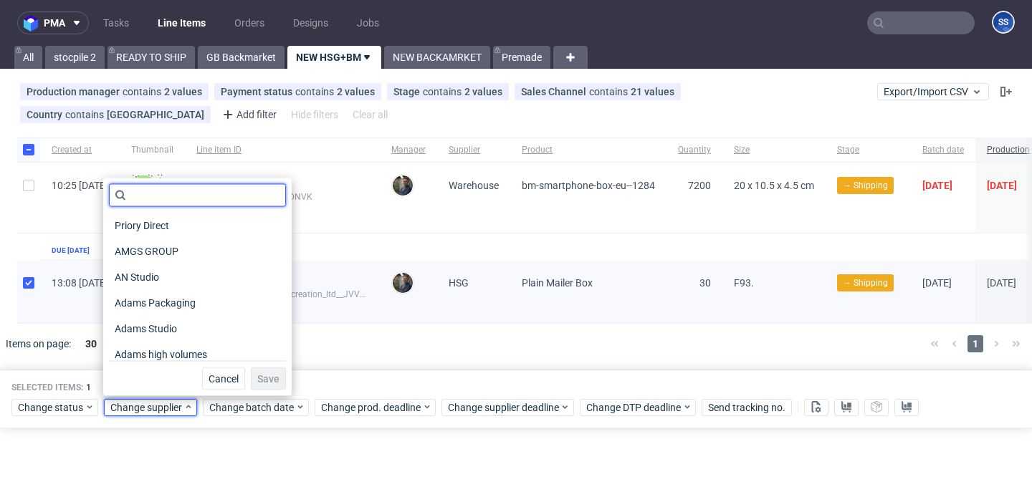
click at [157, 193] on input "text" at bounding box center [197, 195] width 177 height 23
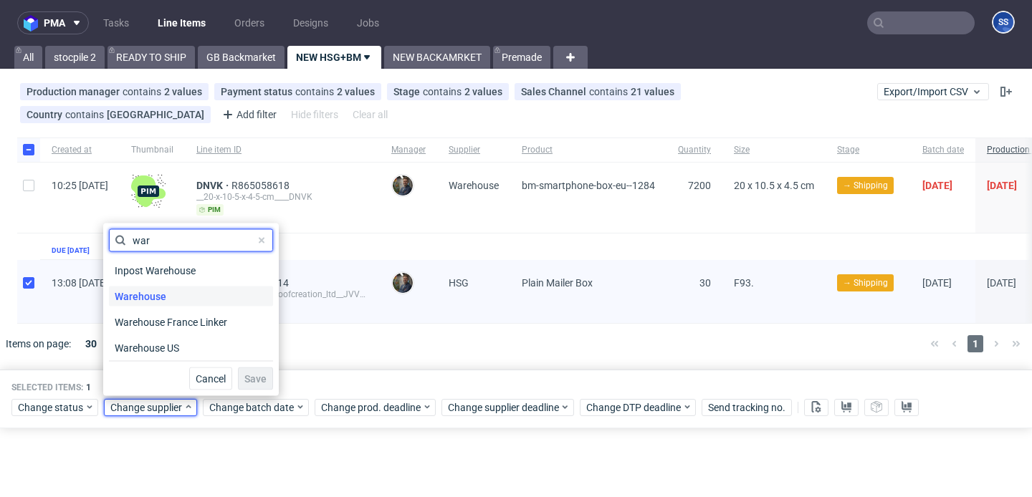
type input "war"
click at [163, 296] on span "Warehouse" at bounding box center [140, 297] width 63 height 20
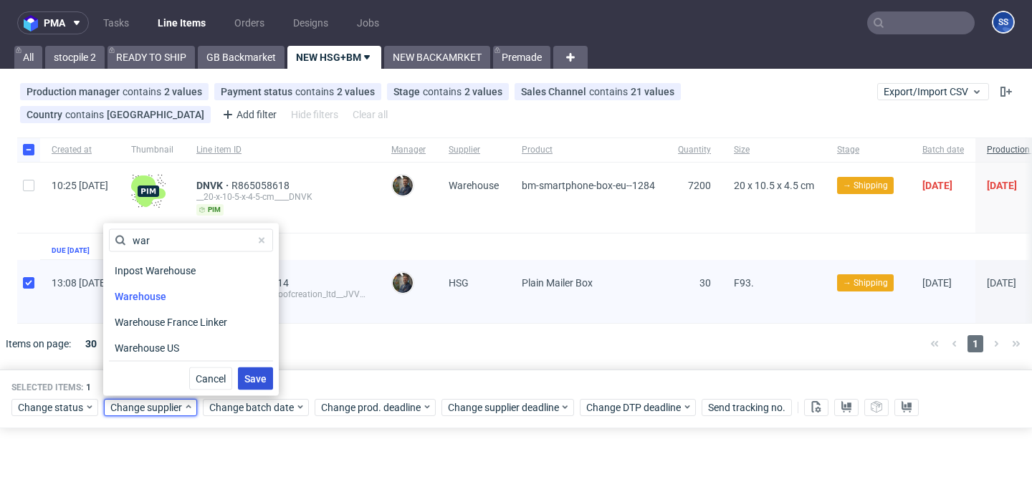
click at [252, 376] on span "Save" at bounding box center [255, 379] width 22 height 10
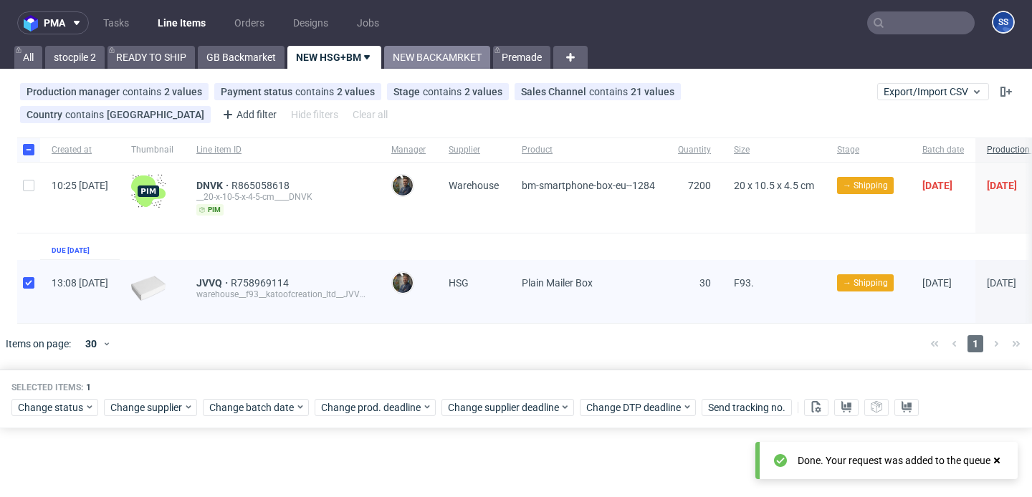
click at [436, 65] on link "NEW BACKAMRKET" at bounding box center [437, 57] width 106 height 23
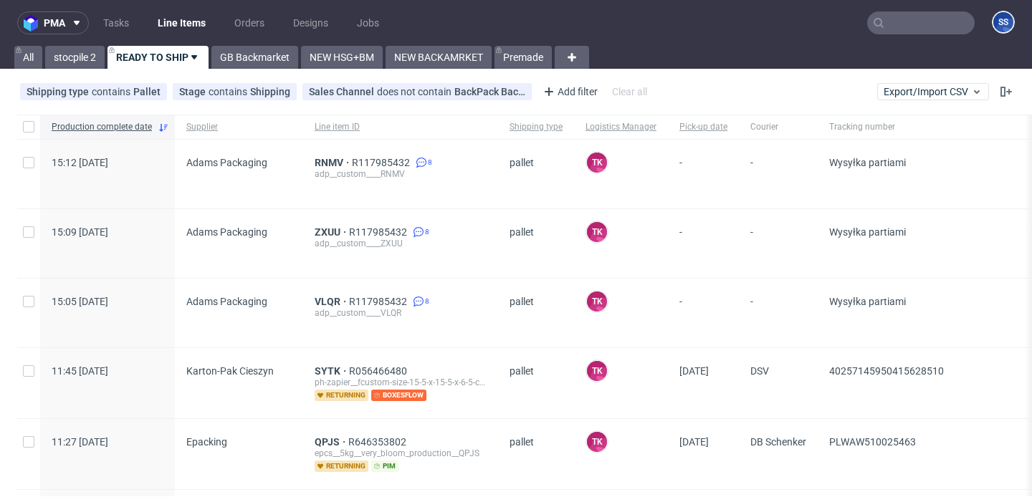
click at [181, 22] on link "Line Items" at bounding box center [181, 22] width 65 height 23
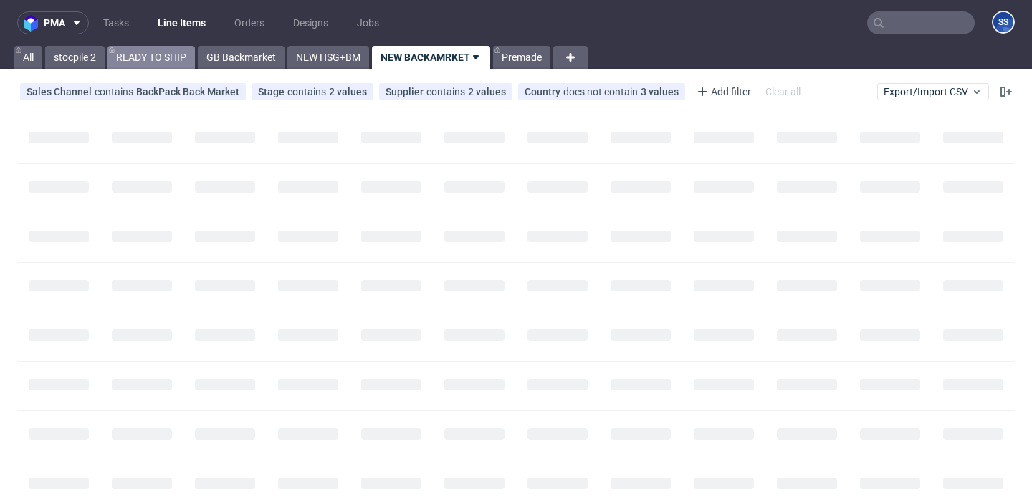
click at [168, 57] on link "READY TO SHIP" at bounding box center [151, 57] width 87 height 23
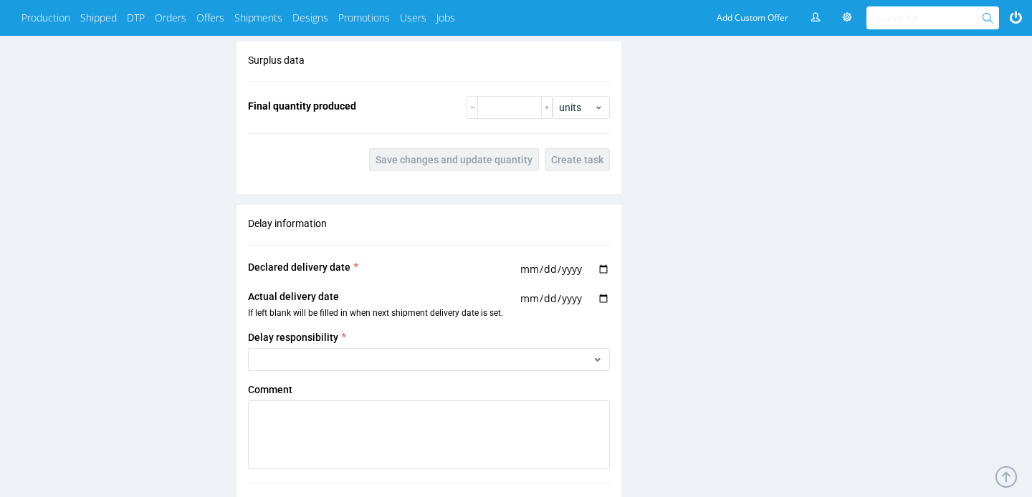
scroll to position [1478, 0]
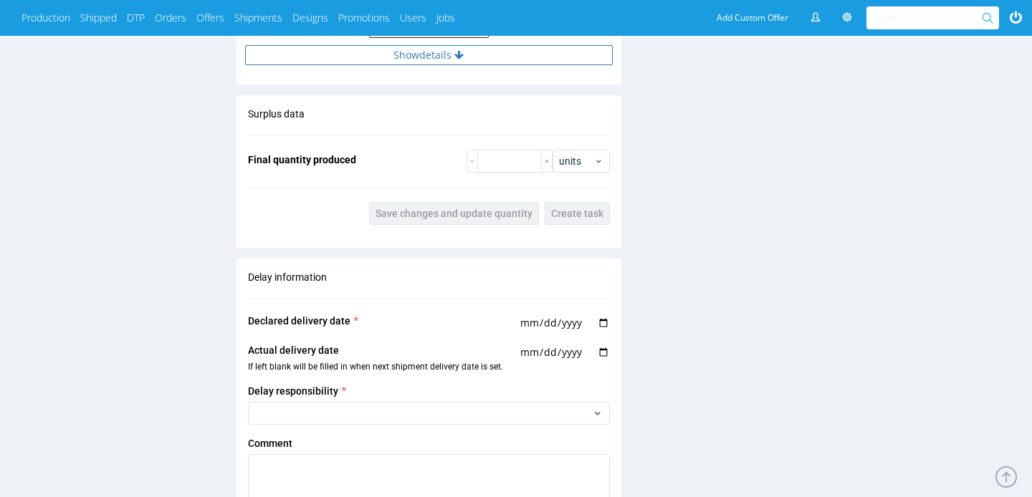
click at [462, 60] on icon at bounding box center [458, 55] width 9 height 10
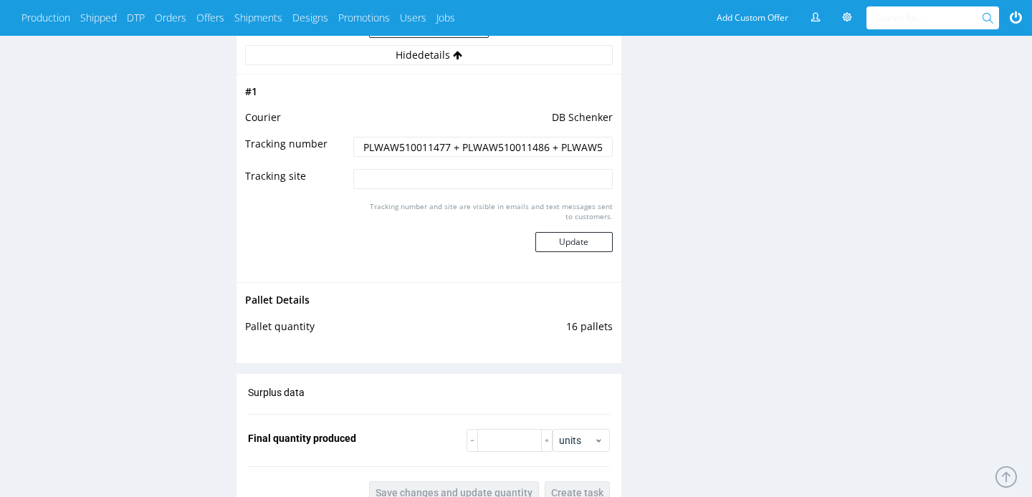
click at [397, 157] on input "PLWAW510011477 + PLWAW510011486 + PLWAW510011489 +PLWAW510011491" at bounding box center [482, 147] width 259 height 20
